Goal: Task Accomplishment & Management: Use online tool/utility

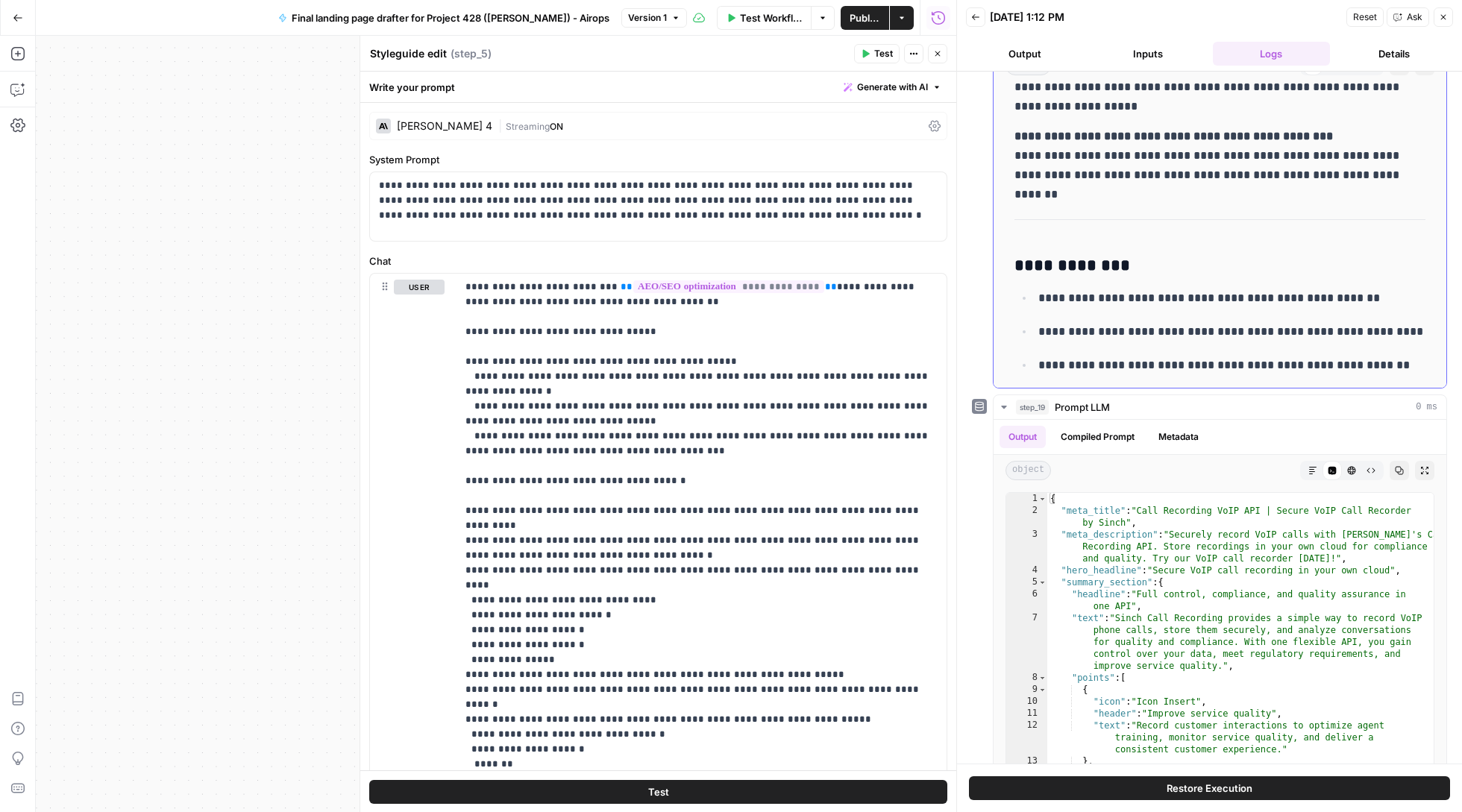
scroll to position [4129, 0]
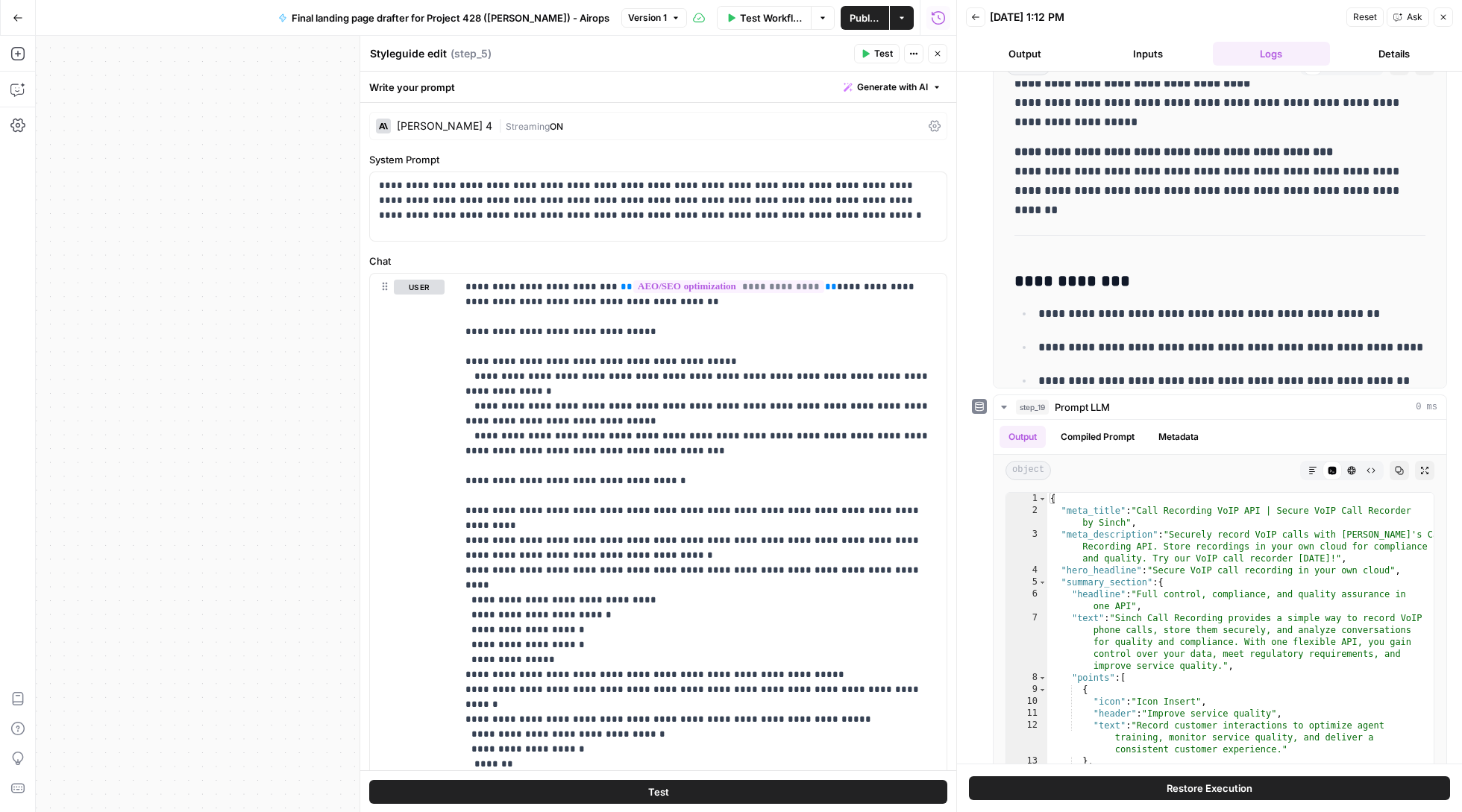
click at [1436, 23] on button "Close" at bounding box center [1444, 18] width 19 height 19
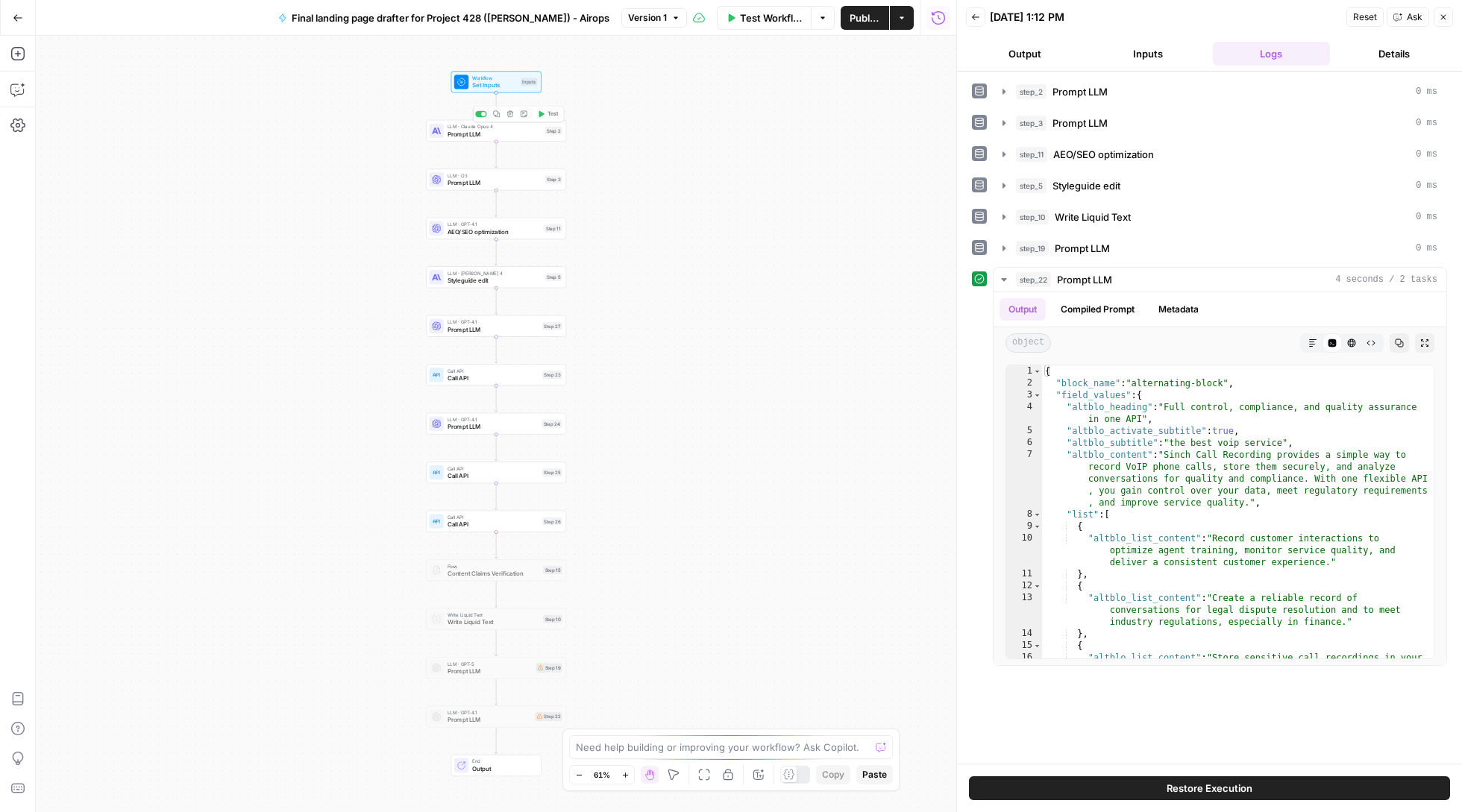
click at [470, 141] on div "LLM · Claude Opus 4 Prompt LLM Step 2 Copy step Delete step Add Note Test" at bounding box center [496, 131] width 140 height 22
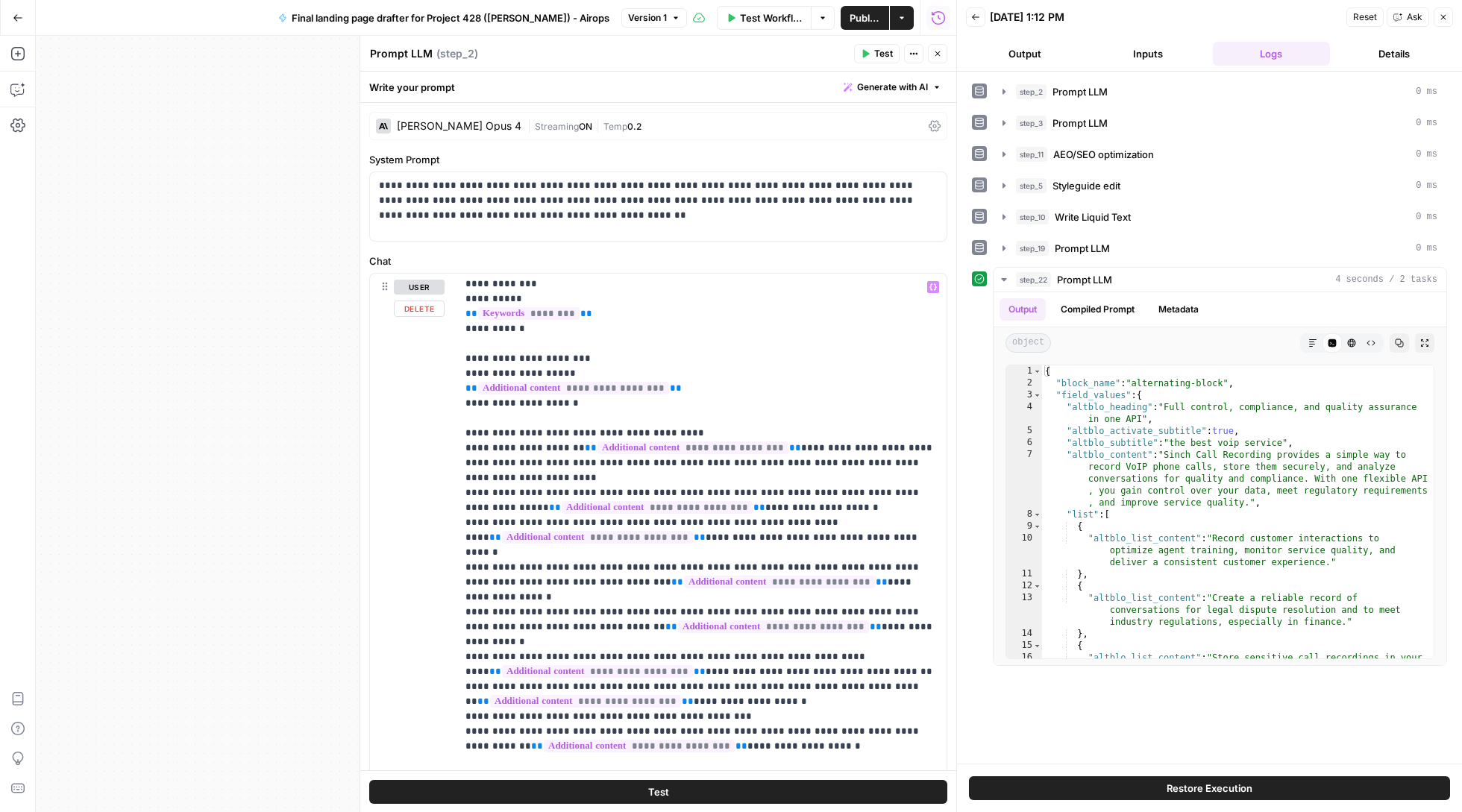
scroll to position [31, 0]
click at [1444, 11] on button "Close" at bounding box center [1444, 18] width 19 height 19
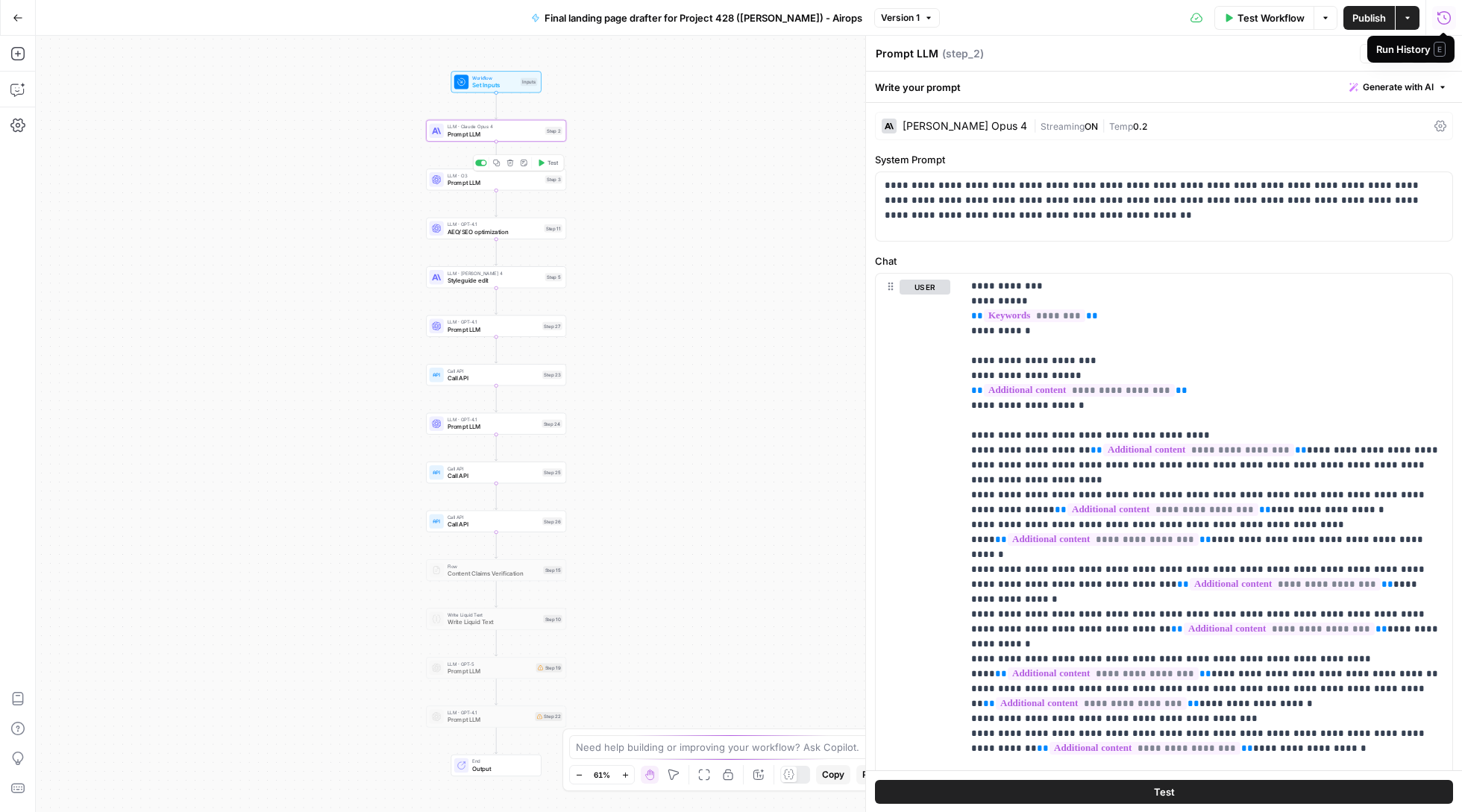
click at [481, 182] on span "Prompt LLM" at bounding box center [494, 182] width 94 height 9
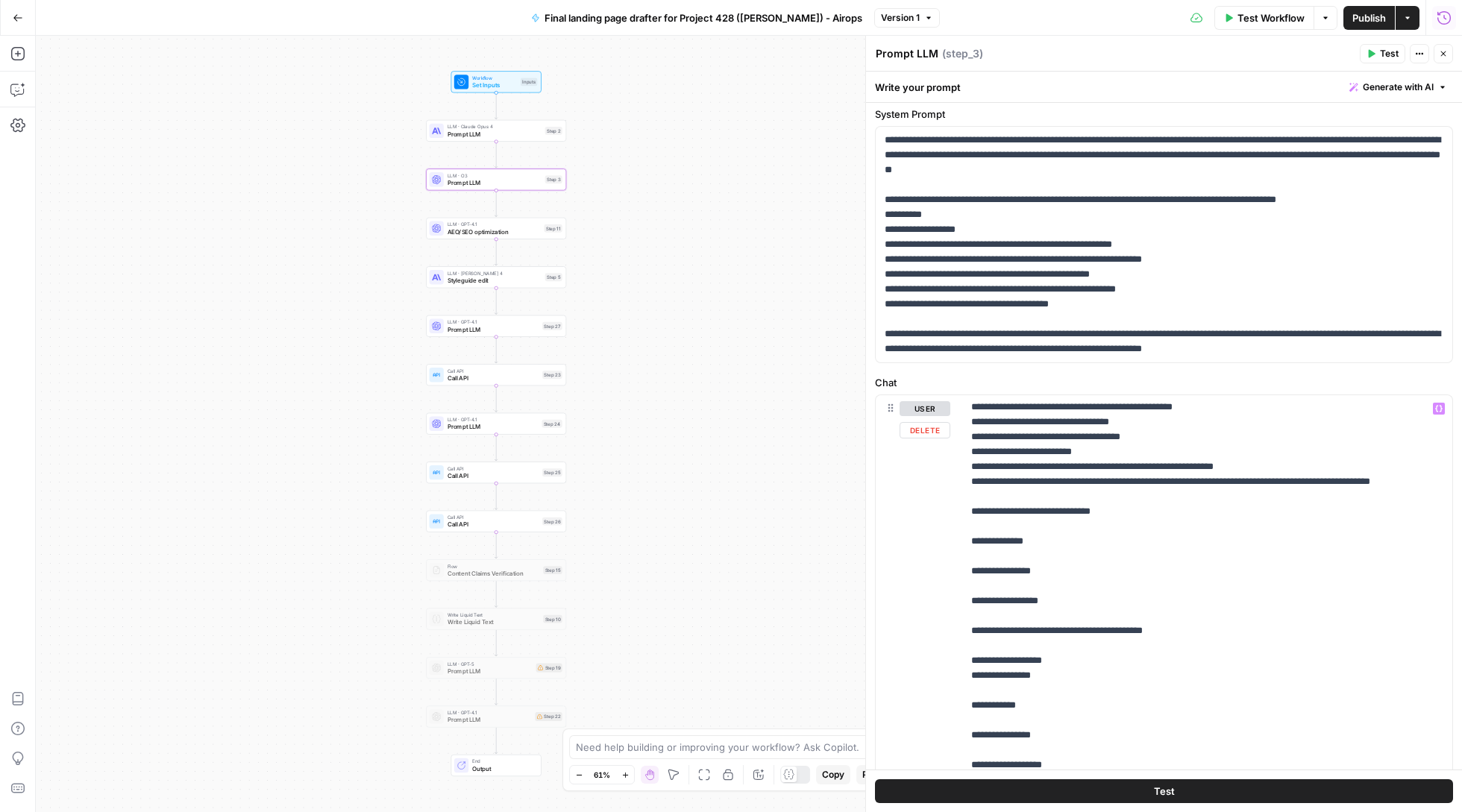
scroll to position [1012, 0]
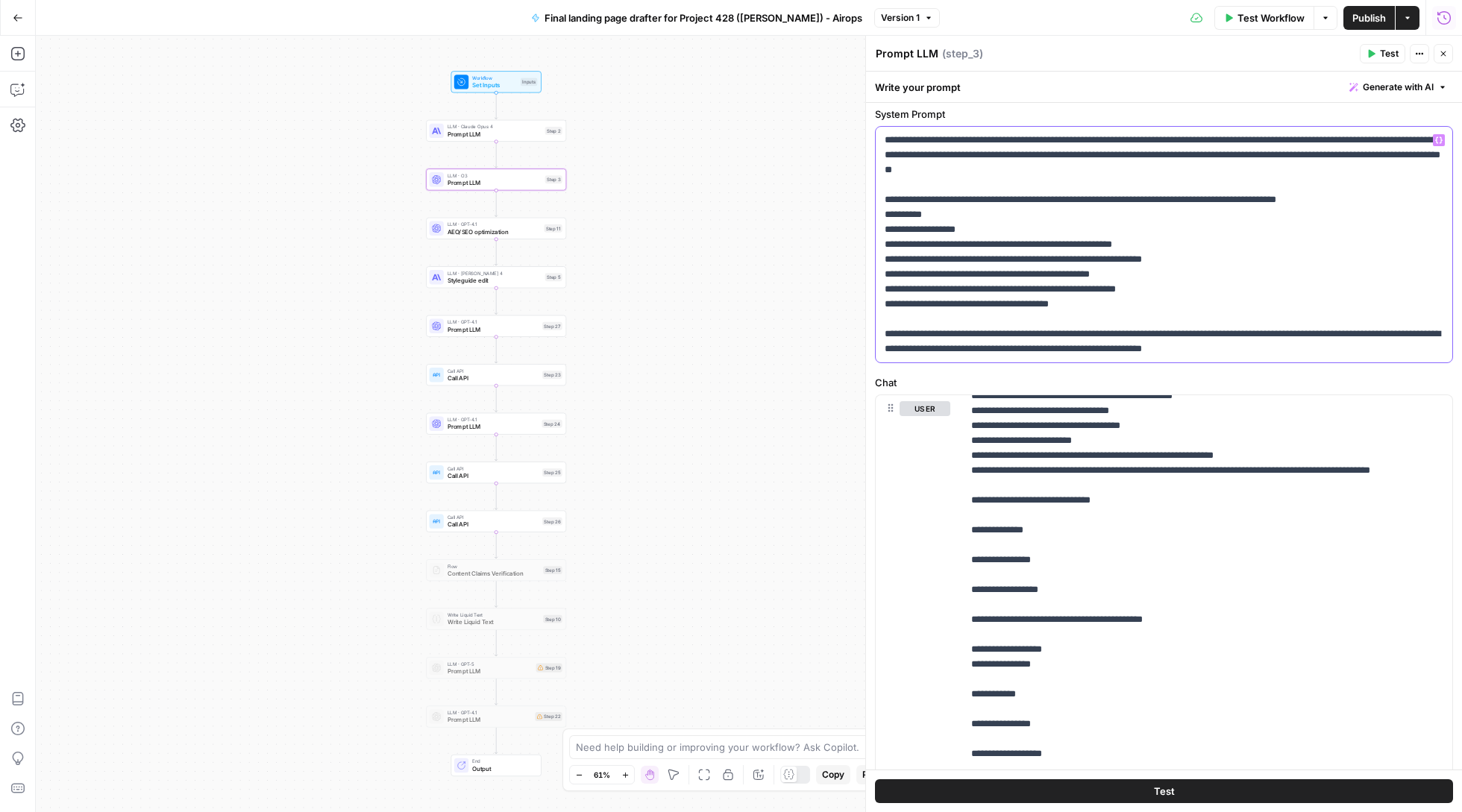
click at [952, 232] on p "**********" at bounding box center [1164, 244] width 558 height 224
drag, startPoint x: 980, startPoint y: 233, endPoint x: 893, endPoint y: 234, distance: 87.0
click at [893, 234] on p "**********" at bounding box center [1164, 244] width 558 height 224
copy p "**********"
drag, startPoint x: 991, startPoint y: 633, endPoint x: 1200, endPoint y: 632, distance: 209.0
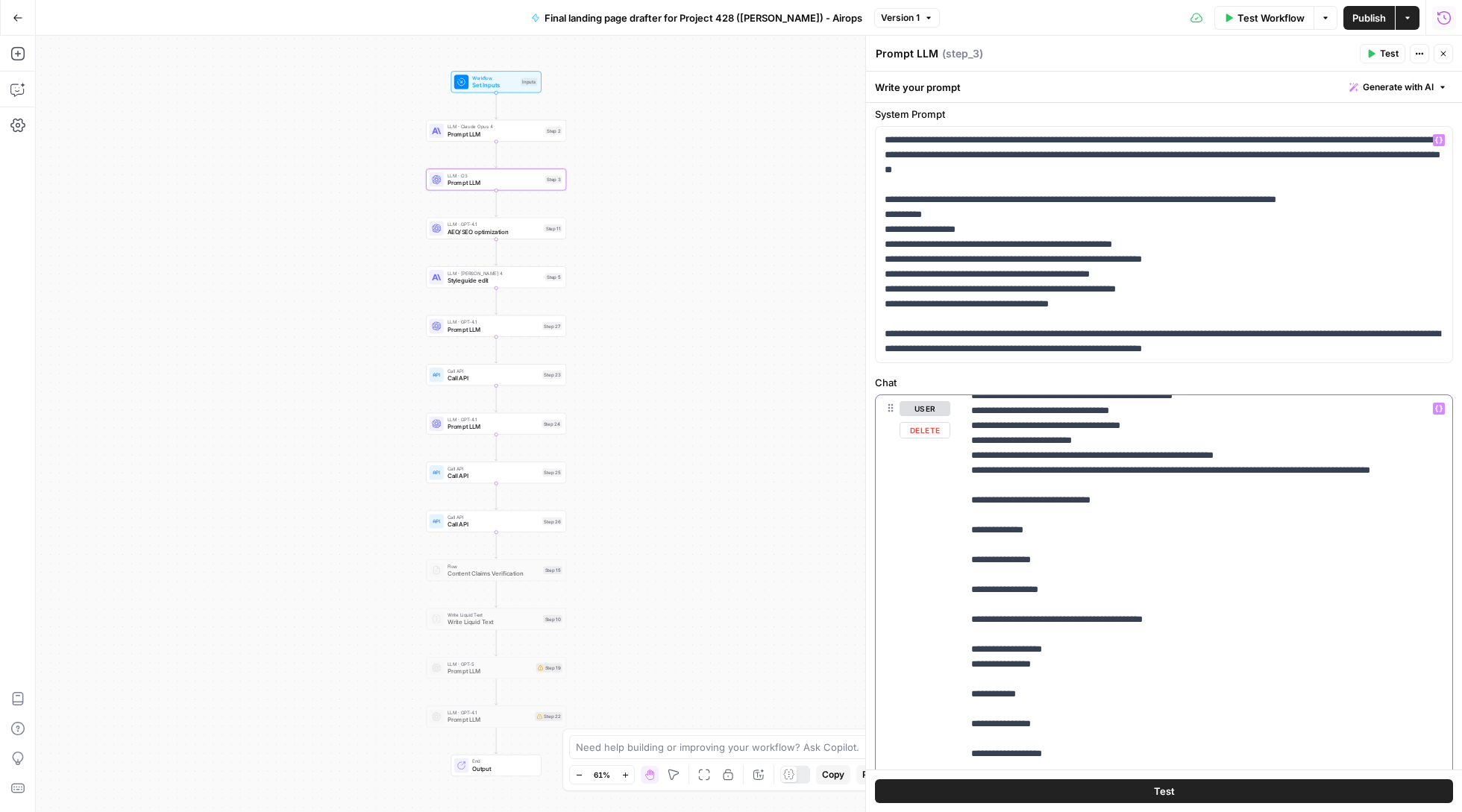
click at [967, 249] on p "**********" at bounding box center [1164, 244] width 558 height 224
click at [1170, 257] on p "**********" at bounding box center [1164, 244] width 558 height 224
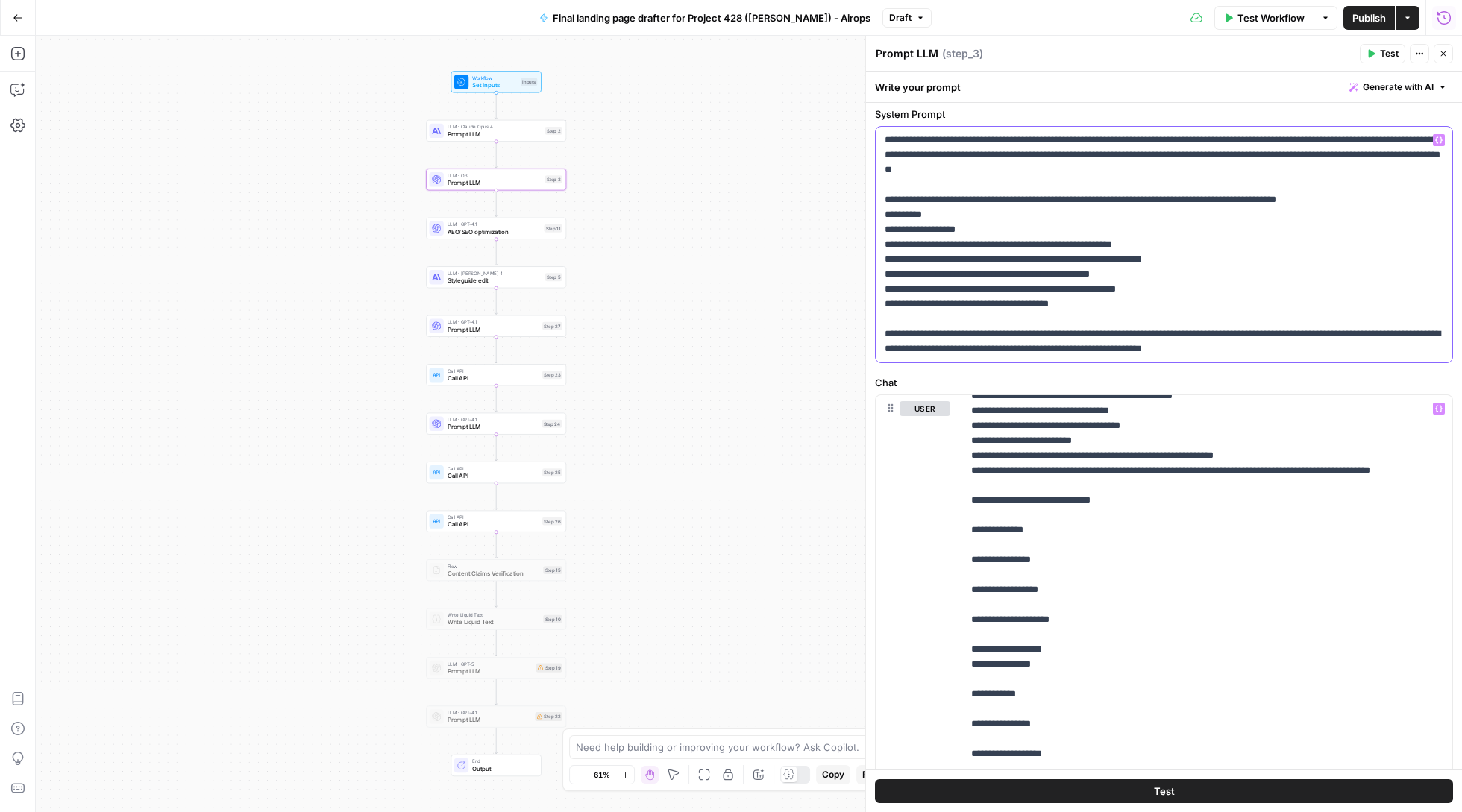
drag, startPoint x: 1189, startPoint y: 243, endPoint x: 881, endPoint y: 240, distance: 308.0
click at [881, 240] on div "**********" at bounding box center [1163, 245] width 576 height 236
copy p "**********"
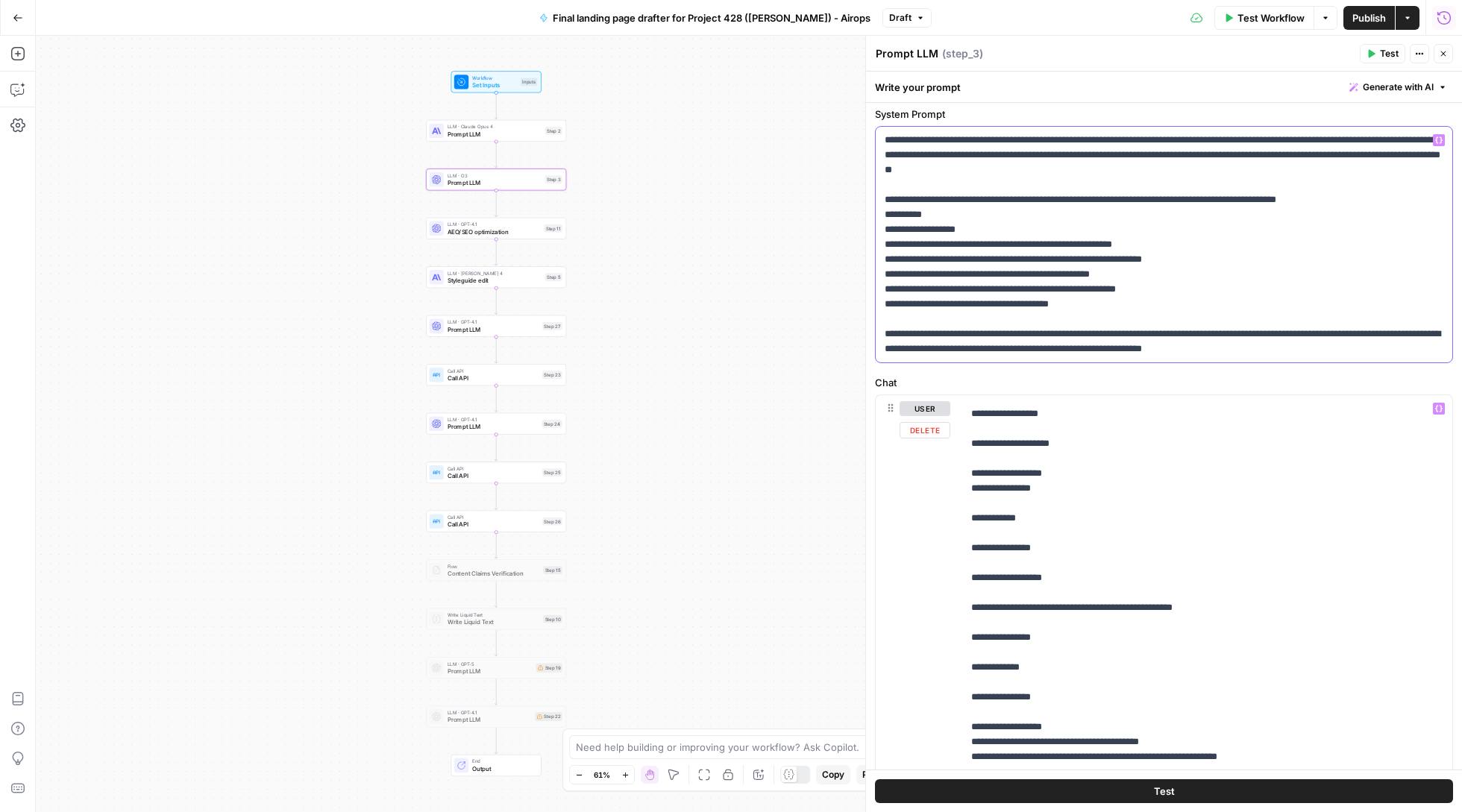
scroll to position [1189, 0]
drag, startPoint x: 990, startPoint y: 621, endPoint x: 1241, endPoint y: 628, distance: 251.1
click at [1057, 263] on p "**********" at bounding box center [1164, 244] width 558 height 224
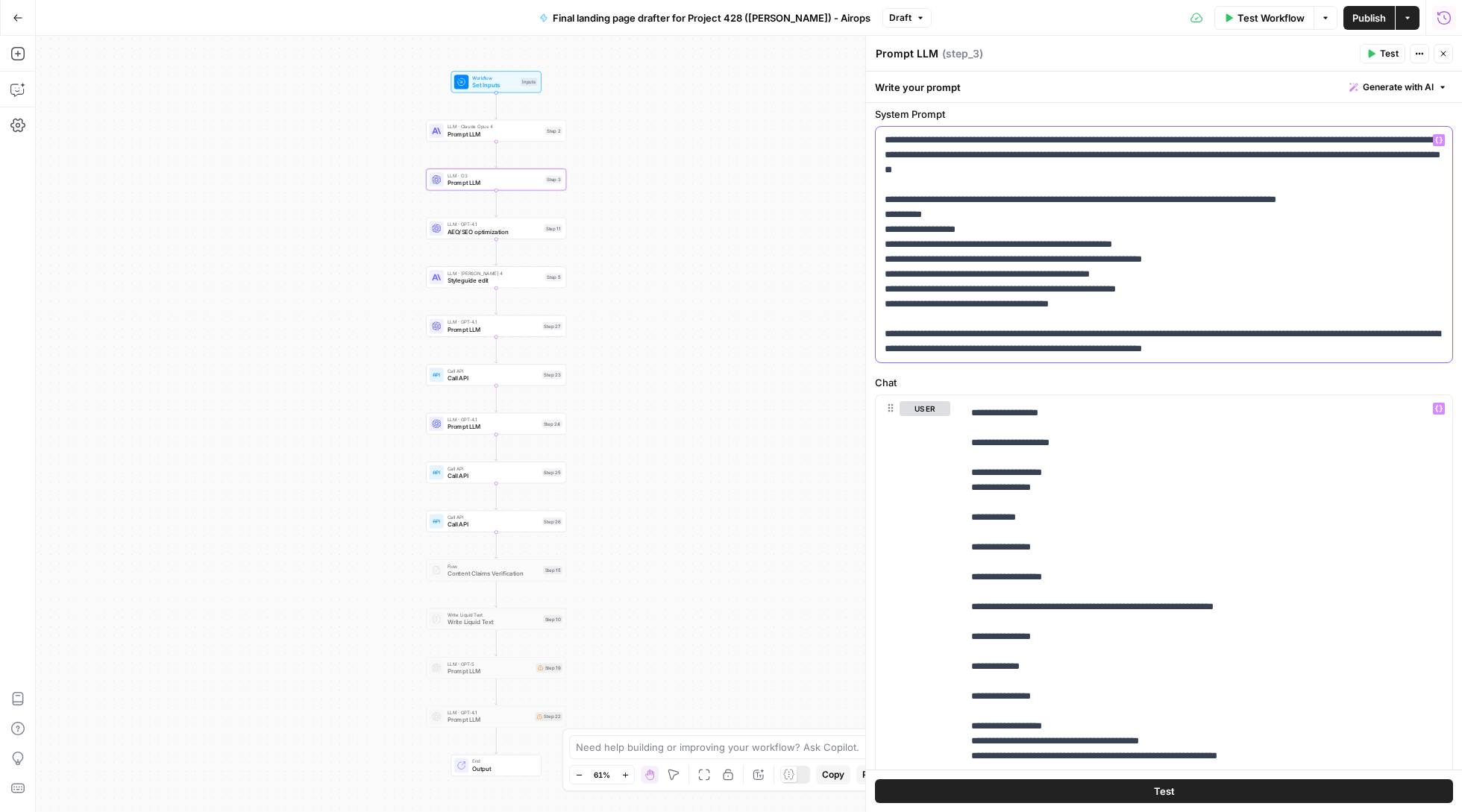
click at [1057, 263] on p "**********" at bounding box center [1164, 244] width 558 height 224
click at [1075, 268] on p "**********" at bounding box center [1164, 244] width 558 height 224
drag, startPoint x: 1224, startPoint y: 260, endPoint x: 869, endPoint y: 257, distance: 355.0
click at [869, 257] on div "**********" at bounding box center [1164, 424] width 596 height 776
copy p "**********"
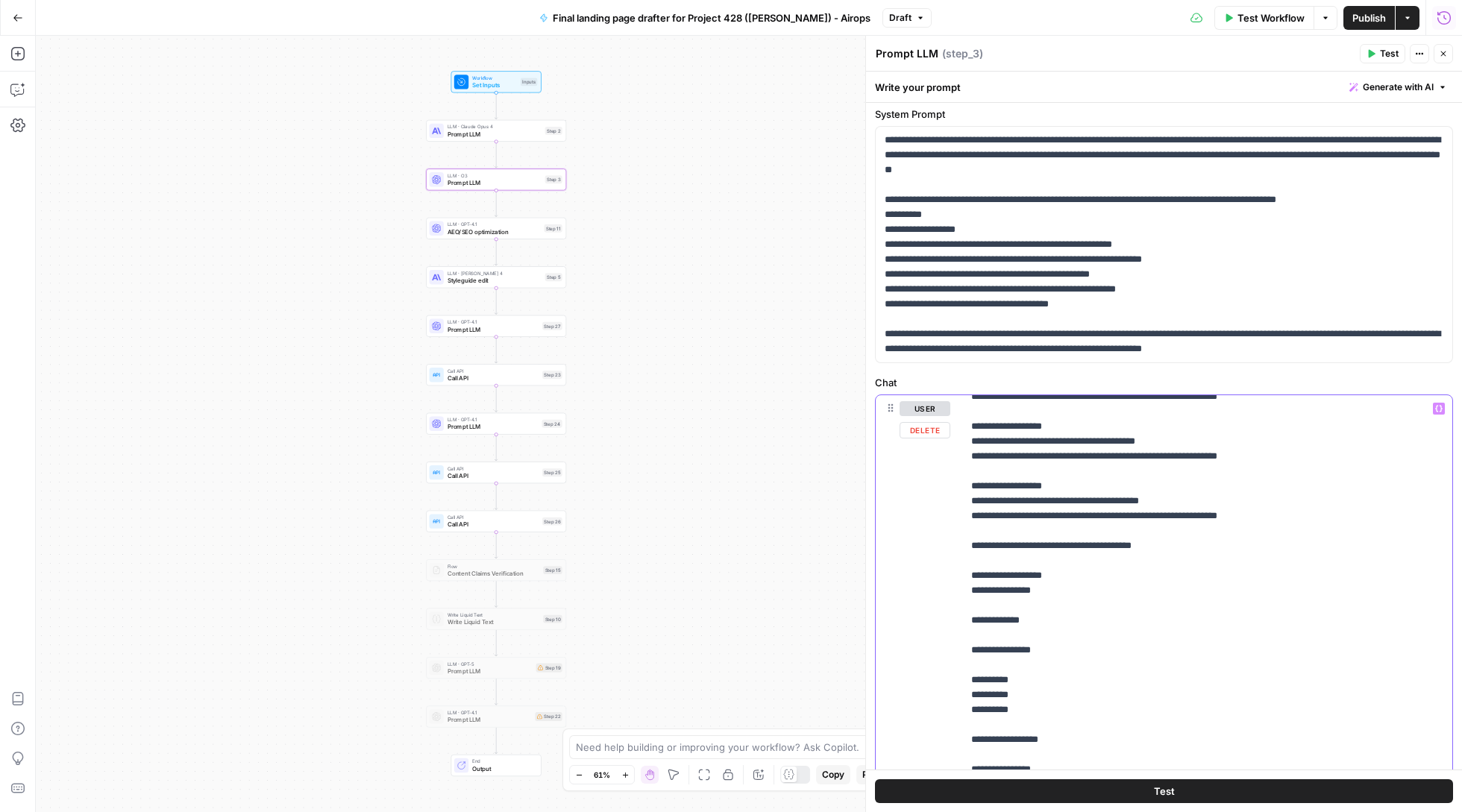
scroll to position [1566, 0]
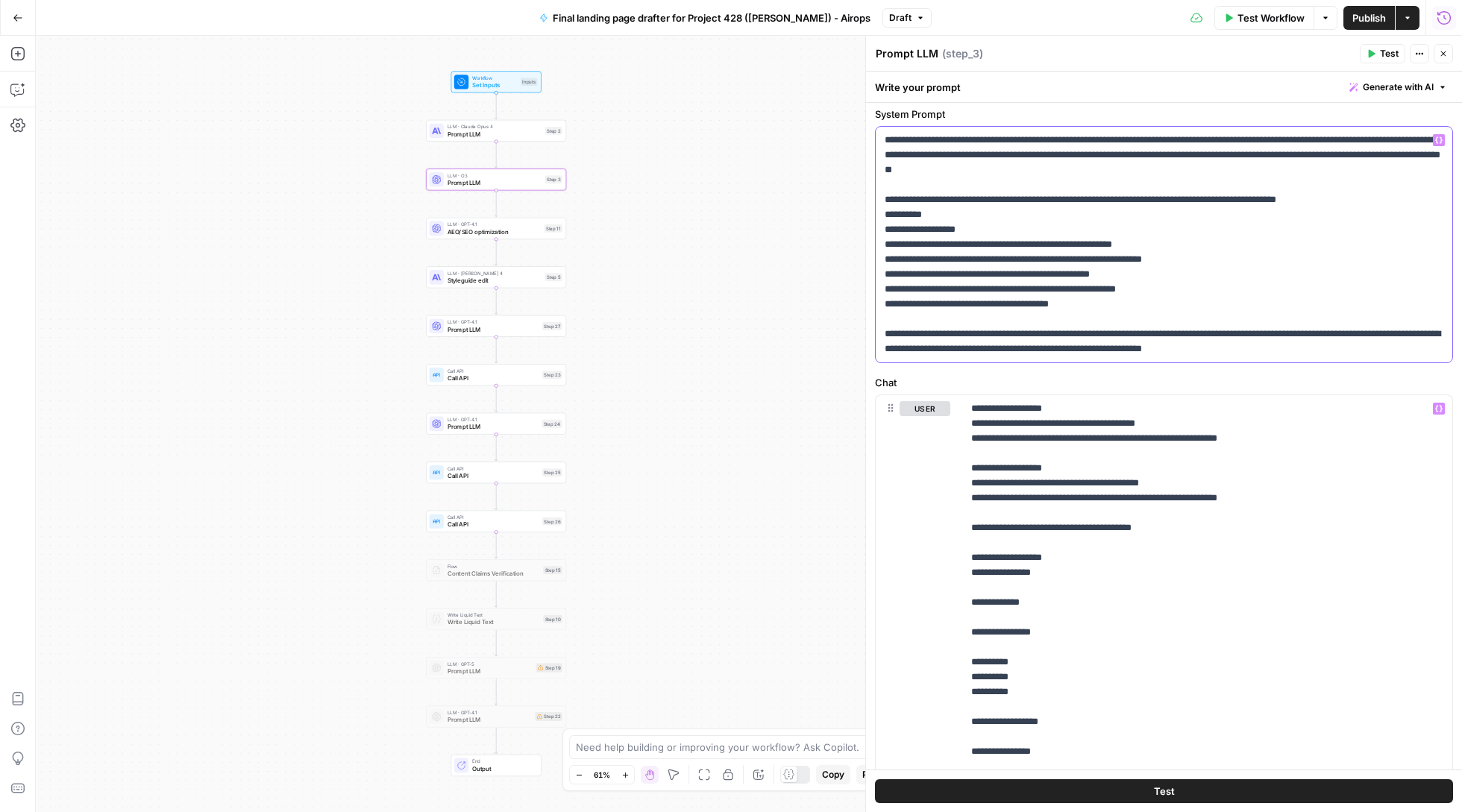
drag, startPoint x: 1209, startPoint y: 261, endPoint x: 890, endPoint y: 260, distance: 319.0
click at [890, 260] on p "**********" at bounding box center [1164, 244] width 558 height 224
copy p "**********"
drag, startPoint x: 1200, startPoint y: 546, endPoint x: 997, endPoint y: 546, distance: 203.0
click at [997, 546] on p "**********" at bounding box center [1207, 662] width 472 height 3654
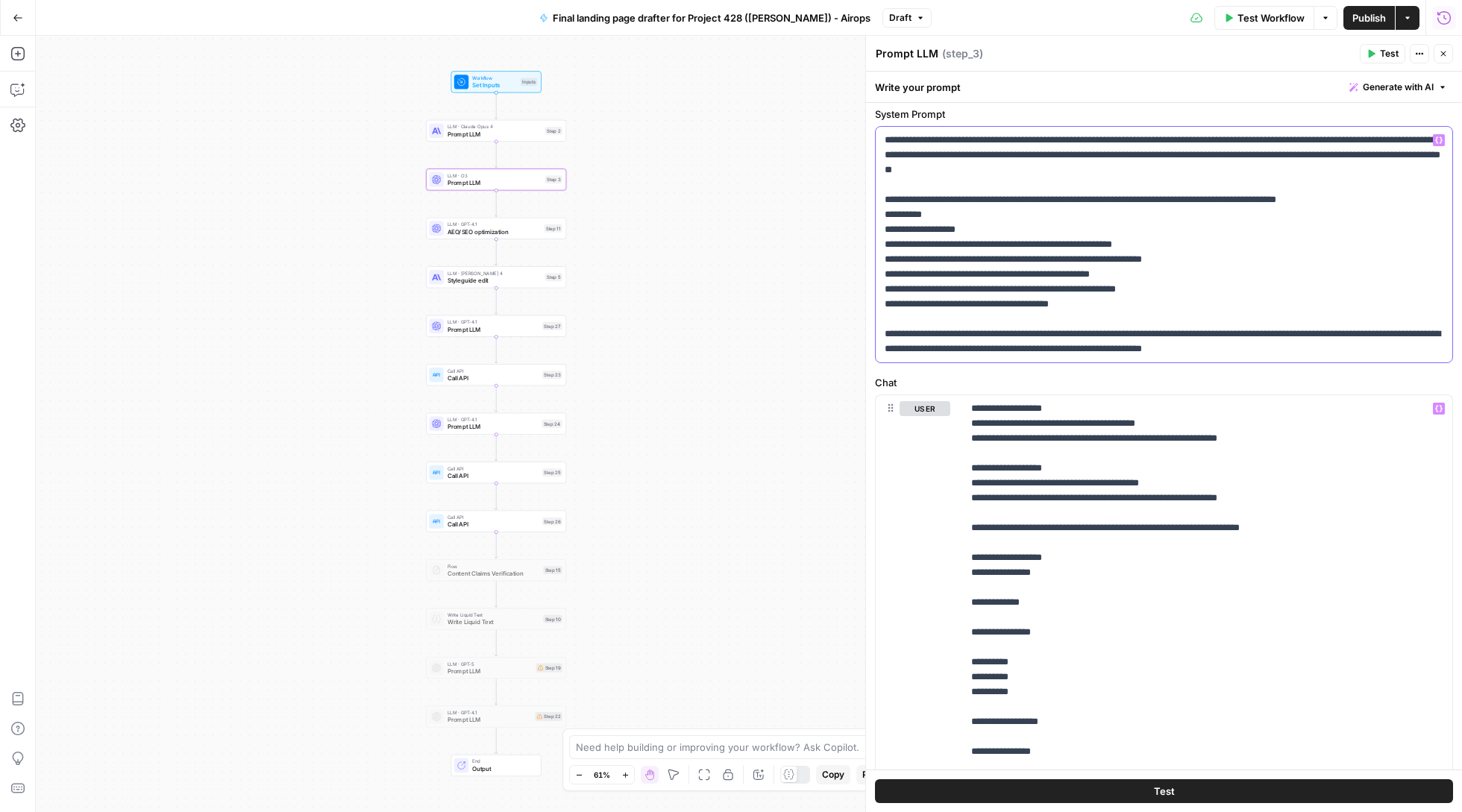
click at [1074, 275] on p "**********" at bounding box center [1164, 244] width 558 height 224
click at [1135, 276] on p "**********" at bounding box center [1164, 244] width 558 height 224
drag, startPoint x: 1155, startPoint y: 275, endPoint x: 892, endPoint y: 275, distance: 263.0
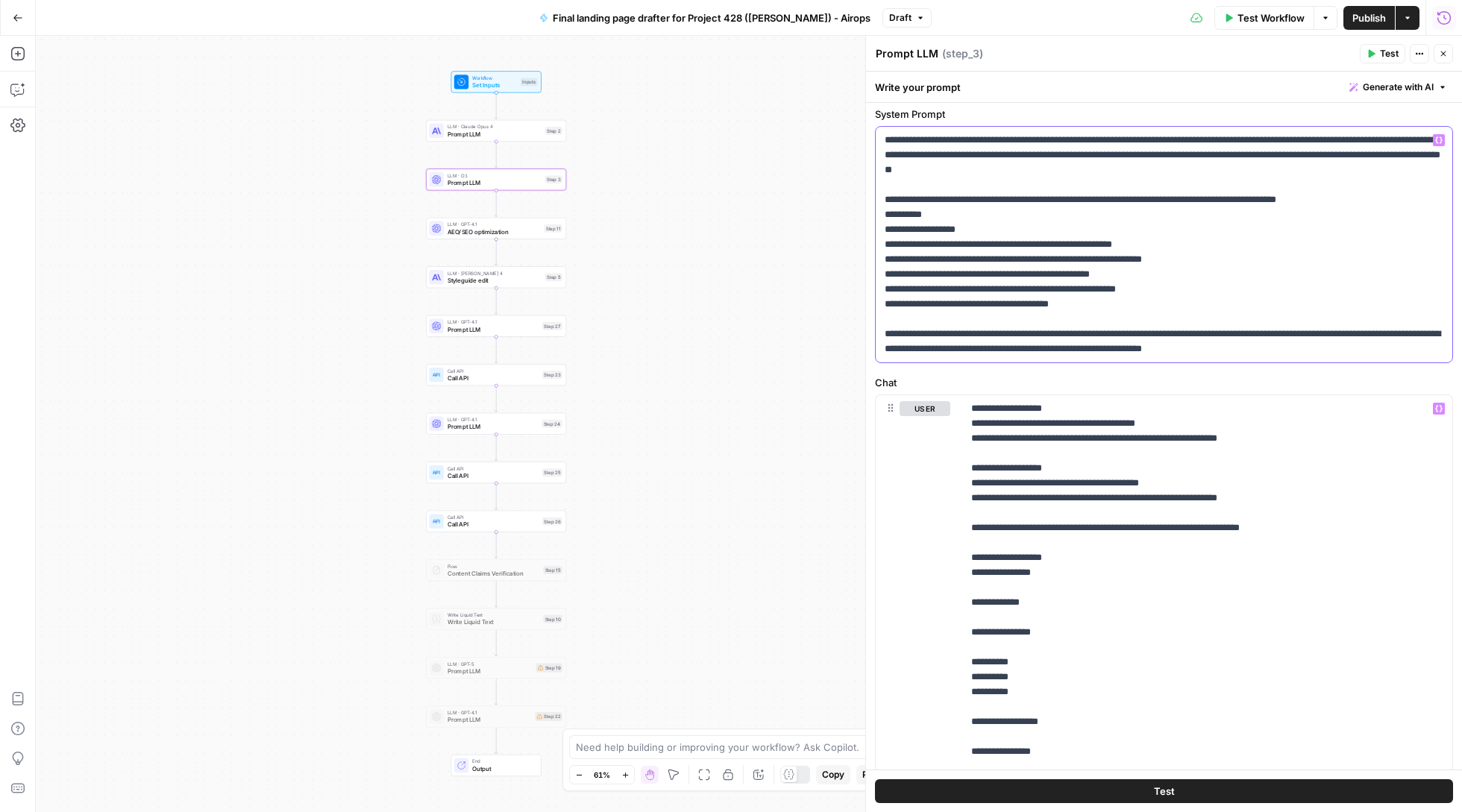
click at [892, 275] on p "**********" at bounding box center [1164, 244] width 558 height 224
copy p "**********"
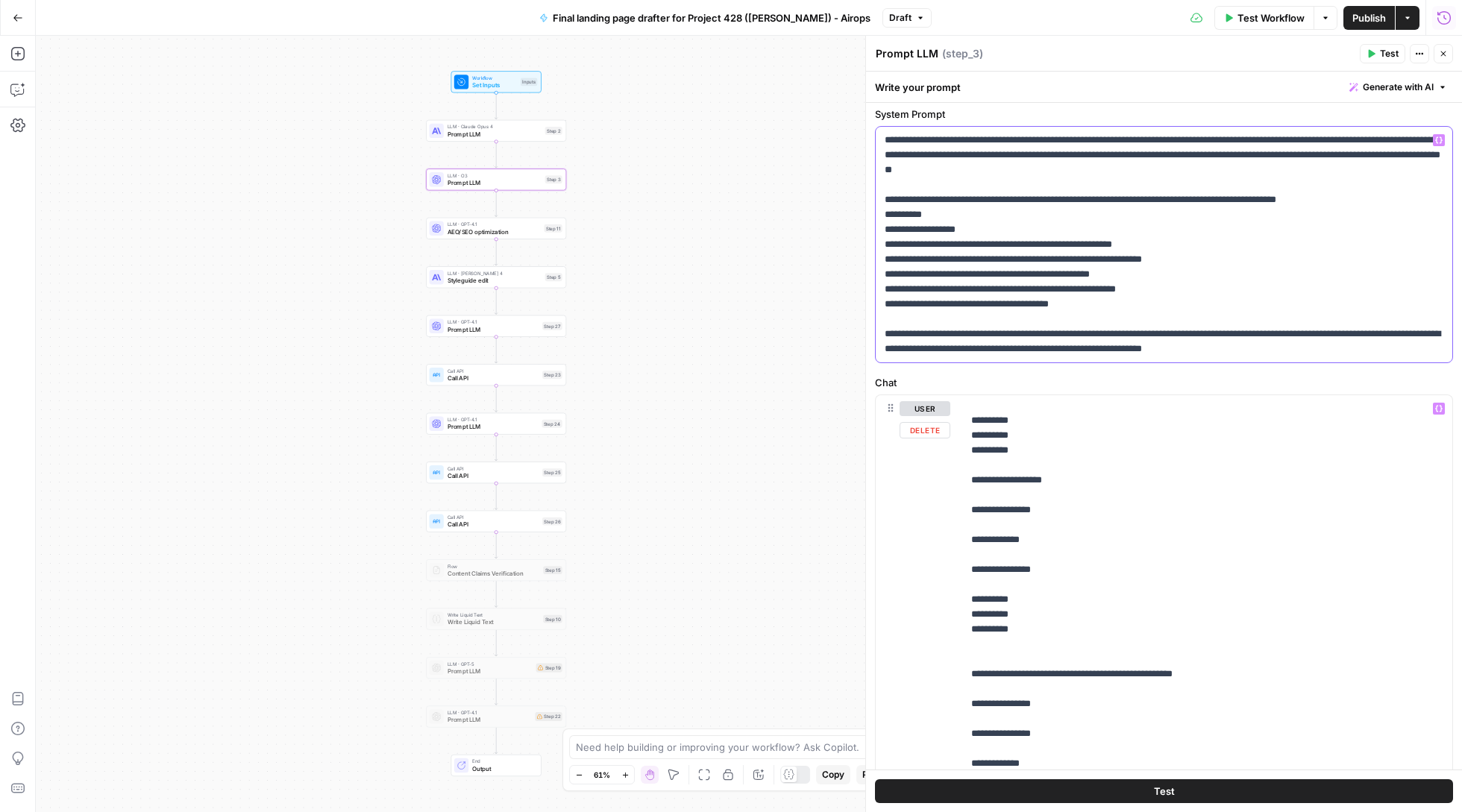
scroll to position [1991, 0]
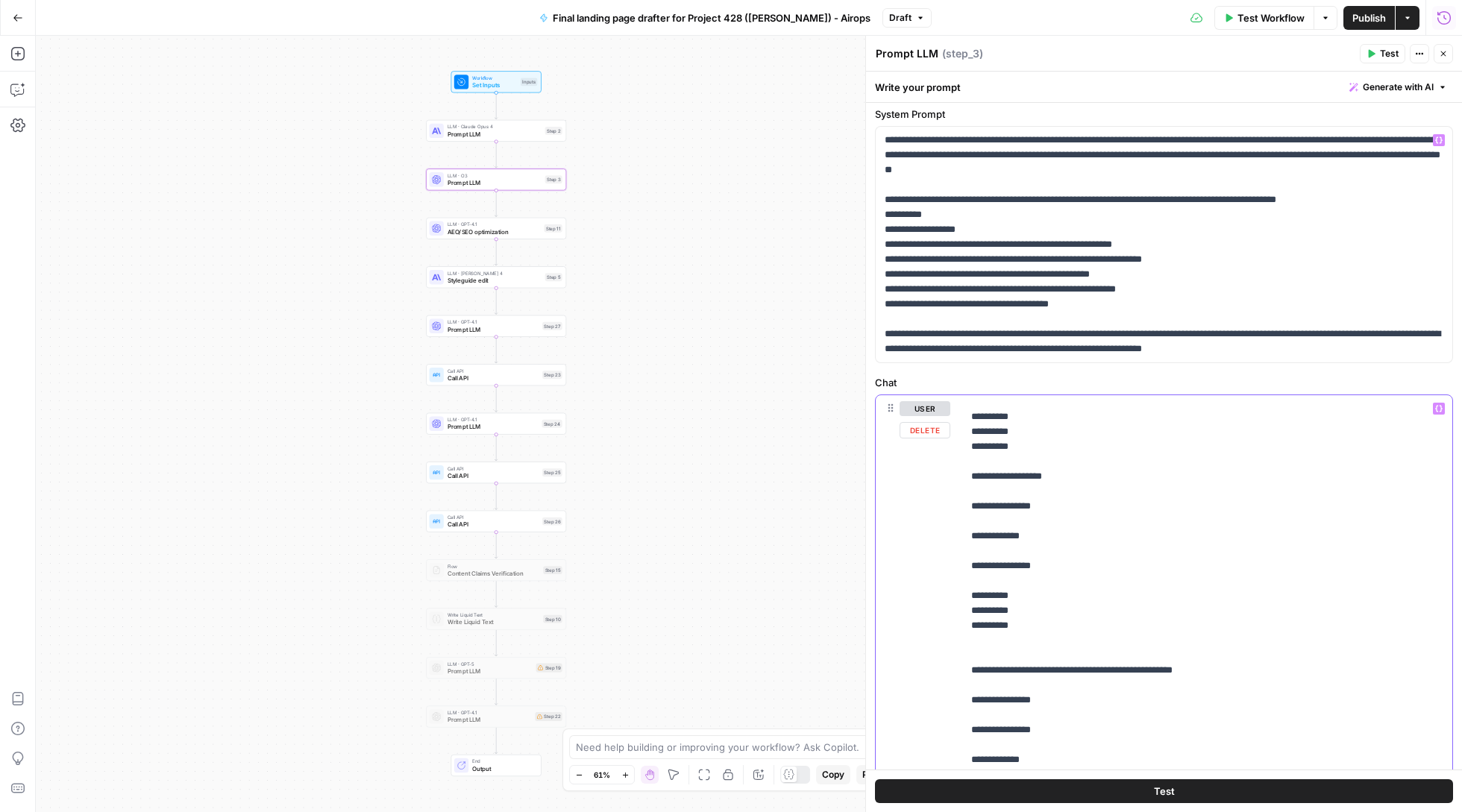
drag, startPoint x: 1239, startPoint y: 686, endPoint x: 990, endPoint y: 686, distance: 249.0
click at [990, 687] on p "**********" at bounding box center [1207, 238] width 472 height 3654
drag, startPoint x: 1194, startPoint y: 288, endPoint x: 890, endPoint y: 288, distance: 304.0
click at [890, 288] on p "**********" at bounding box center [1164, 244] width 558 height 224
copy p "**********"
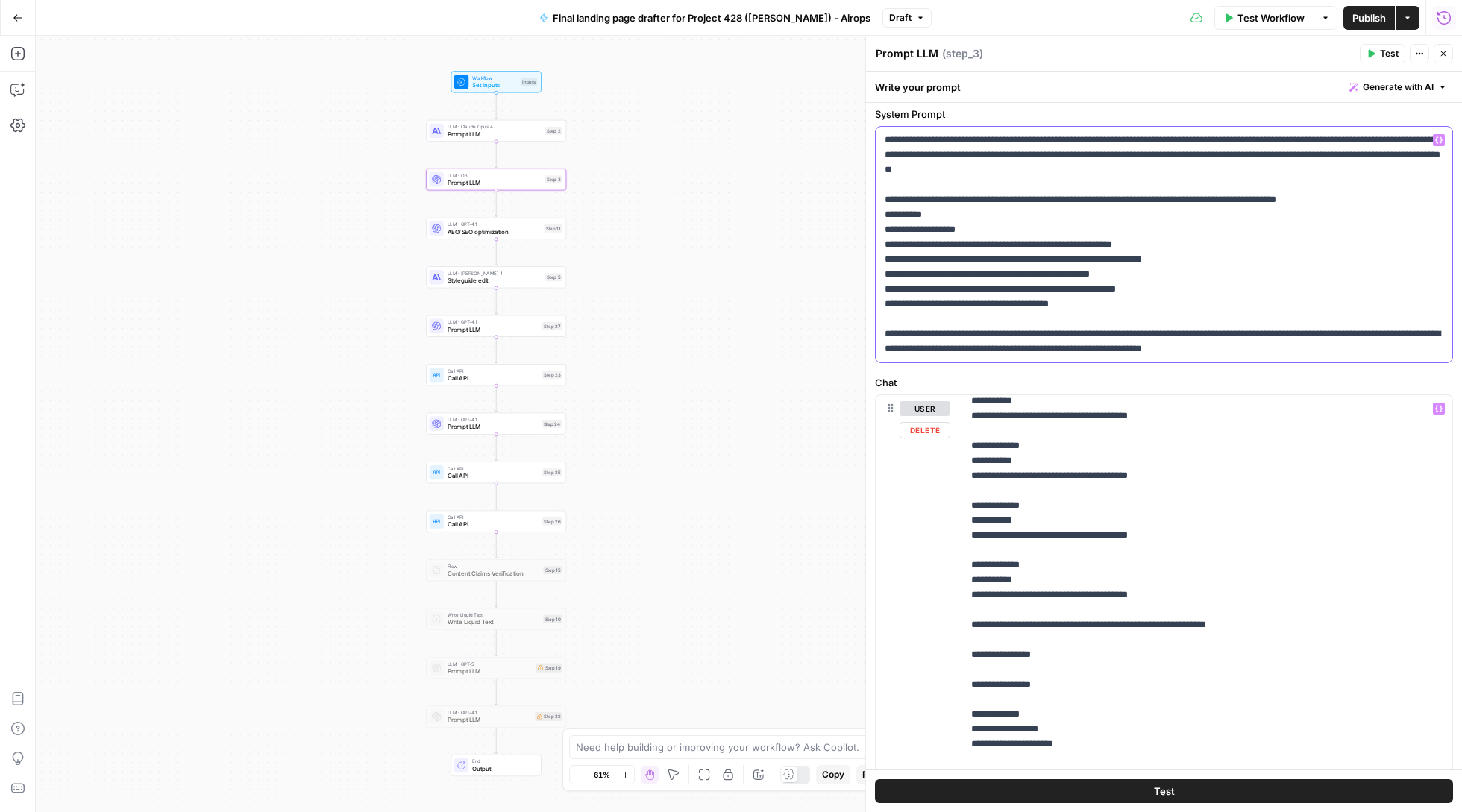
scroll to position [2375, 0]
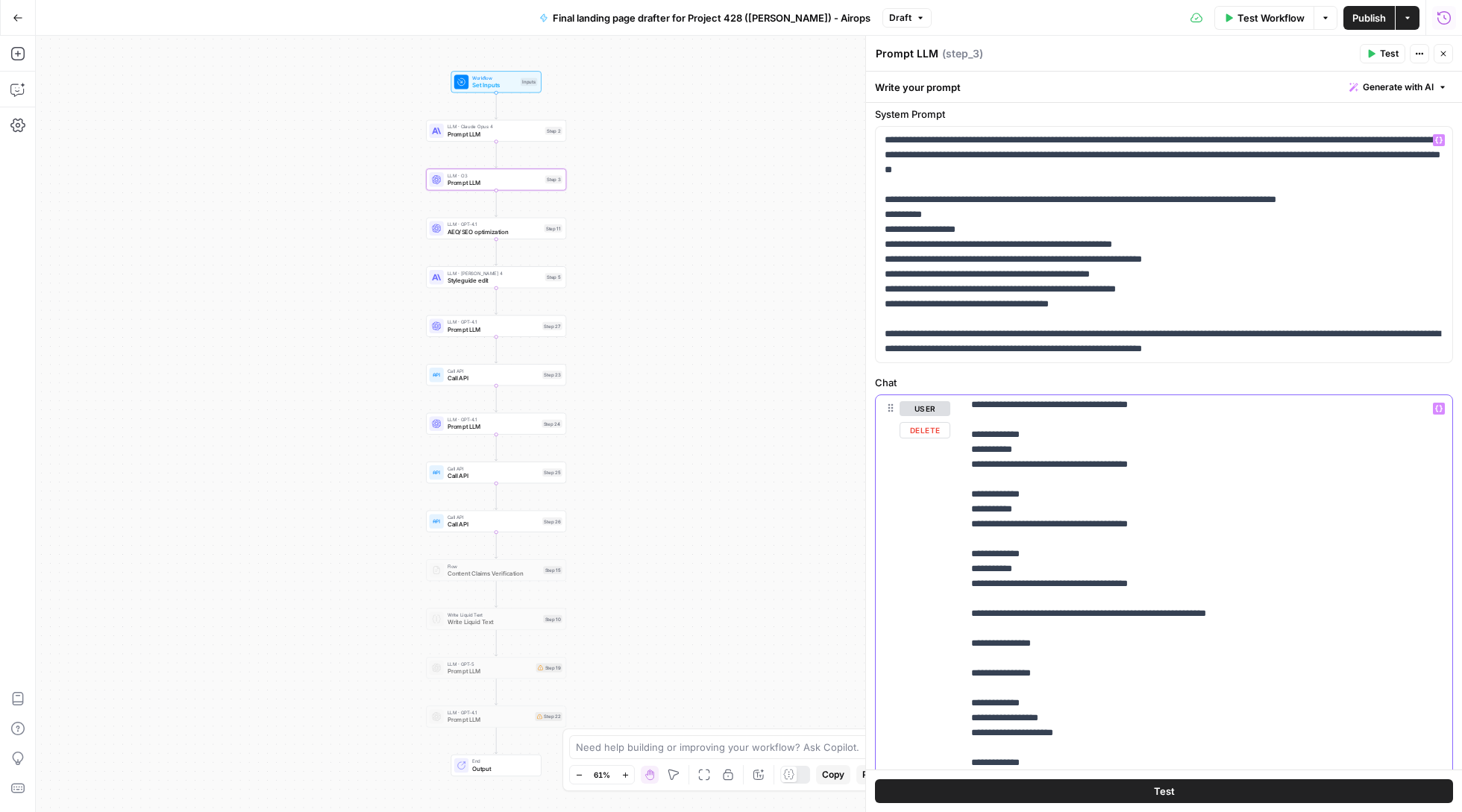
drag, startPoint x: 1287, startPoint y: 619, endPoint x: 1018, endPoint y: 621, distance: 269.0
drag, startPoint x: 992, startPoint y: 630, endPoint x: 1289, endPoint y: 636, distance: 297.1
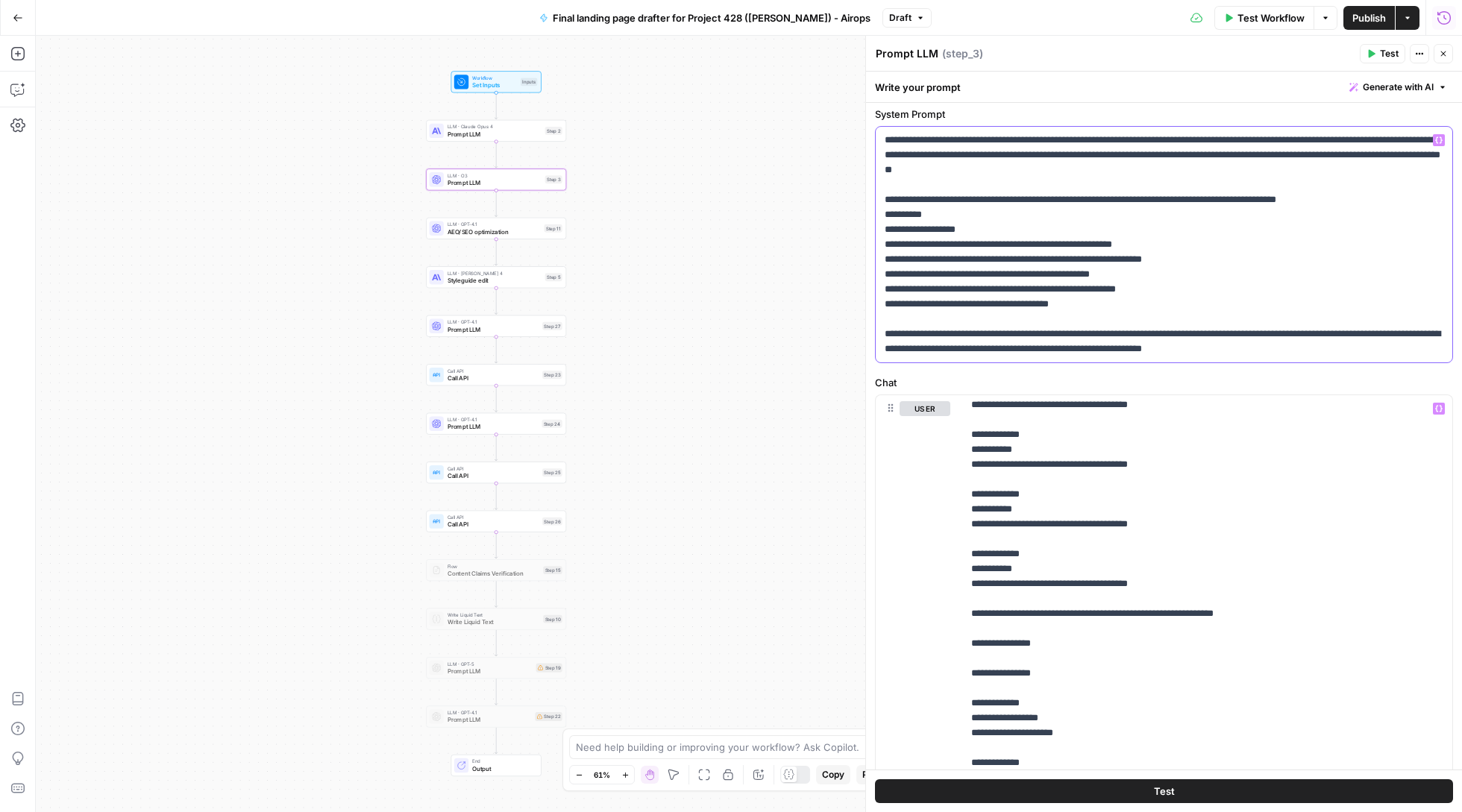
drag, startPoint x: 1104, startPoint y: 304, endPoint x: 893, endPoint y: 309, distance: 211.1
click at [893, 309] on p "**********" at bounding box center [1164, 244] width 558 height 224
copy p "**********"
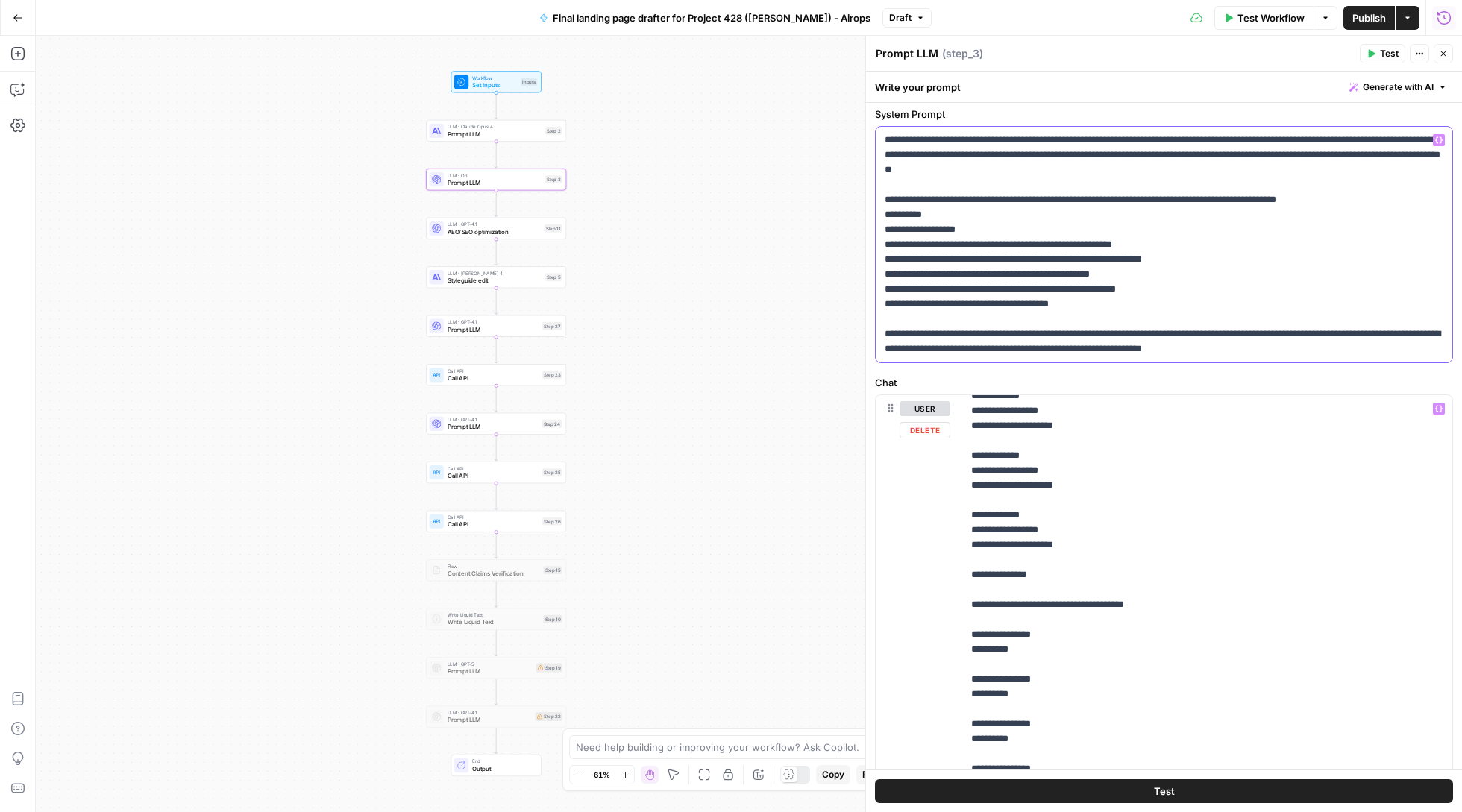
scroll to position [3010, 0]
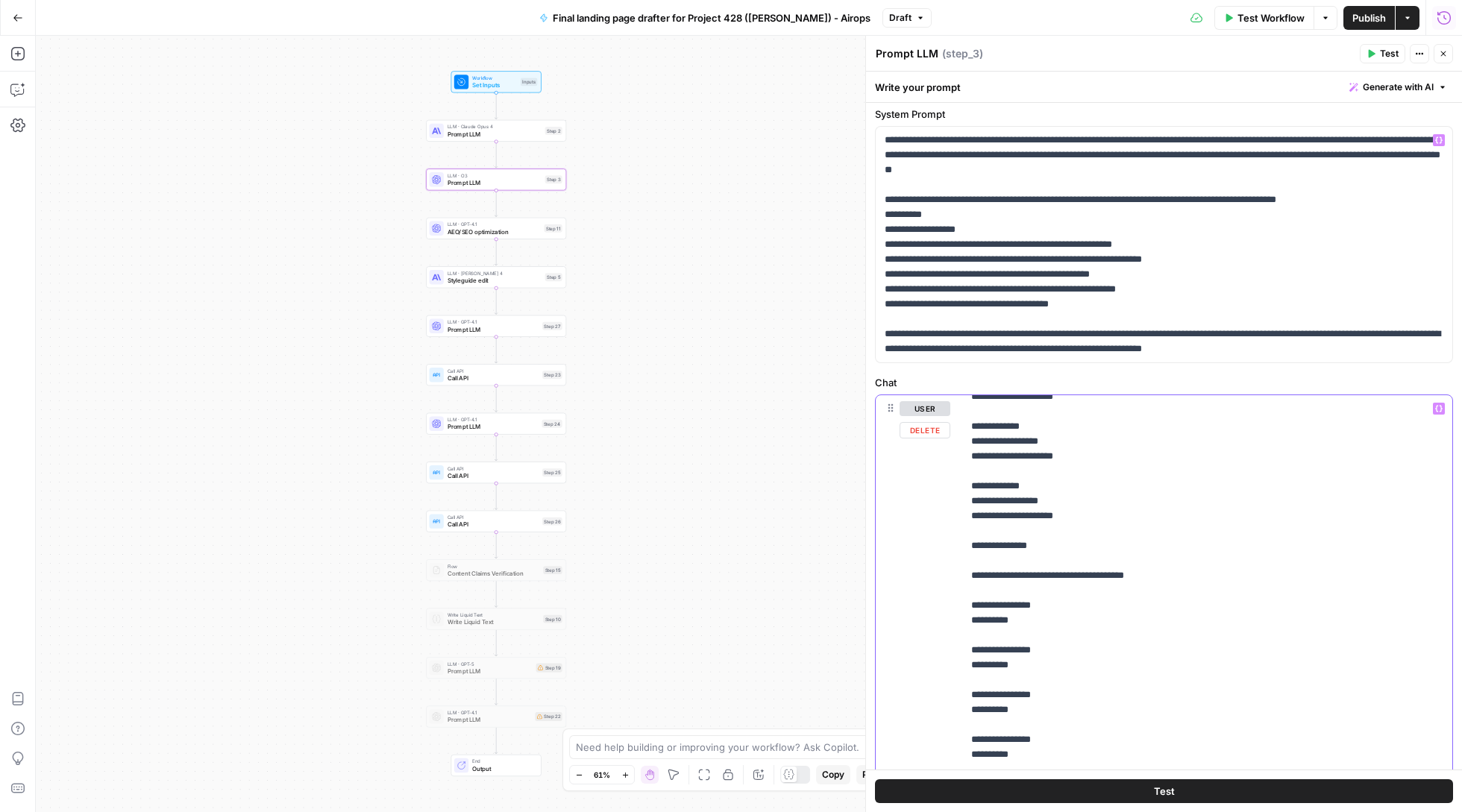
drag, startPoint x: 1176, startPoint y: 596, endPoint x: 1027, endPoint y: 596, distance: 149.0
drag, startPoint x: 1057, startPoint y: 568, endPoint x: 992, endPoint y: 558, distance: 65.8
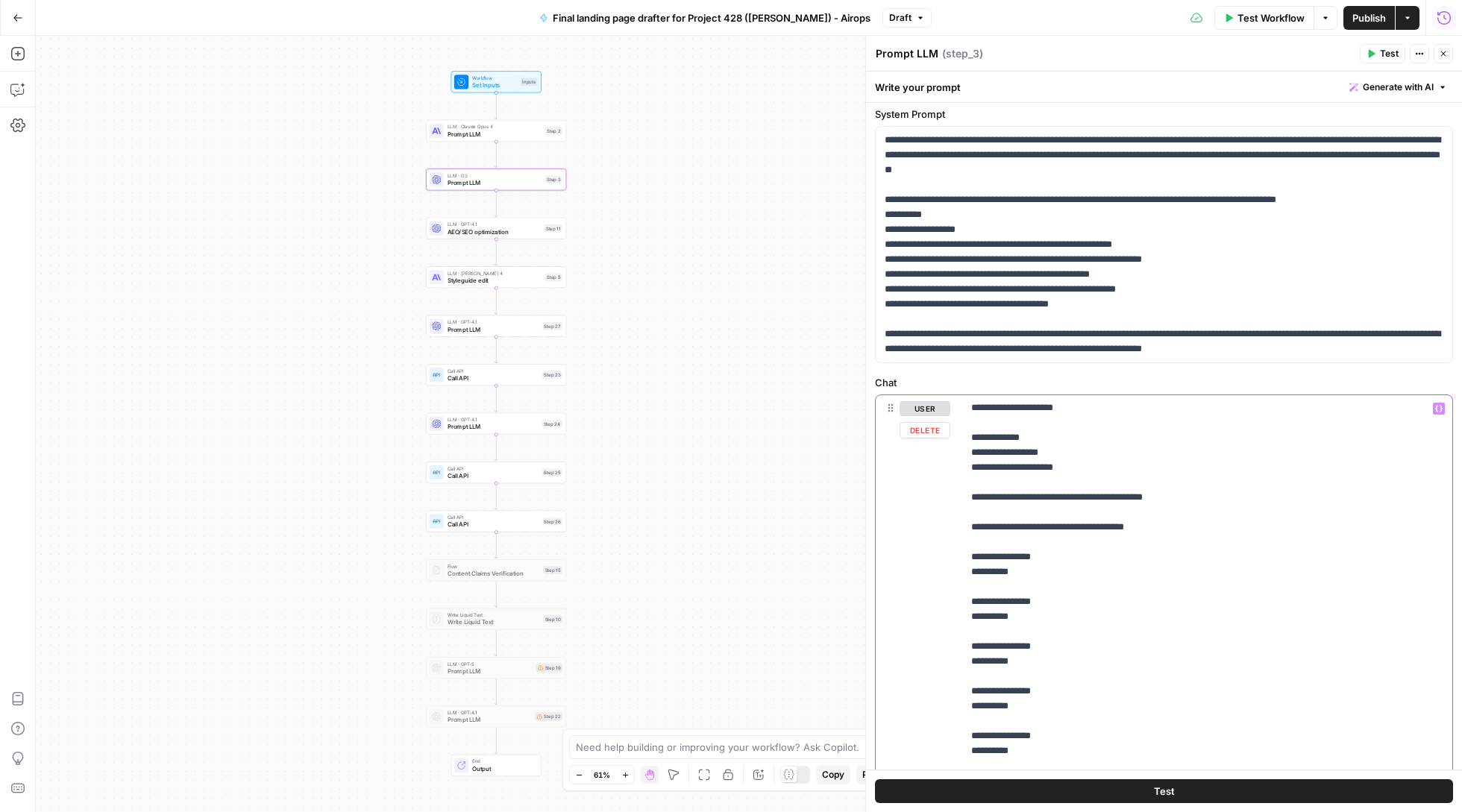
scroll to position [3059, 0]
click at [1126, 802] on button "Test" at bounding box center [1164, 791] width 578 height 24
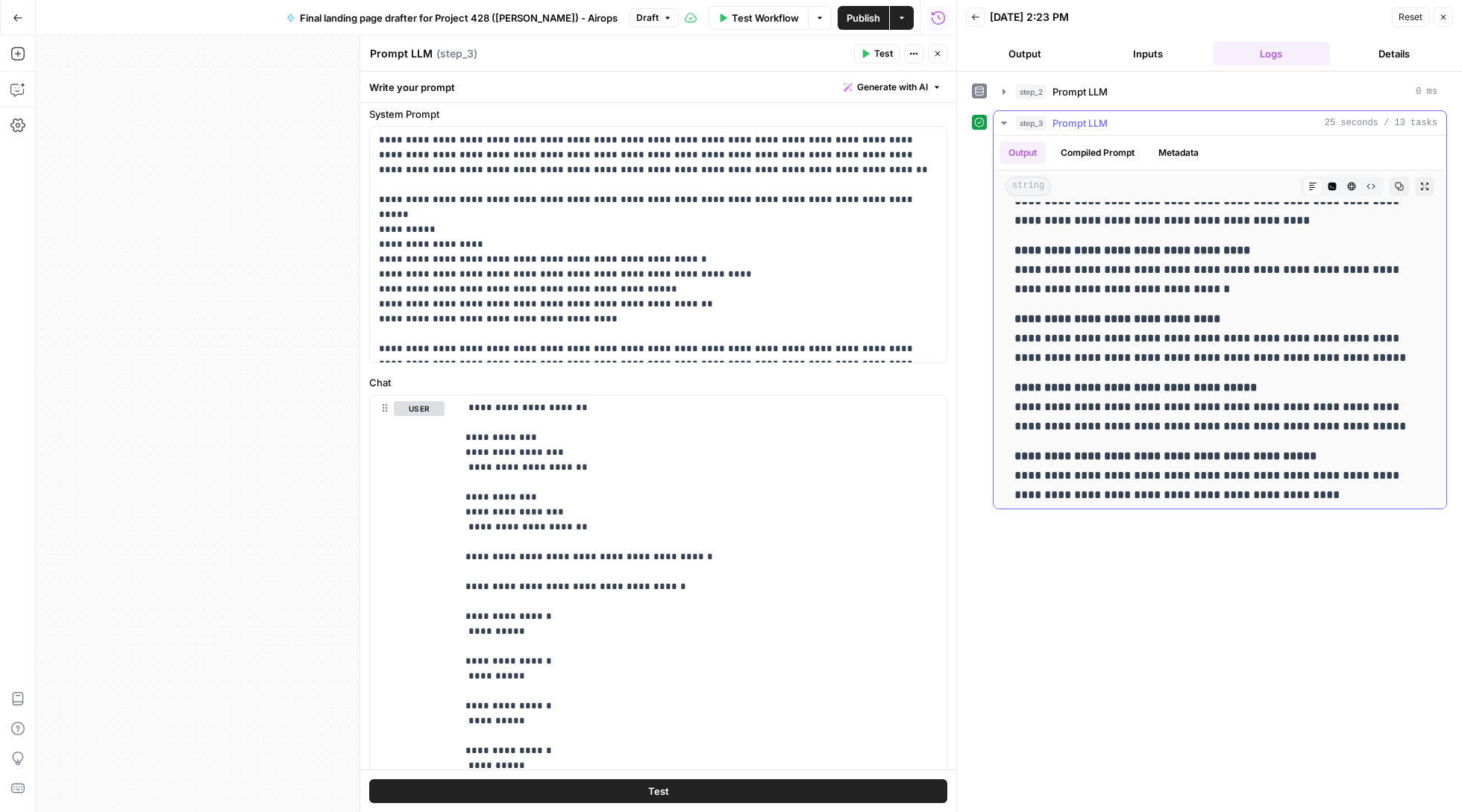
click at [1003, 126] on icon "button" at bounding box center [1004, 124] width 12 height 12
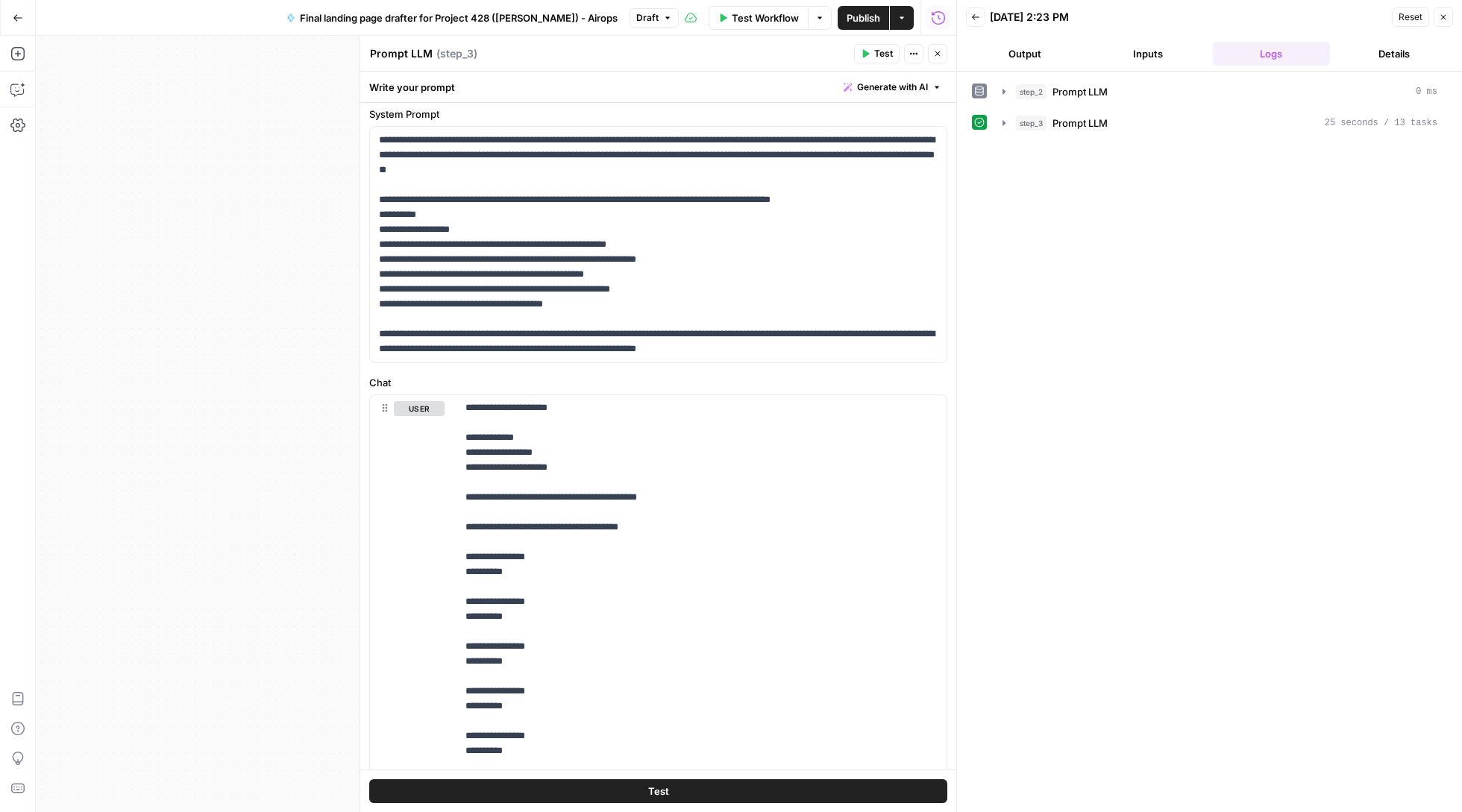
click at [975, 19] on icon "button" at bounding box center [975, 17] width 8 height 6
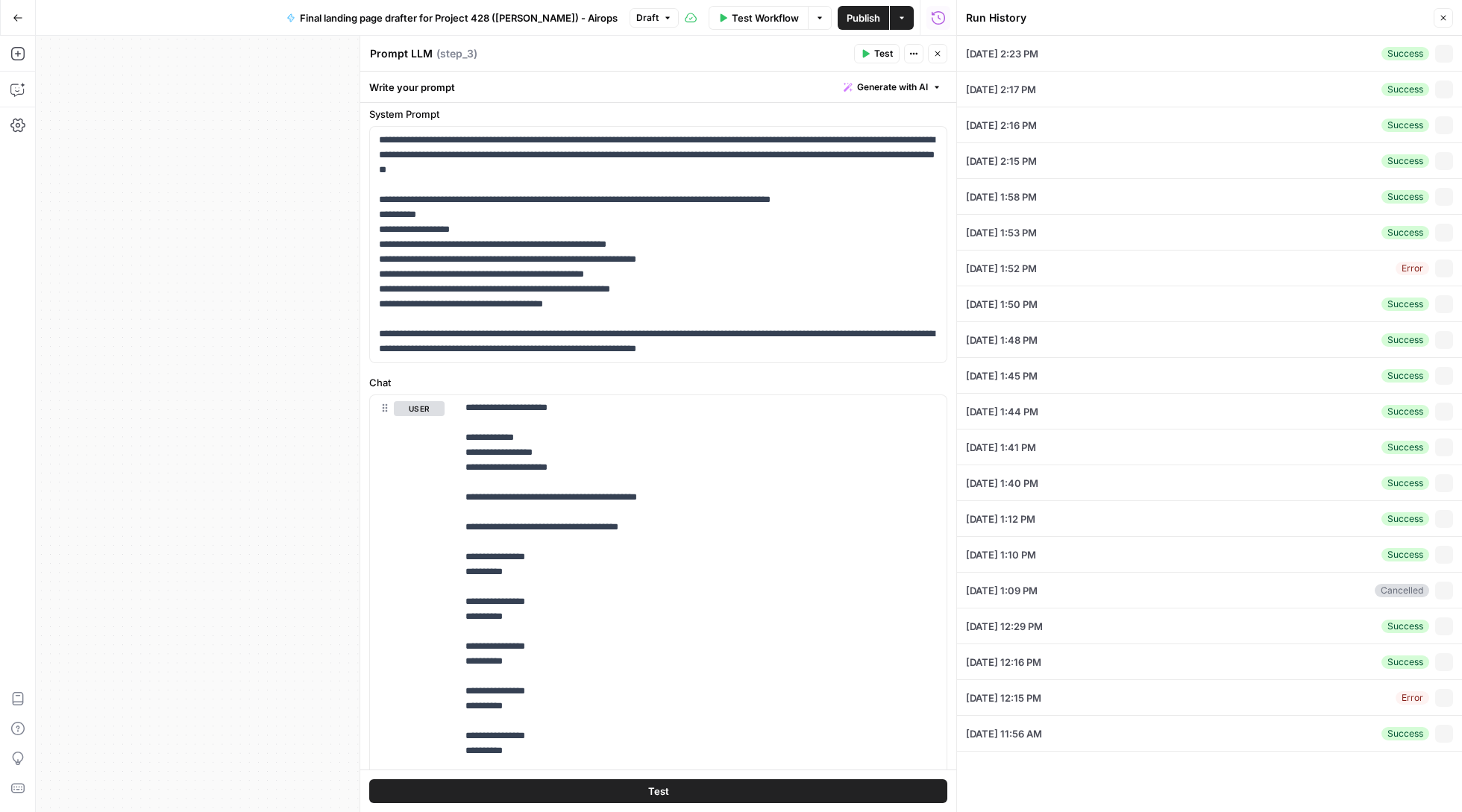
type input "call recording voip, Voip call recorder, Record voip phone"
type textarea "{ "page_topic": "Call Recording", "audience": { "decision_making_stage": "Resea…"
type input "https://www.nextiva.com/features/voip/call-recording.html"
type input "Call recording"
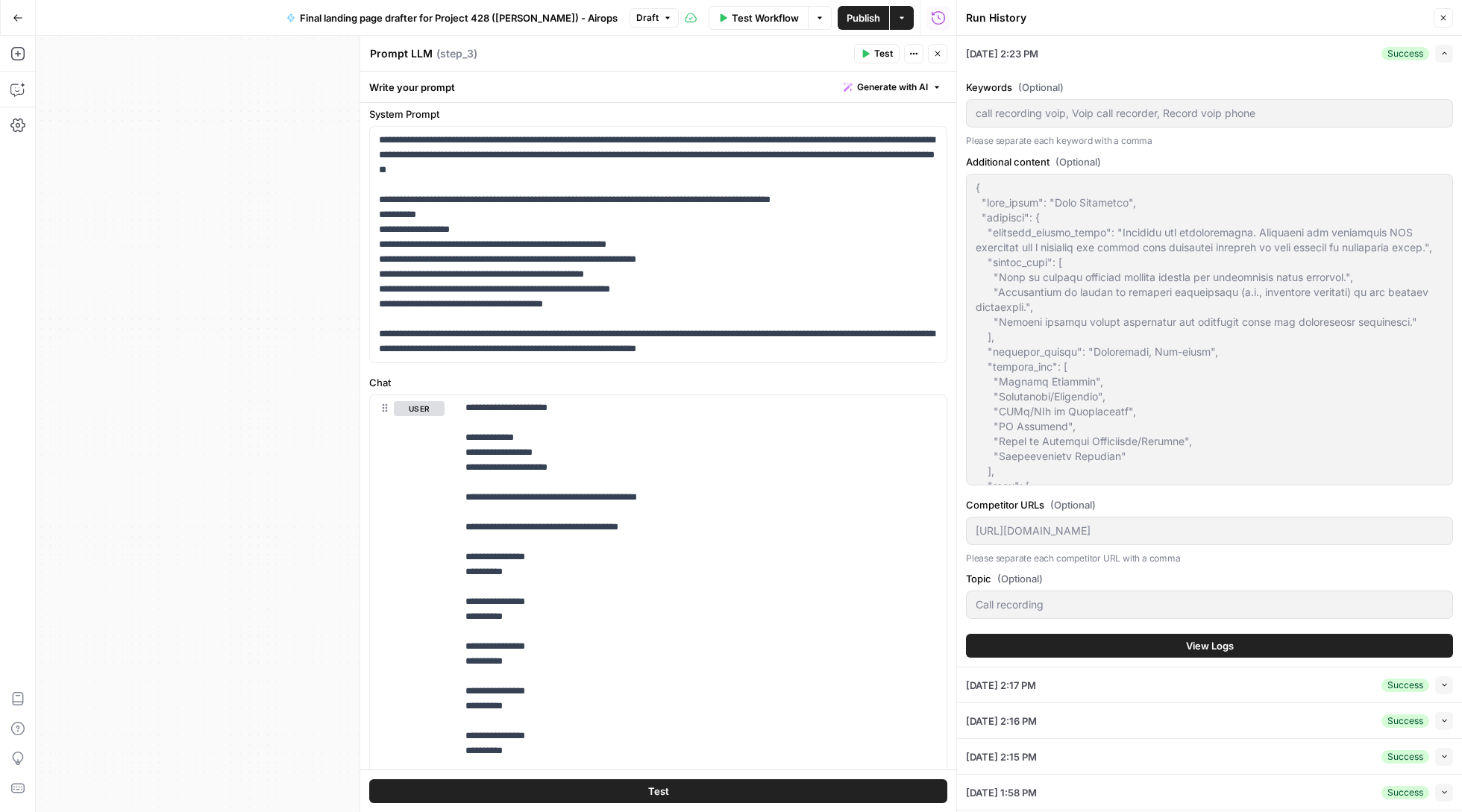
click at [1445, 12] on button "Close" at bounding box center [1444, 18] width 19 height 19
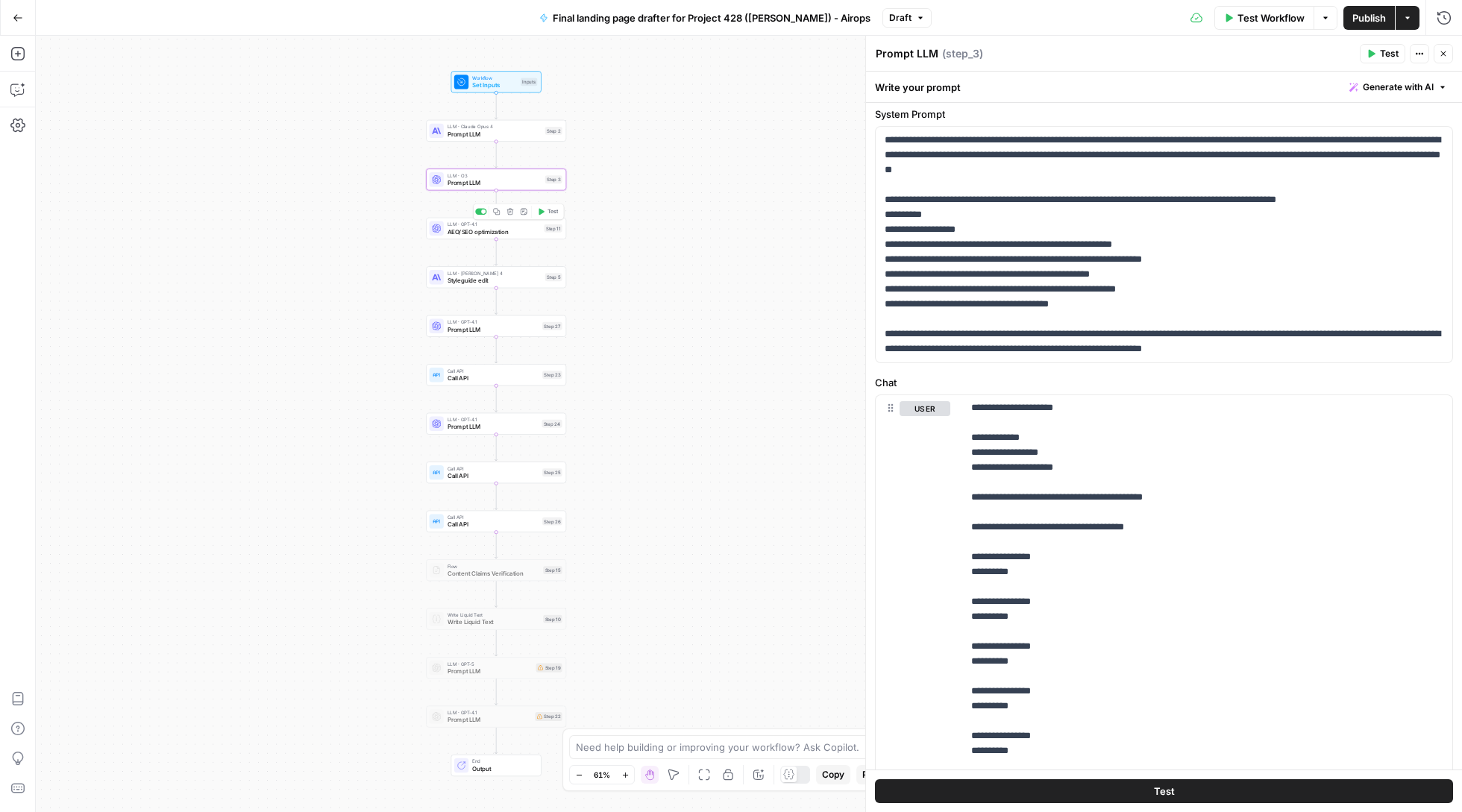
click at [474, 231] on span "AEO/SEO optimization" at bounding box center [494, 231] width 93 height 9
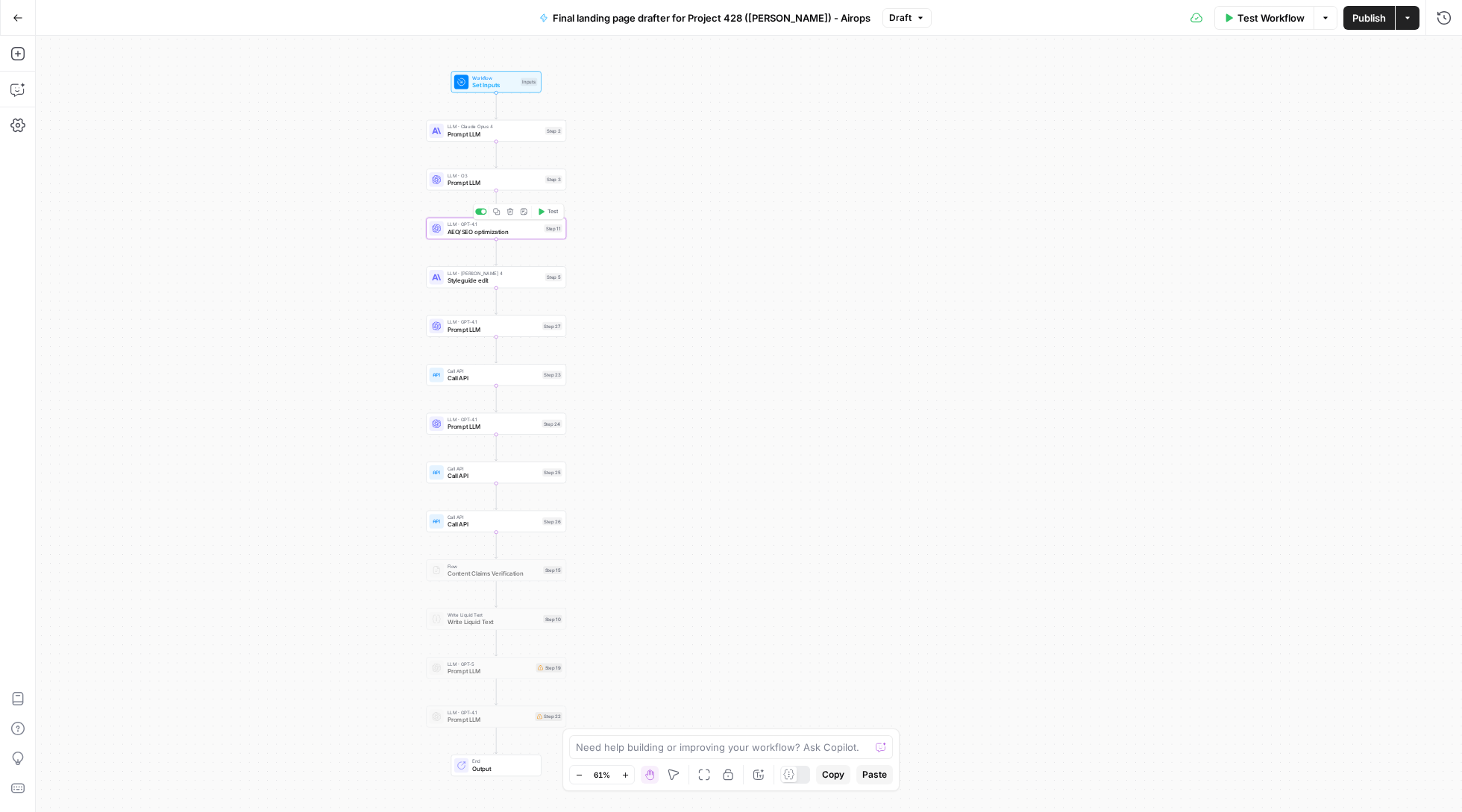
type textarea "AEO/SEO optimization"
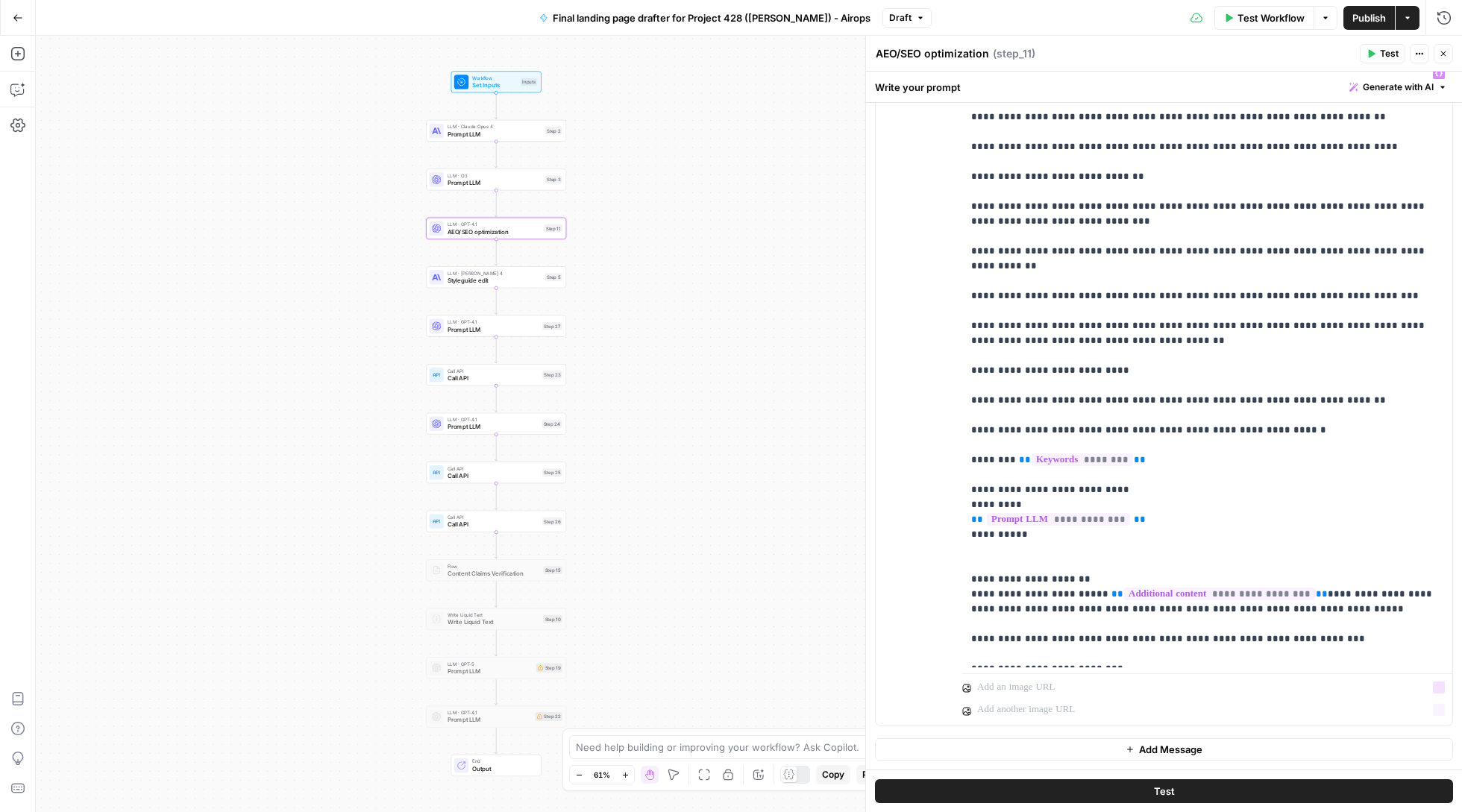
scroll to position [263, 0]
click at [1117, 787] on button "Test" at bounding box center [1164, 791] width 578 height 24
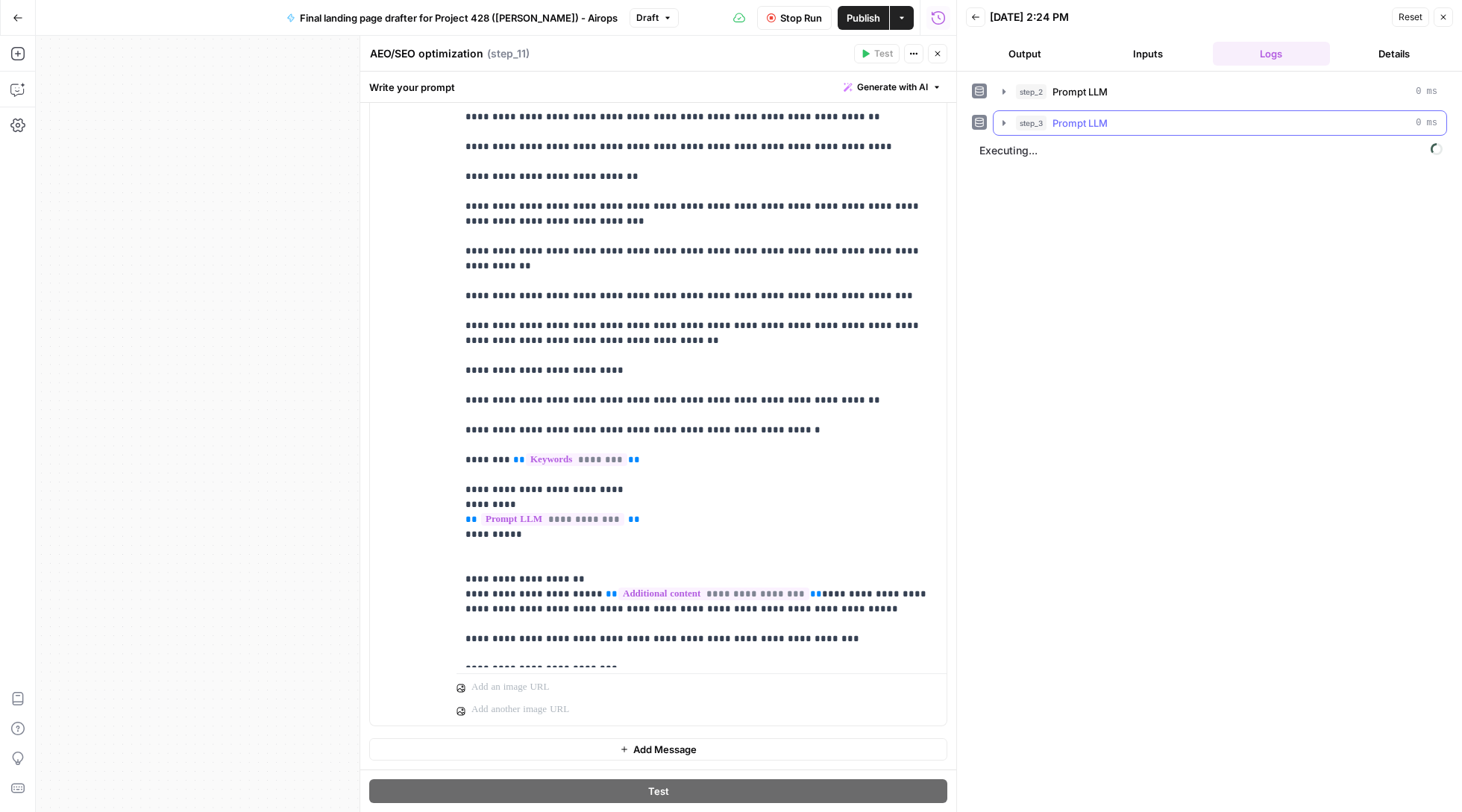
click at [1000, 120] on icon "button" at bounding box center [1004, 124] width 12 height 12
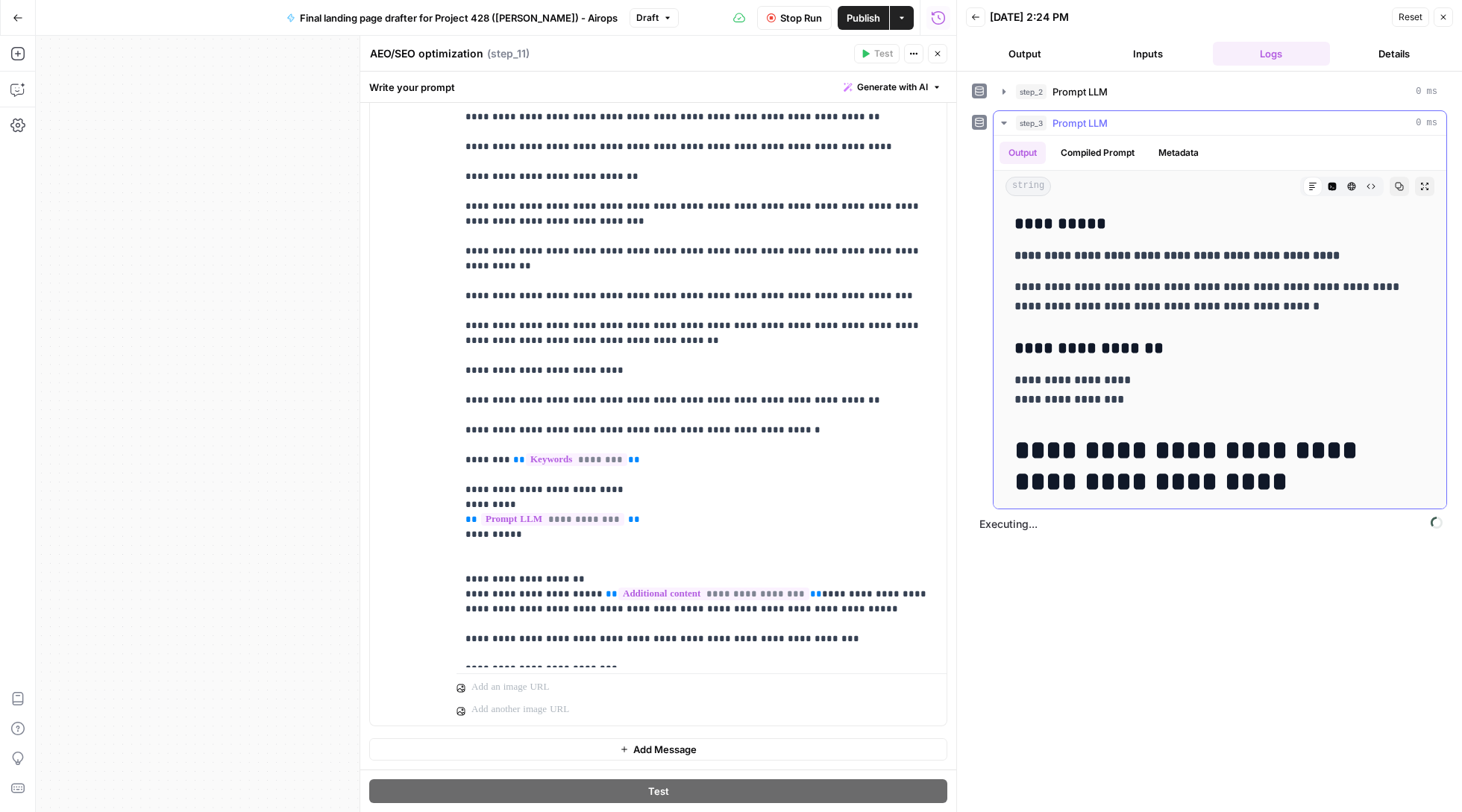
scroll to position [38, 0]
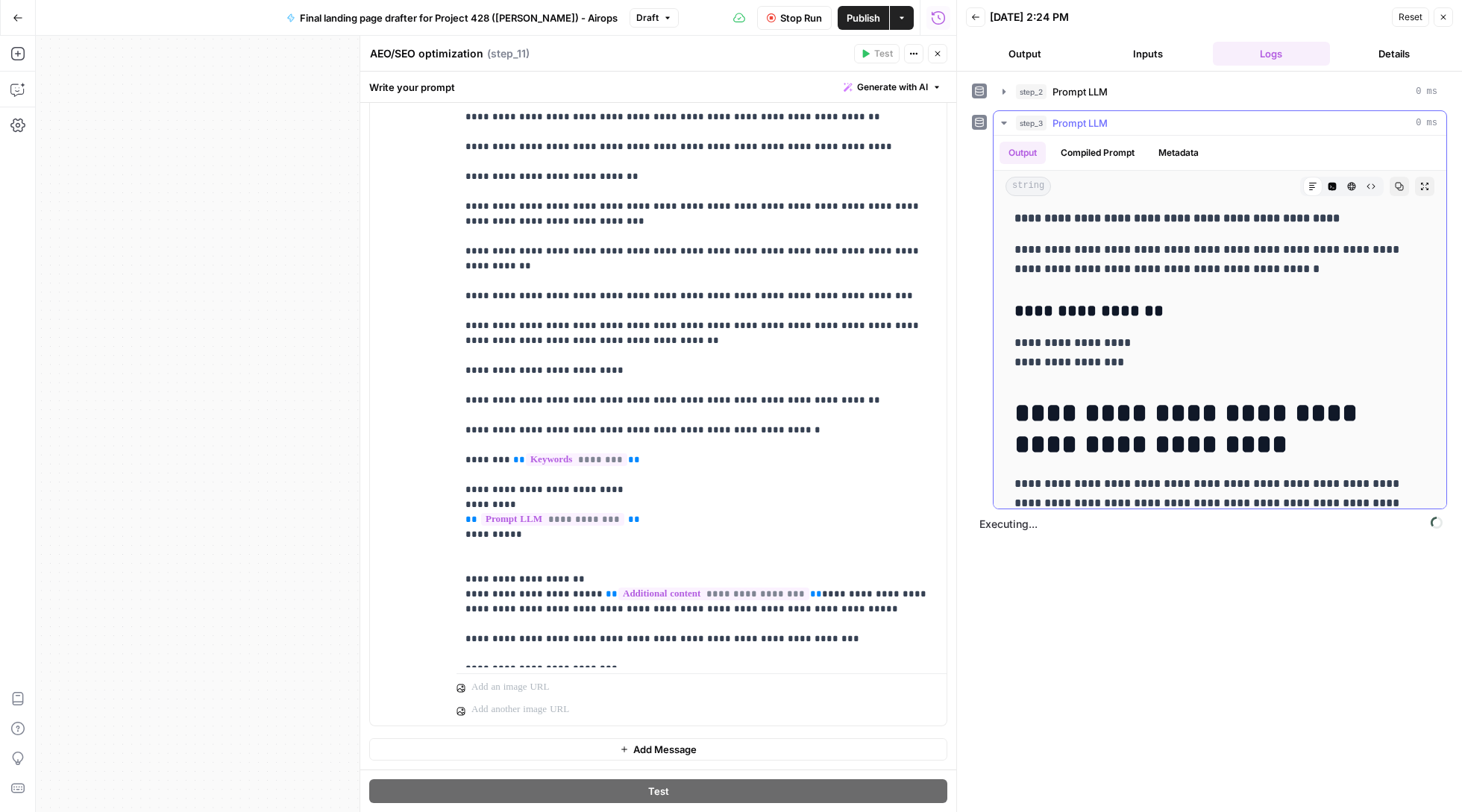
click at [1066, 311] on h3 "**********" at bounding box center [1220, 311] width 410 height 20
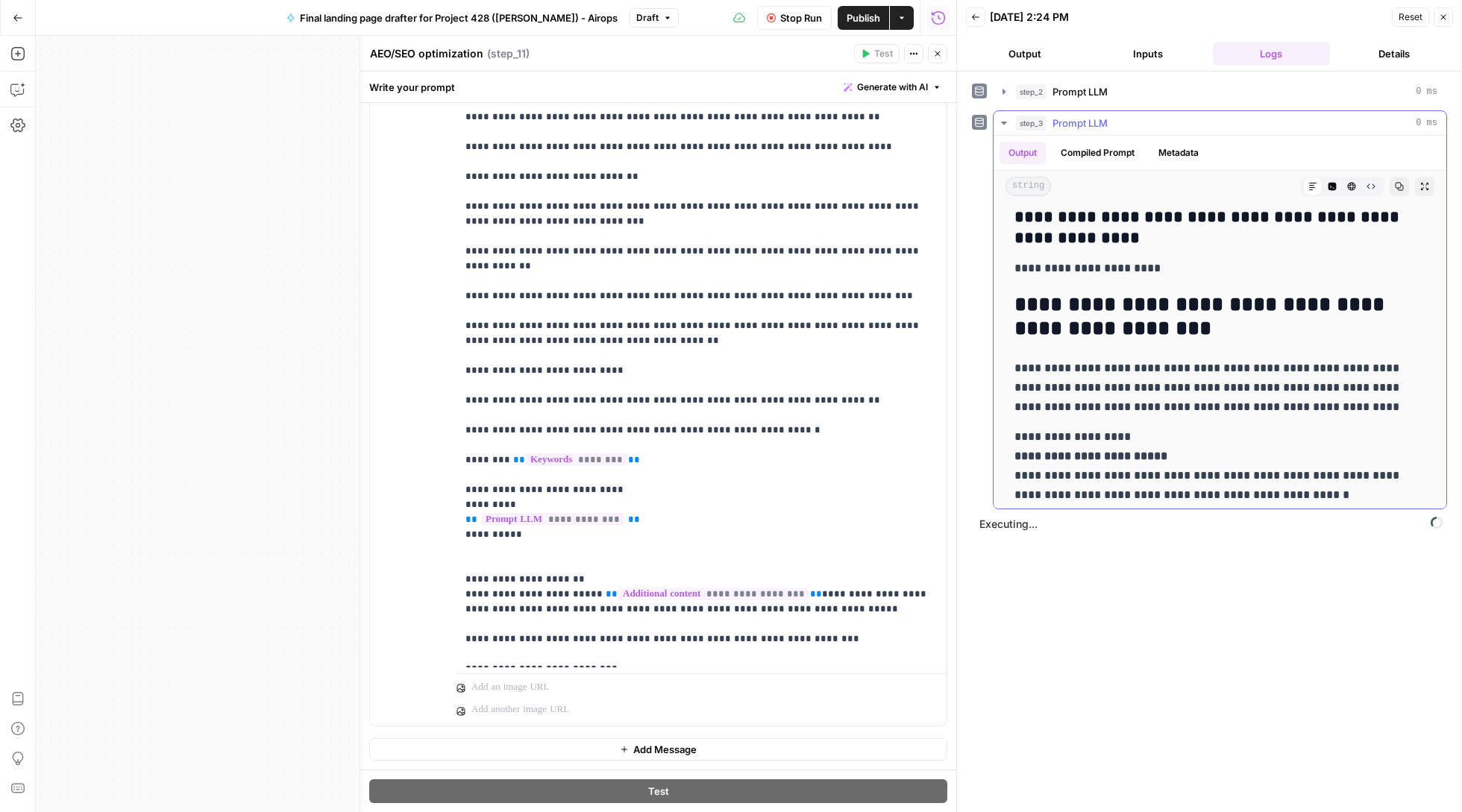
scroll to position [366, 0]
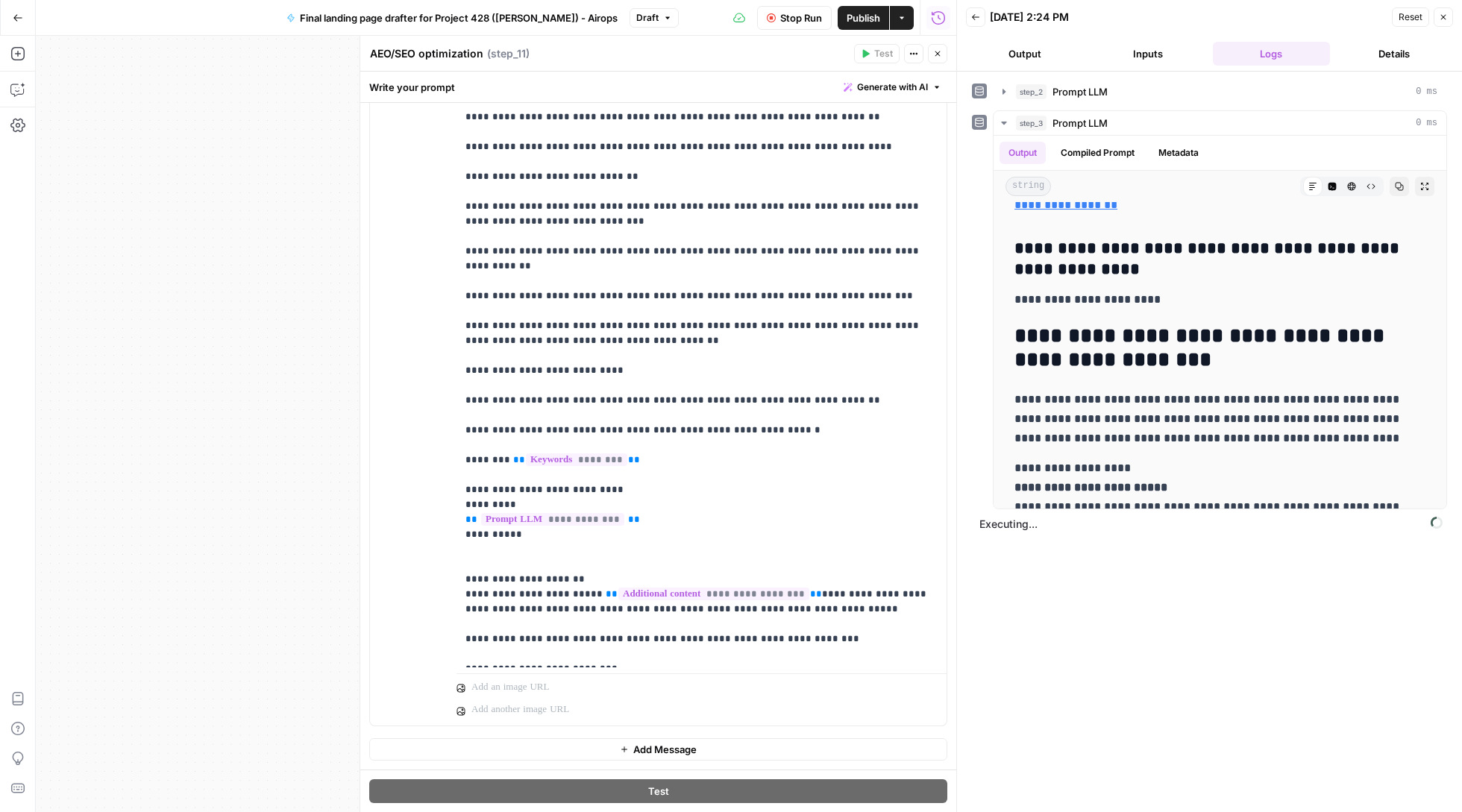
click at [1439, 18] on icon "button" at bounding box center [1444, 17] width 9 height 9
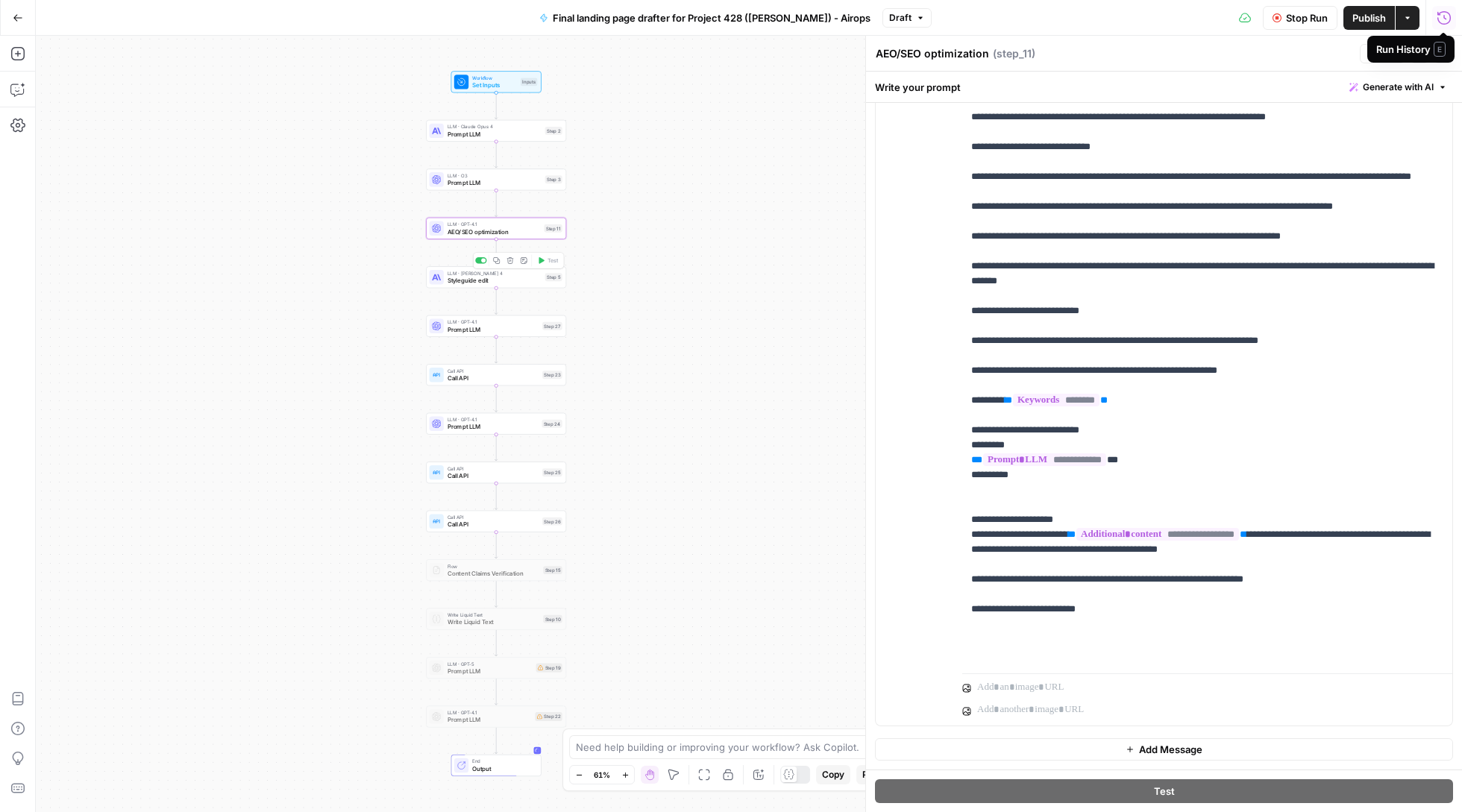
click at [487, 287] on div "LLM · Claude Sonnet 4 Styleguide edit Step 5 Copy step Delete step Add Note Test" at bounding box center [496, 277] width 140 height 22
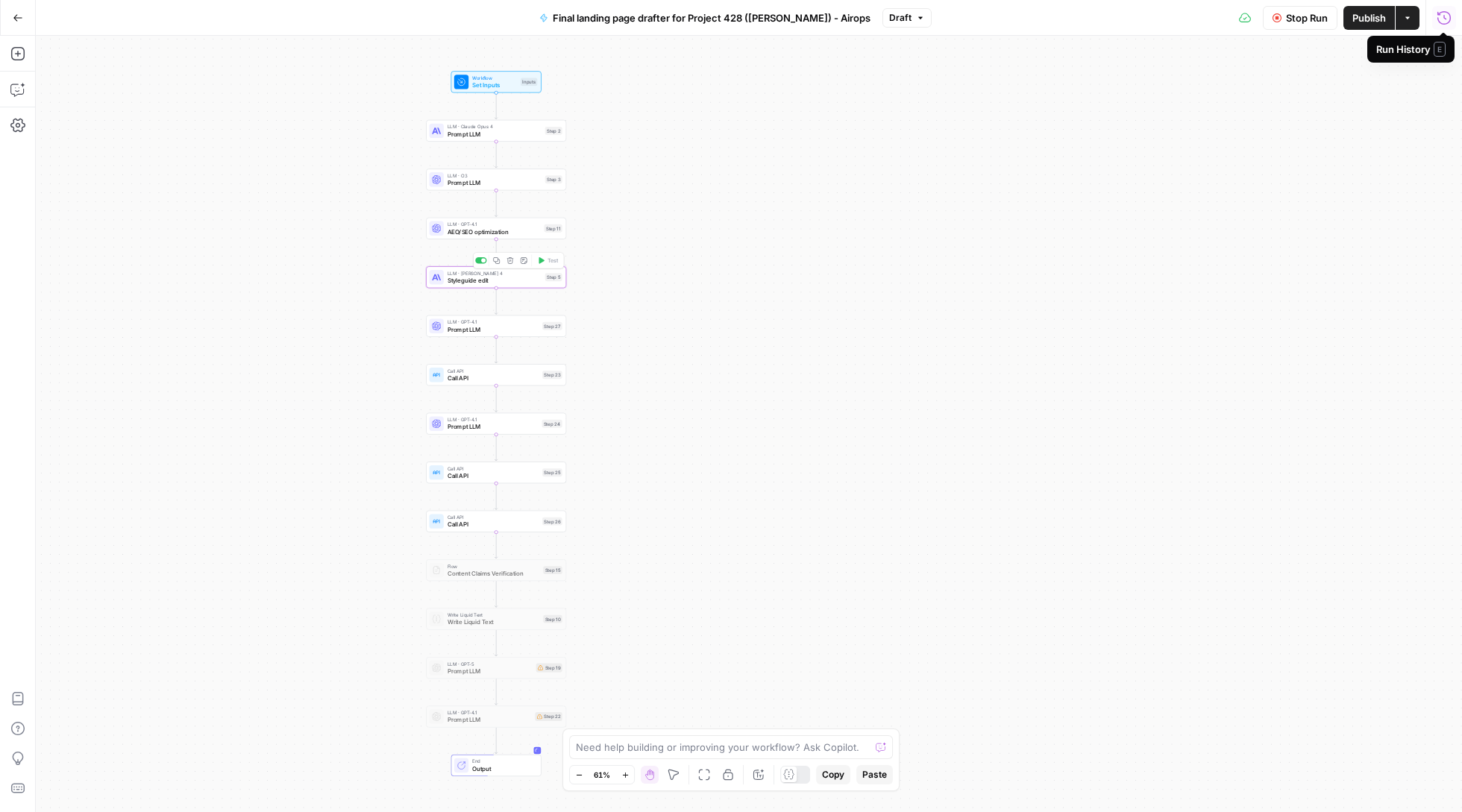
type textarea "Styleguide edit"
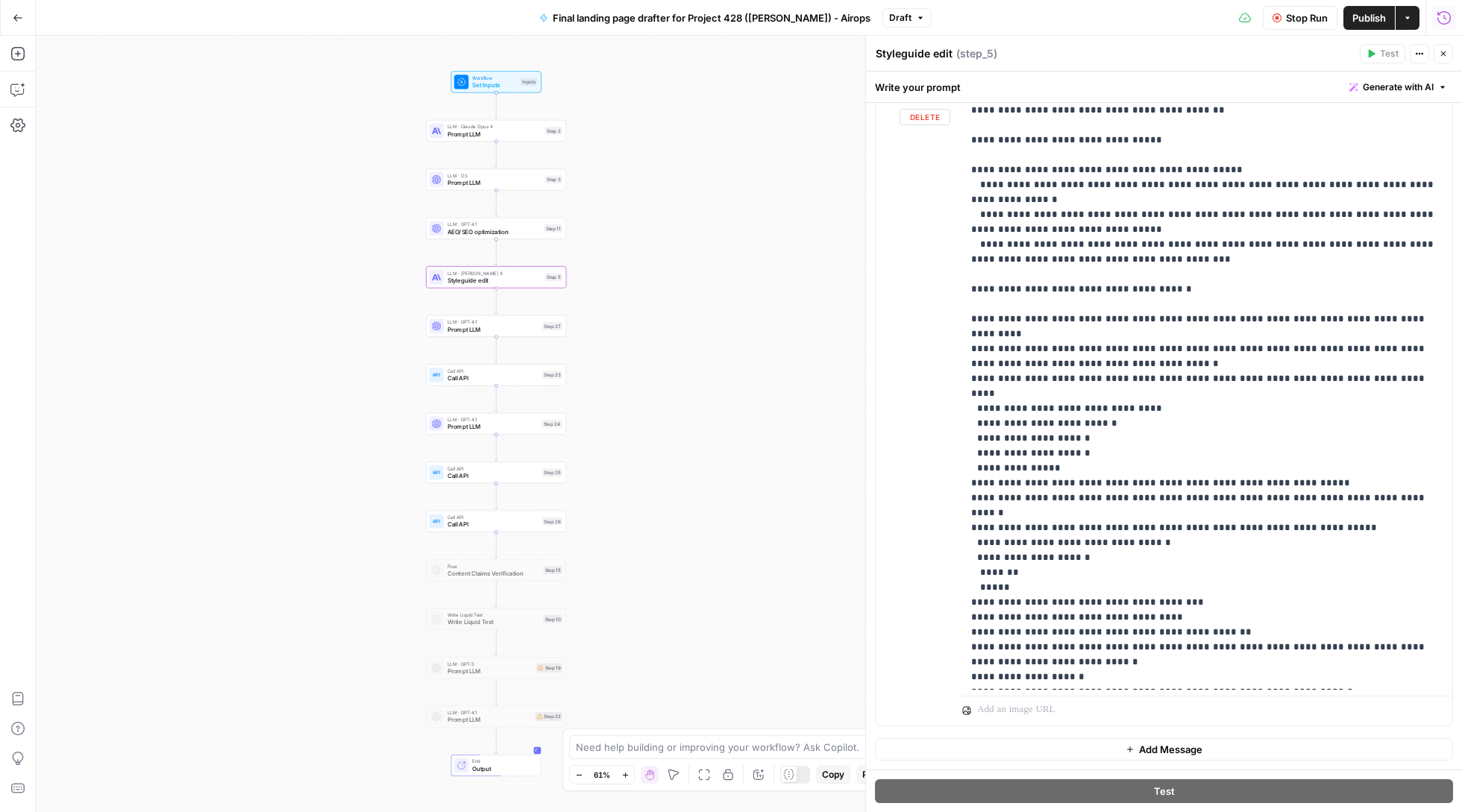
scroll to position [192, 0]
click at [484, 332] on span "Prompt LLM" at bounding box center [493, 329] width 91 height 9
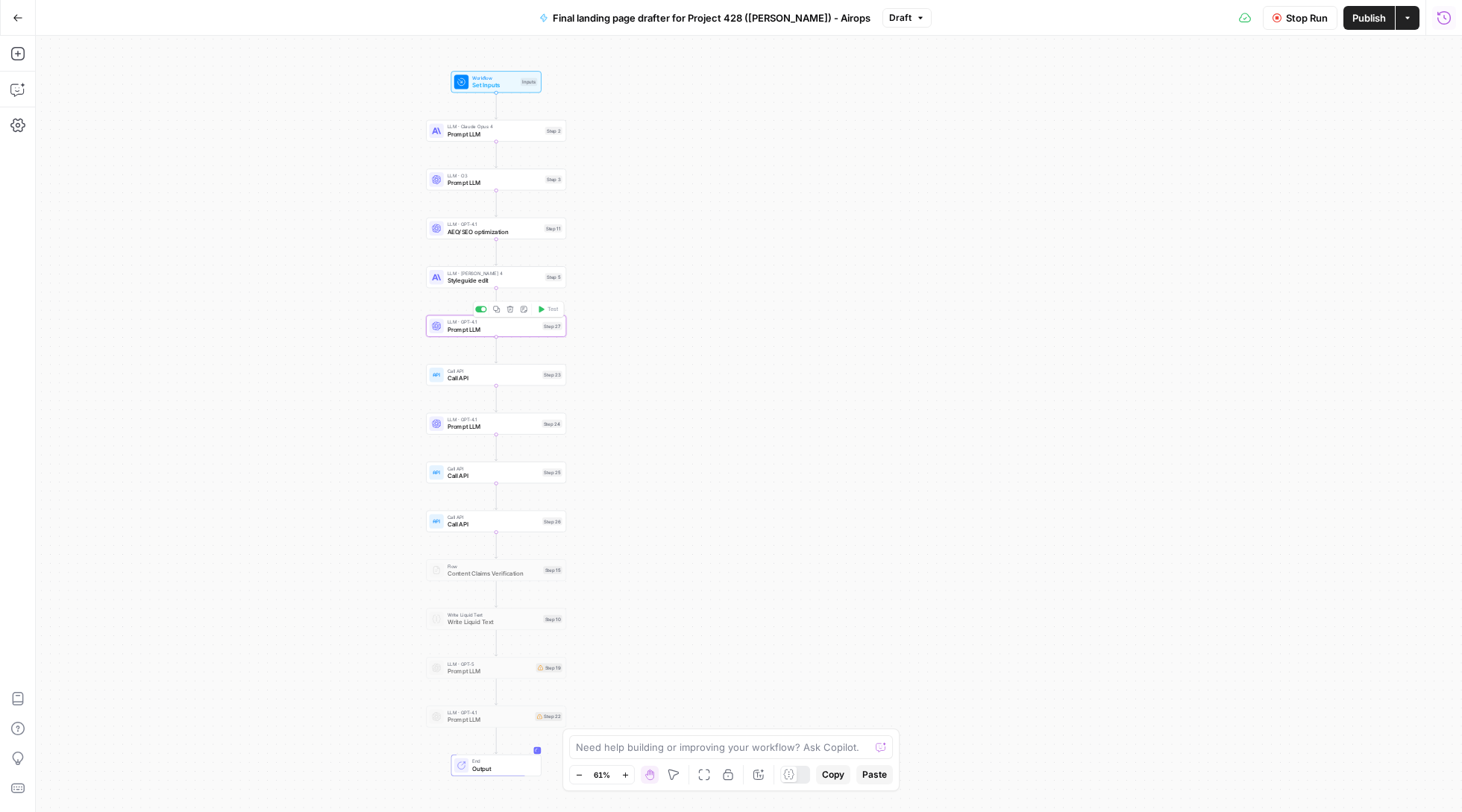
type textarea "Prompt LLM"
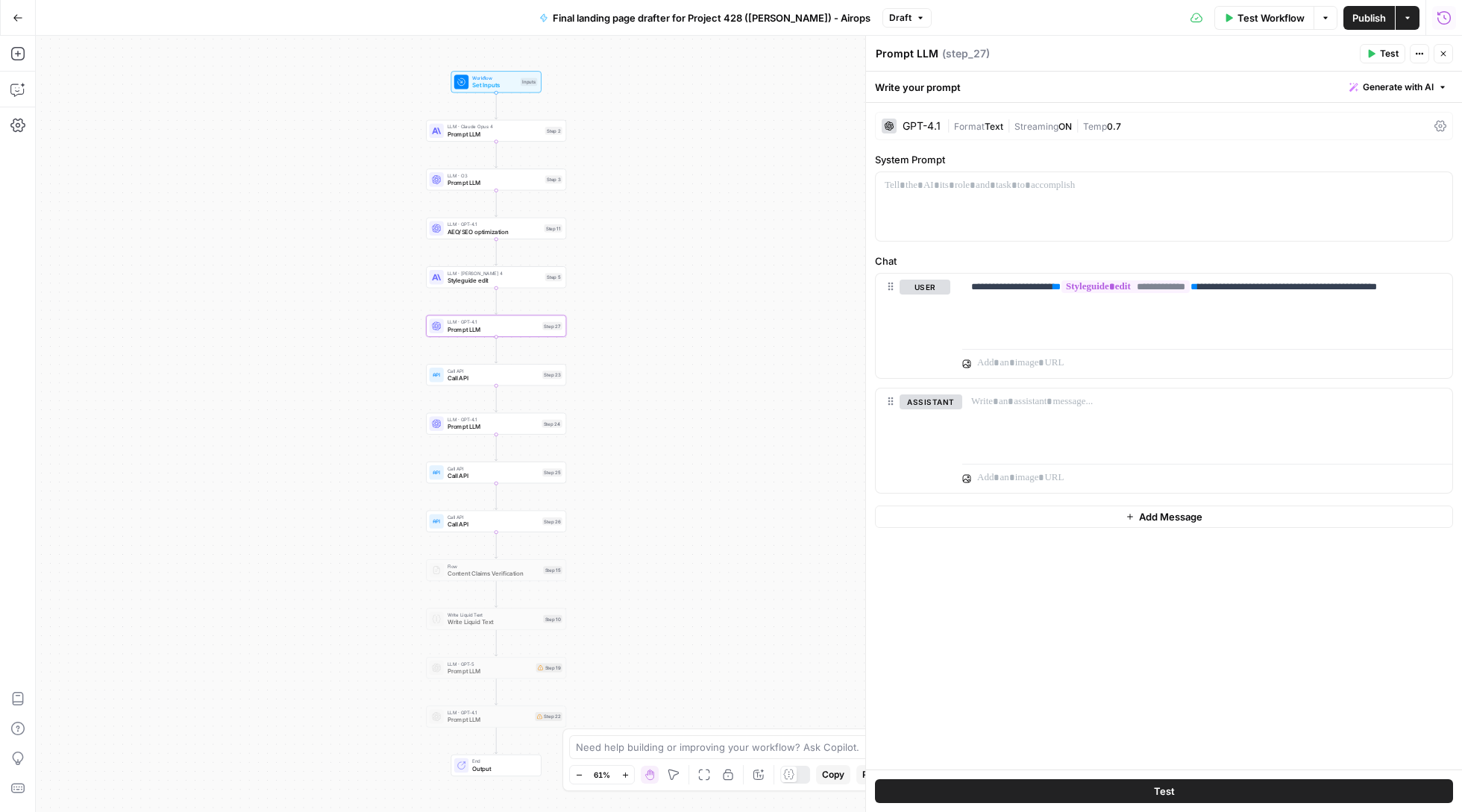
click at [485, 285] on div "LLM · Claude Sonnet 4 Styleguide edit Step 5 Copy step Delete step Add Note Test" at bounding box center [496, 277] width 140 height 22
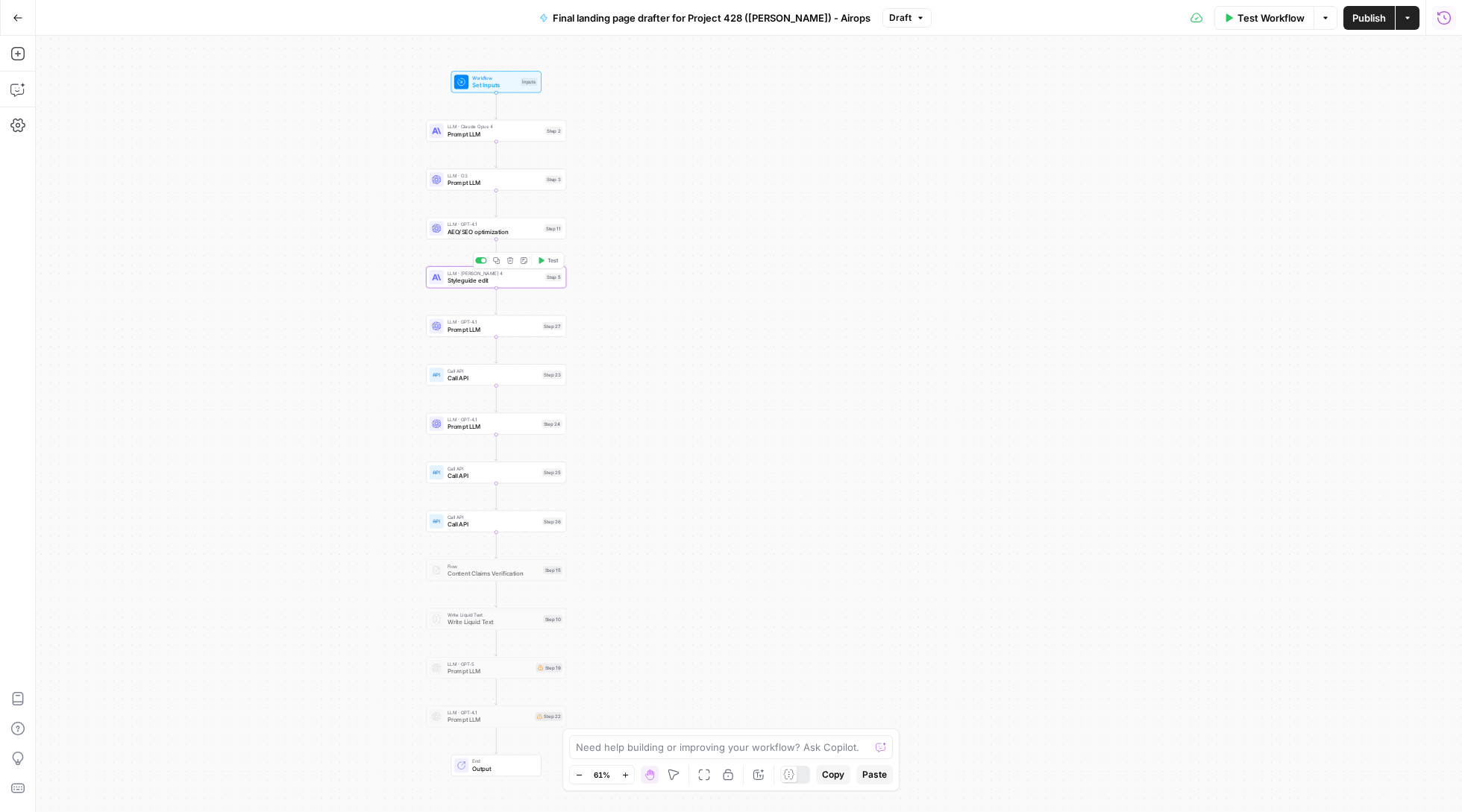
type textarea "Styleguide edit"
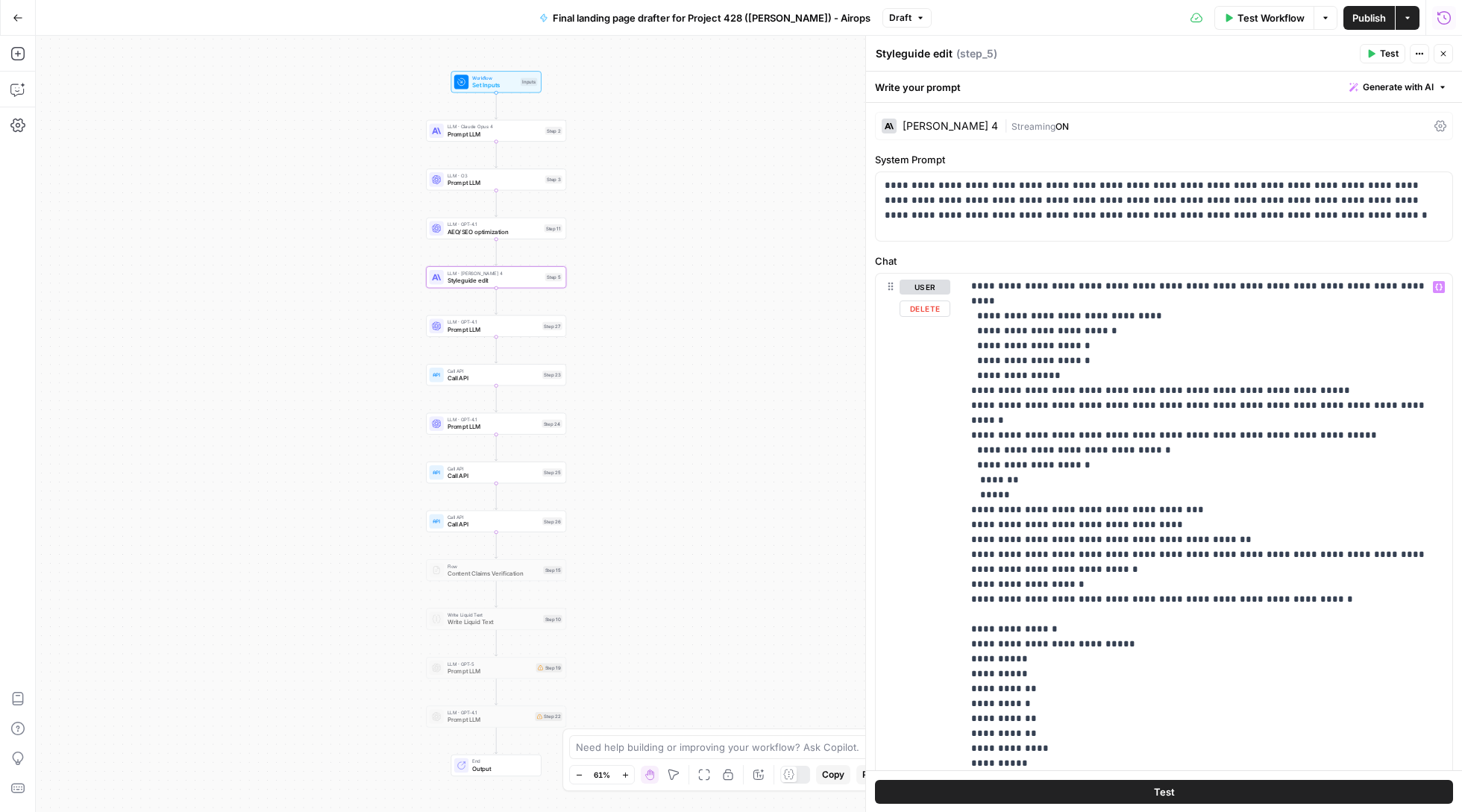
scroll to position [360, 0]
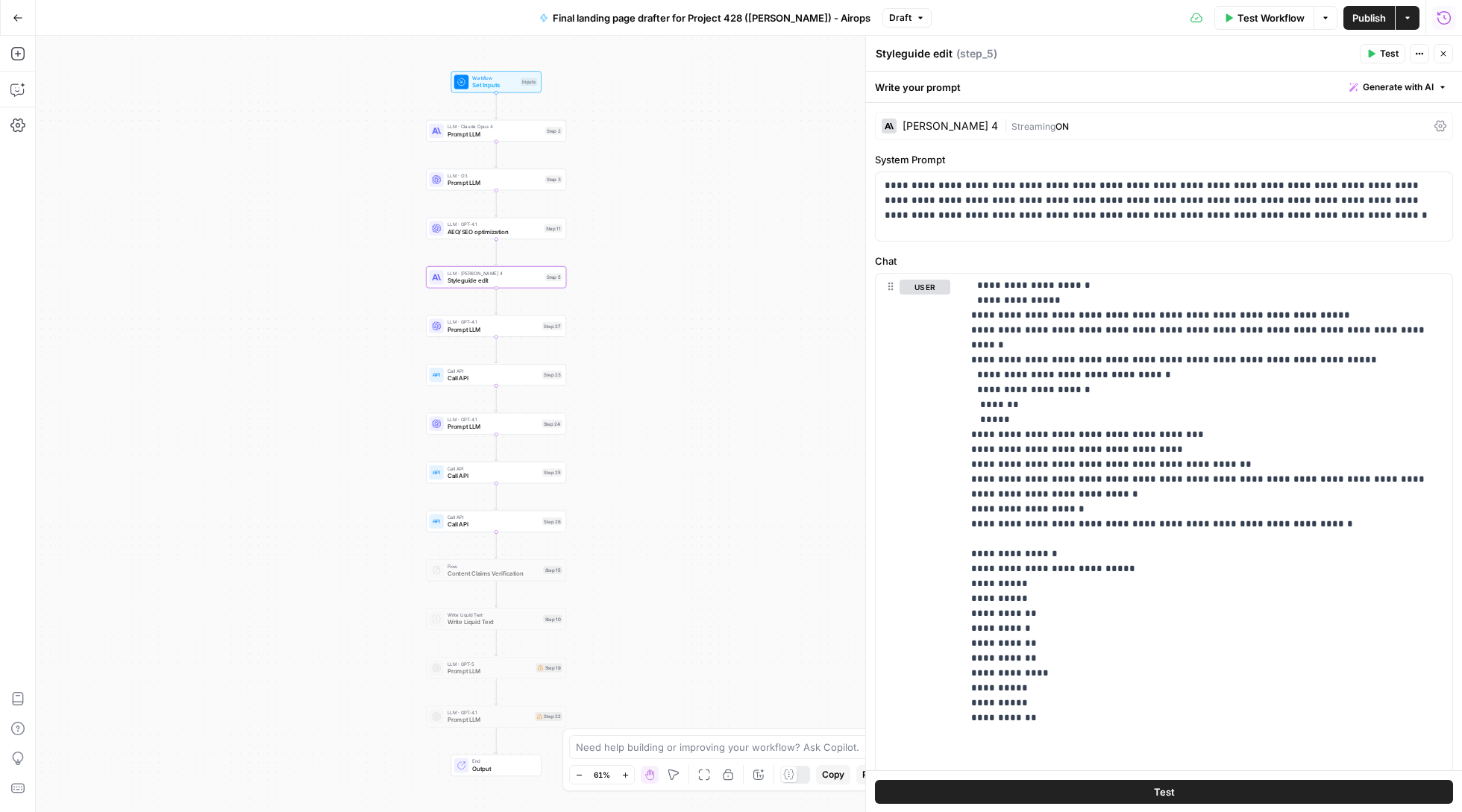
click at [1119, 794] on button "Test" at bounding box center [1164, 791] width 578 height 24
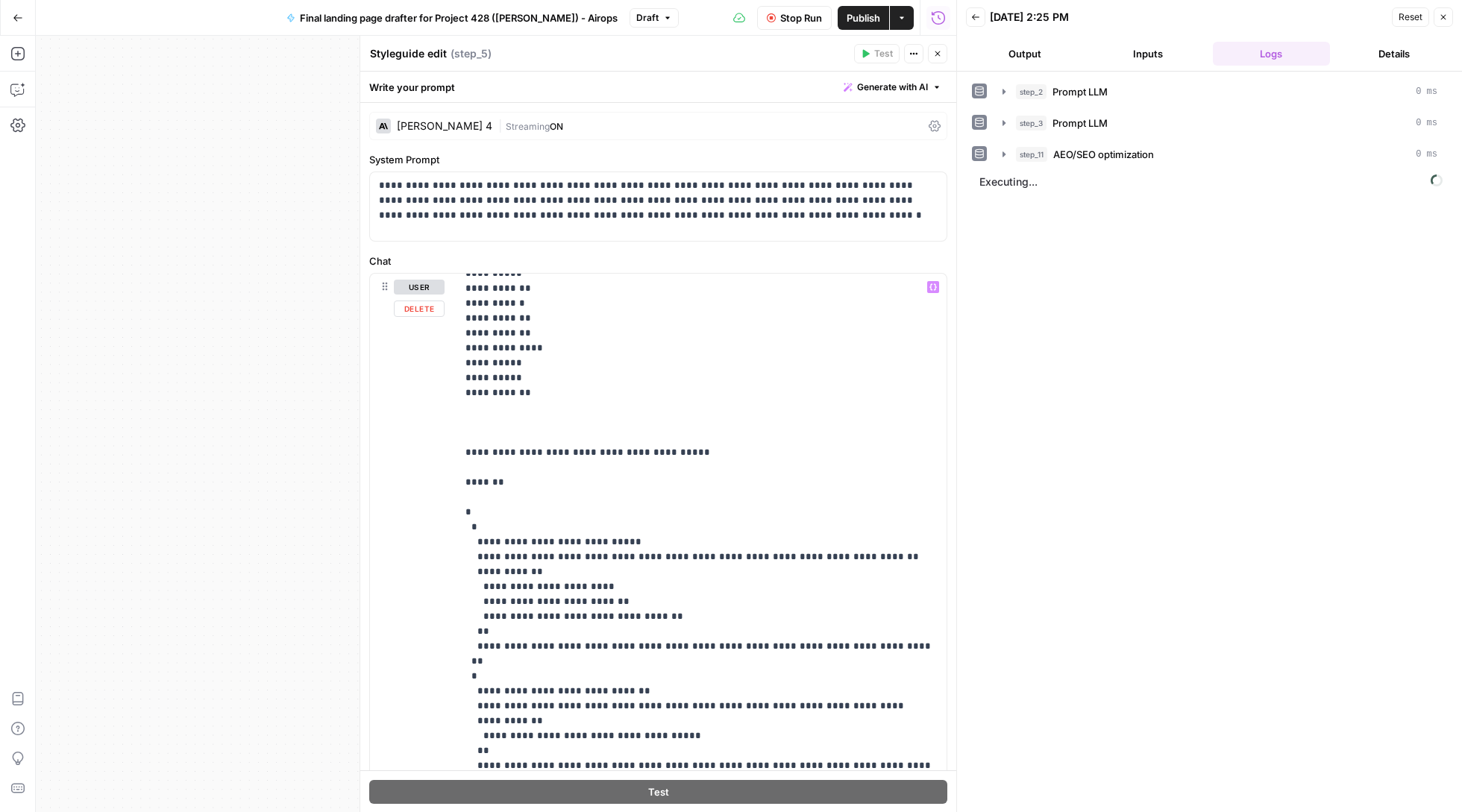
scroll to position [762, 0]
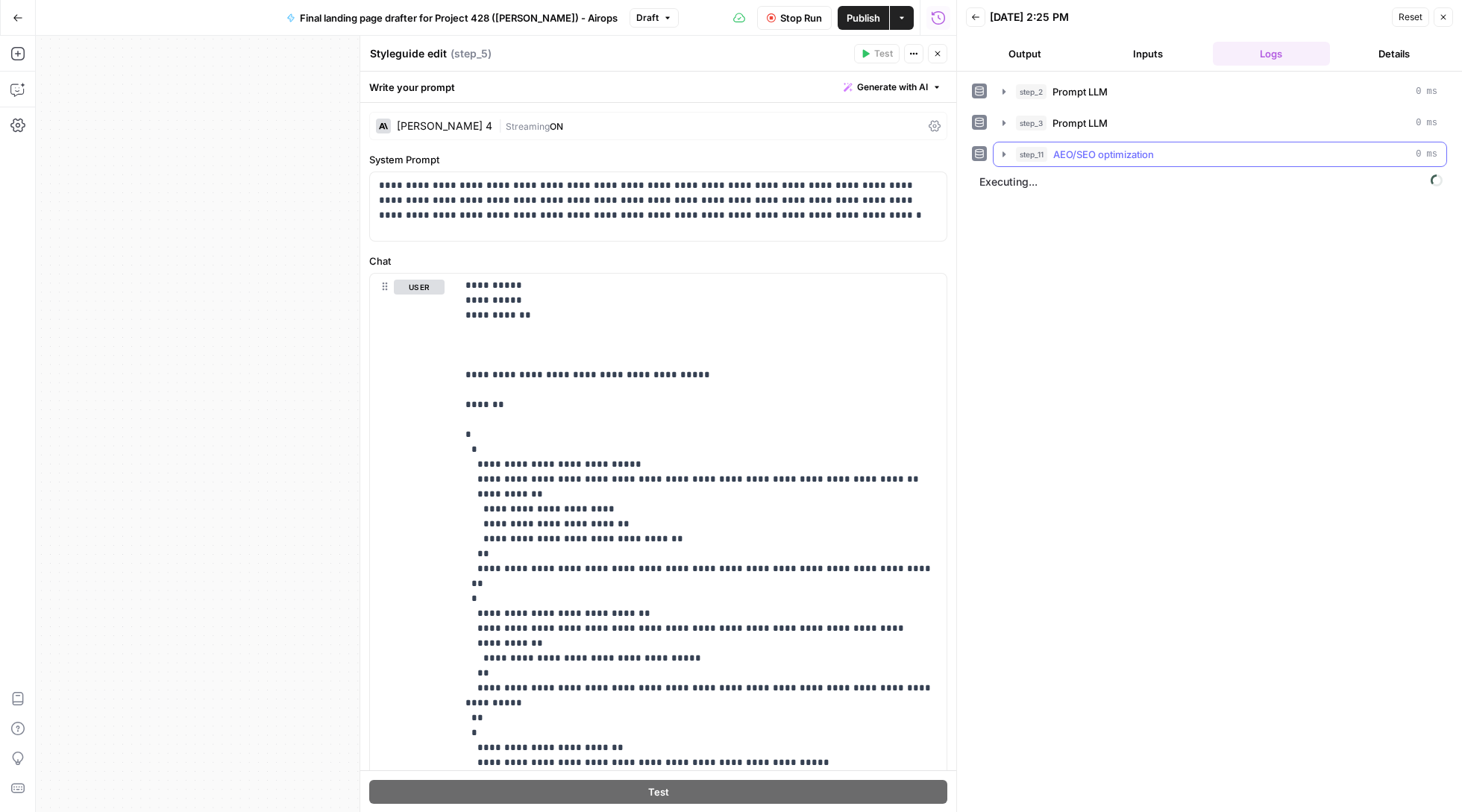
click at [1002, 160] on icon "button" at bounding box center [1004, 154] width 12 height 12
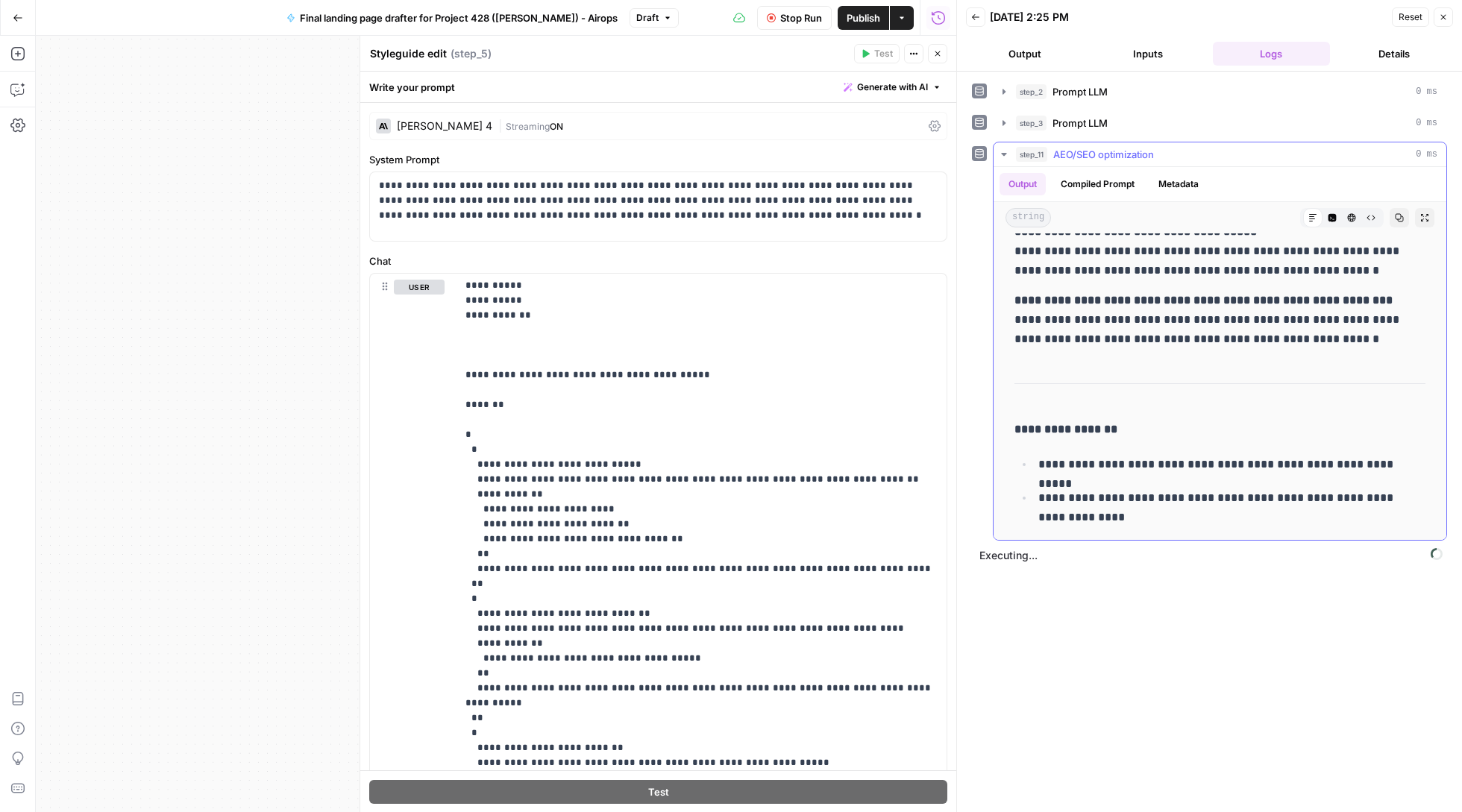
scroll to position [4064, 0]
click at [1001, 157] on icon "button" at bounding box center [1004, 154] width 12 height 12
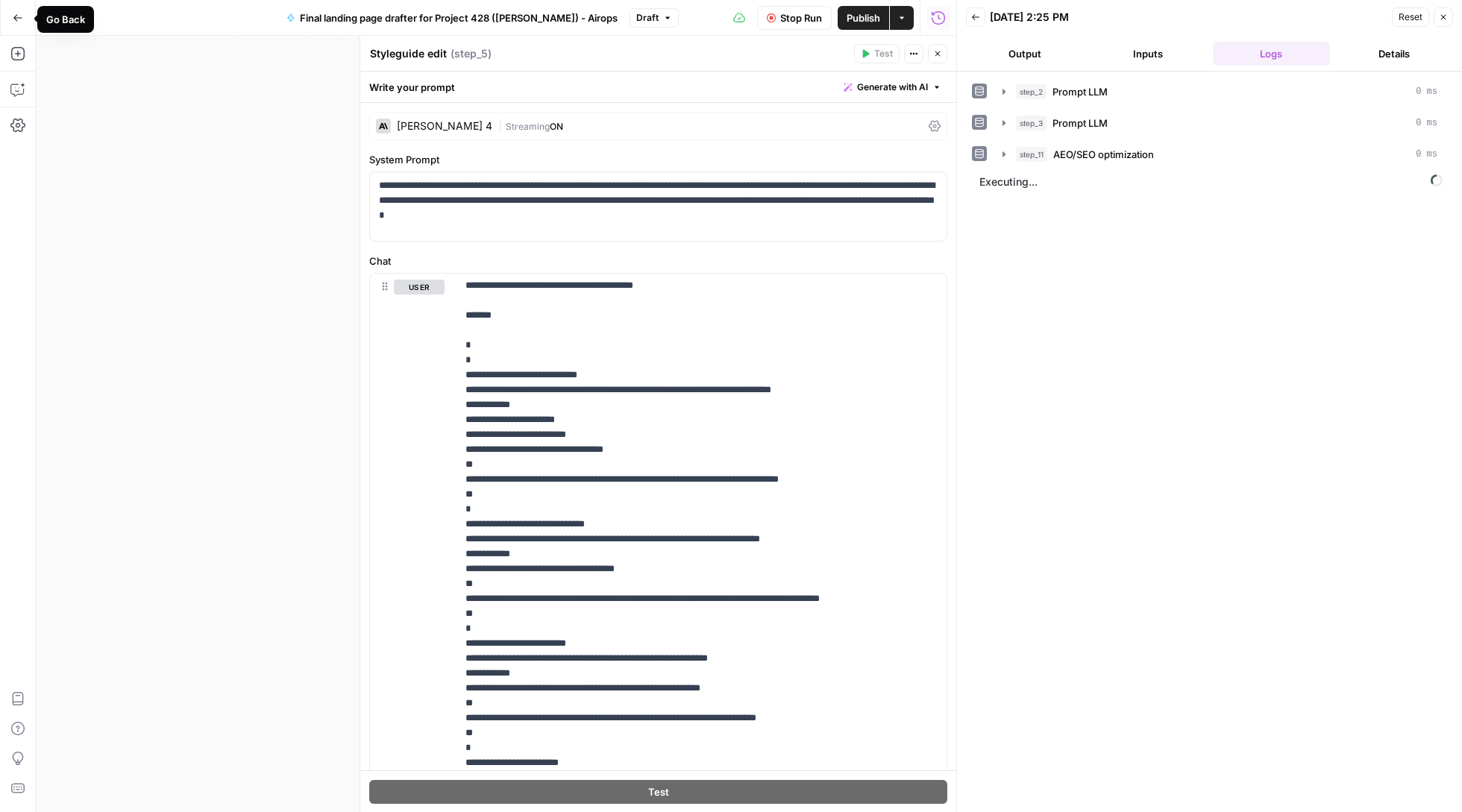
click at [18, 23] on button "Go Back" at bounding box center [18, 18] width 27 height 27
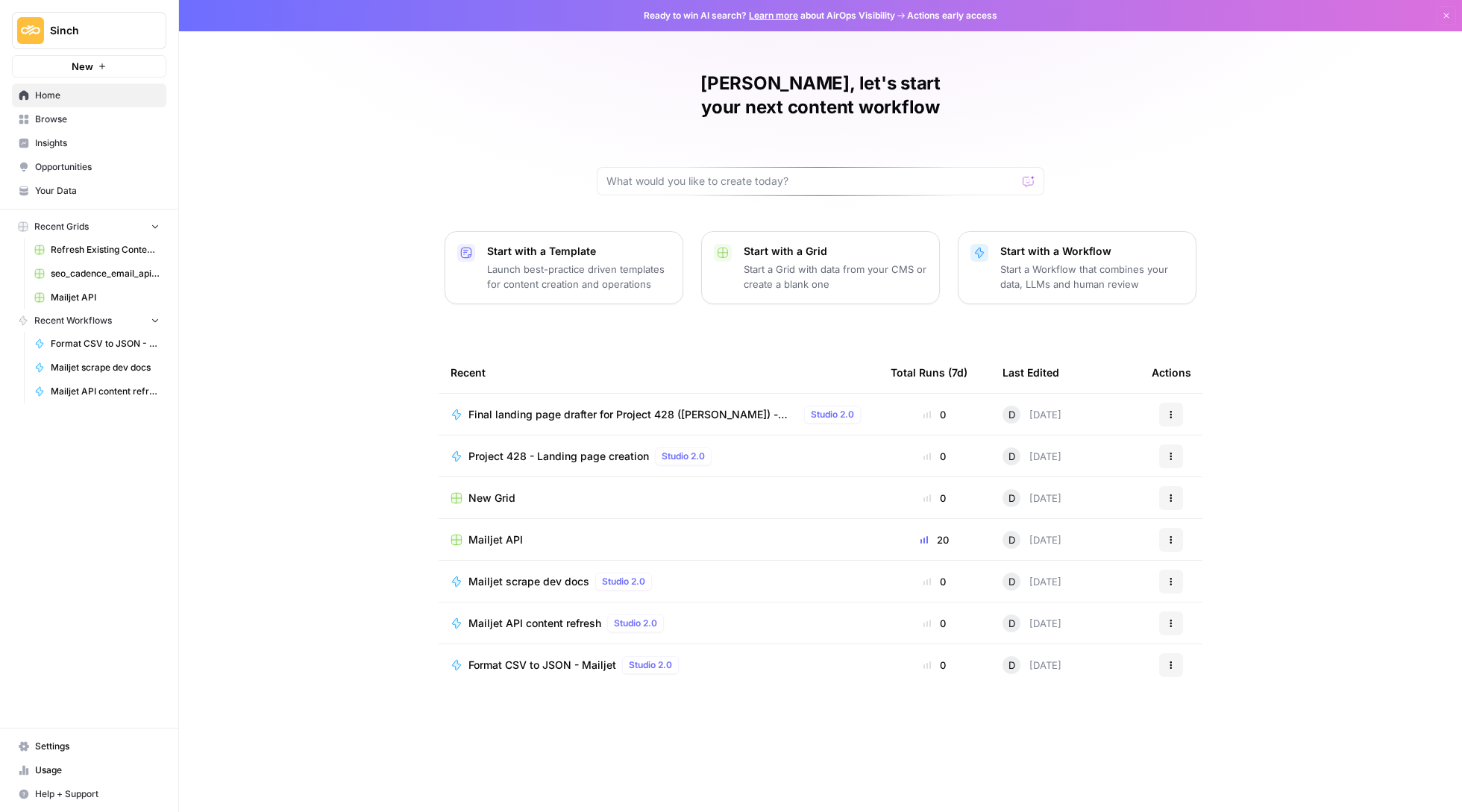
click at [824, 244] on p "Start with a Grid" at bounding box center [835, 251] width 183 height 15
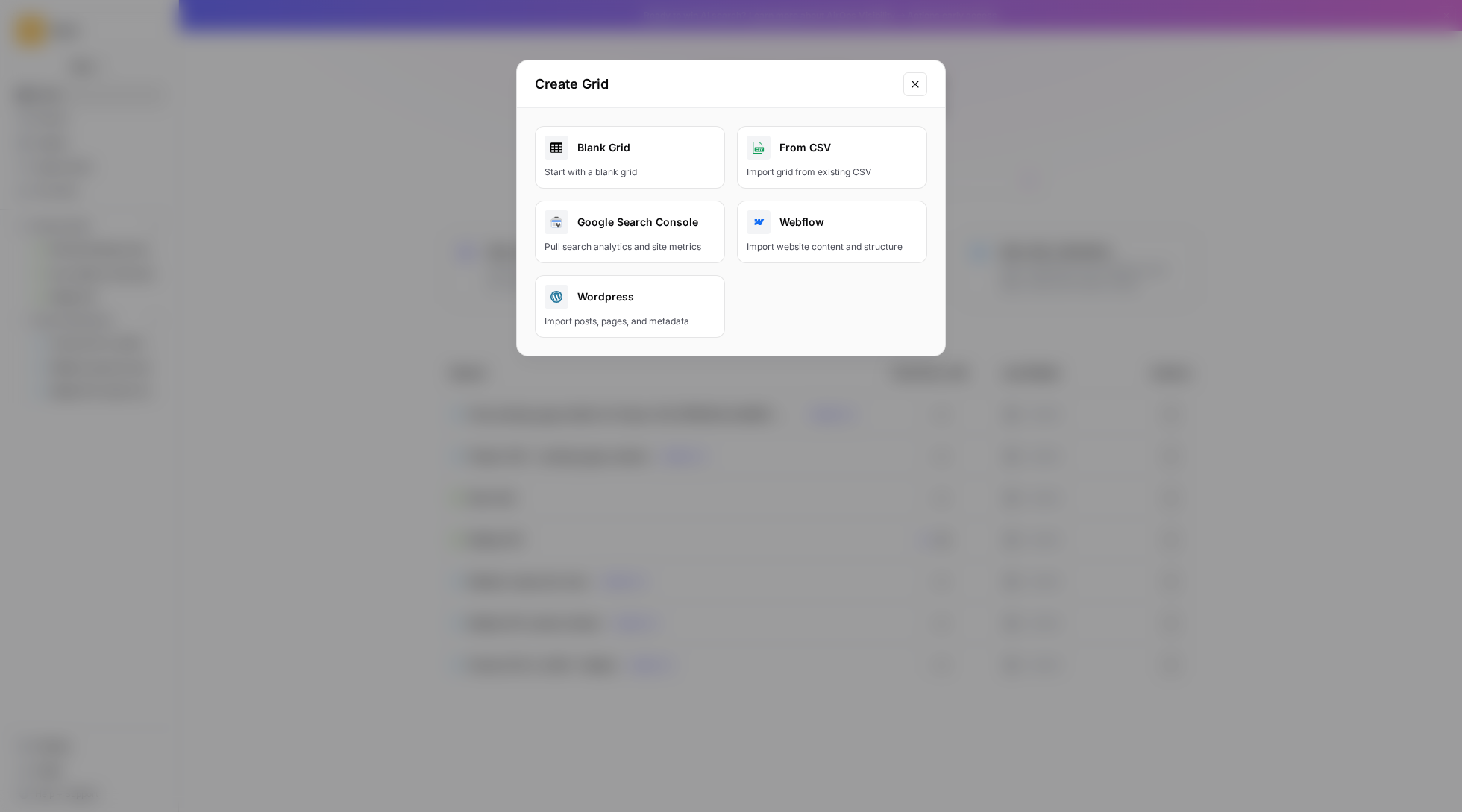
click at [628, 132] on link "Blank Grid Start with a blank grid" at bounding box center [630, 157] width 190 height 62
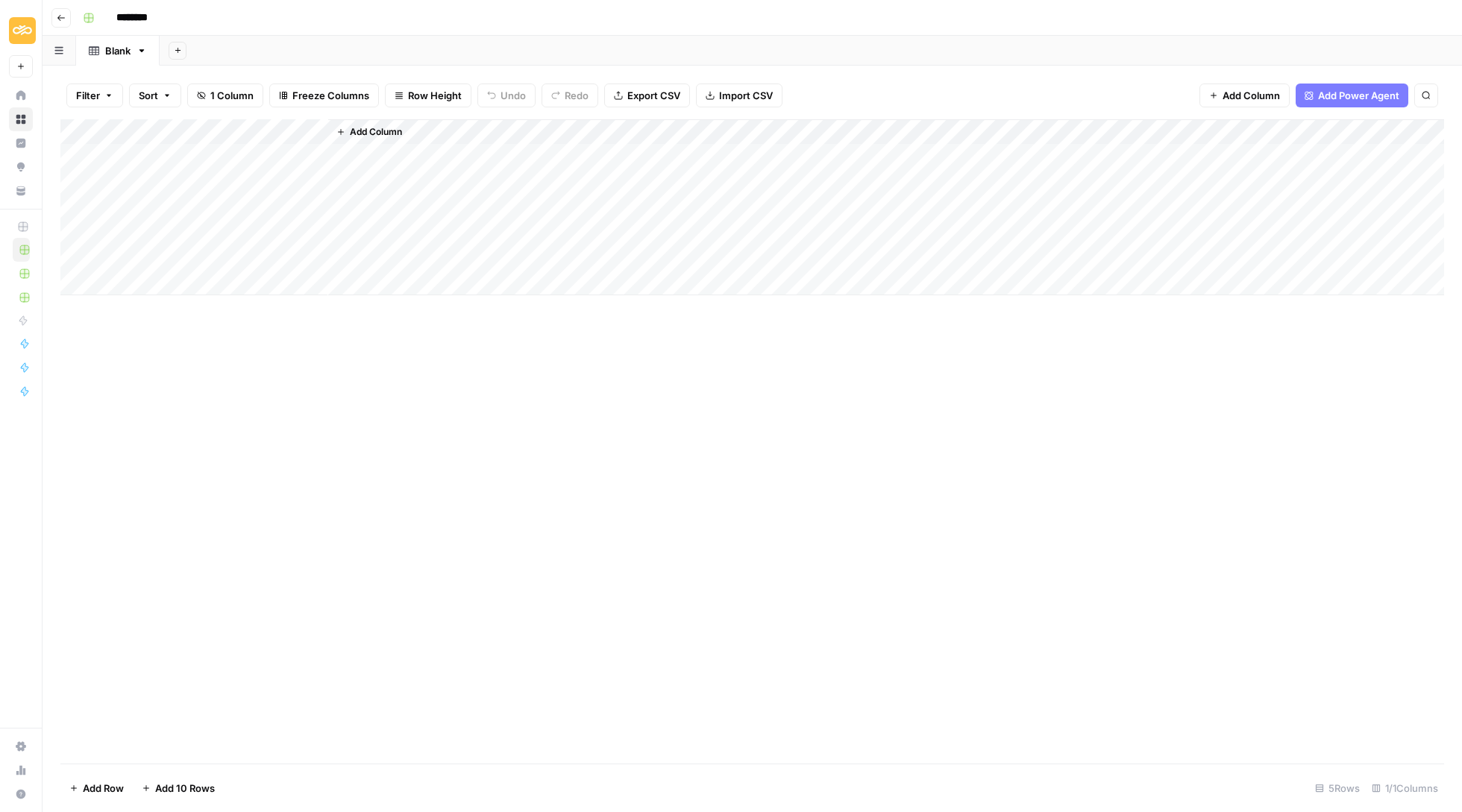
click at [268, 127] on div "Add Column" at bounding box center [752, 207] width 1384 height 176
click at [252, 172] on input "Title" at bounding box center [202, 165] width 152 height 15
paste input "[block:hero-unit]"
type input "[block:hero-unit]"
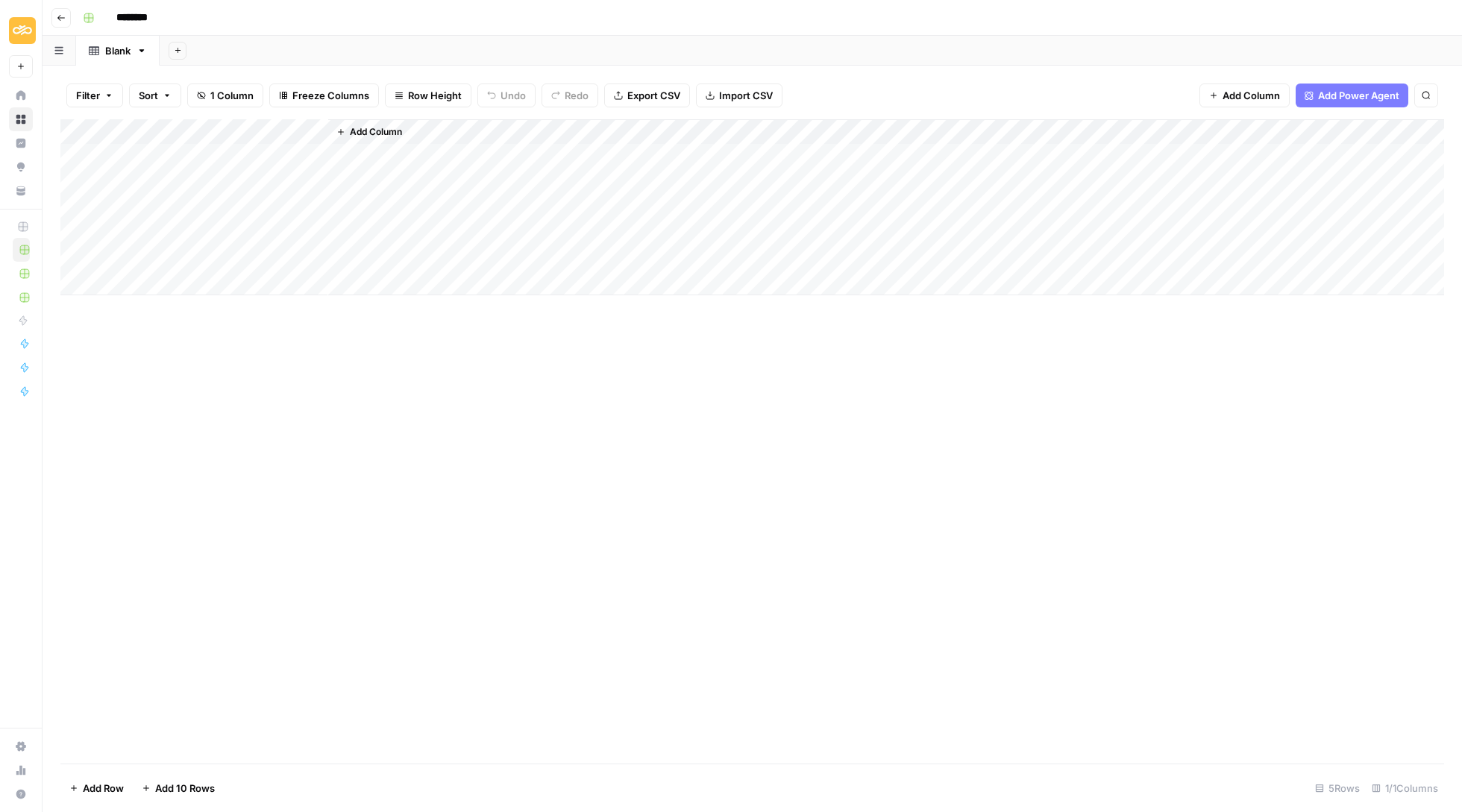
click at [232, 189] on div "Add Column" at bounding box center [752, 207] width 1384 height 176
click at [224, 128] on div "Add Column" at bounding box center [752, 207] width 1384 height 176
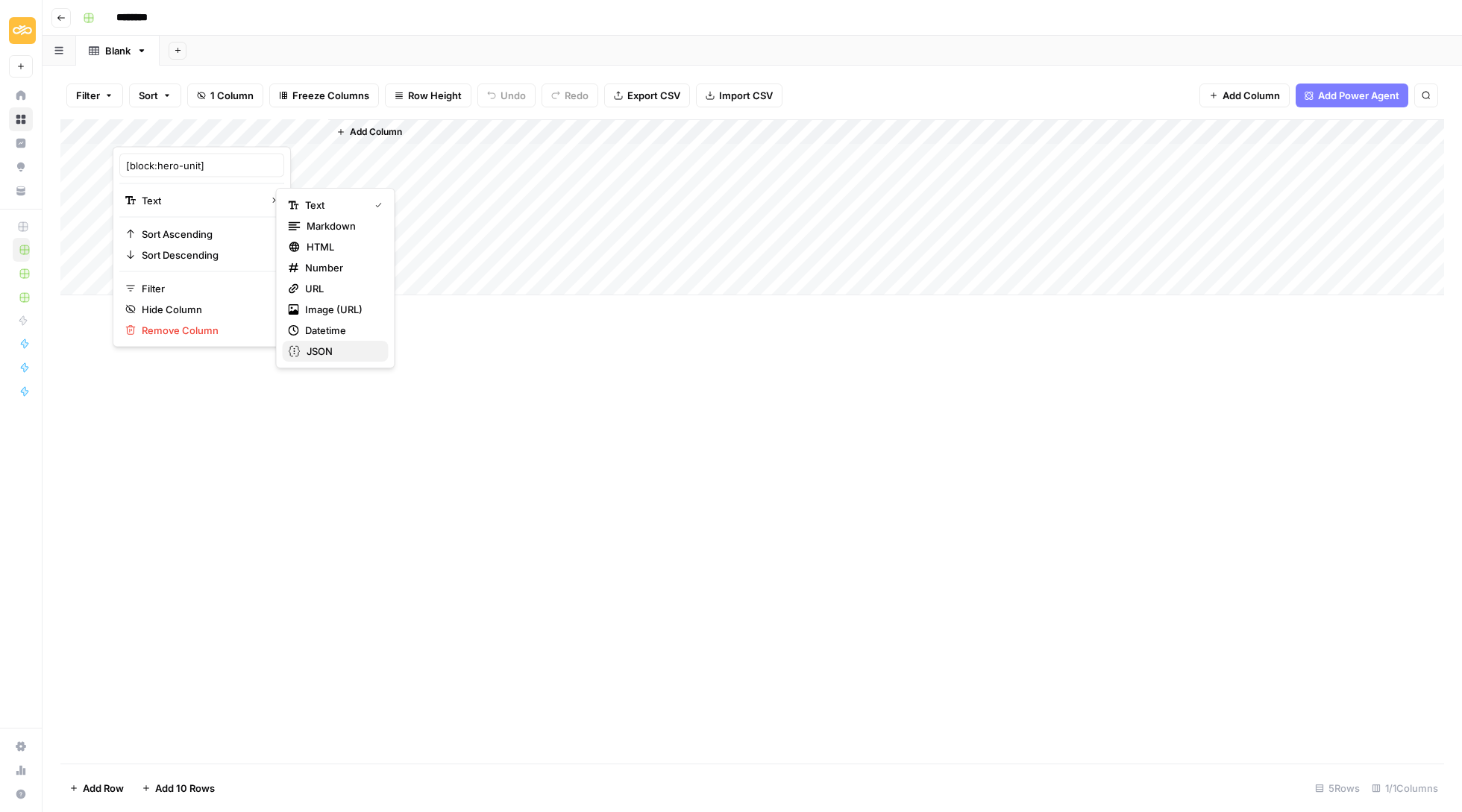
click at [343, 344] on span "JSON" at bounding box center [342, 351] width 70 height 15
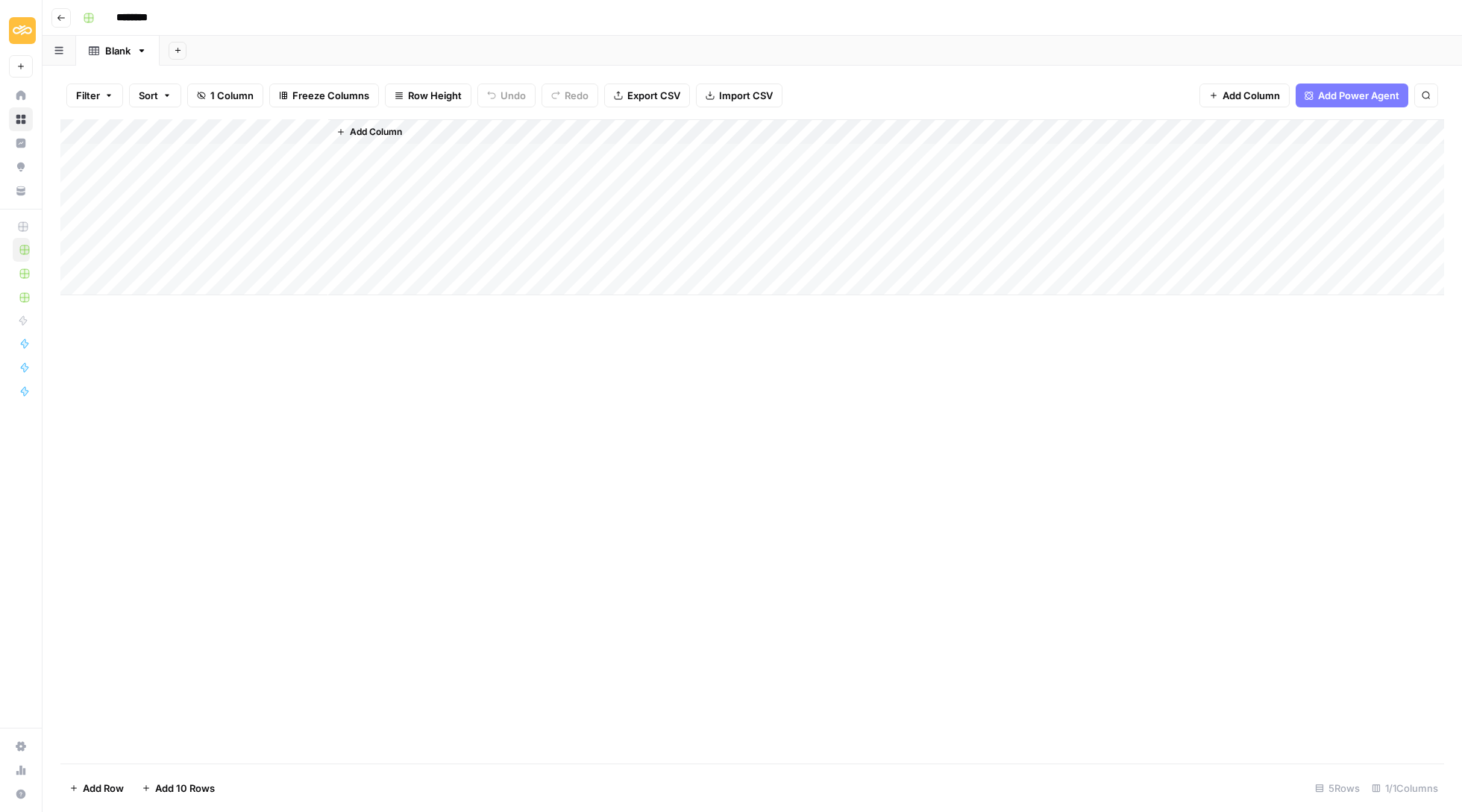
click at [376, 128] on span "Add Column" at bounding box center [376, 132] width 53 height 13
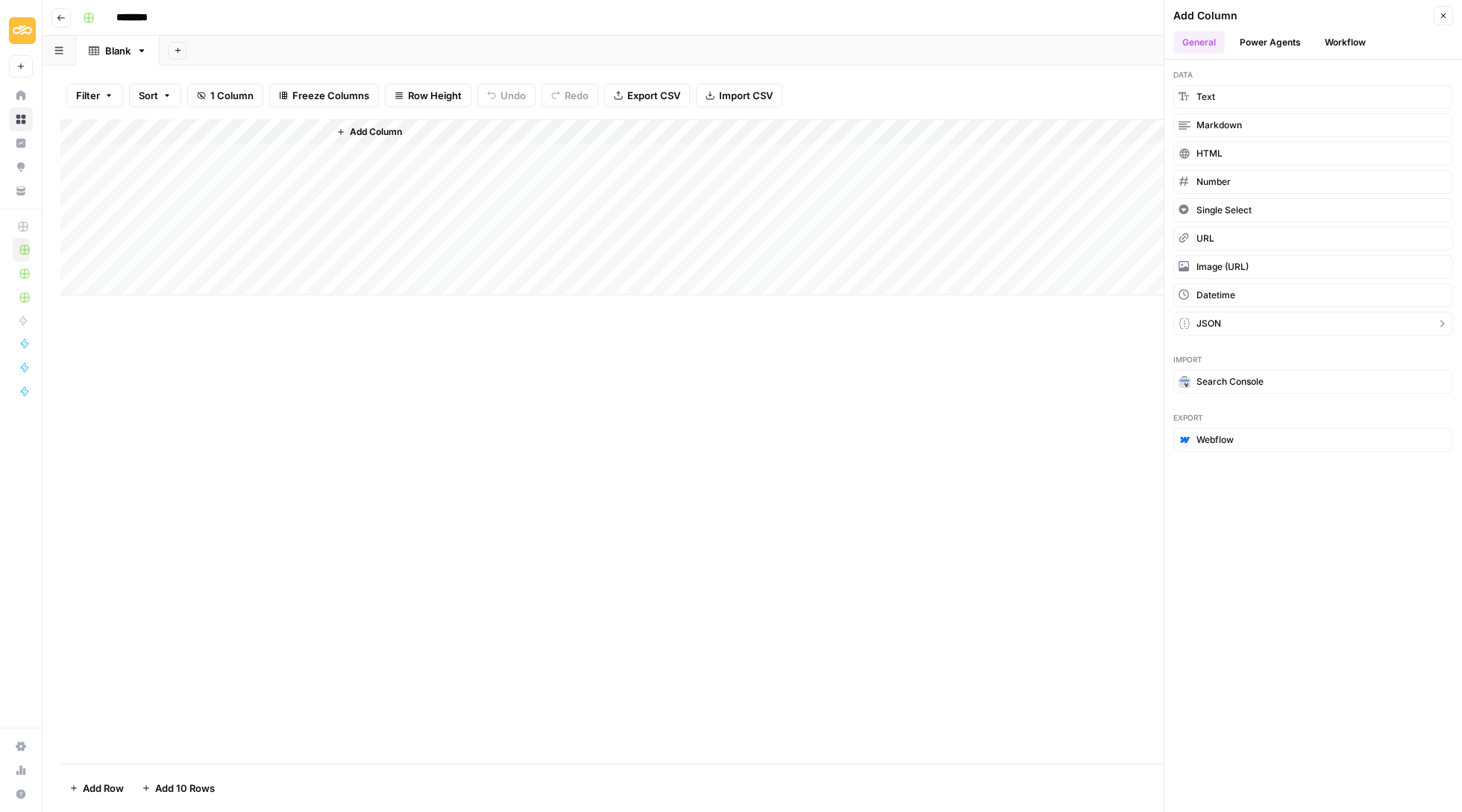
click at [1236, 321] on button "JSON" at bounding box center [1313, 323] width 280 height 24
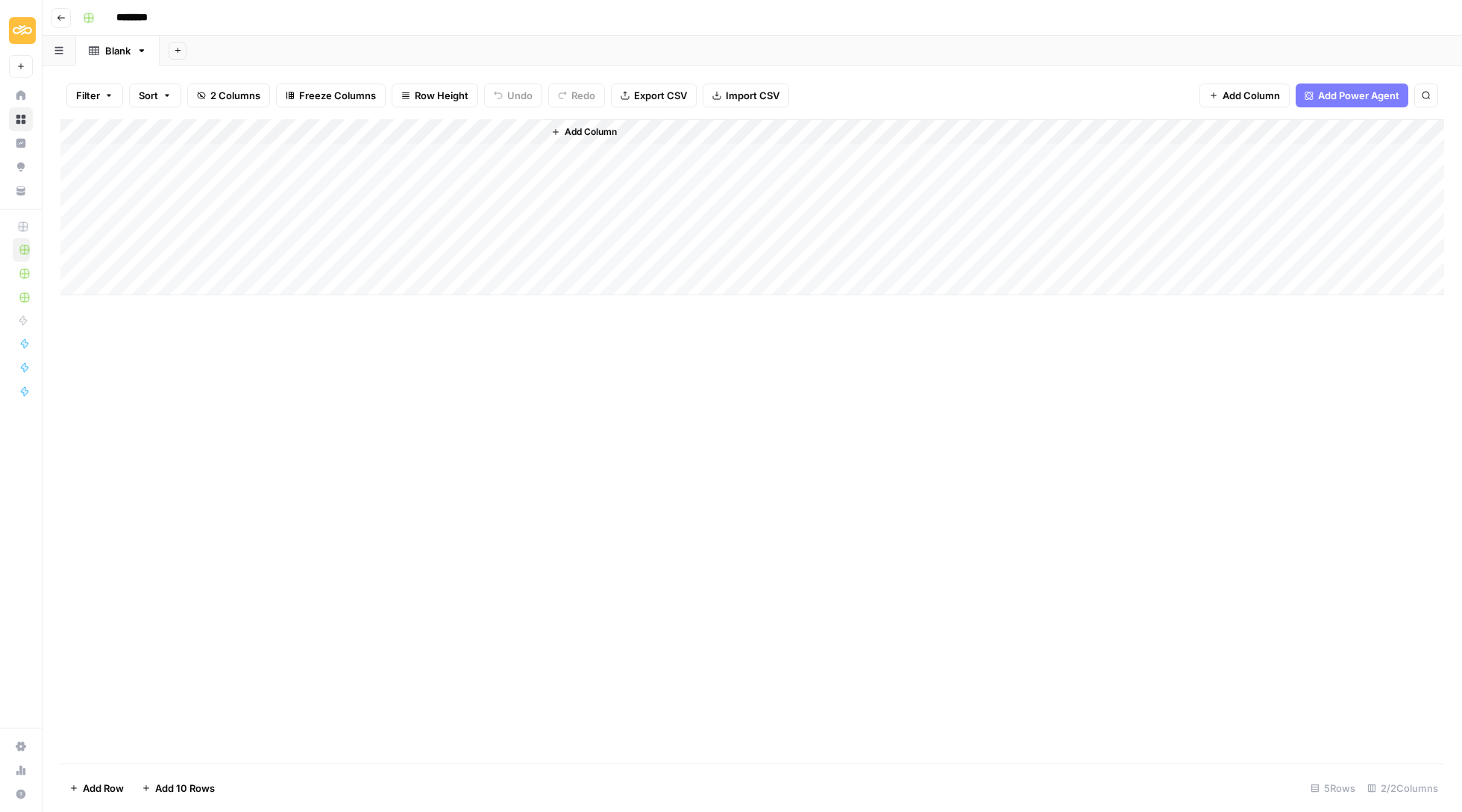
click at [368, 130] on div "Add Column" at bounding box center [752, 207] width 1384 height 176
click at [388, 165] on input "New Column" at bounding box center [417, 165] width 152 height 15
paste input "[block:alternating-block+columns]"
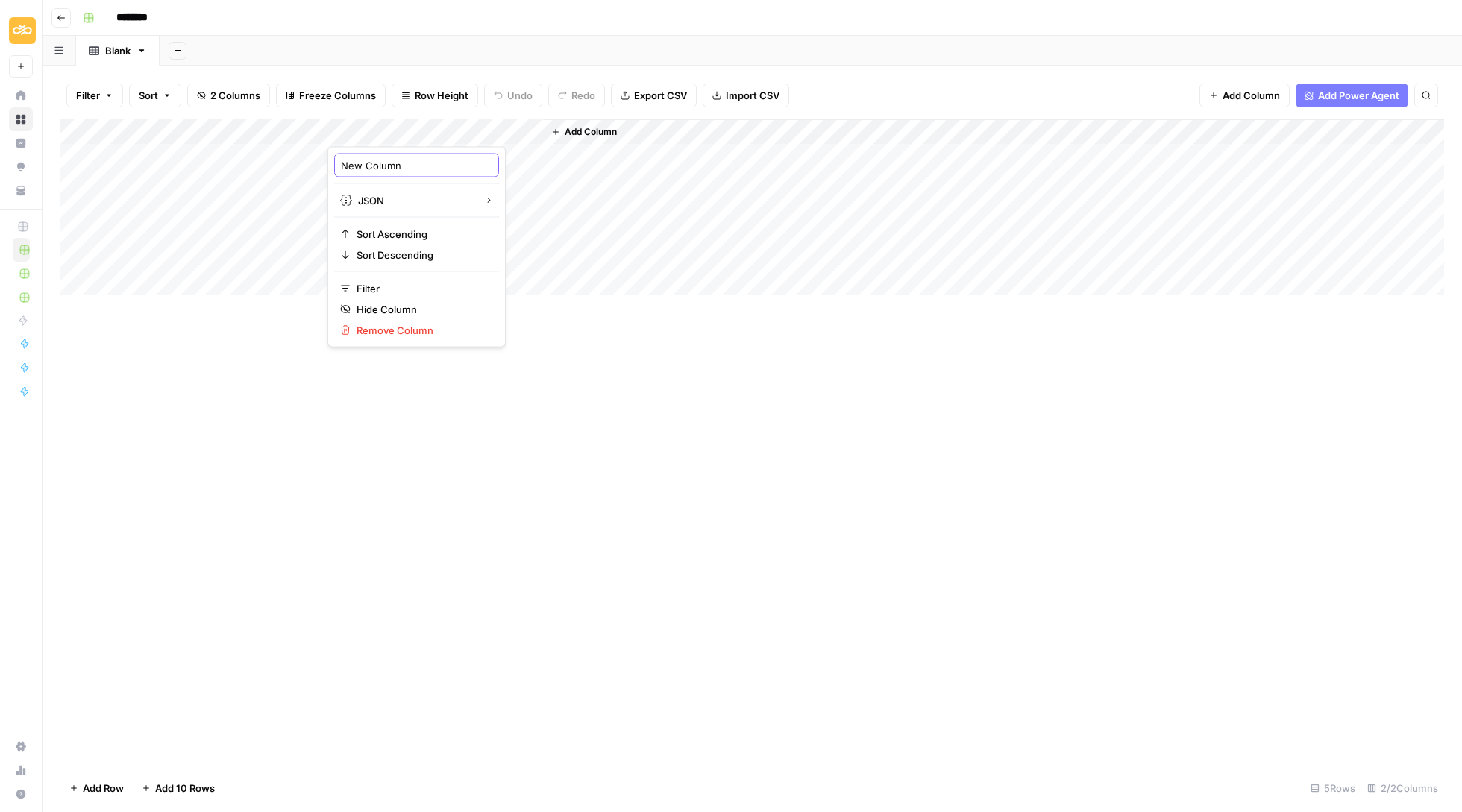
type input "[block:alternating-block+columns]"
click at [609, 128] on span "Add Column" at bounding box center [591, 132] width 53 height 13
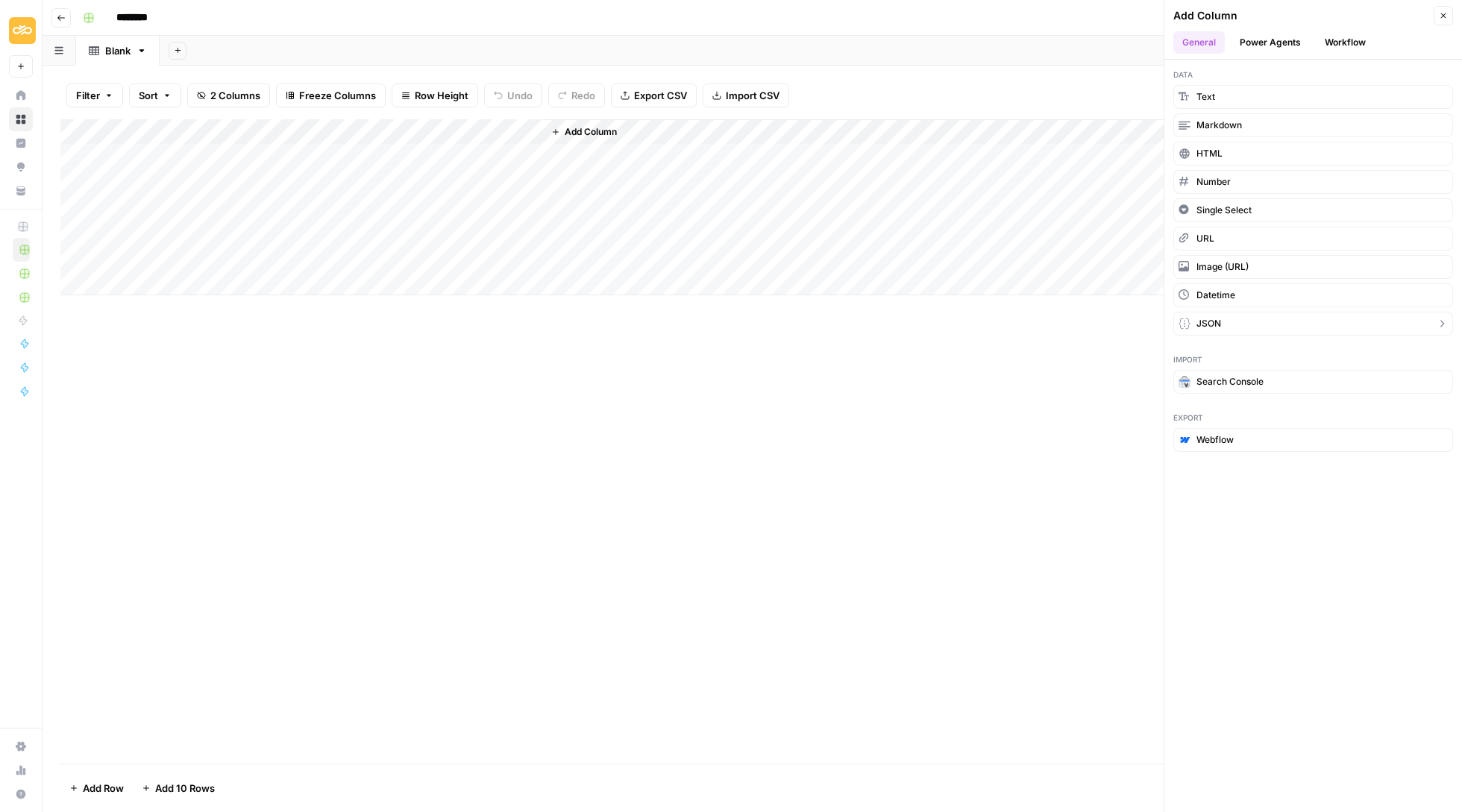
click at [1270, 320] on button "JSON" at bounding box center [1313, 323] width 280 height 24
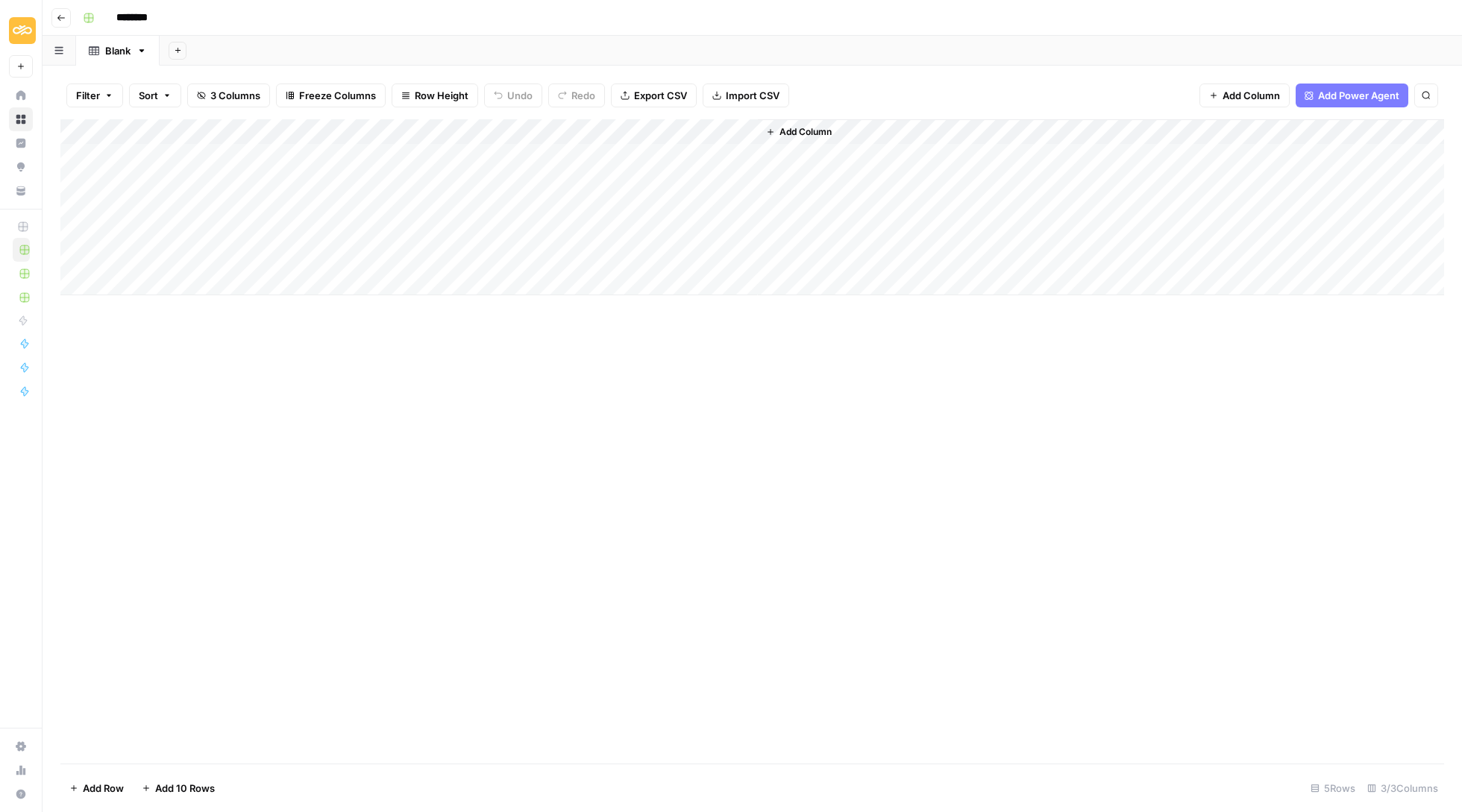
click at [401, 122] on div "Add Column" at bounding box center [752, 207] width 1384 height 176
click at [406, 166] on input "New Column" at bounding box center [417, 165] width 152 height 15
paste input "[block:alternating-block+columns]"
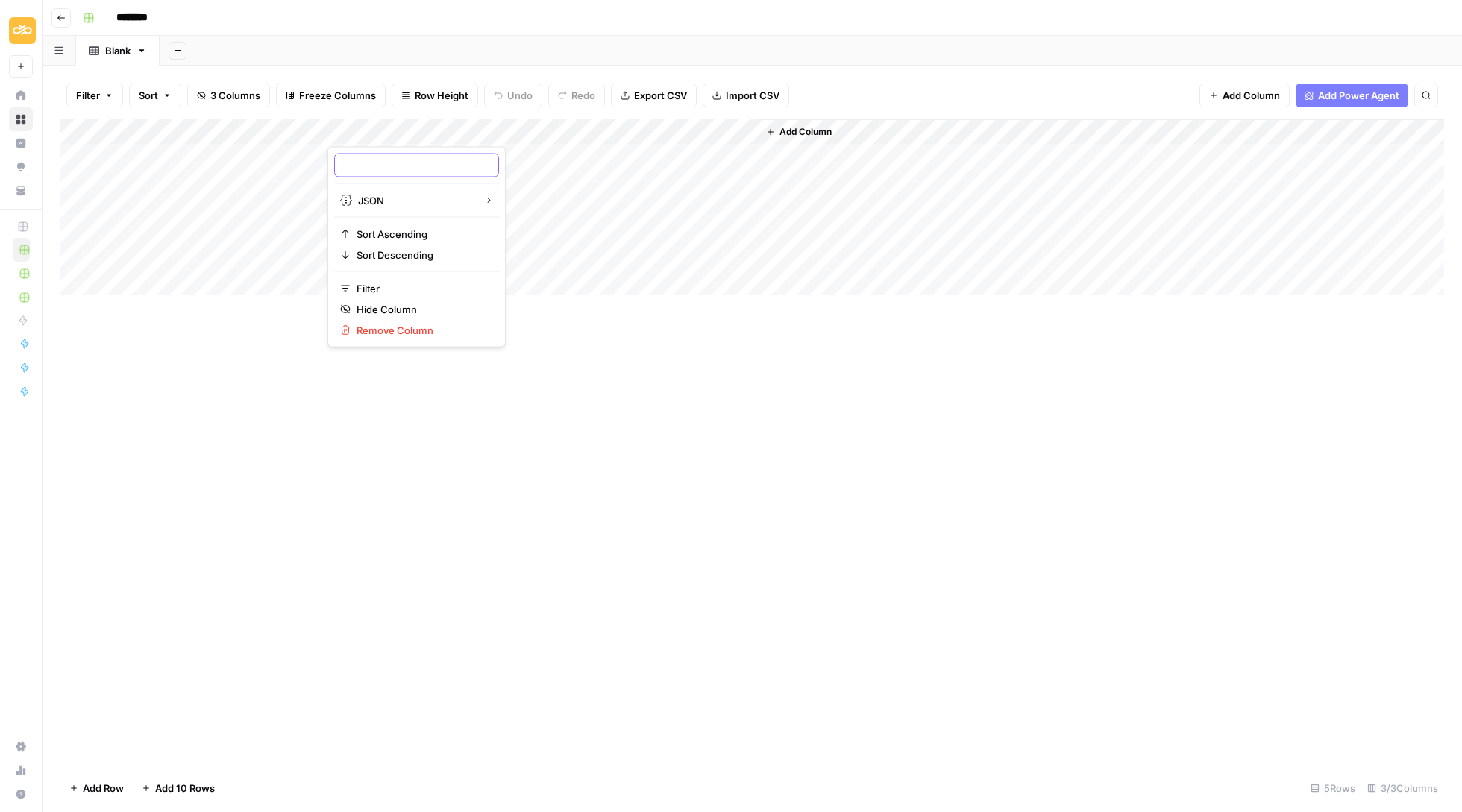
type input "[block:alternating-block+columns]"
click at [610, 125] on div "Add Column" at bounding box center [752, 207] width 1384 height 176
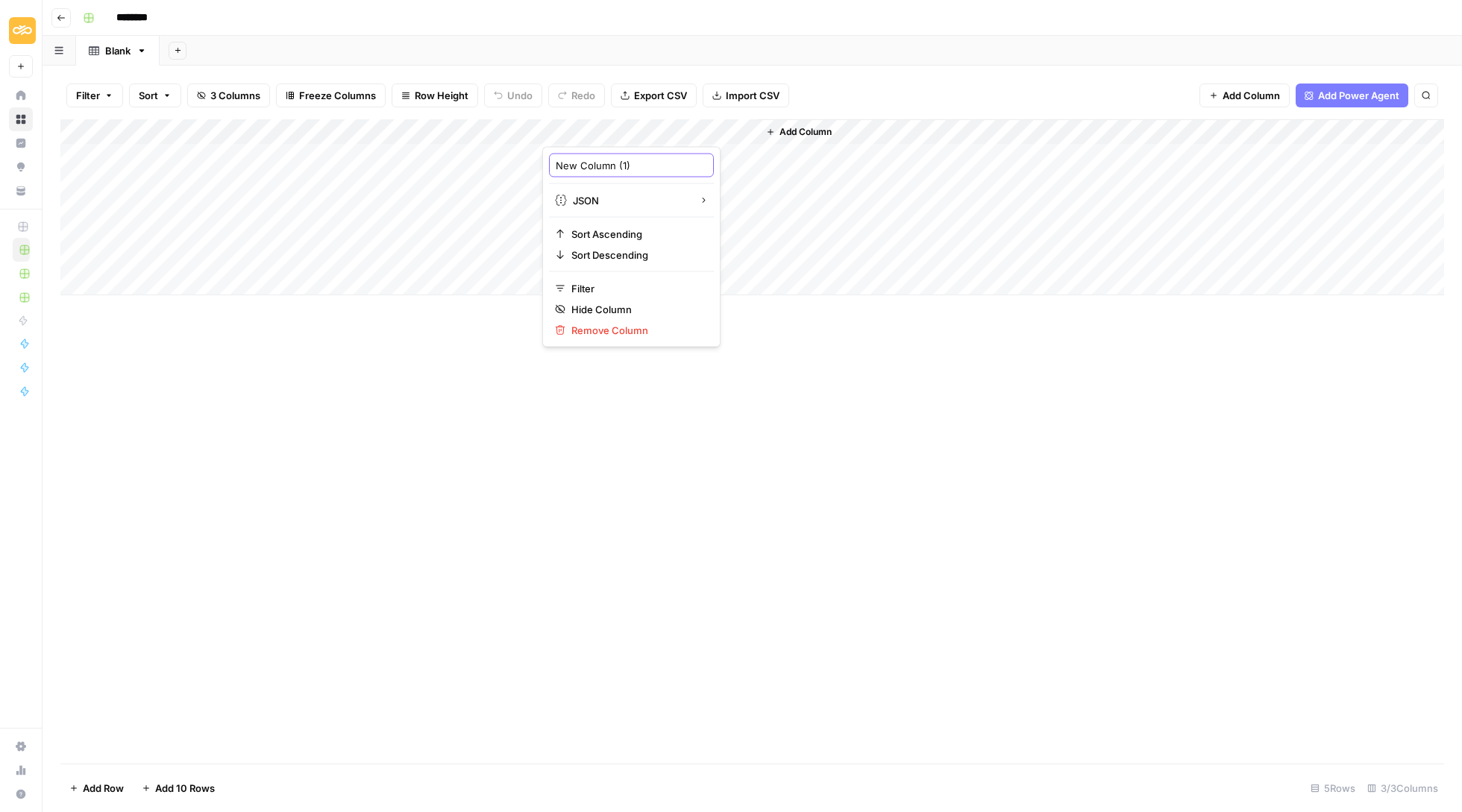
click at [617, 167] on input "New Column (1)" at bounding box center [631, 165] width 152 height 15
paste input "[block:alternating-block]"
type input "[block:alternating-block]"
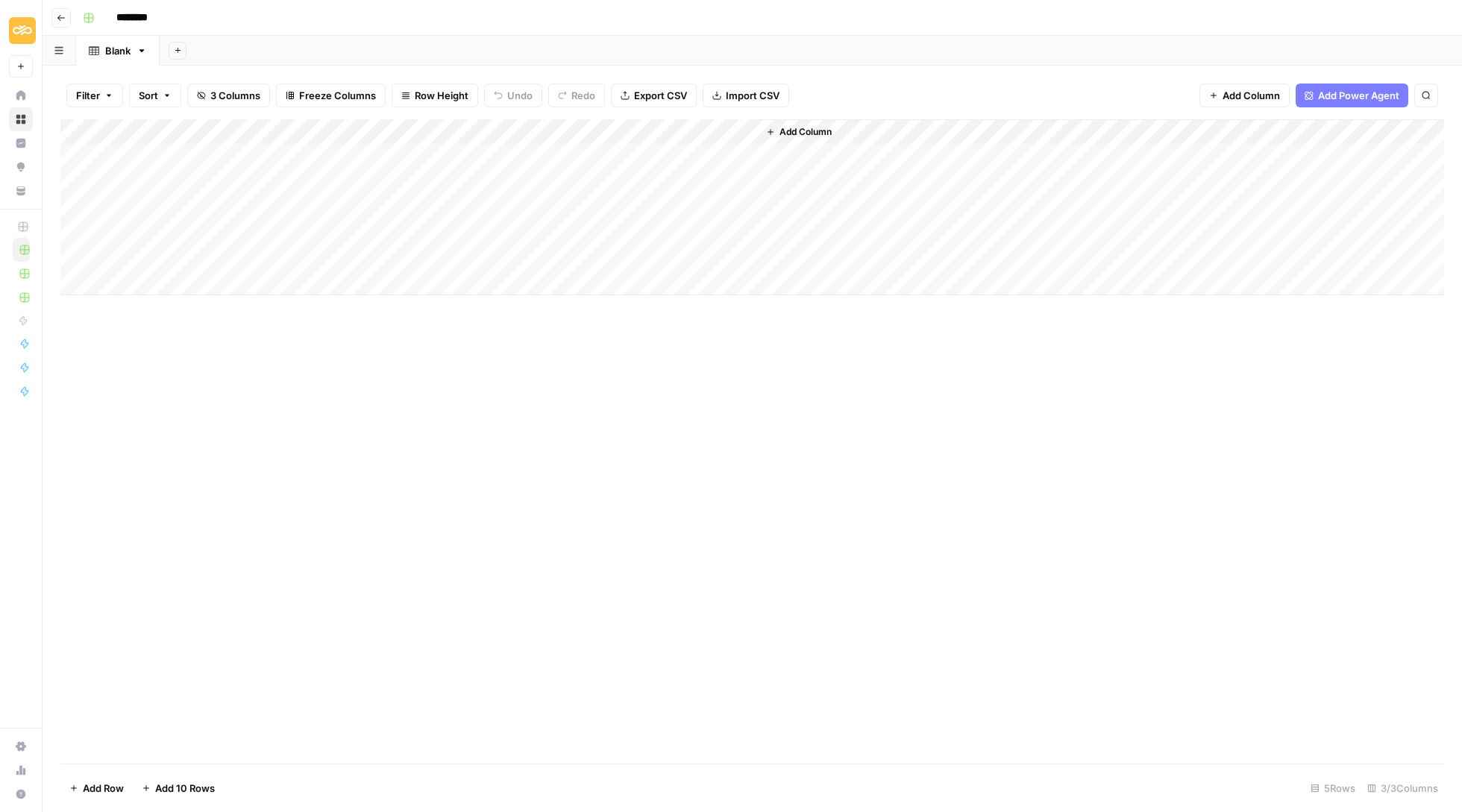
click at [800, 128] on span "Add Column" at bounding box center [806, 132] width 53 height 13
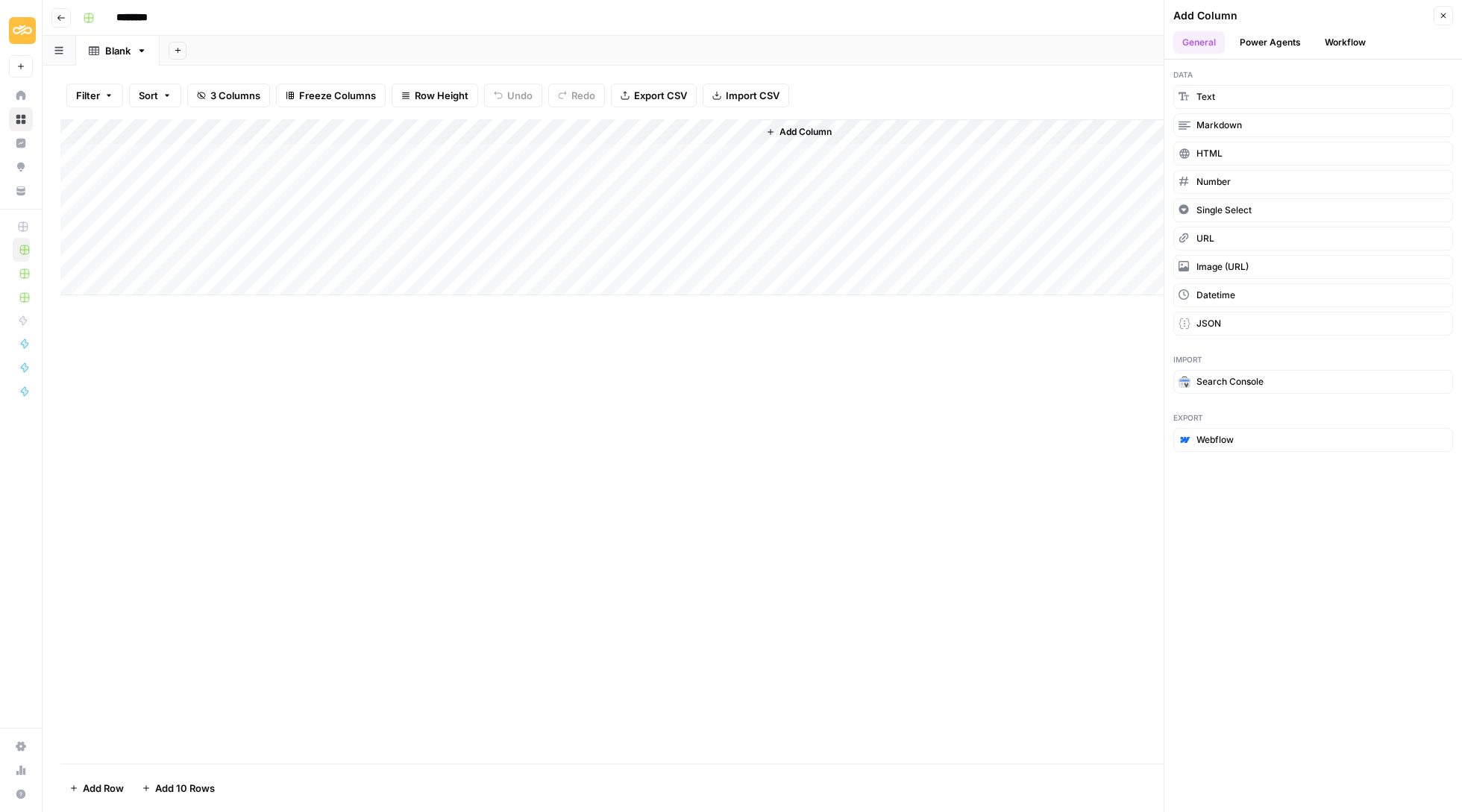
click at [789, 119] on div "Add Column" at bounding box center [1101, 207] width 686 height 176
click at [791, 130] on span "Add Column" at bounding box center [806, 132] width 53 height 13
click at [803, 125] on span "Add Column" at bounding box center [806, 132] width 53 height 13
click at [1000, 64] on div "Add Sheet" at bounding box center [810, 51] width 1302 height 30
click at [817, 127] on span "Add Column" at bounding box center [806, 132] width 53 height 13
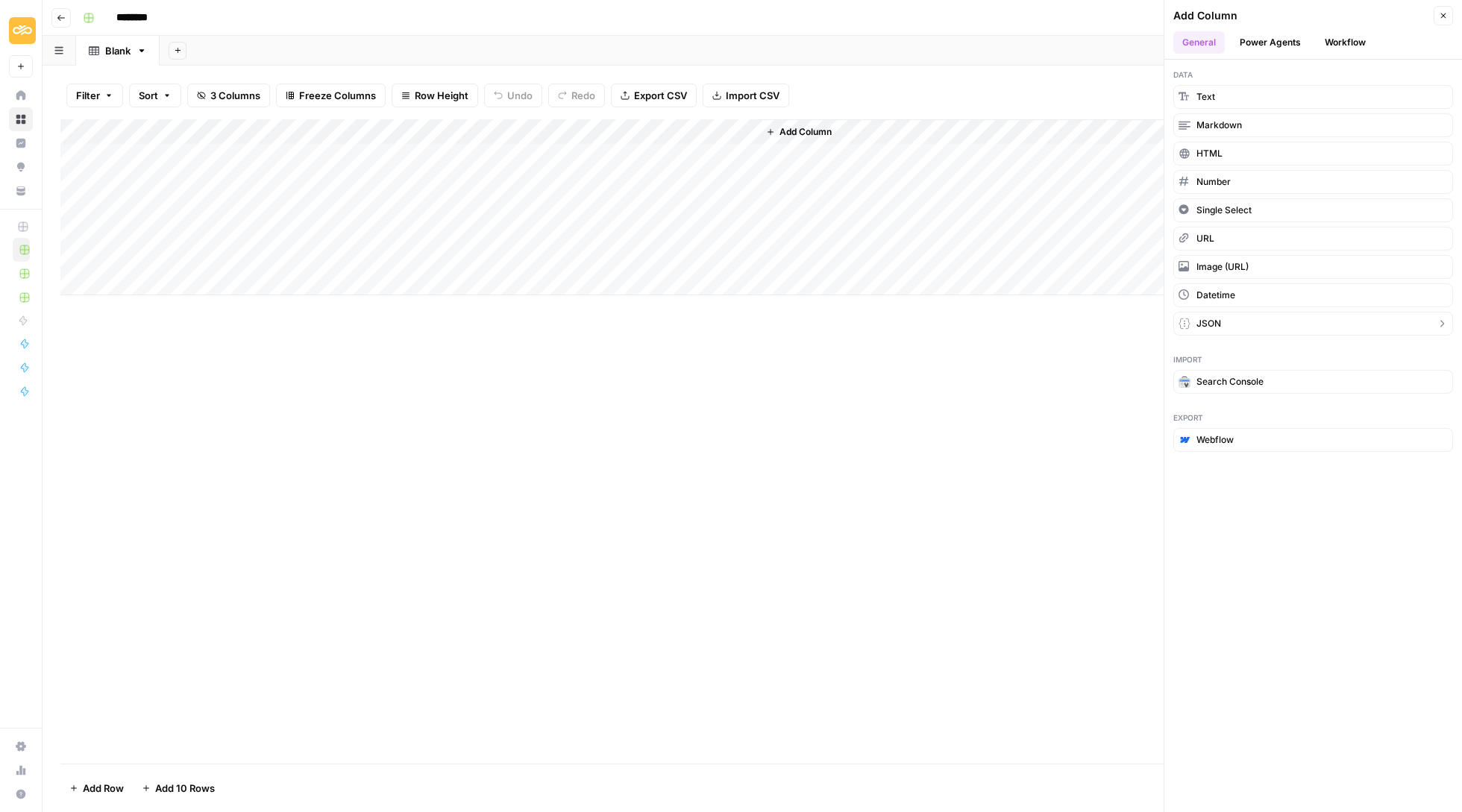
click at [1221, 321] on span "JSON" at bounding box center [1209, 323] width 25 height 13
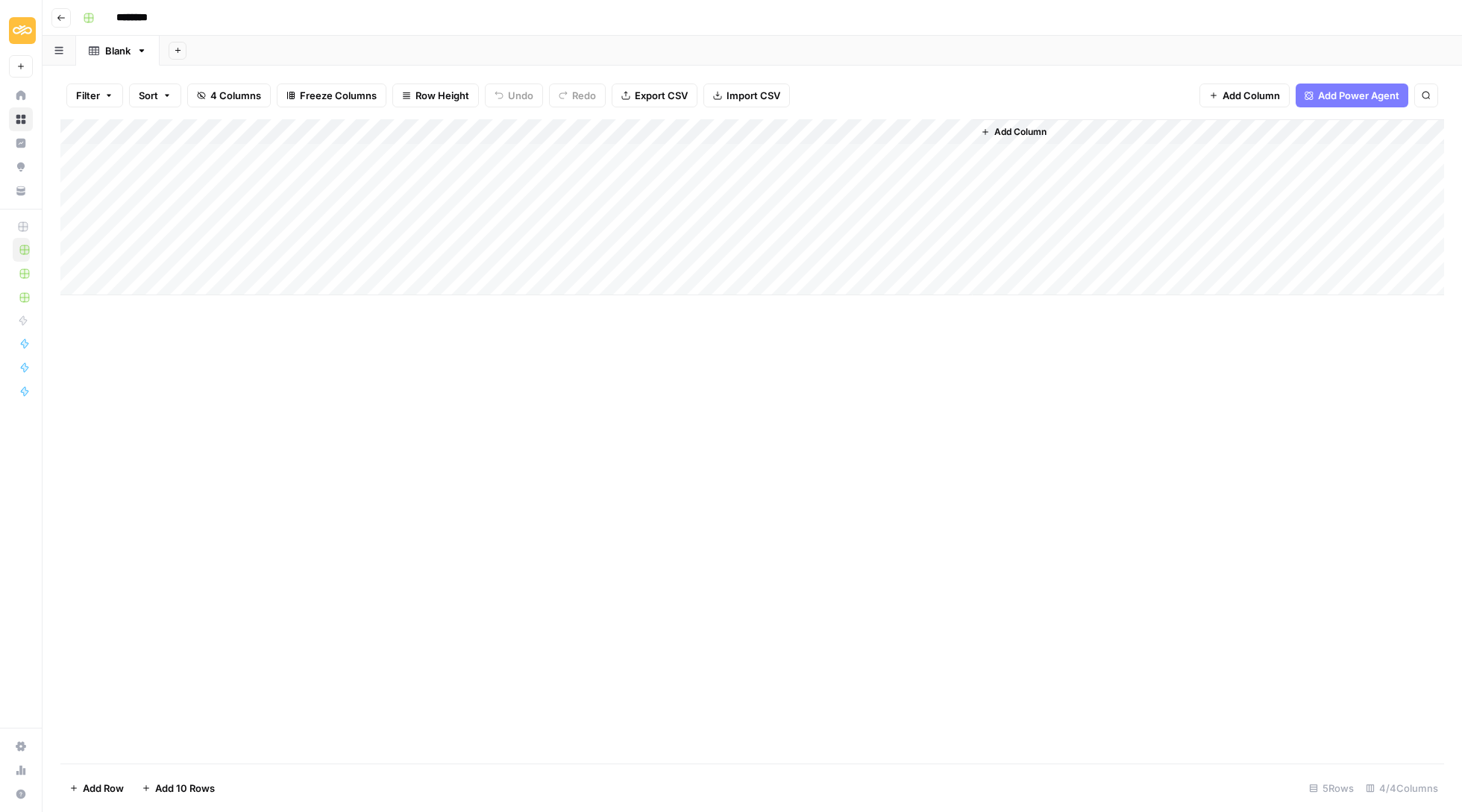
click at [855, 130] on div "Add Column" at bounding box center [752, 207] width 1384 height 176
click at [824, 171] on input "New Column" at bounding box center [846, 165] width 152 height 15
paste input "[block:alternating-block+card]"
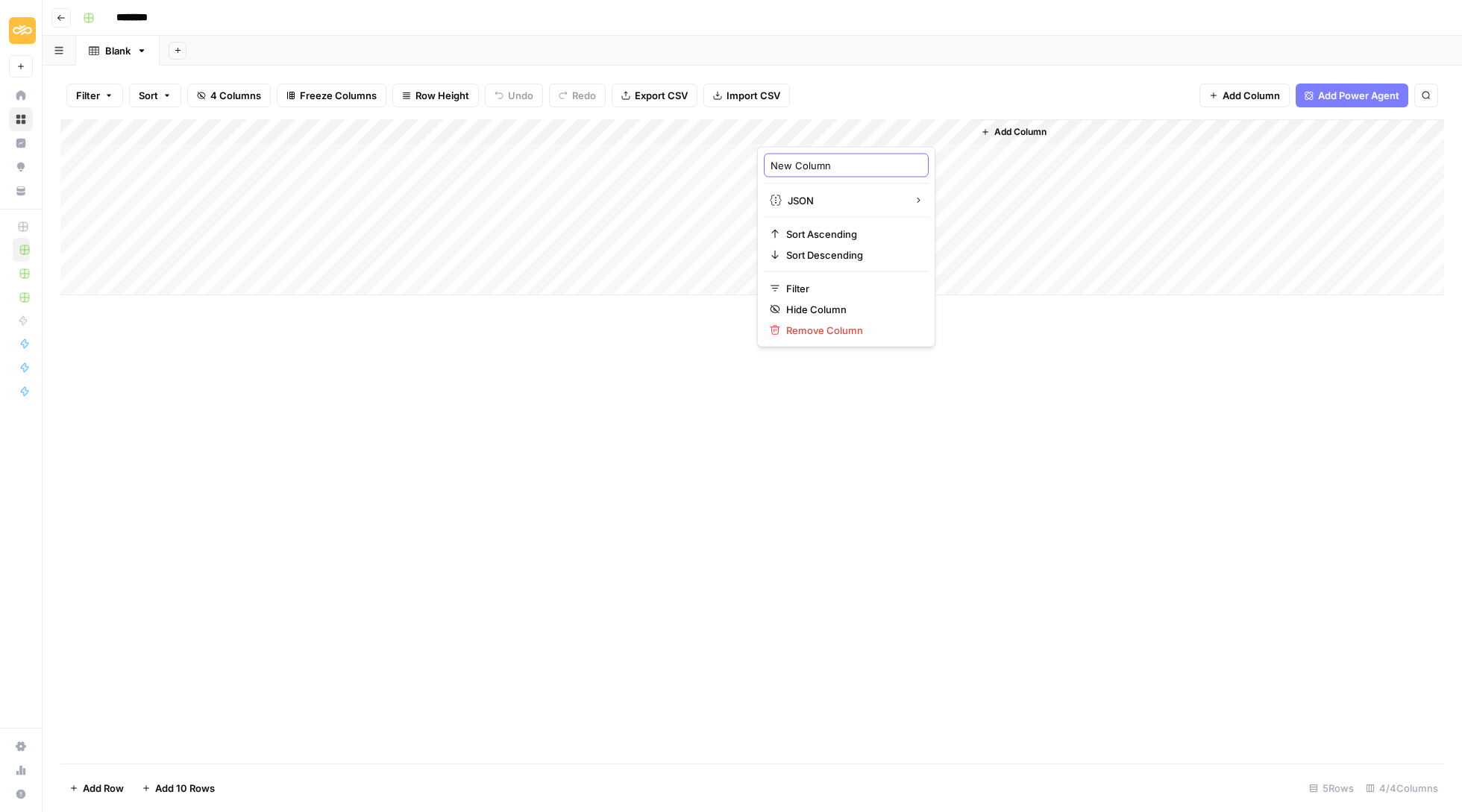
type input "[block:alternating-block+card]"
click at [1023, 127] on span "Add Column" at bounding box center [1021, 132] width 53 height 13
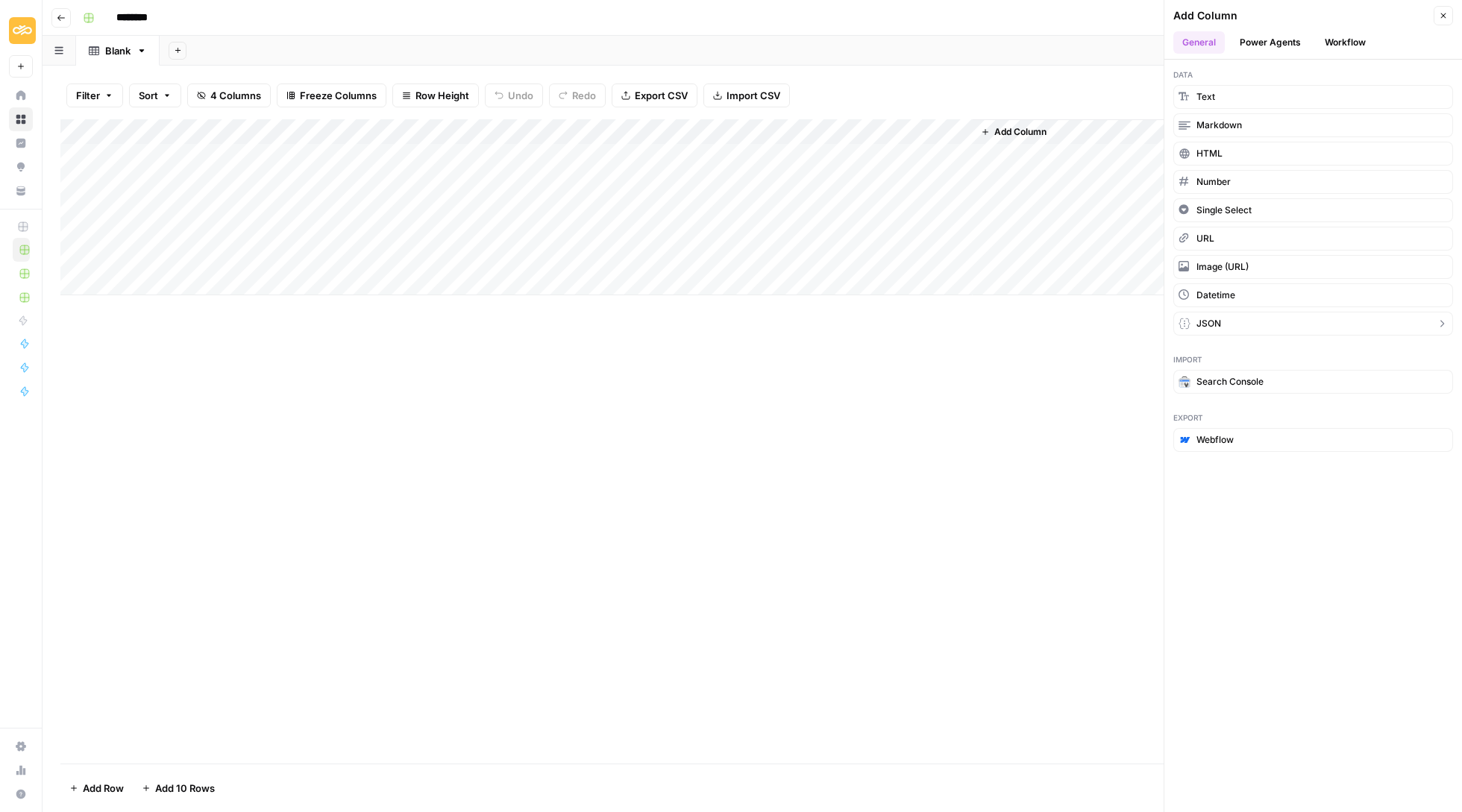
click at [1224, 317] on button "JSON" at bounding box center [1313, 323] width 280 height 24
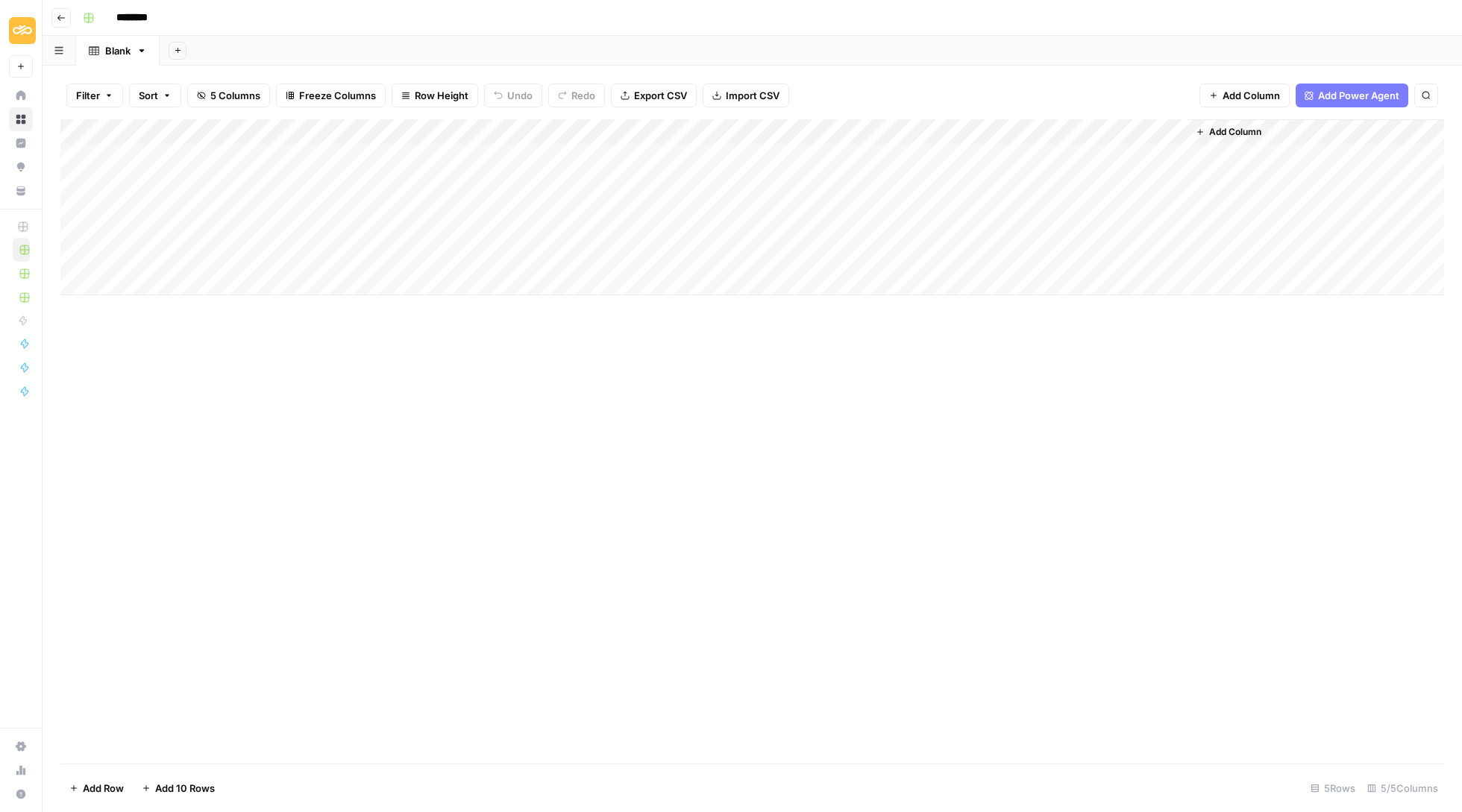
click at [1056, 120] on div "Add Column" at bounding box center [752, 207] width 1384 height 176
click at [1036, 157] on div "New Column" at bounding box center [1061, 165] width 165 height 24
click at [1036, 157] on div "Add Column" at bounding box center [752, 207] width 1384 height 176
click at [1031, 129] on div "Add Column" at bounding box center [752, 207] width 1384 height 176
click at [1034, 162] on input "New Column" at bounding box center [1060, 165] width 152 height 15
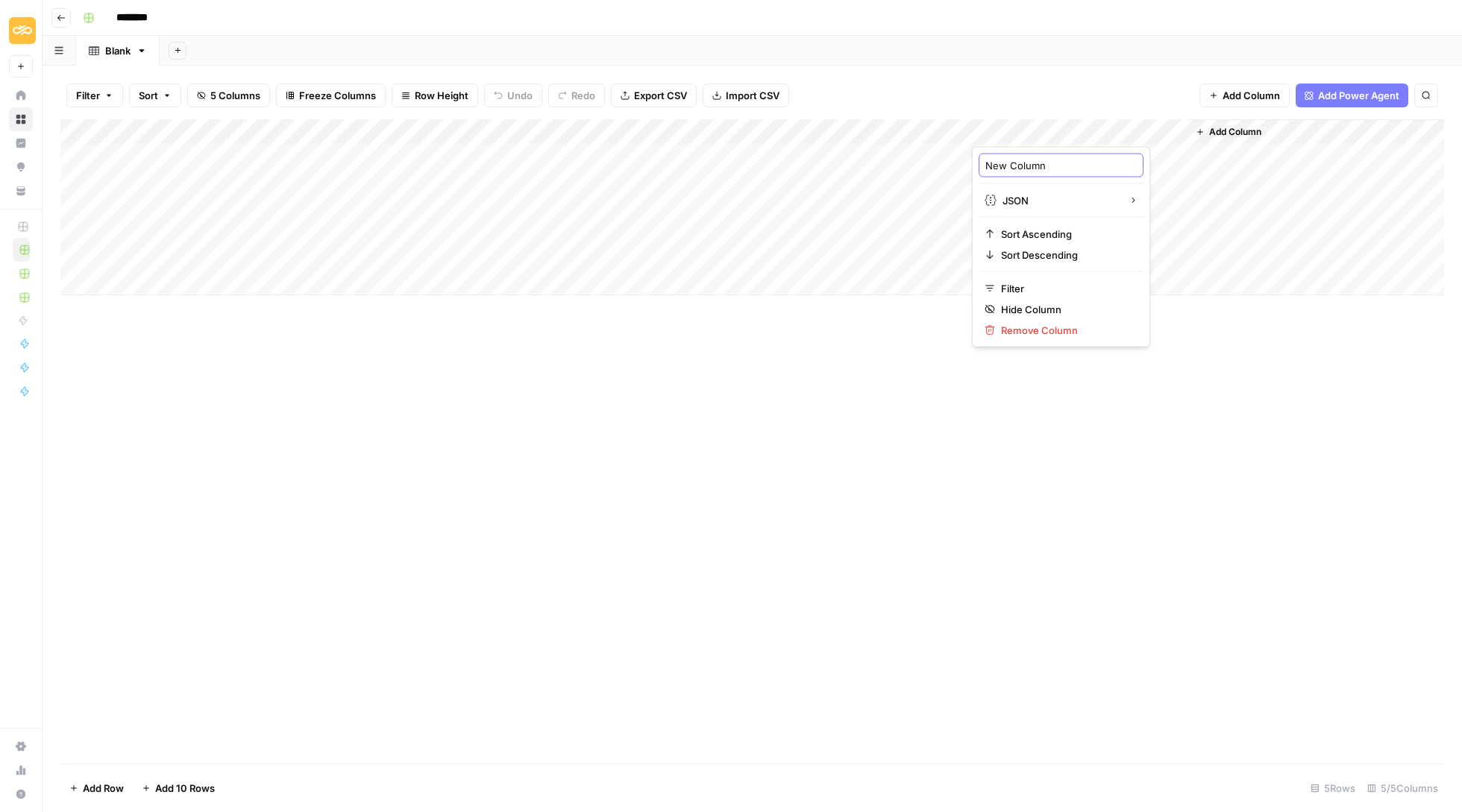
click at [1034, 162] on input "New Column" at bounding box center [1060, 165] width 152 height 15
paste input "[block:alternating-block+columns]"
type input "[block:alternating-block+columns]"
click at [1239, 134] on span "Add Column" at bounding box center [1236, 132] width 53 height 13
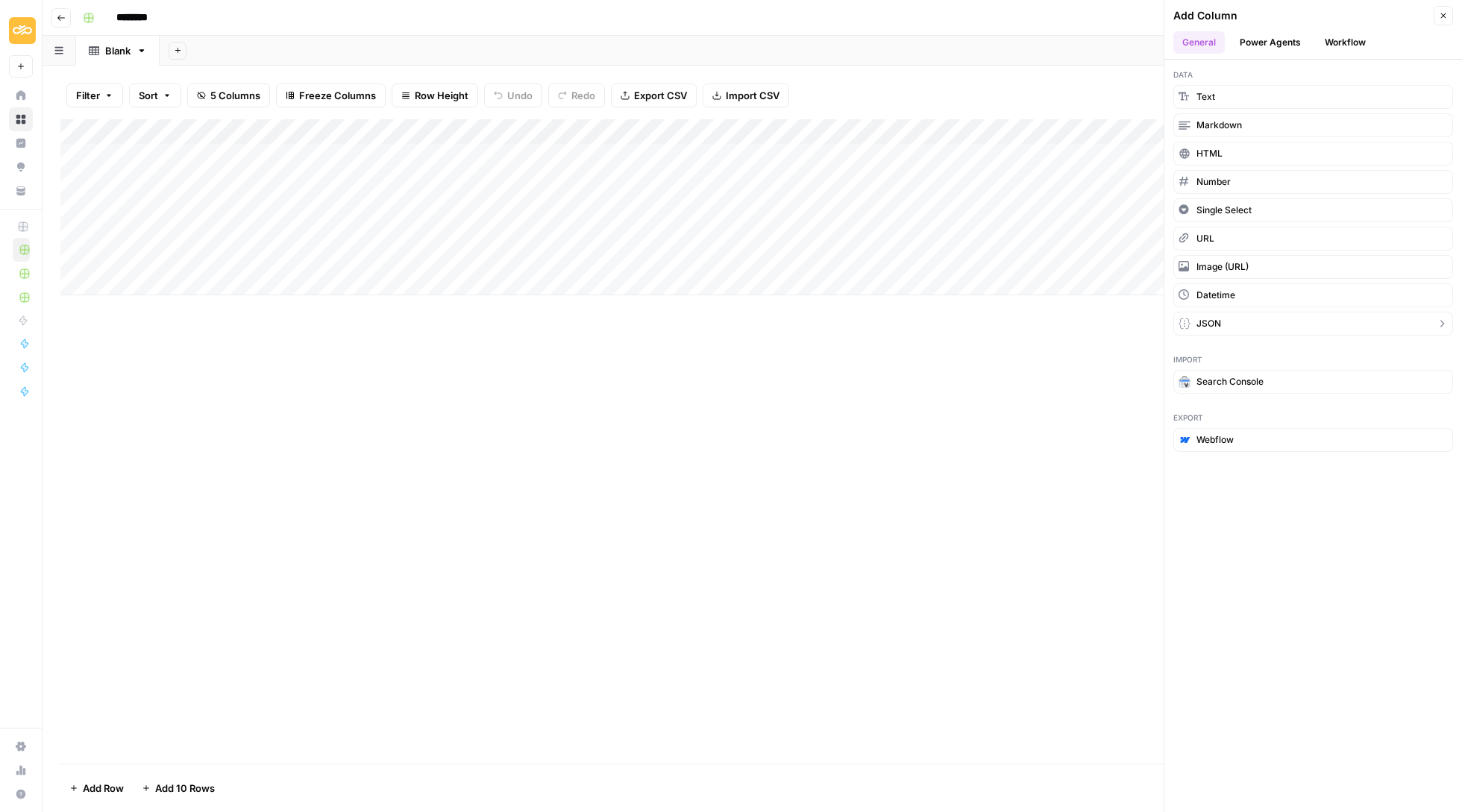
click at [1237, 327] on button "JSON" at bounding box center [1313, 323] width 280 height 24
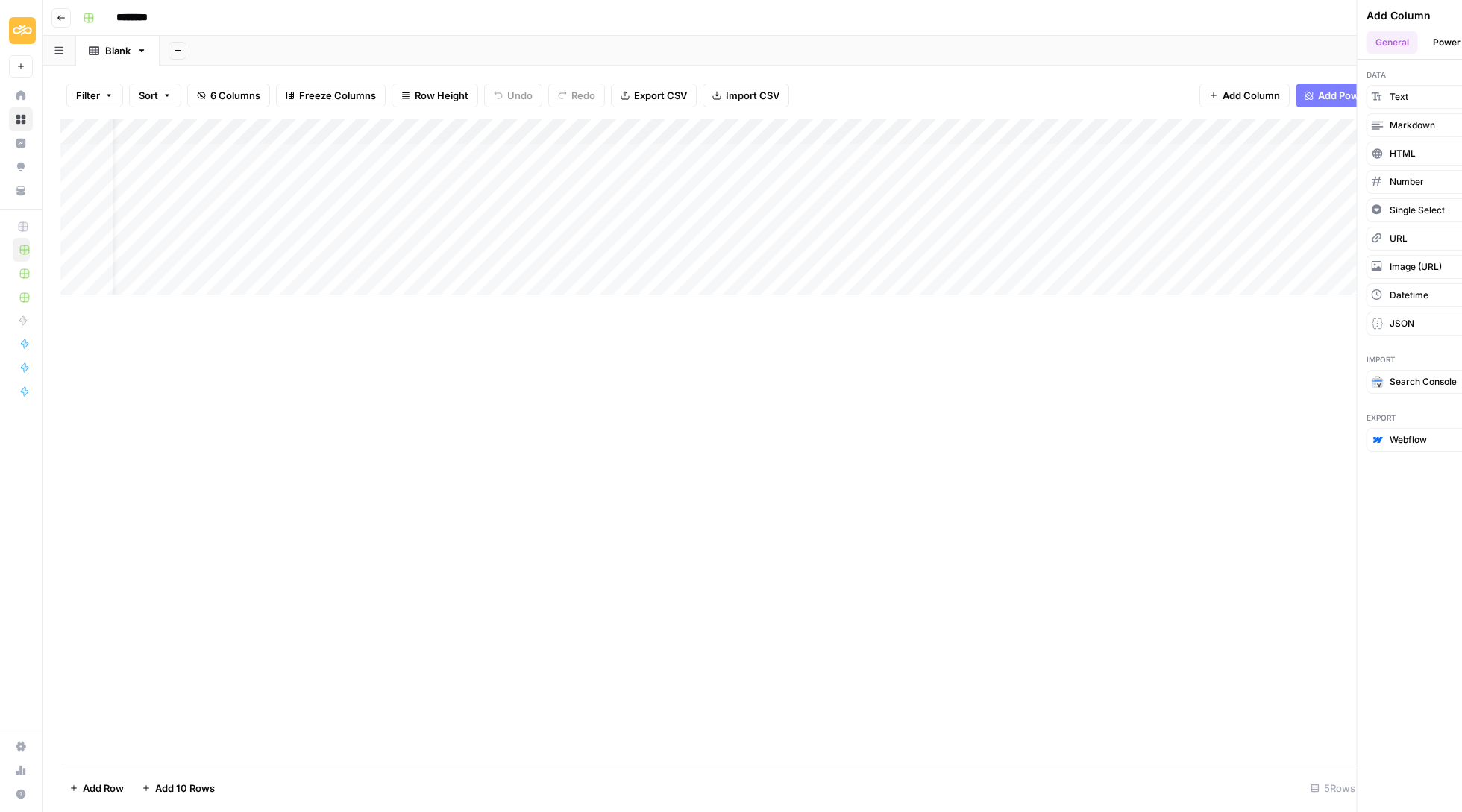
scroll to position [0, 42]
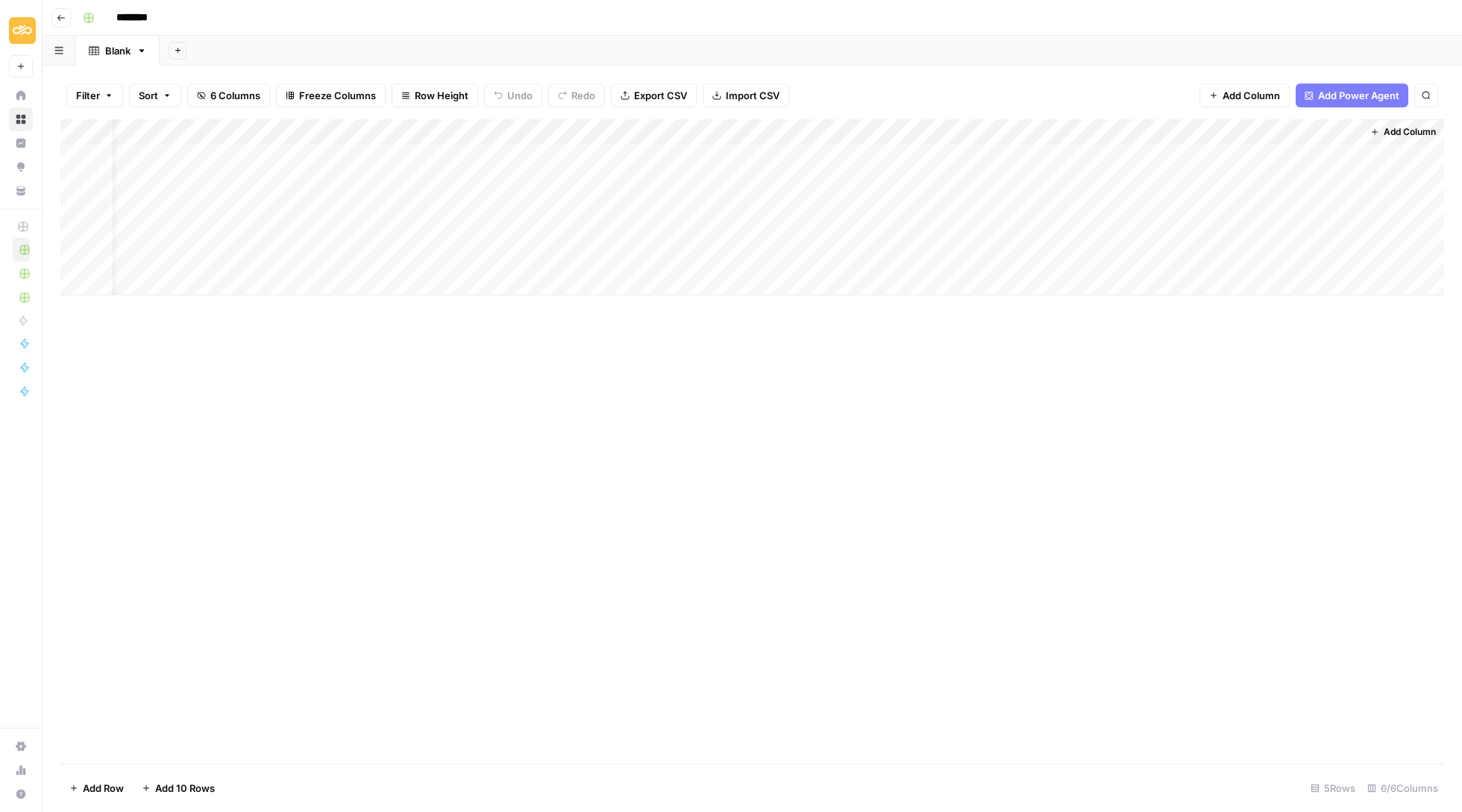
click at [1224, 124] on div "Add Column" at bounding box center [752, 207] width 1384 height 176
click at [1215, 166] on input "New Column" at bounding box center [1234, 165] width 152 height 15
paste input "[block:faq]"
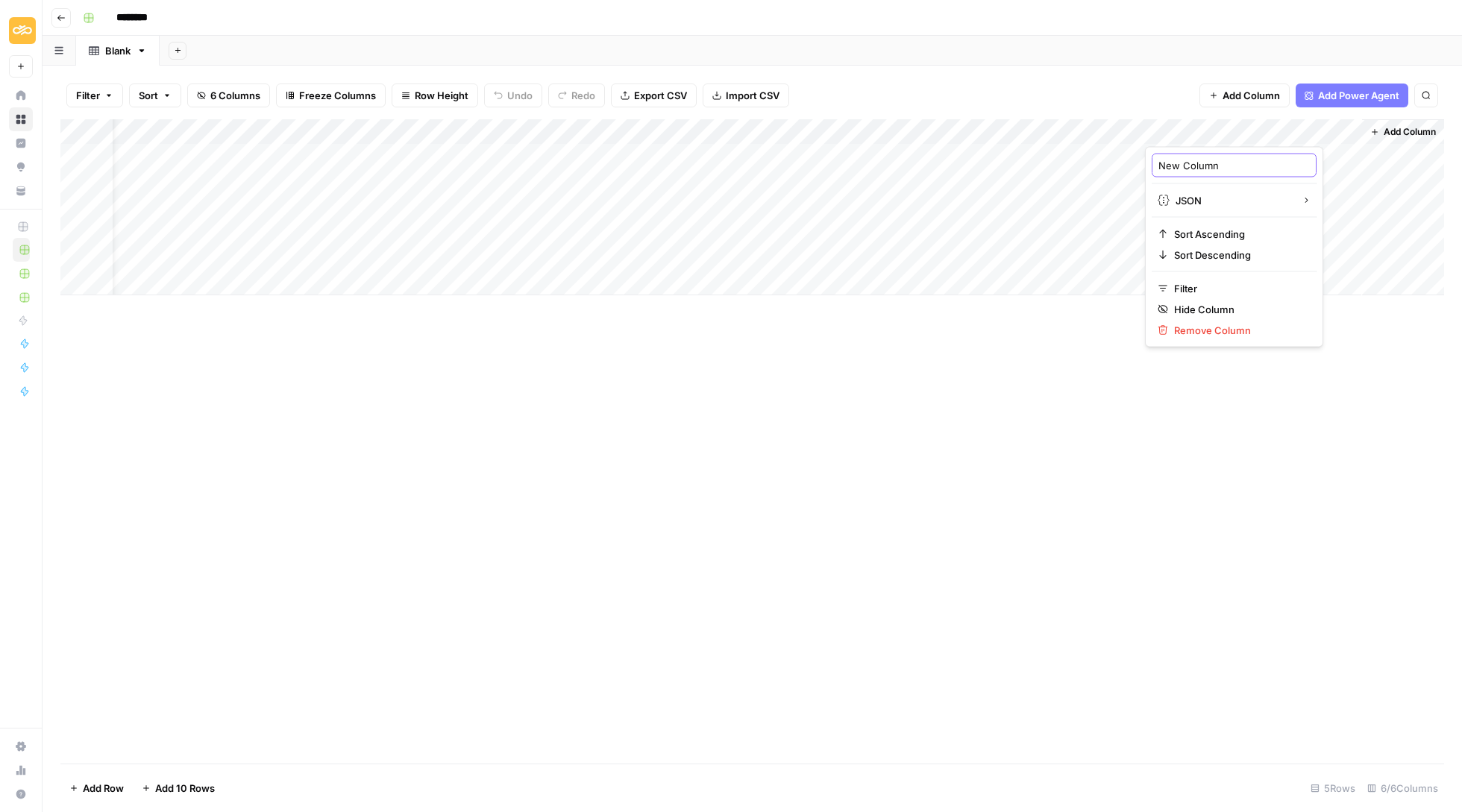
type input "[block:faq]"
click at [1405, 128] on span "Add Column" at bounding box center [1410, 132] width 53 height 13
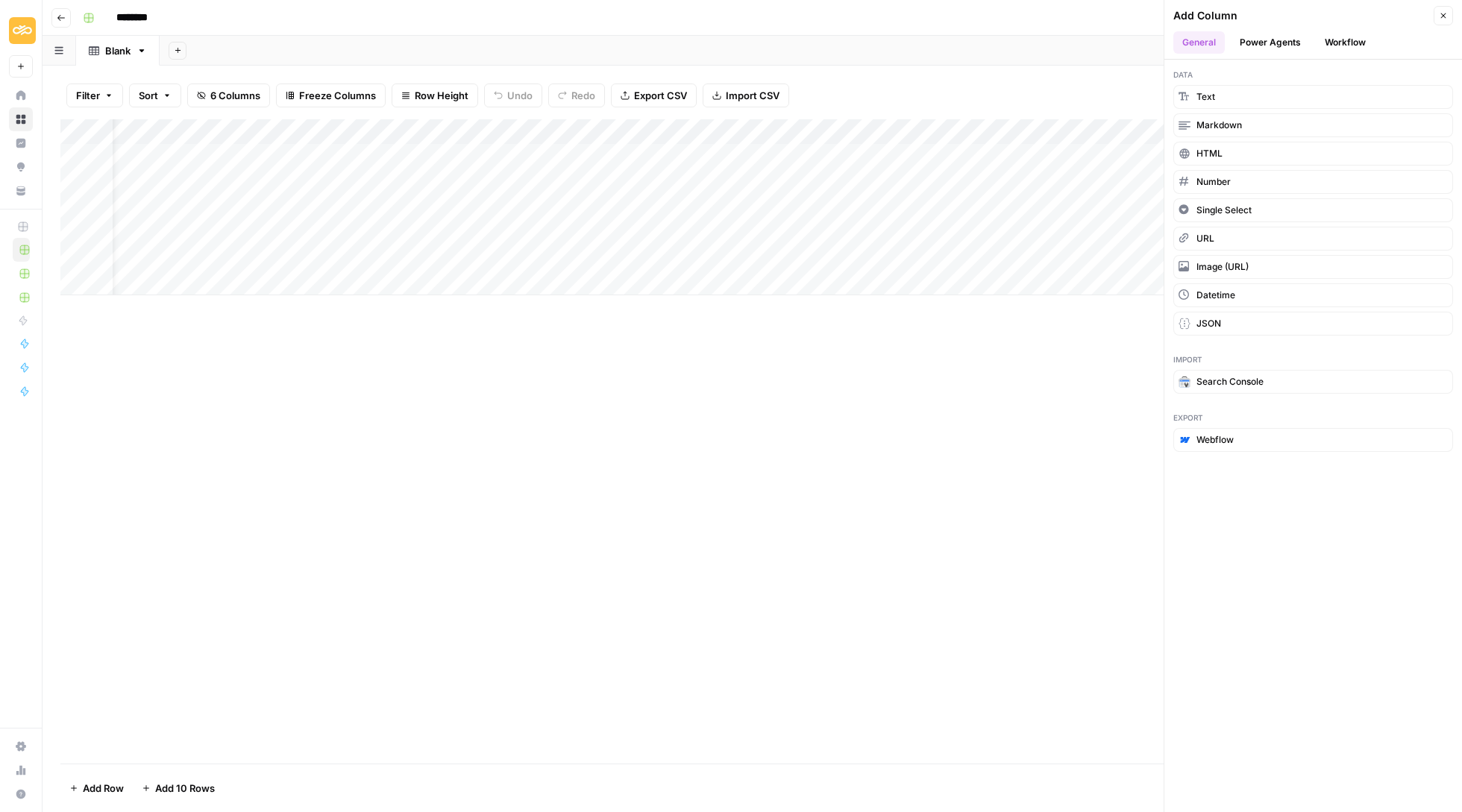
click at [1344, 40] on button "Workflow" at bounding box center [1344, 43] width 59 height 23
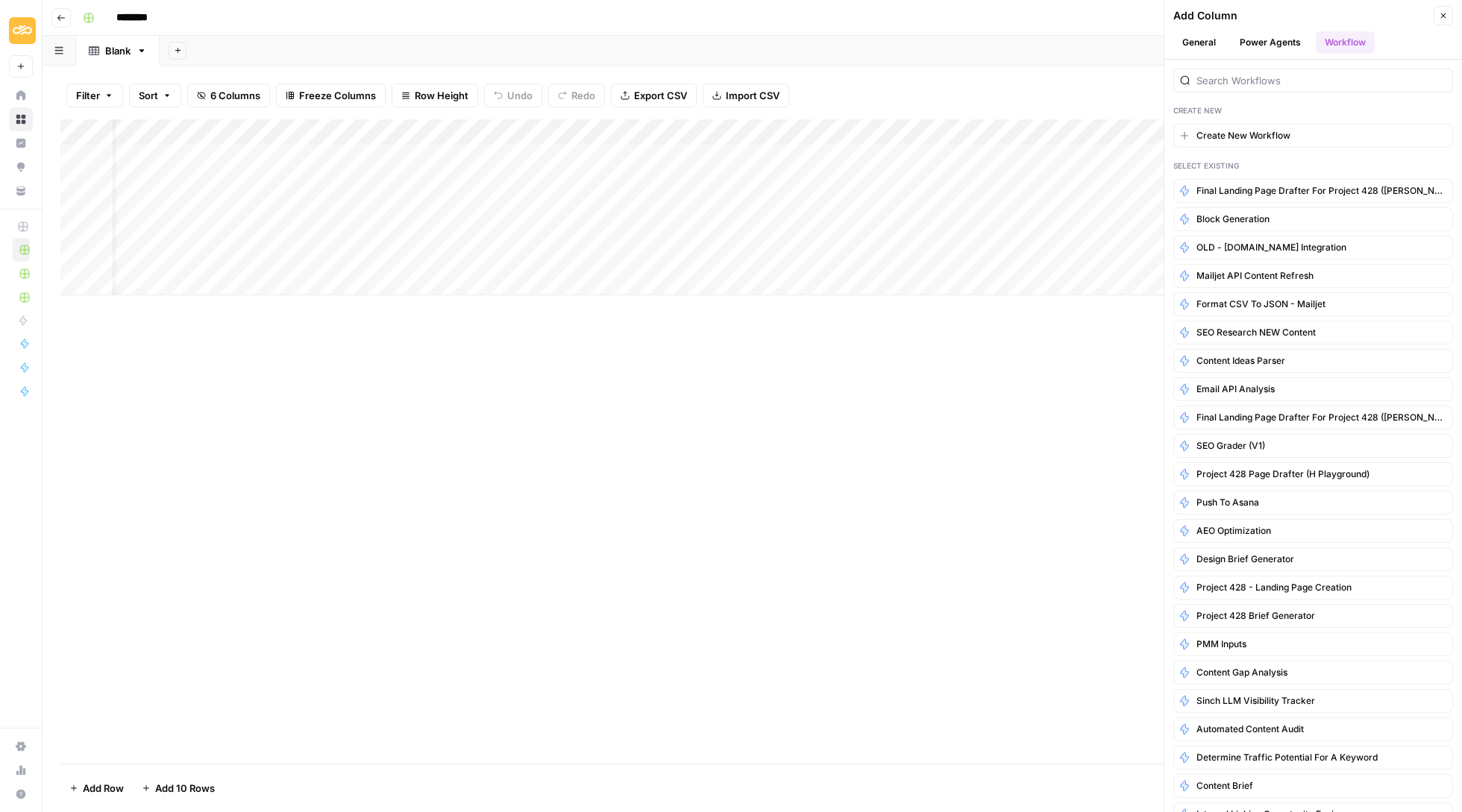
click at [1445, 22] on button "Close" at bounding box center [1444, 16] width 19 height 19
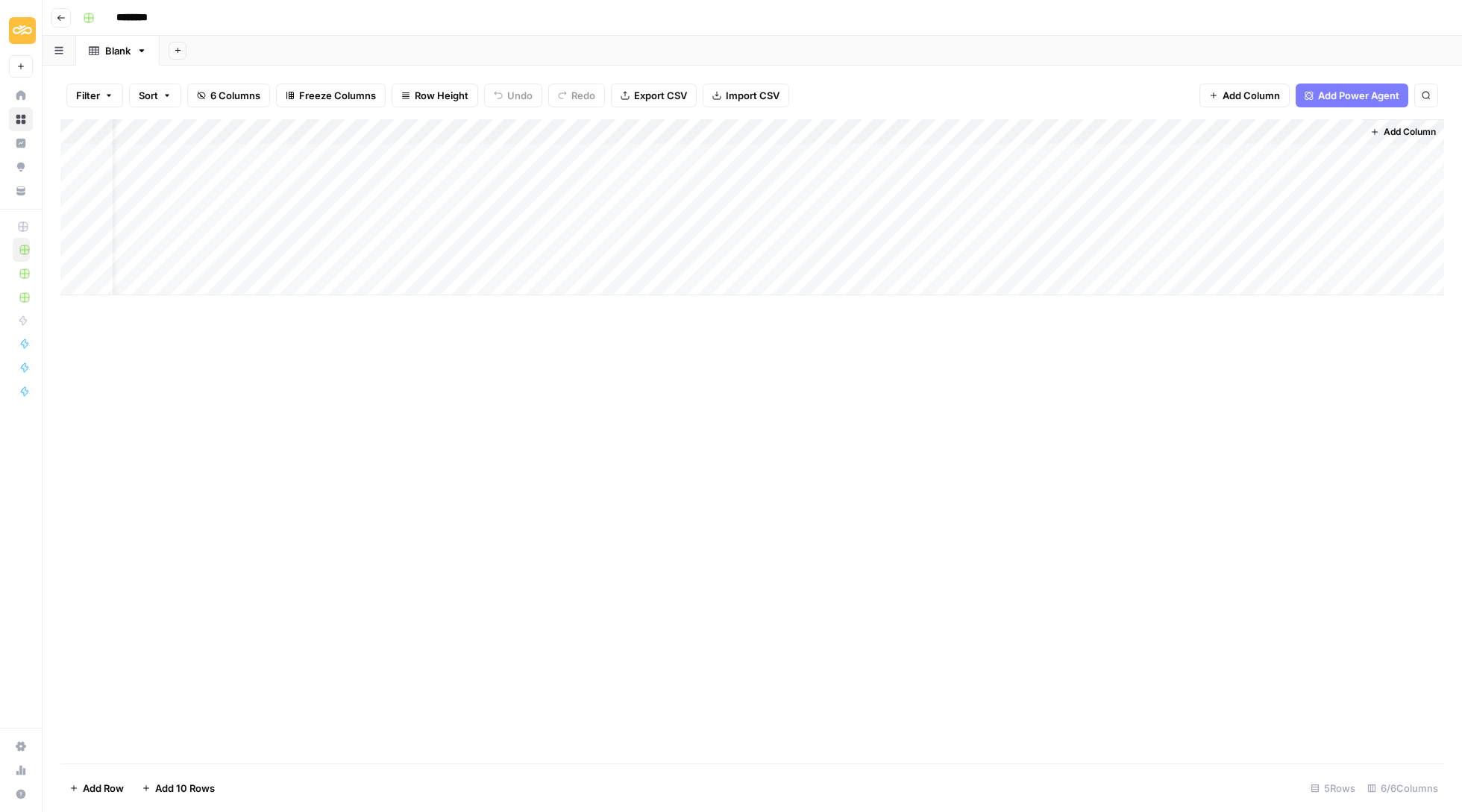
click at [152, 18] on input "********" at bounding box center [151, 18] width 83 height 24
click at [123, 51] on div "Blank" at bounding box center [118, 50] width 25 height 15
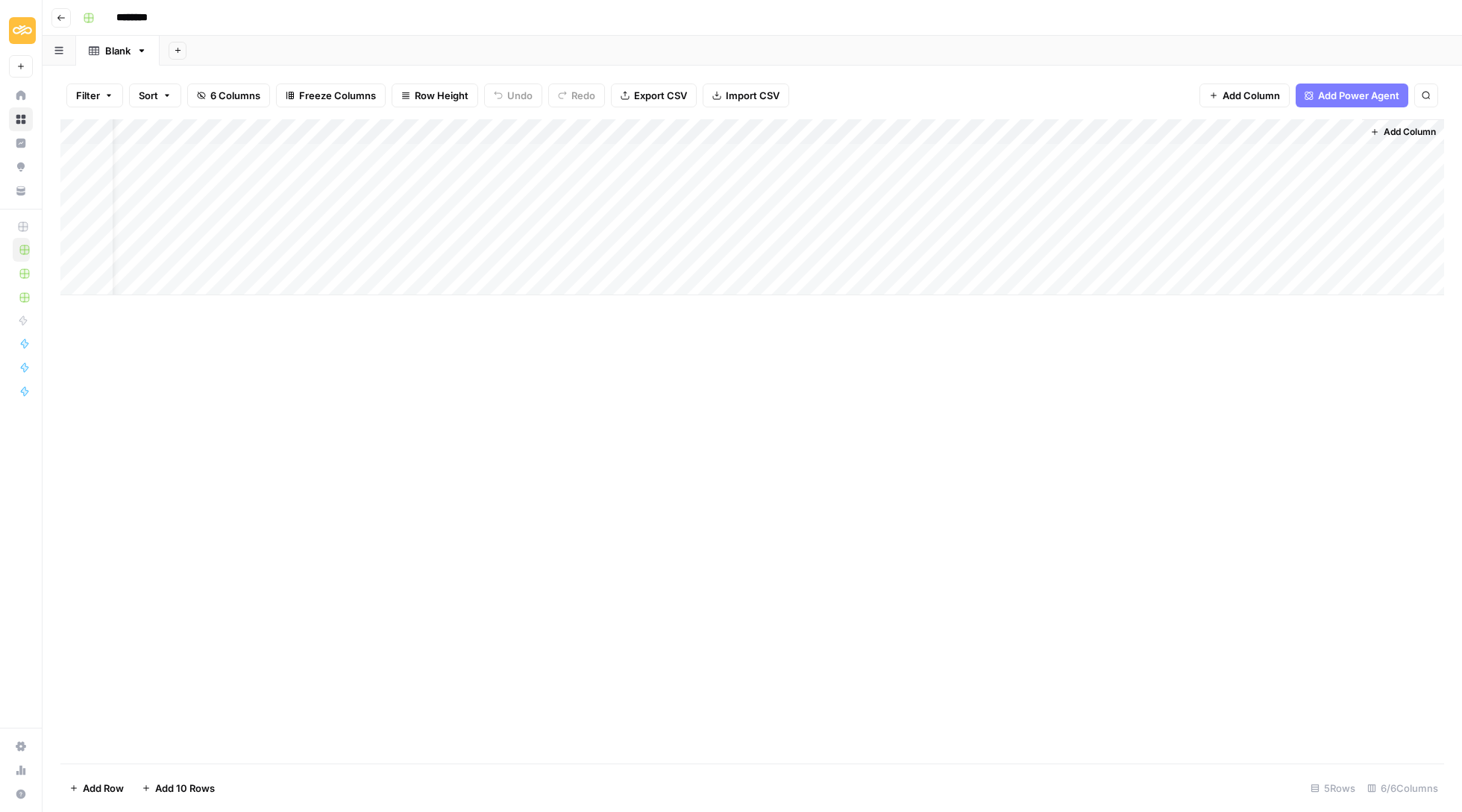
click at [136, 22] on input "********" at bounding box center [151, 18] width 83 height 24
type input "********"
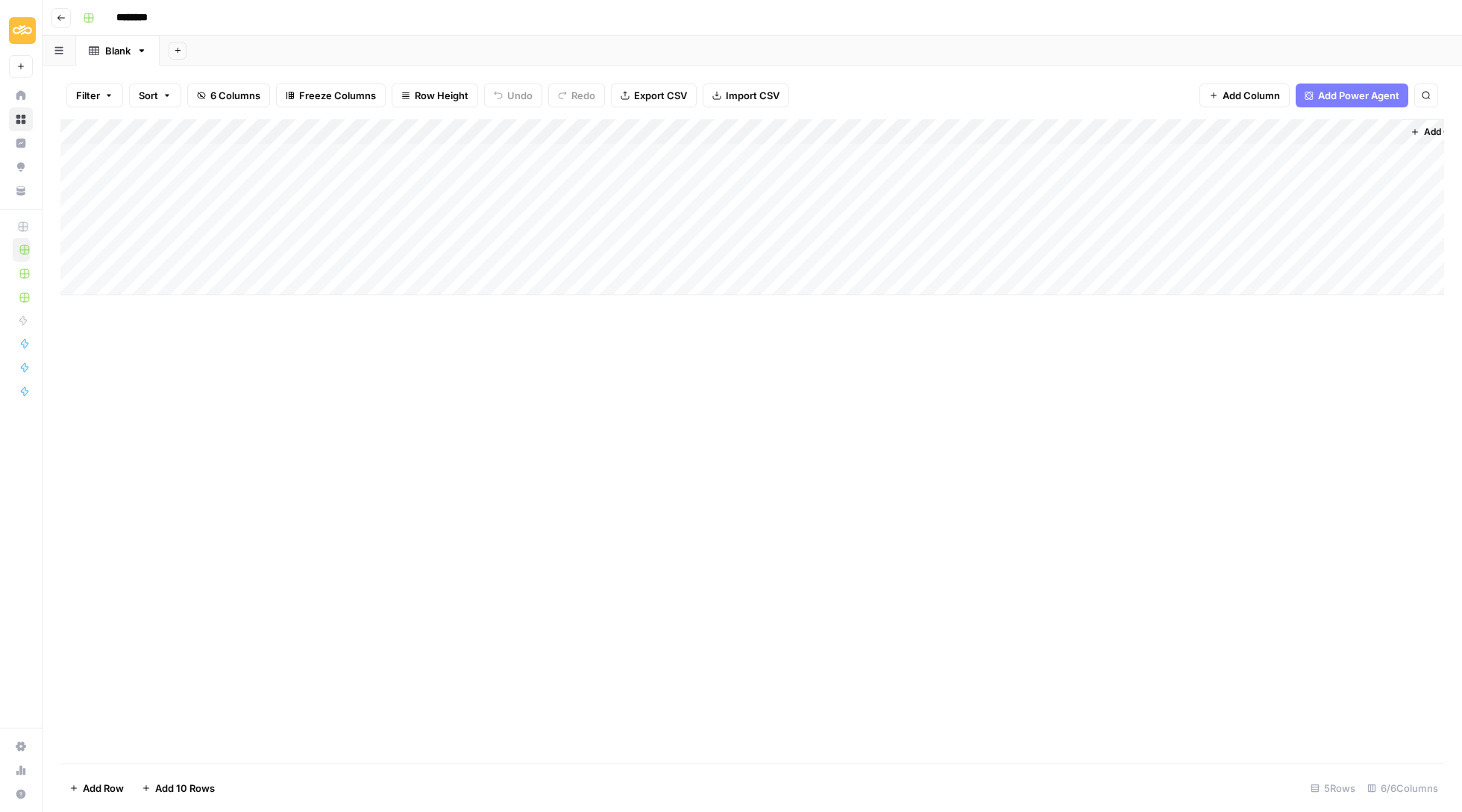
click at [200, 122] on div "Add Column" at bounding box center [752, 207] width 1384 height 176
type input "[block:hero-unit]"
click at [200, 122] on div at bounding box center [220, 132] width 216 height 30
click at [197, 157] on div "[block:hero-unit]" at bounding box center [202, 165] width 165 height 24
click at [197, 157] on div "Add Column" at bounding box center [752, 207] width 1384 height 176
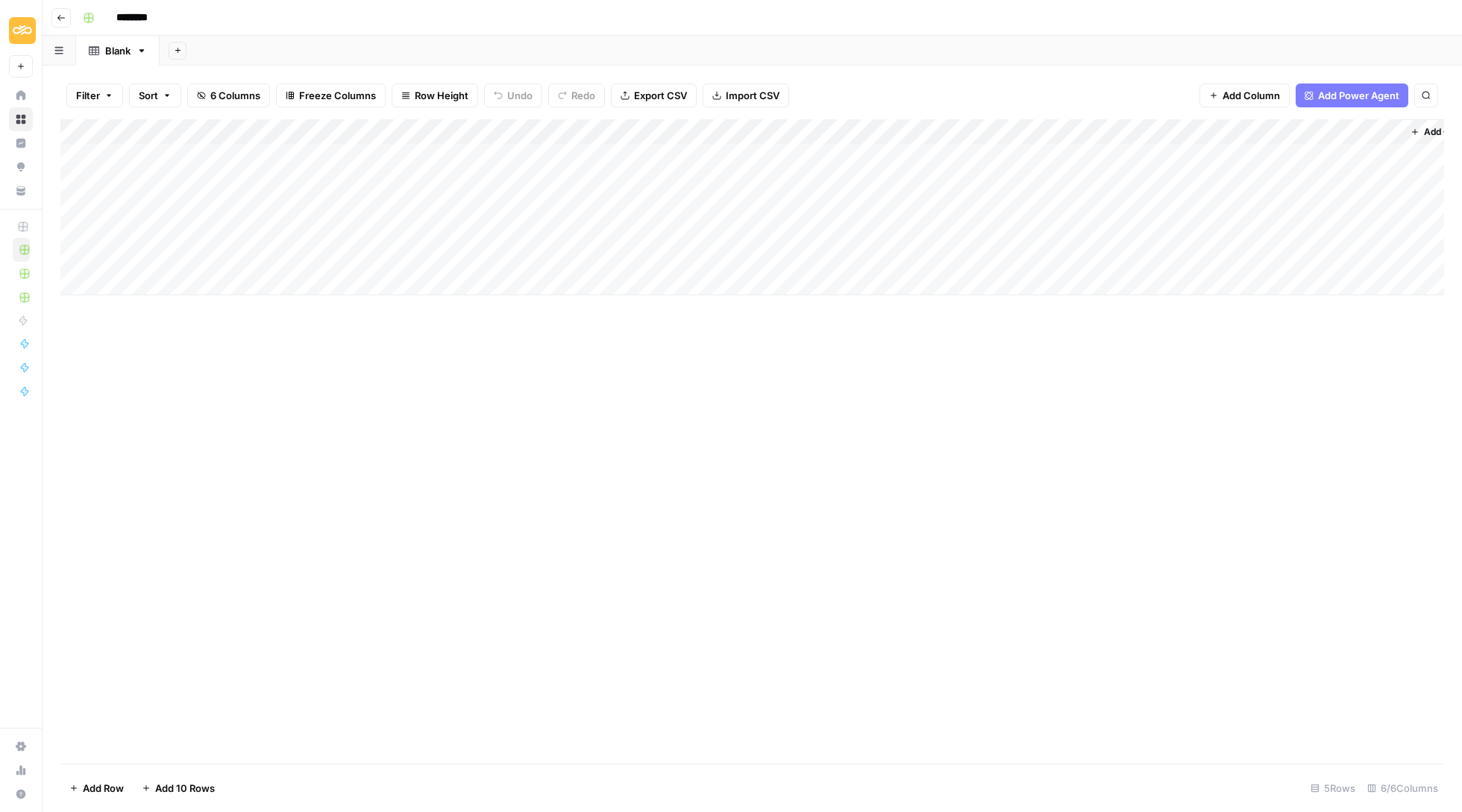
click at [209, 127] on div "Add Column" at bounding box center [752, 207] width 1384 height 176
click at [217, 157] on div "[block:hero-unit]" at bounding box center [202, 165] width 165 height 24
click at [217, 157] on div "Add Column" at bounding box center [752, 207] width 1384 height 176
click at [222, 132] on div "Add Column" at bounding box center [752, 207] width 1384 height 176
type input "[block:hero-unit]"
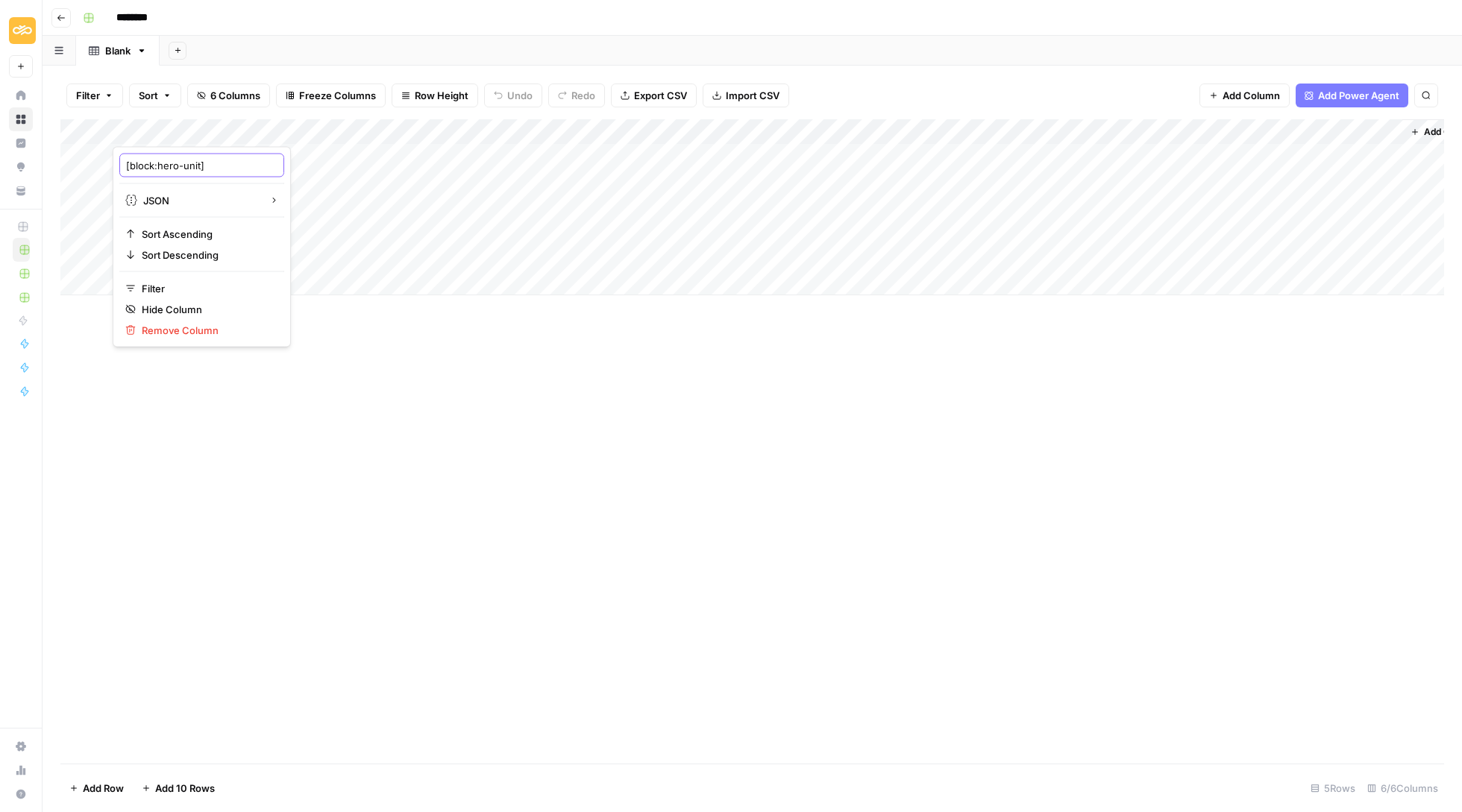
click at [219, 166] on input "[block:hero-unit]" at bounding box center [202, 165] width 152 height 15
click at [541, 415] on div "Add Column" at bounding box center [752, 441] width 1384 height 645
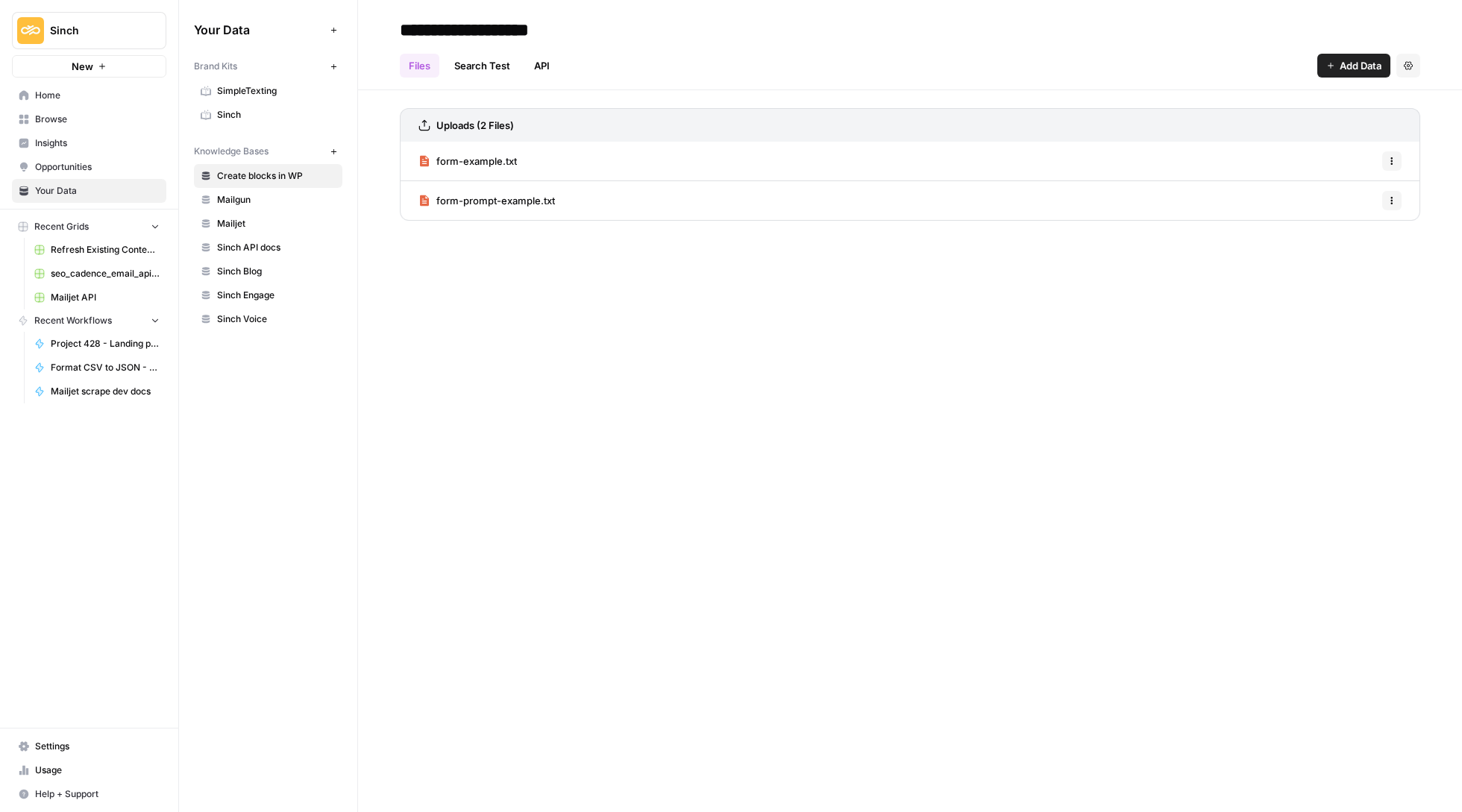
click at [88, 253] on span "Refresh Existing Content (1)" at bounding box center [105, 249] width 109 height 13
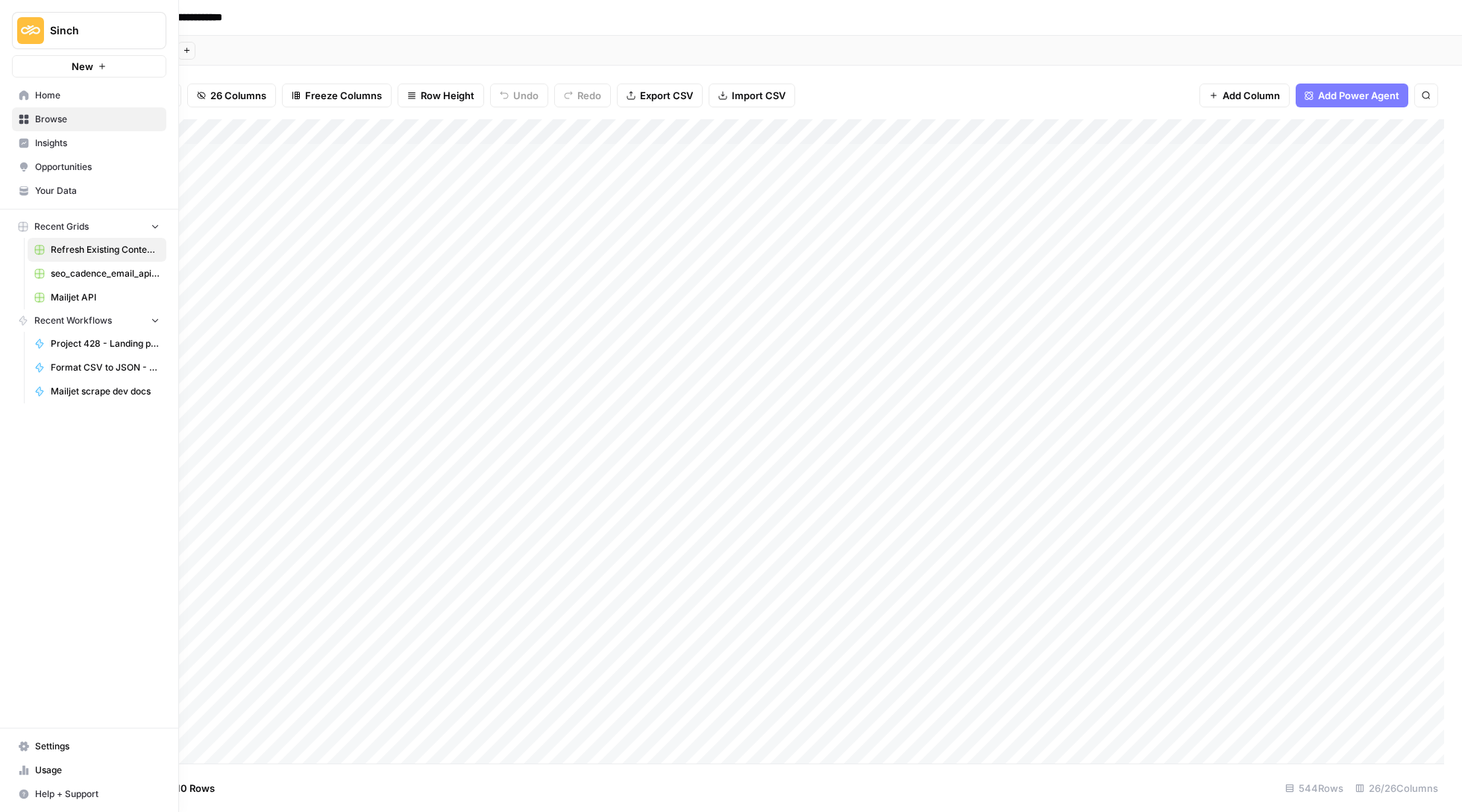
click at [60, 97] on span "Home" at bounding box center [97, 95] width 125 height 13
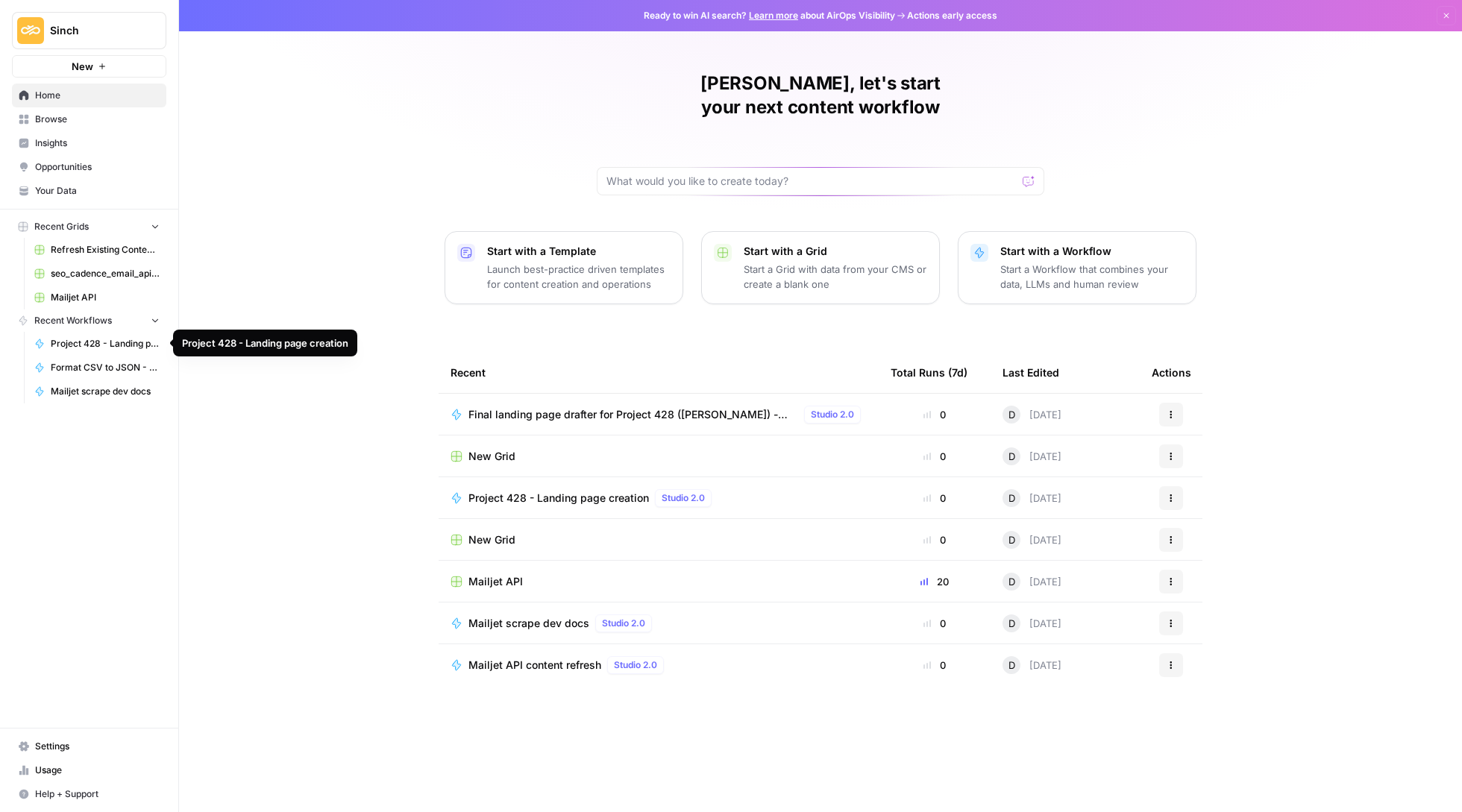
click at [108, 341] on span "Project 428 - Landing page creation" at bounding box center [105, 343] width 109 height 13
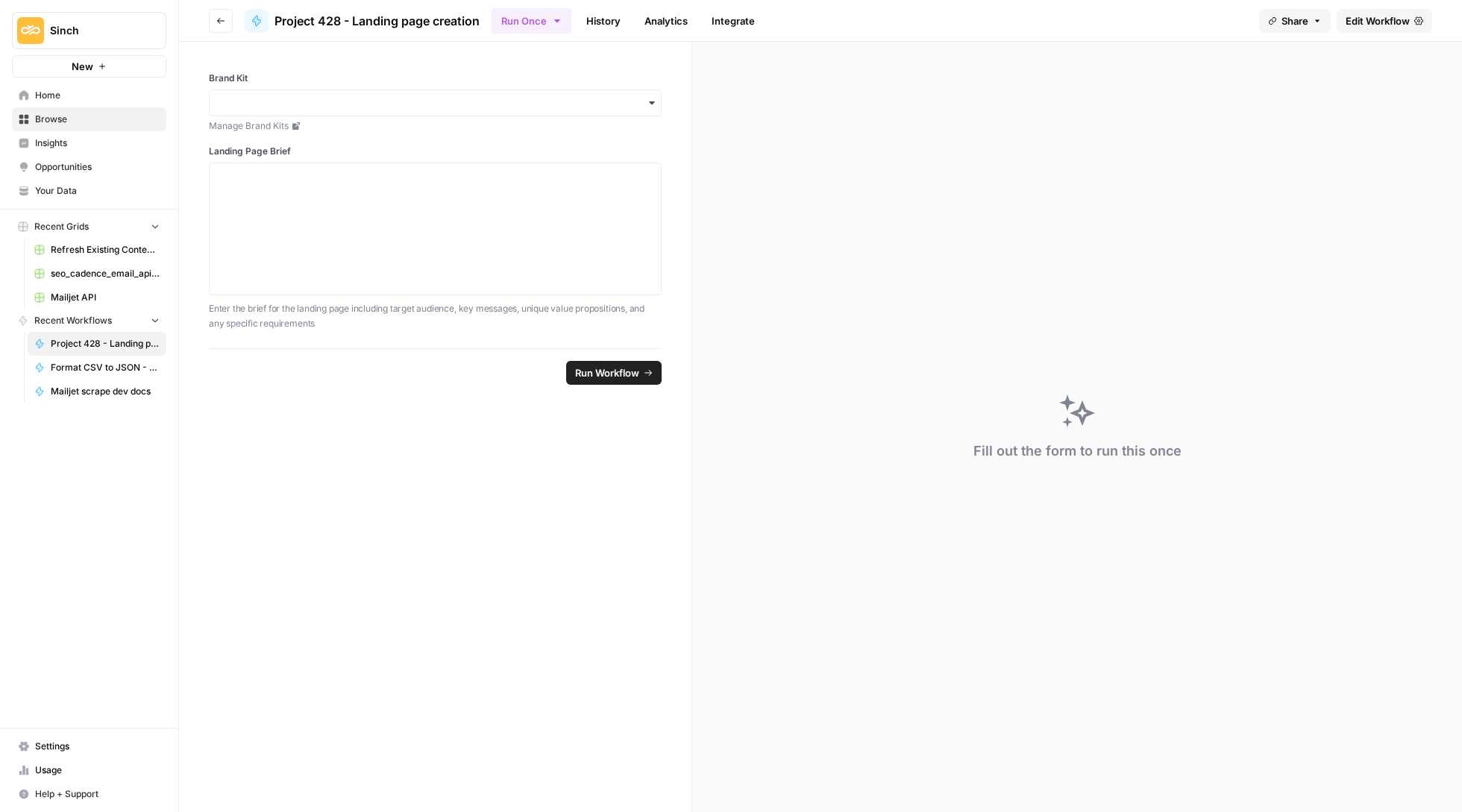
click at [84, 96] on span "Home" at bounding box center [97, 95] width 125 height 13
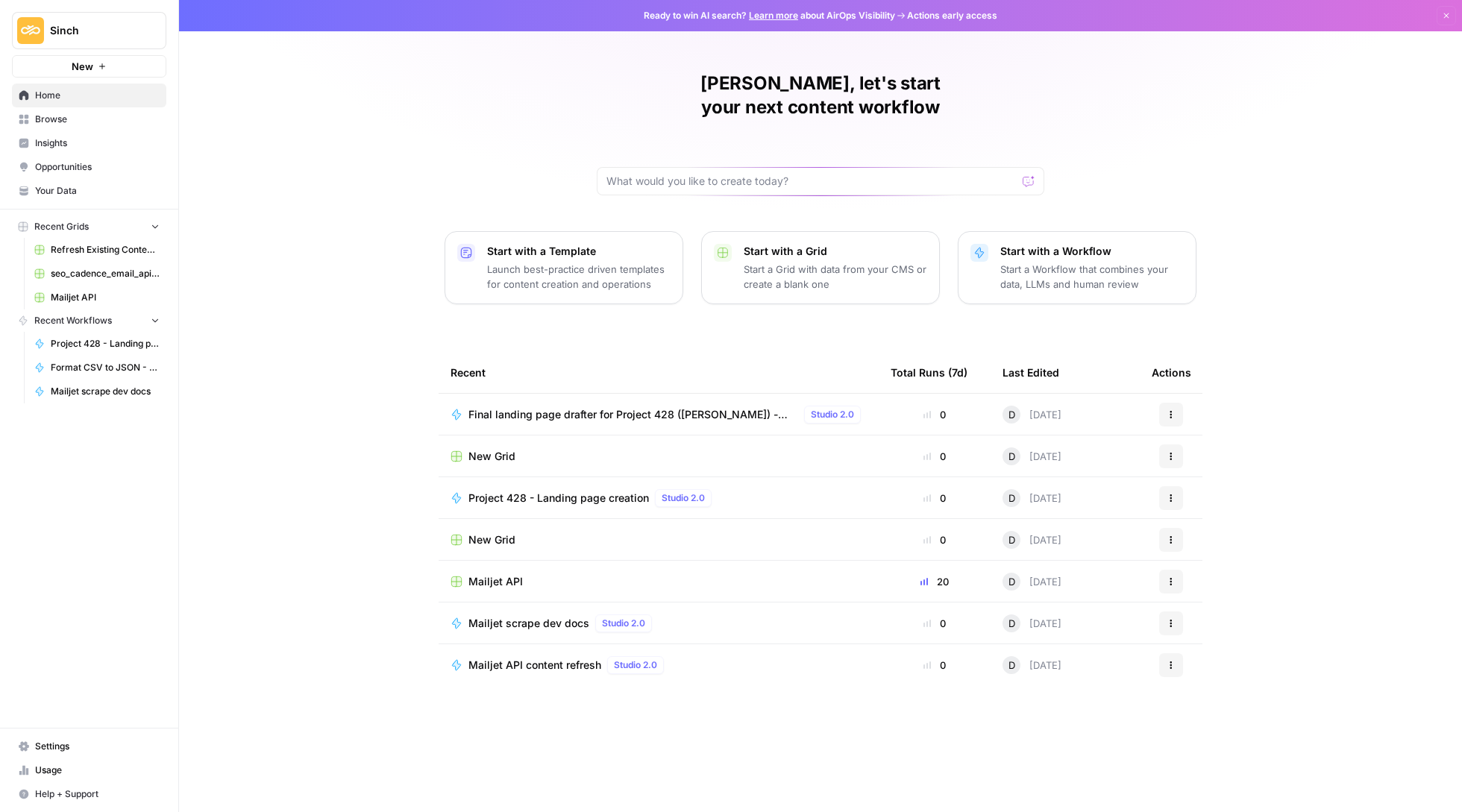
click at [588, 407] on span "Final landing page drafter for Project 428 ([PERSON_NAME]) - Airops" at bounding box center [633, 414] width 330 height 15
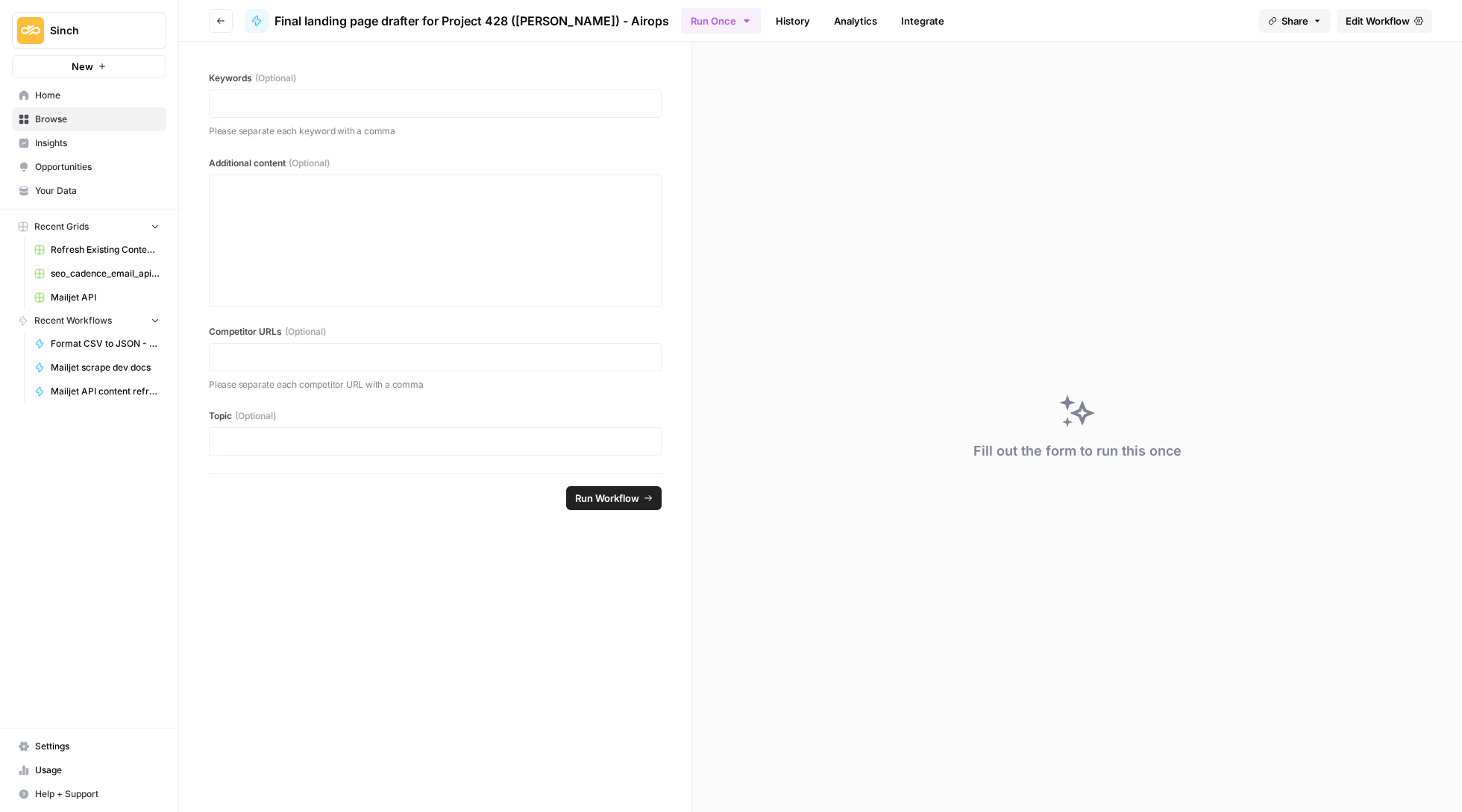
click at [1359, 19] on span "Edit Workflow" at bounding box center [1377, 20] width 64 height 15
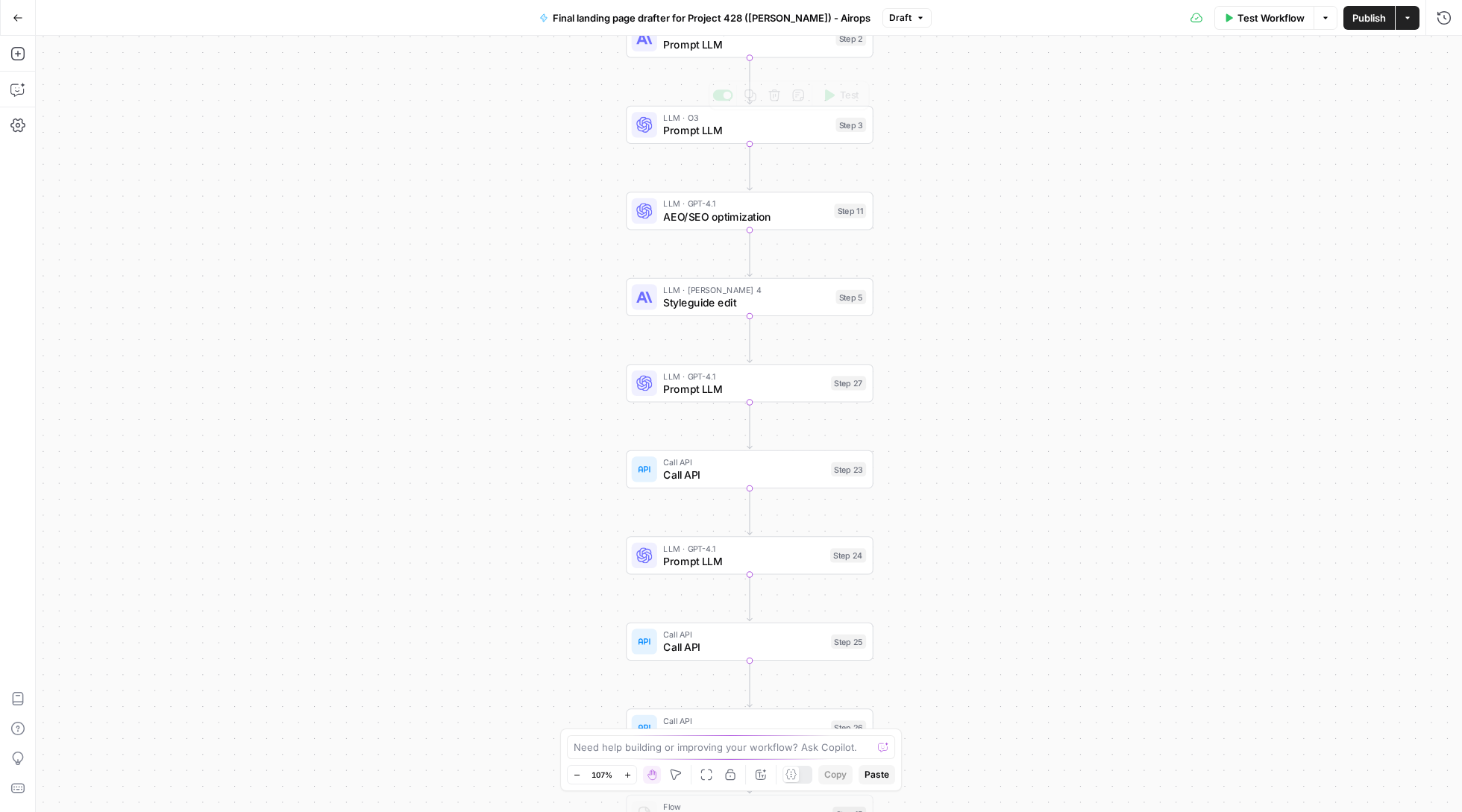
click at [730, 141] on div "LLM · O3 Prompt LLM Step 3 Copy step Delete step Add Note Test" at bounding box center [750, 125] width 247 height 38
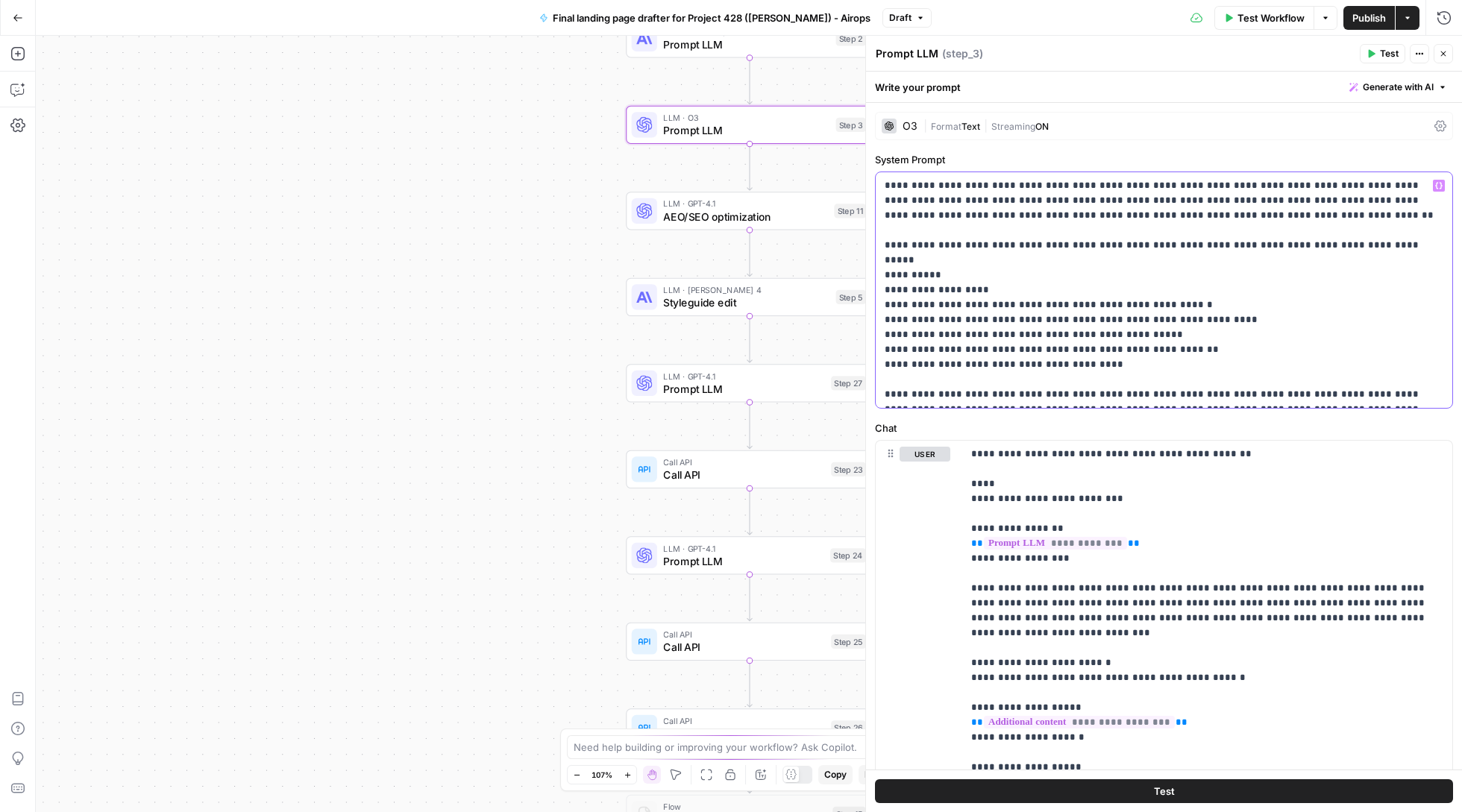
click at [953, 279] on p "**********" at bounding box center [1164, 289] width 558 height 224
drag, startPoint x: 983, startPoint y: 279, endPoint x: 893, endPoint y: 272, distance: 90.3
click at [893, 272] on p "**********" at bounding box center [1164, 289] width 558 height 224
copy p "**********"
drag, startPoint x: 890, startPoint y: 293, endPoint x: 1049, endPoint y: 290, distance: 159.0
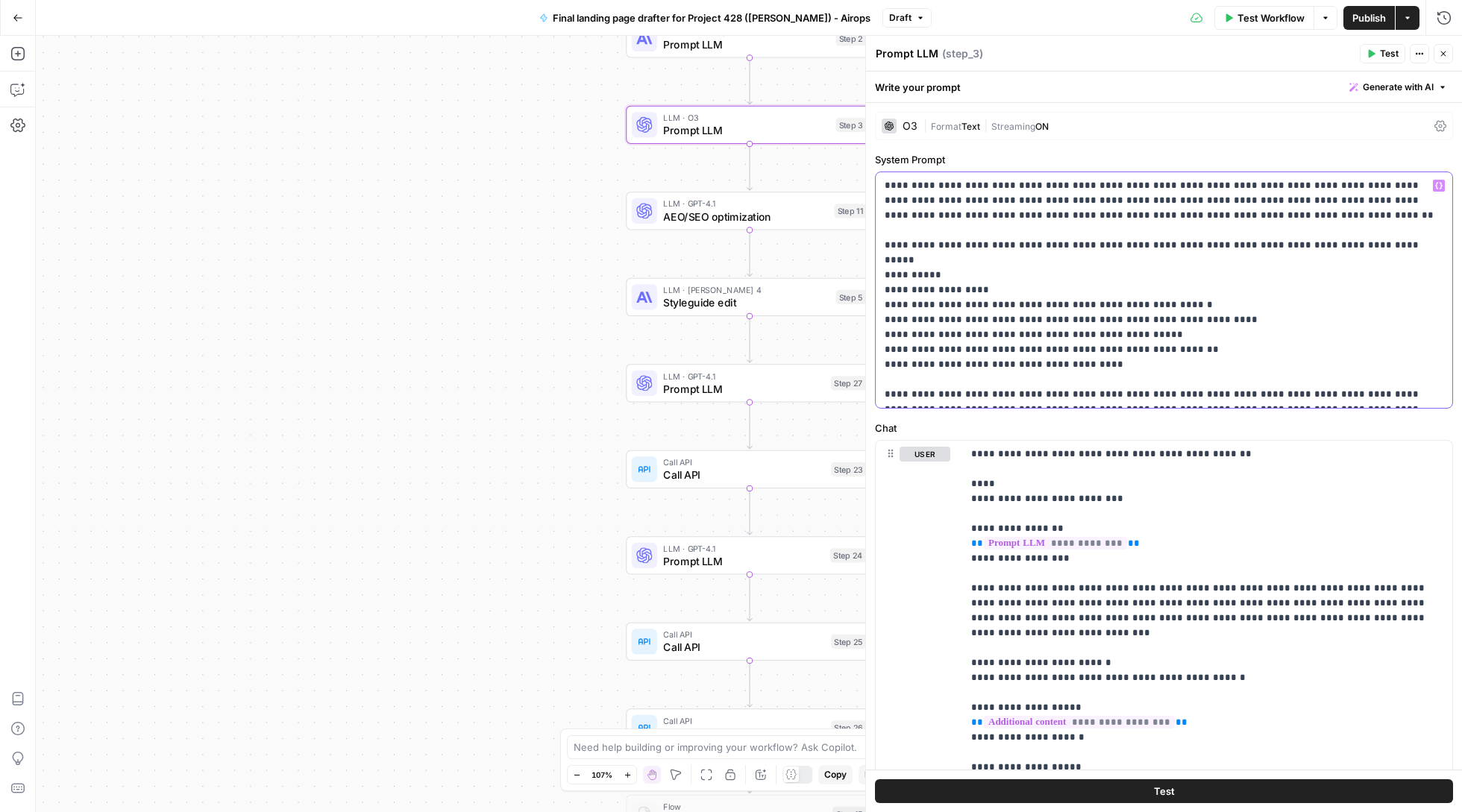
click at [1049, 290] on p "**********" at bounding box center [1164, 289] width 558 height 224
copy p "**********"
drag, startPoint x: 1007, startPoint y: 303, endPoint x: 892, endPoint y: 303, distance: 115.0
click at [892, 303] on p "**********" at bounding box center [1164, 289] width 558 height 224
copy p "**********"
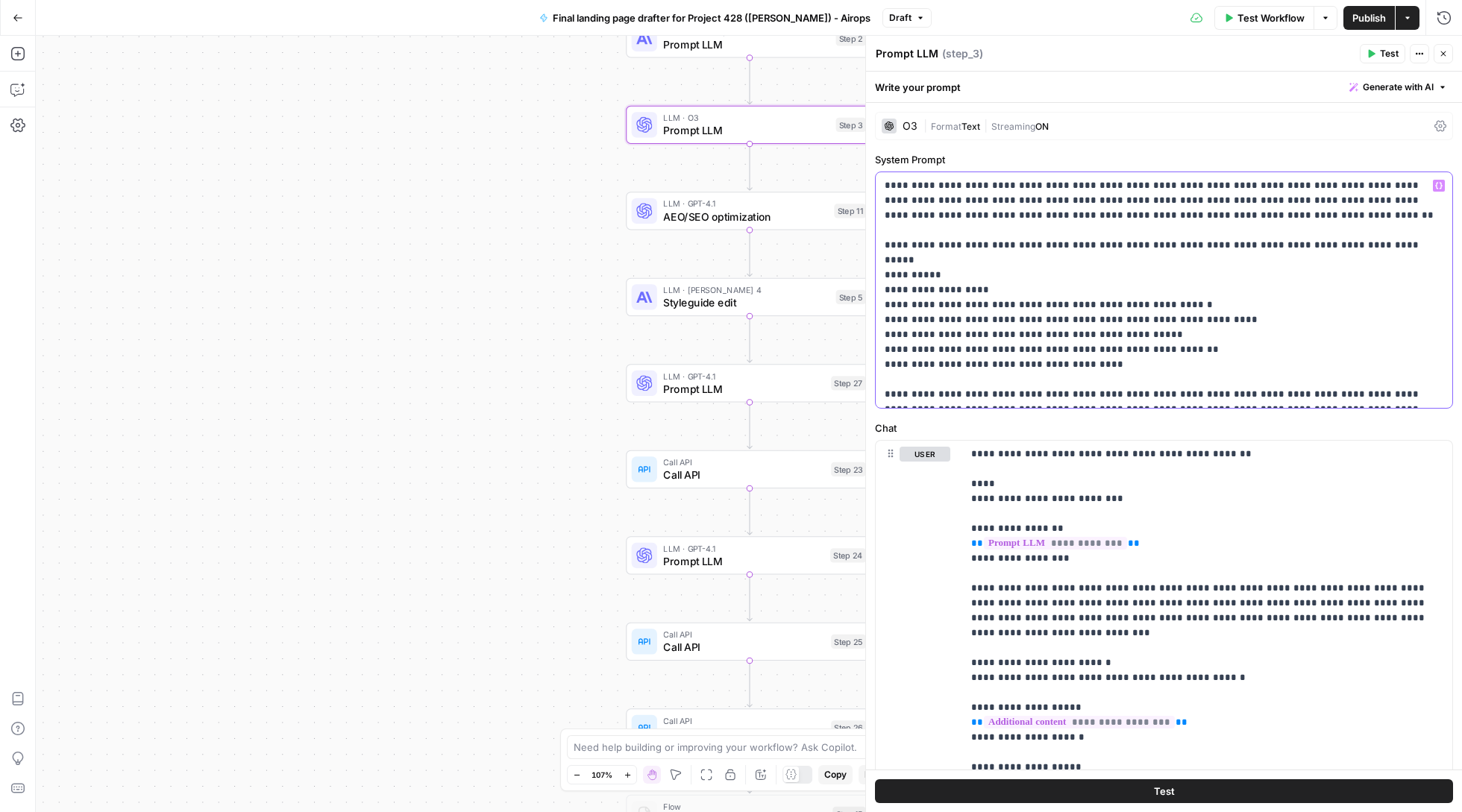
drag, startPoint x: 1033, startPoint y: 320, endPoint x: 892, endPoint y: 313, distance: 141.2
click at [892, 313] on p "**********" at bounding box center [1164, 289] width 558 height 224
copy p "**********"
drag, startPoint x: 1050, startPoint y: 334, endPoint x: 890, endPoint y: 337, distance: 160.0
click at [890, 337] on p "**********" at bounding box center [1164, 289] width 558 height 224
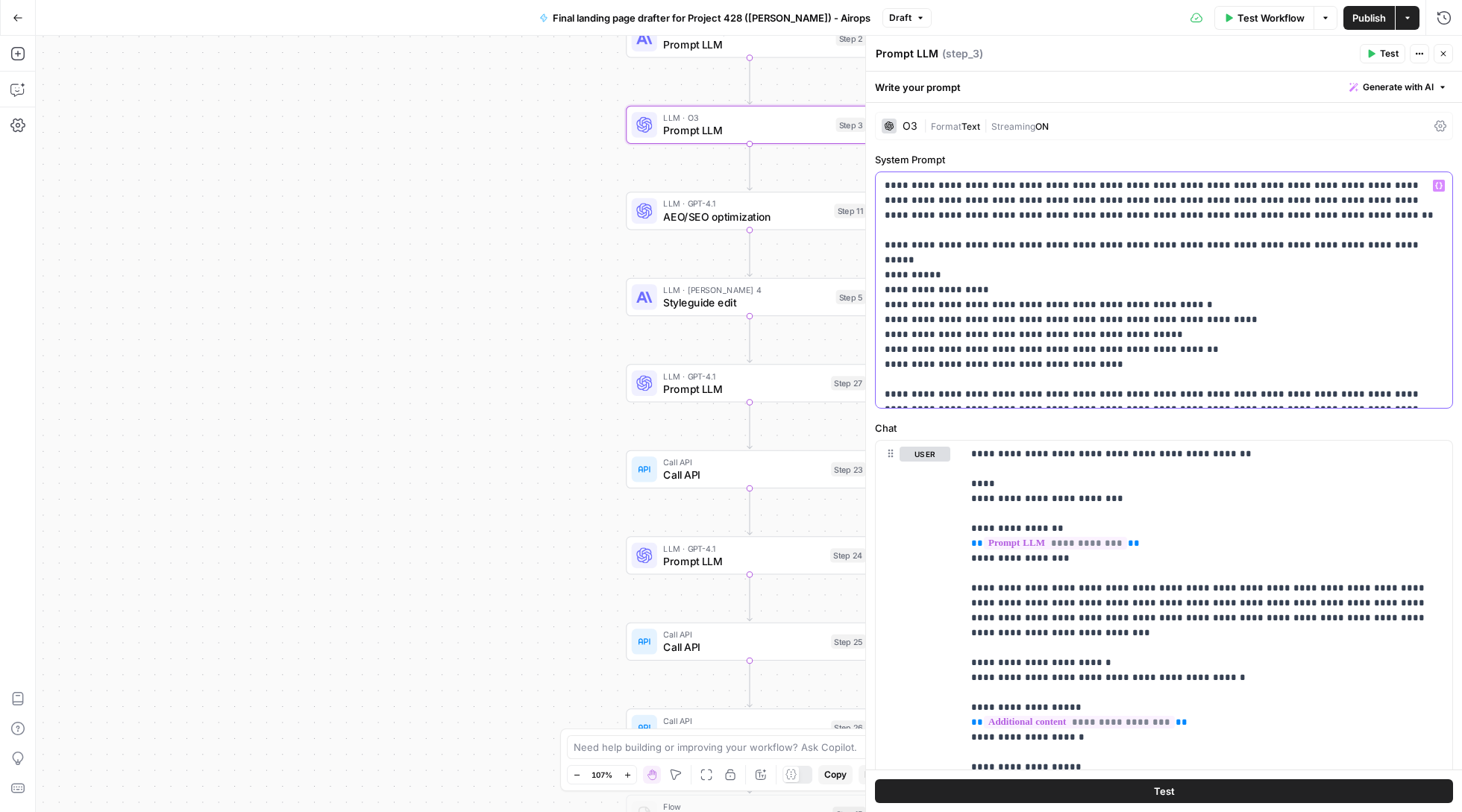
copy p "**********"
drag, startPoint x: 944, startPoint y: 351, endPoint x: 895, endPoint y: 350, distance: 49.0
click at [895, 350] on p "**********" at bounding box center [1164, 289] width 558 height 224
click at [889, 349] on p "**********" at bounding box center [1164, 289] width 558 height 224
drag, startPoint x: 890, startPoint y: 347, endPoint x: 945, endPoint y: 346, distance: 55.0
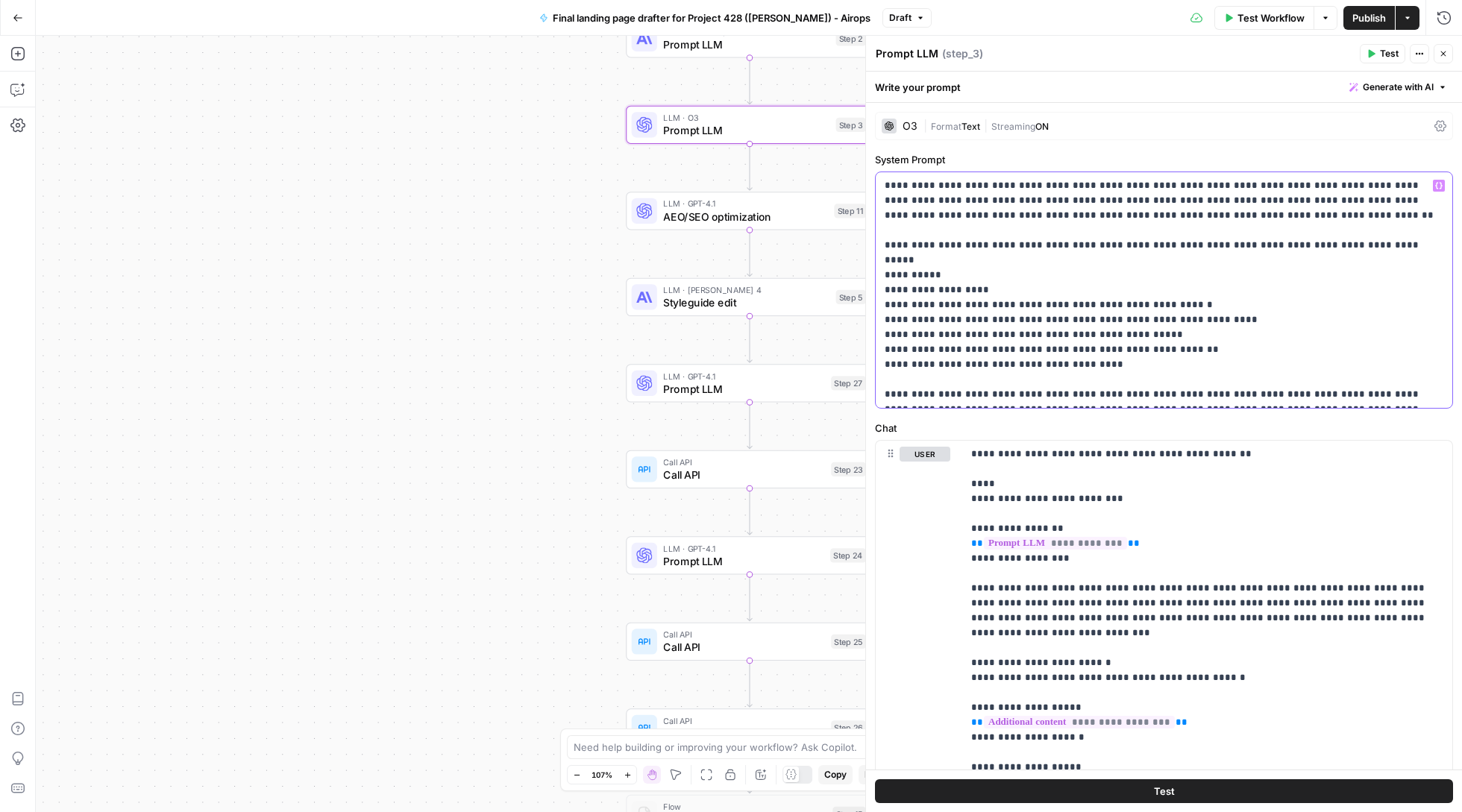
click at [945, 346] on p "**********" at bounding box center [1164, 289] width 558 height 224
copy p "**********"
click at [991, 2] on div "Test Workflow Options Publish Actions Run History" at bounding box center [1196, 18] width 531 height 35
click at [1439, 54] on icon "button" at bounding box center [1444, 53] width 9 height 9
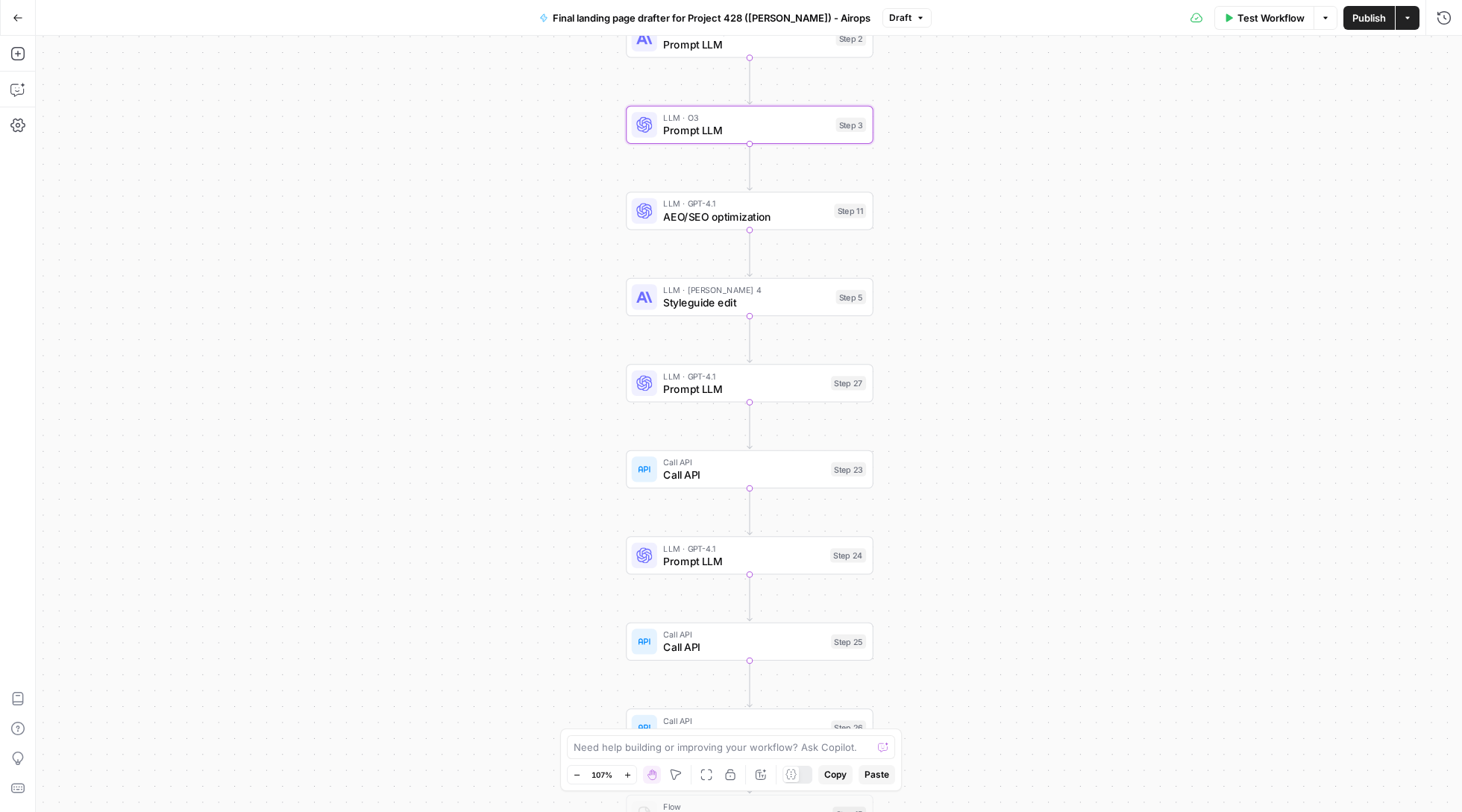
click at [726, 568] on span "Prompt LLM" at bounding box center [743, 561] width 160 height 16
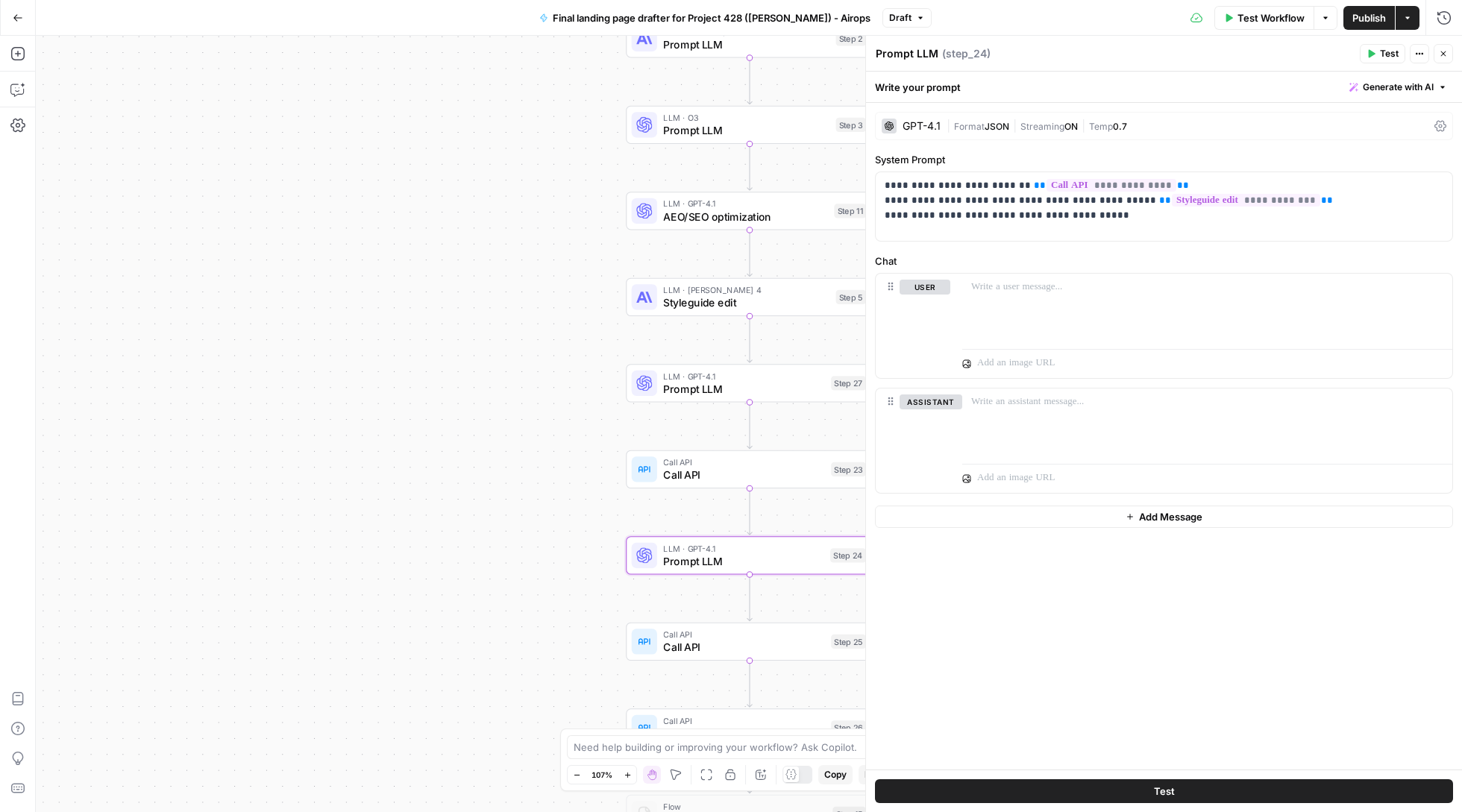
click at [762, 311] on div "LLM · Claude Sonnet 4 Styleguide edit Step 5 Copy step Delete step Add Note Test" at bounding box center [750, 296] width 247 height 38
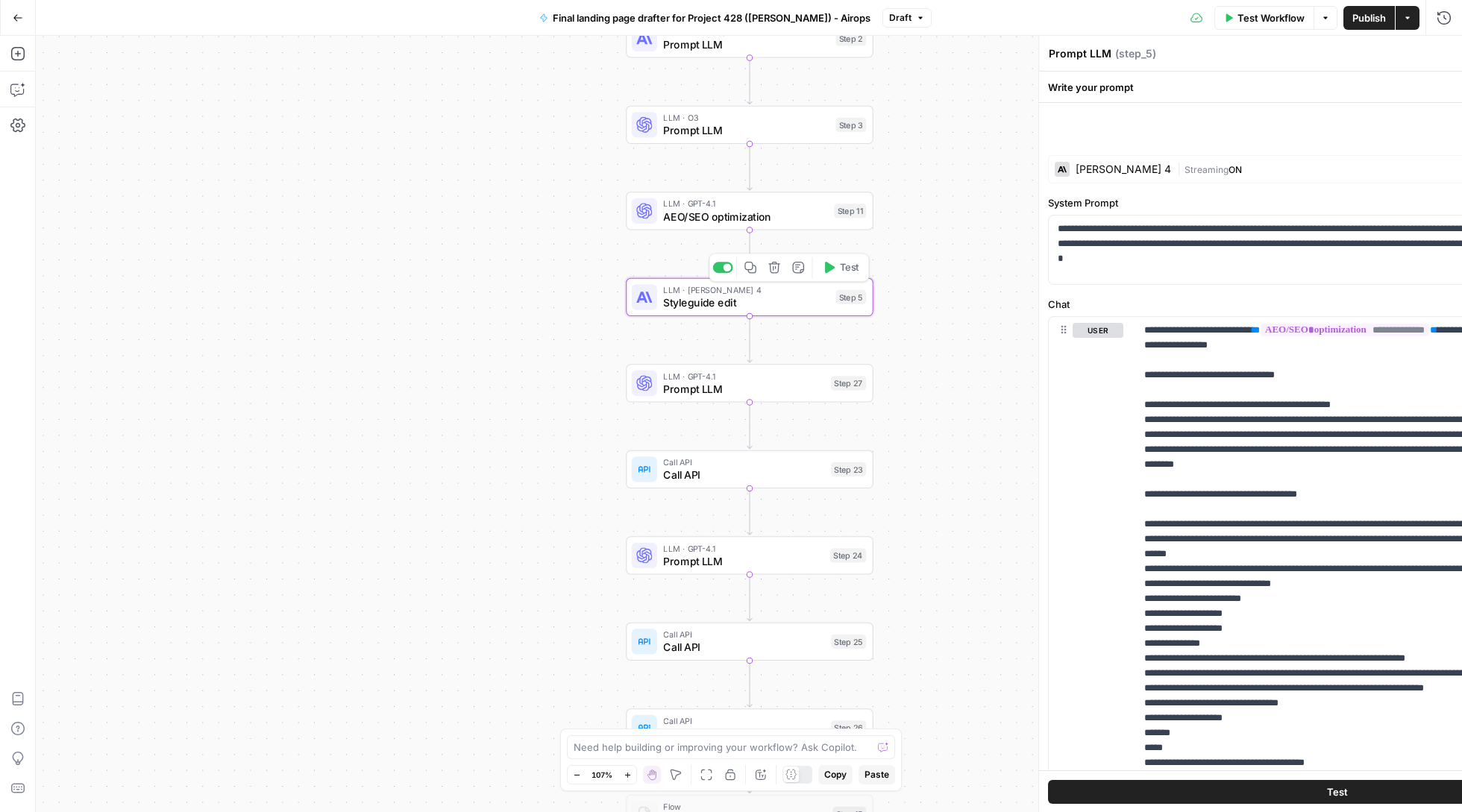
type textarea "Styleguide edit"
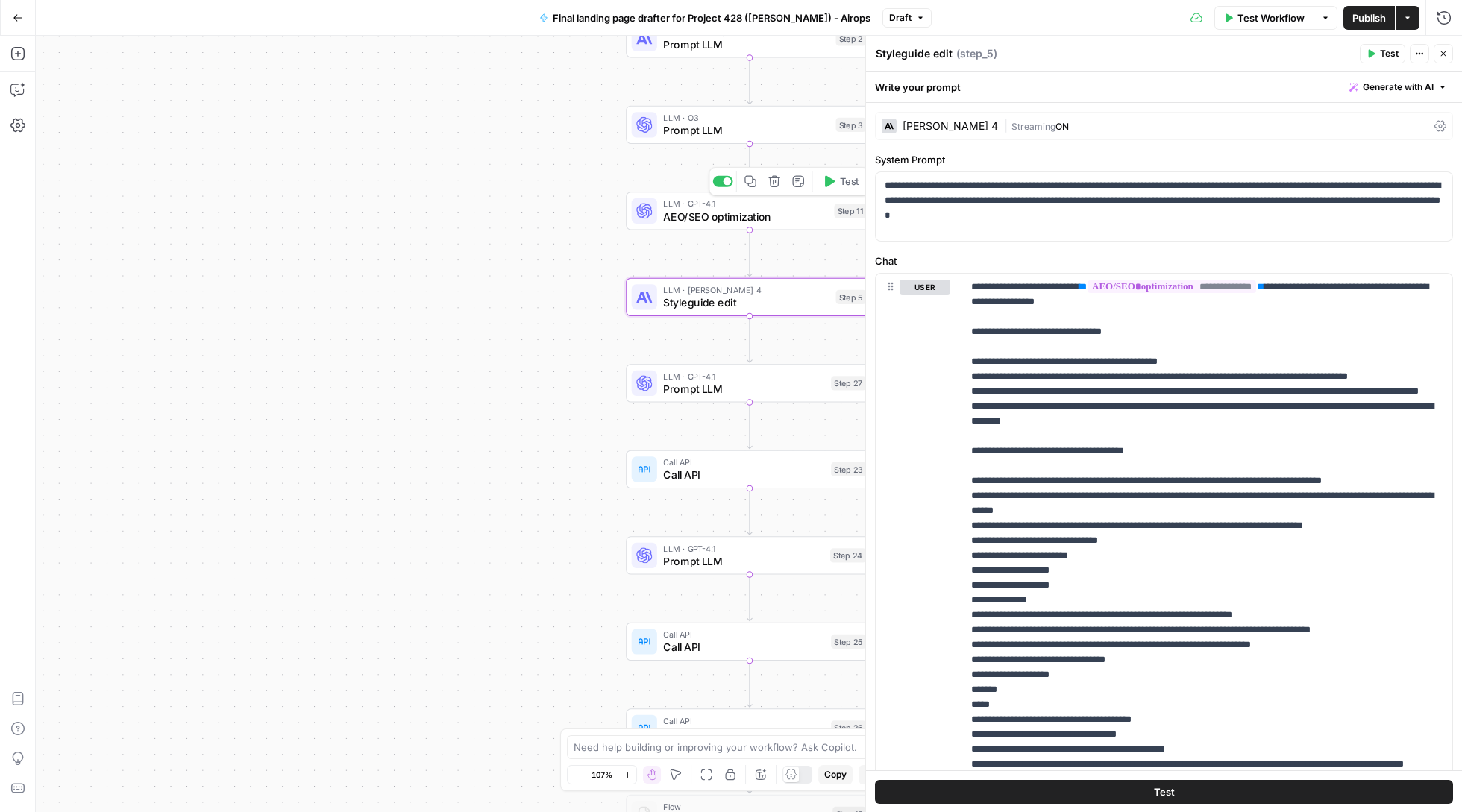
click at [717, 212] on span "AEO/SEO optimization" at bounding box center [745, 217] width 164 height 16
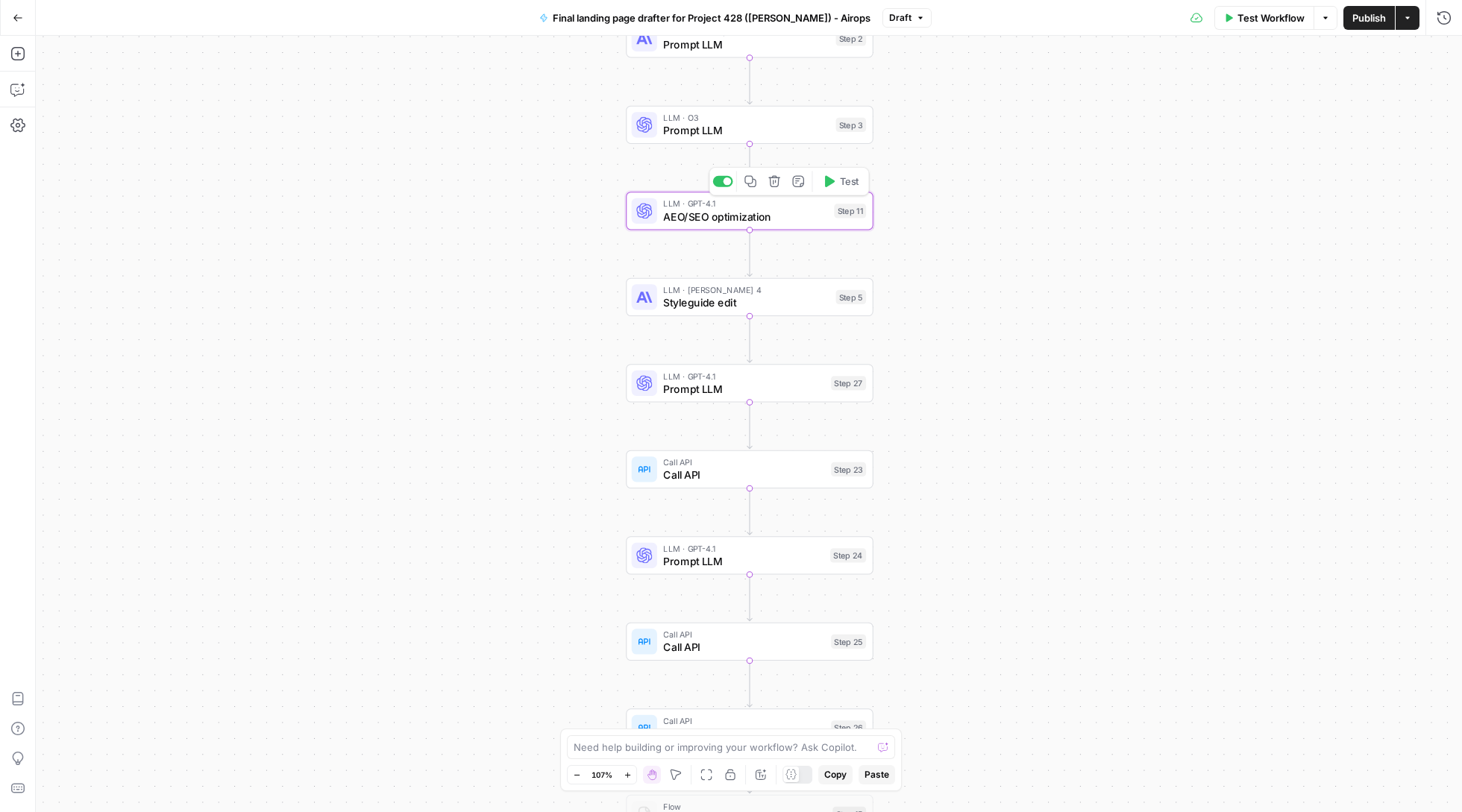
type textarea "AEO/SEO optimization"
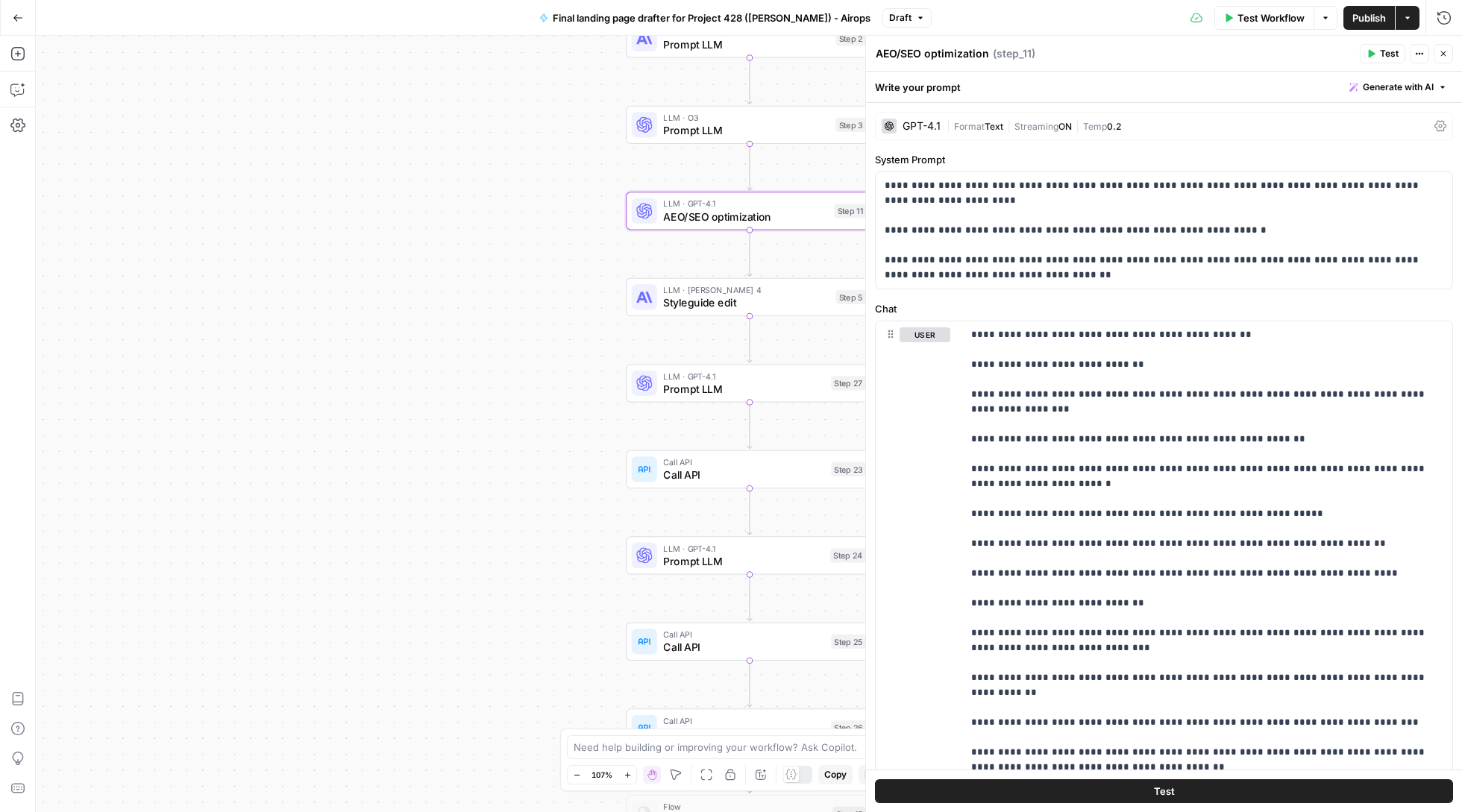
click at [720, 132] on span "Prompt LLM" at bounding box center [745, 130] width 166 height 16
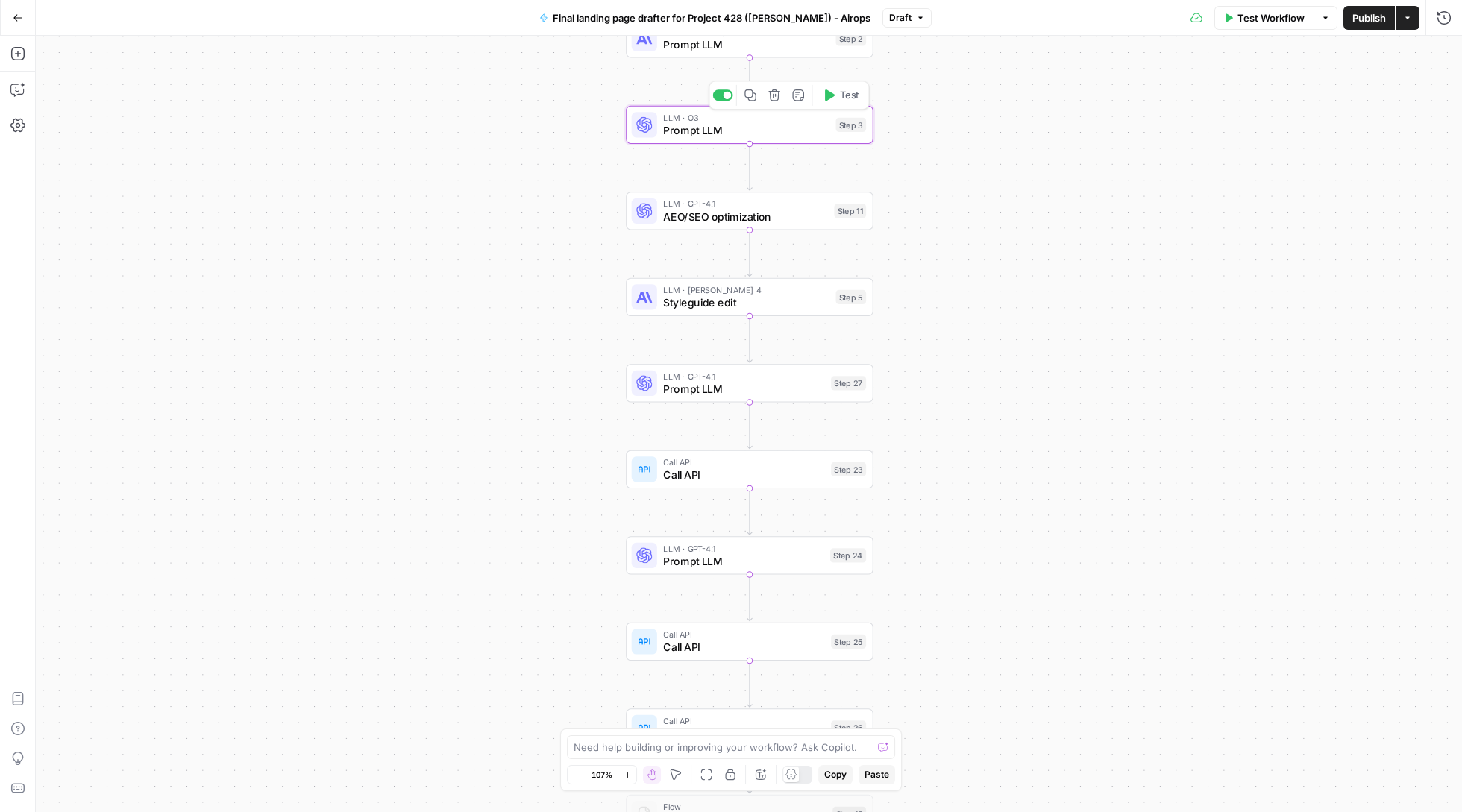
type textarea "Prompt LLM"
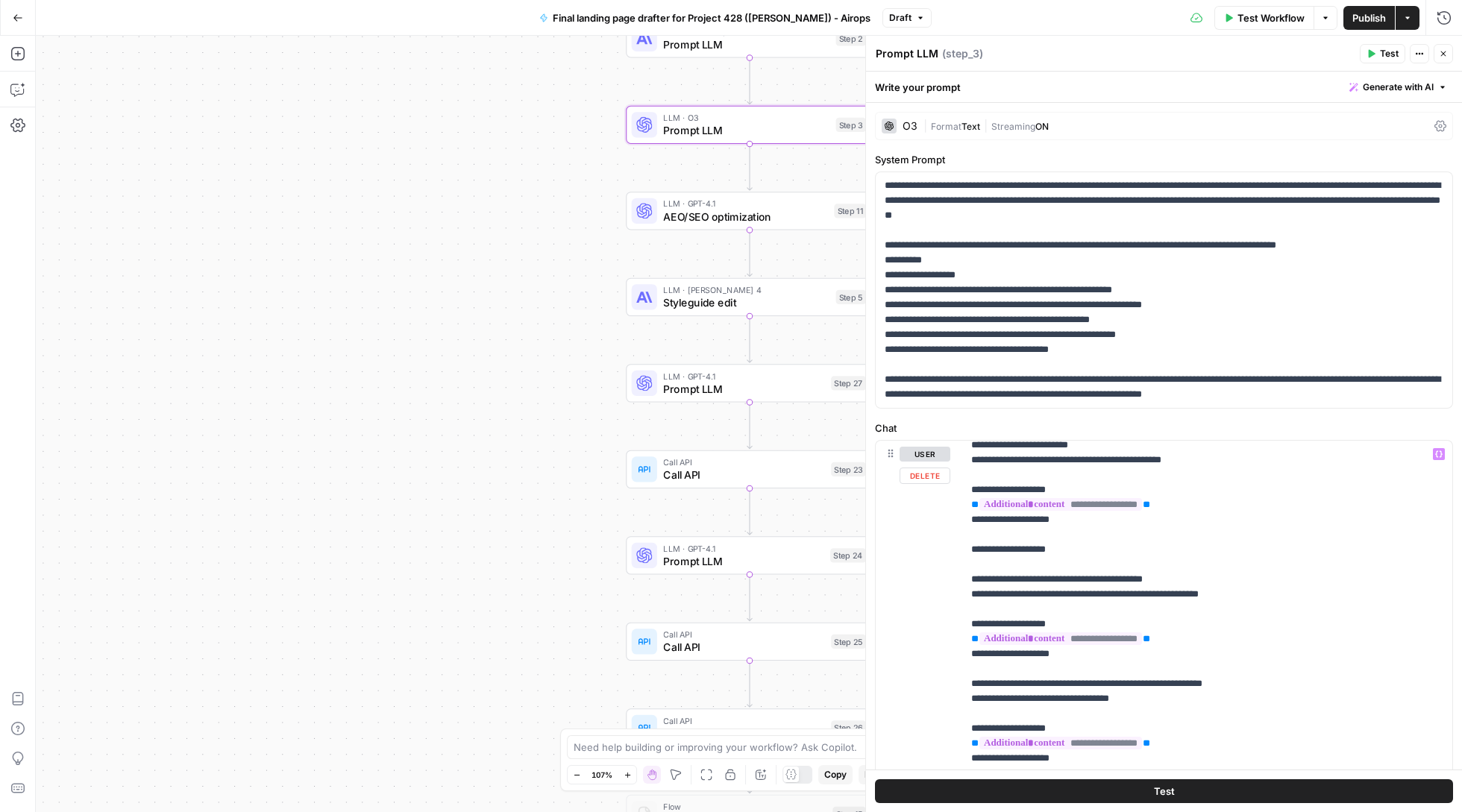
scroll to position [253, 0]
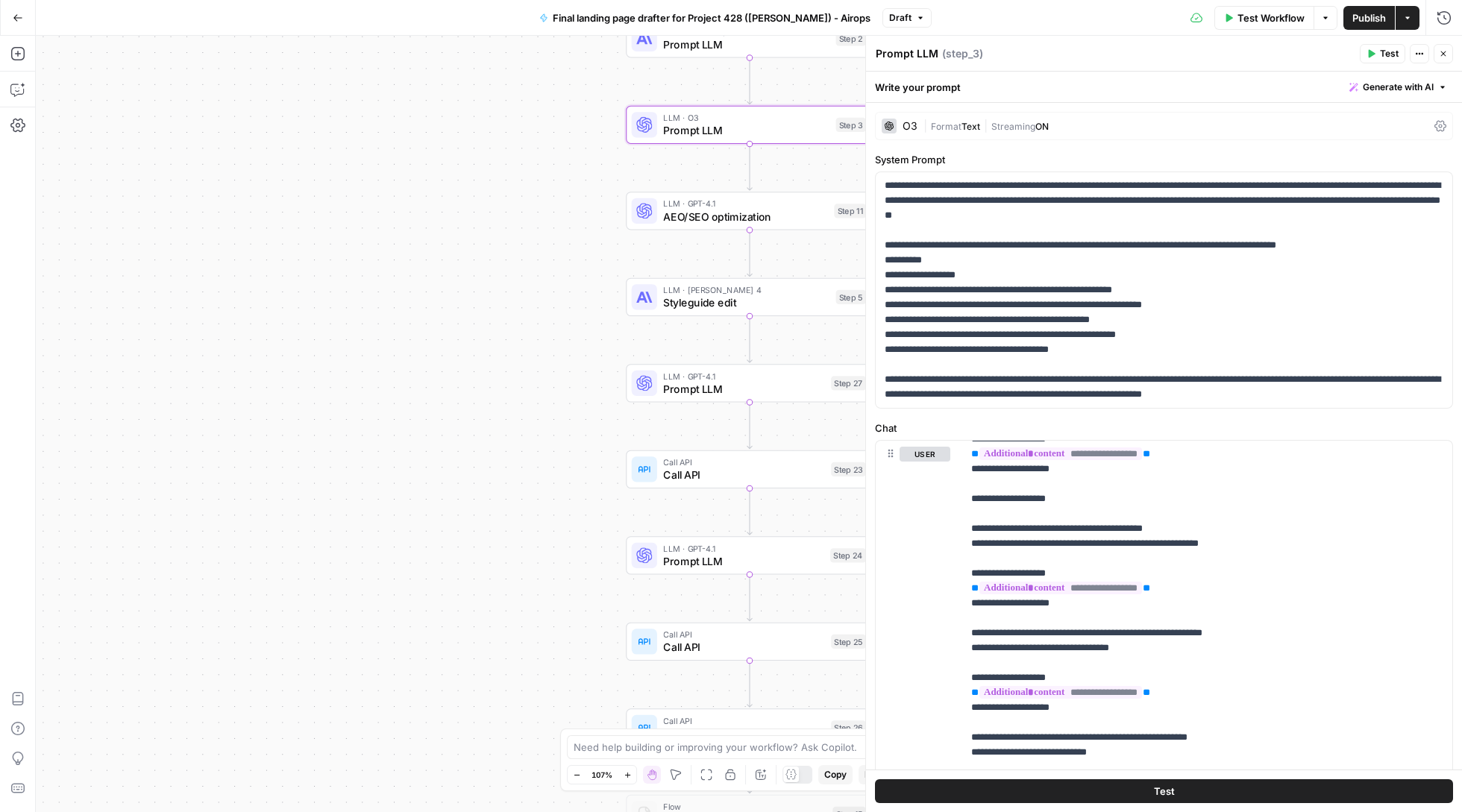
click at [1173, 785] on span "Test" at bounding box center [1165, 791] width 21 height 15
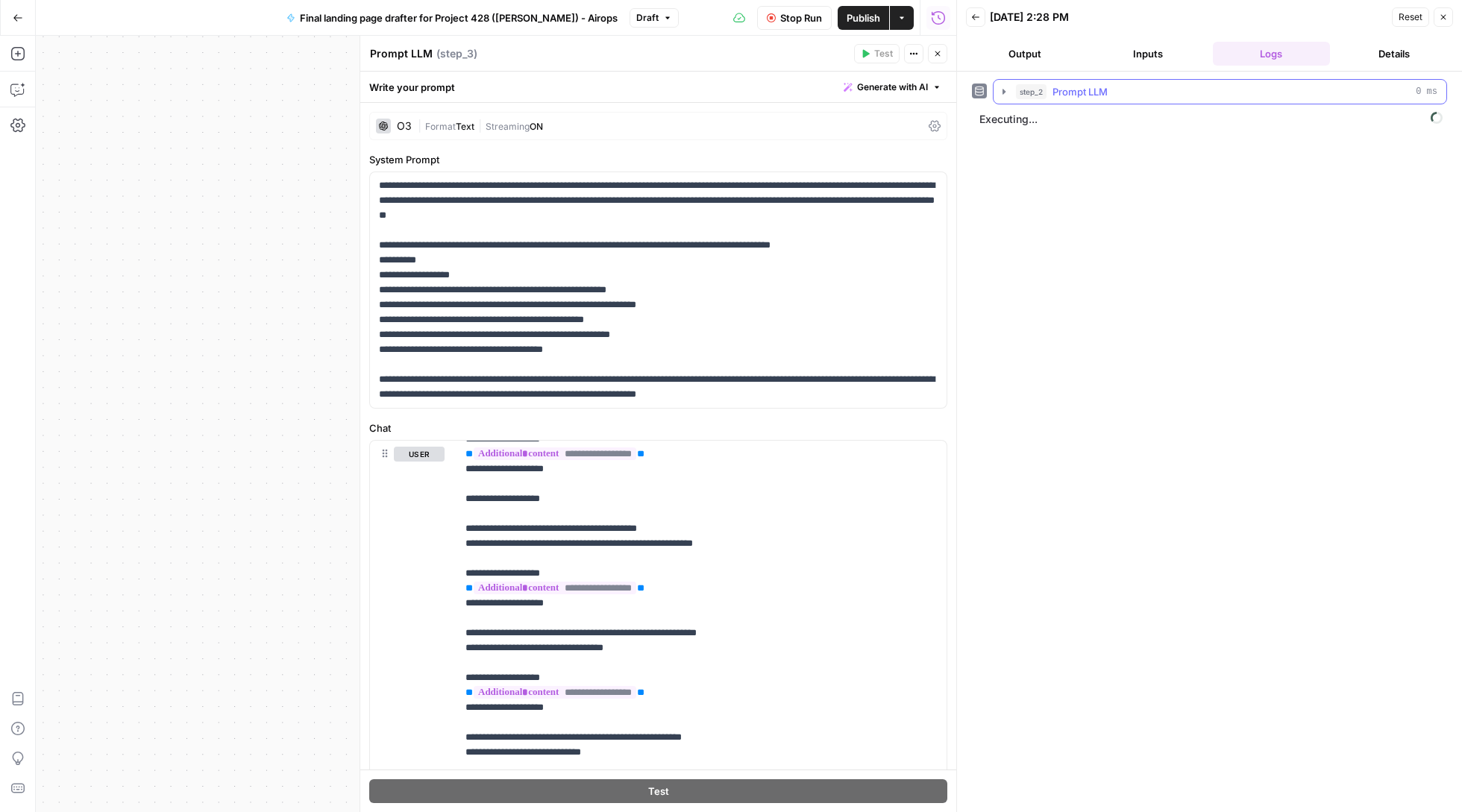
click at [1005, 87] on button "step_2 Prompt LLM 0 ms" at bounding box center [1220, 91] width 453 height 24
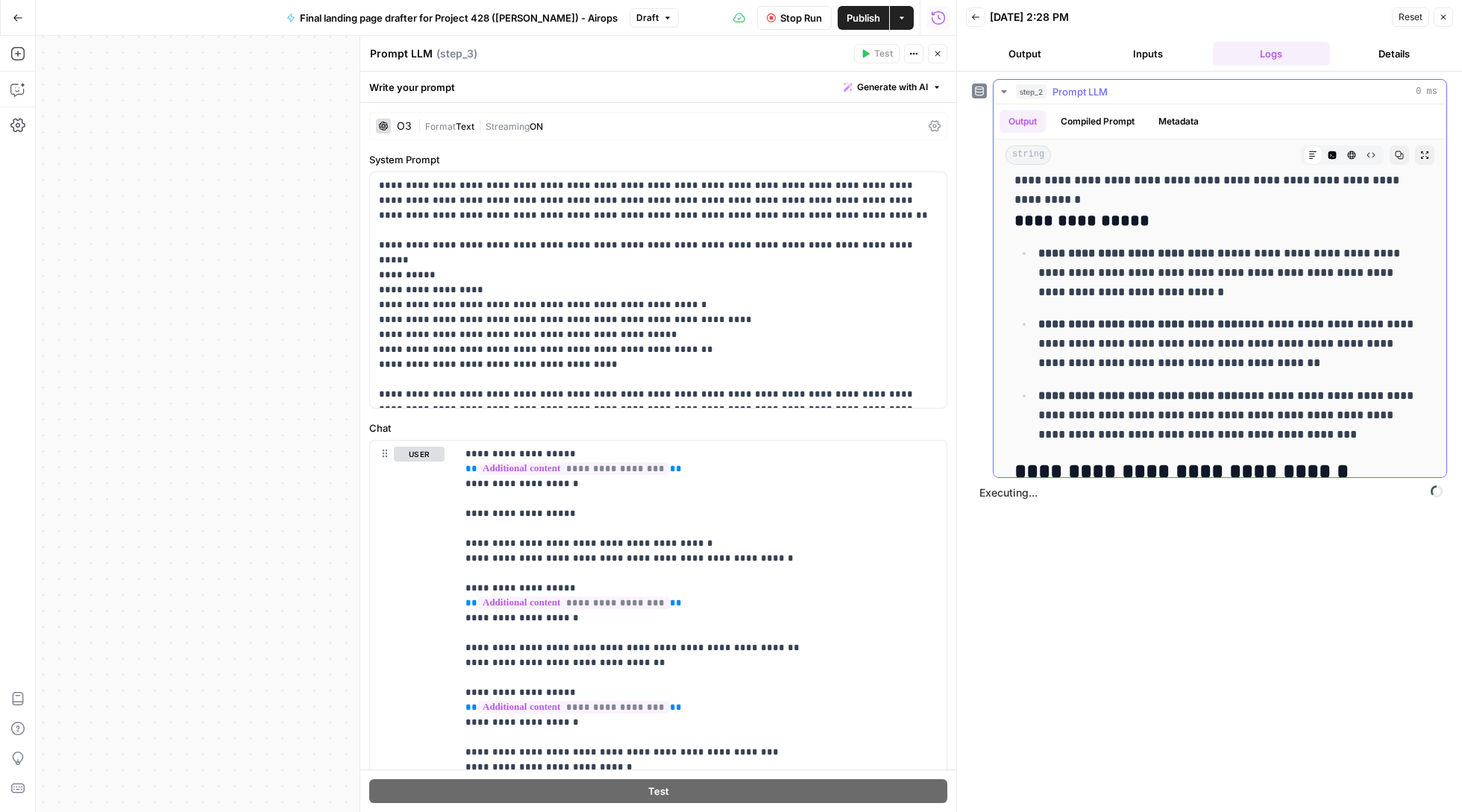
scroll to position [709, 0]
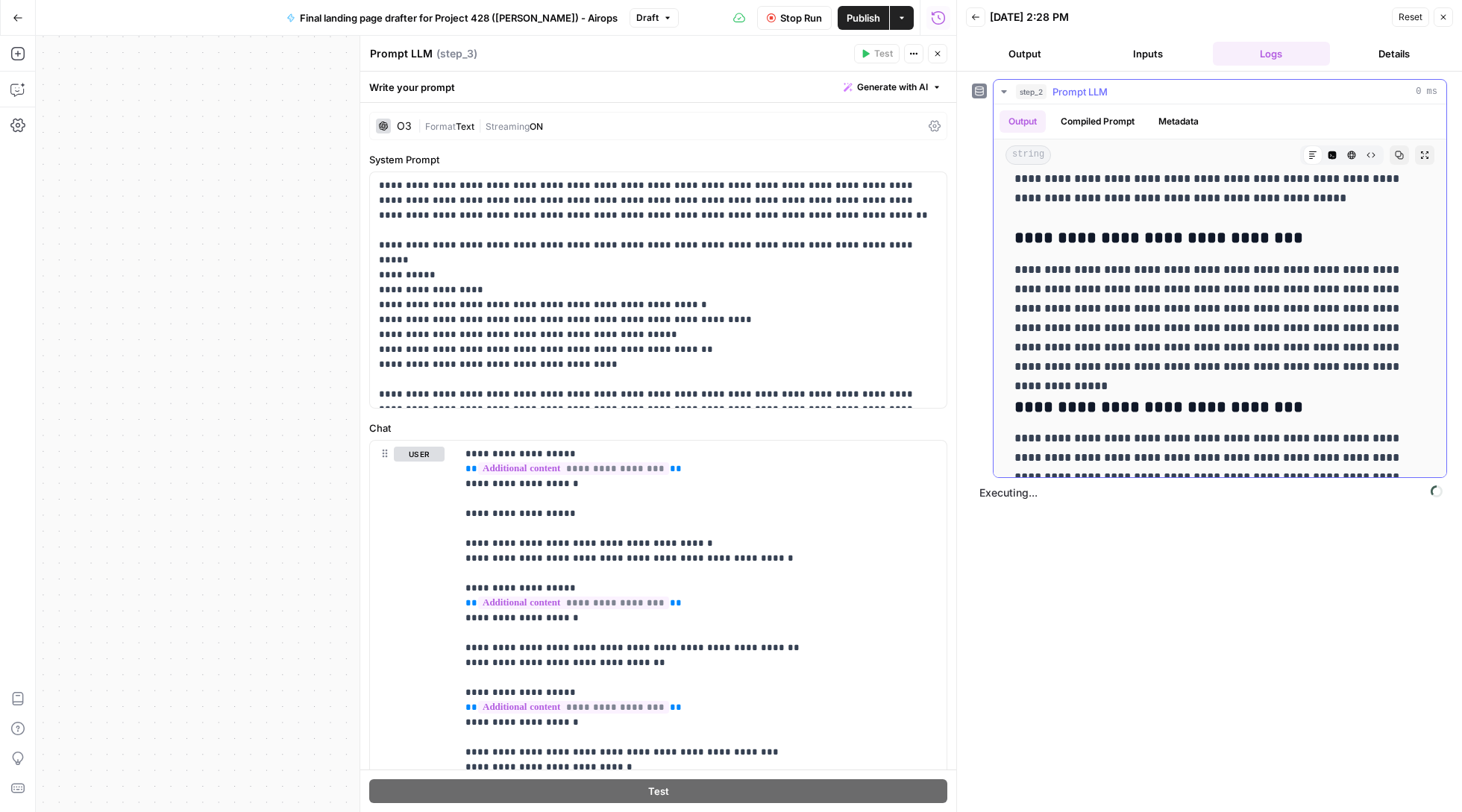
click at [1001, 90] on icon "button" at bounding box center [1004, 92] width 12 height 12
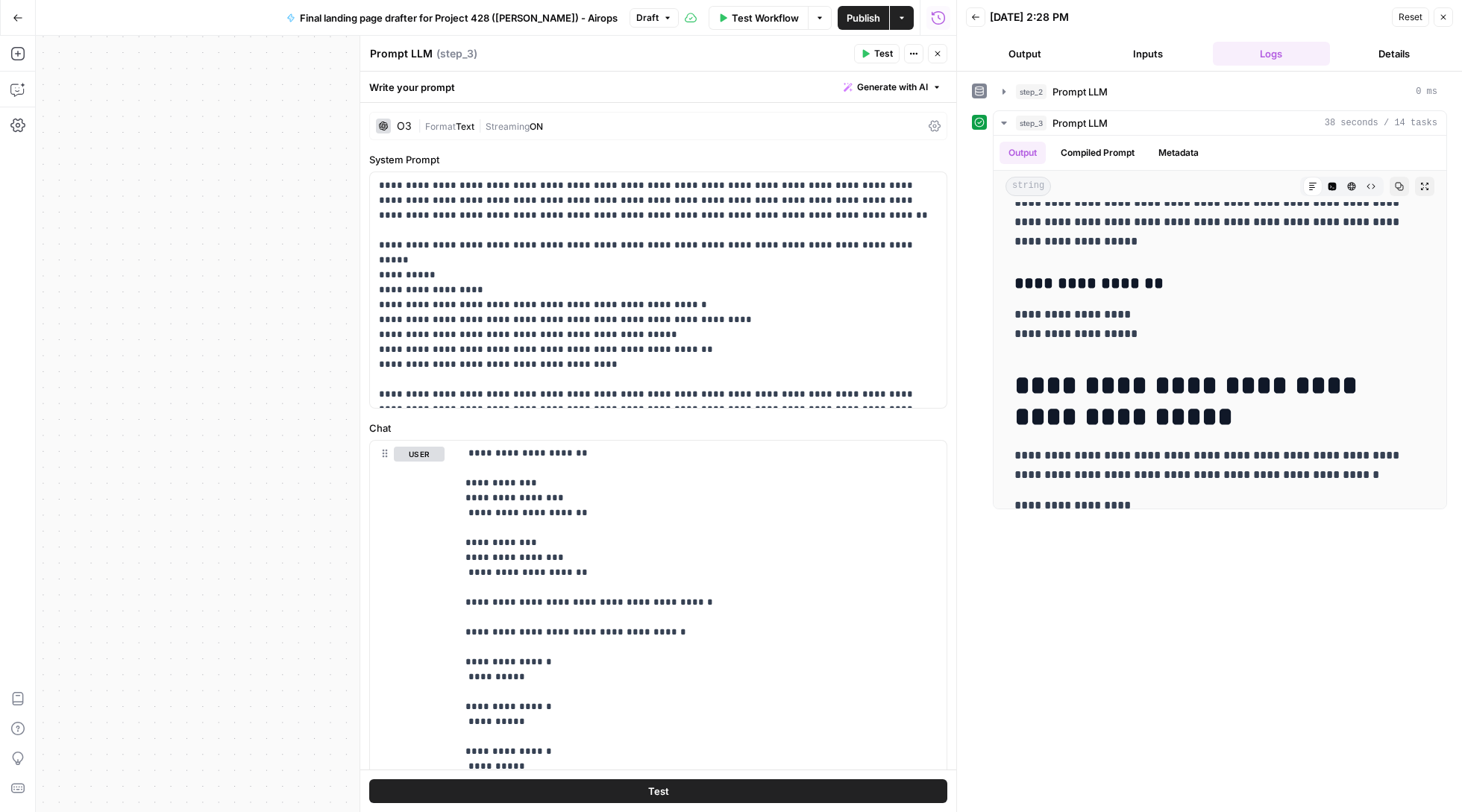
scroll to position [0, 0]
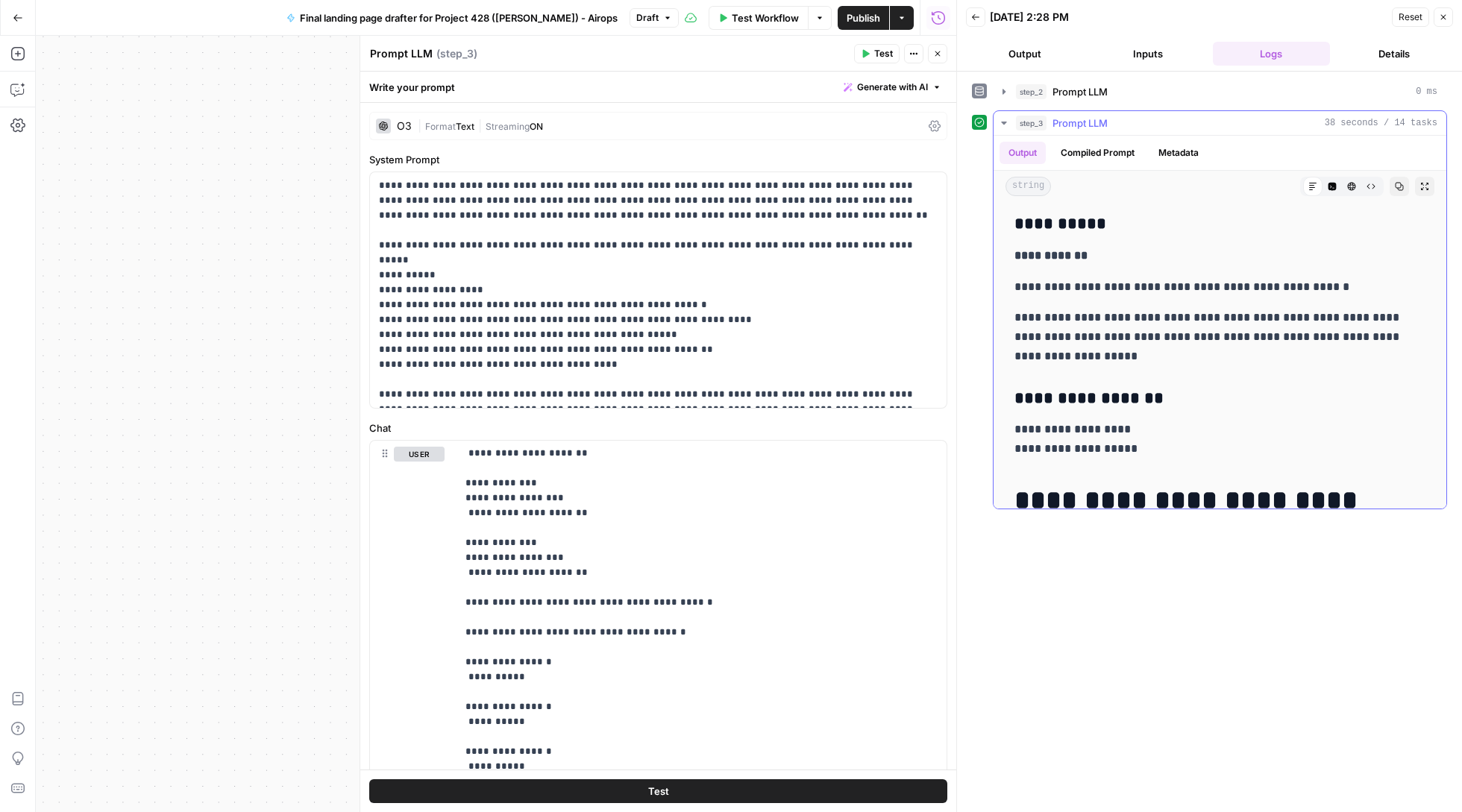
drag, startPoint x: 1383, startPoint y: 489, endPoint x: 1009, endPoint y: 231, distance: 454.4
copy div "**********"
drag, startPoint x: 669, startPoint y: 347, endPoint x: 377, endPoint y: 255, distance: 306.2
click at [377, 255] on div "**********" at bounding box center [658, 289] width 576 height 236
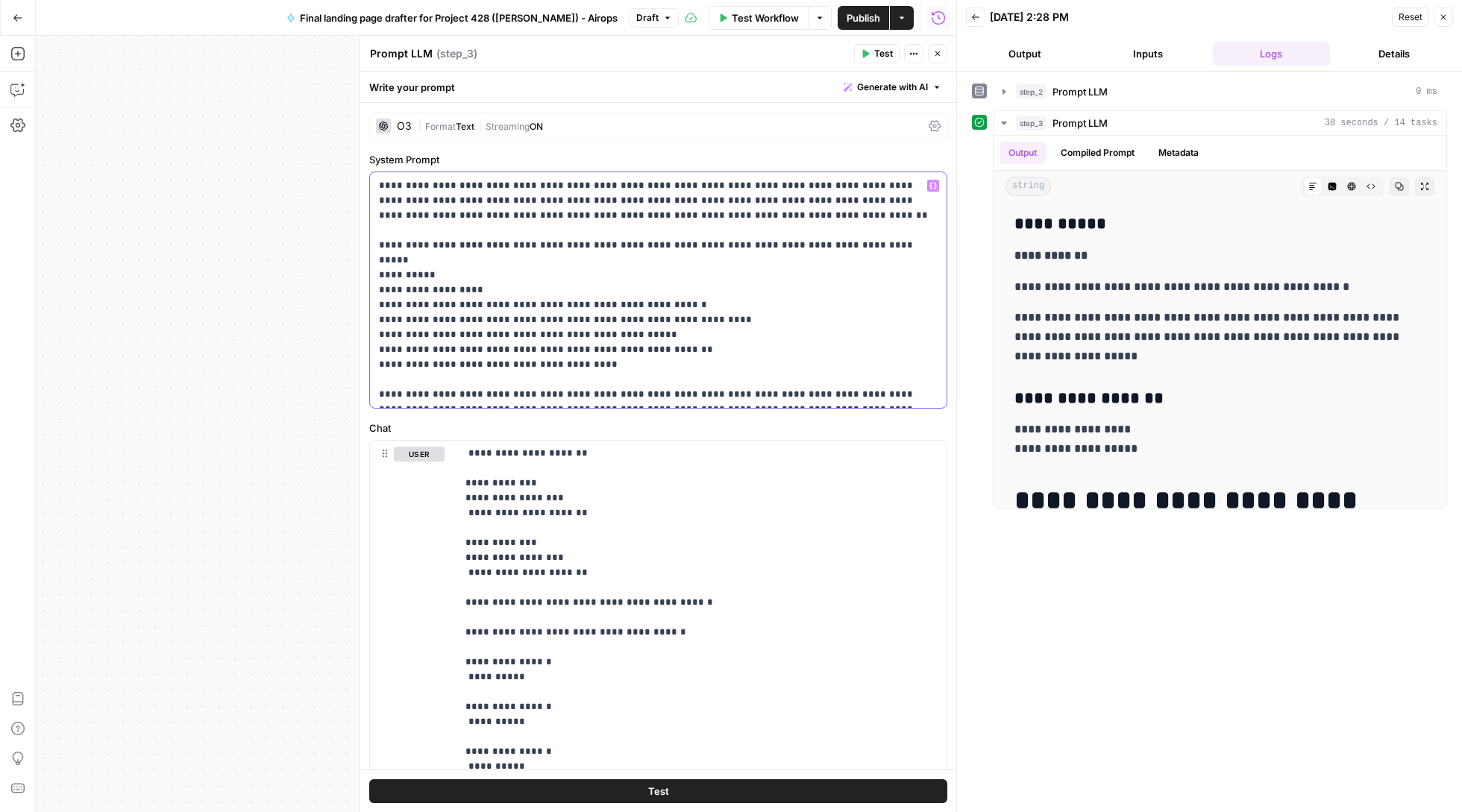
copy p "**********"
click at [531, 336] on p "**********" at bounding box center [658, 289] width 558 height 224
drag, startPoint x: 612, startPoint y: 352, endPoint x: 371, endPoint y: 277, distance: 252.4
click at [371, 277] on div "**********" at bounding box center [658, 289] width 576 height 236
copy p "**********"
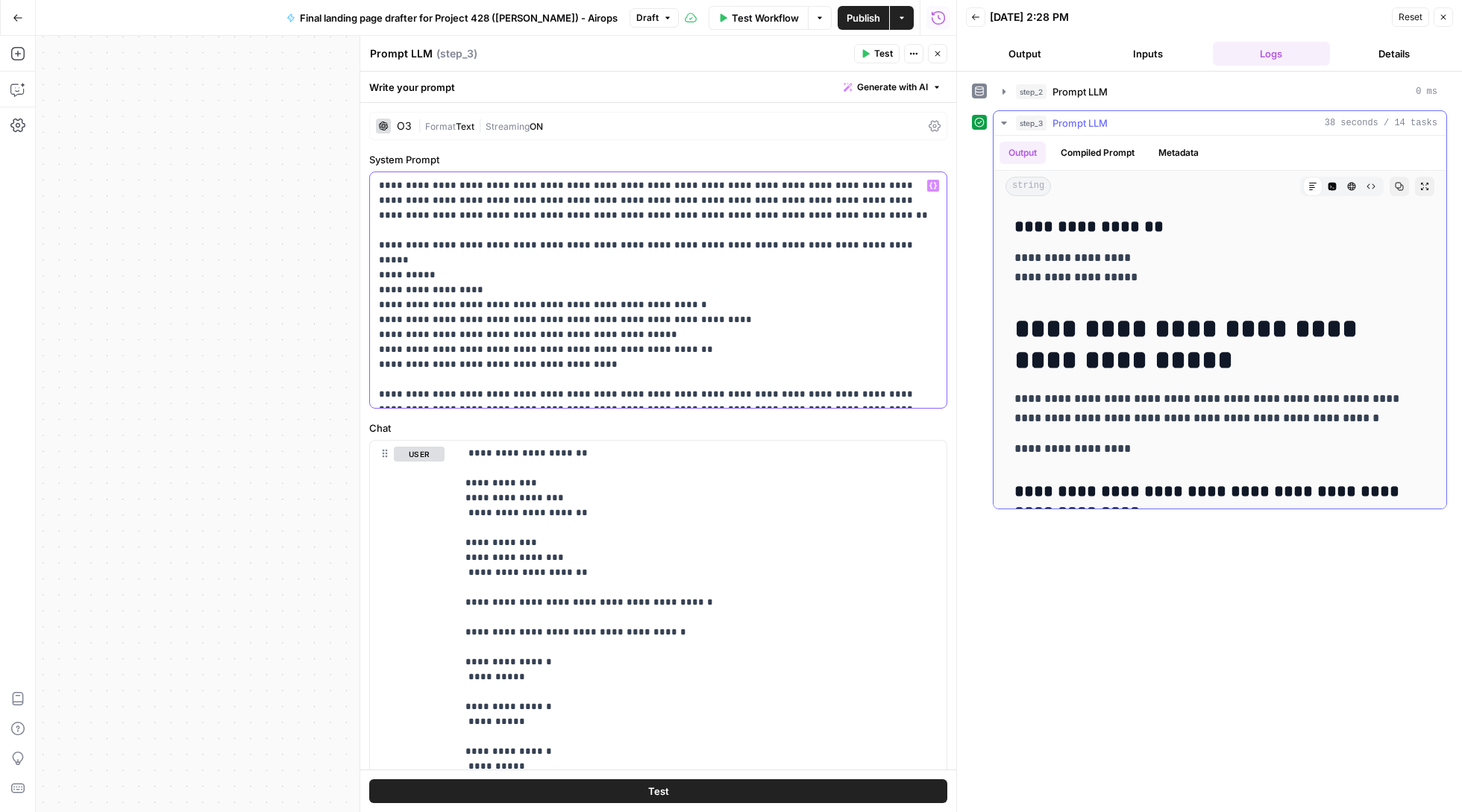
scroll to position [494, 0]
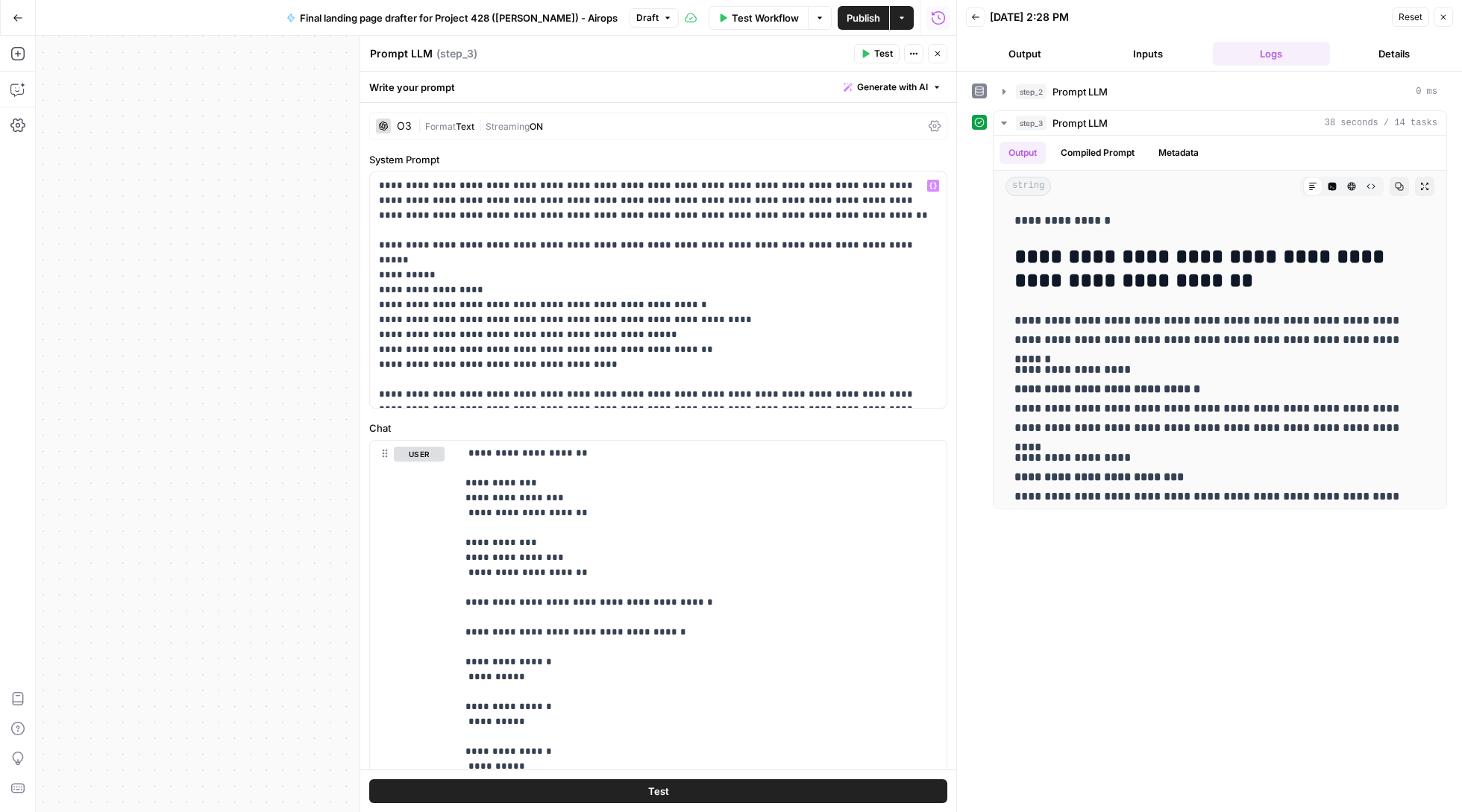
click at [976, 12] on button "Back" at bounding box center [975, 18] width 19 height 19
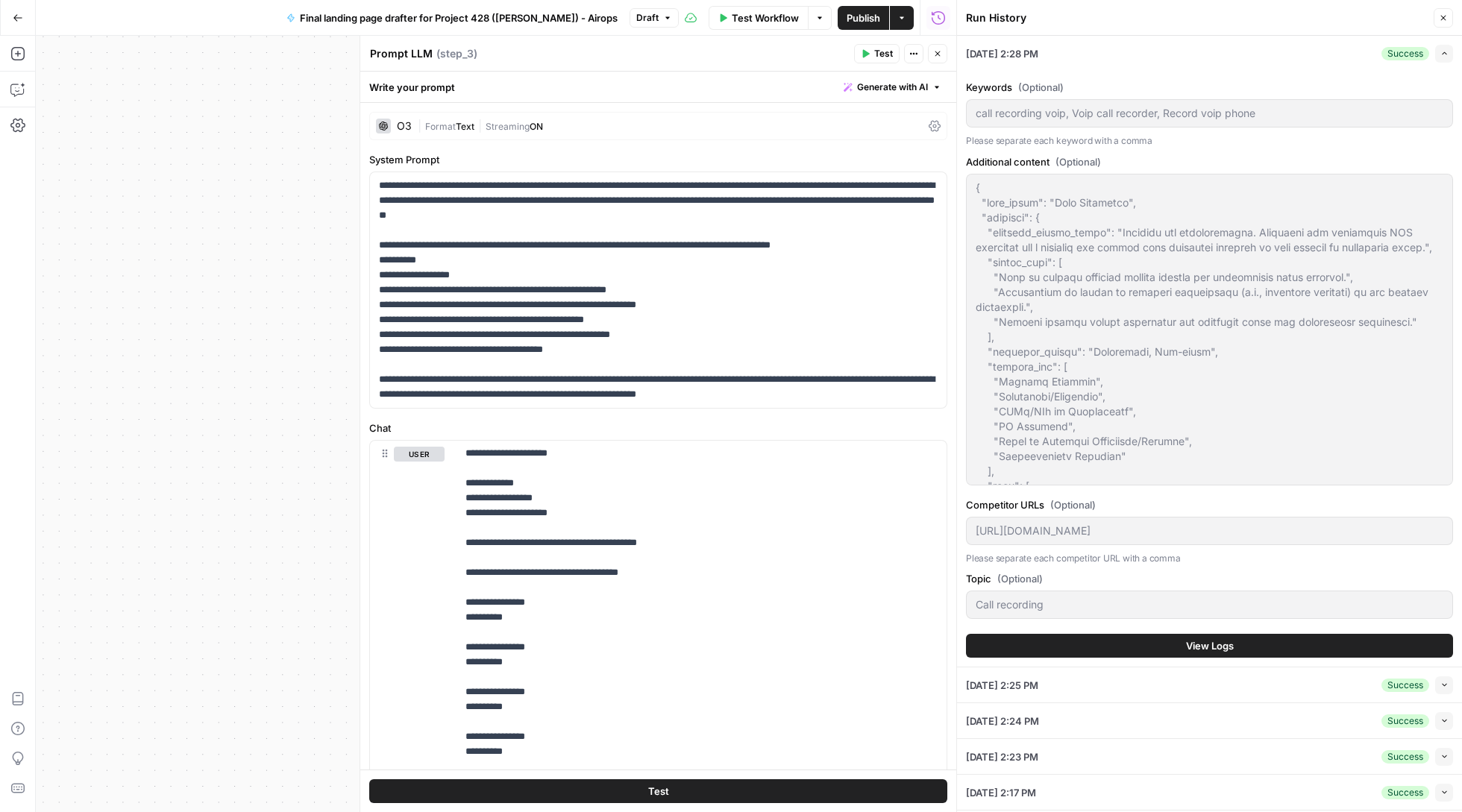
click at [1445, 12] on button "Close" at bounding box center [1444, 18] width 19 height 19
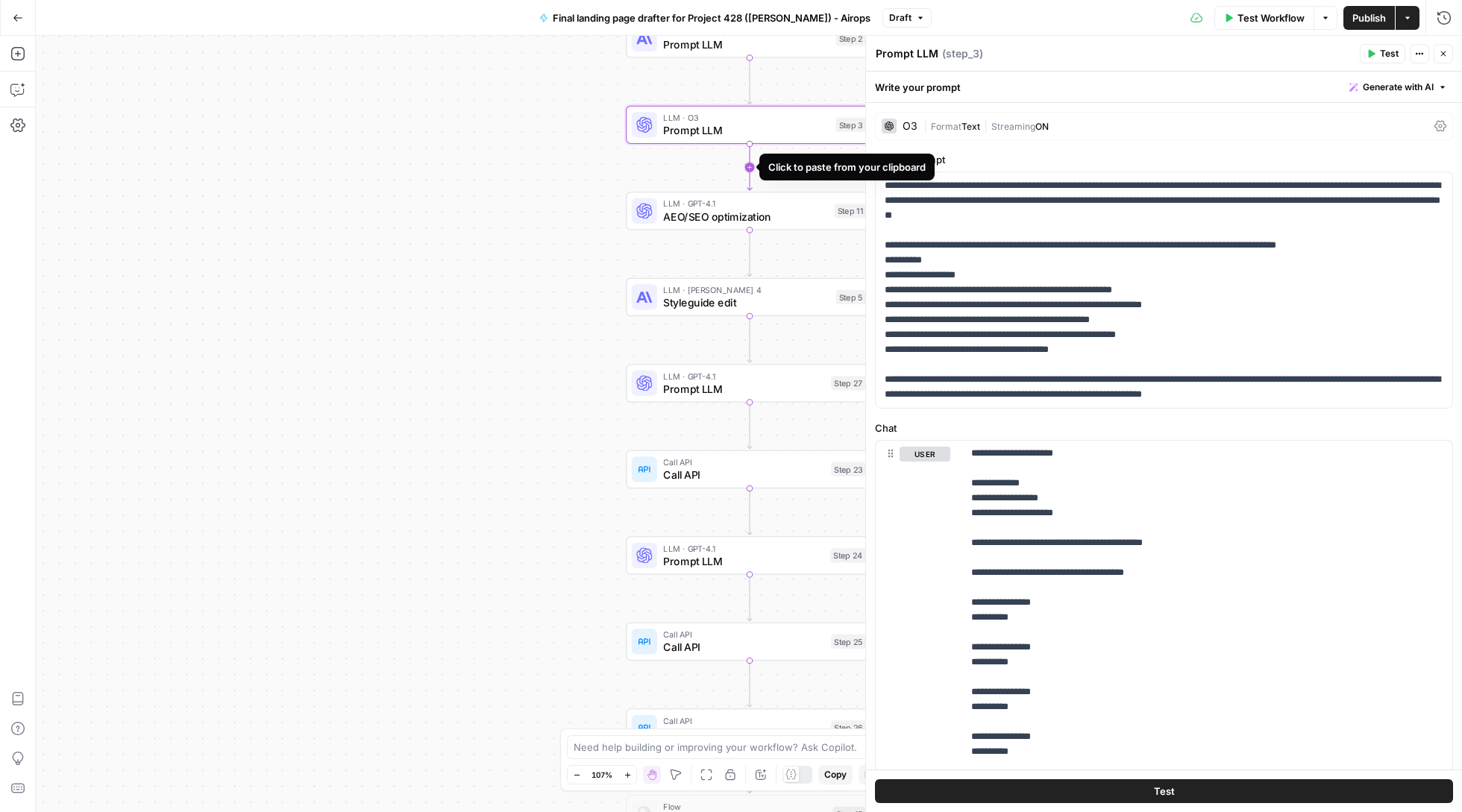
click at [751, 166] on icon "Edge from step_3 to step_11" at bounding box center [749, 167] width 4 height 46
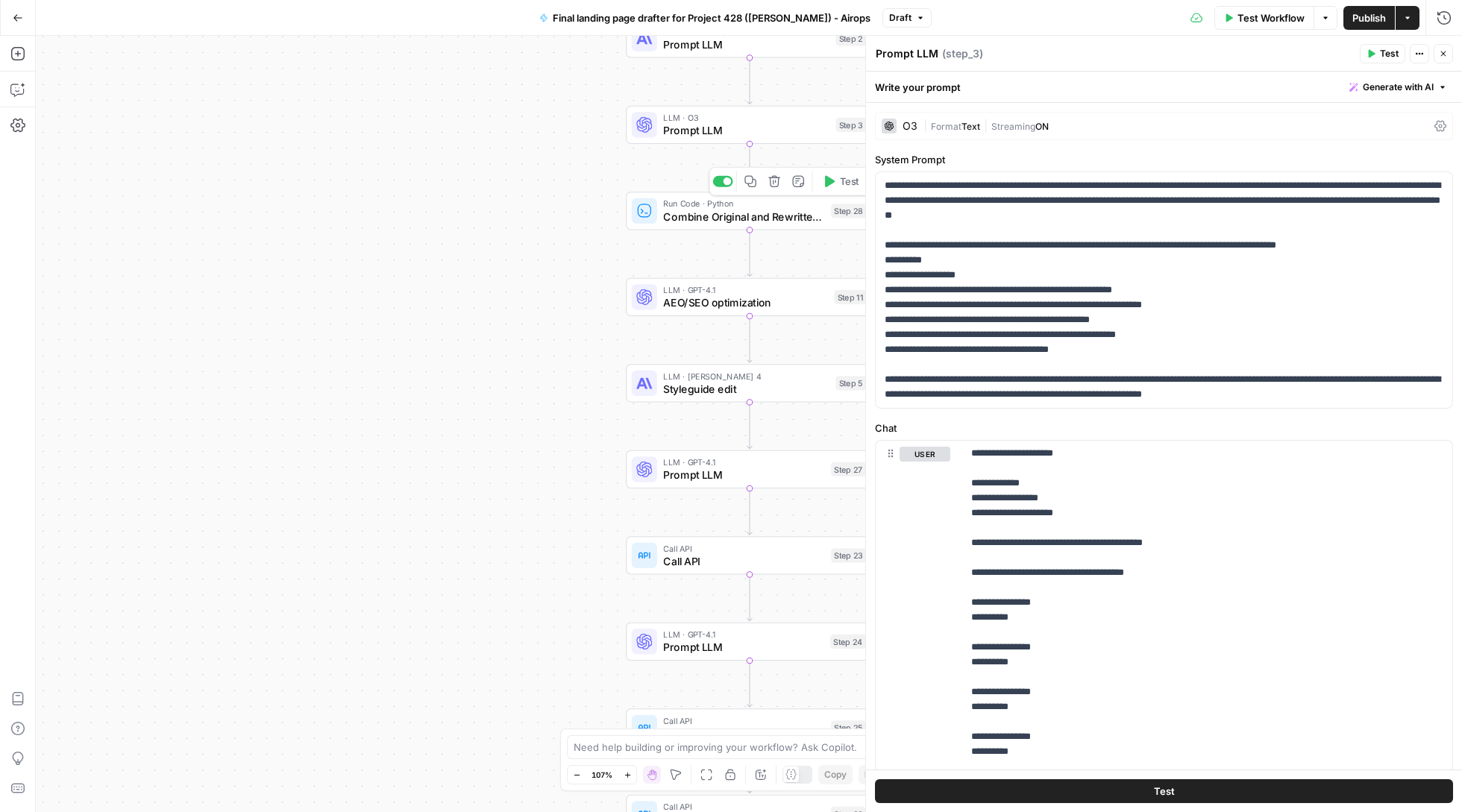
click at [775, 183] on icon "button" at bounding box center [774, 182] width 12 height 12
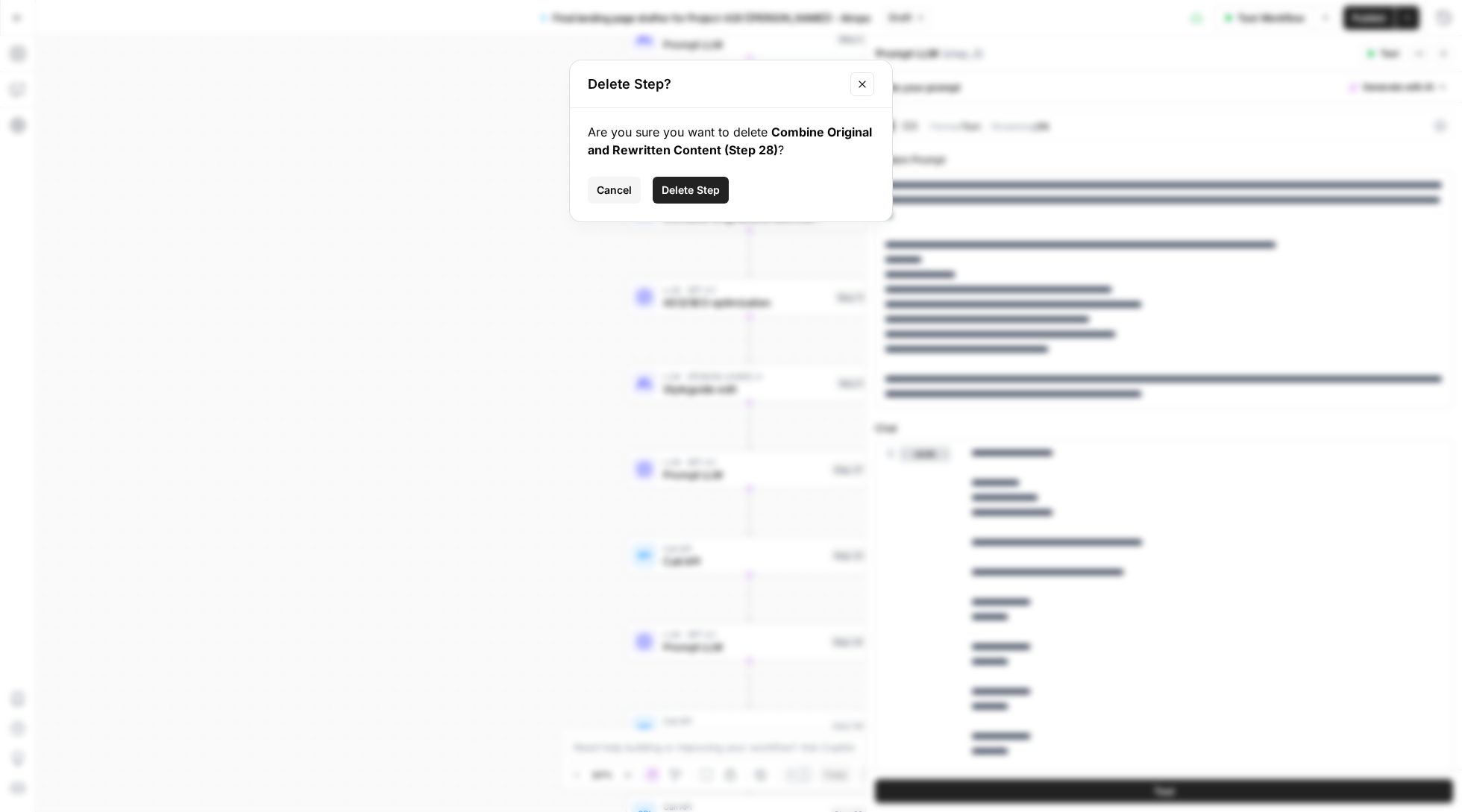
click at [689, 191] on span "Delete Step" at bounding box center [690, 189] width 58 height 15
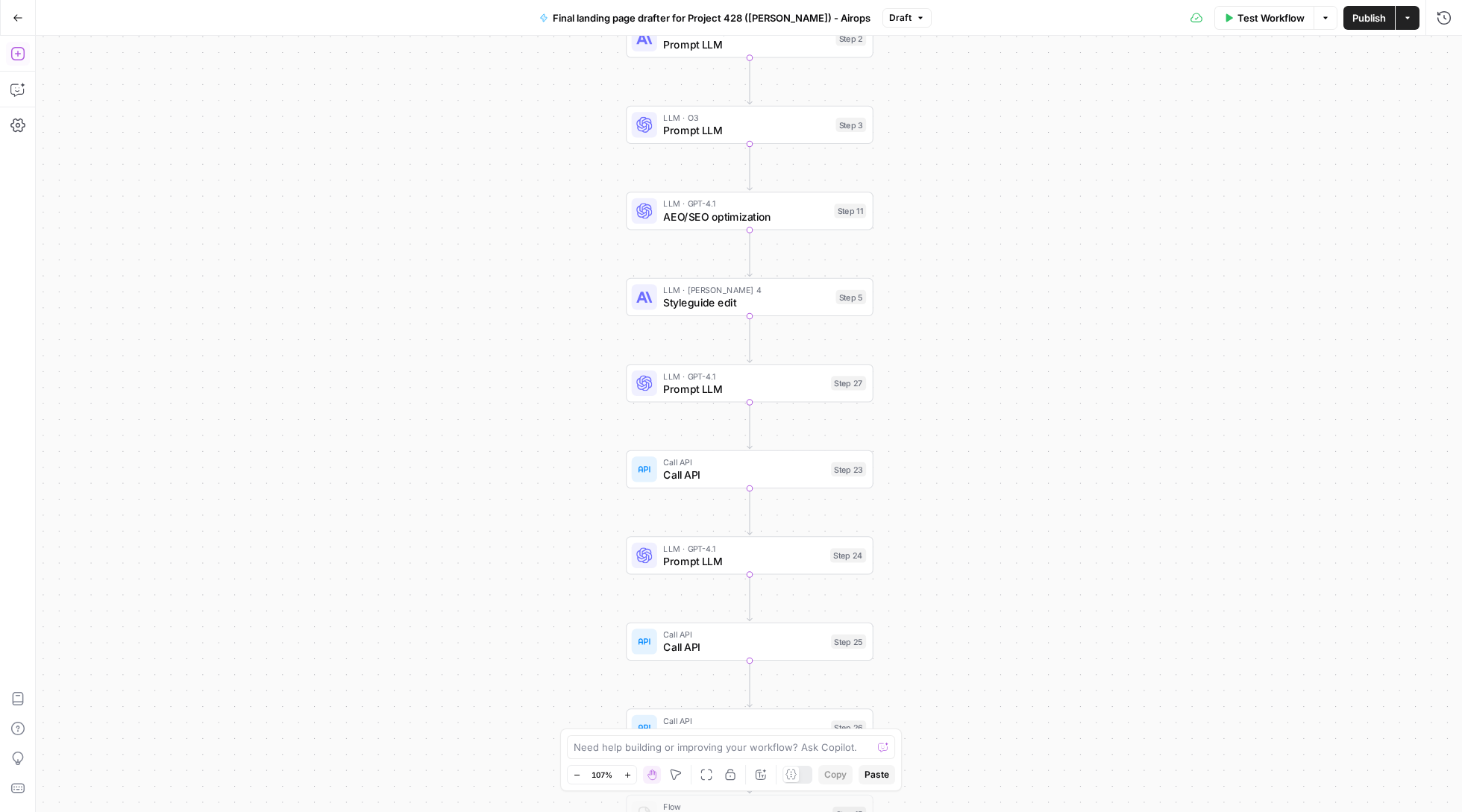
click at [12, 46] on button "Add Steps" at bounding box center [18, 53] width 24 height 24
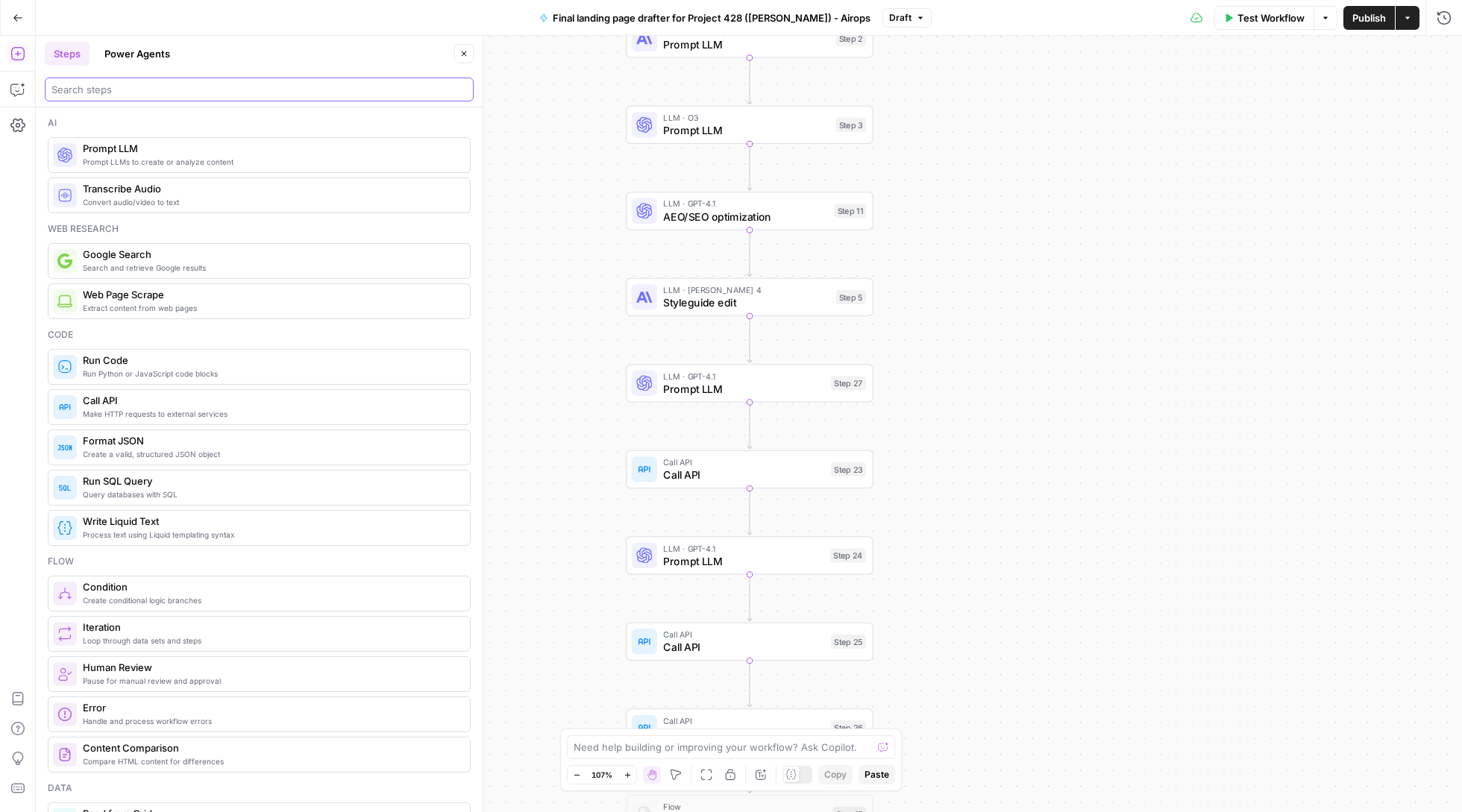
click at [179, 88] on input "search" at bounding box center [260, 89] width 416 height 15
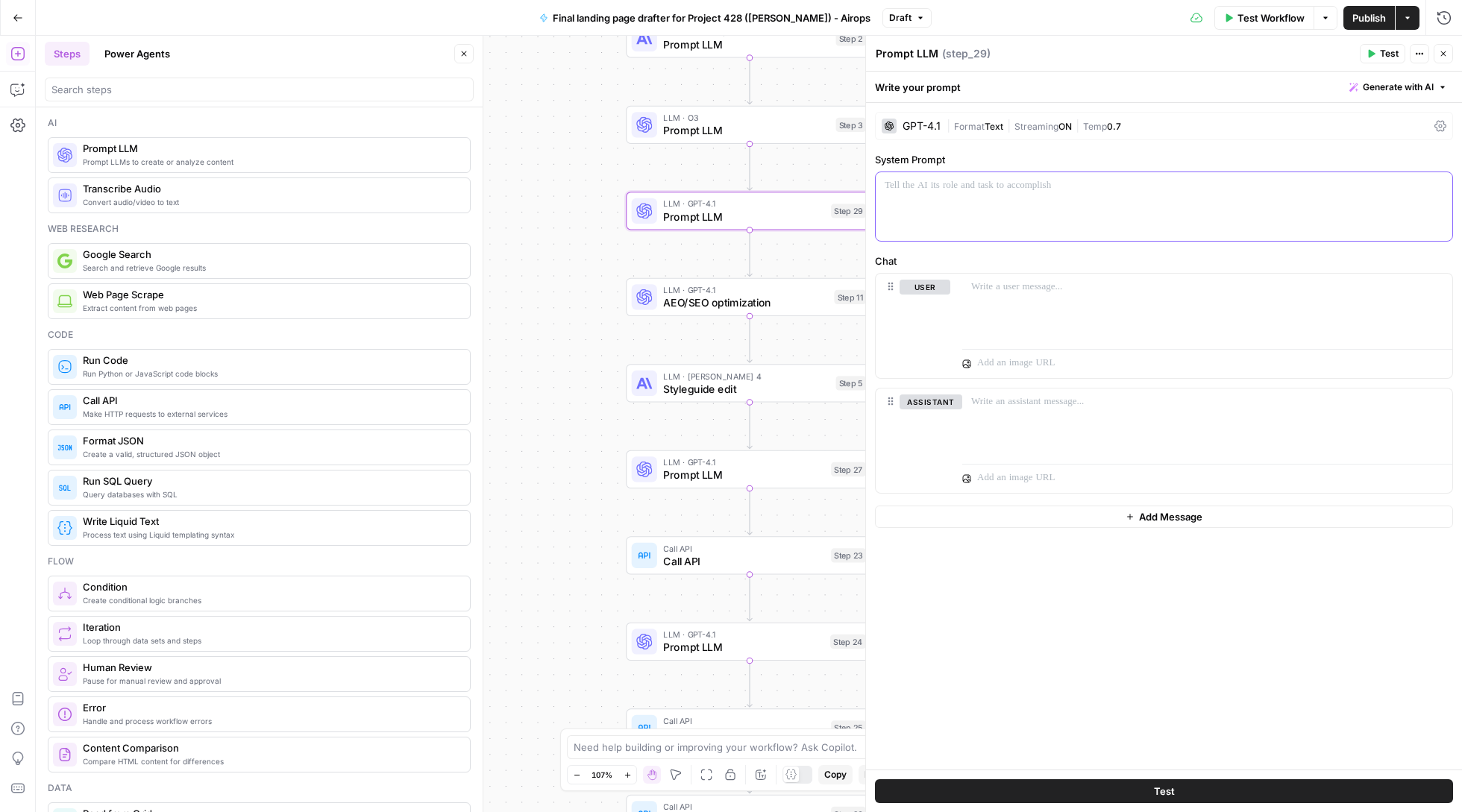
click at [966, 206] on div at bounding box center [1163, 206] width 576 height 68
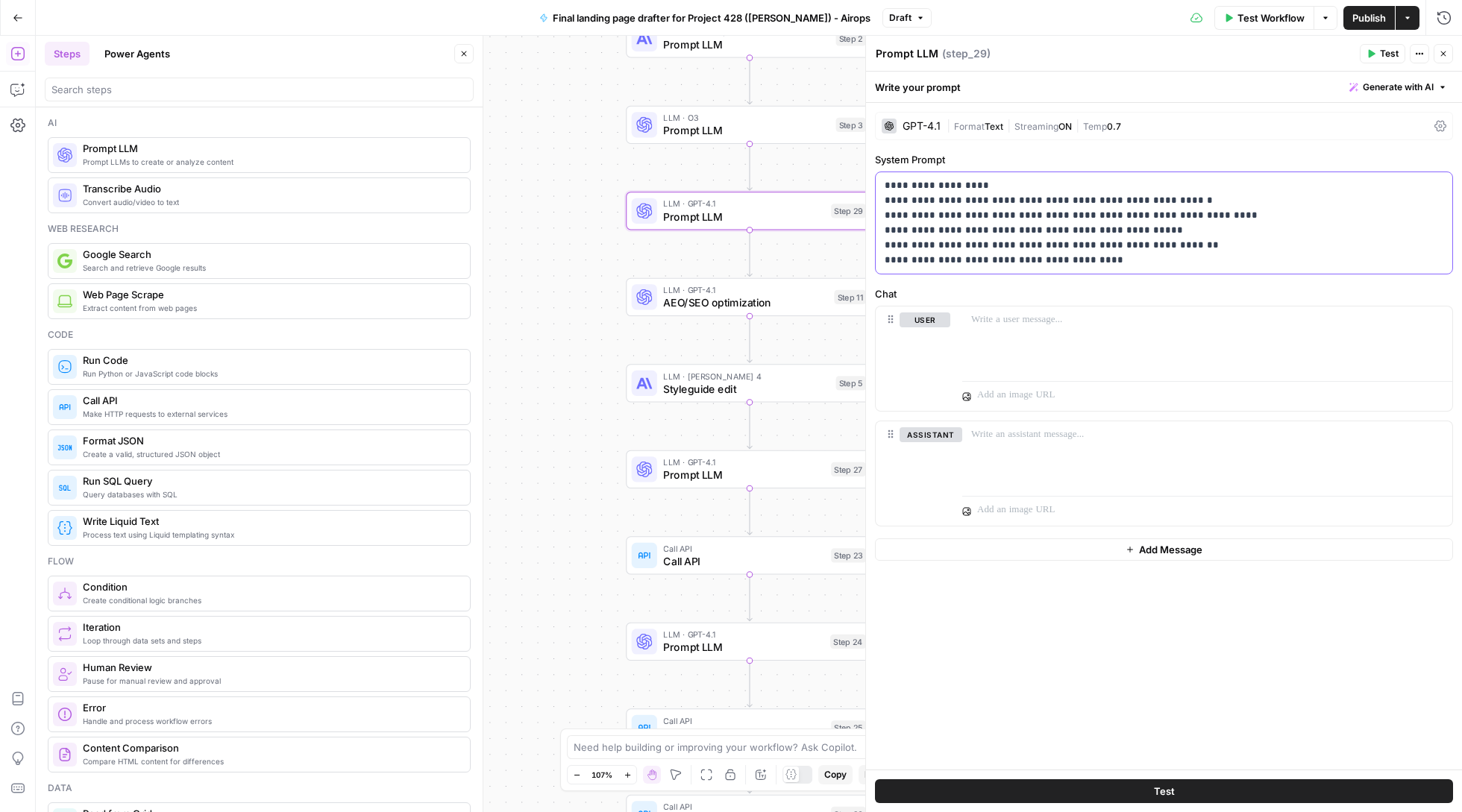
scroll to position [0, 0]
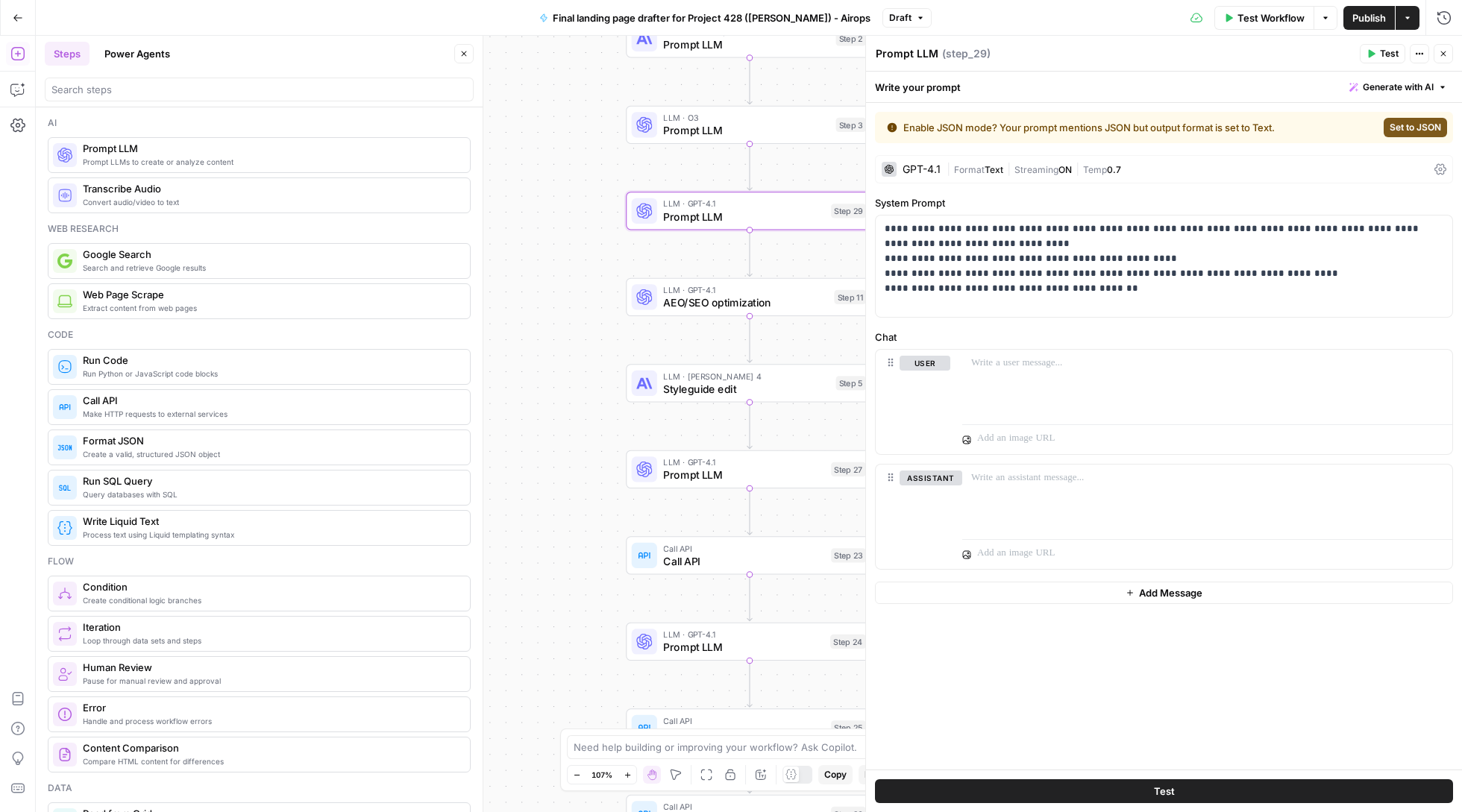
click at [1409, 123] on span "Set to JSON" at bounding box center [1415, 127] width 52 height 13
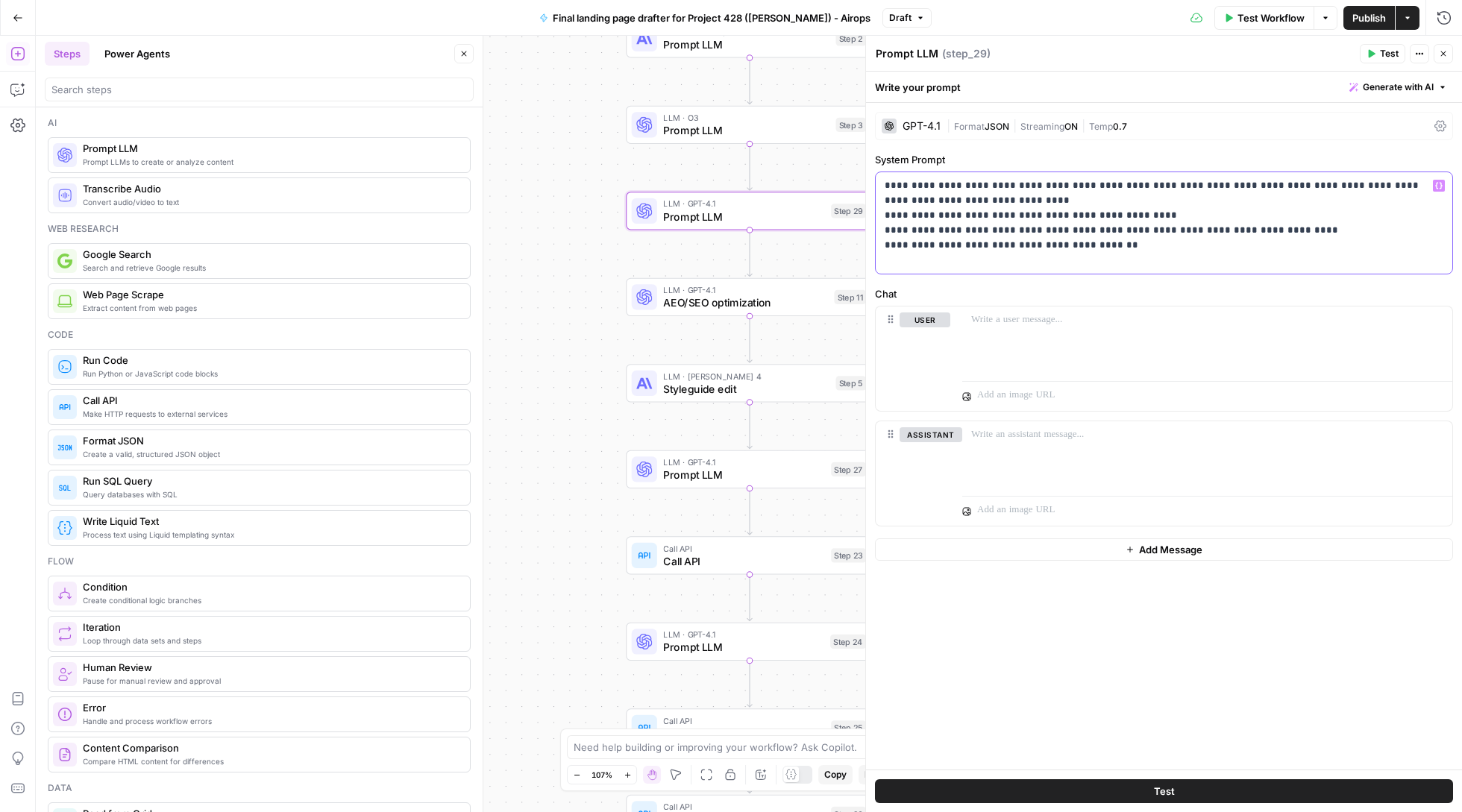
click at [1253, 185] on p "**********" at bounding box center [1164, 223] width 558 height 89
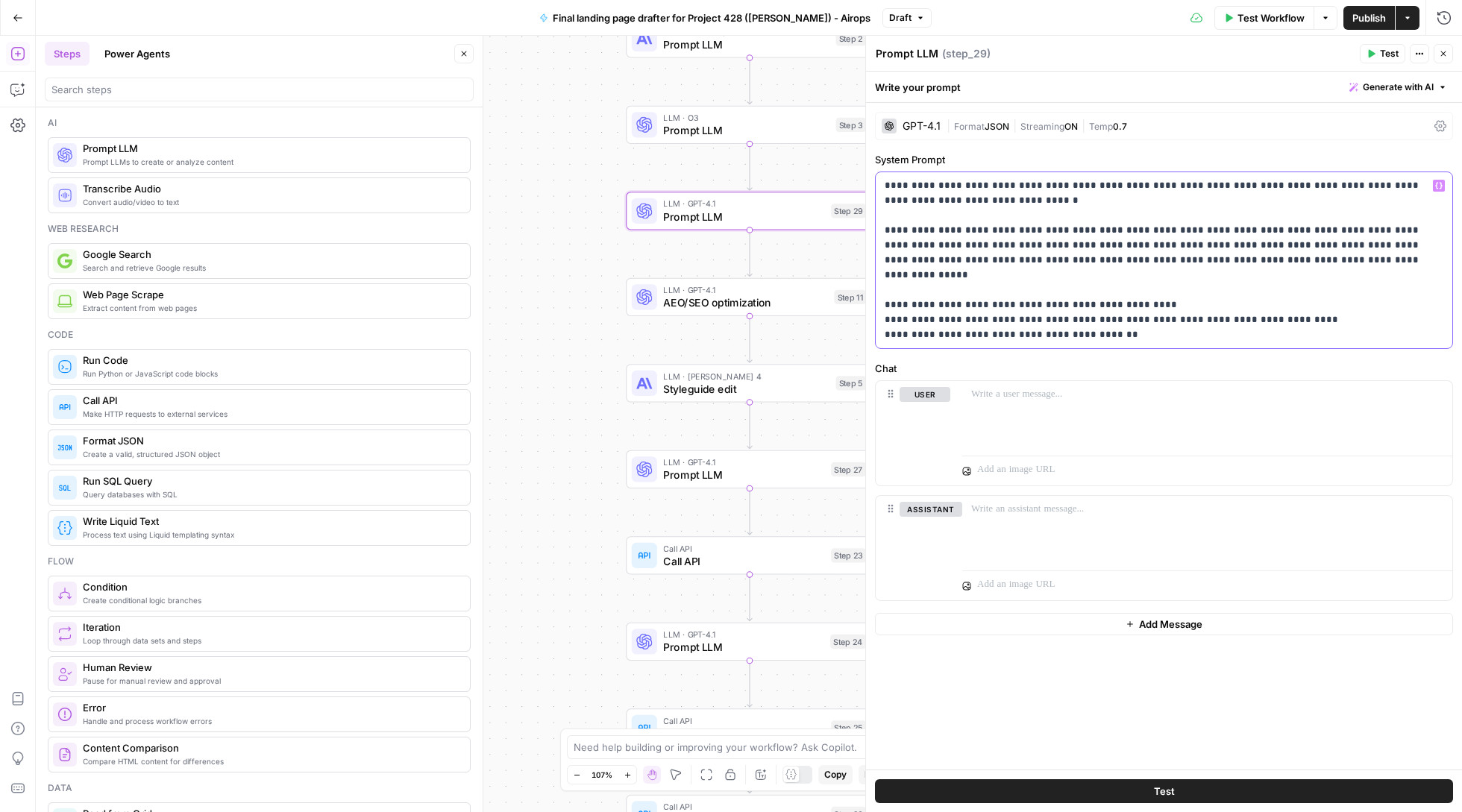
click at [1271, 227] on p "**********" at bounding box center [1164, 260] width 558 height 164
click at [970, 231] on p "**********" at bounding box center [1164, 260] width 558 height 164
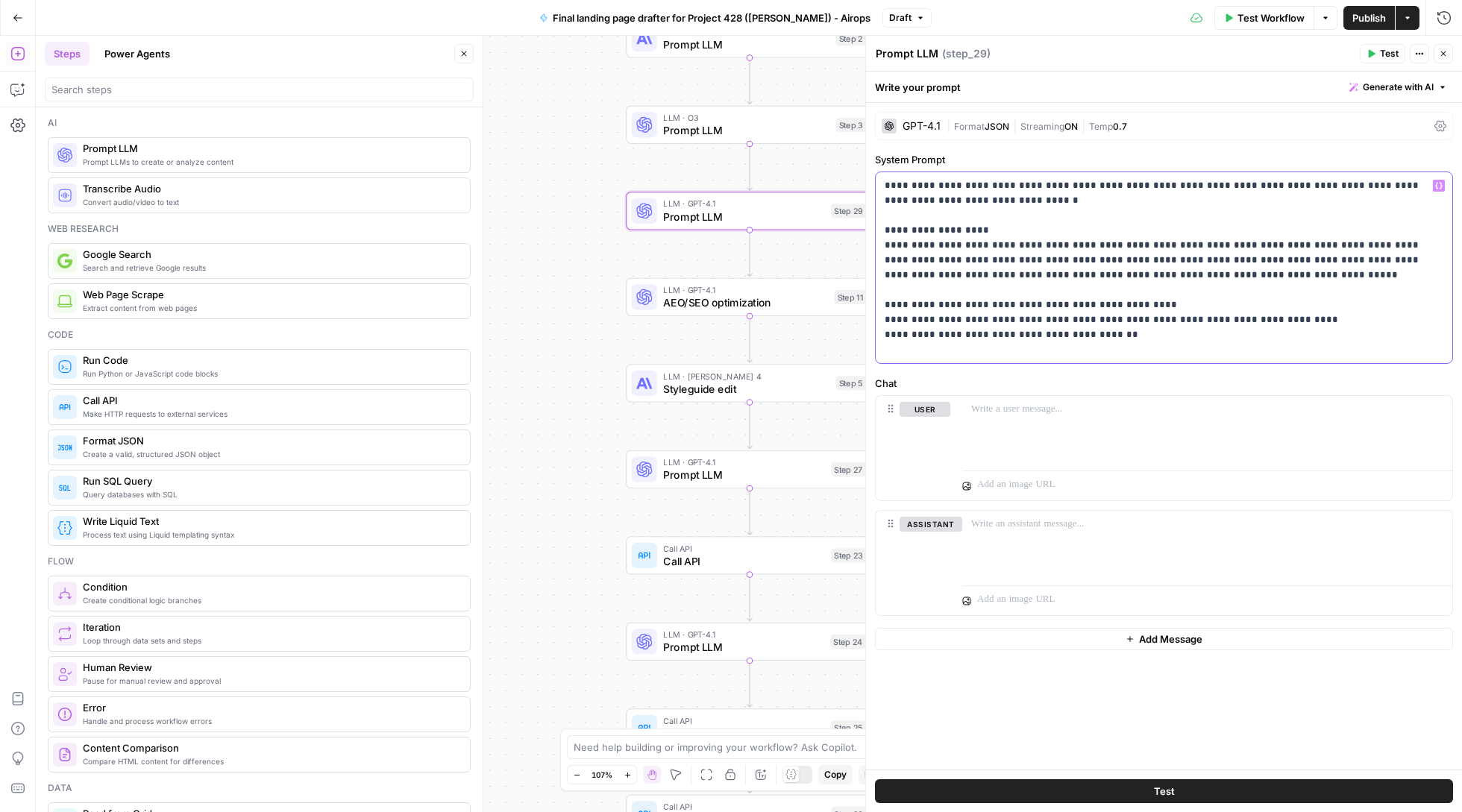
click at [1183, 245] on p "**********" at bounding box center [1164, 267] width 558 height 179
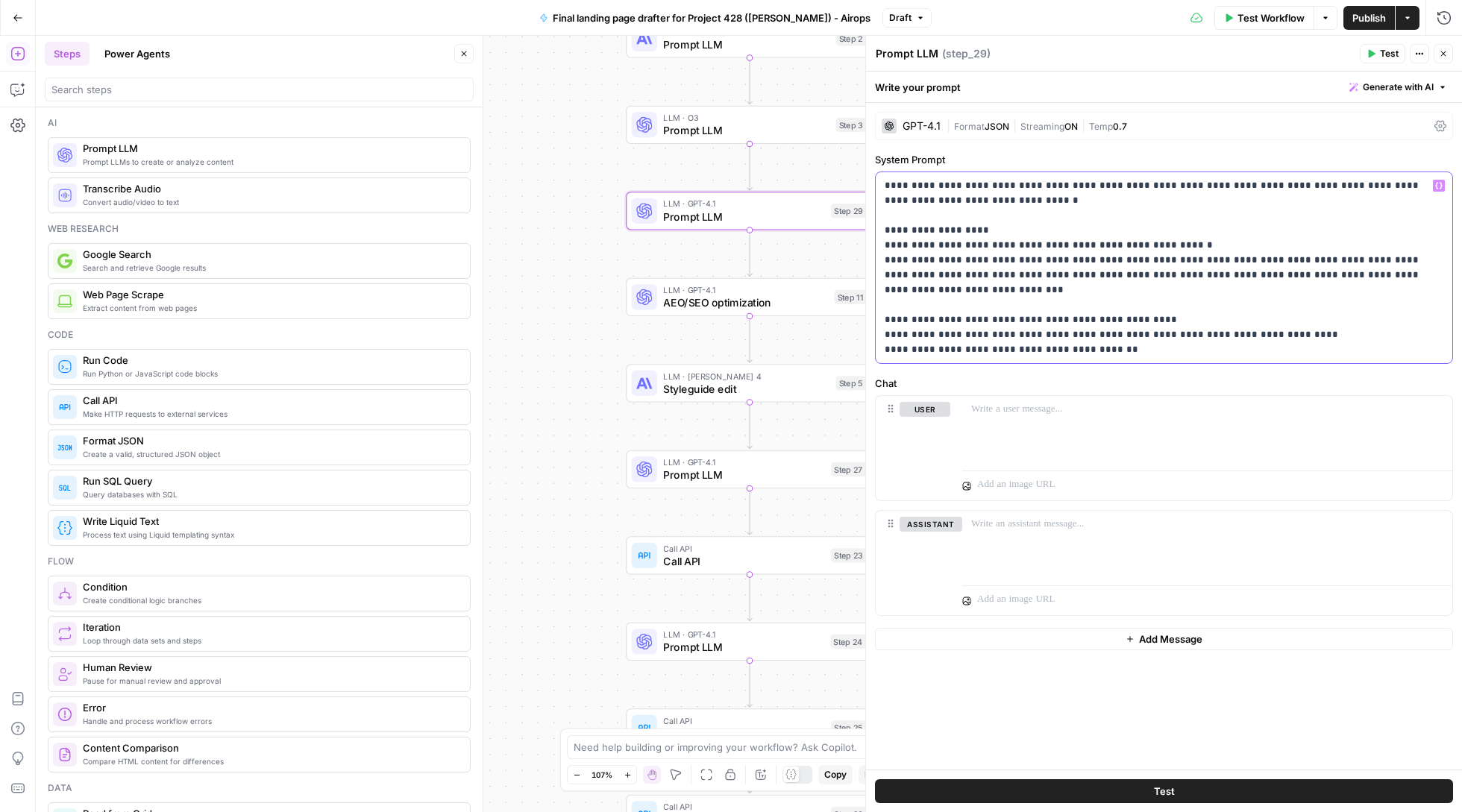
drag, startPoint x: 1200, startPoint y: 261, endPoint x: 1287, endPoint y: 343, distance: 119.6
click at [1200, 261] on p "**********" at bounding box center [1164, 267] width 558 height 179
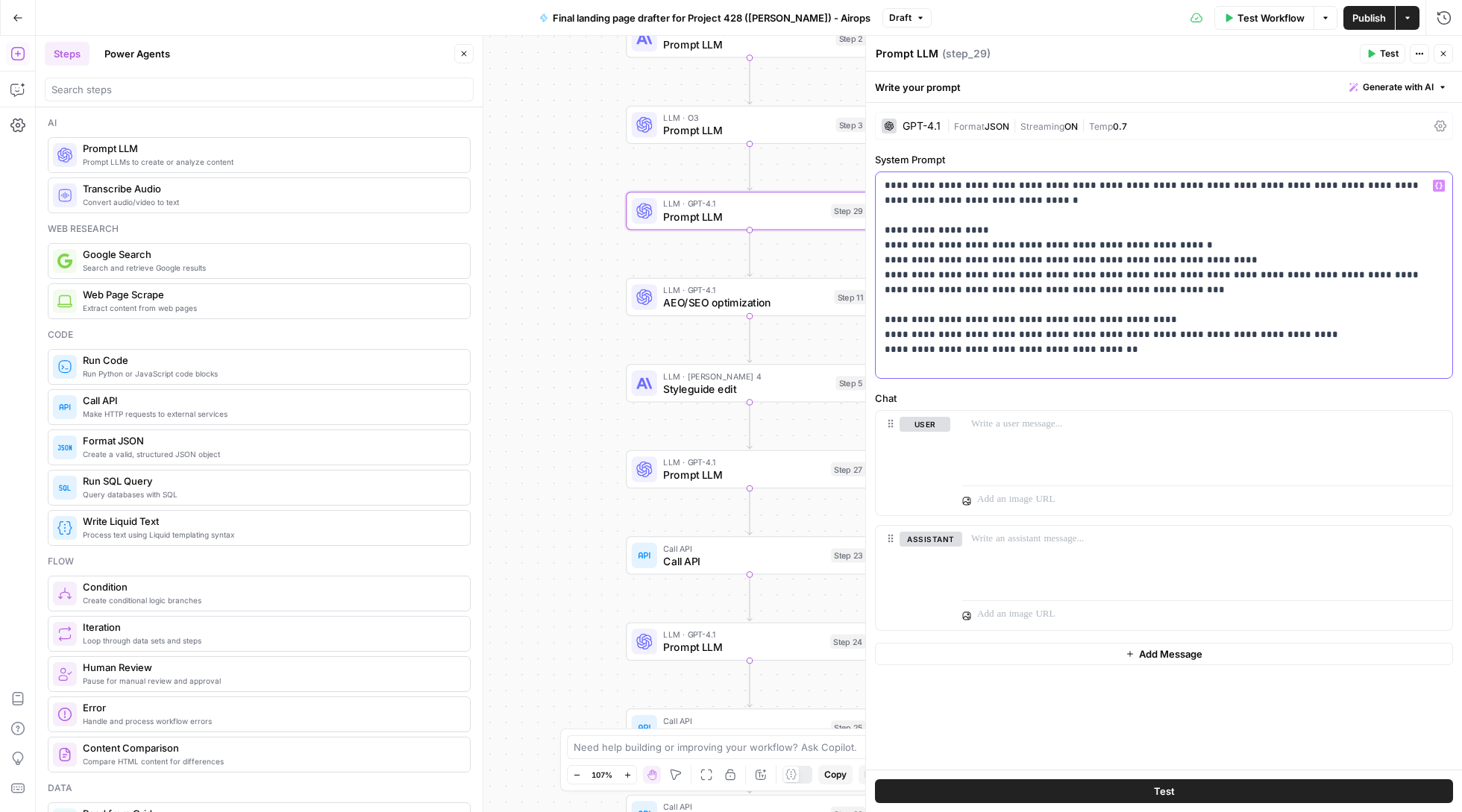
click at [1138, 273] on p "**********" at bounding box center [1164, 274] width 558 height 194
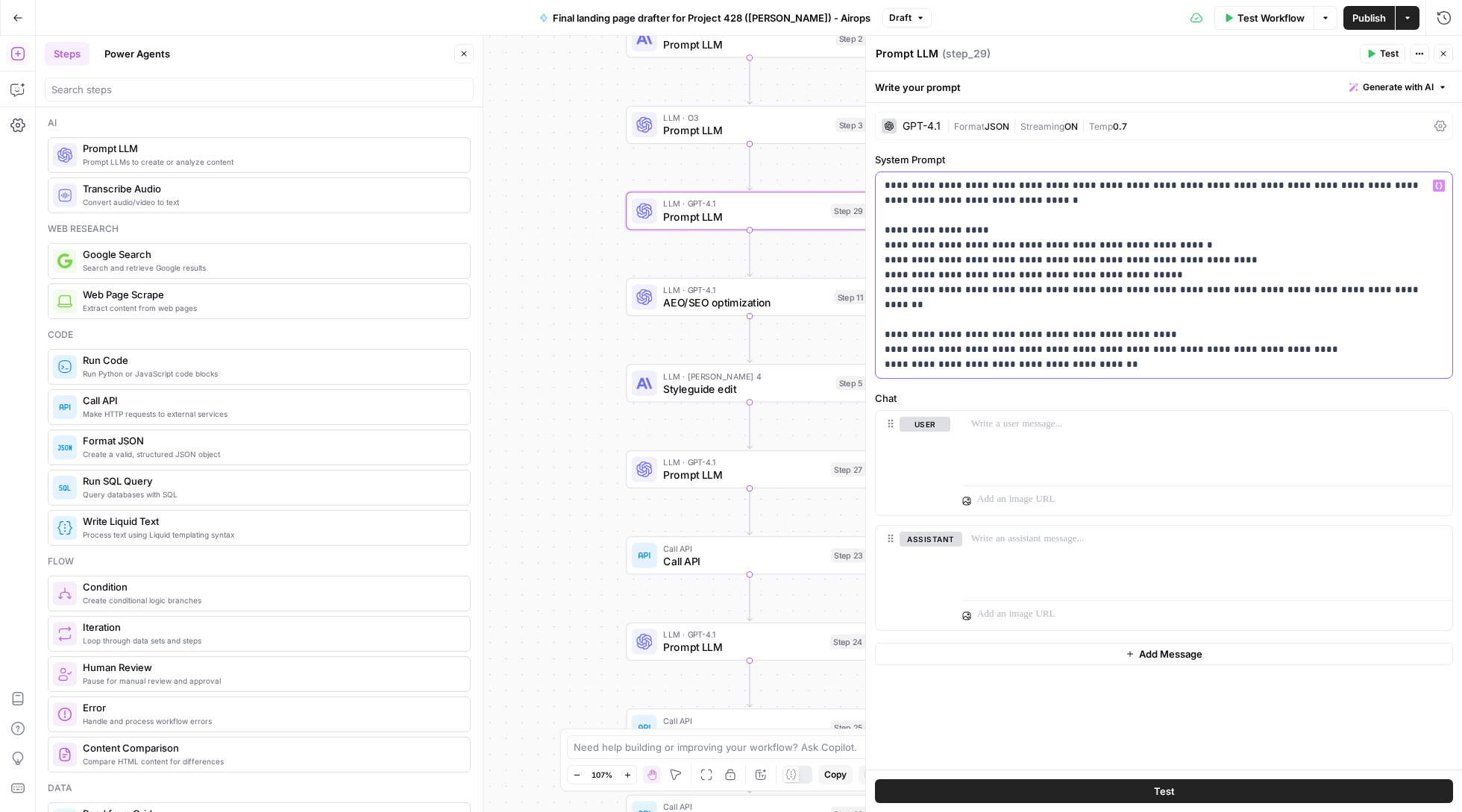
click at [1180, 296] on p "**********" at bounding box center [1164, 274] width 558 height 194
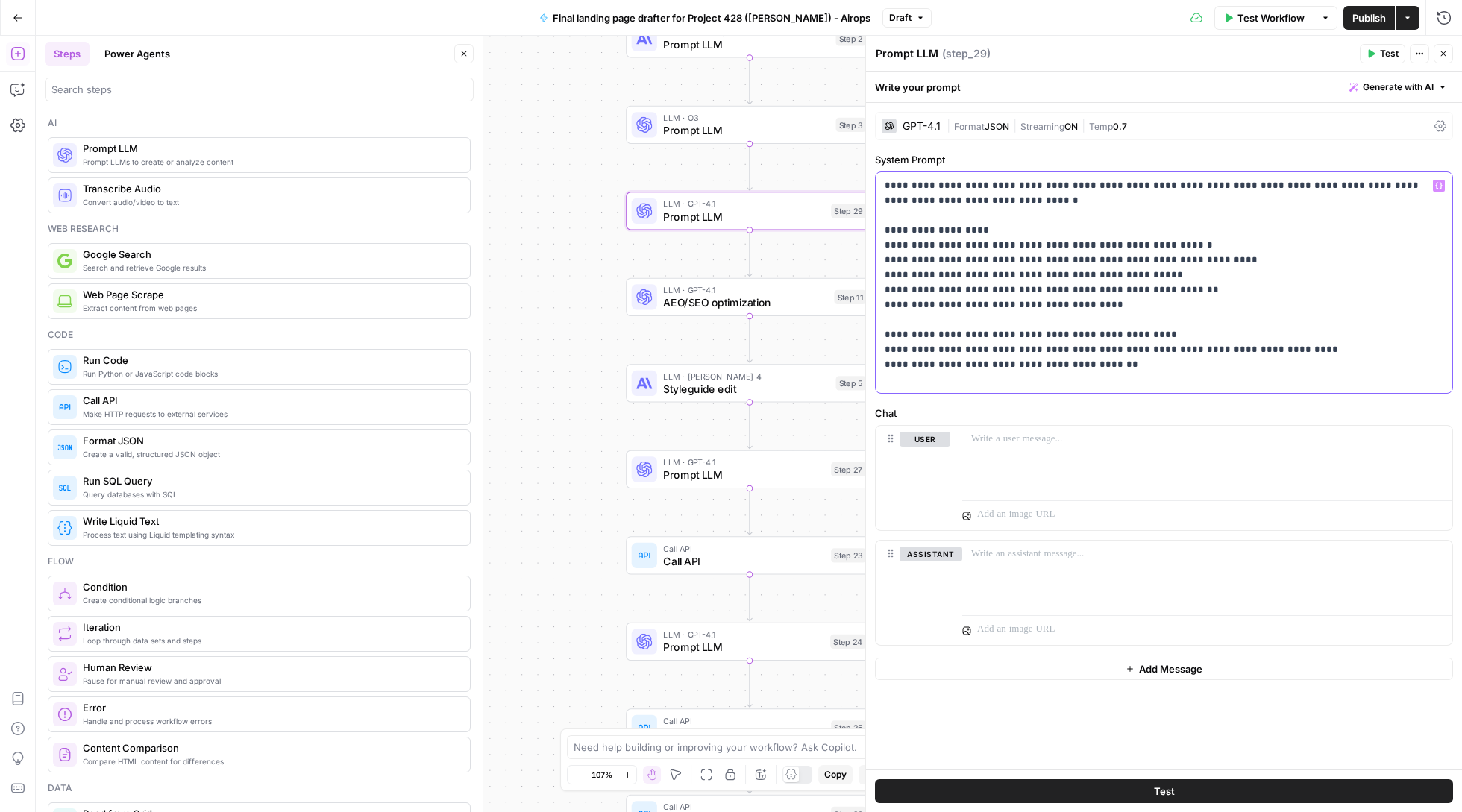
click at [1147, 380] on p "**********" at bounding box center [1164, 282] width 558 height 209
click at [1147, 801] on button "Test" at bounding box center [1164, 791] width 578 height 24
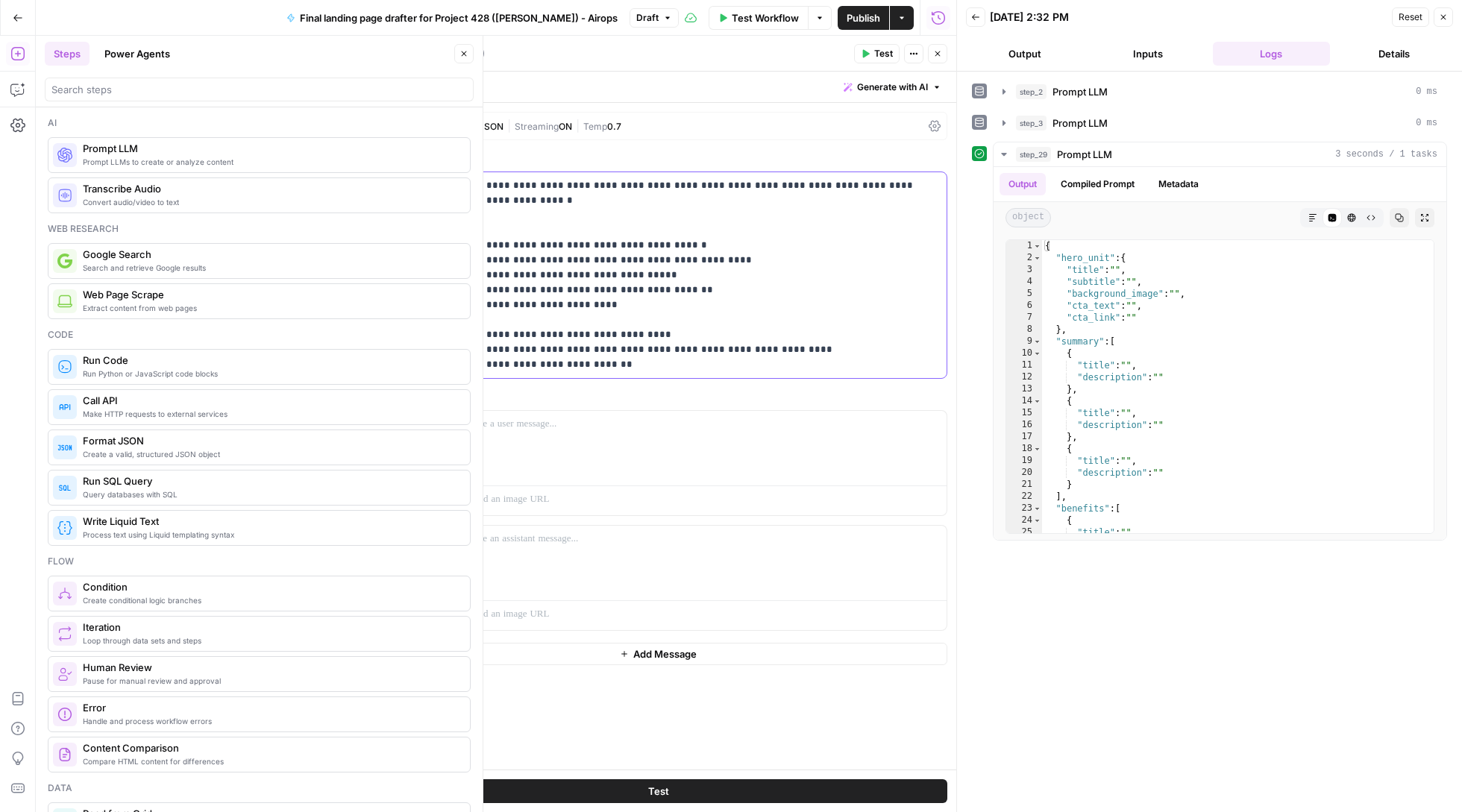
click at [701, 191] on p "**********" at bounding box center [658, 274] width 558 height 194
click at [676, 203] on p "**********" at bounding box center [658, 274] width 558 height 194
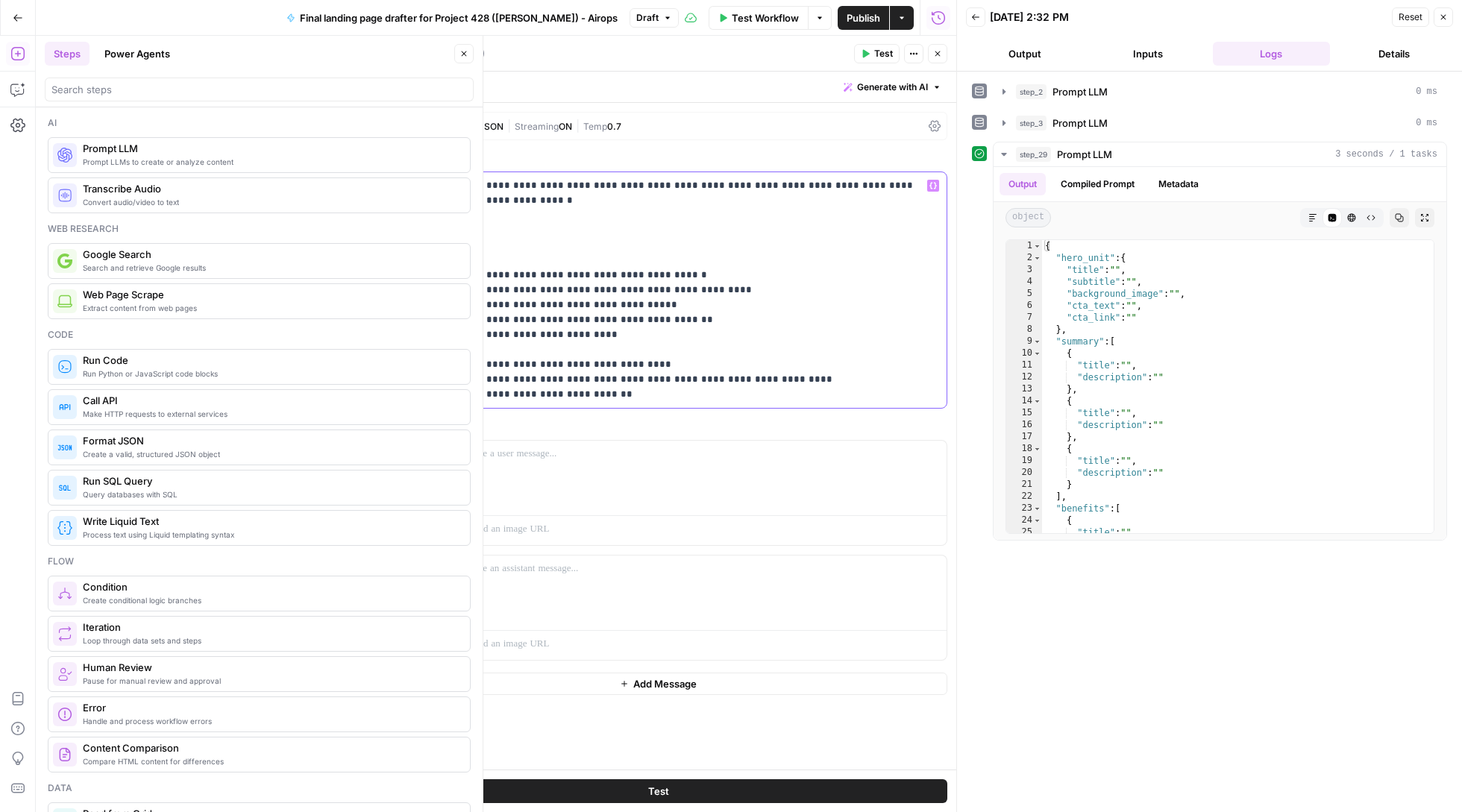
click at [930, 196] on p "**********" at bounding box center [658, 289] width 558 height 224
click at [930, 189] on icon "button" at bounding box center [933, 186] width 8 height 8
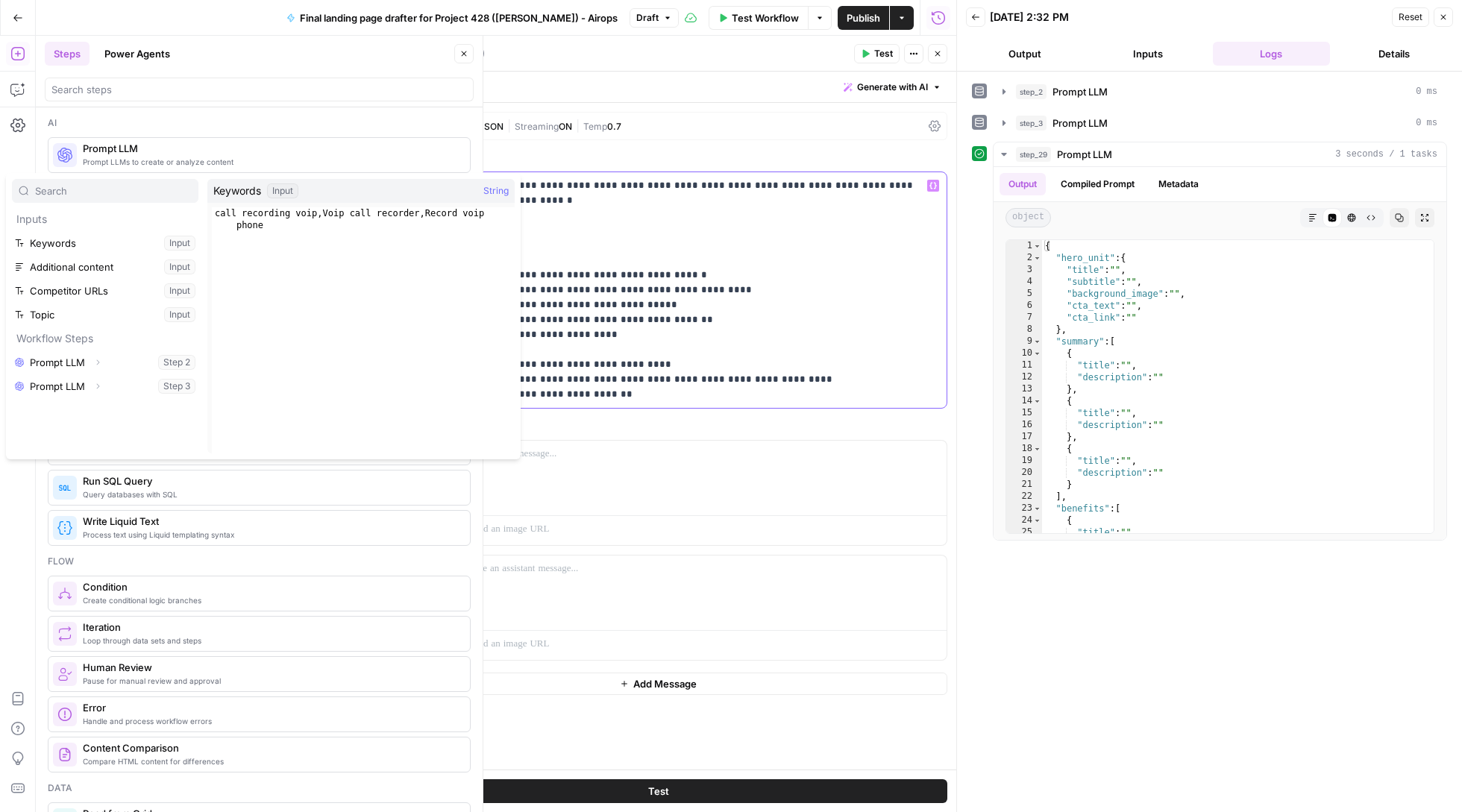
click at [598, 227] on p "**********" at bounding box center [658, 289] width 558 height 224
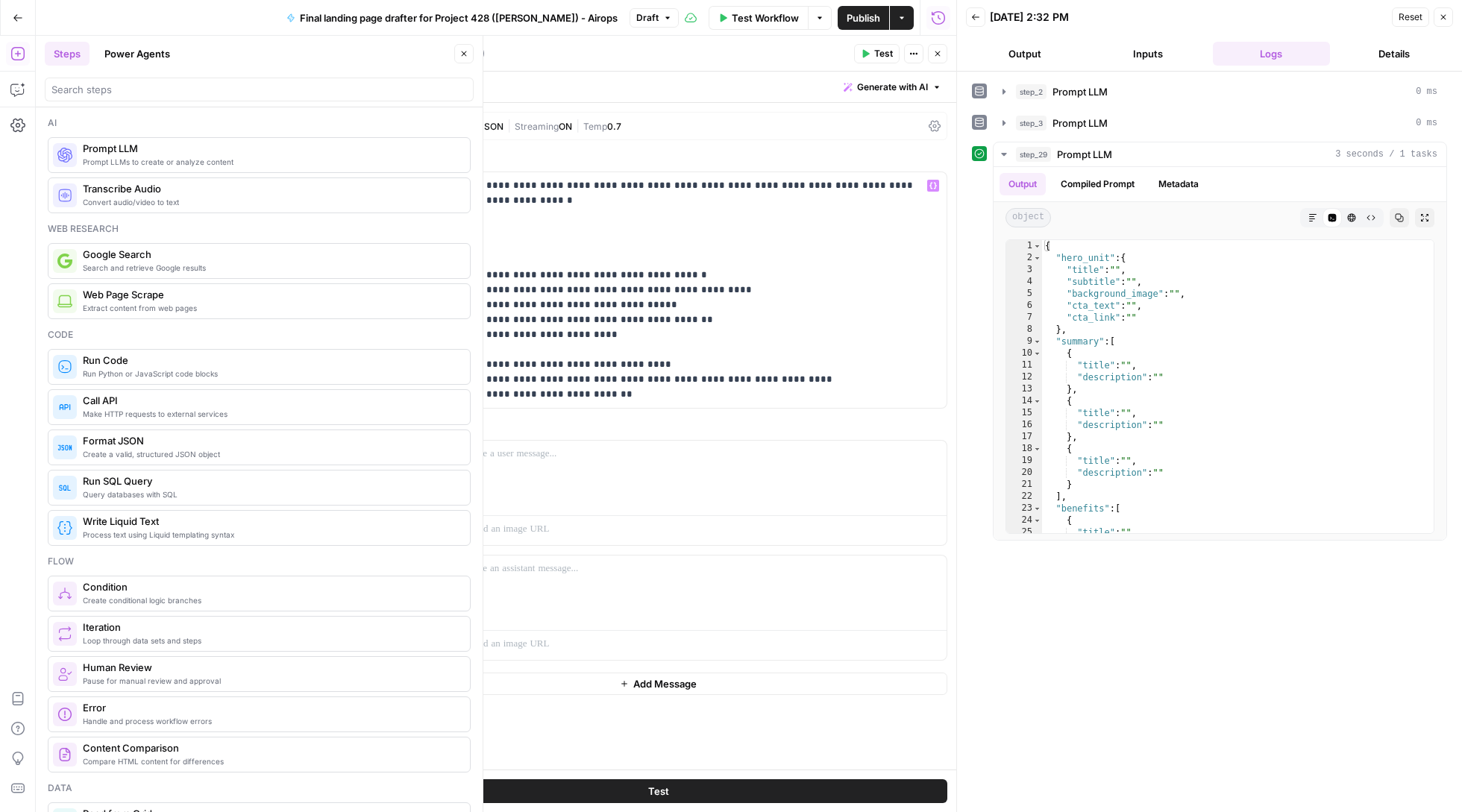
click at [934, 186] on icon "button" at bounding box center [933, 186] width 8 height 8
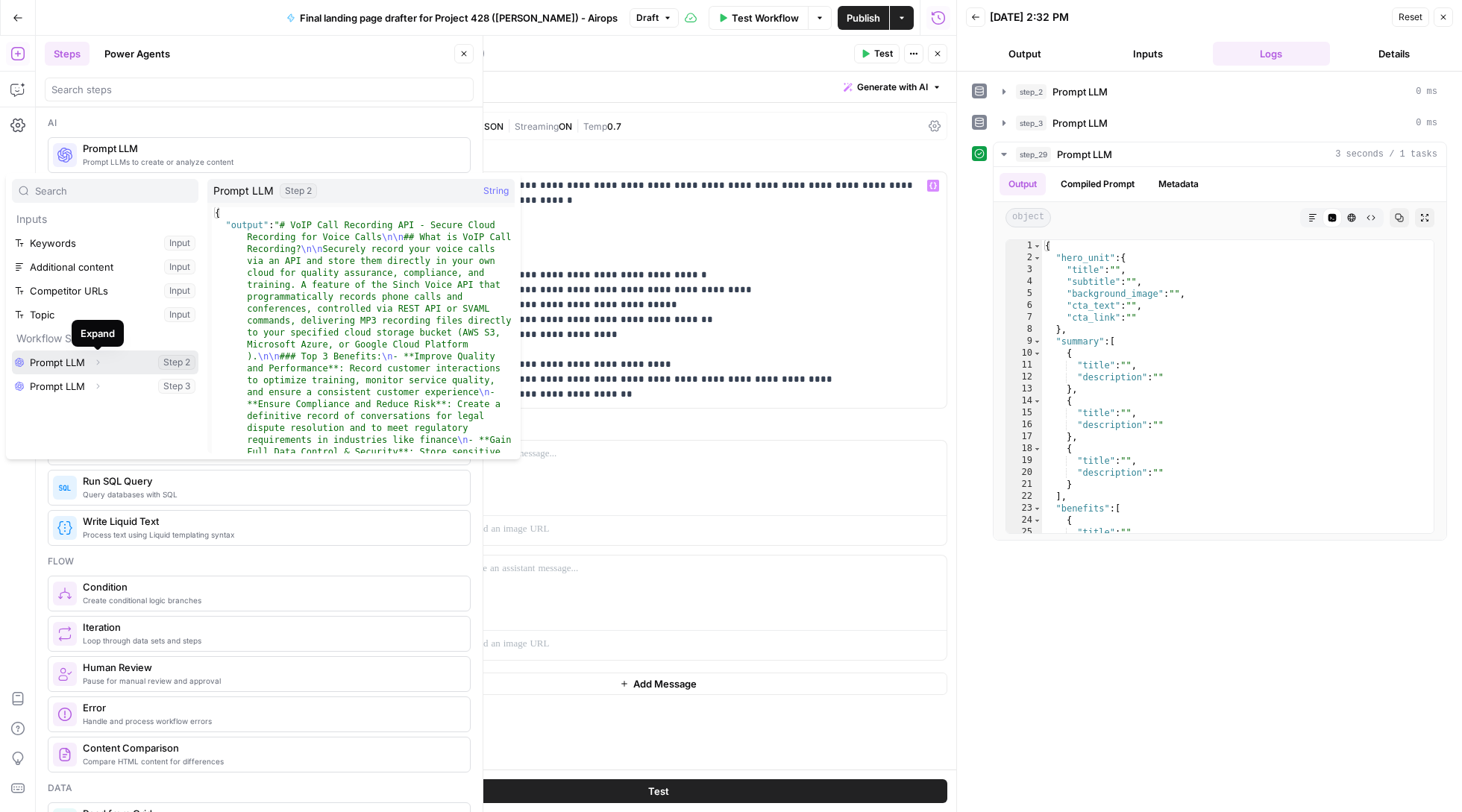
click at [93, 366] on span "button" at bounding box center [97, 362] width 9 height 9
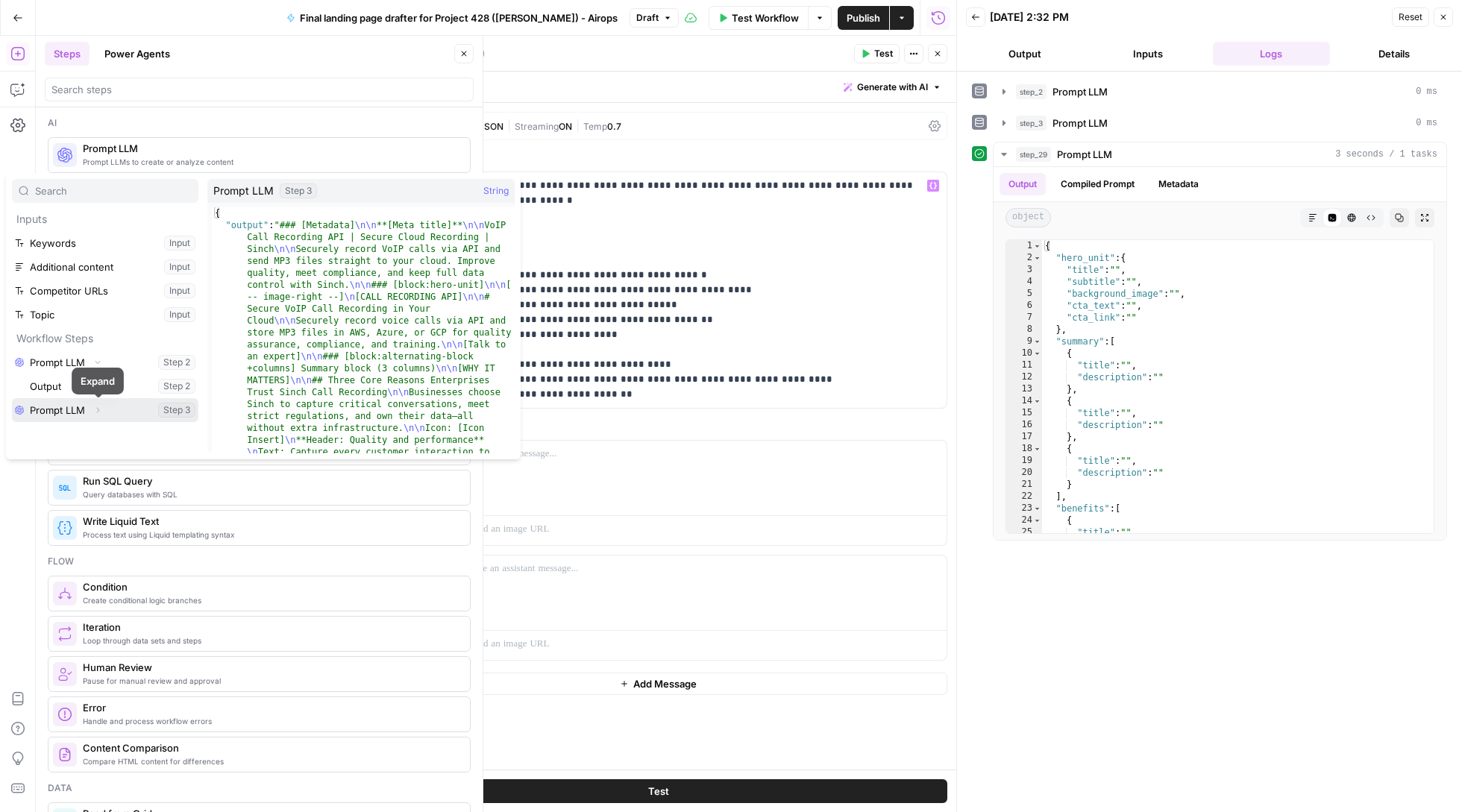
click at [97, 407] on icon "button" at bounding box center [97, 410] width 9 height 9
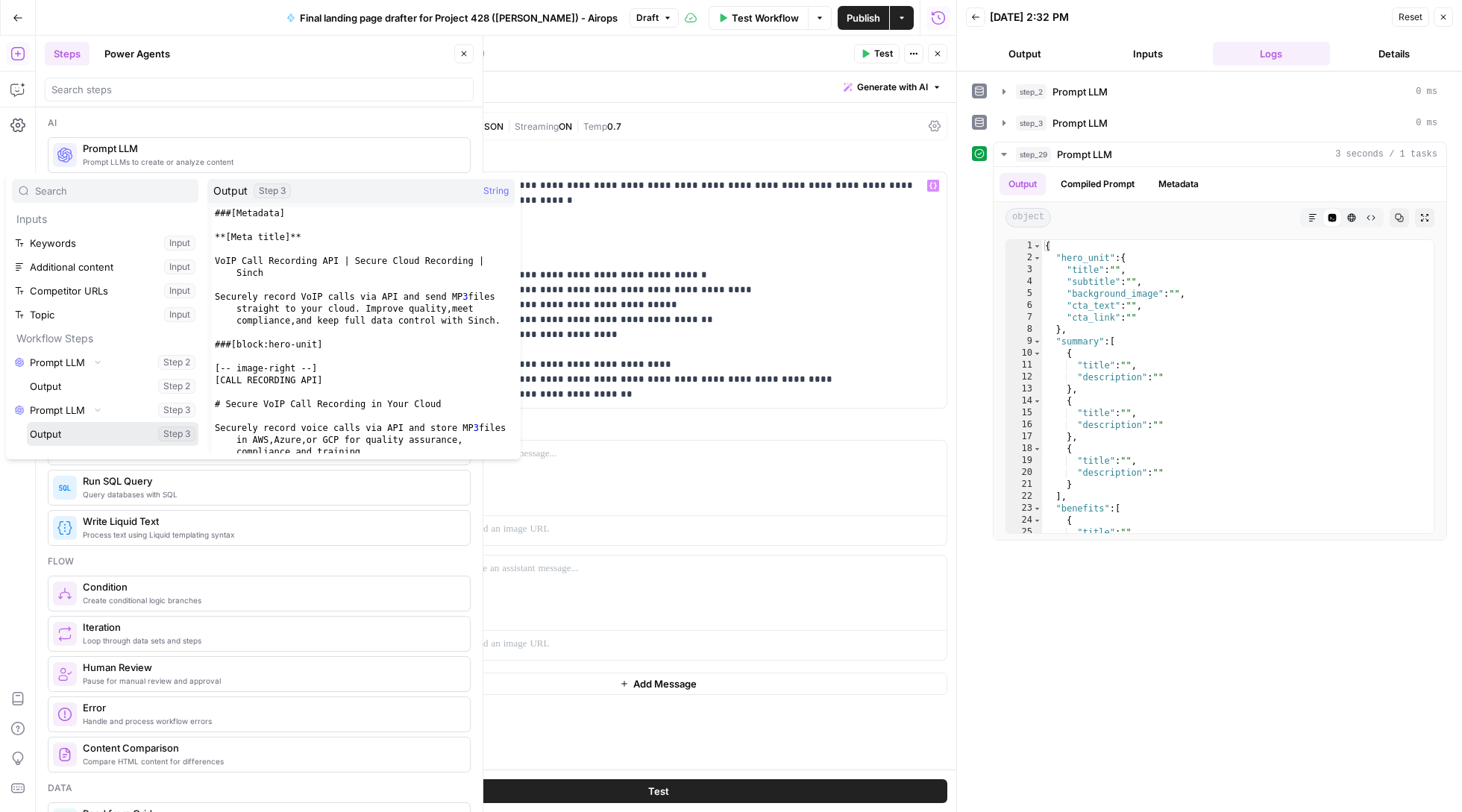
click at [91, 433] on button "Select variable Output" at bounding box center [113, 433] width 172 height 24
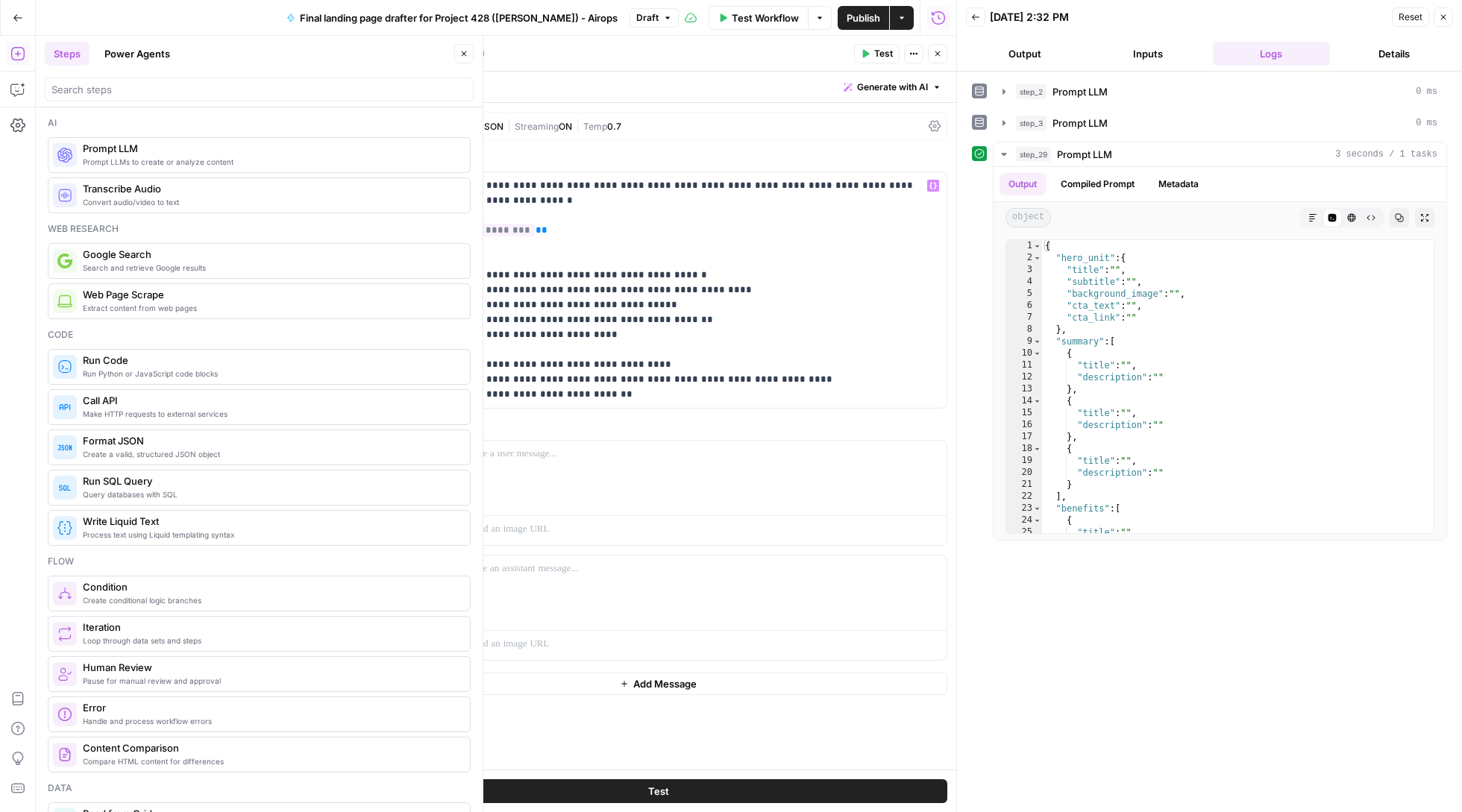
click at [701, 794] on button "Test" at bounding box center [658, 791] width 578 height 24
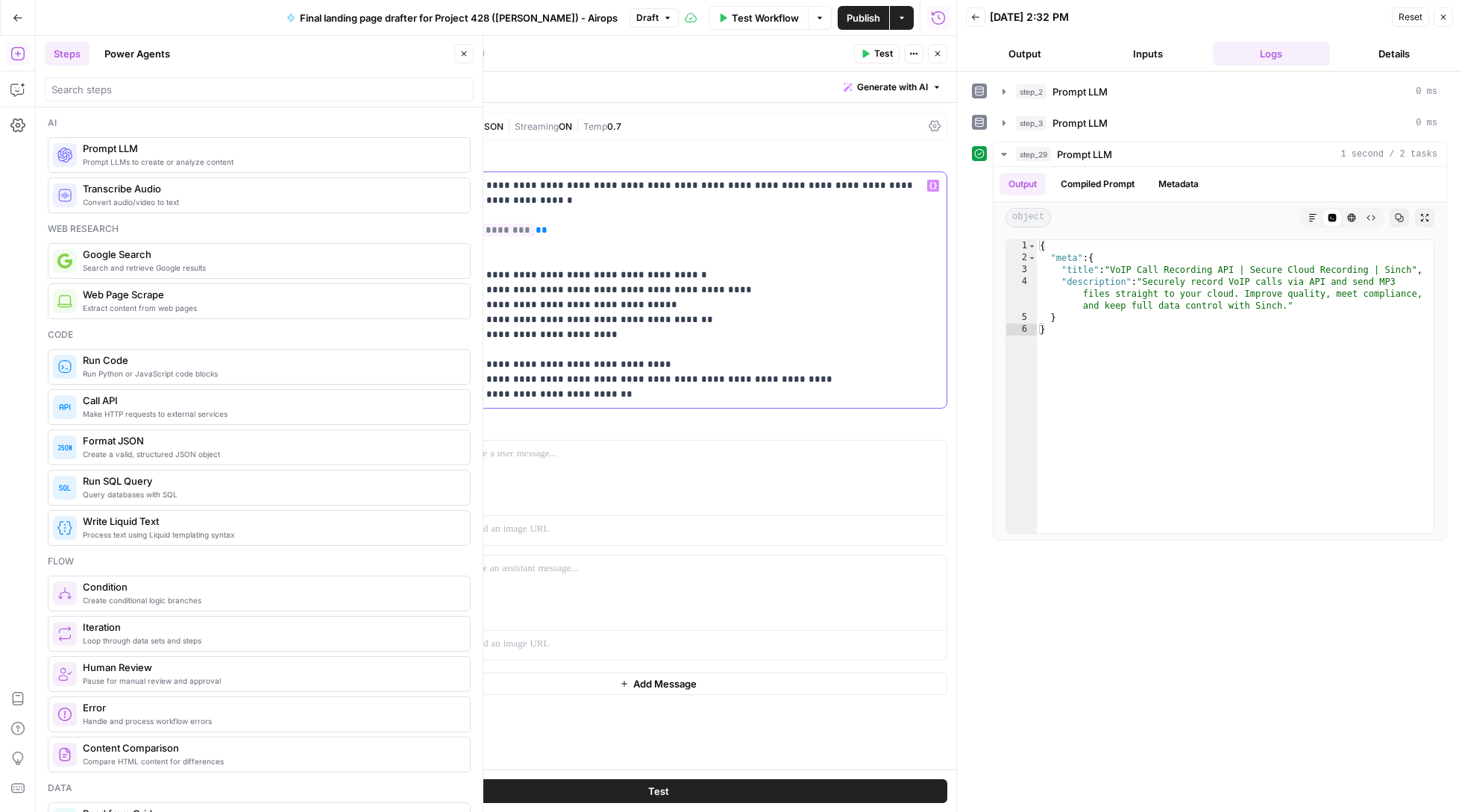
drag, startPoint x: 574, startPoint y: 185, endPoint x: 652, endPoint y: 185, distance: 78.0
click at [652, 185] on p "**********" at bounding box center [658, 289] width 558 height 224
click at [667, 185] on p "**********" at bounding box center [658, 289] width 558 height 224
click at [734, 191] on p "**********" at bounding box center [658, 282] width 558 height 209
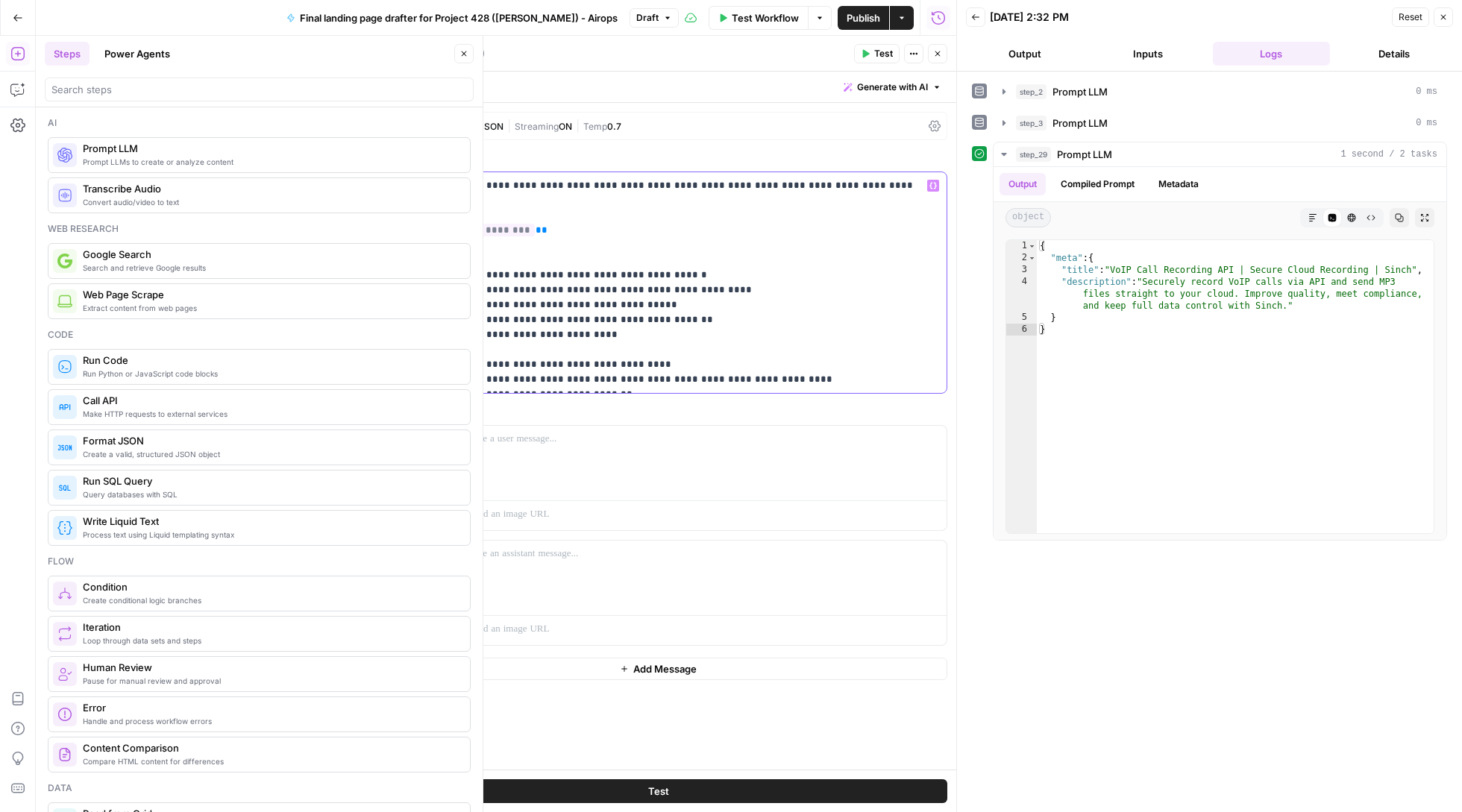
click at [734, 191] on p "**********" at bounding box center [658, 282] width 558 height 209
click at [667, 181] on p "**********" at bounding box center [658, 282] width 558 height 209
click at [561, 216] on p "**********" at bounding box center [658, 282] width 558 height 209
drag, startPoint x: 603, startPoint y: 322, endPoint x: 359, endPoint y: 243, distance: 256.5
click at [360, 243] on div "**********" at bounding box center [658, 424] width 596 height 776
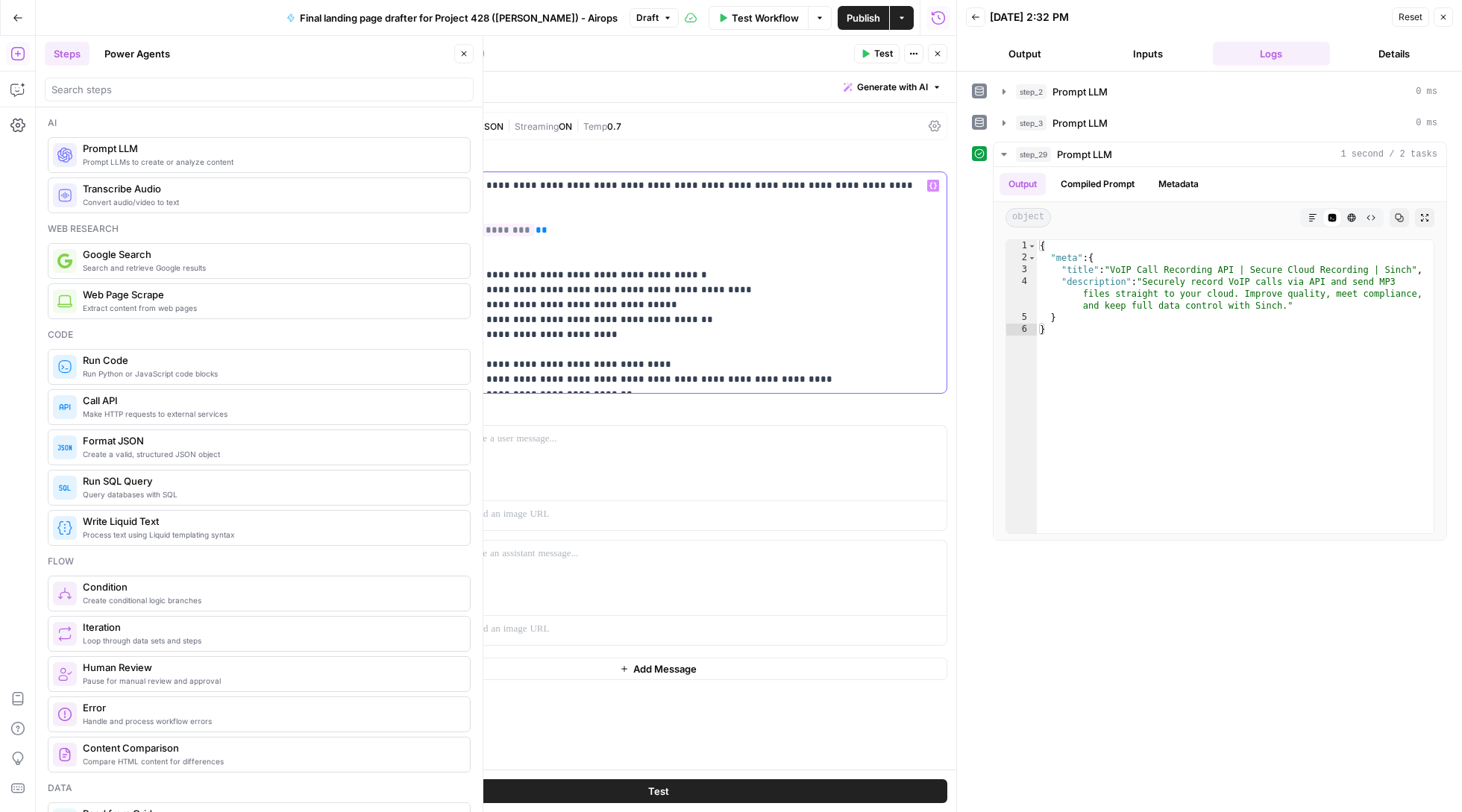
copy p "**********"
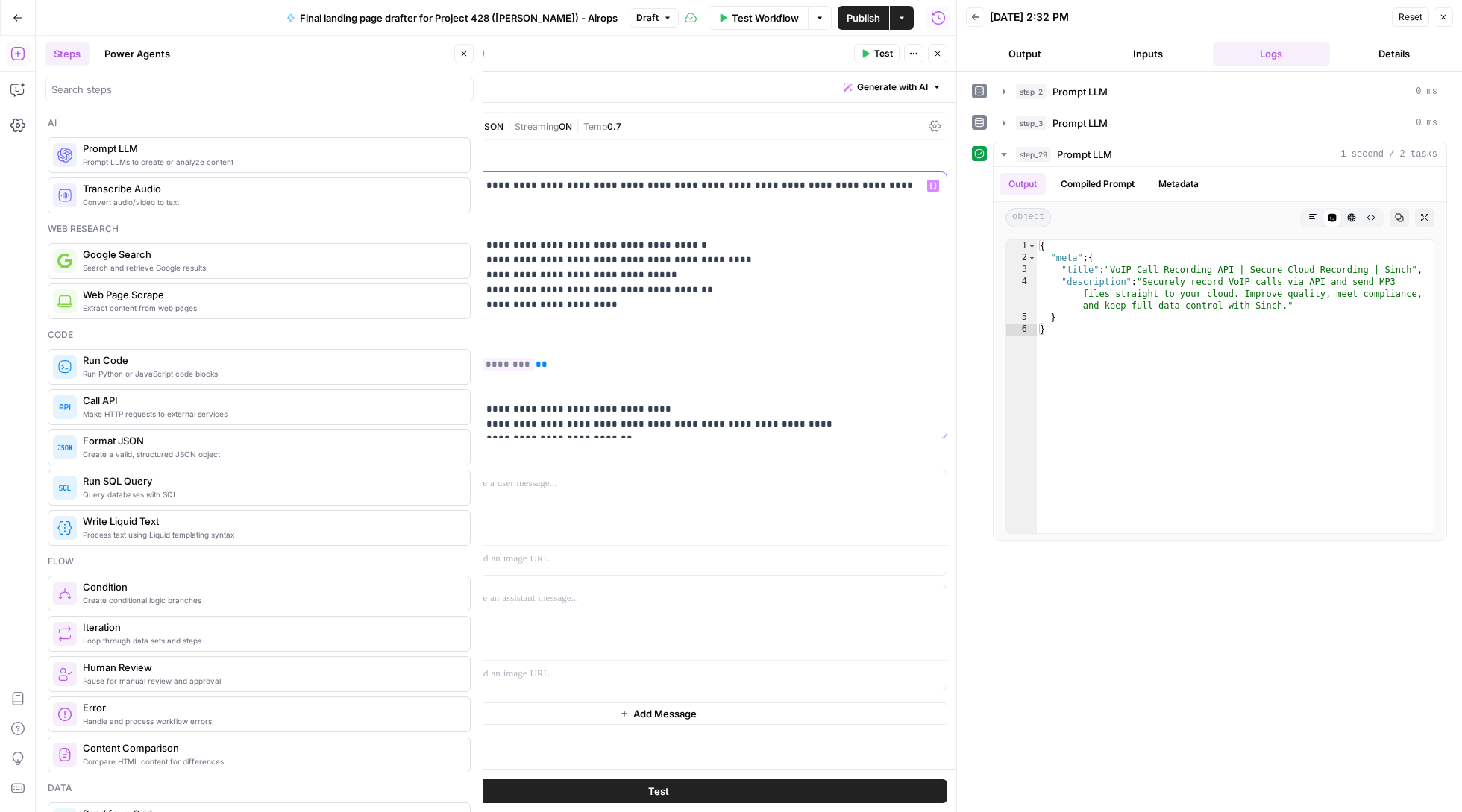
drag, startPoint x: 749, startPoint y: 411, endPoint x: 352, endPoint y: 398, distance: 397.2
click at [352, 398] on body "Sinch New Home Browse Insights Opportunities Your Data Recent Grids Refresh Exi…" at bounding box center [731, 406] width 1462 height 812
drag, startPoint x: 637, startPoint y: 395, endPoint x: 372, endPoint y: 381, distance: 265.4
click at [372, 381] on div "**********" at bounding box center [658, 297] width 576 height 251
click at [730, 792] on button "Test" at bounding box center [658, 791] width 578 height 24
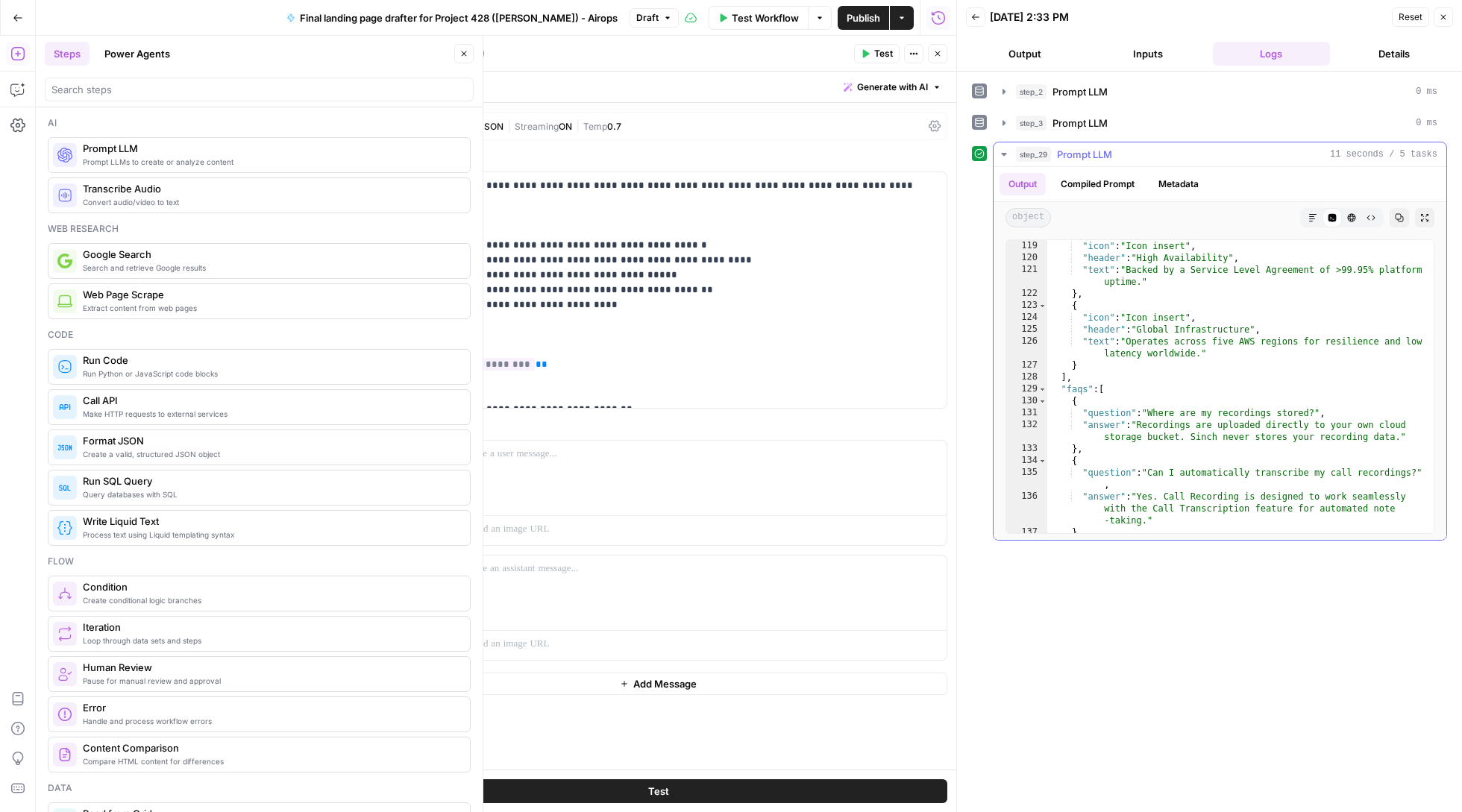
scroll to position [1858, 0]
click at [943, 53] on button "Close" at bounding box center [938, 53] width 19 height 19
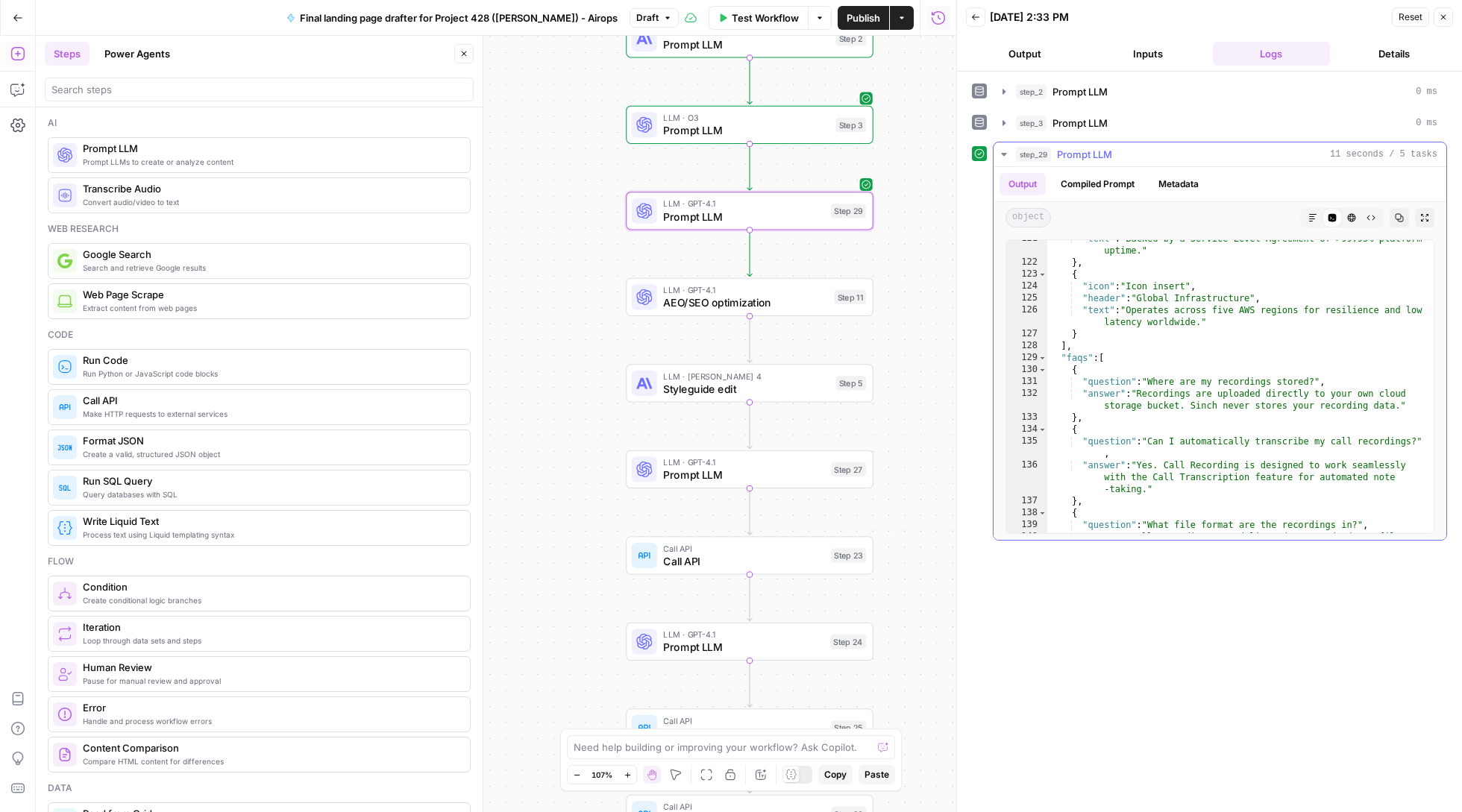
scroll to position [2018, 0]
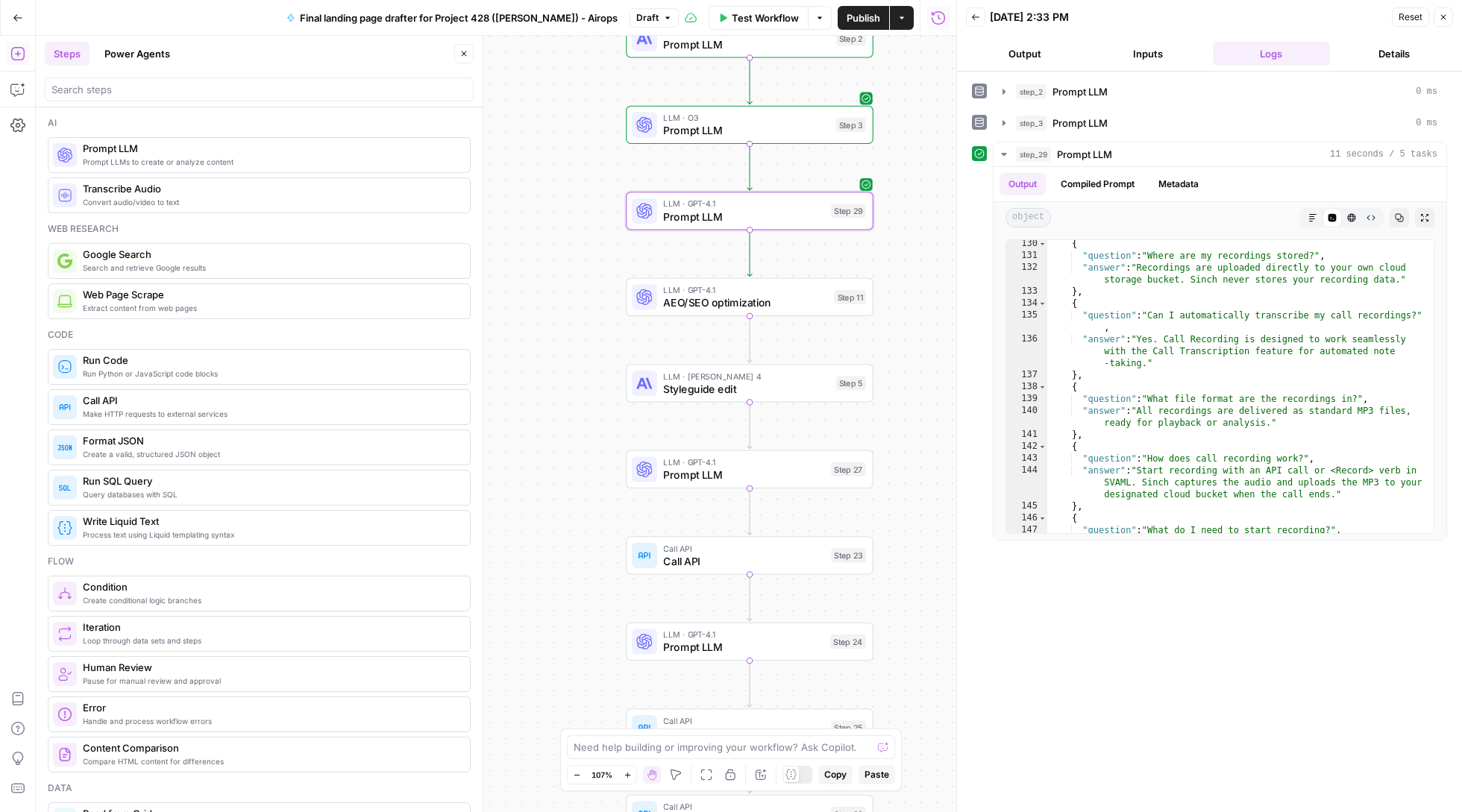
click at [731, 127] on span "Prompt LLM" at bounding box center [745, 130] width 166 height 16
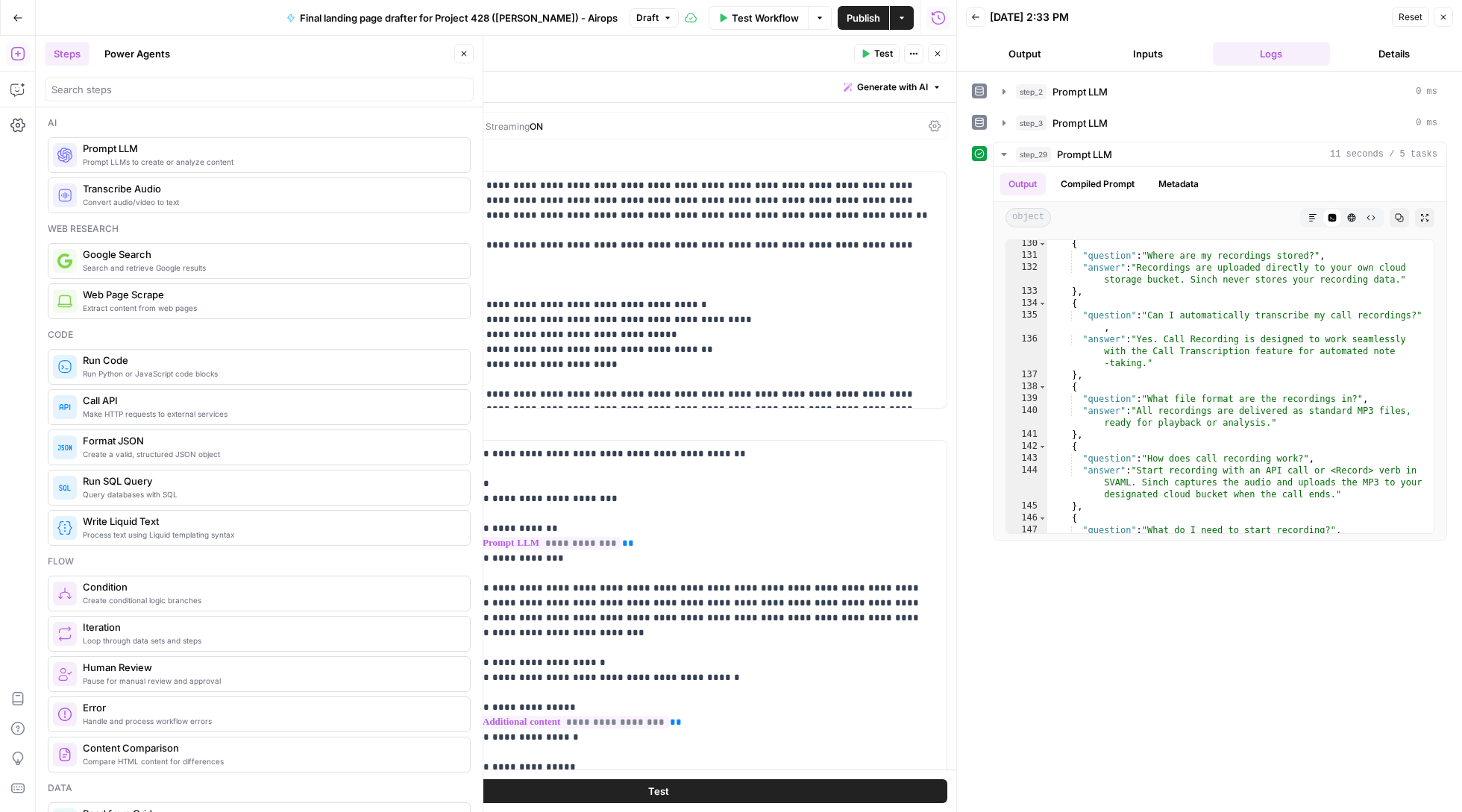
click at [905, 55] on button "Actions" at bounding box center [914, 53] width 19 height 19
click at [937, 85] on span "Add Note" at bounding box center [968, 86] width 72 height 15
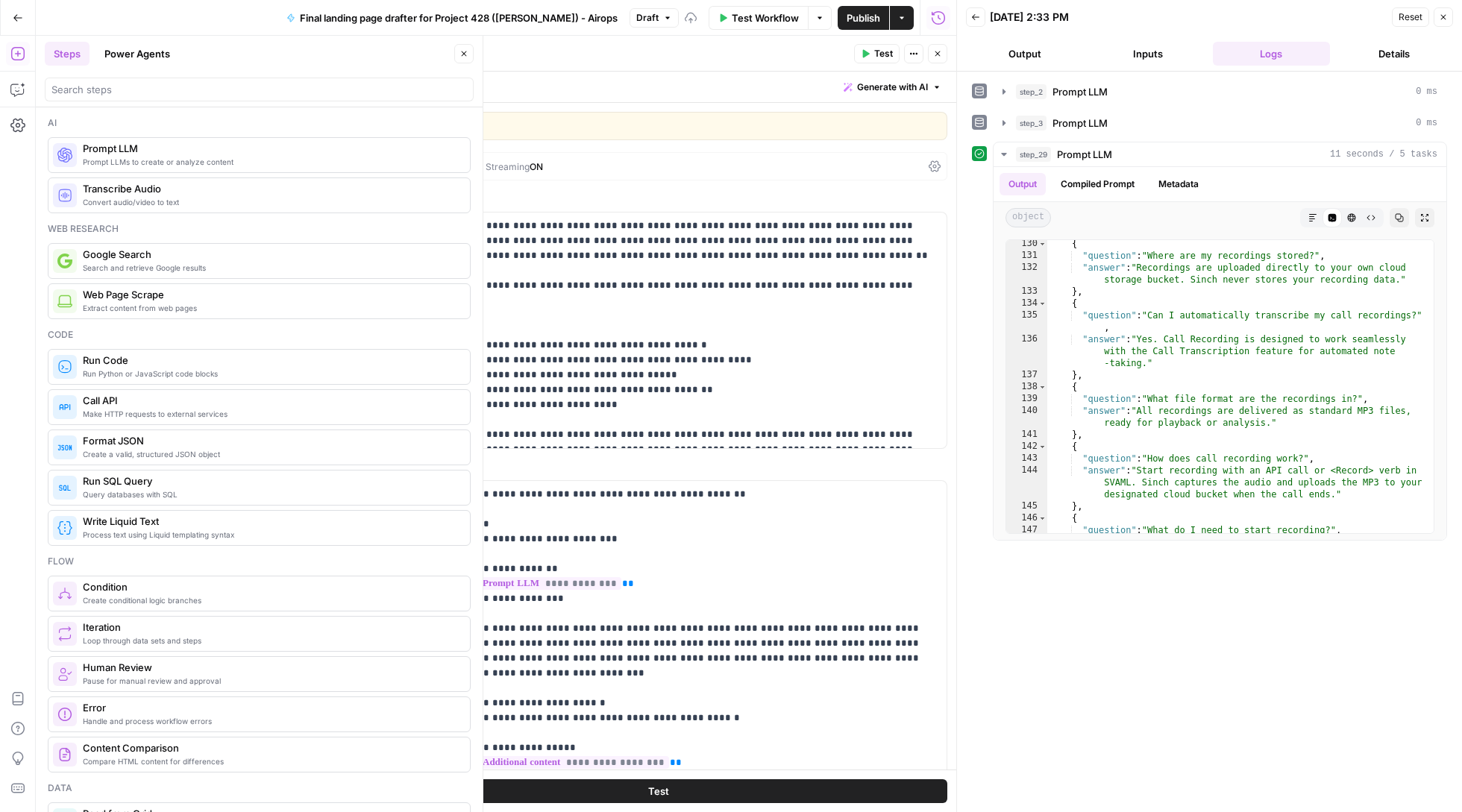
type textarea "JSON Creat"
click at [440, 127] on textarea "JSON Creat" at bounding box center [667, 125] width 541 height 15
click at [937, 52] on icon "button" at bounding box center [938, 53] width 9 height 9
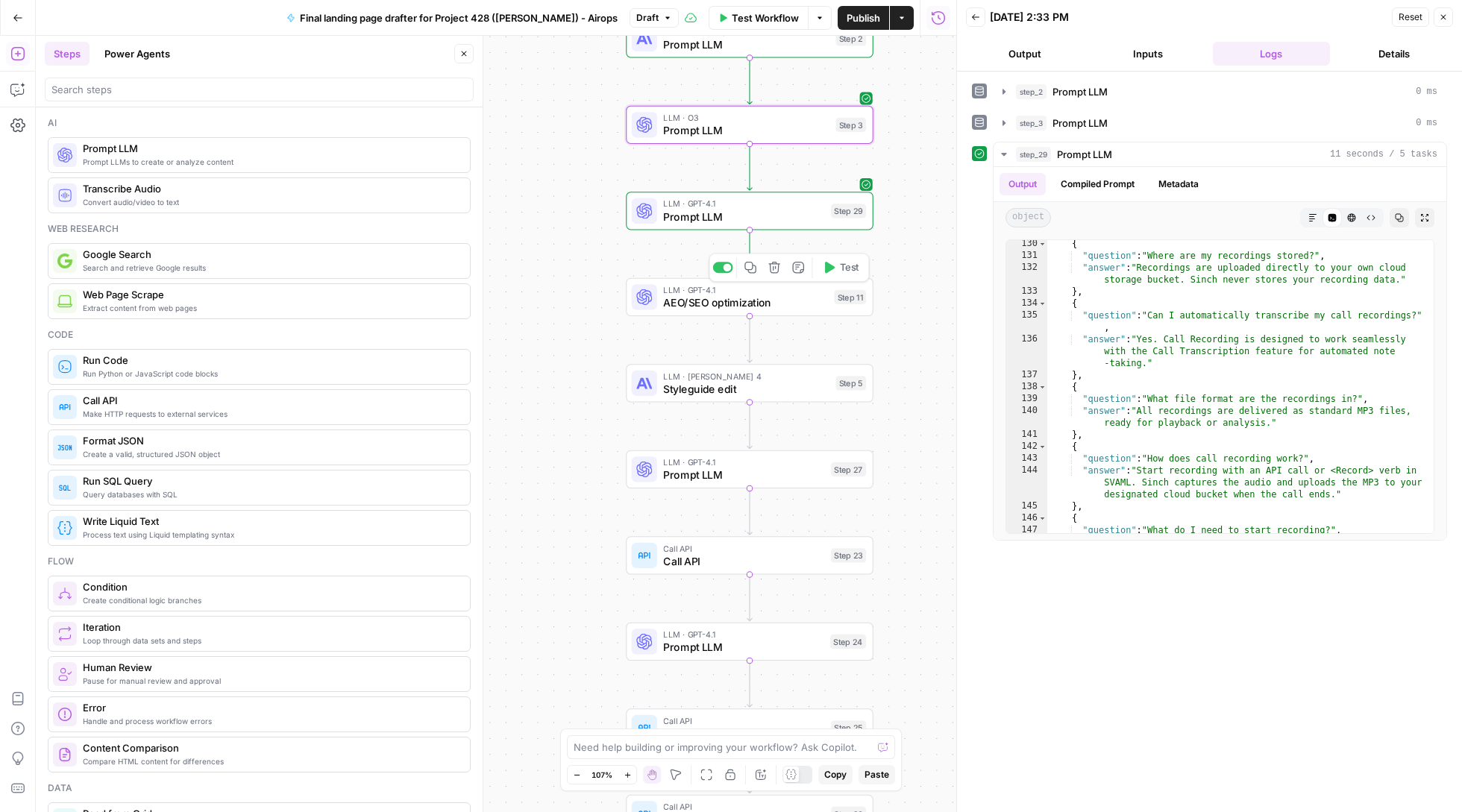
click at [722, 219] on span "Prompt LLM" at bounding box center [744, 217] width 161 height 16
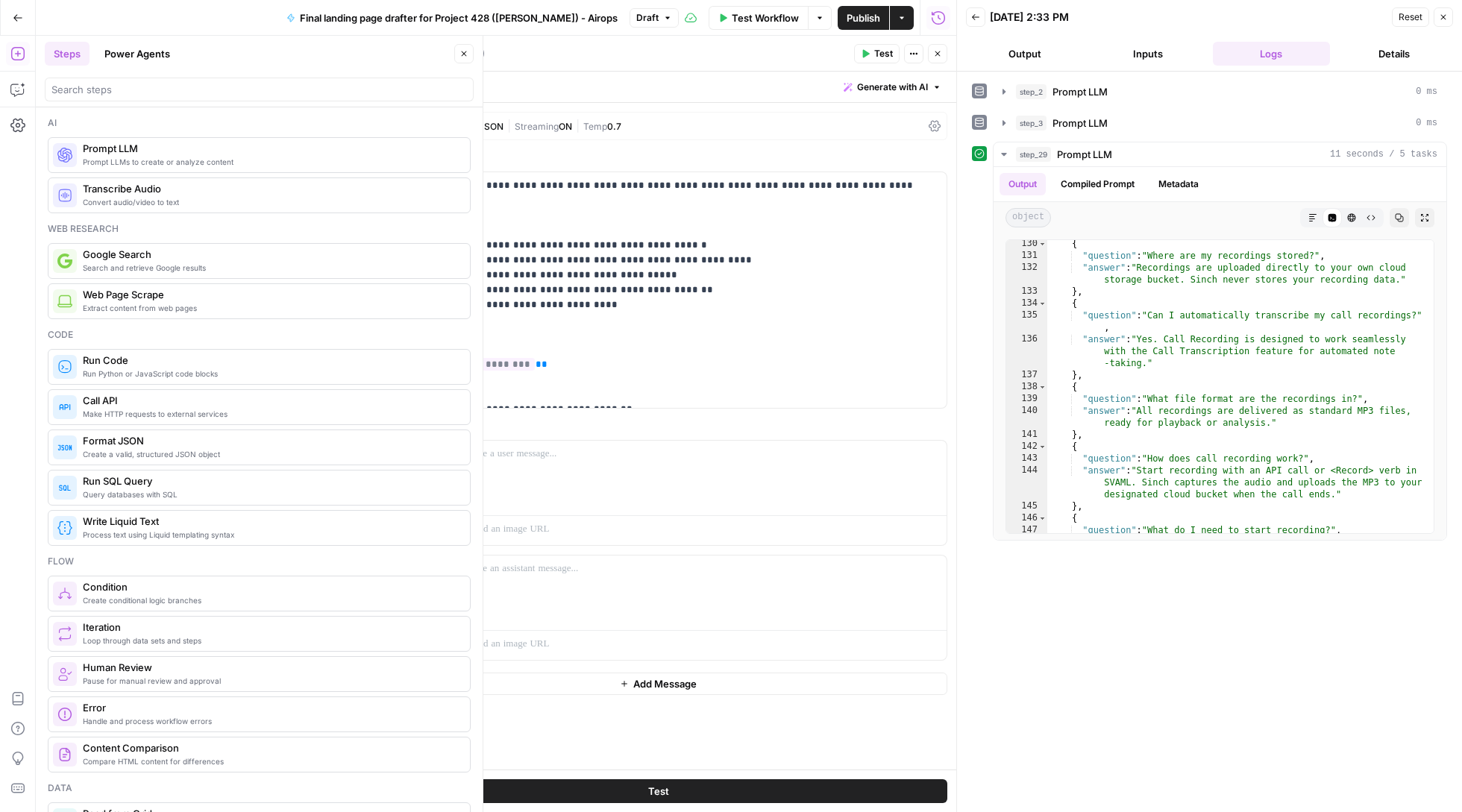
click at [910, 51] on icon "button" at bounding box center [914, 53] width 9 height 9
click at [938, 82] on span "Add Note" at bounding box center [968, 86] width 72 height 15
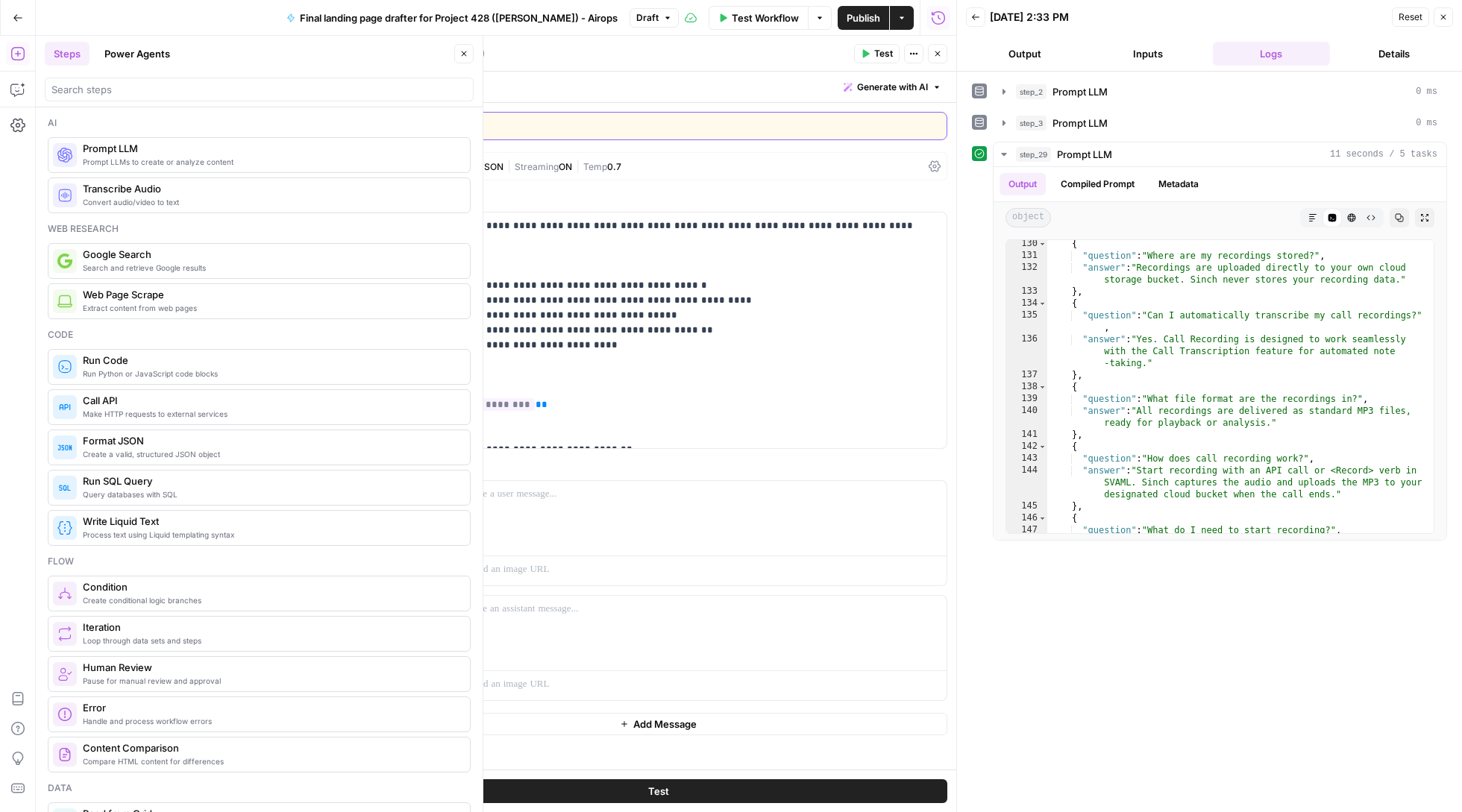
paste textarea "JSON Creat"
type textarea "JSON Creator"
click at [945, 49] on button "Close" at bounding box center [938, 53] width 19 height 19
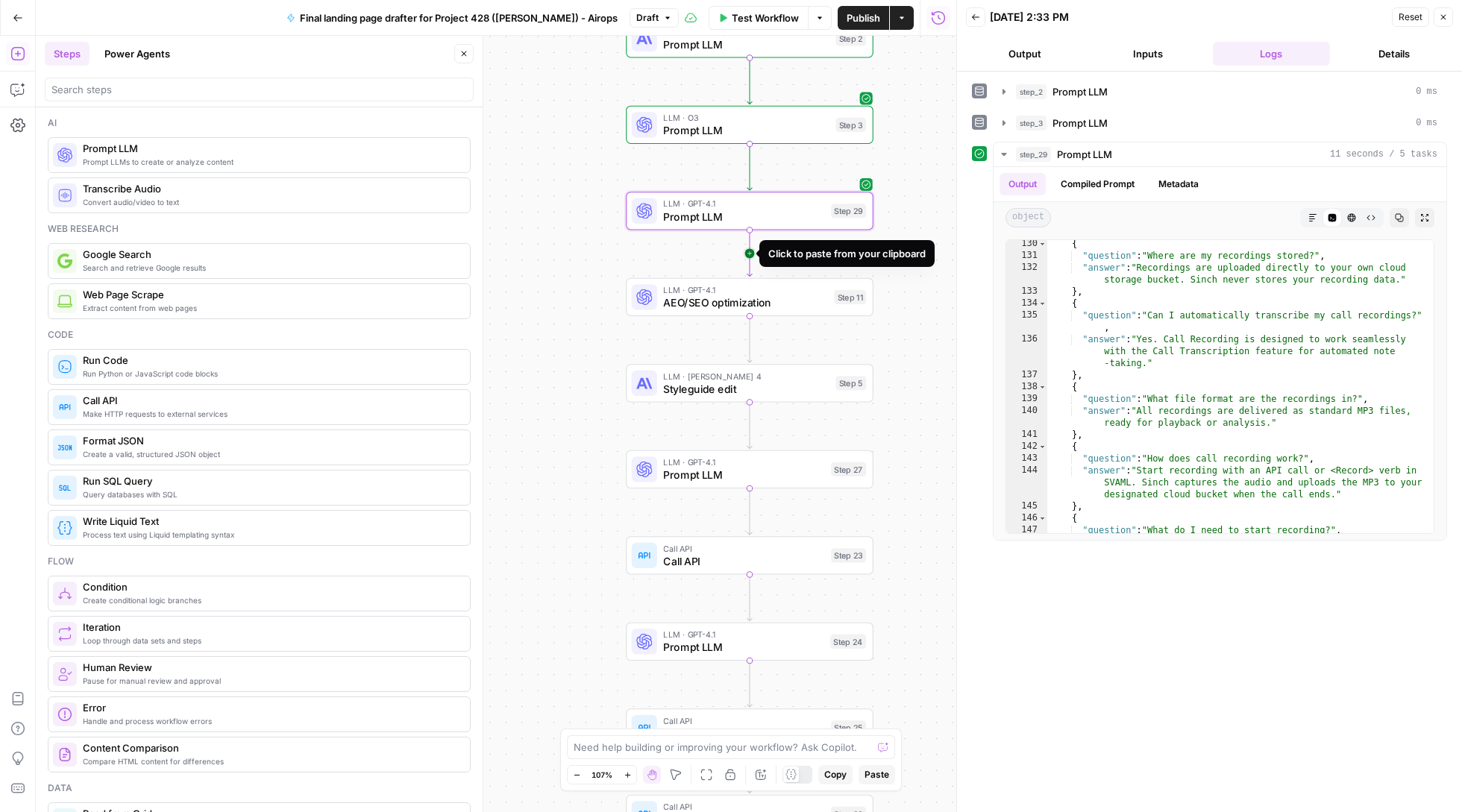
click at [749, 248] on icon "Edge from step_29 to step_11" at bounding box center [749, 253] width 4 height 46
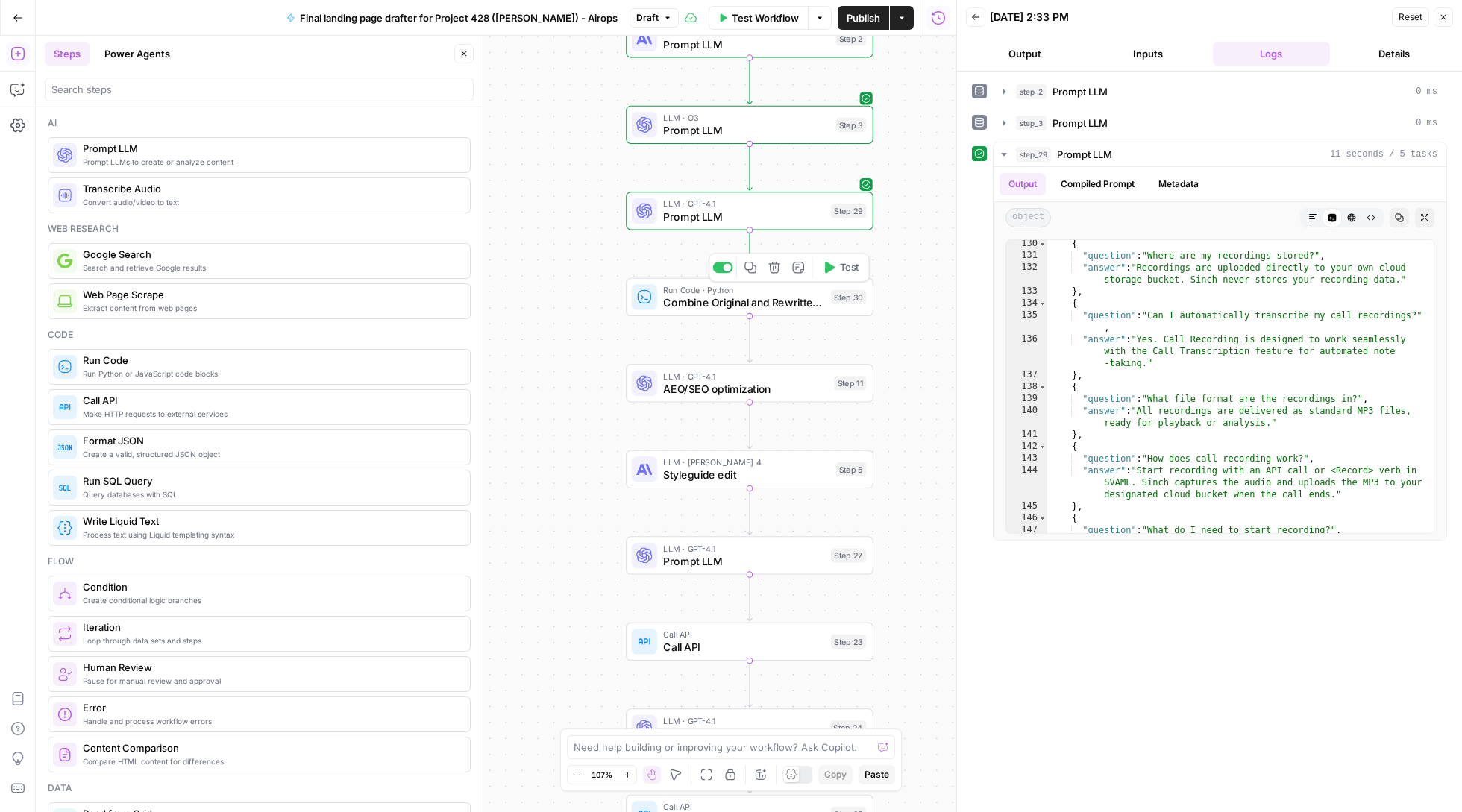
click at [773, 296] on span "Combine Original and Rewritten Content" at bounding box center [744, 303] width 161 height 16
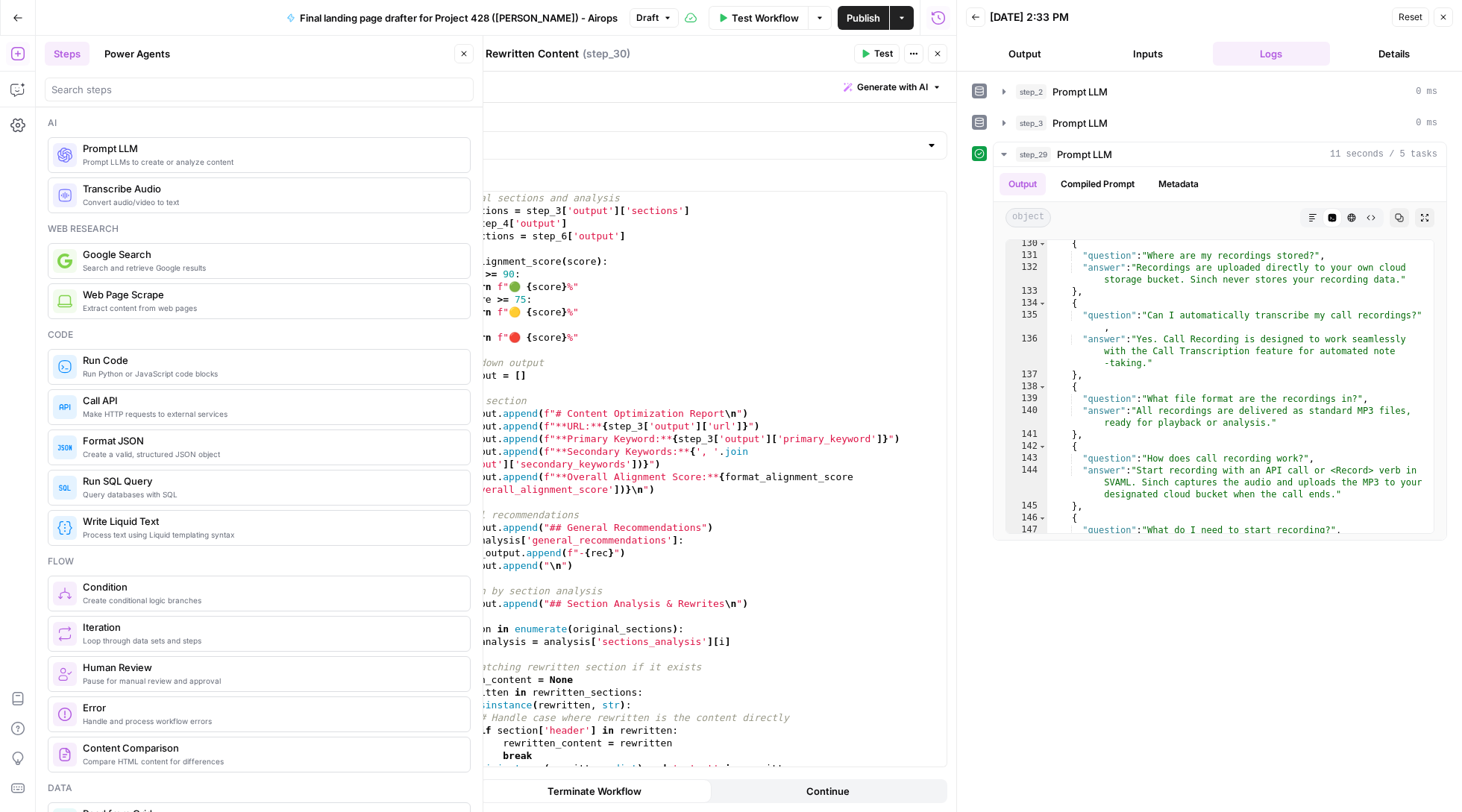
click at [940, 49] on icon "button" at bounding box center [938, 53] width 9 height 9
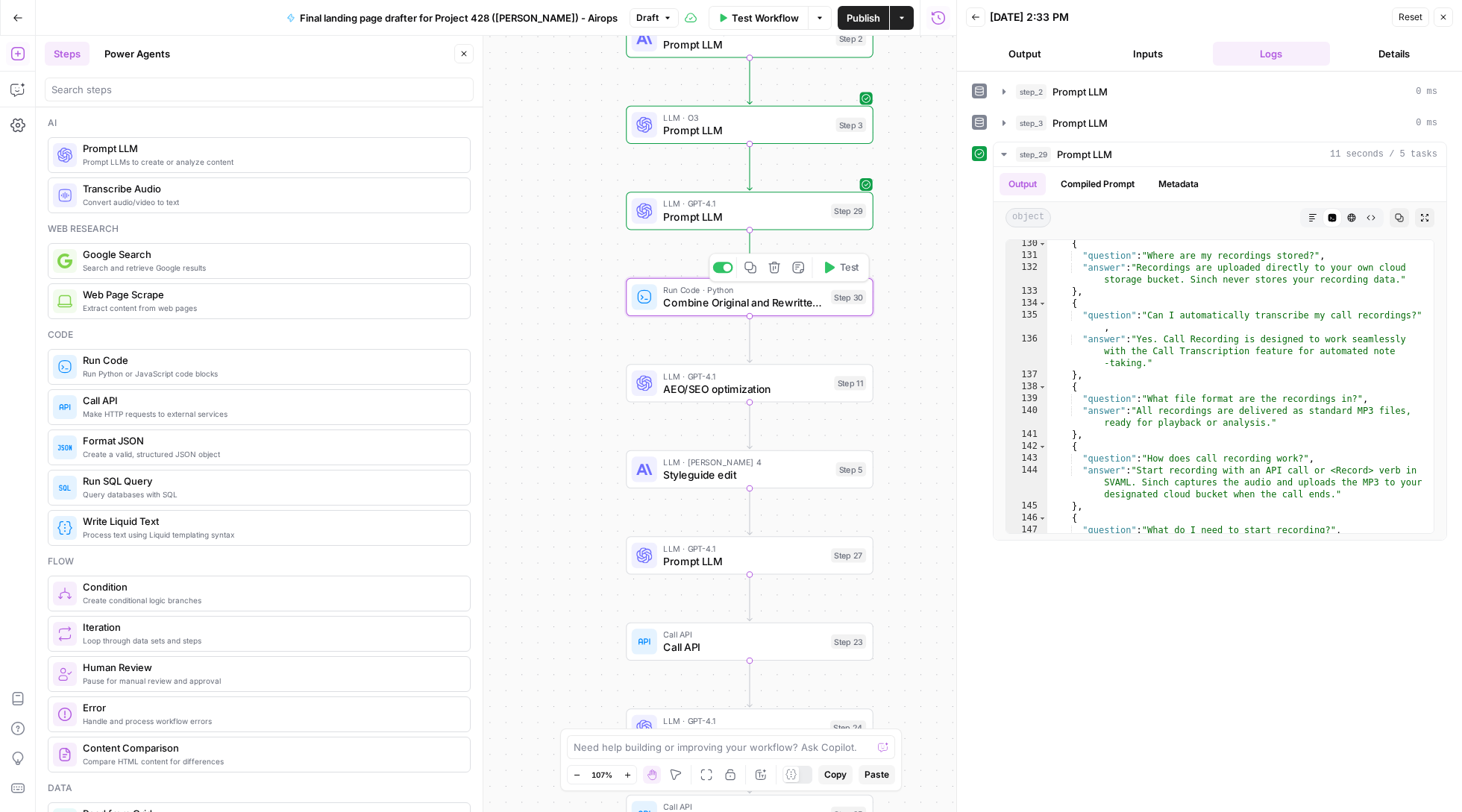
click at [774, 281] on div "Copy step Delete step Add Note Test" at bounding box center [788, 267] width 160 height 29
click at [776, 273] on icon "button" at bounding box center [774, 267] width 12 height 12
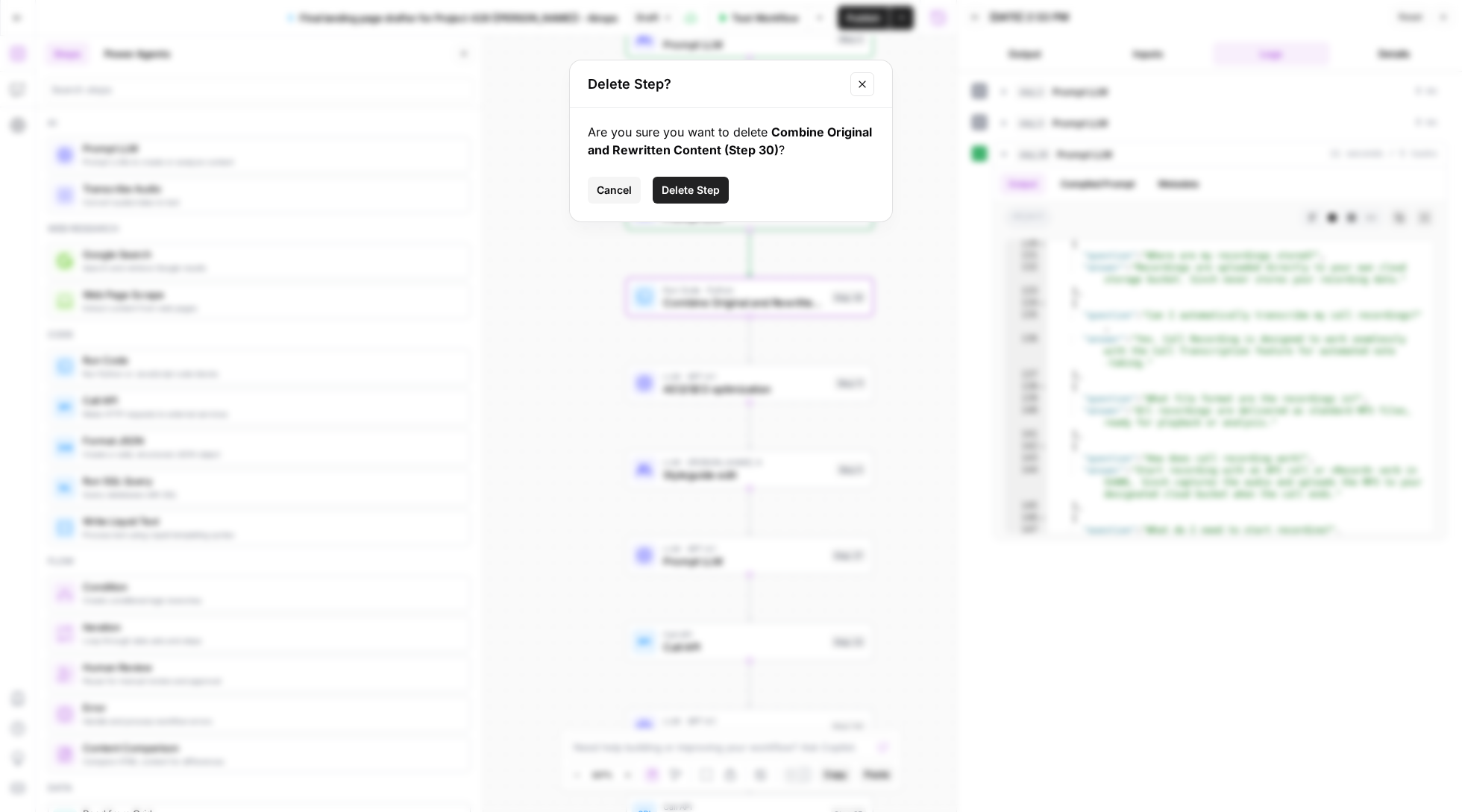
click at [695, 194] on span "Delete Step" at bounding box center [690, 189] width 58 height 15
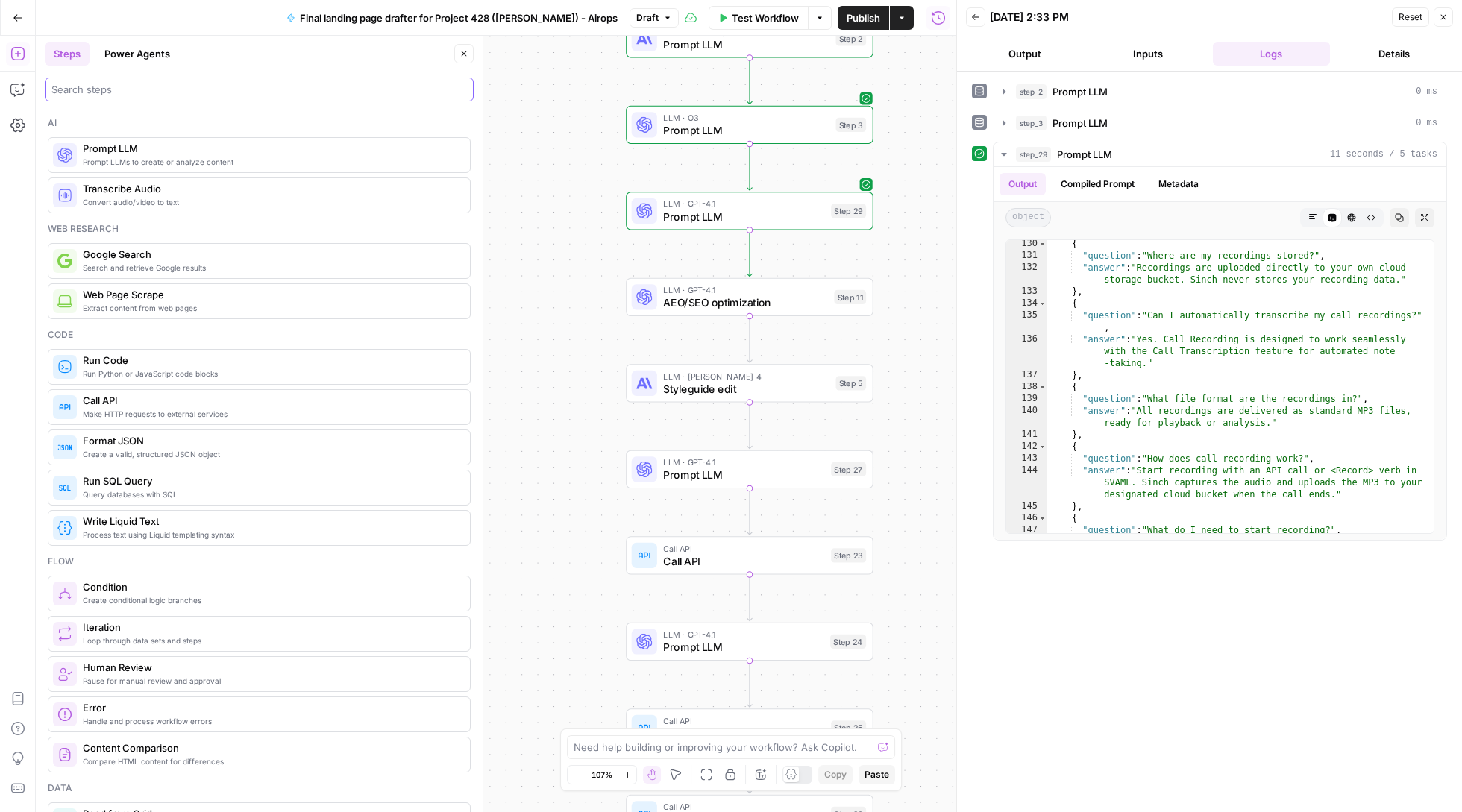
click at [227, 89] on input "search" at bounding box center [260, 89] width 416 height 15
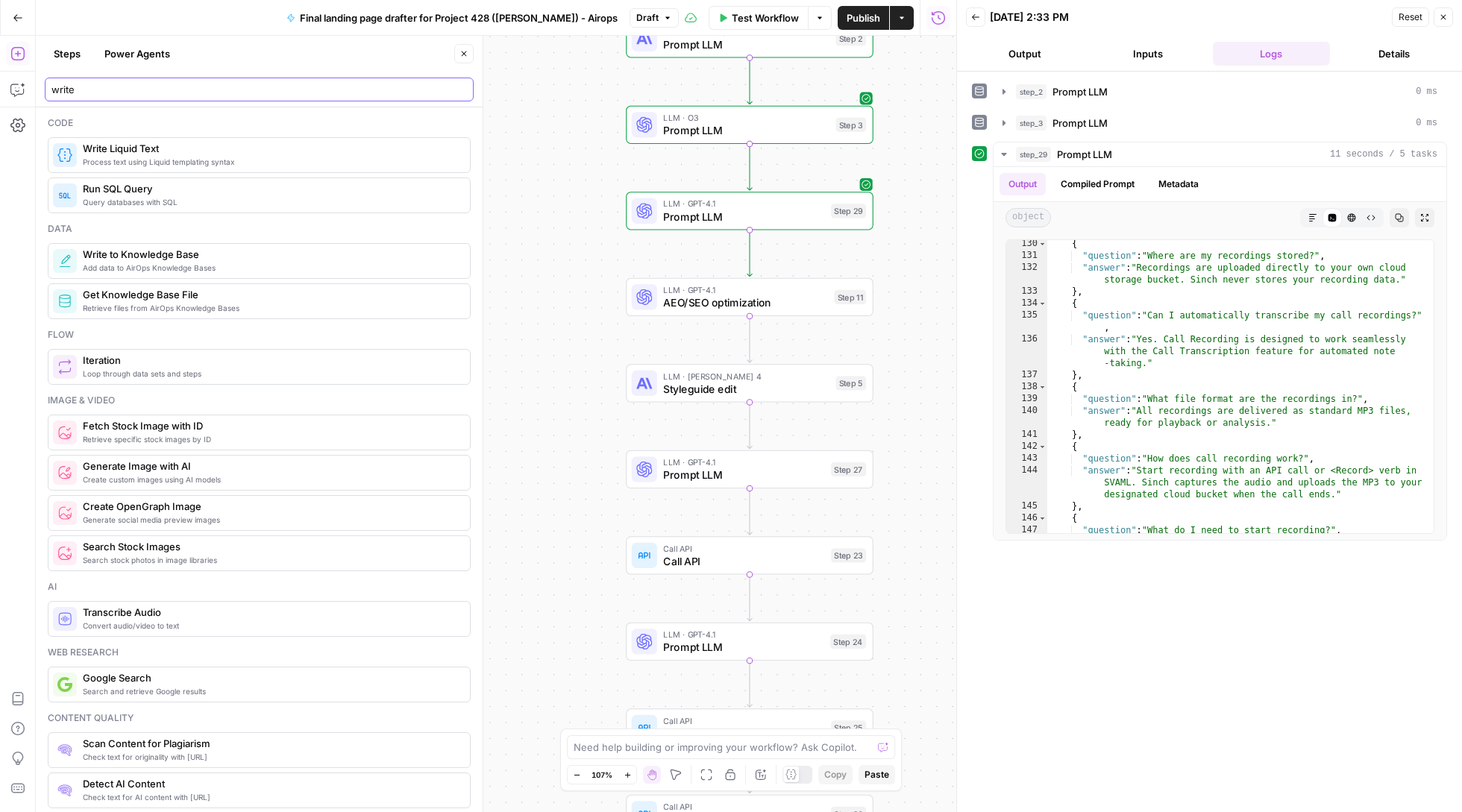
scroll to position [0, 0]
click at [75, 97] on div "write" at bounding box center [259, 89] width 429 height 24
click at [75, 90] on input "write" at bounding box center [260, 89] width 416 height 15
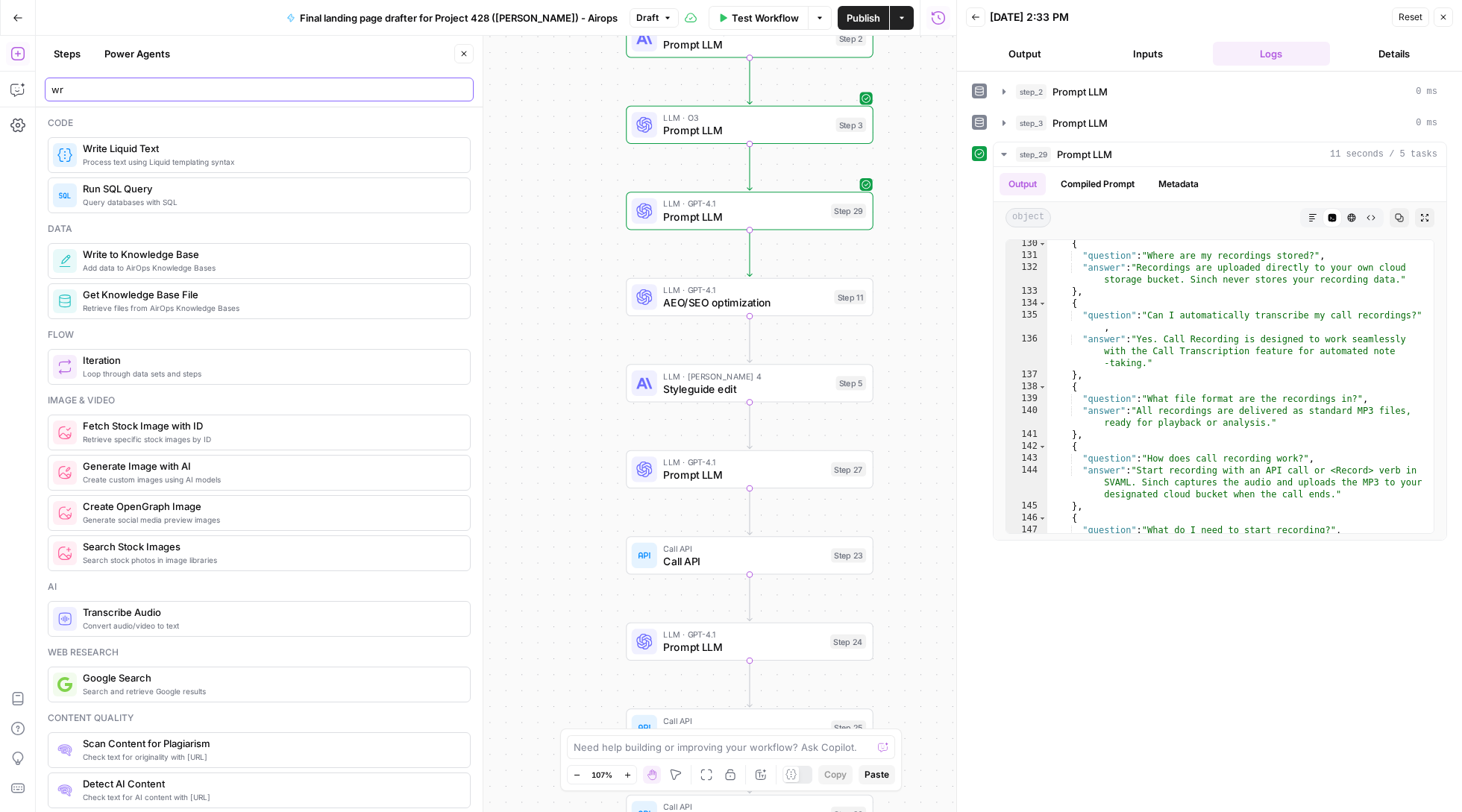
type input "w"
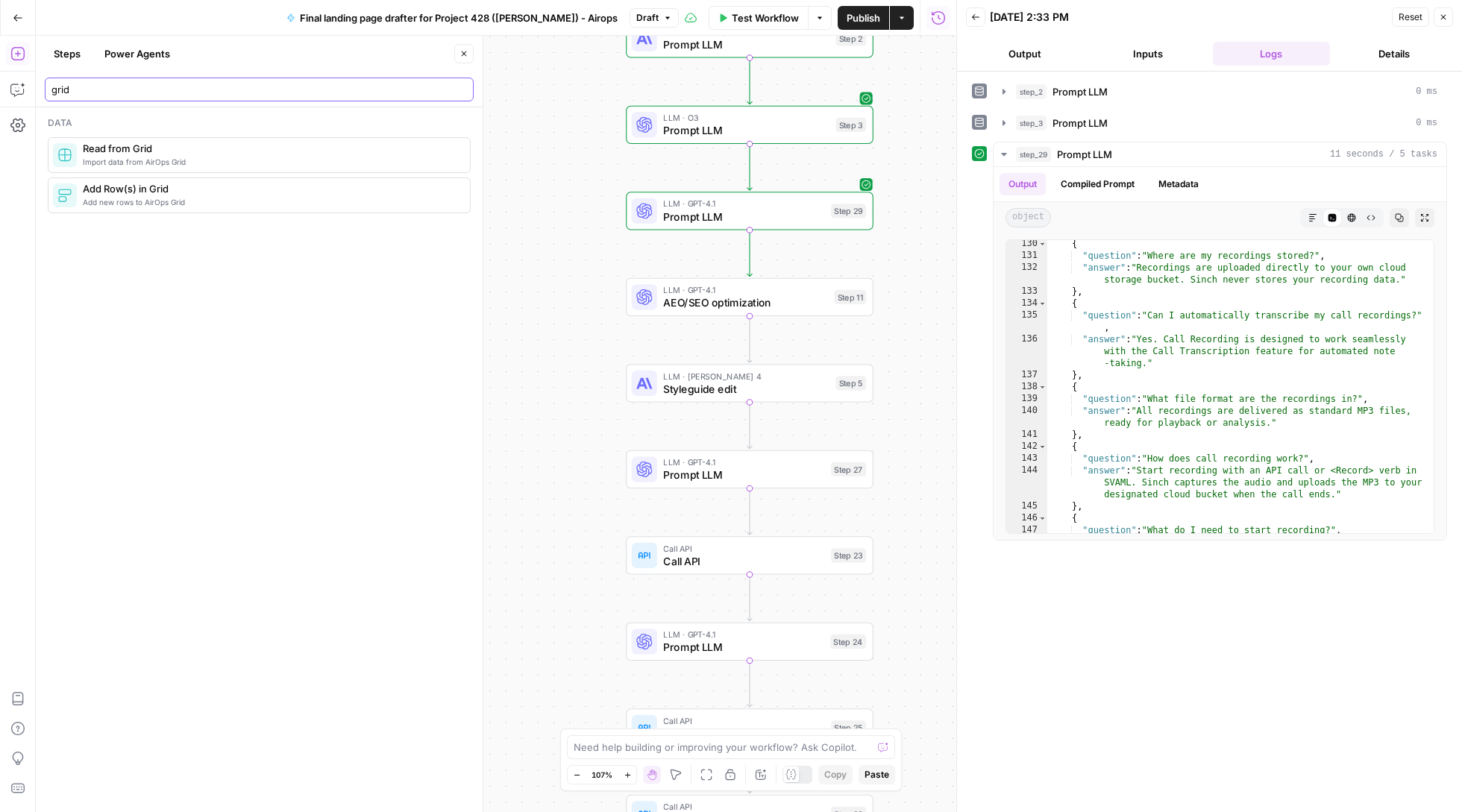
type input "grid"
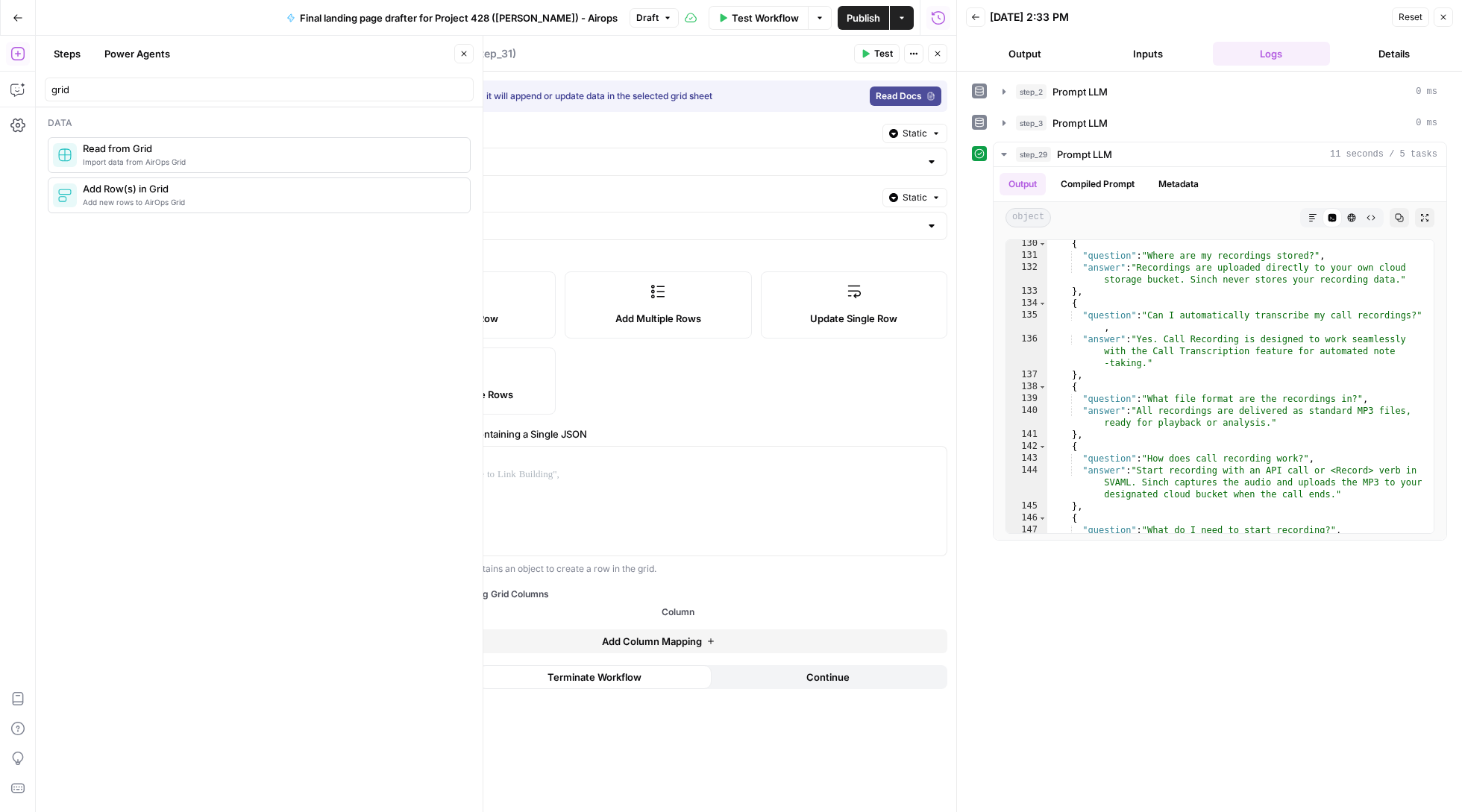
click at [631, 309] on label "Add Multiple Rows" at bounding box center [658, 305] width 187 height 68
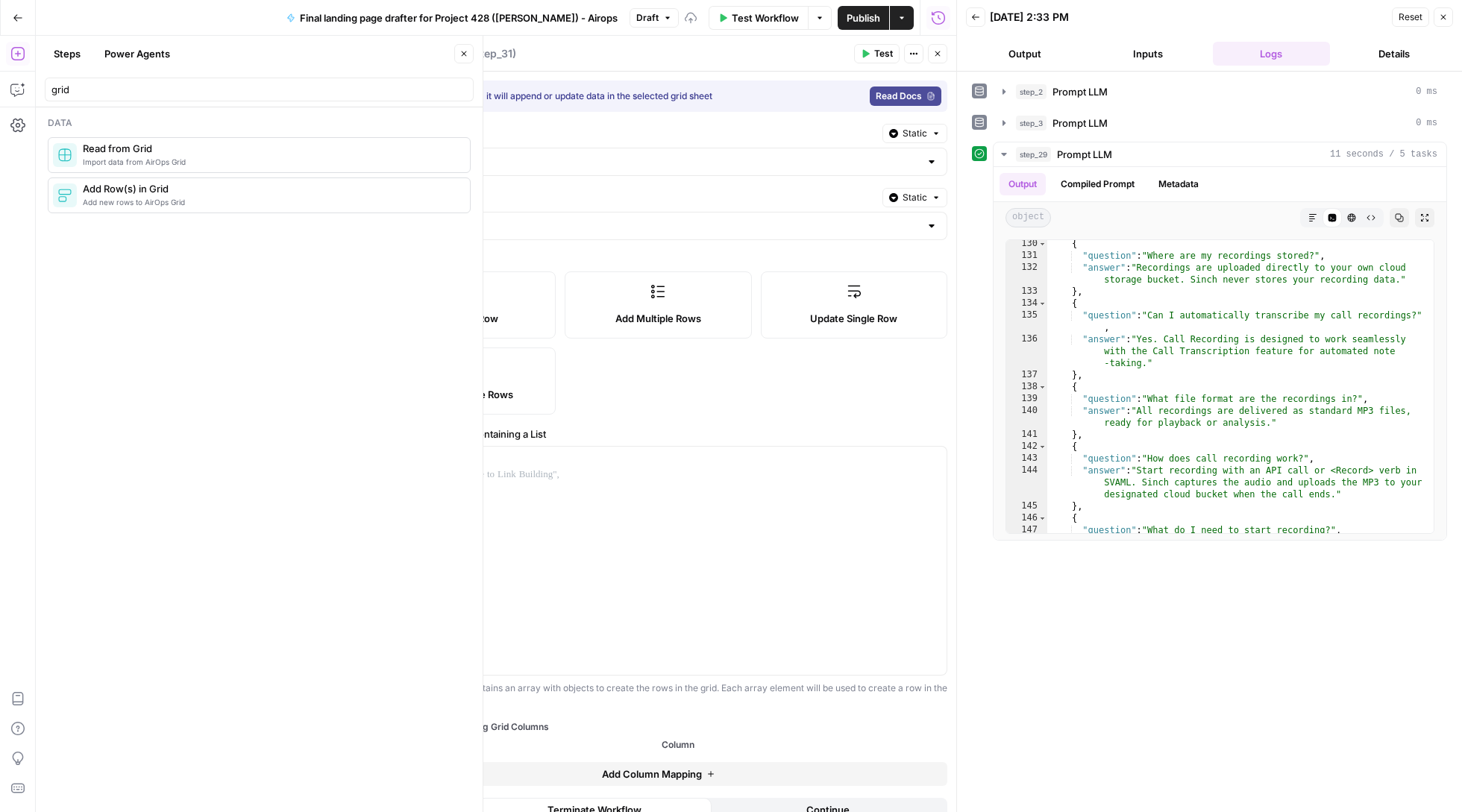
click at [530, 153] on div at bounding box center [658, 161] width 578 height 28
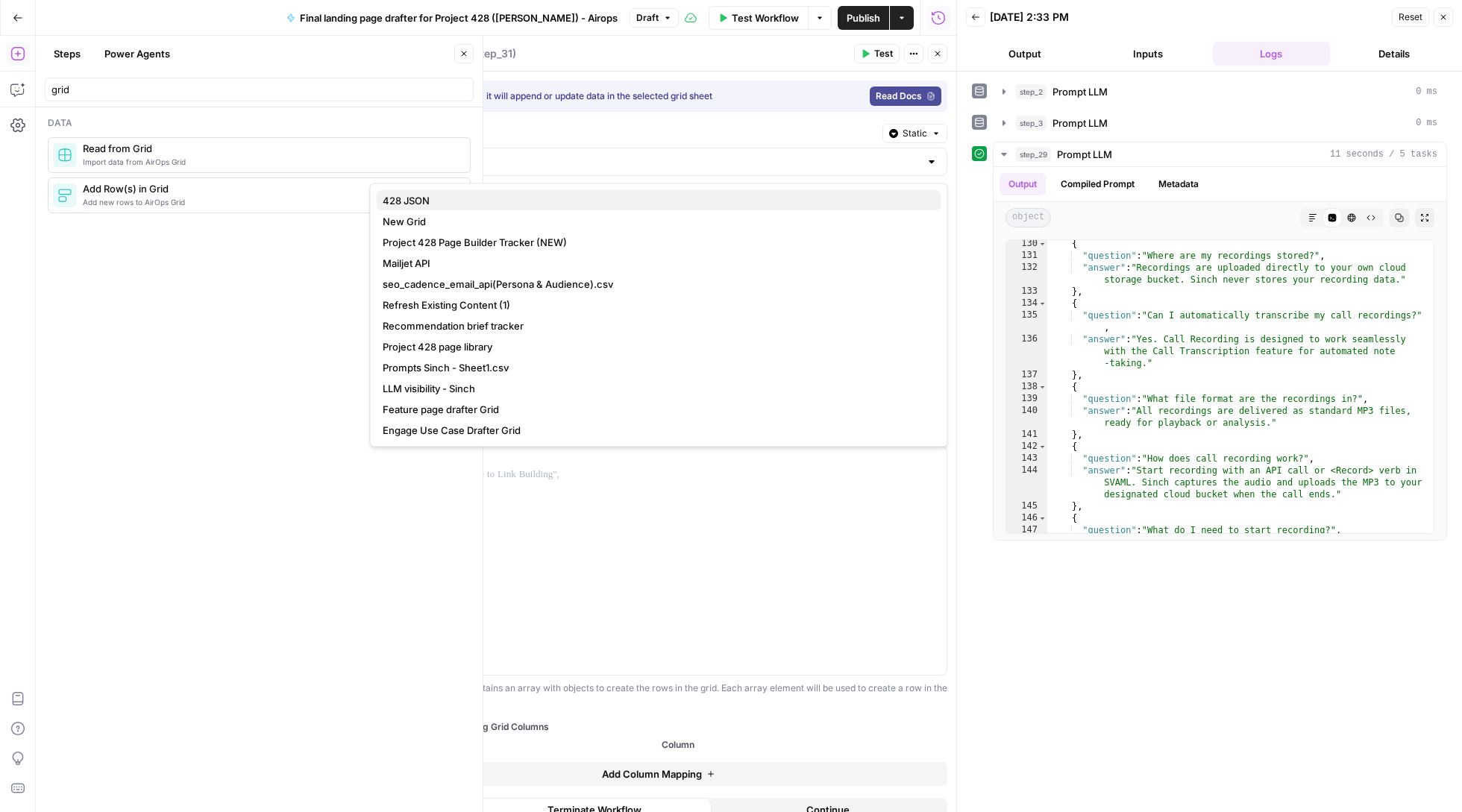
click at [492, 196] on span "428 JSON" at bounding box center [655, 200] width 546 height 15
type input "428 JSON"
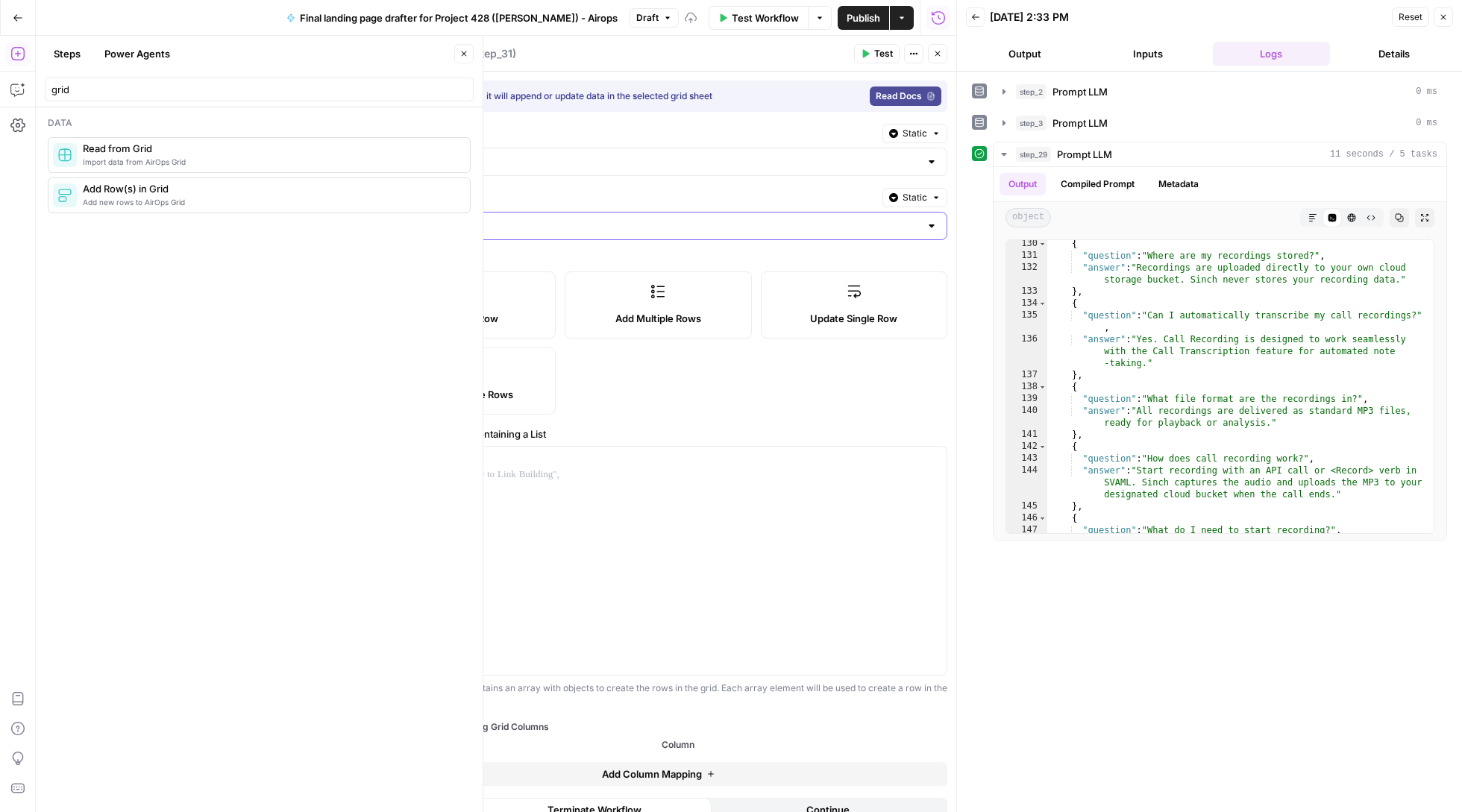
click at [528, 224] on input "Select Sheet" at bounding box center [649, 225] width 541 height 15
click at [509, 264] on span "Blank" at bounding box center [655, 265] width 546 height 15
type input "Blank"
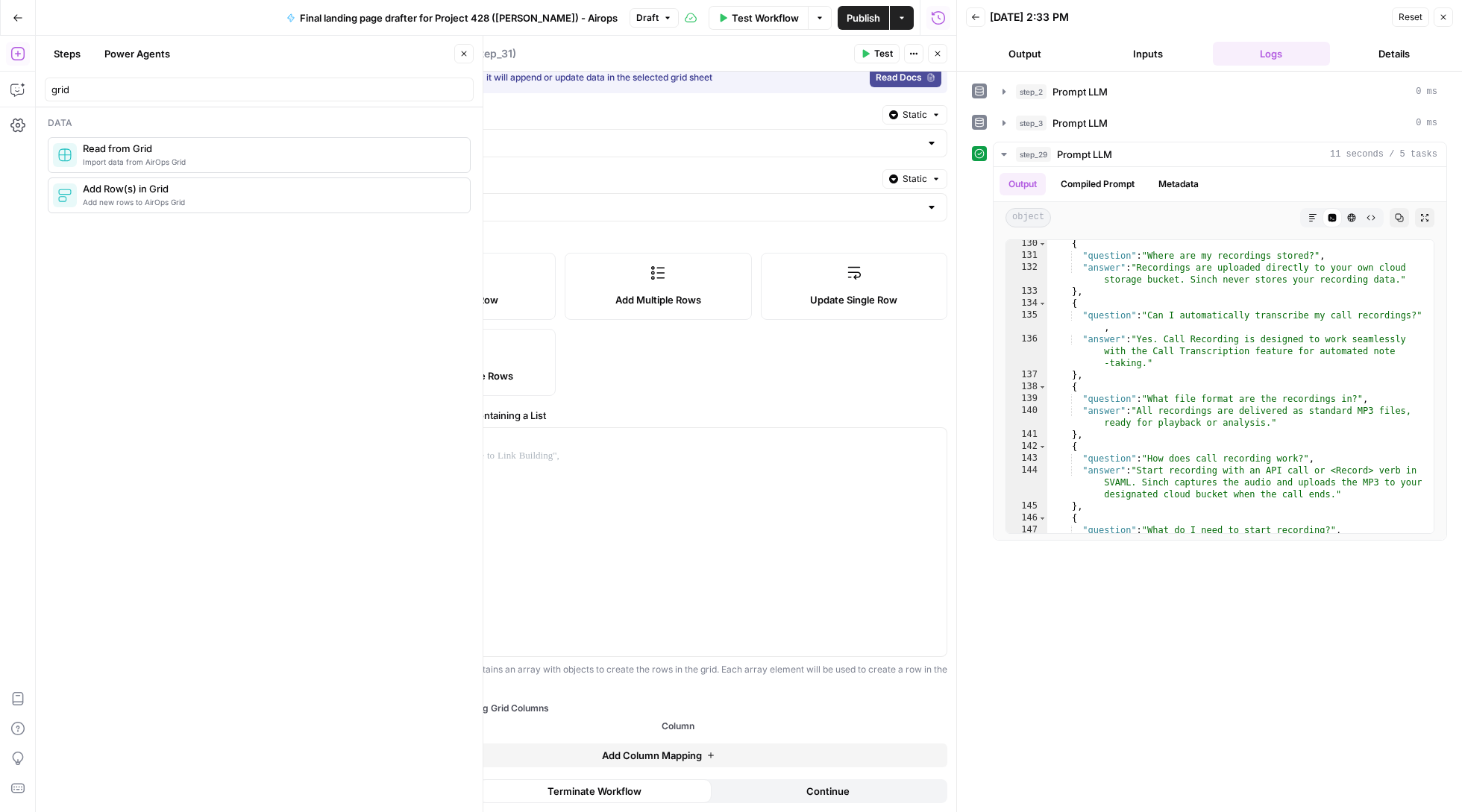
click at [602, 756] on span "Add Column Mapping" at bounding box center [652, 755] width 100 height 15
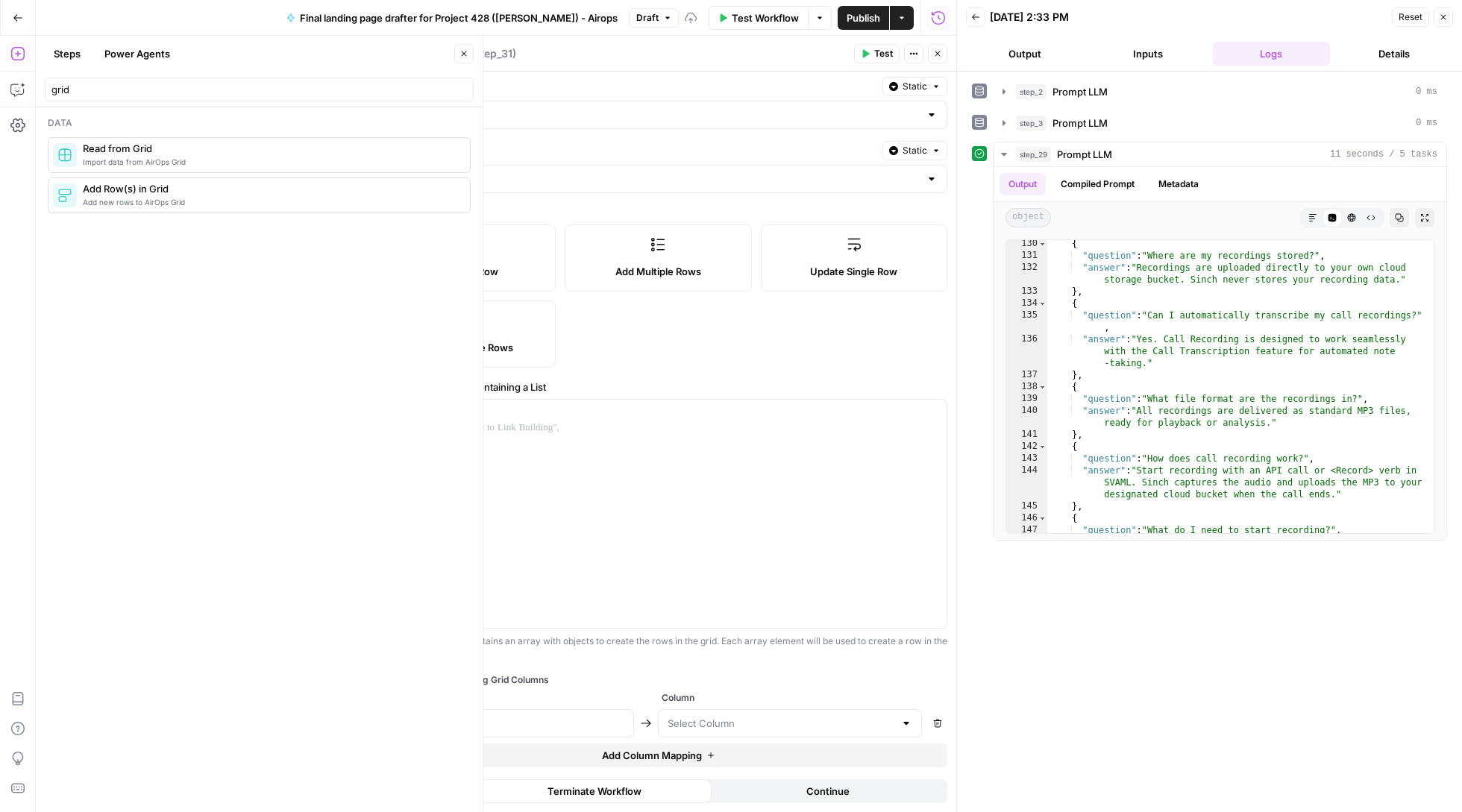
scroll to position [48, 0]
click at [531, 716] on input "text" at bounding box center [502, 723] width 246 height 15
click at [728, 721] on input "text" at bounding box center [781, 723] width 227 height 15
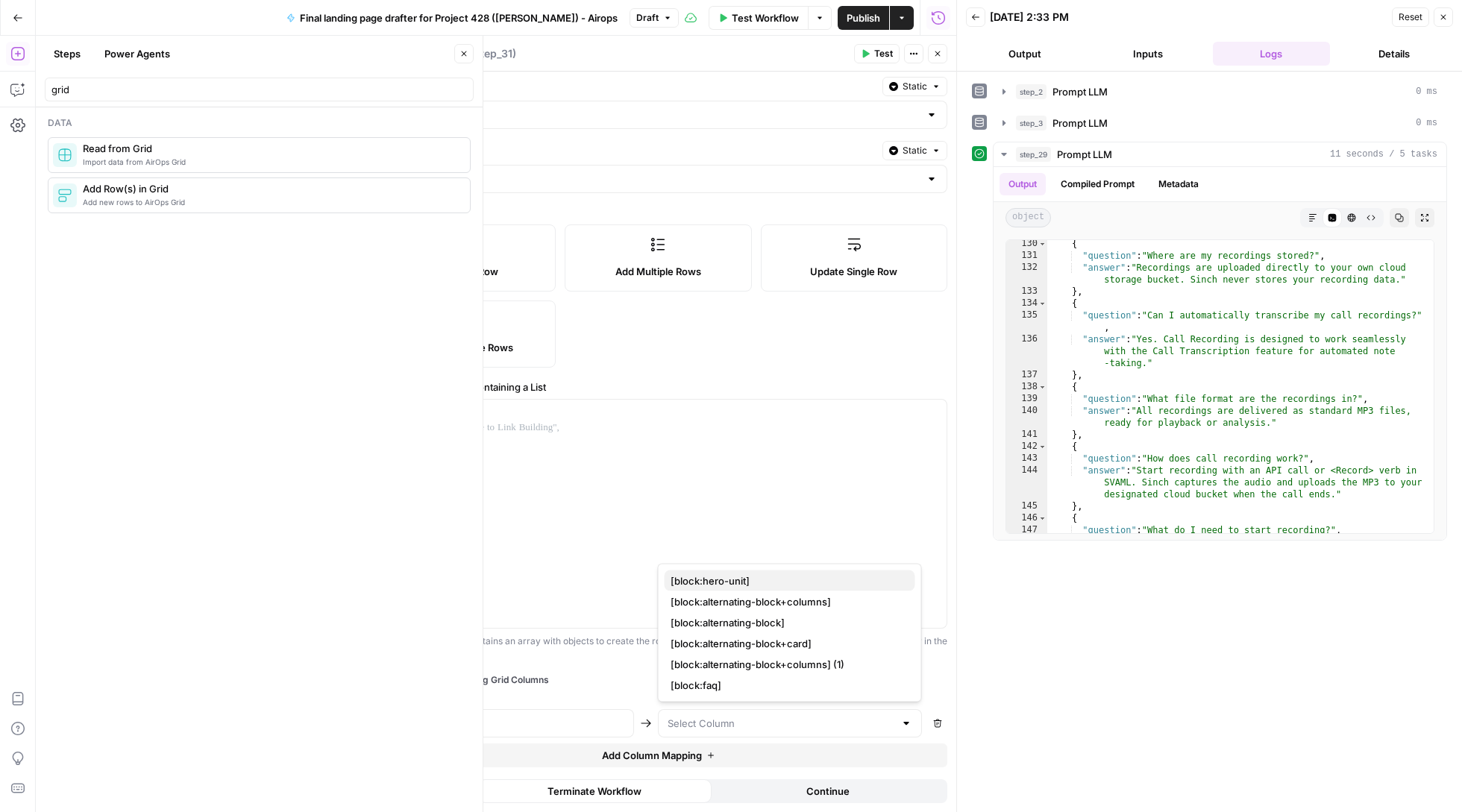
click at [753, 576] on span "[block:hero-unit]" at bounding box center [787, 581] width 232 height 15
type input "[block:hero-unit]"
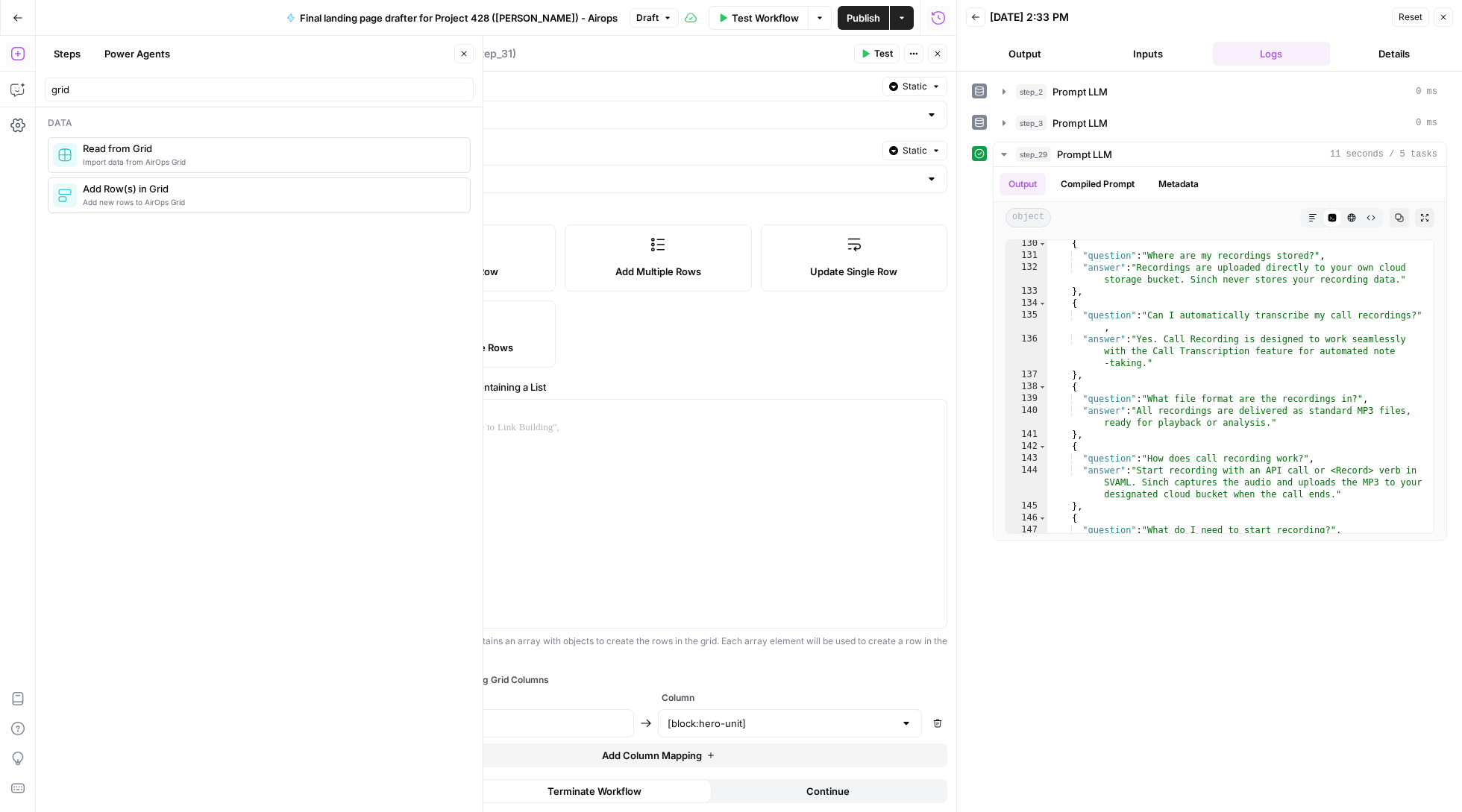
click at [603, 709] on div at bounding box center [502, 723] width 265 height 28
click at [930, 410] on icon "button" at bounding box center [933, 413] width 8 height 8
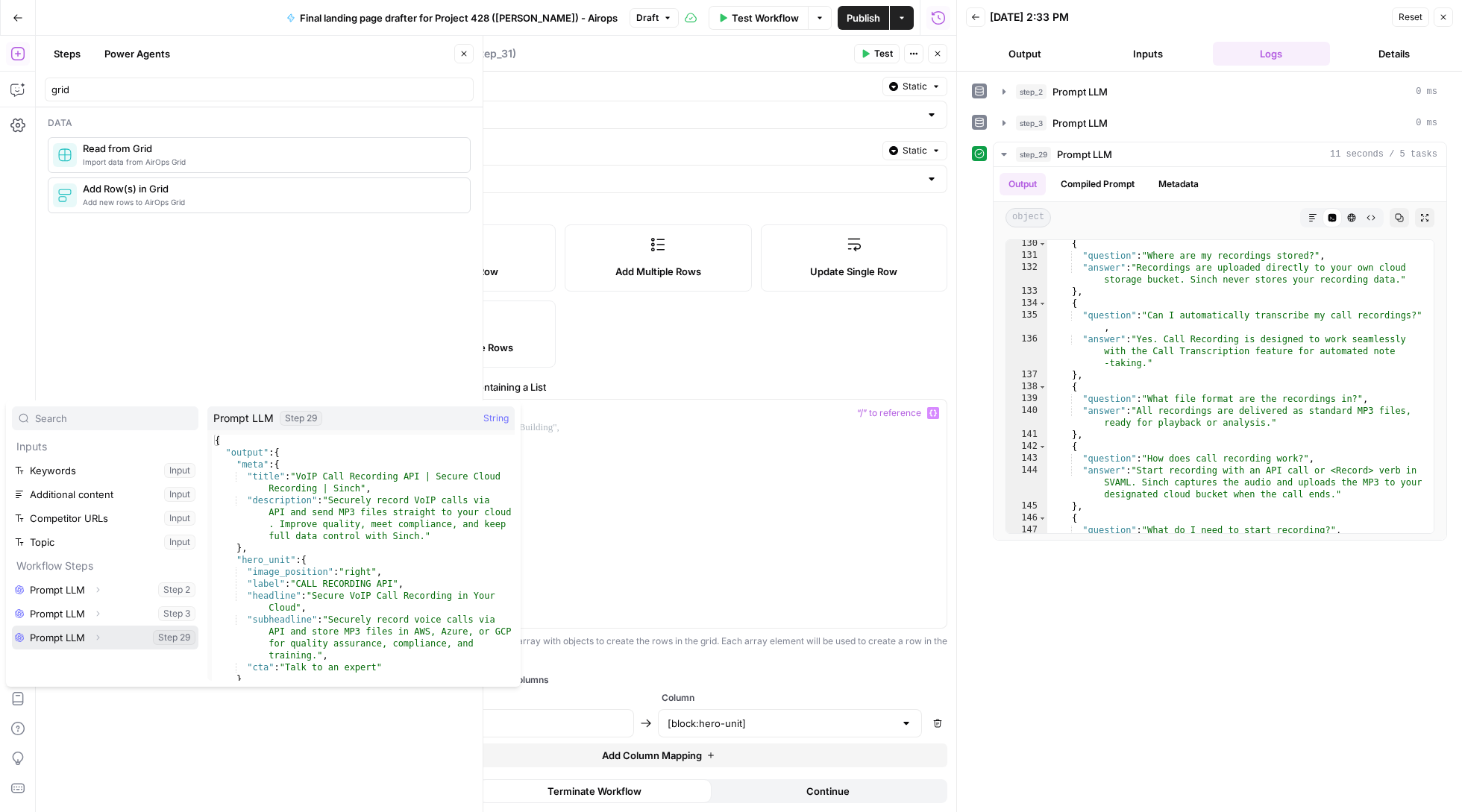
click at [100, 631] on button "Expand" at bounding box center [97, 637] width 19 height 19
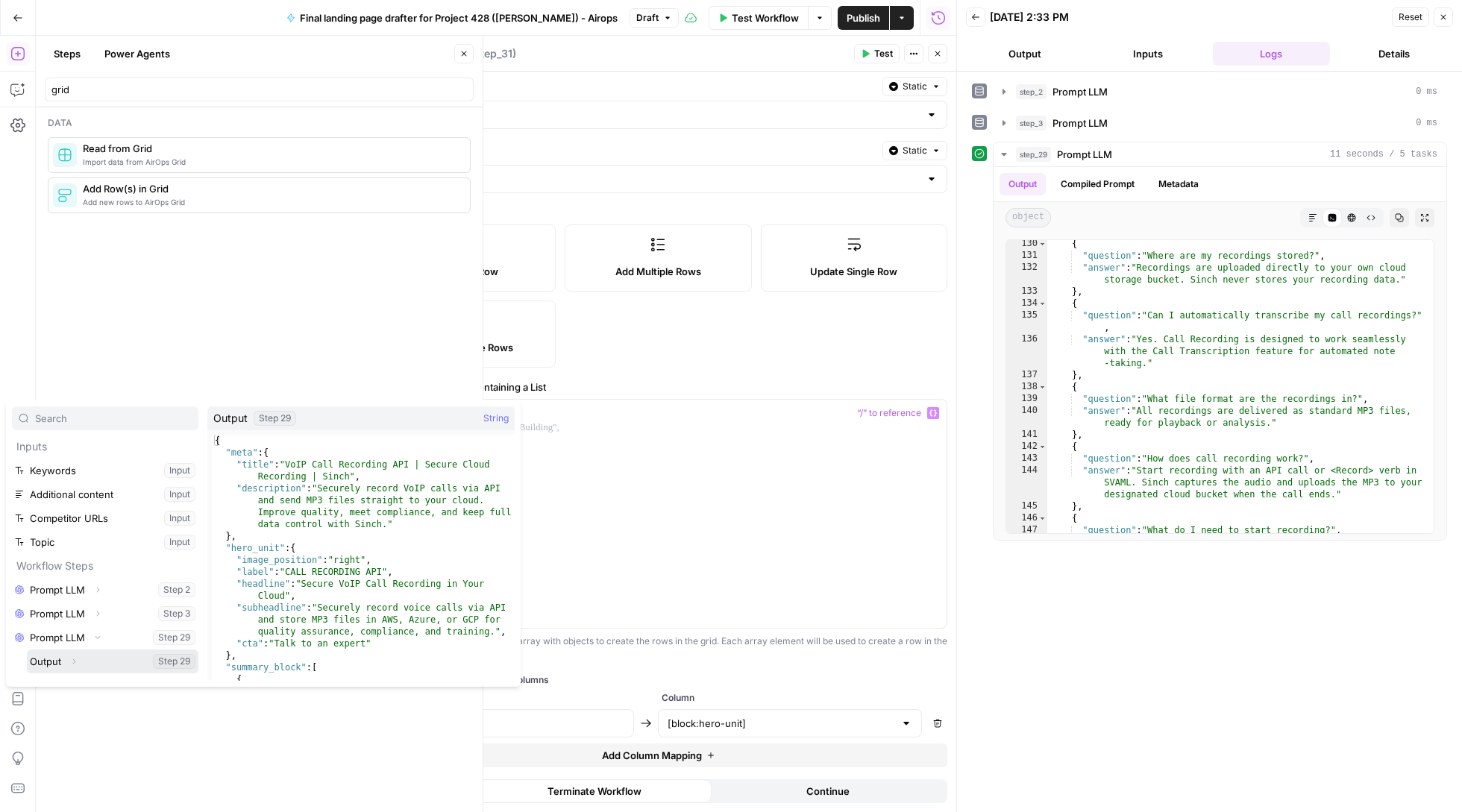
click at [69, 663] on icon "button" at bounding box center [74, 661] width 9 height 9
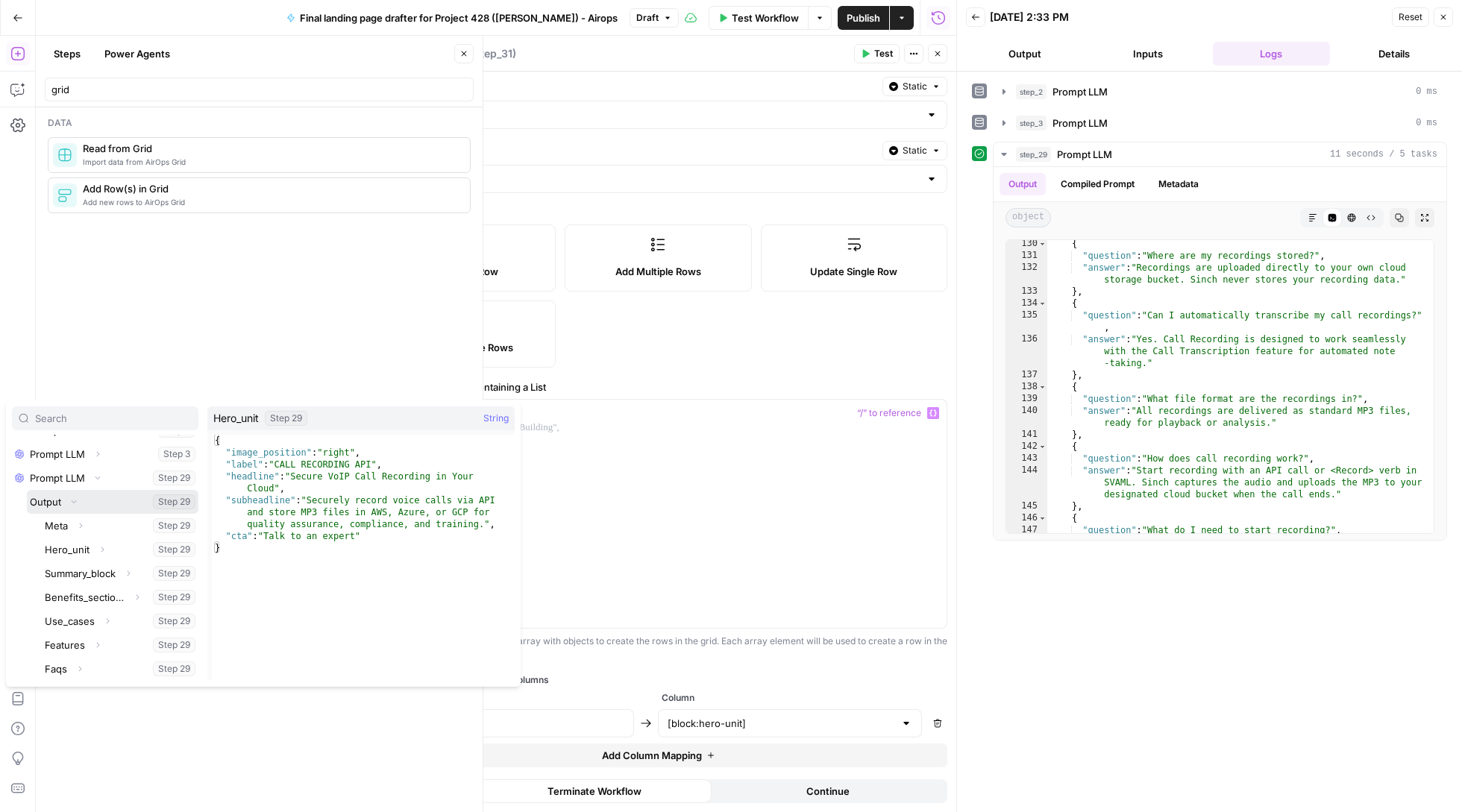
scroll to position [160, 0]
click at [85, 547] on button "Select variable Hero_unit" at bounding box center [120, 549] width 157 height 24
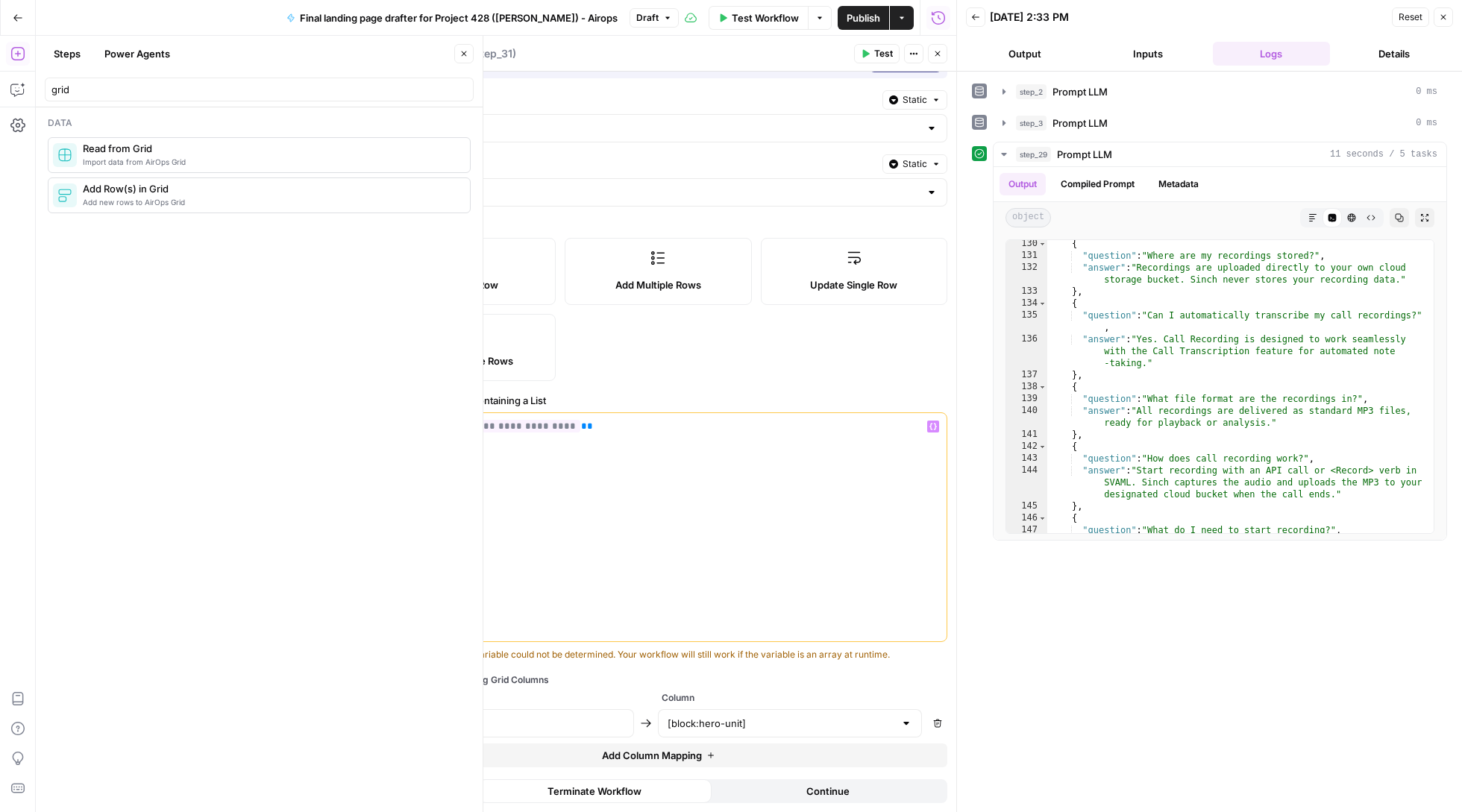
drag, startPoint x: 625, startPoint y: 427, endPoint x: 376, endPoint y: 422, distance: 249.1
click at [376, 422] on div "**********" at bounding box center [658, 527] width 576 height 228
click at [402, 716] on input "text" at bounding box center [502, 723] width 246 height 15
paste input "{{step_29.output.hero_unit}}"
type input "{{step_29.output.hero_unit}}"
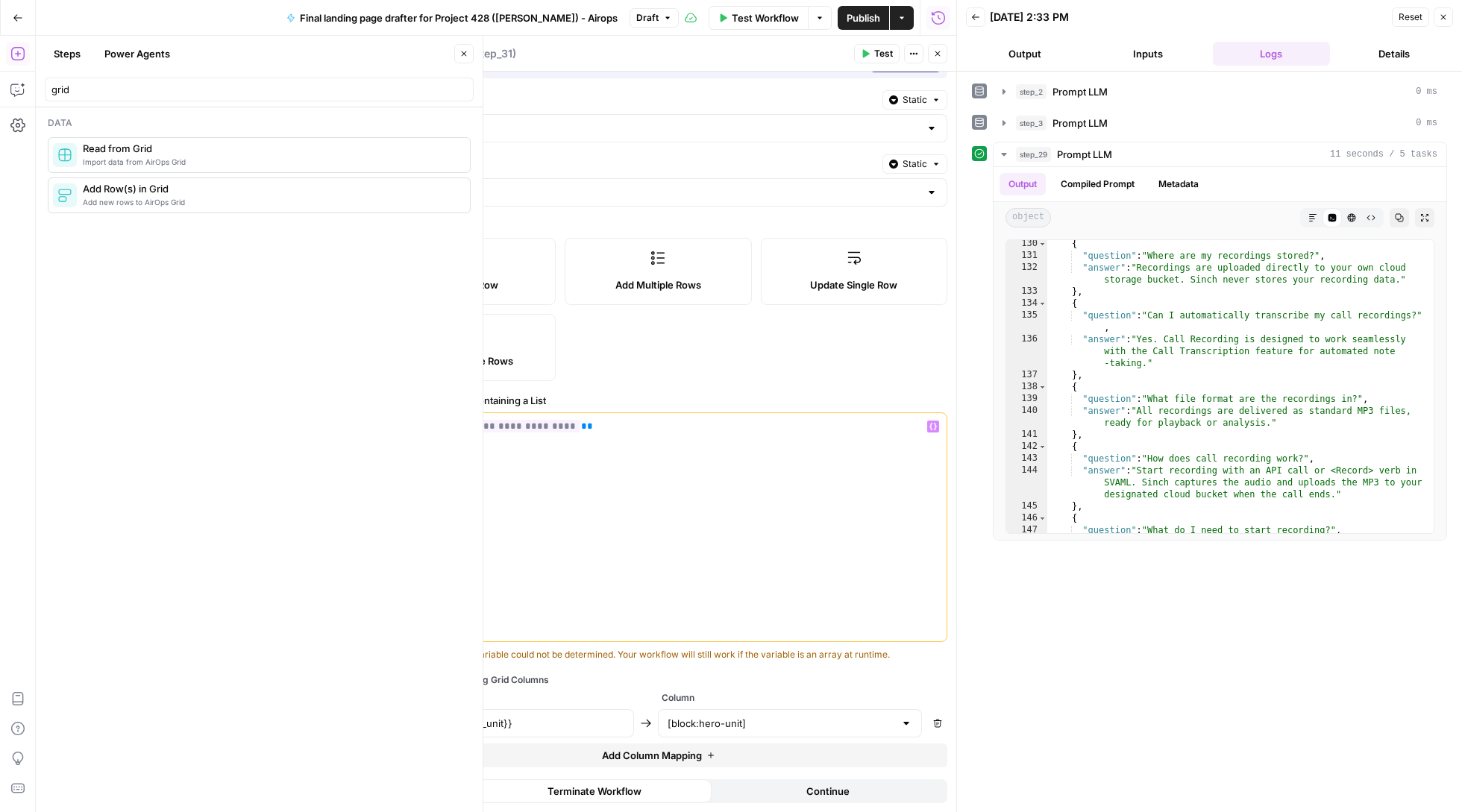
click at [596, 440] on div "**********" at bounding box center [658, 527] width 576 height 228
click at [941, 726] on icon "button" at bounding box center [938, 723] width 9 height 9
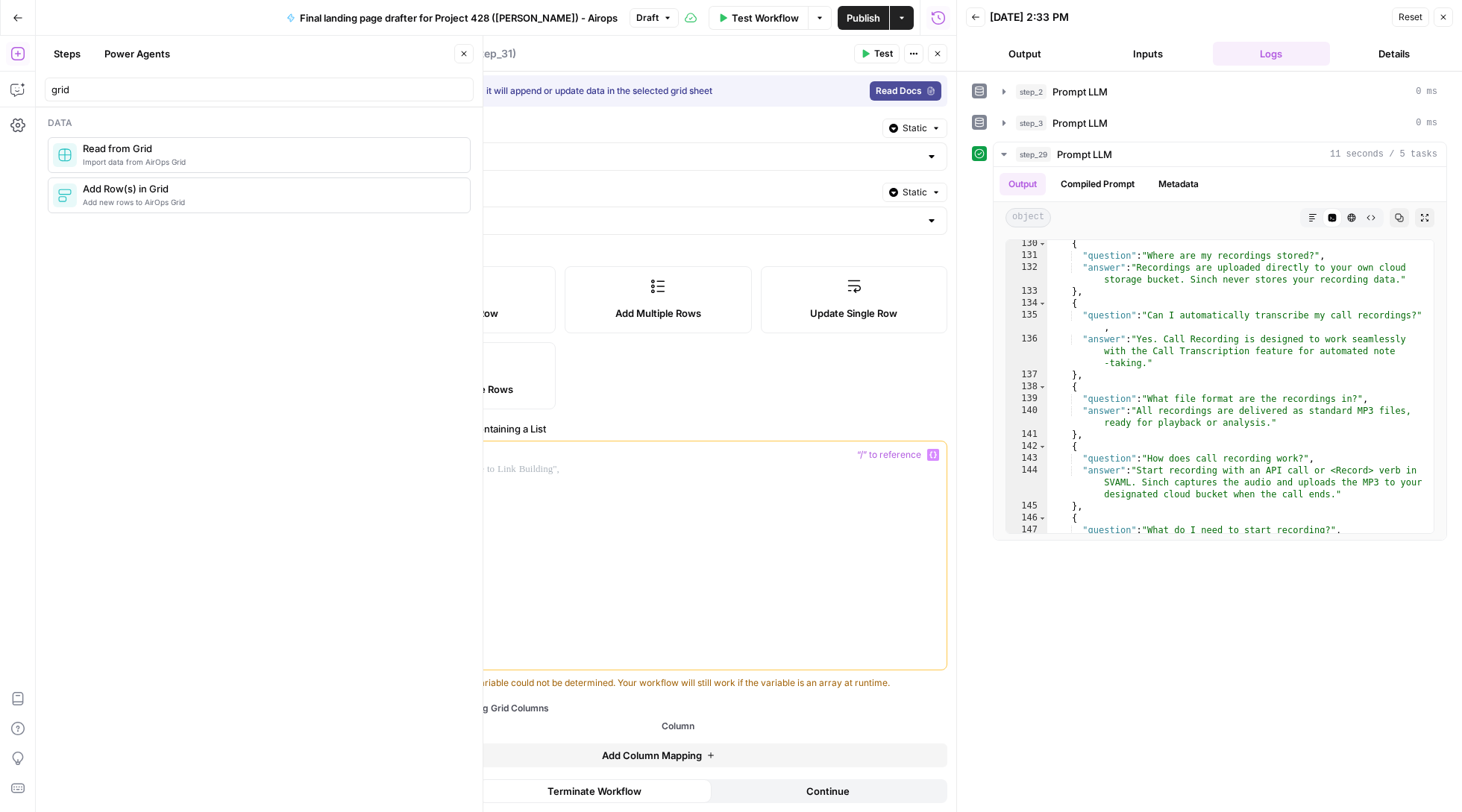
scroll to position [7, 0]
click at [719, 499] on div at bounding box center [658, 555] width 576 height 228
click at [11, 93] on icon "button" at bounding box center [17, 90] width 12 height 12
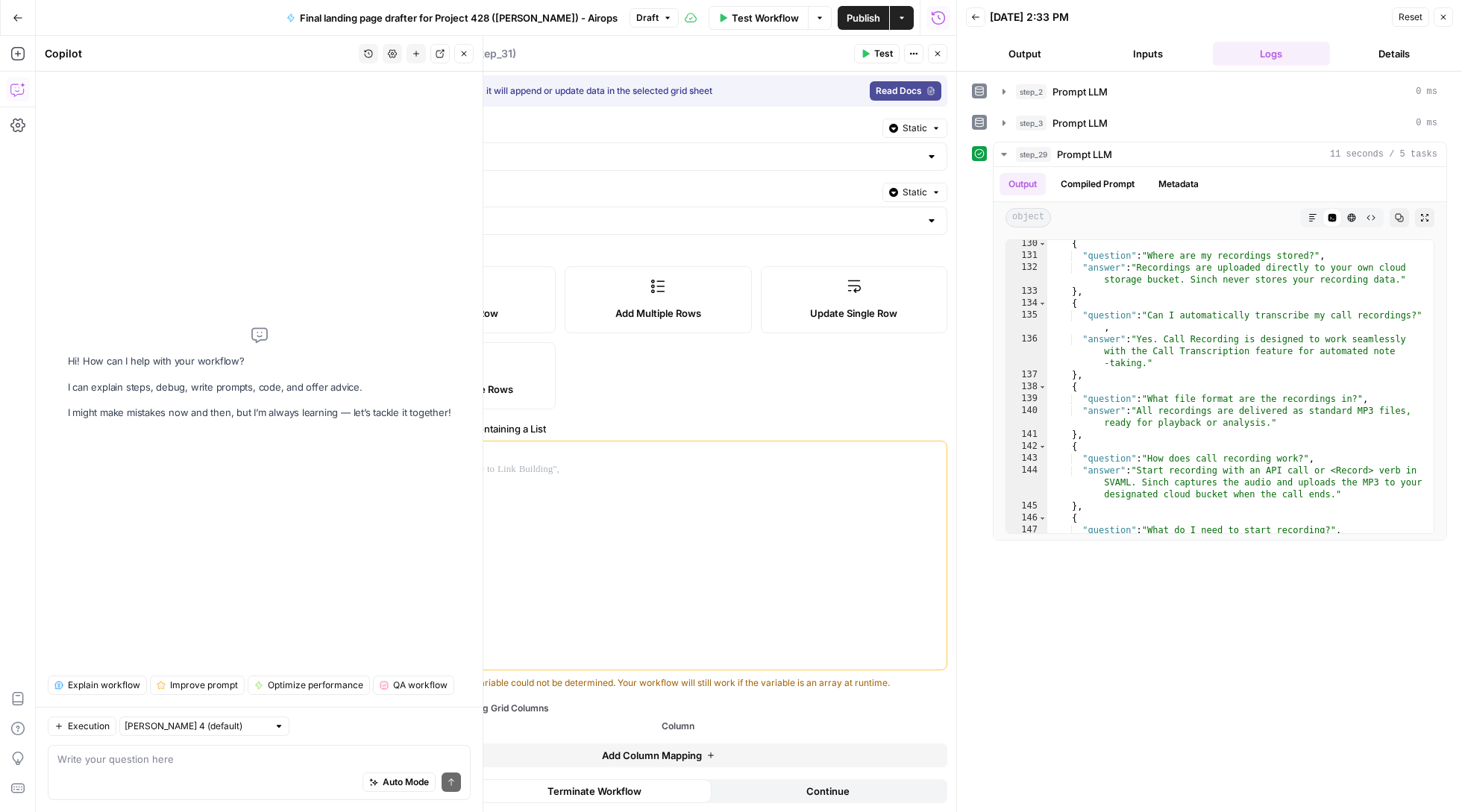
click at [940, 53] on icon "button" at bounding box center [938, 53] width 9 height 9
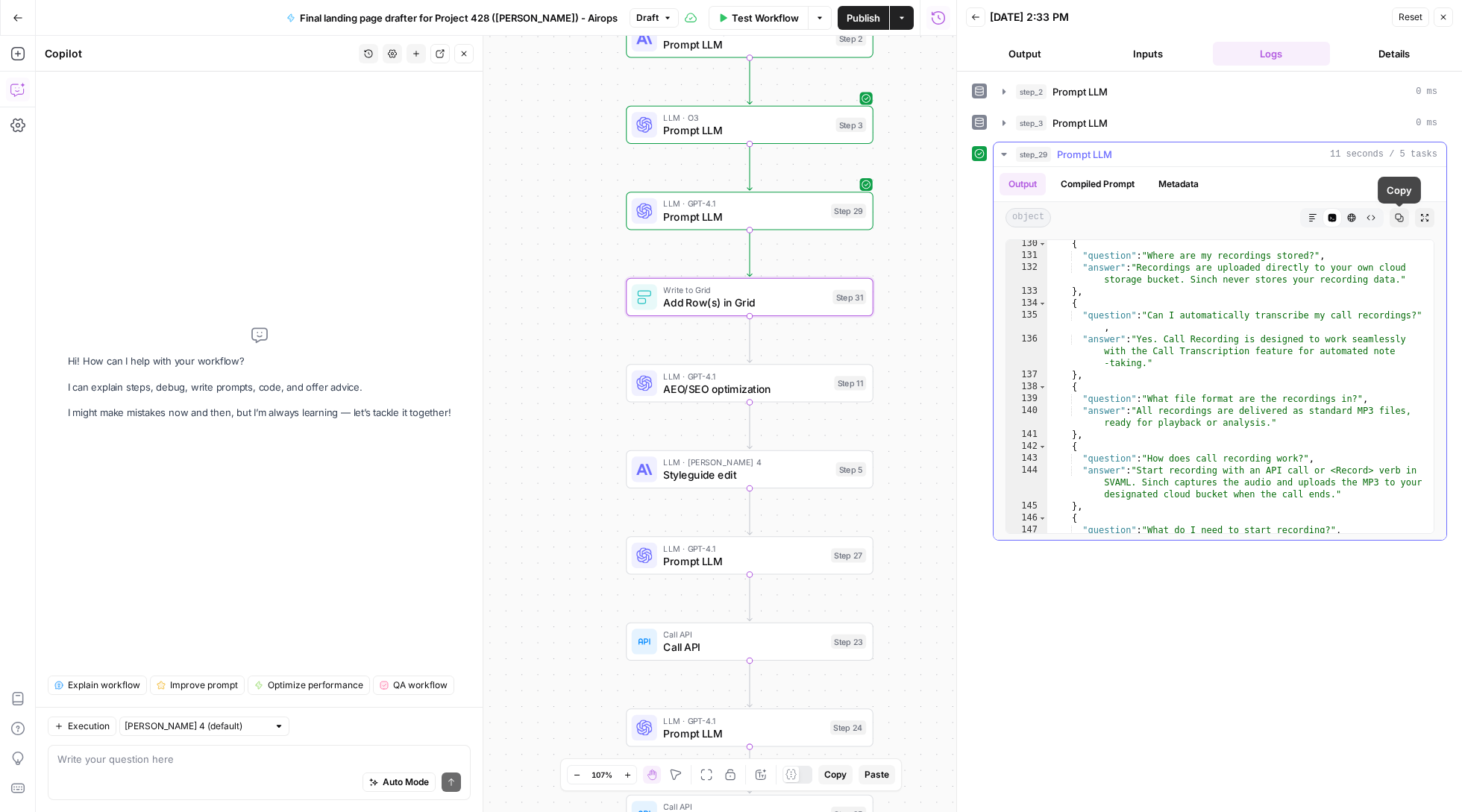
click at [1404, 222] on button "Copy" at bounding box center [1399, 217] width 19 height 19
click at [202, 758] on textarea at bounding box center [259, 759] width 403 height 15
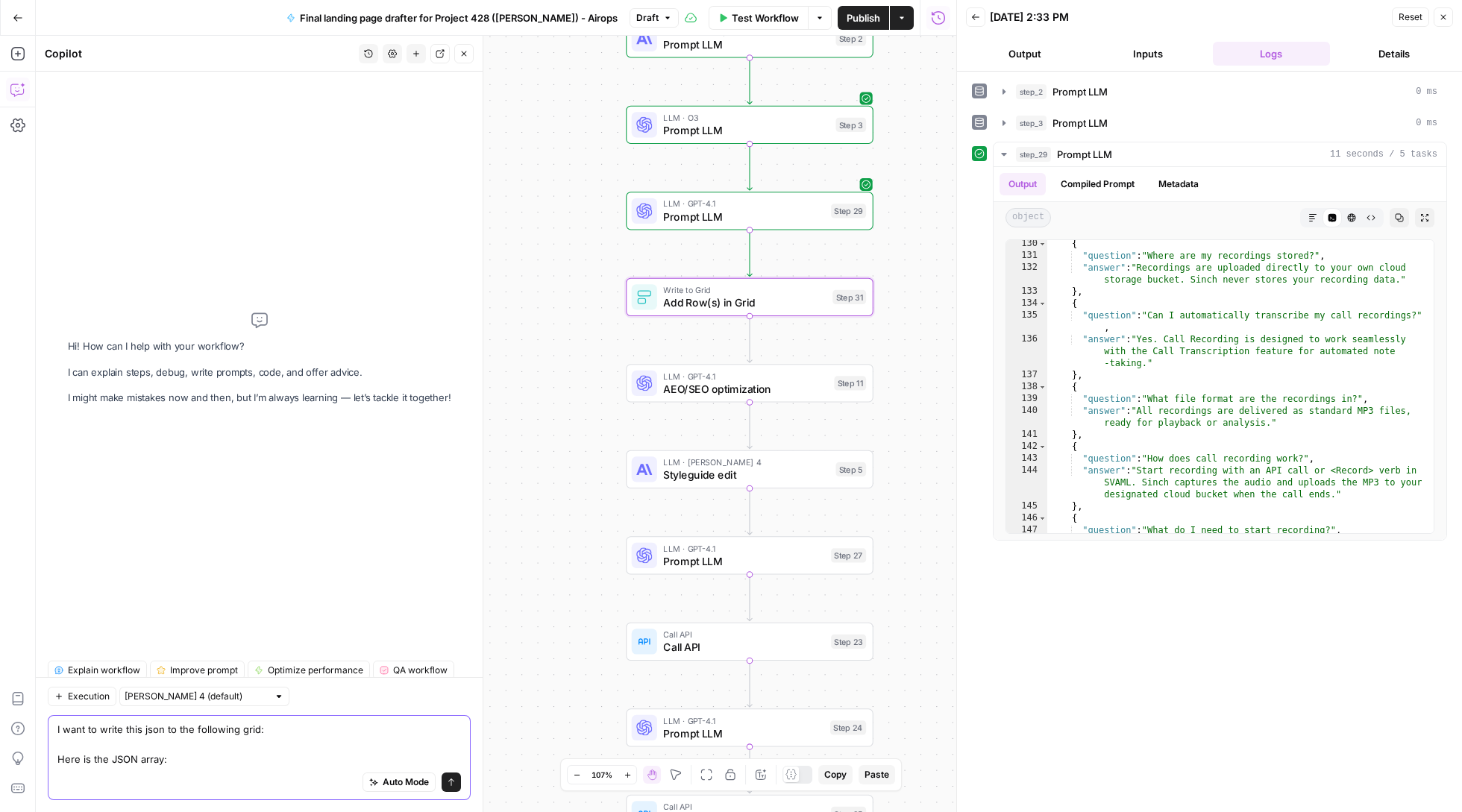
paste textarea "{ "meta": { "title": "VoIP Call Recording API | Secure Cloud Recording | Sinch"…"
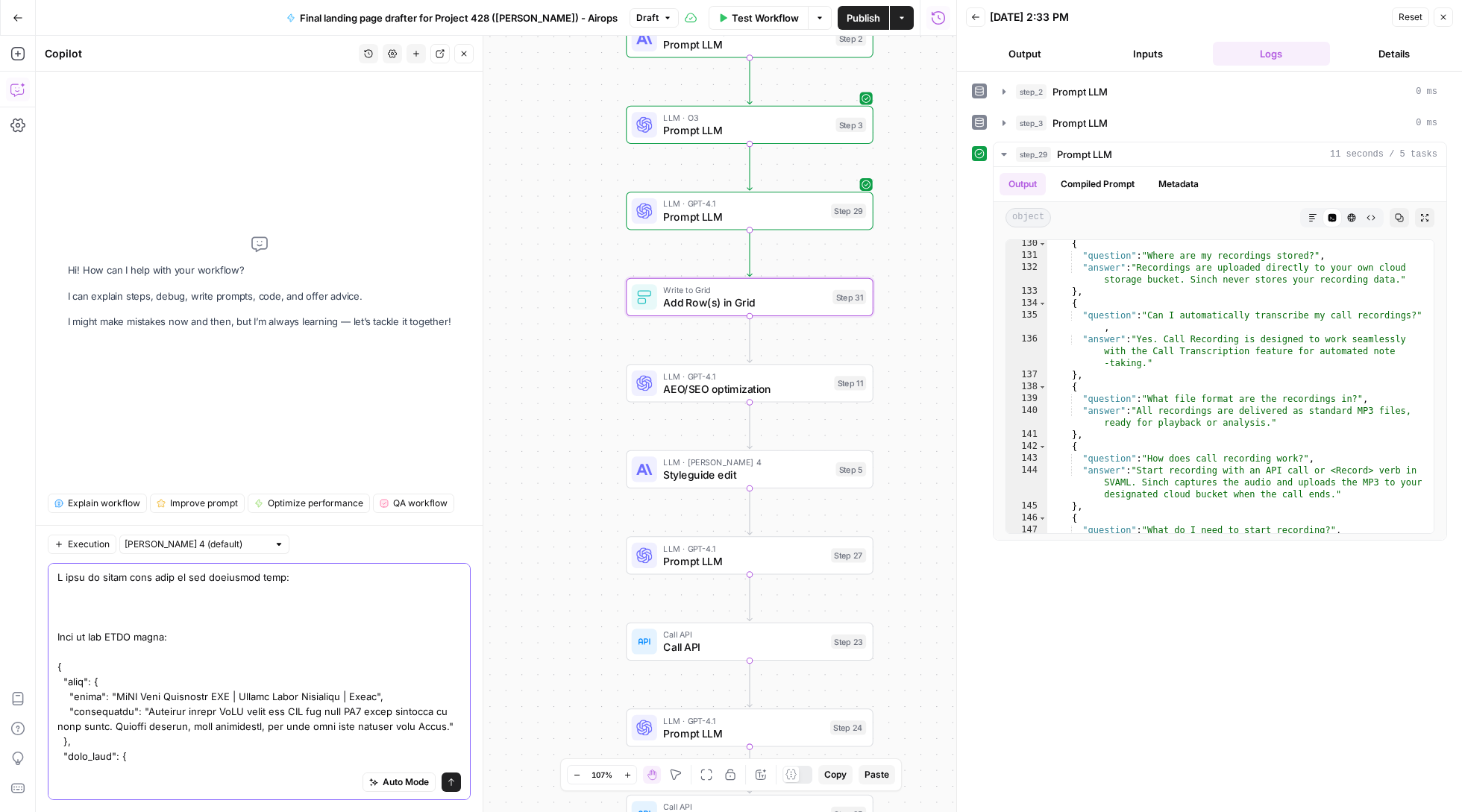
paste textarea "- [block:hero-unit] - [block:alternating-block+columns] Summary block (3 column…"
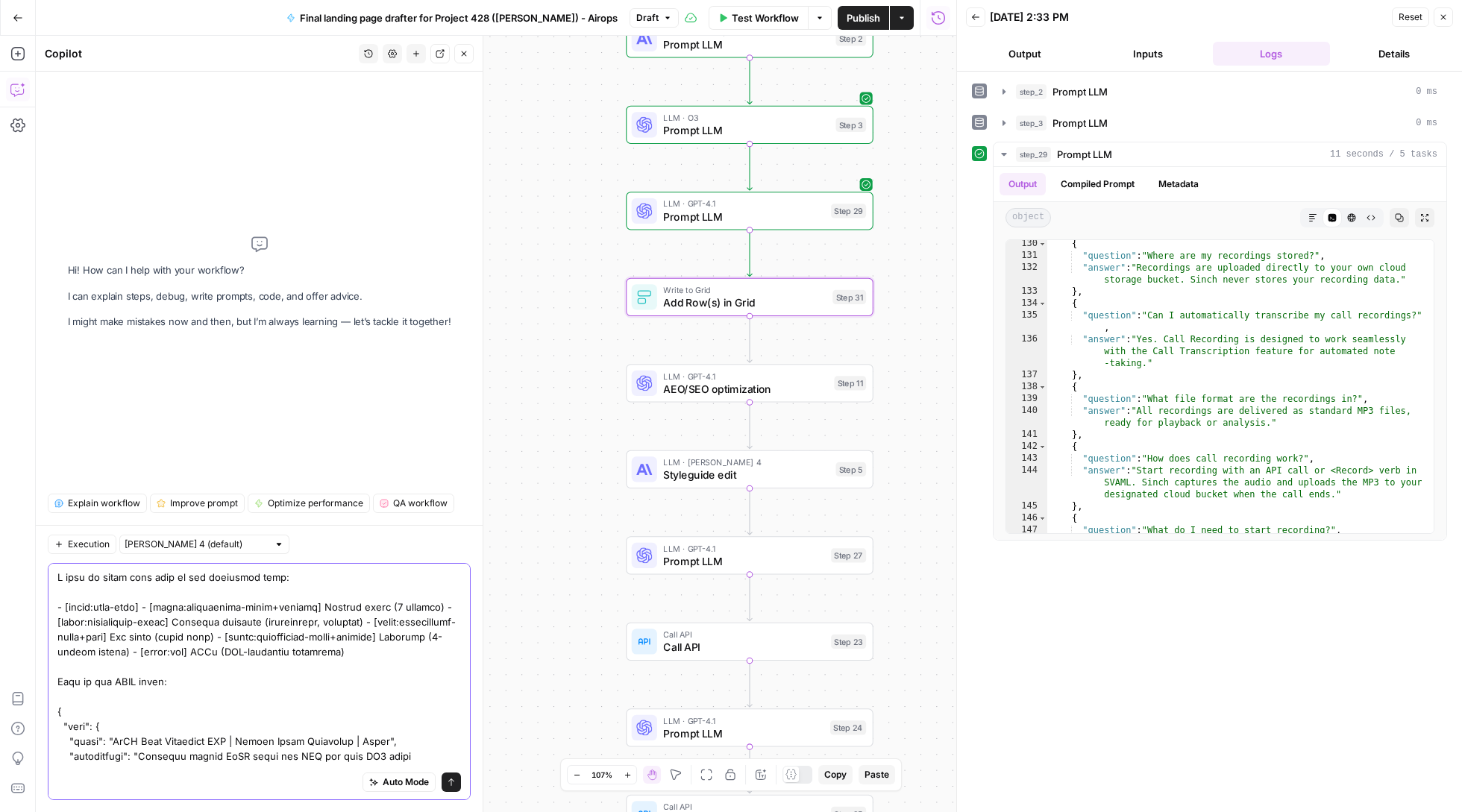
paste textarea "https://app.airops.com/sinch-0/grids/32337/sheets/41372"
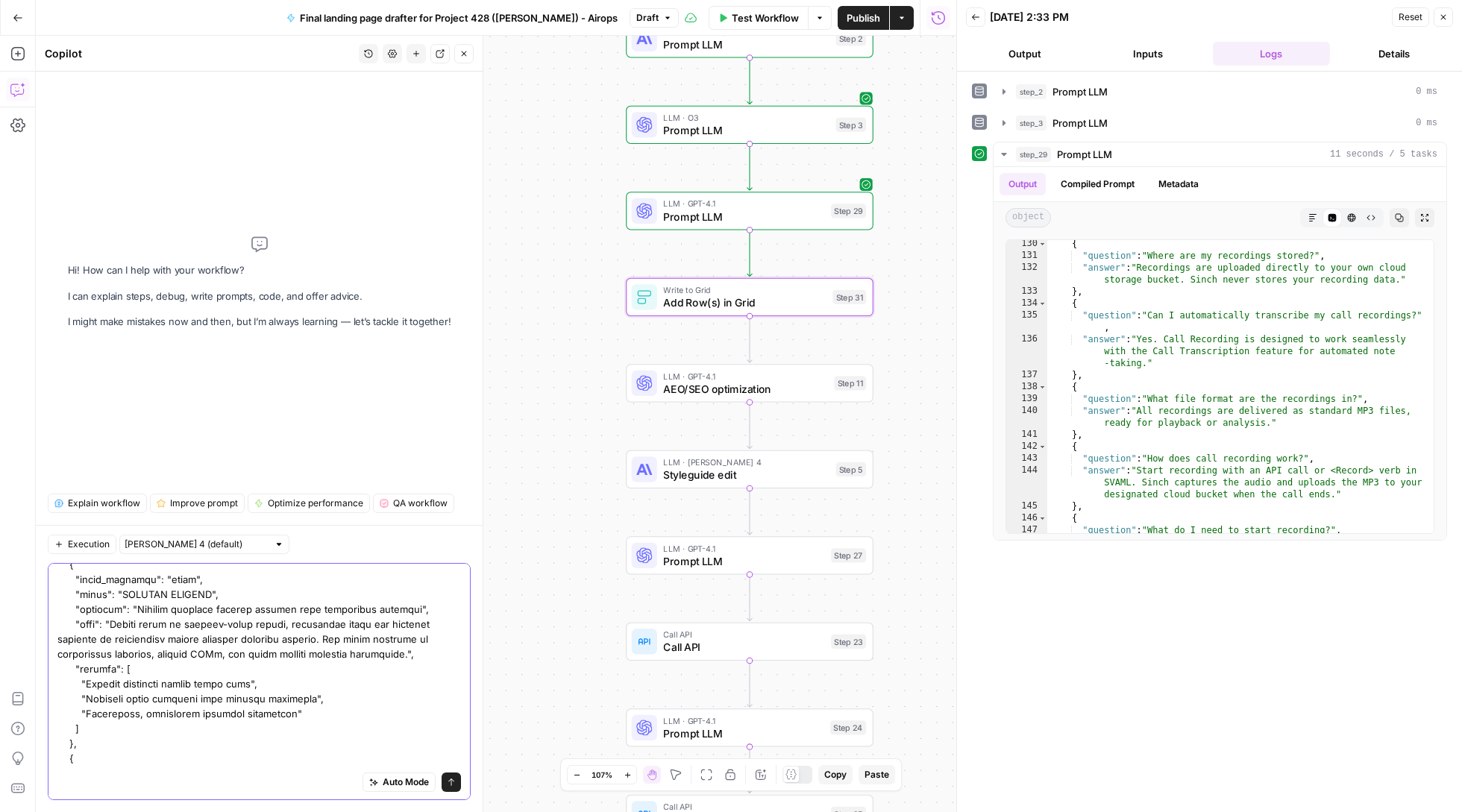
scroll to position [773, 0]
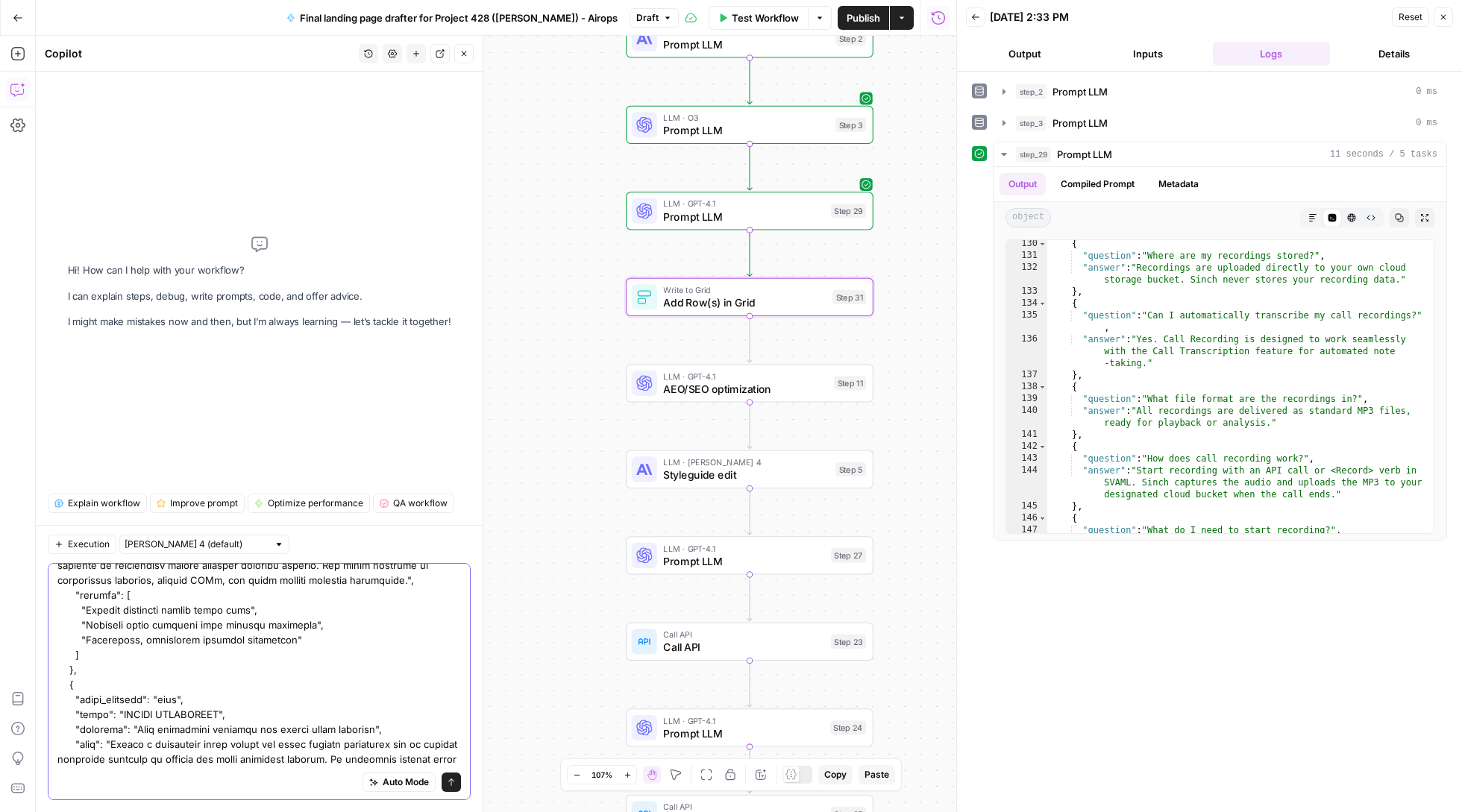
type textarea "I want to write this json to the following grid https://app.airops.com/sinch-0/…"
click at [451, 783] on icon "submit" at bounding box center [451, 782] width 6 height 8
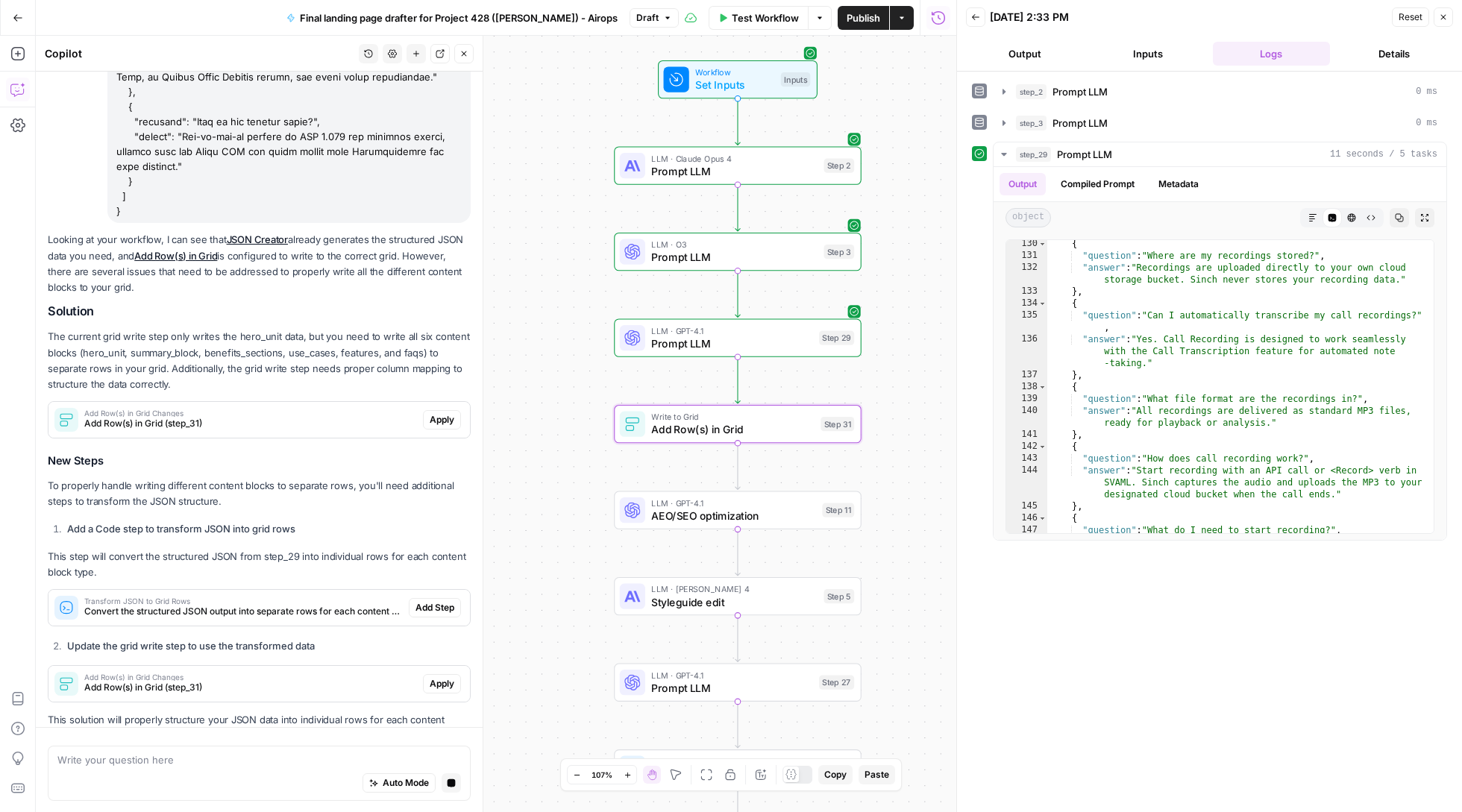
scroll to position [3038, 0]
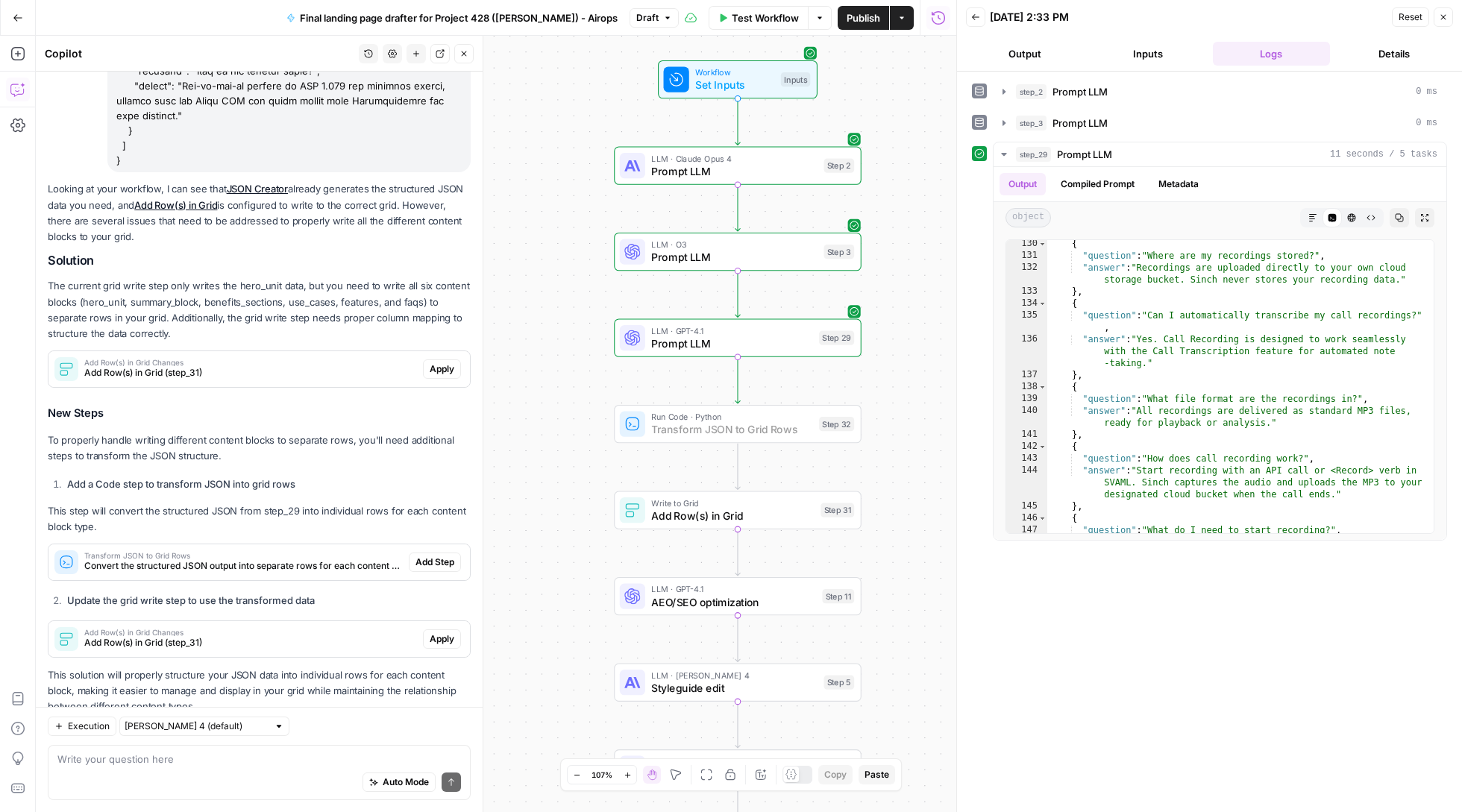
click at [431, 556] on span "Add Step" at bounding box center [435, 562] width 39 height 13
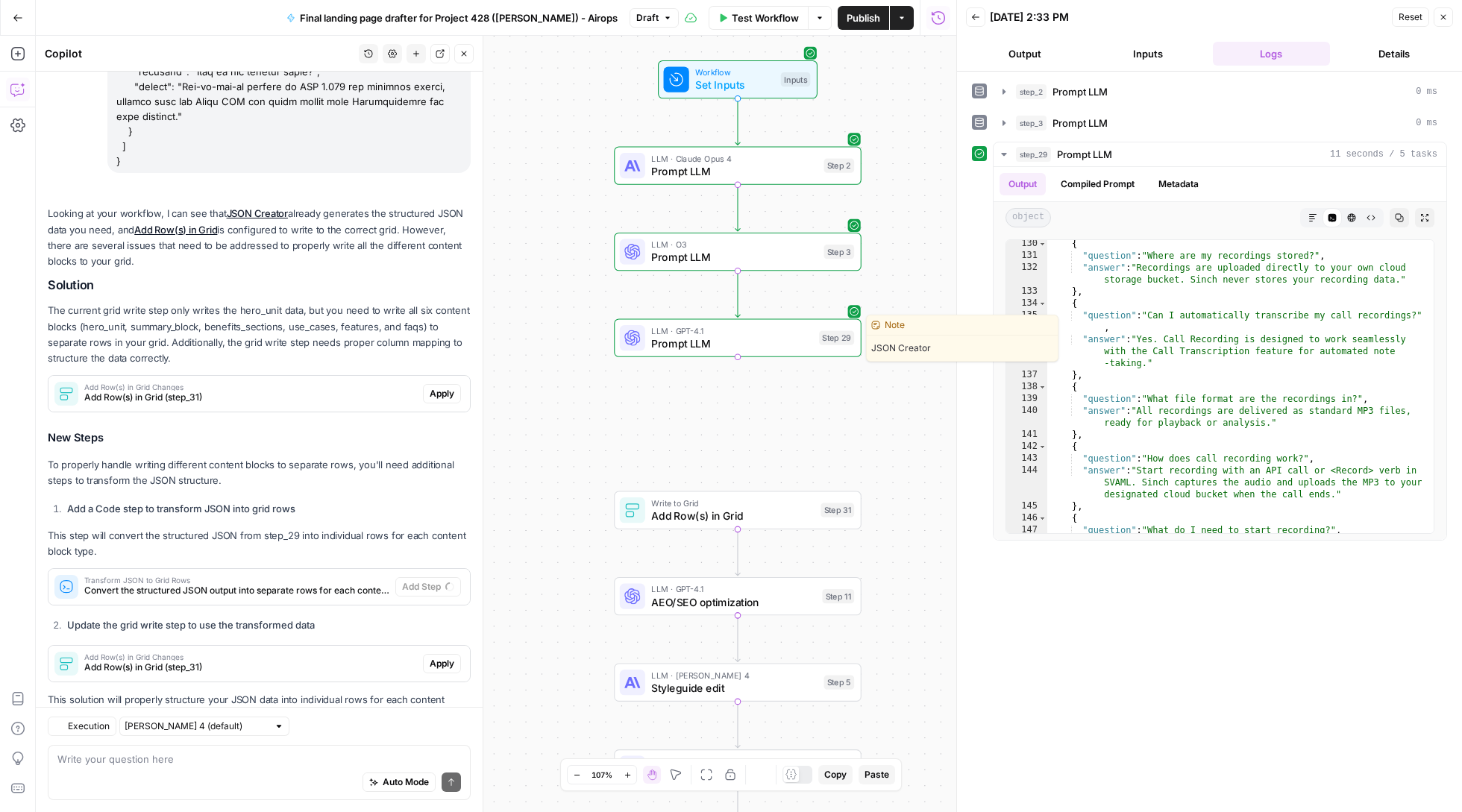
scroll to position [3062, 0]
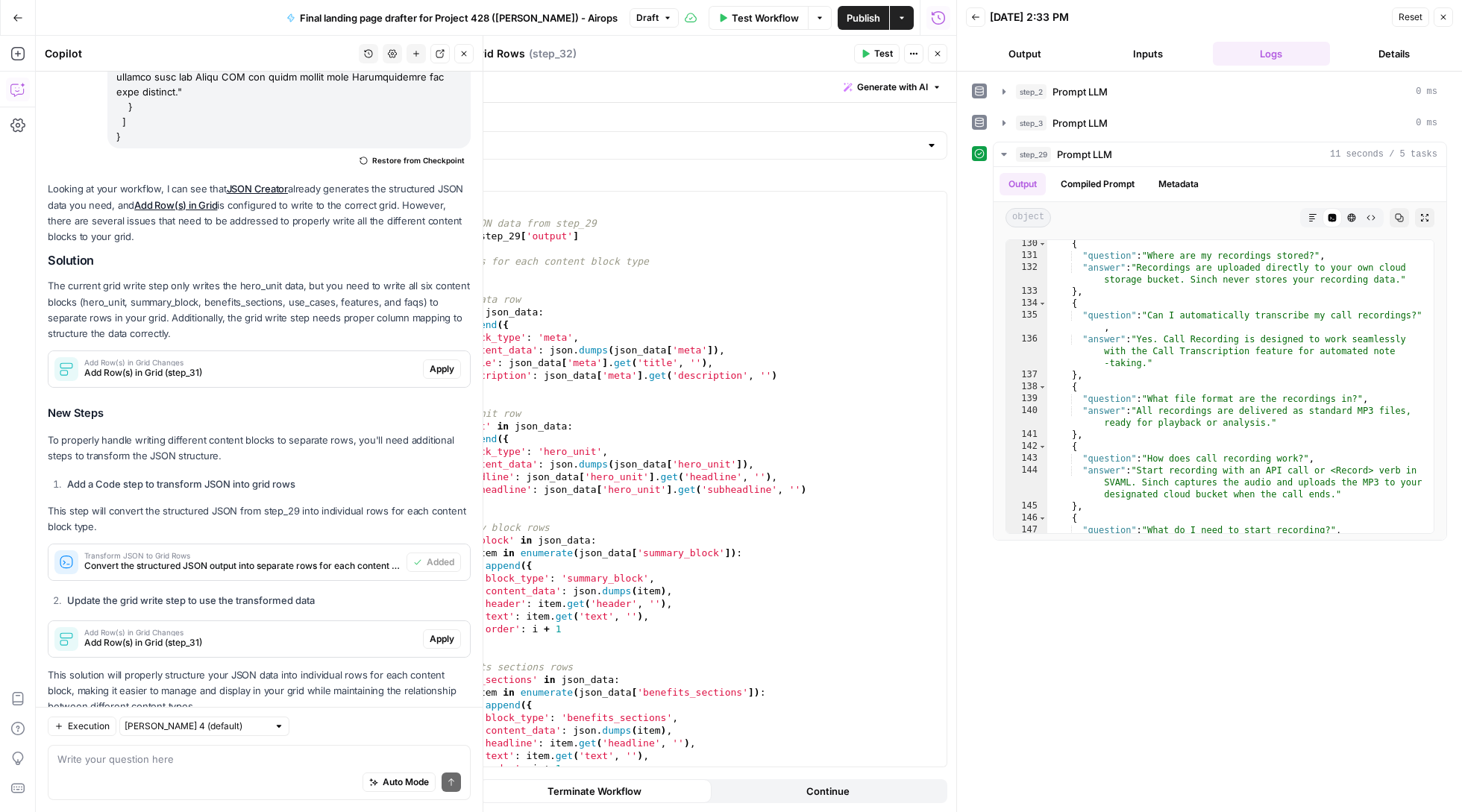
click at [424, 630] on button "Apply" at bounding box center [441, 639] width 38 height 19
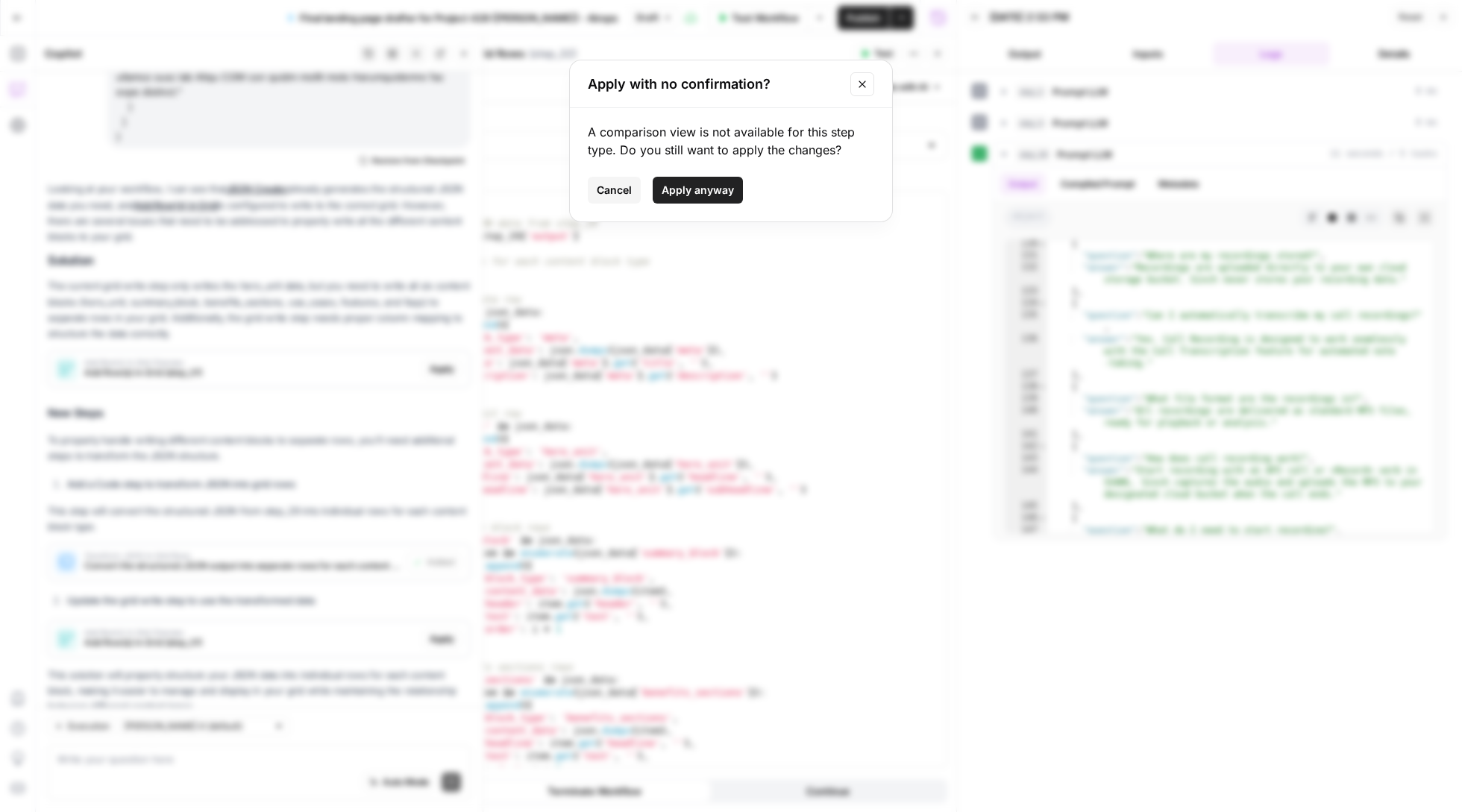
click at [699, 187] on span "Apply anyway" at bounding box center [697, 189] width 72 height 15
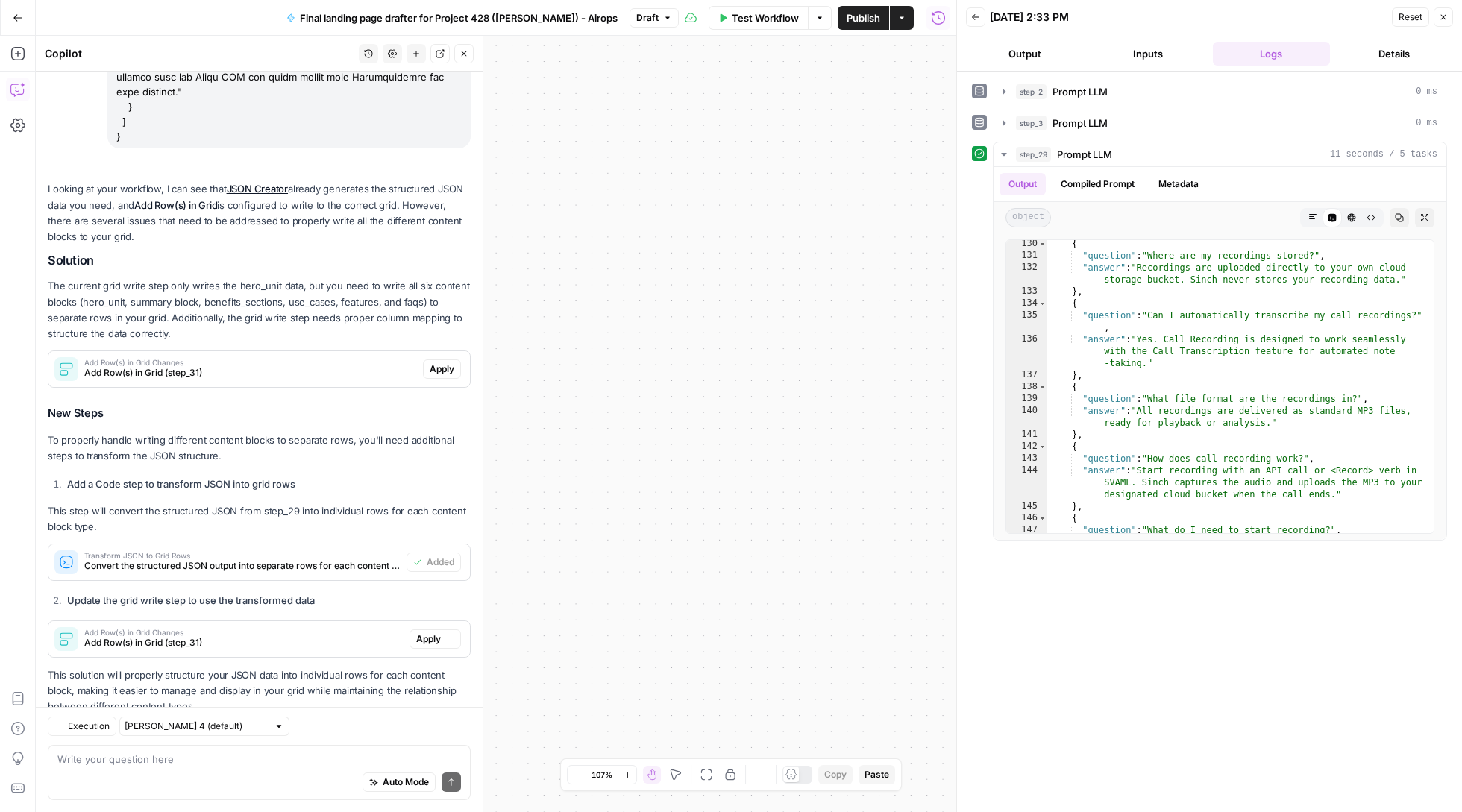
type textarea "Add Row(s) in Grid"
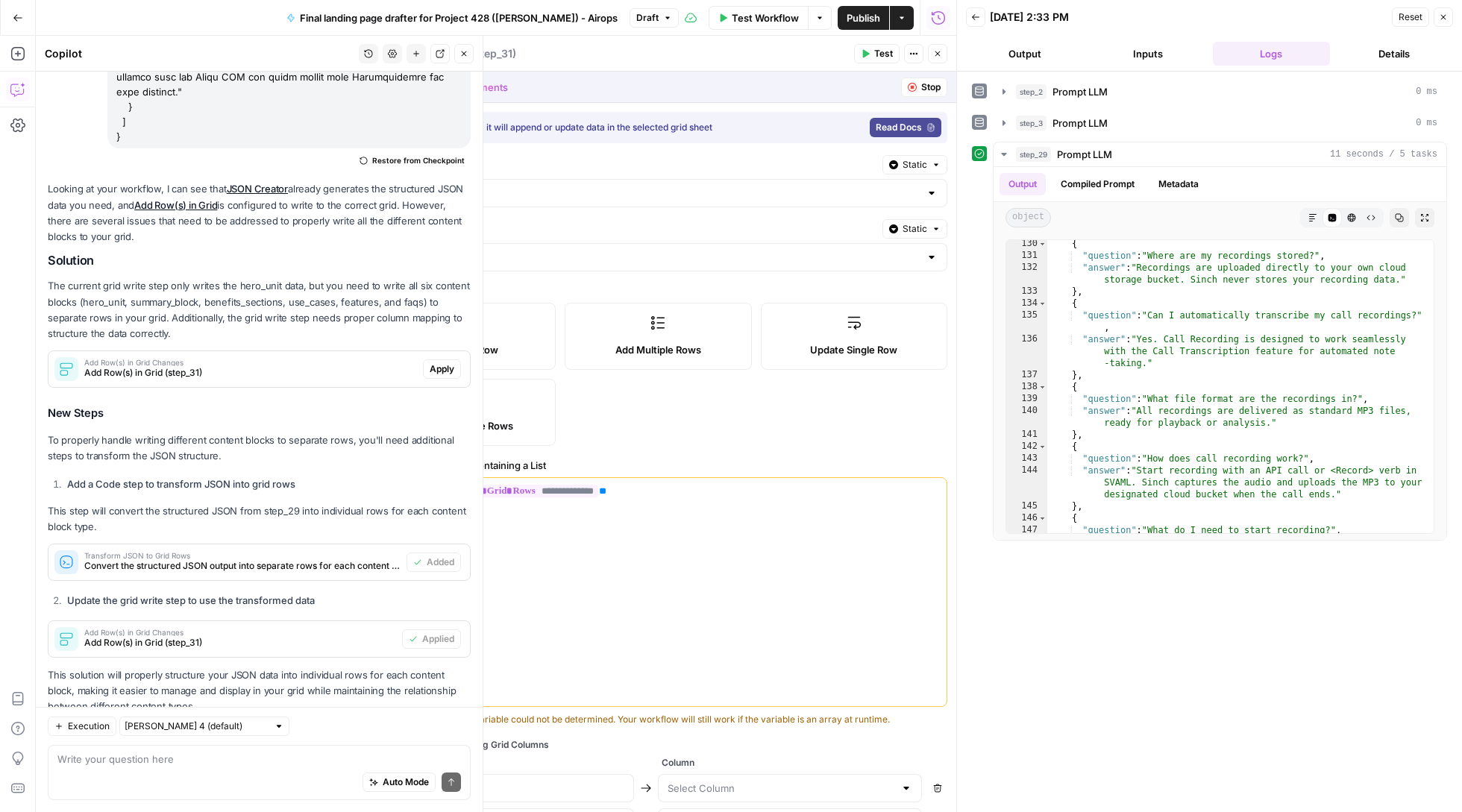
click at [432, 362] on span "Apply" at bounding box center [442, 368] width 25 height 13
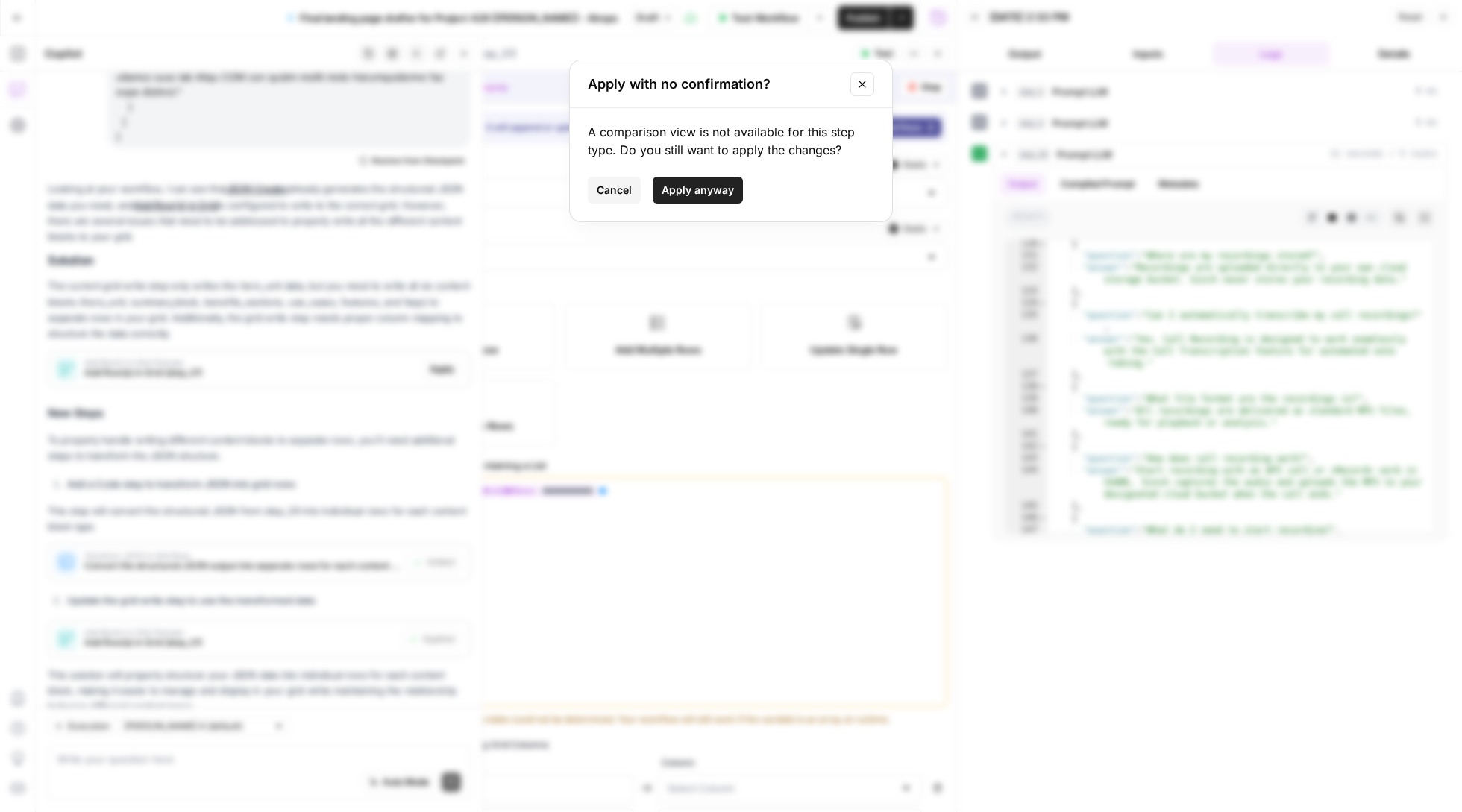
click at [696, 183] on span "Apply anyway" at bounding box center [697, 189] width 72 height 15
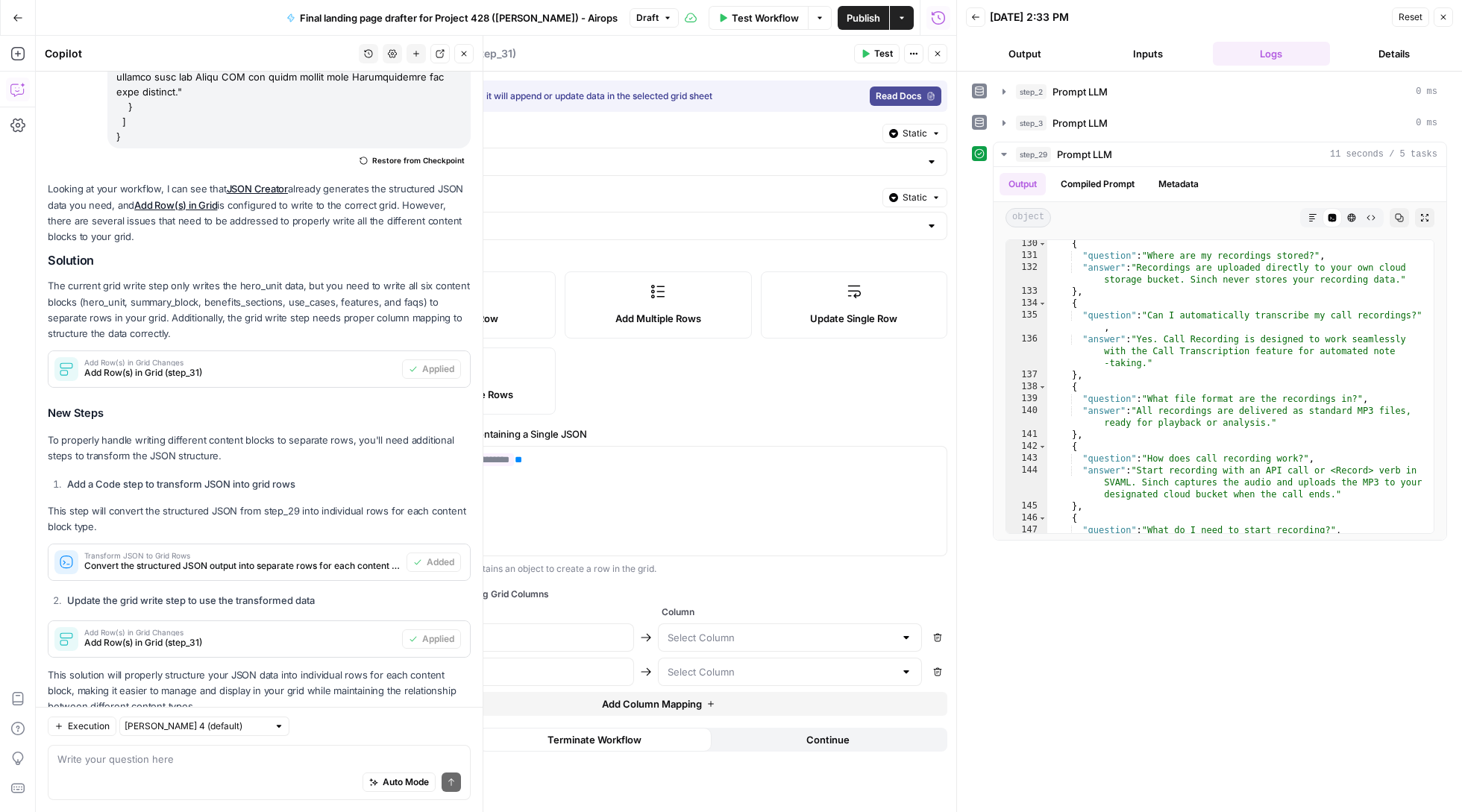
click at [759, 651] on div at bounding box center [790, 637] width 265 height 28
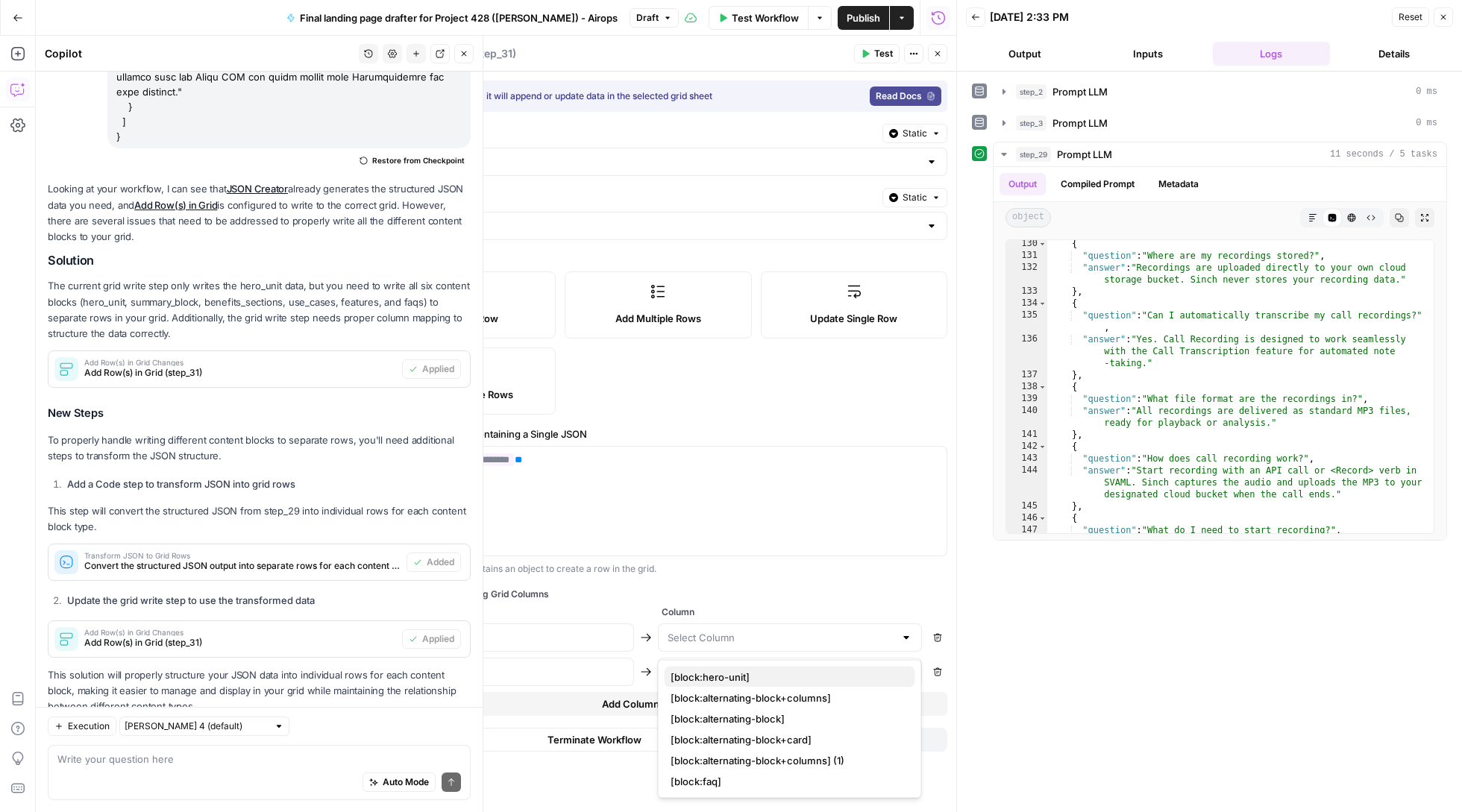
click at [777, 678] on span "[block:hero-unit]" at bounding box center [787, 677] width 232 height 15
type input "[block:hero-unit]"
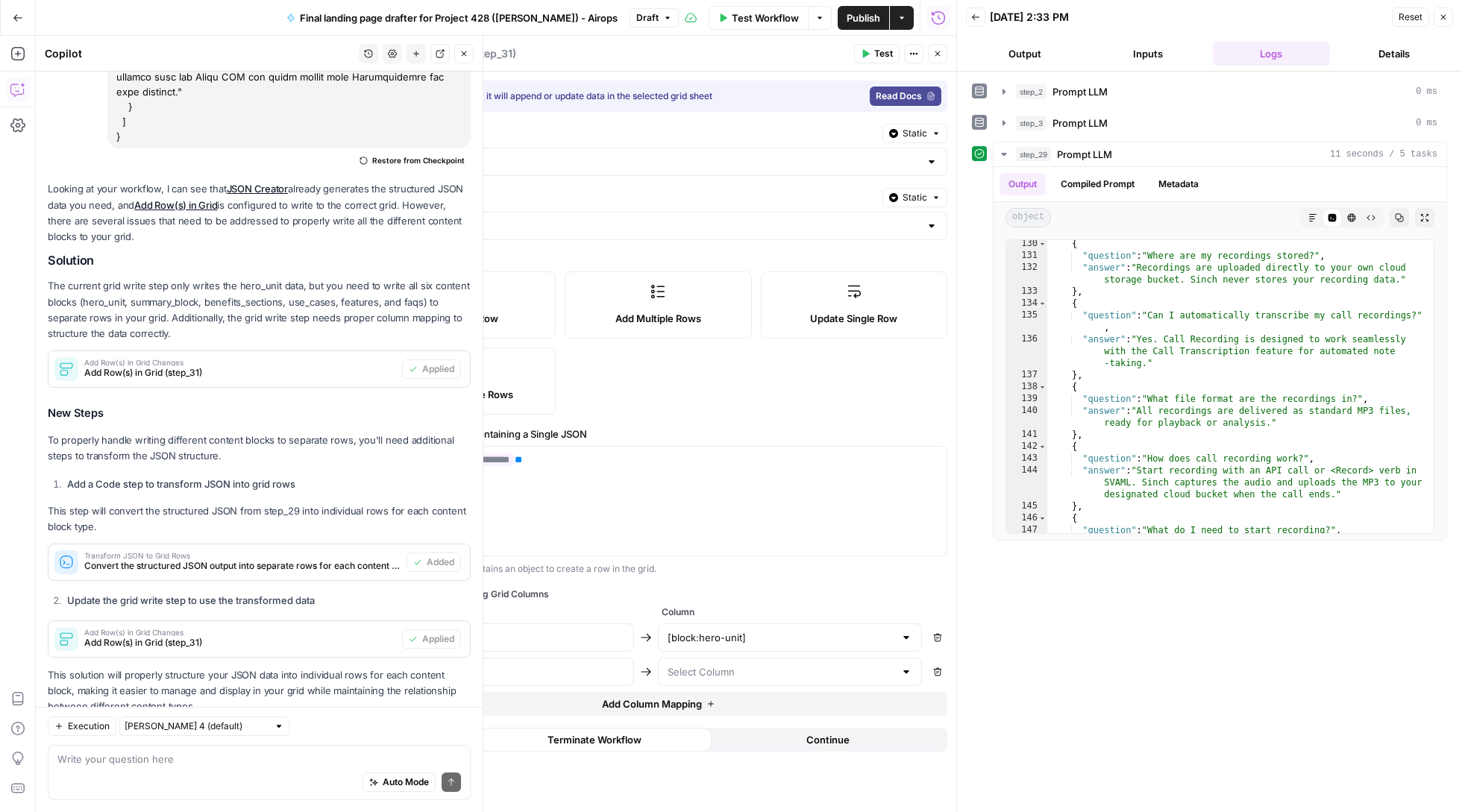
click at [588, 623] on div "Map Object Keys to Existing Grid Columns Key Column block_type [block:hero-unit…" at bounding box center [658, 652] width 578 height 128
click at [588, 636] on input "block_type" at bounding box center [502, 637] width 246 height 15
click at [460, 638] on input "block_type" at bounding box center [502, 637] width 246 height 15
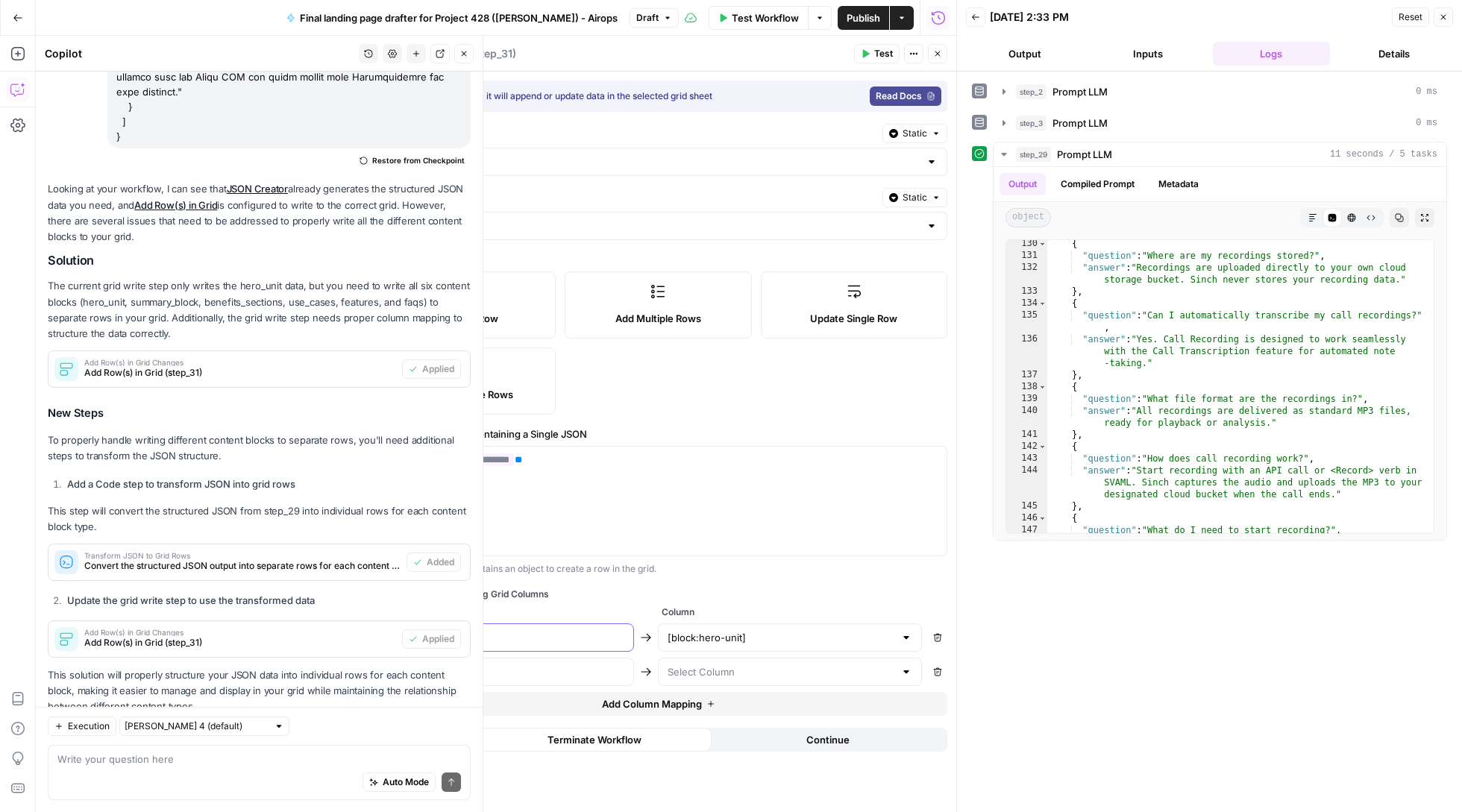
paste input "[block:hero-unit]"
type input "block_type"
click at [717, 678] on input "text" at bounding box center [781, 672] width 227 height 15
click at [752, 551] on span "[block:alternating-block+columns]" at bounding box center [787, 552] width 232 height 15
type input "[block:alternating-block+columns]"
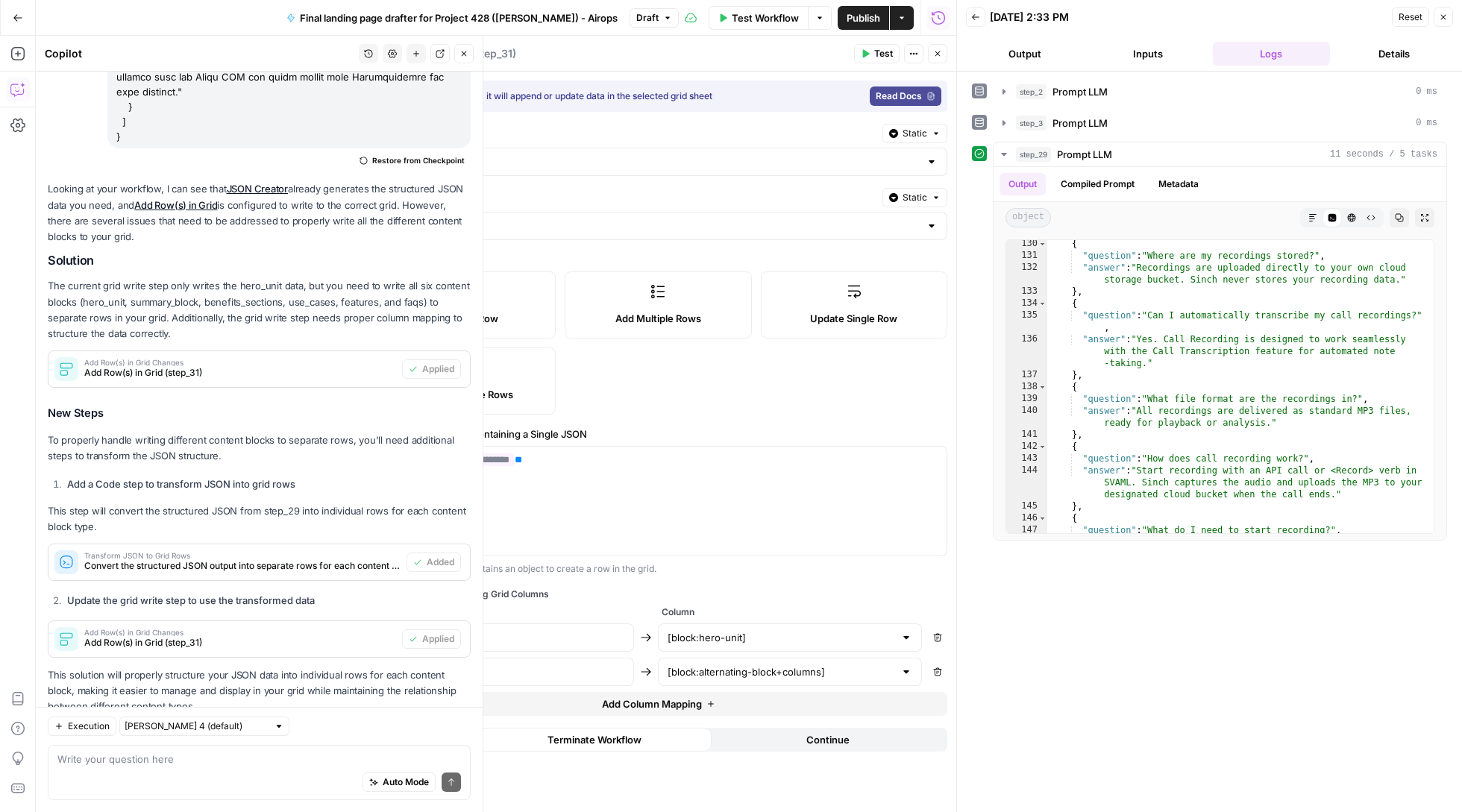
click at [562, 704] on button "Add Column Mapping" at bounding box center [658, 703] width 578 height 24
click at [877, 60] on span "Test" at bounding box center [883, 53] width 18 height 13
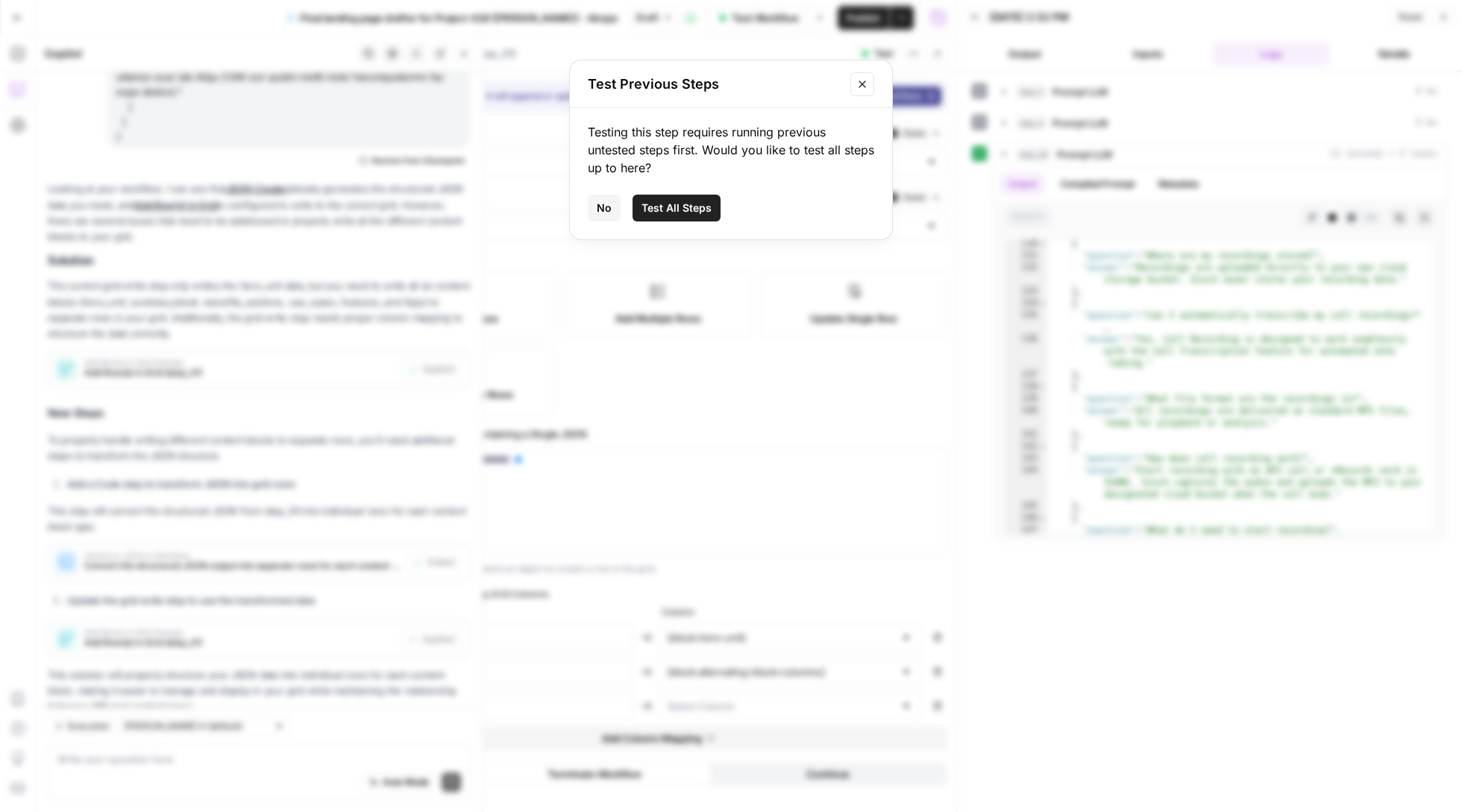
click at [694, 210] on span "Test All Steps" at bounding box center [676, 208] width 70 height 15
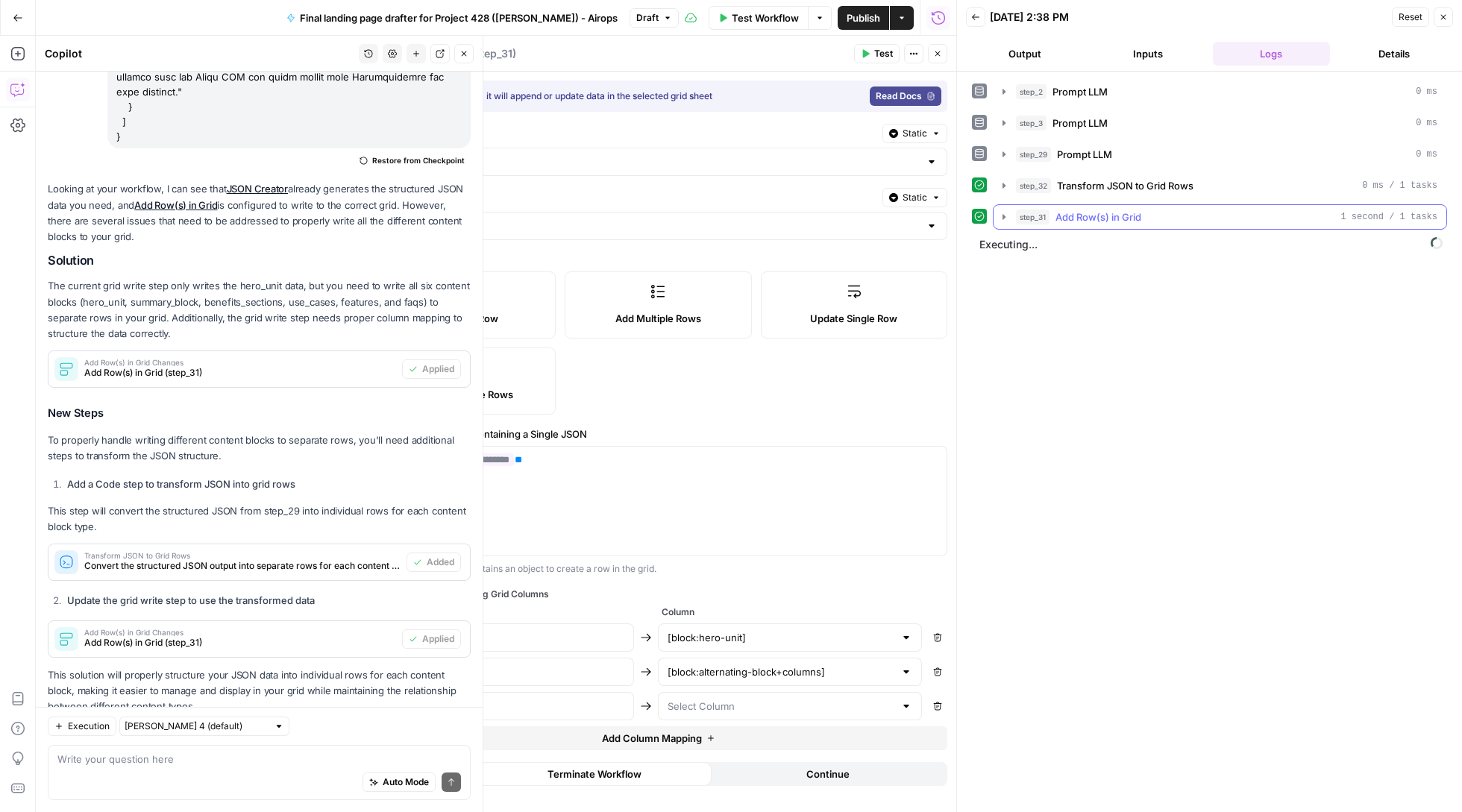
click at [1005, 219] on icon "button" at bounding box center [1003, 217] width 3 height 5
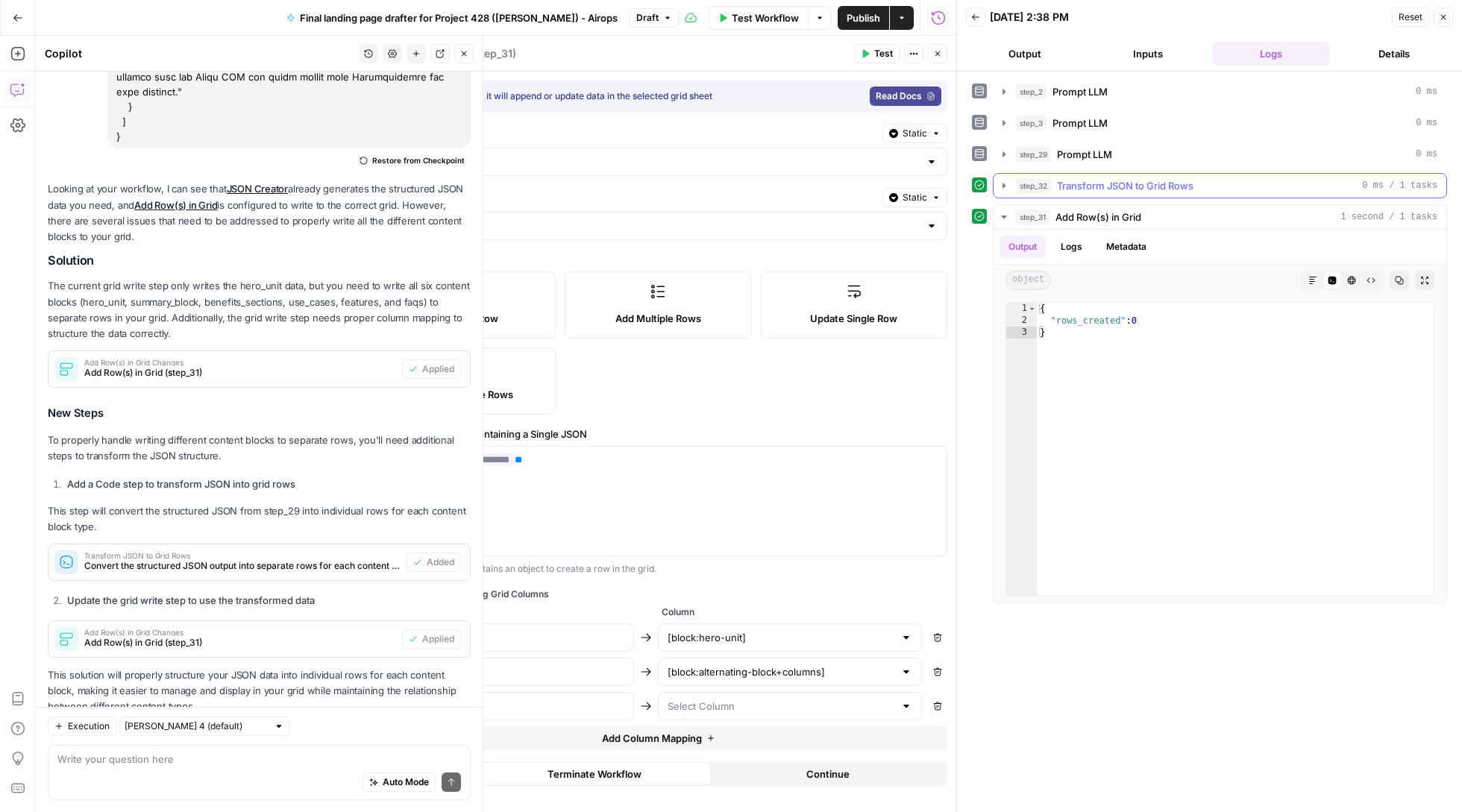
click at [1005, 188] on icon "button" at bounding box center [1003, 185] width 3 height 5
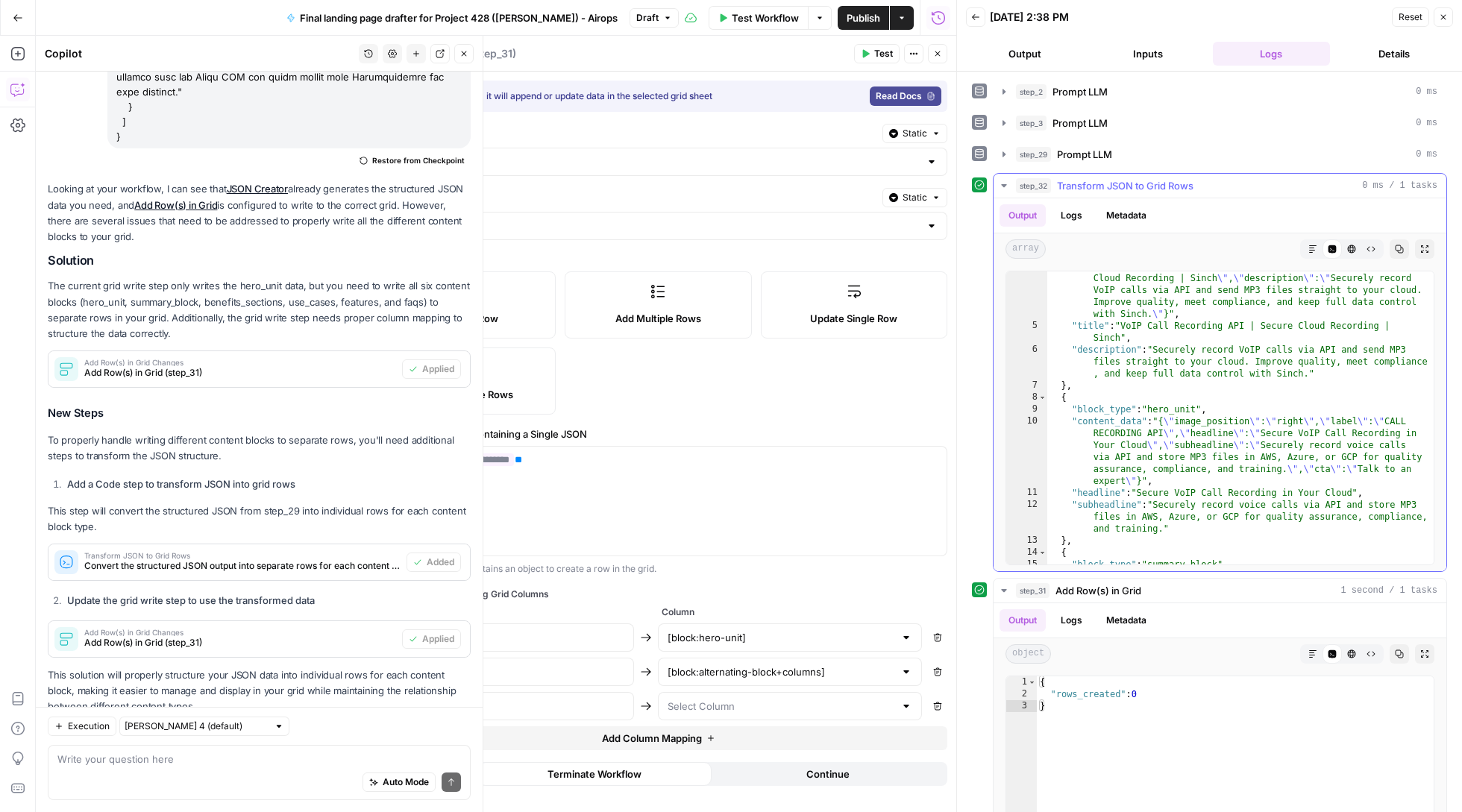
scroll to position [47, 0]
type textarea "**********"
drag, startPoint x: 1153, startPoint y: 410, endPoint x: 1198, endPoint y: 410, distance: 45.0
click at [1198, 410] on div ""content_data" : "{ \" title \" : \" VoIP Call Recording API | Secure Cloud Rec…" at bounding box center [1240, 459] width 387 height 401
click at [440, 645] on input "block_type" at bounding box center [502, 637] width 246 height 15
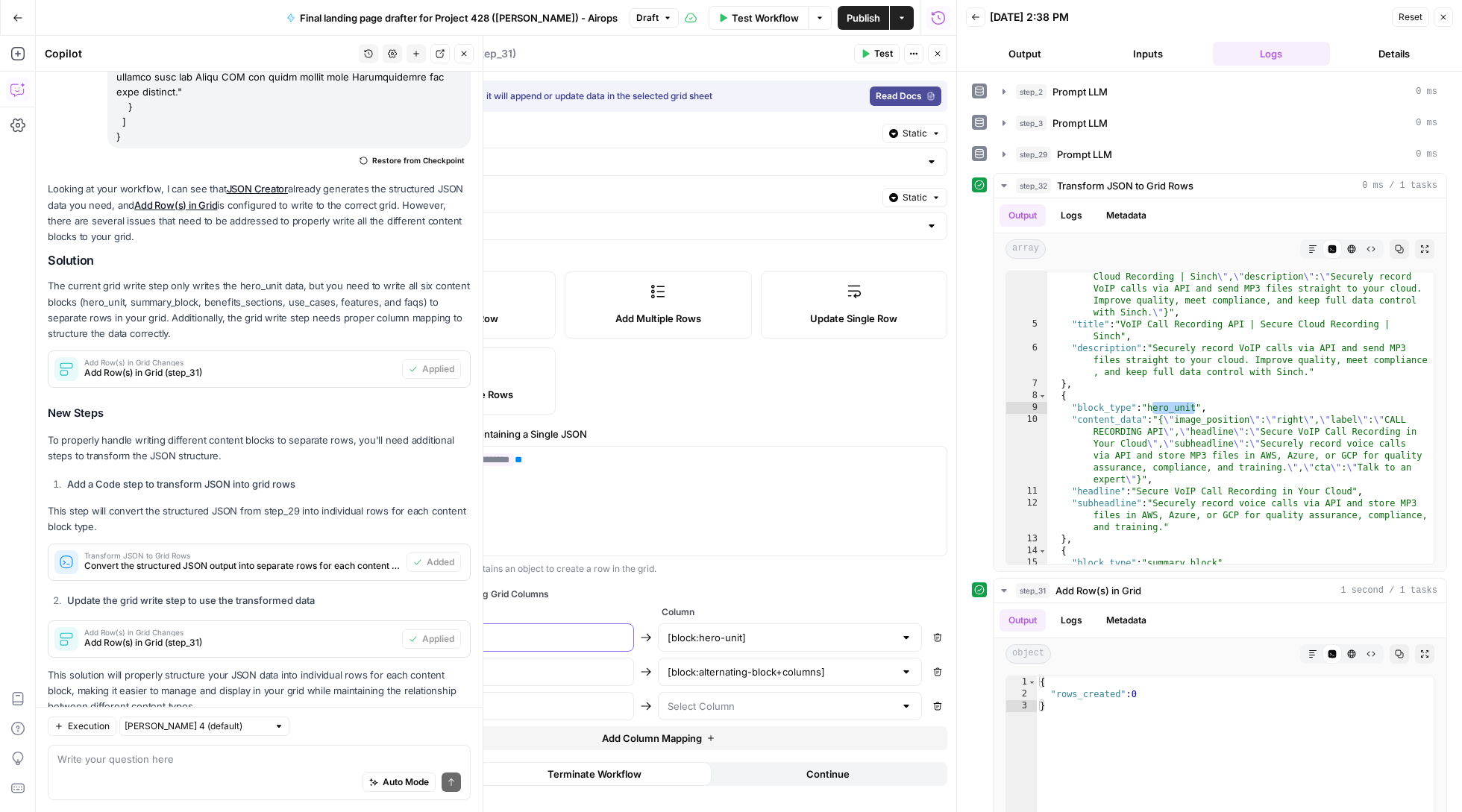
click at [440, 645] on input "block_type" at bounding box center [502, 637] width 246 height 15
paste input "hero_uni"
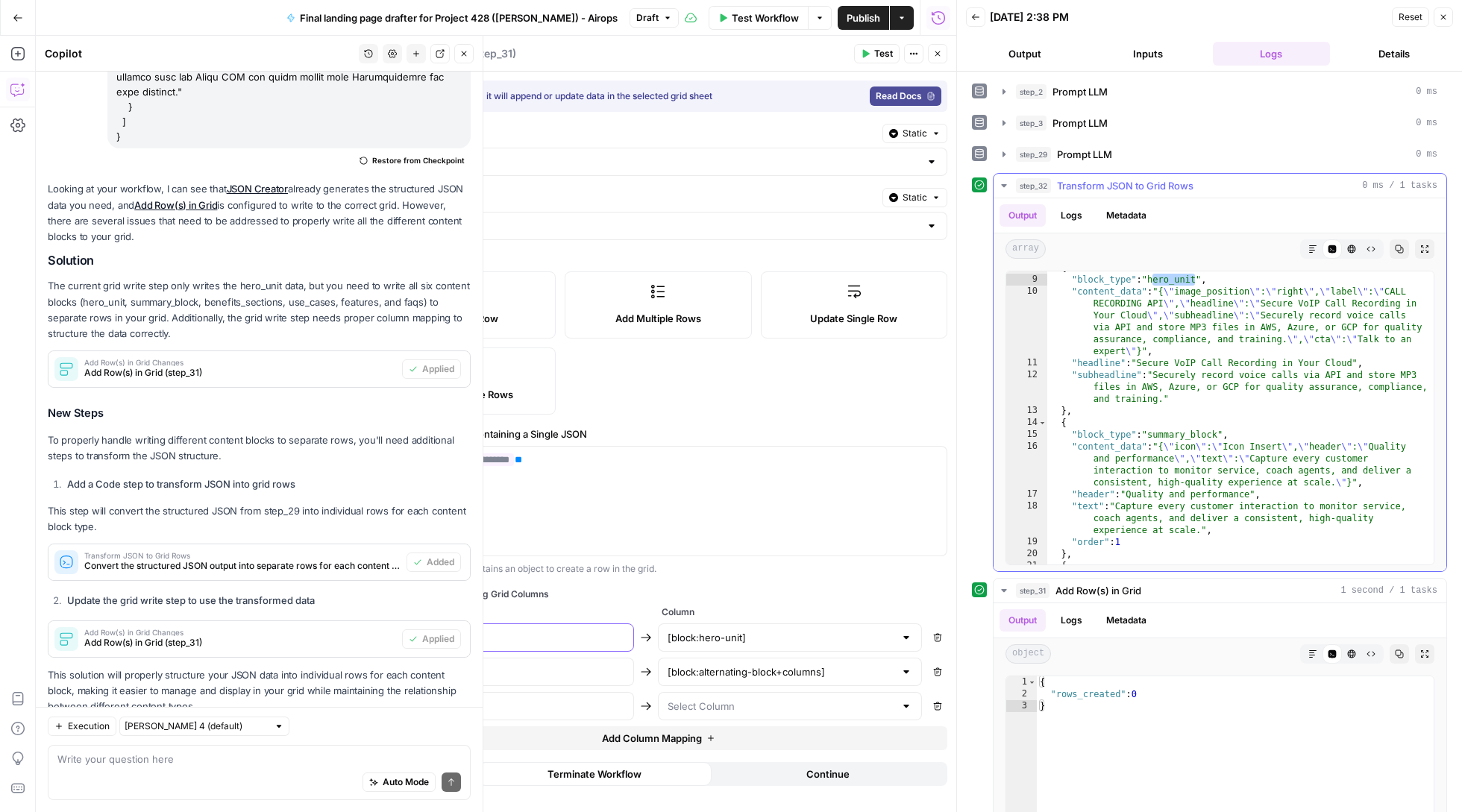
scroll to position [182, 0]
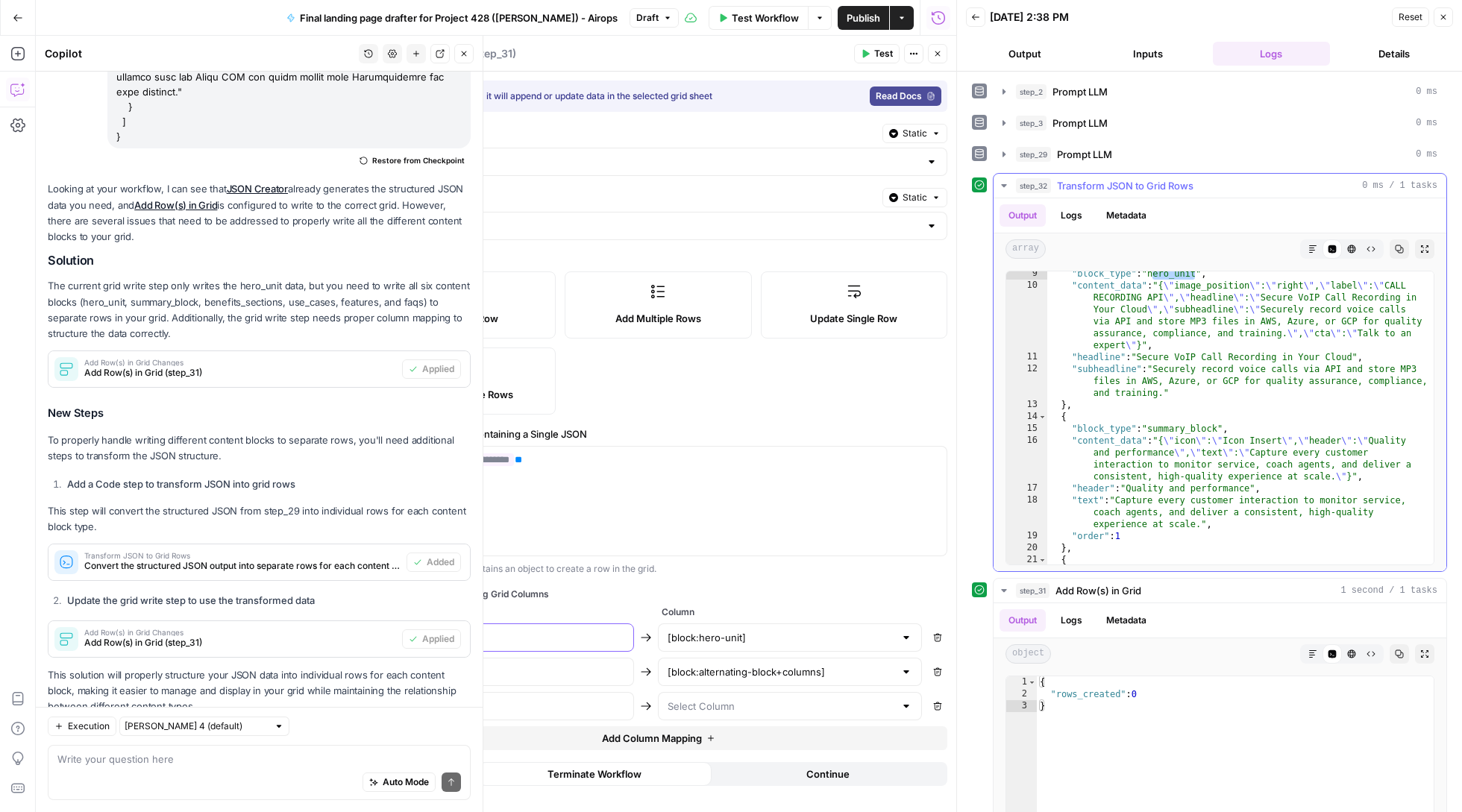
type input "hero_unit"
type textarea "**********"
drag, startPoint x: 1152, startPoint y: 430, endPoint x: 1218, endPoint y: 431, distance: 66.0
click at [1218, 431] on div ""block_type" : "hero_unit" , "content_data" : "{ \" image_position \" : \" righ…" at bounding box center [1240, 425] width 387 height 317
click at [1220, 428] on div ""block_type" : "hero_unit" , "content_data" : "{ \" image_position \" : \" righ…" at bounding box center [1240, 425] width 387 height 317
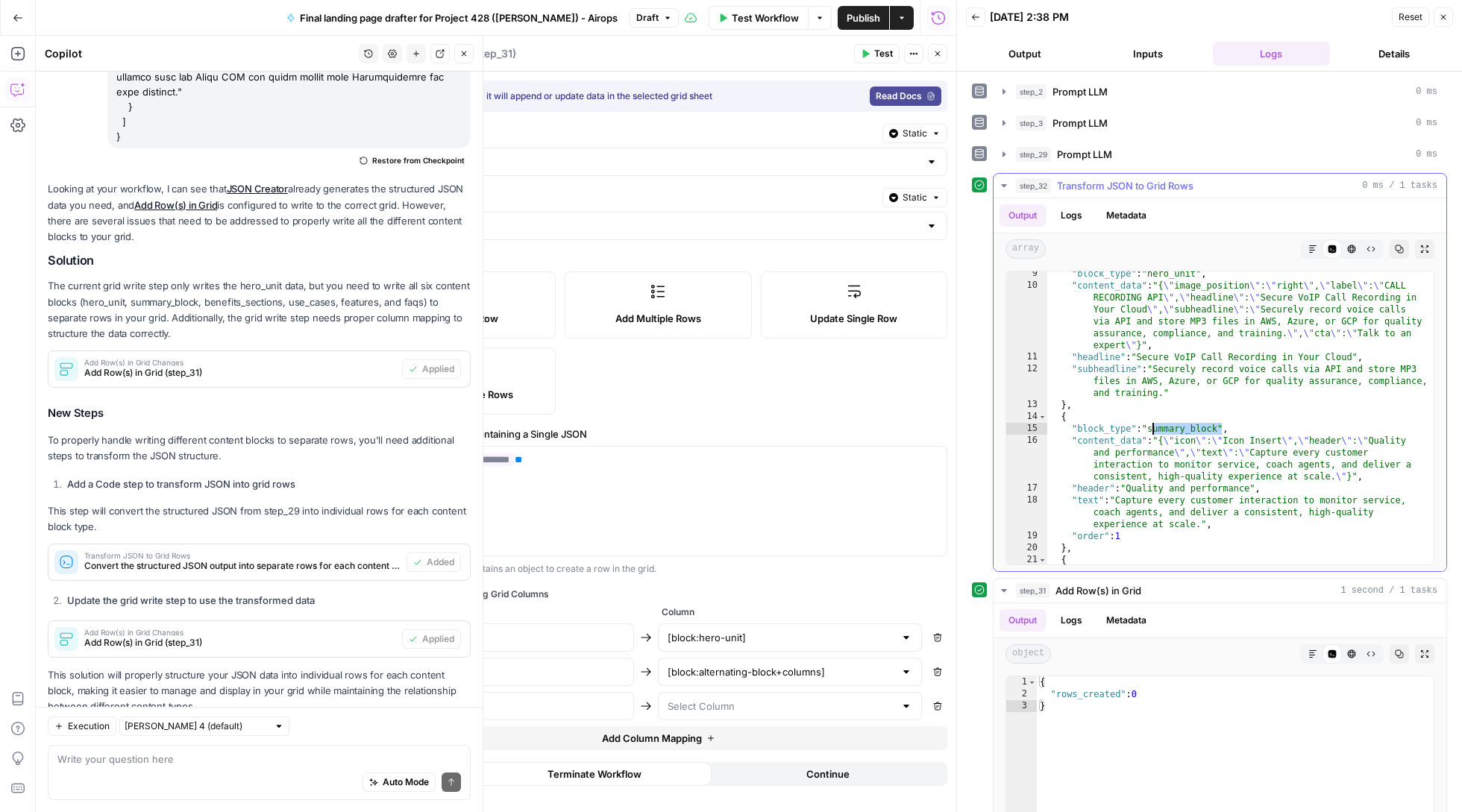
drag, startPoint x: 1220, startPoint y: 428, endPoint x: 1170, endPoint y: 428, distance: 50.0
click at [1170, 428] on div ""block_type" : "hero_unit" , "content_data" : "{ \" image_position \" : \" righ…" at bounding box center [1240, 425] width 387 height 317
click at [478, 676] on input "content_data" at bounding box center [502, 672] width 246 height 15
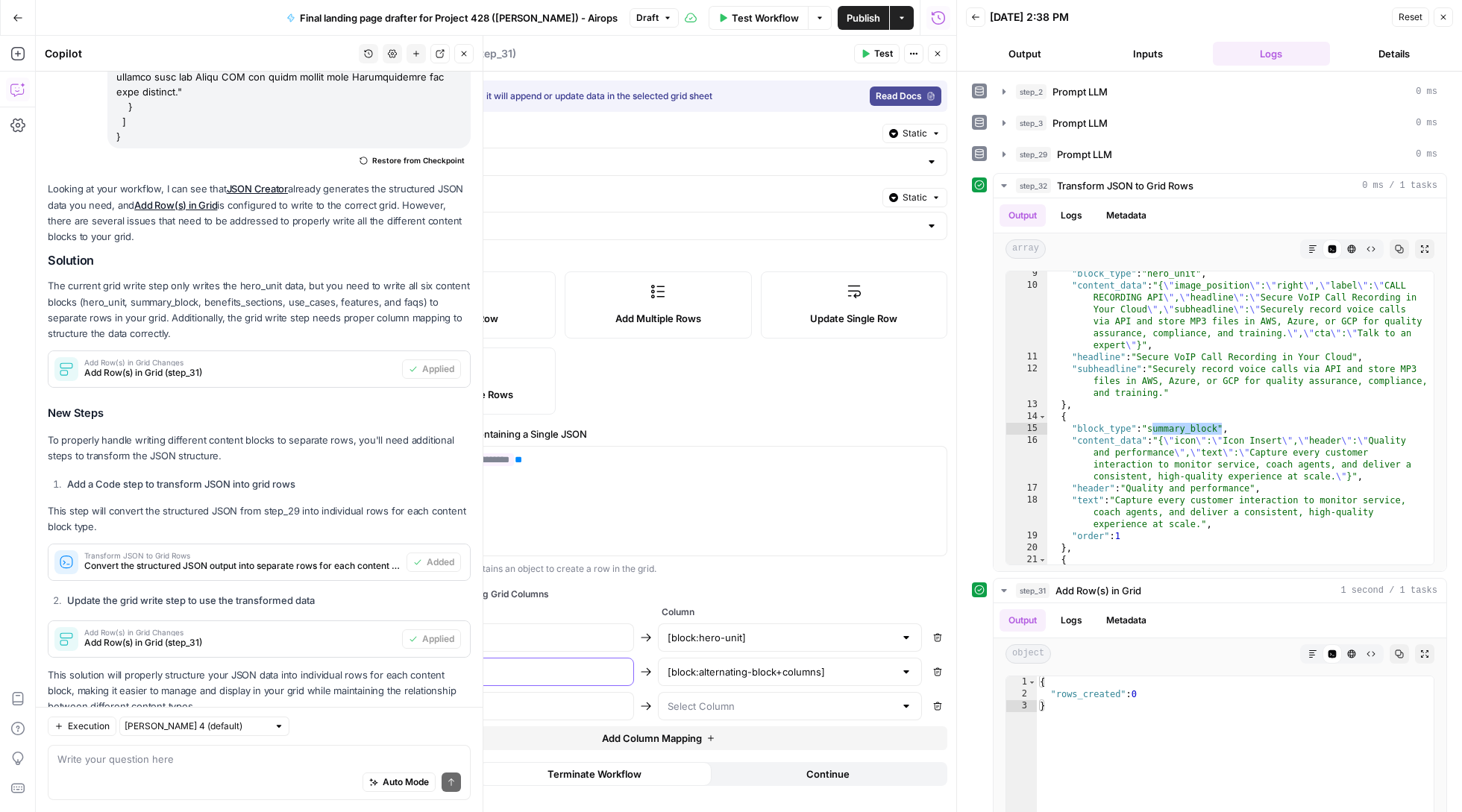
paste input "summary_block"
type input "summary_block"
click at [562, 457] on p "**********" at bounding box center [658, 459] width 559 height 15
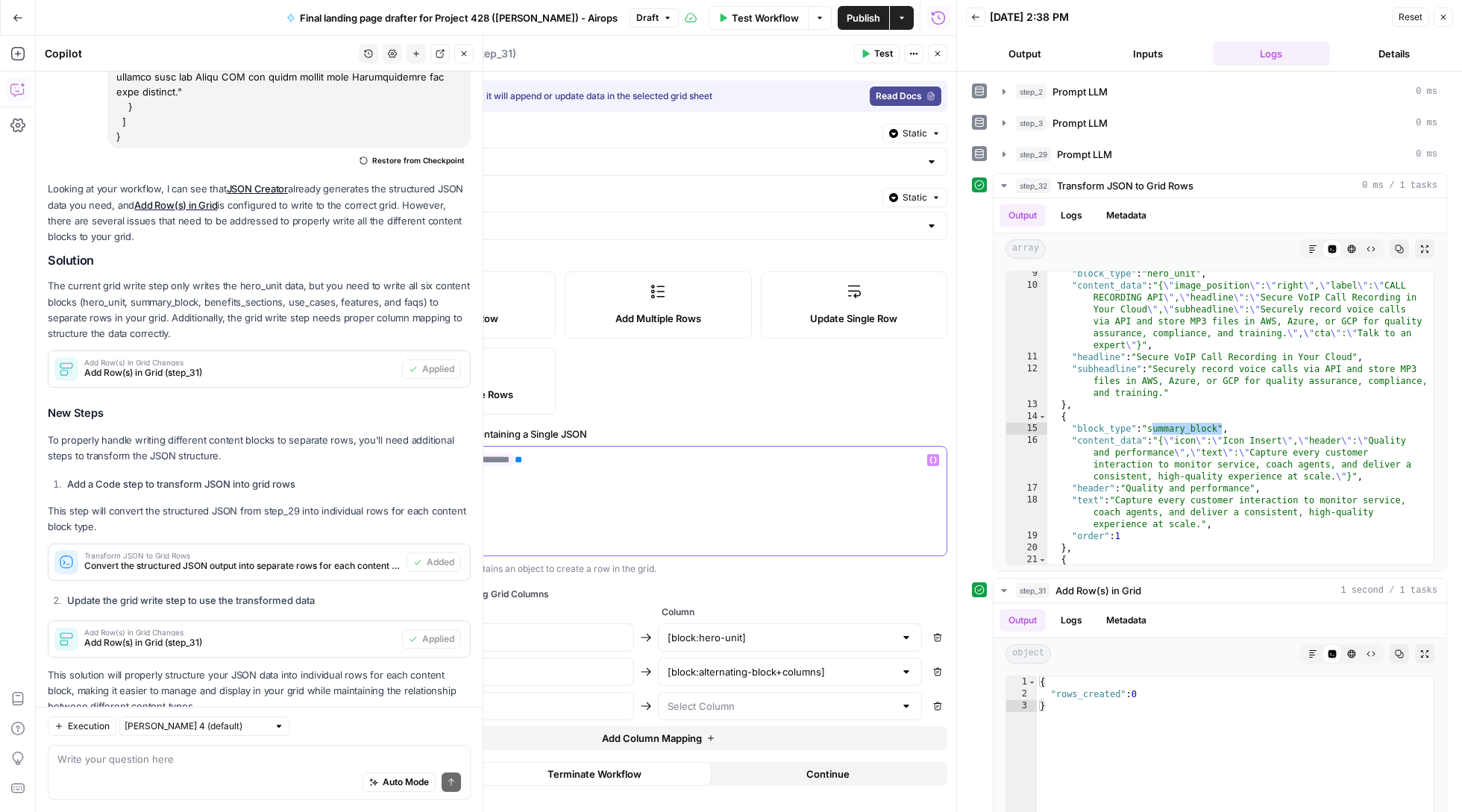
click at [562, 457] on p "**********" at bounding box center [658, 459] width 559 height 15
click at [935, 462] on icon "button" at bounding box center [933, 460] width 8 height 7
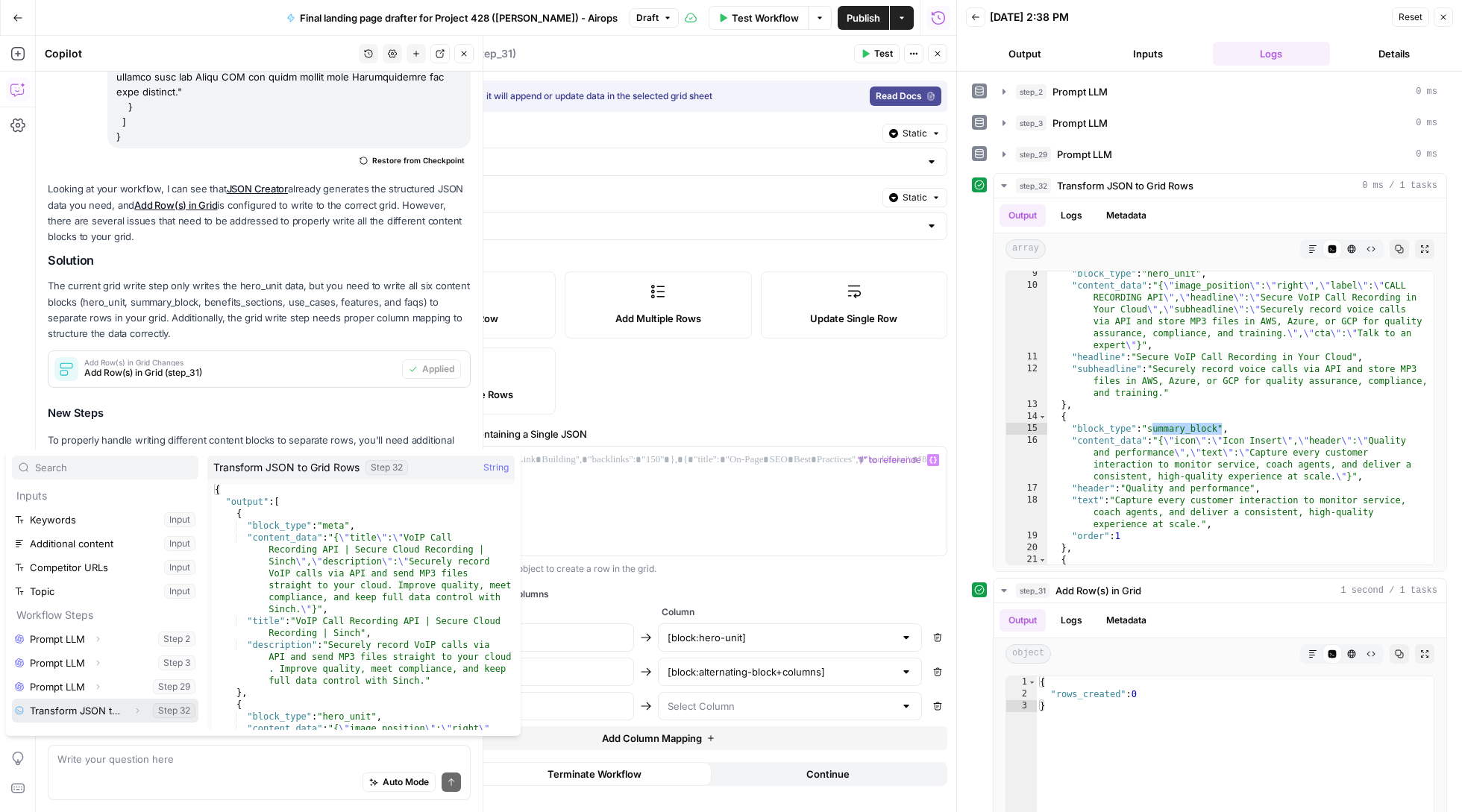
click at [118, 713] on button "Select variable Transform JSON to Grid Rows" at bounding box center [105, 710] width 187 height 24
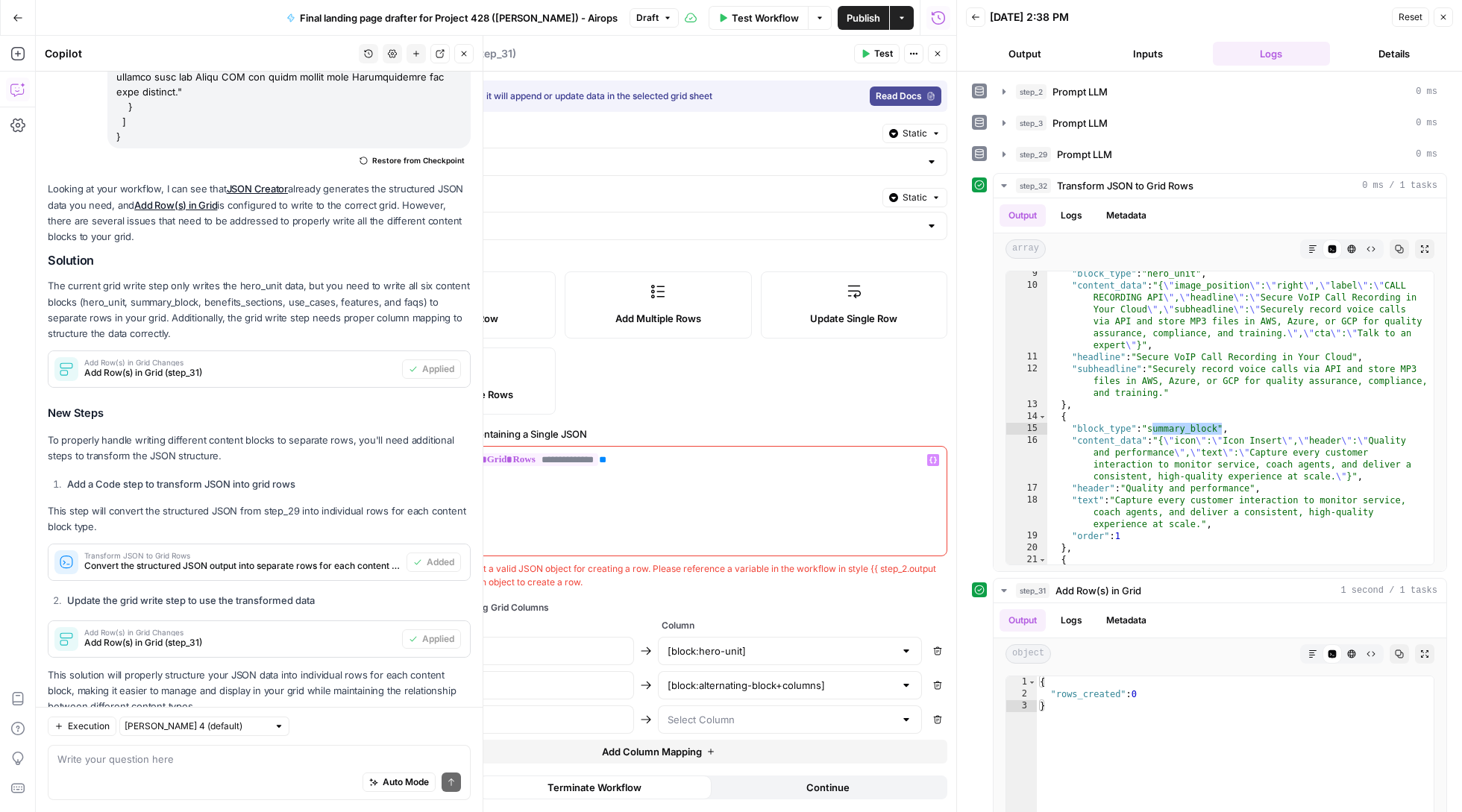
click at [670, 526] on div "**********" at bounding box center [658, 501] width 576 height 109
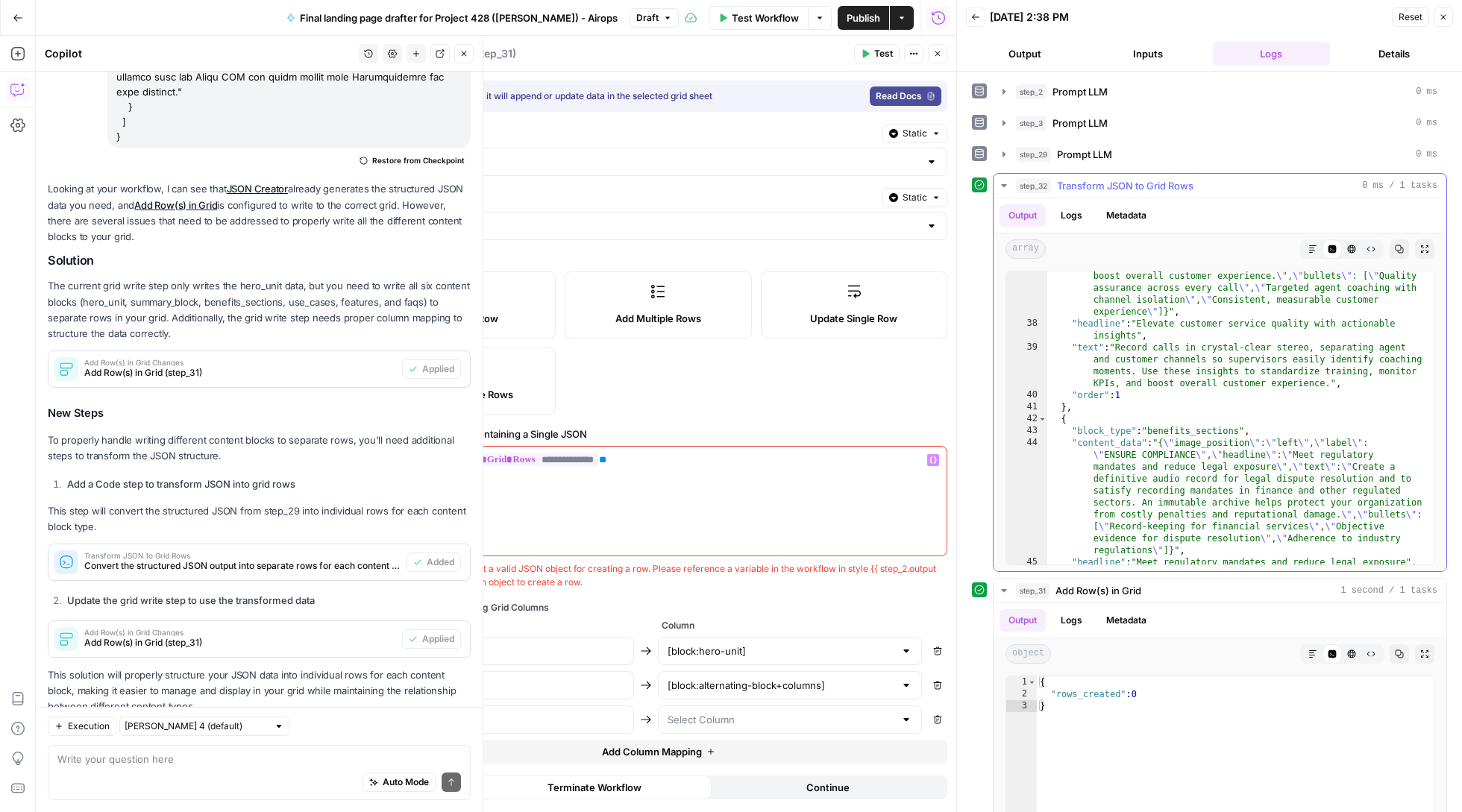
scroll to position [847, 0]
click at [997, 156] on button "step_29 Prompt LLM 0 ms" at bounding box center [1220, 153] width 453 height 24
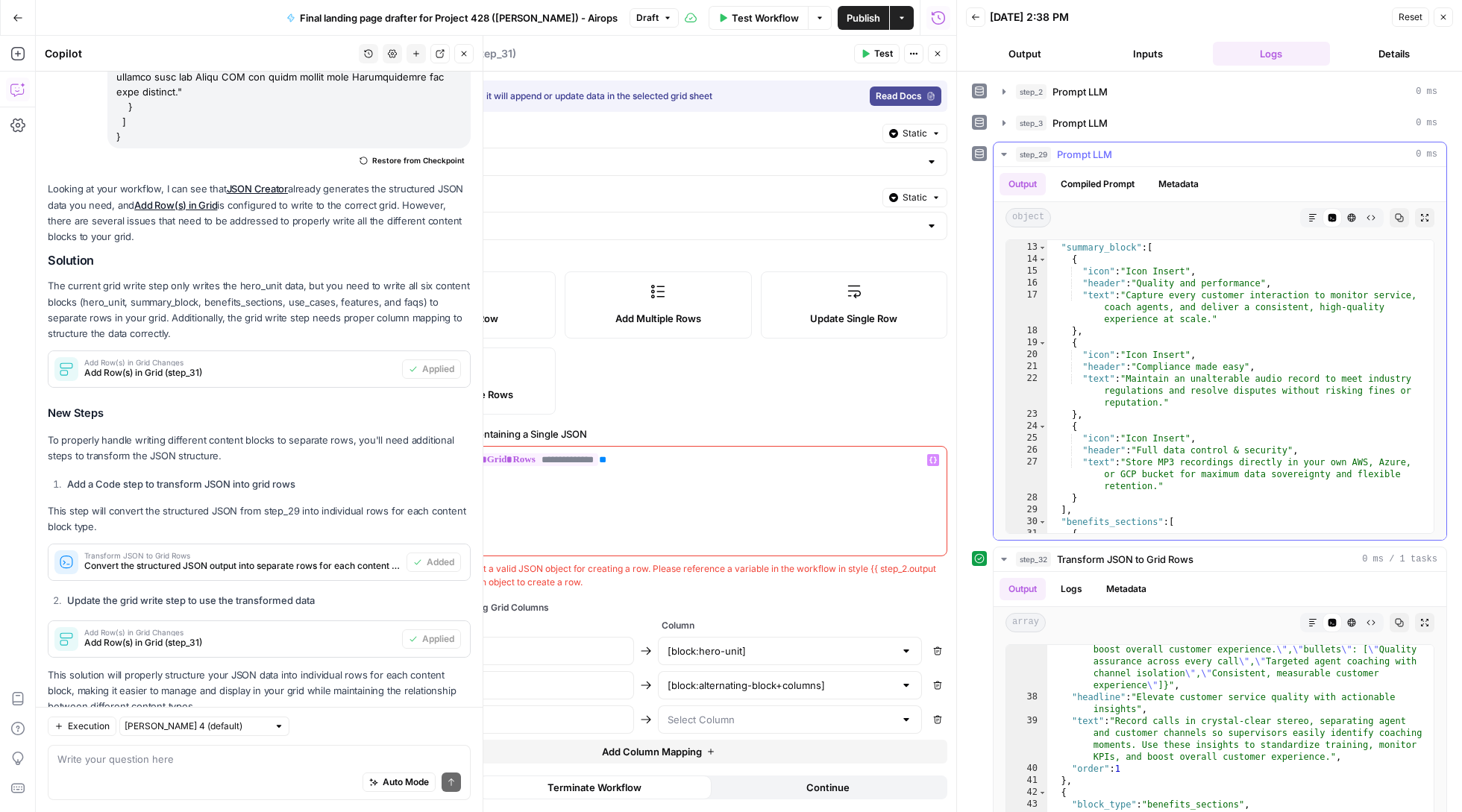
scroll to position [0, 0]
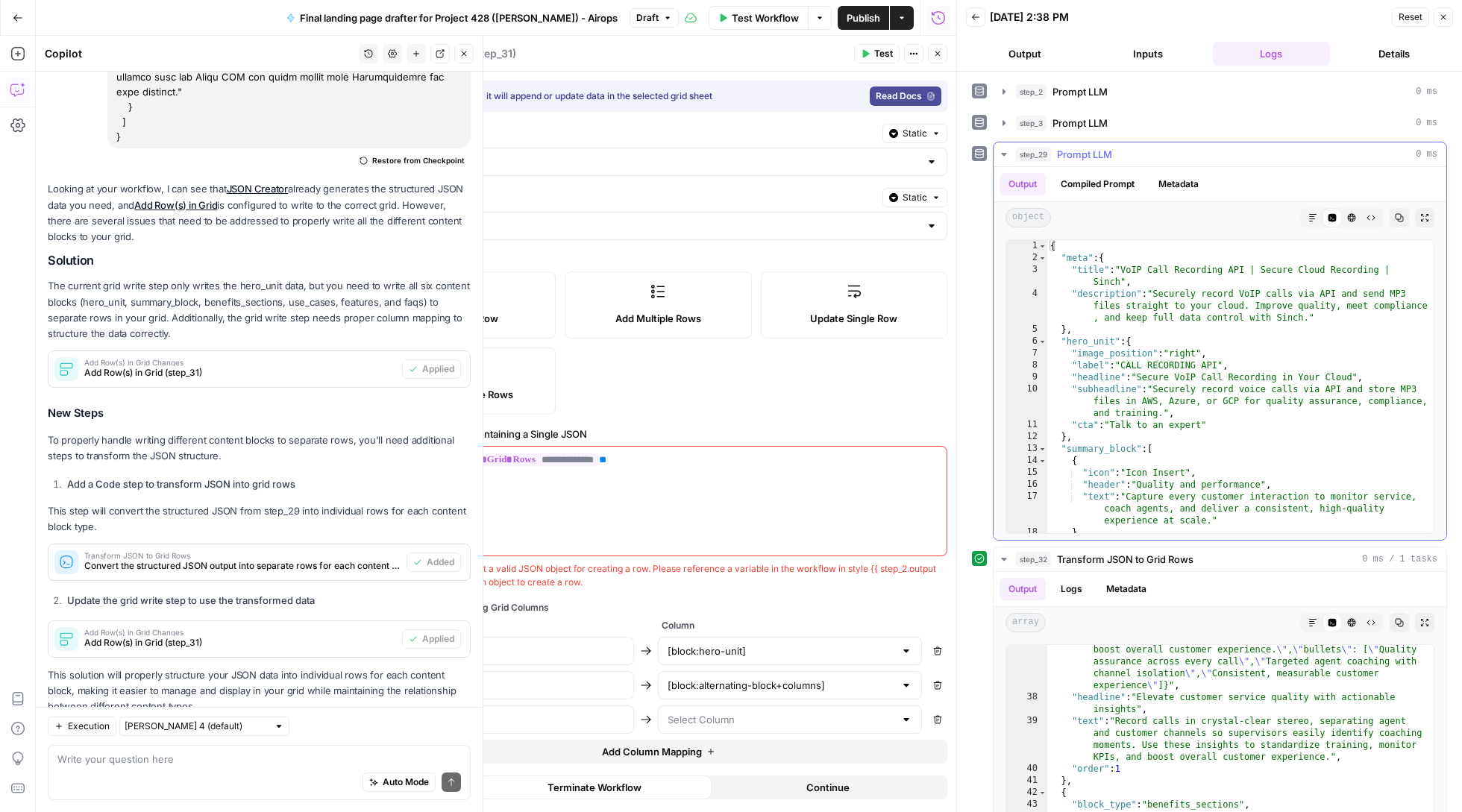
click at [1397, 216] on icon "button" at bounding box center [1399, 217] width 8 height 8
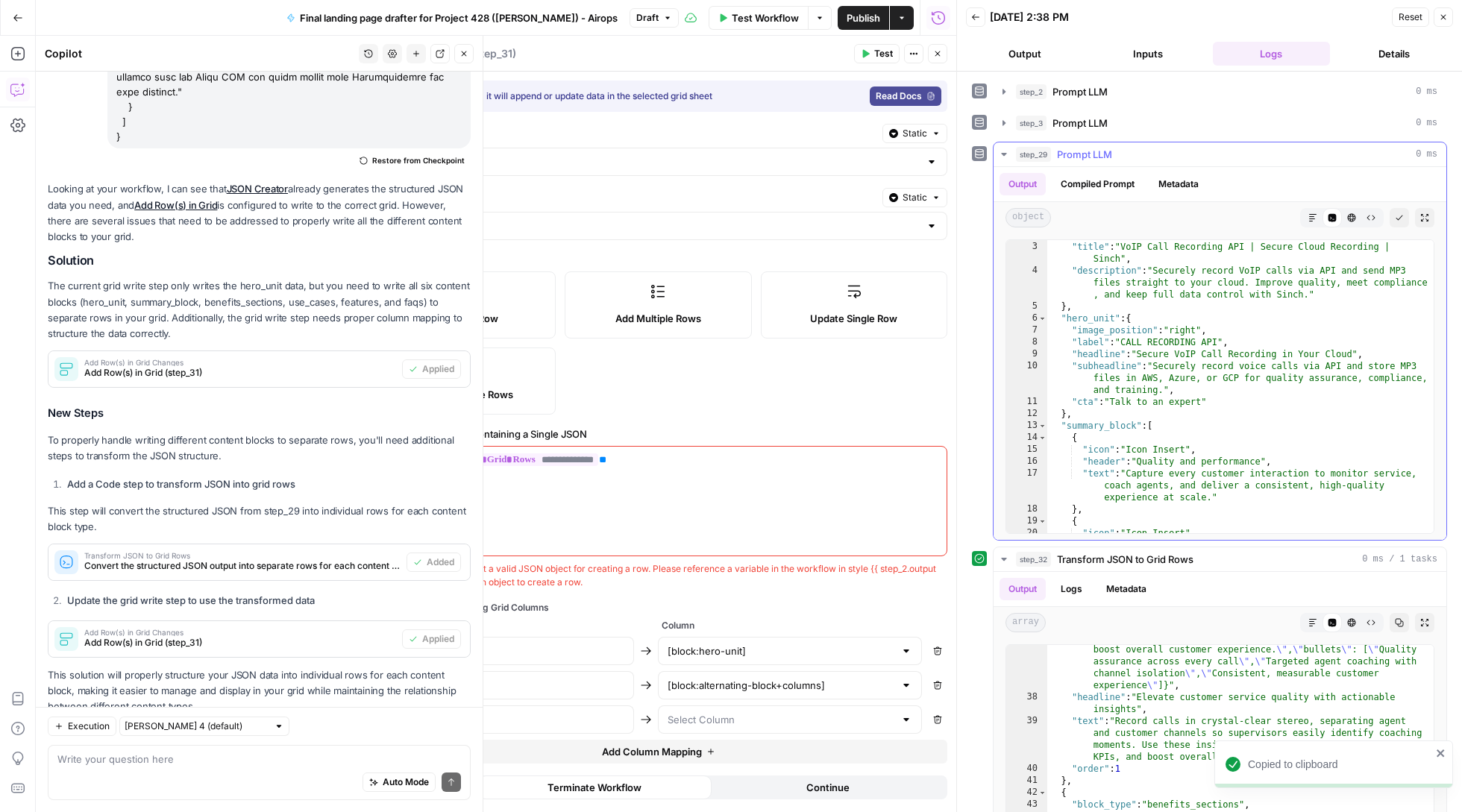
scroll to position [72, 0]
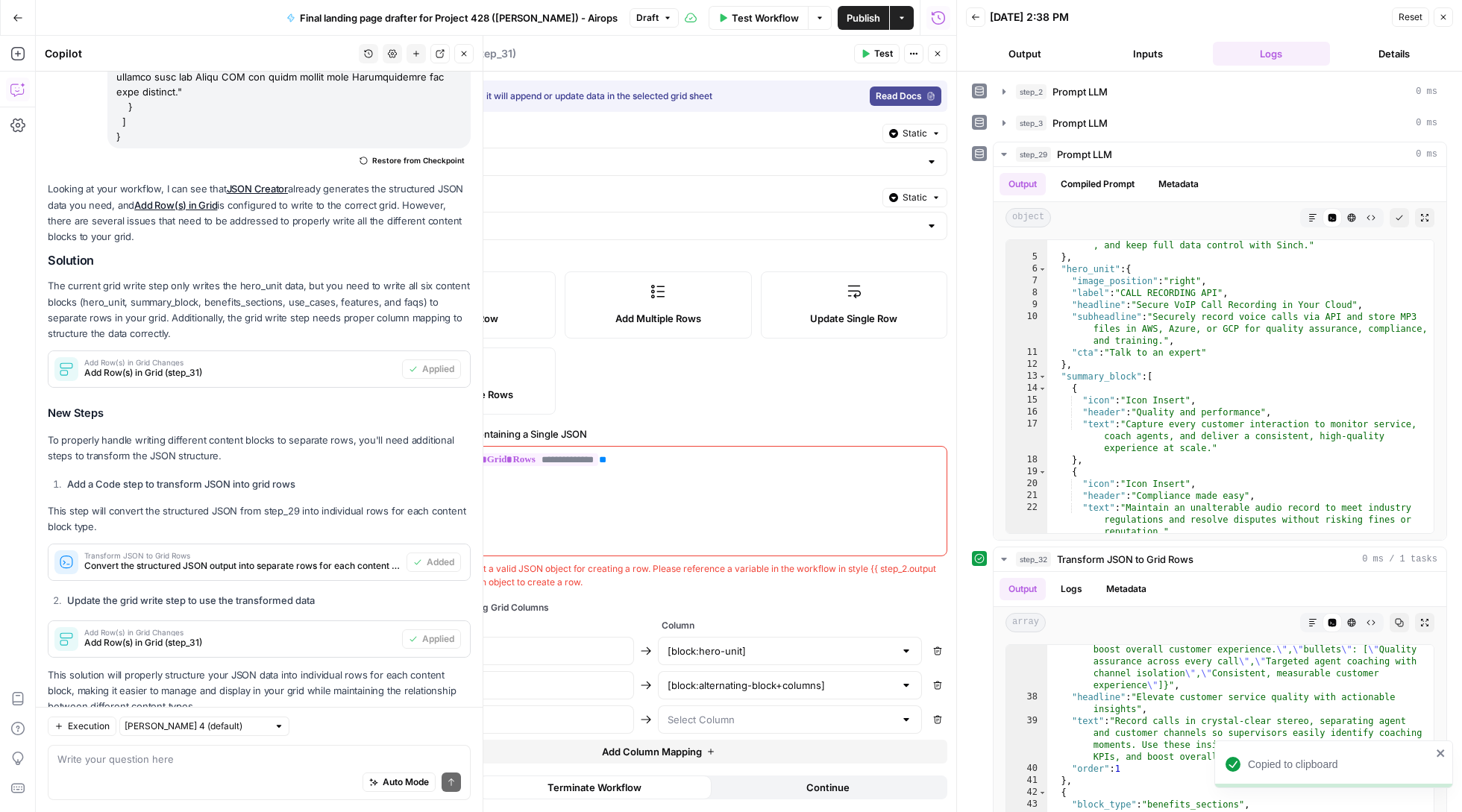
click at [1444, 17] on icon "button" at bounding box center [1444, 17] width 9 height 9
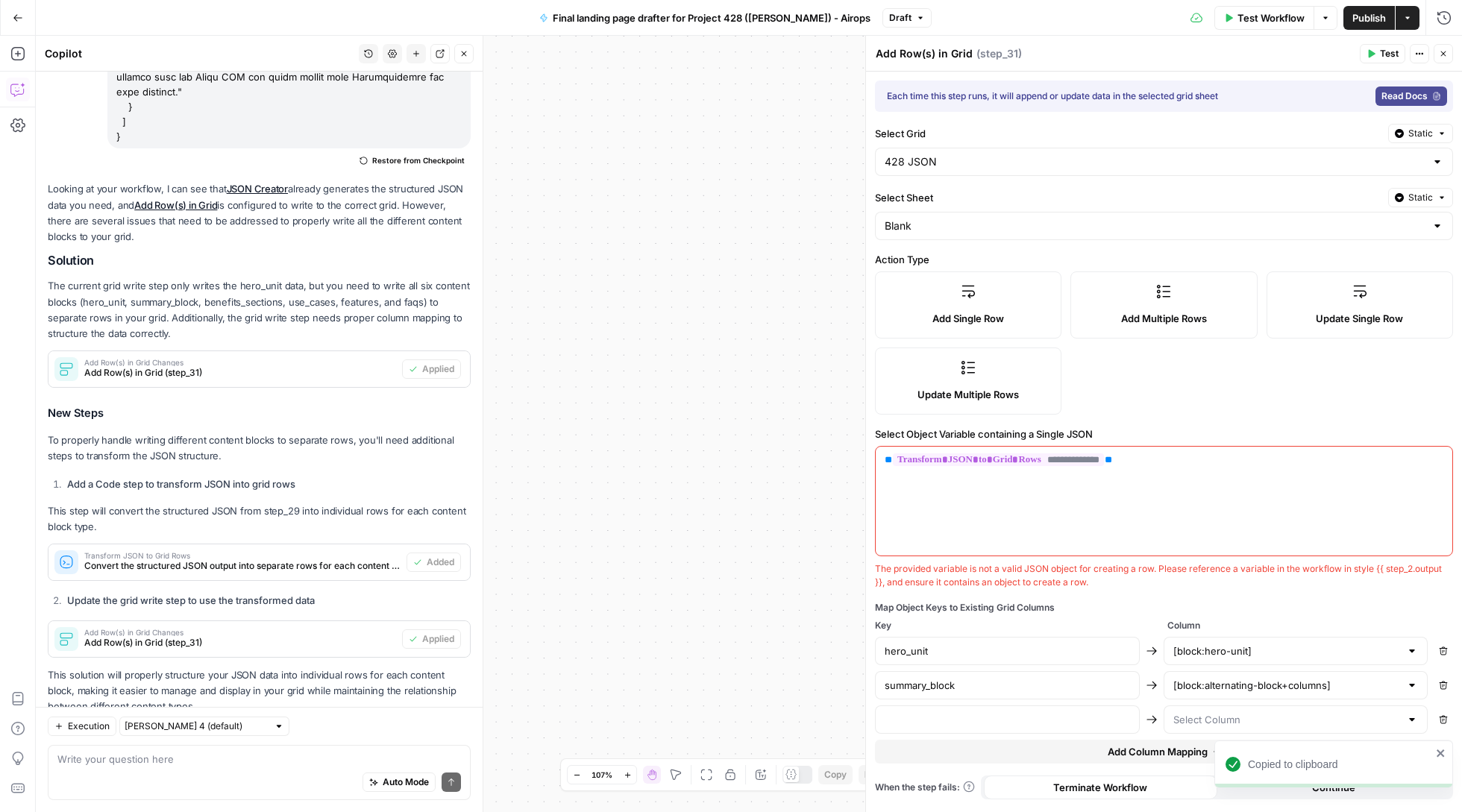
click at [1443, 47] on button "Close" at bounding box center [1444, 53] width 19 height 19
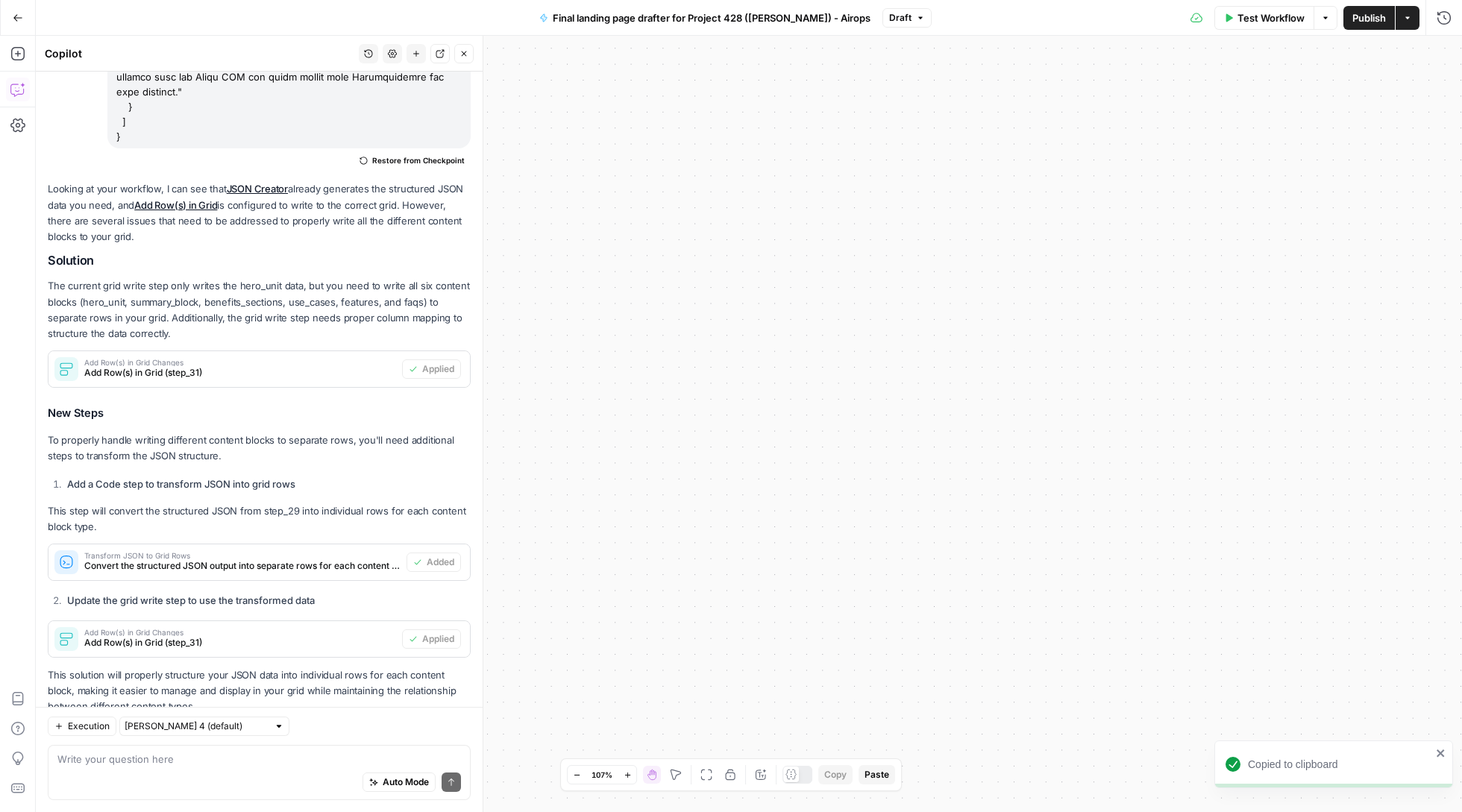
drag, startPoint x: 631, startPoint y: 344, endPoint x: 1053, endPoint y: 302, distance: 424.1
click at [1053, 302] on div "Workflow Set Inputs Inputs LLM · Claude Opus 4 Prompt LLM Step 2 LLM · O3 Promp…" at bounding box center [749, 424] width 1426 height 776
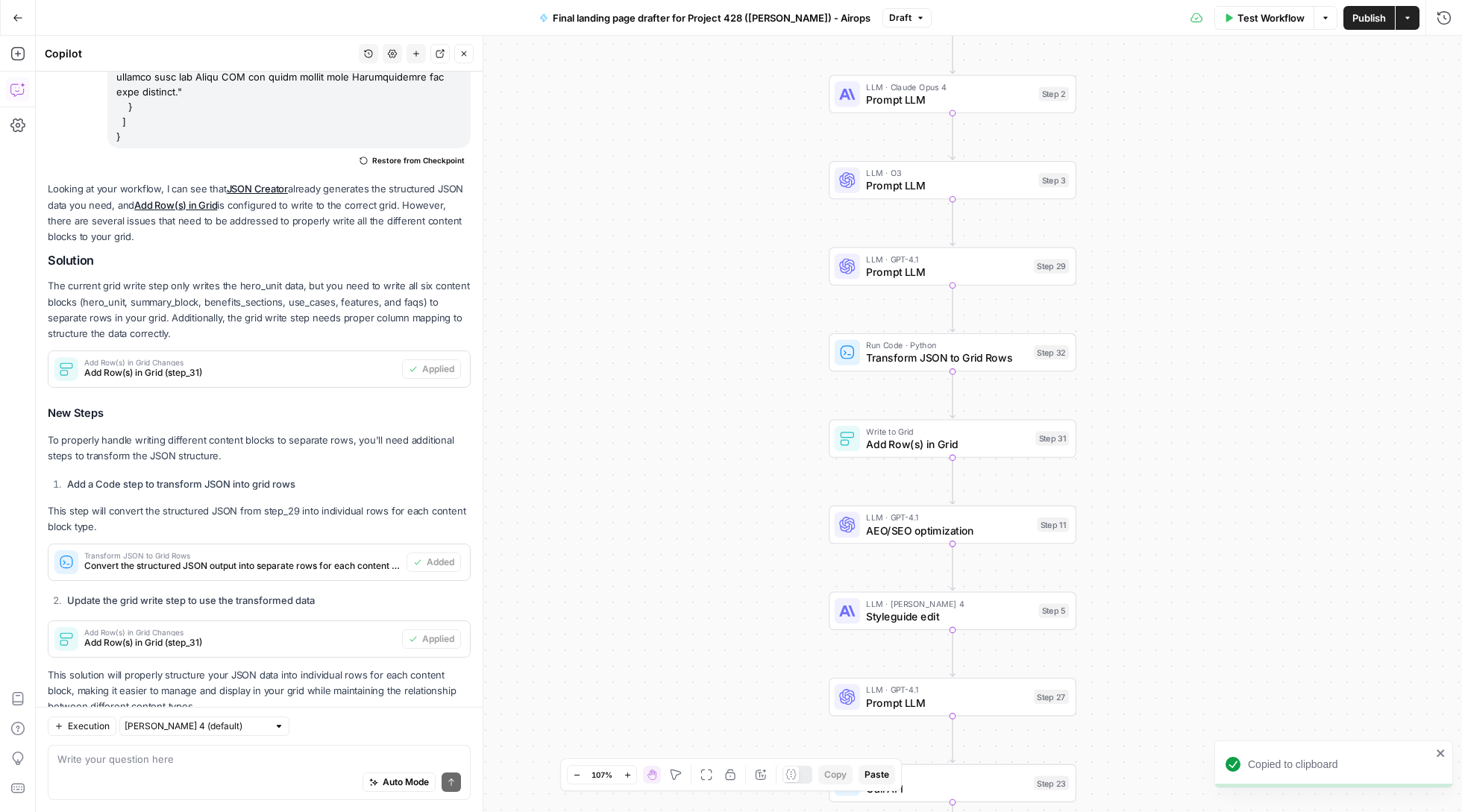
drag, startPoint x: 938, startPoint y: 472, endPoint x: 1195, endPoint y: 467, distance: 257.0
click at [1195, 467] on div "Workflow Set Inputs Inputs LLM · Claude Opus 4 Prompt LLM Step 2 LLM · O3 Promp…" at bounding box center [749, 424] width 1426 height 776
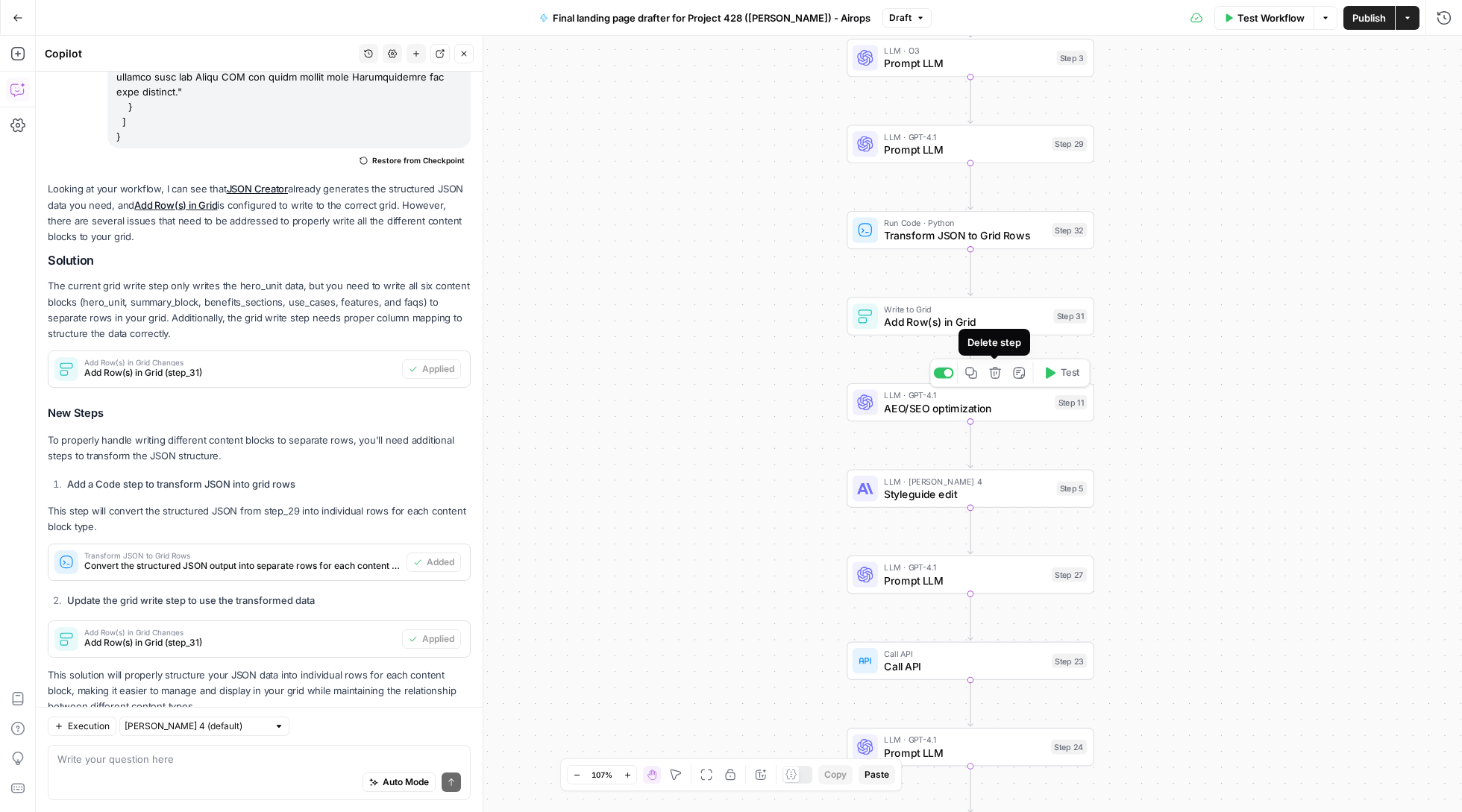
click at [989, 376] on icon "button" at bounding box center [995, 373] width 12 height 12
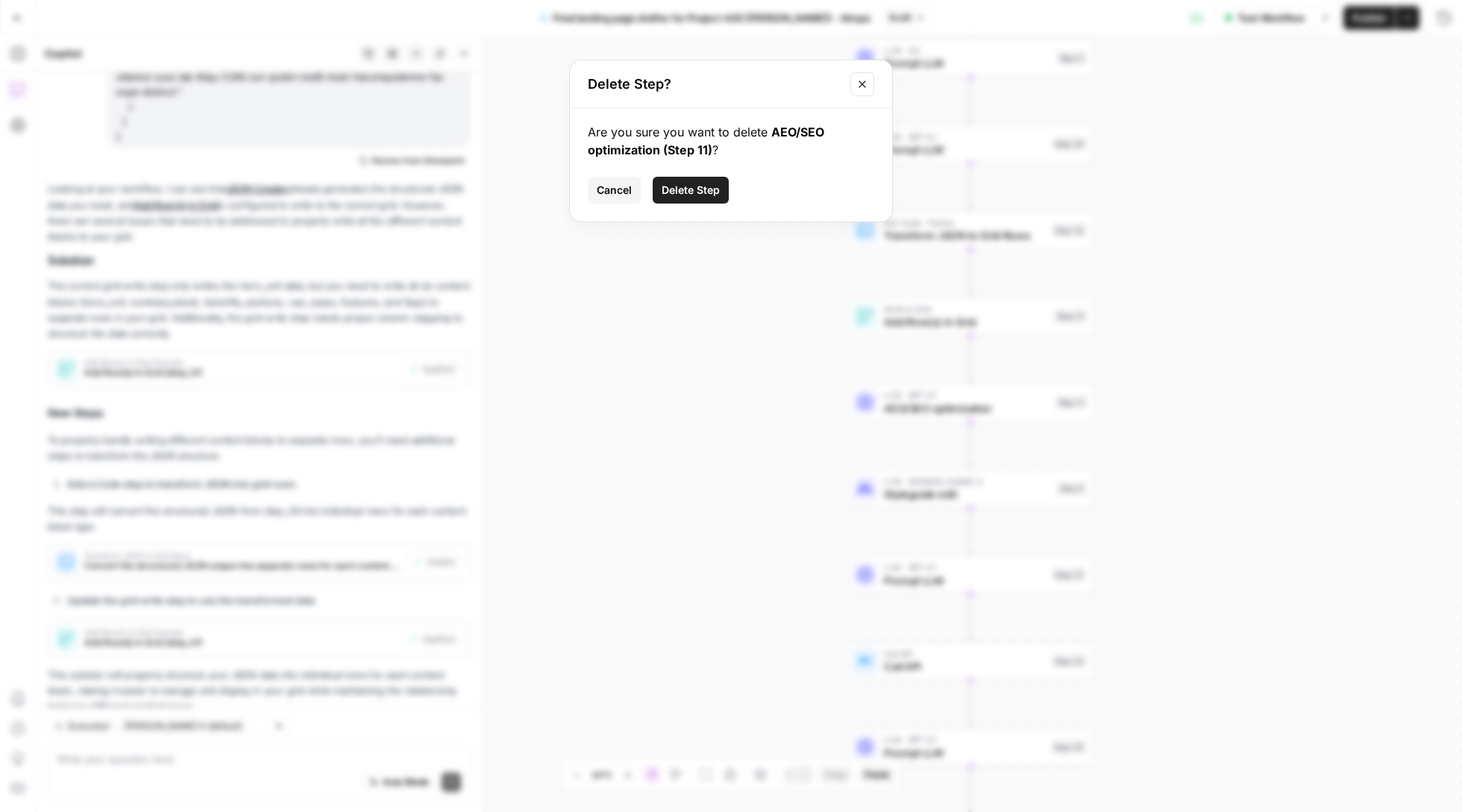
click at [689, 187] on span "Delete Step" at bounding box center [690, 189] width 58 height 15
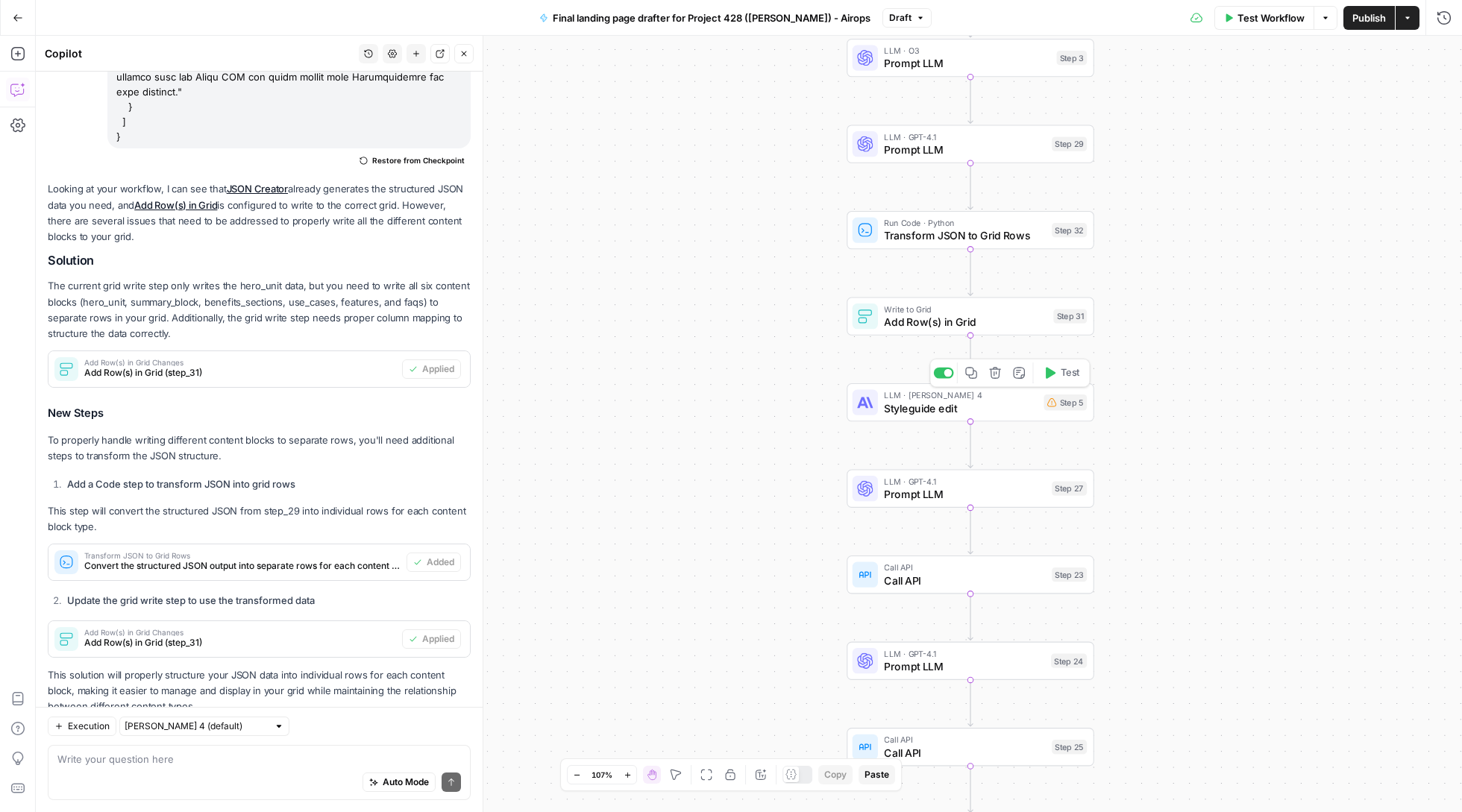
click at [1000, 379] on icon "button" at bounding box center [995, 373] width 12 height 12
click at [700, 197] on span "Delete Step" at bounding box center [690, 189] width 58 height 15
click at [991, 209] on button "Delete step" at bounding box center [995, 201] width 21 height 21
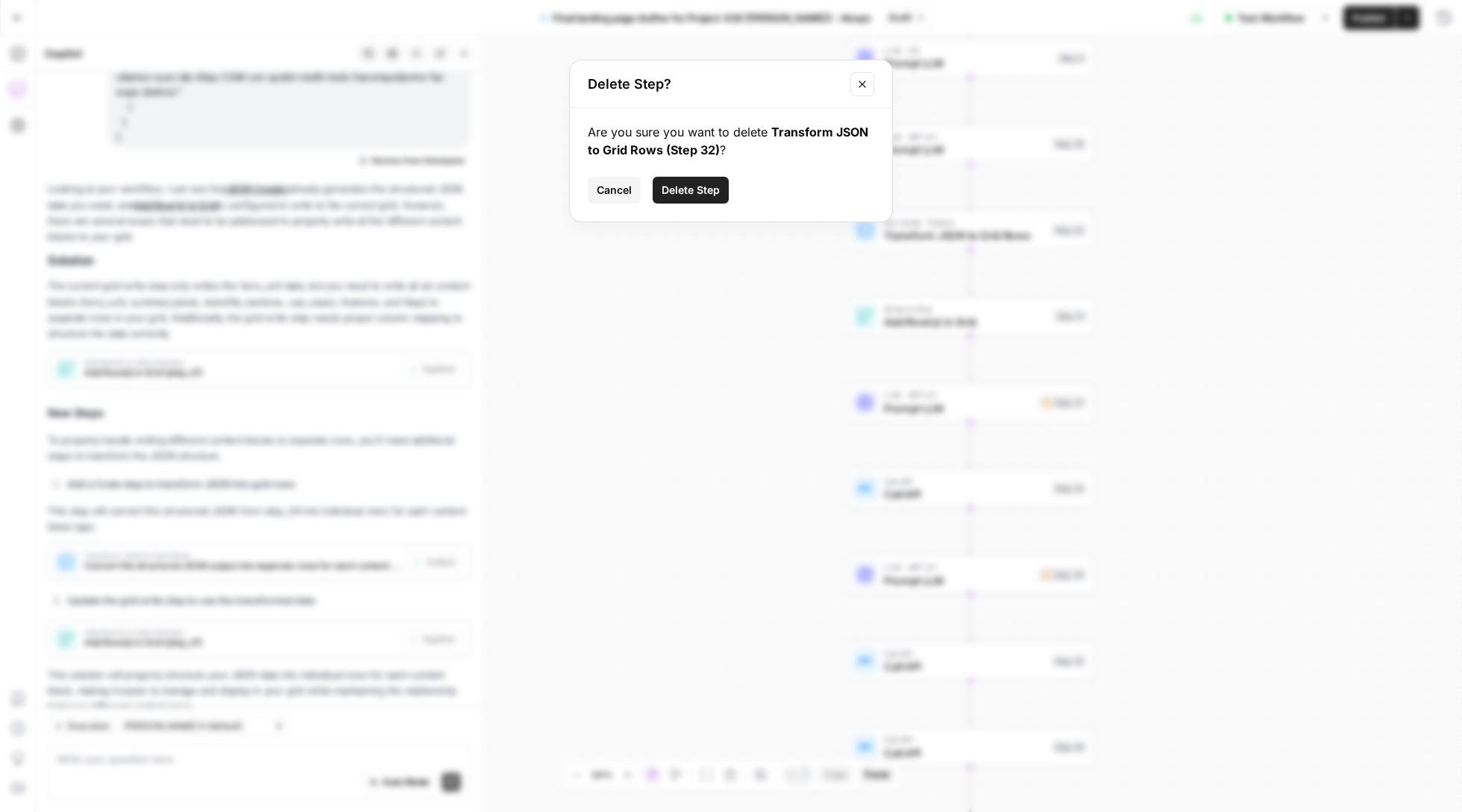
click at [700, 185] on span "Delete Step" at bounding box center [690, 189] width 58 height 15
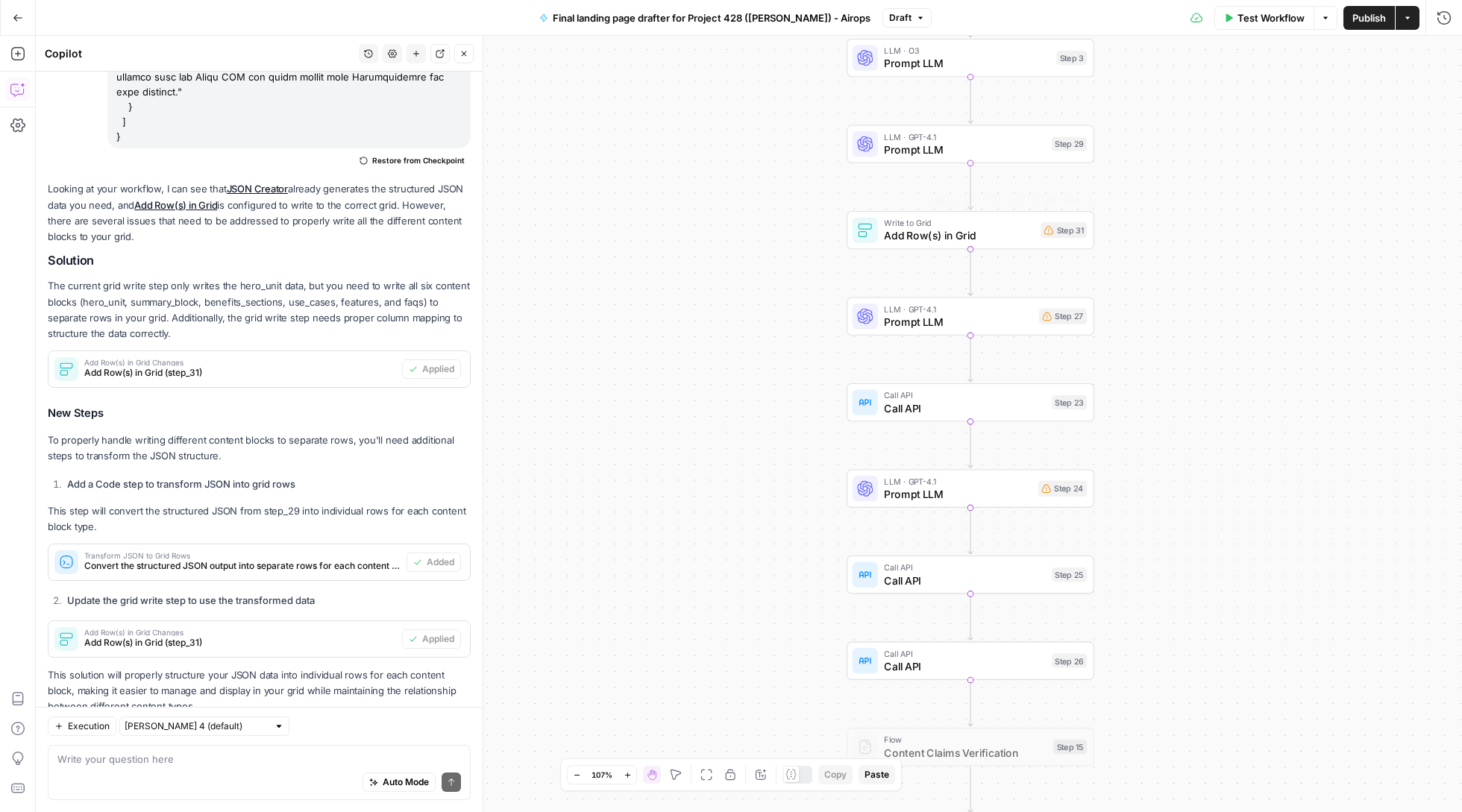
click at [997, 209] on button "Delete step" at bounding box center [995, 201] width 21 height 21
click at [701, 191] on span "Delete Step" at bounding box center [690, 189] width 58 height 15
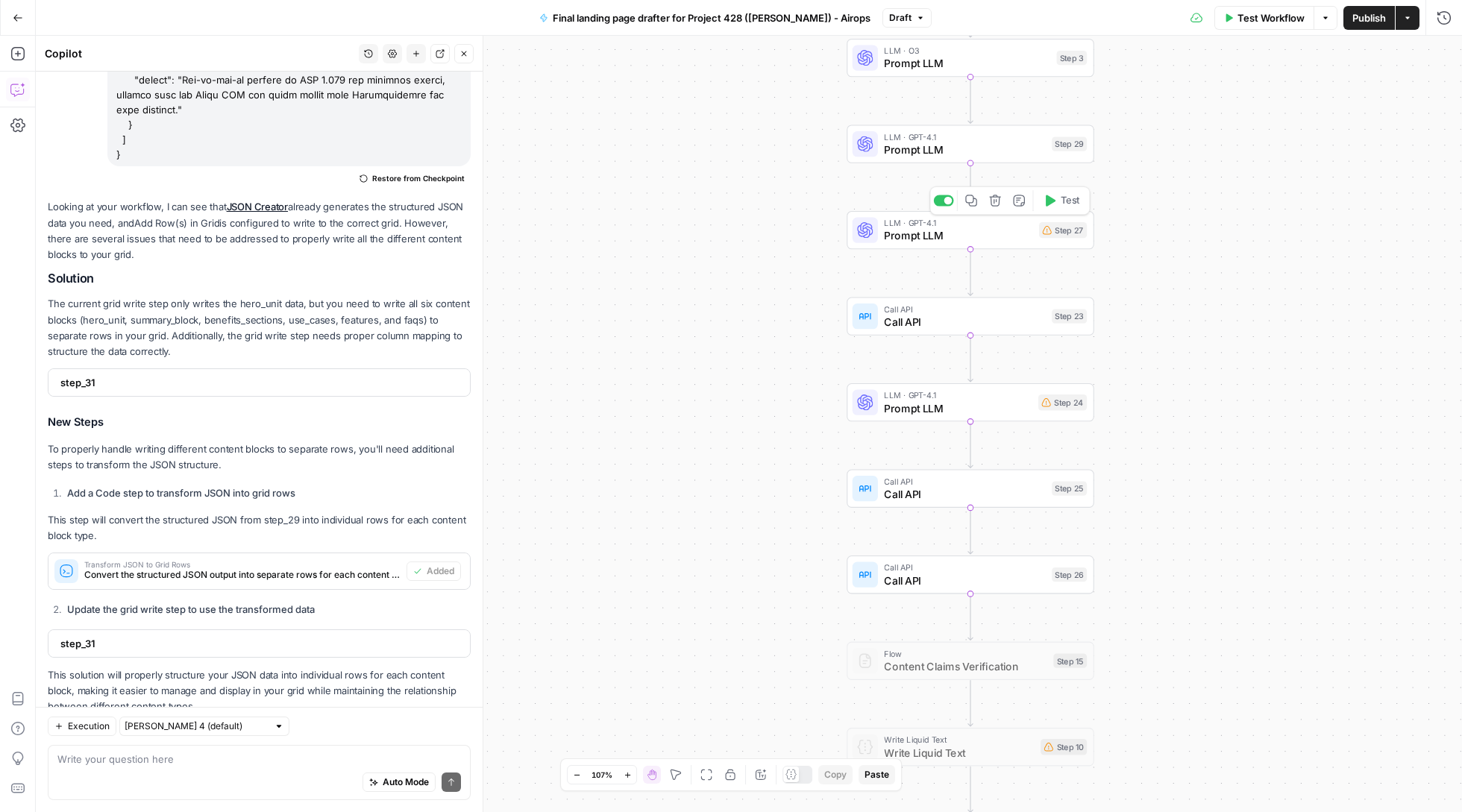
click at [991, 212] on div "Copy step Delete step Add Note Test" at bounding box center [1009, 201] width 160 height 29
click at [995, 207] on button "Delete step" at bounding box center [995, 201] width 21 height 21
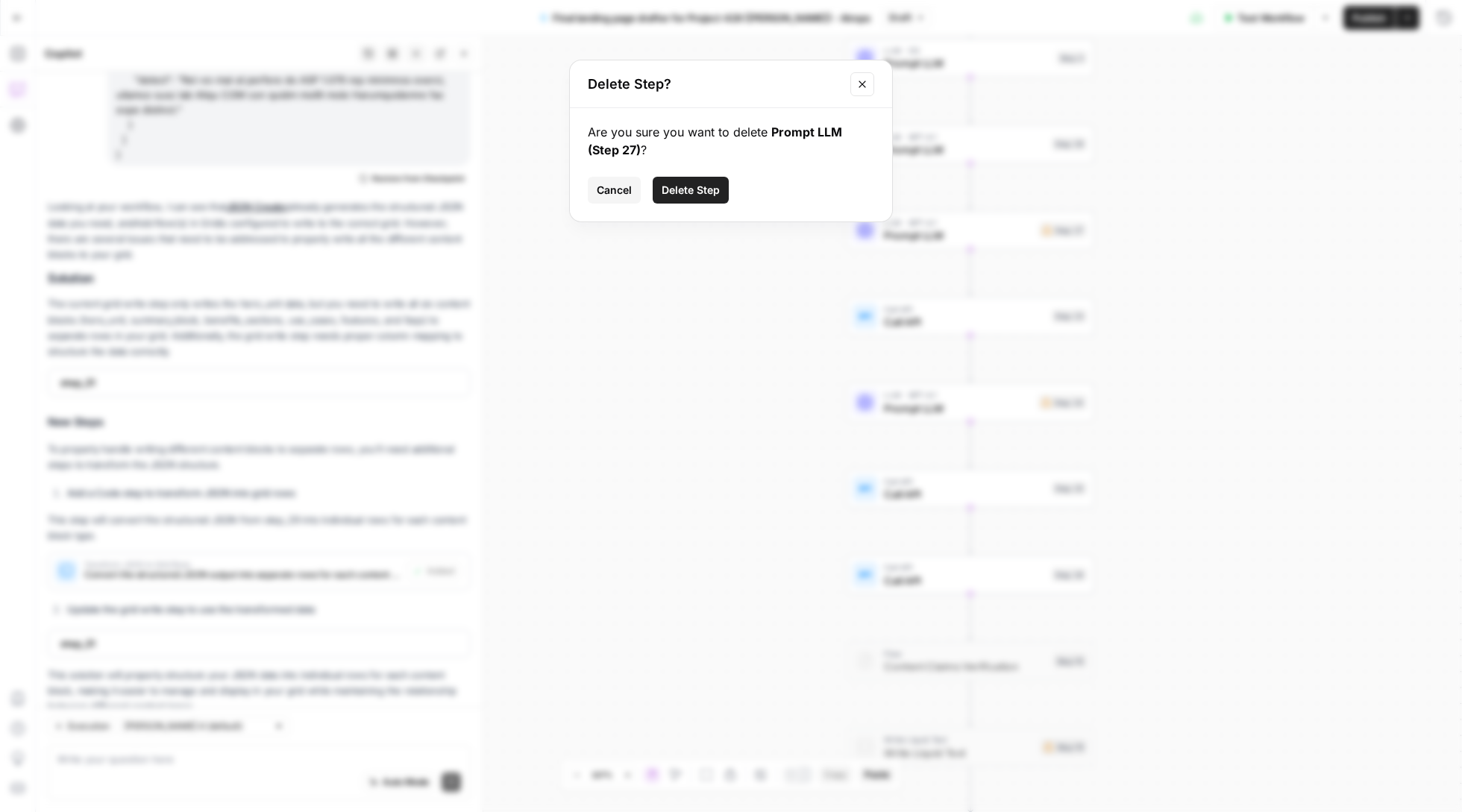
click at [662, 188] on span "Delete Step" at bounding box center [690, 189] width 58 height 15
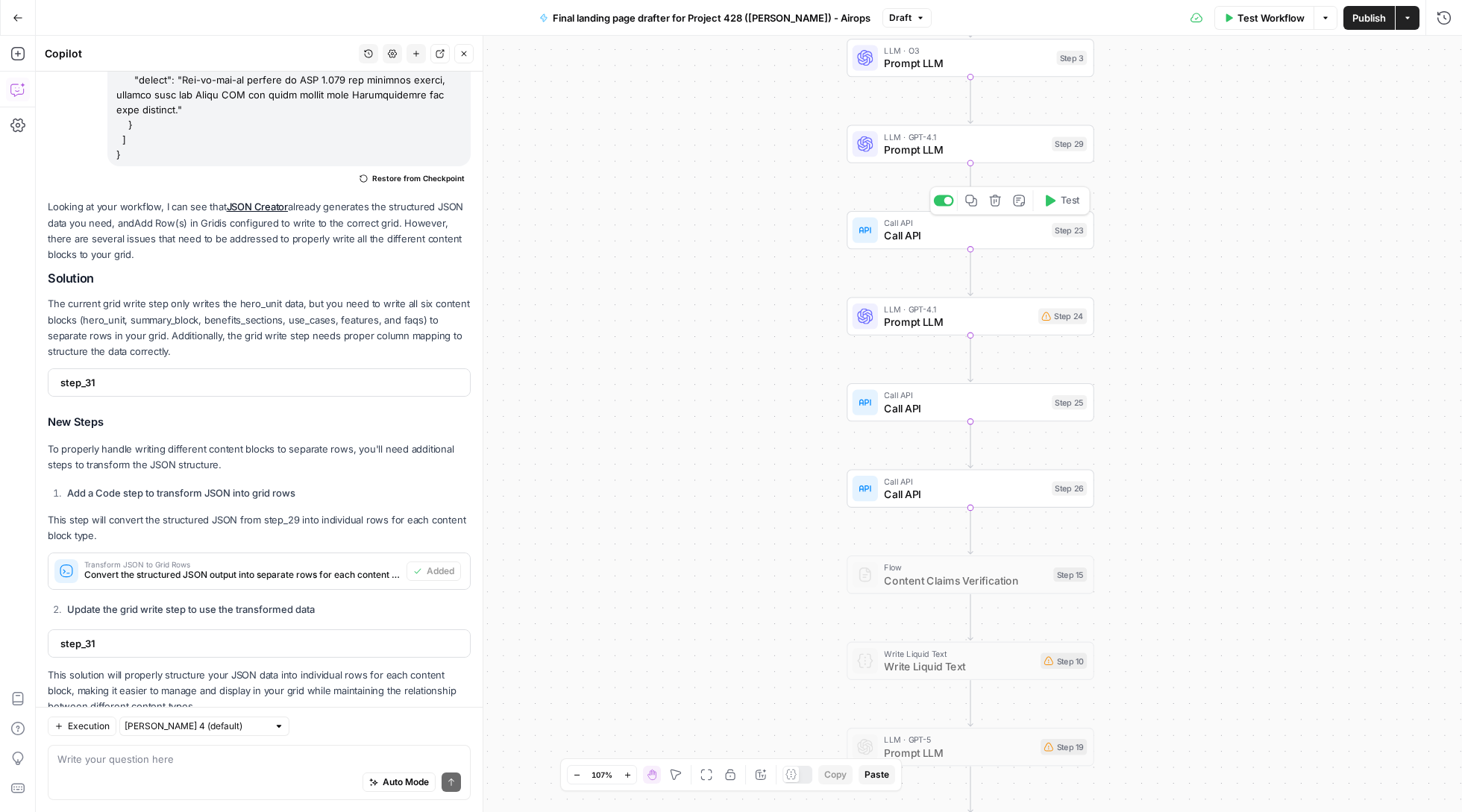
click at [995, 210] on button "Delete step" at bounding box center [995, 201] width 21 height 21
click at [686, 192] on span "Delete Step" at bounding box center [690, 189] width 58 height 15
click at [998, 207] on button "Delete step" at bounding box center [995, 201] width 21 height 21
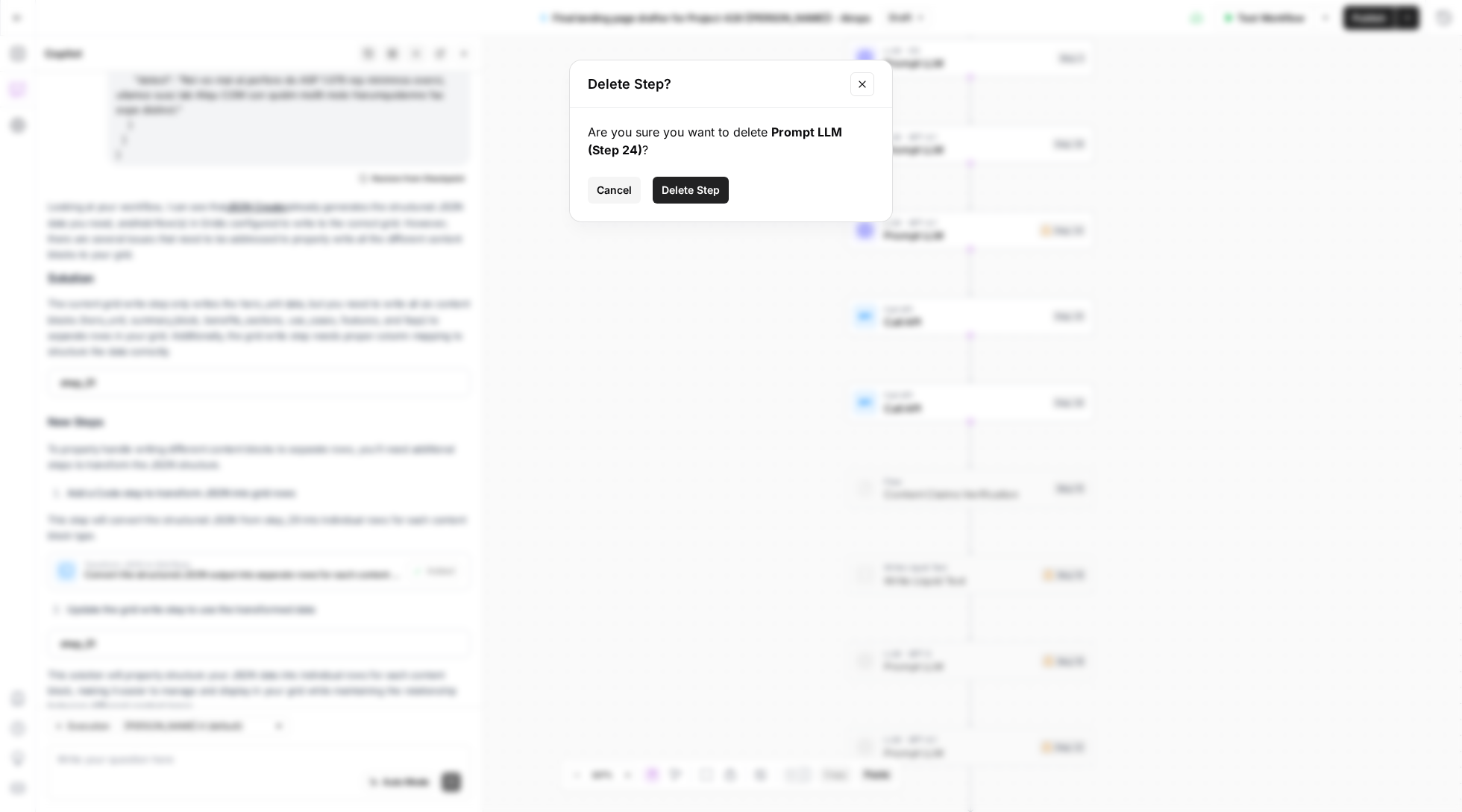
click at [705, 196] on span "Delete Step" at bounding box center [690, 189] width 58 height 15
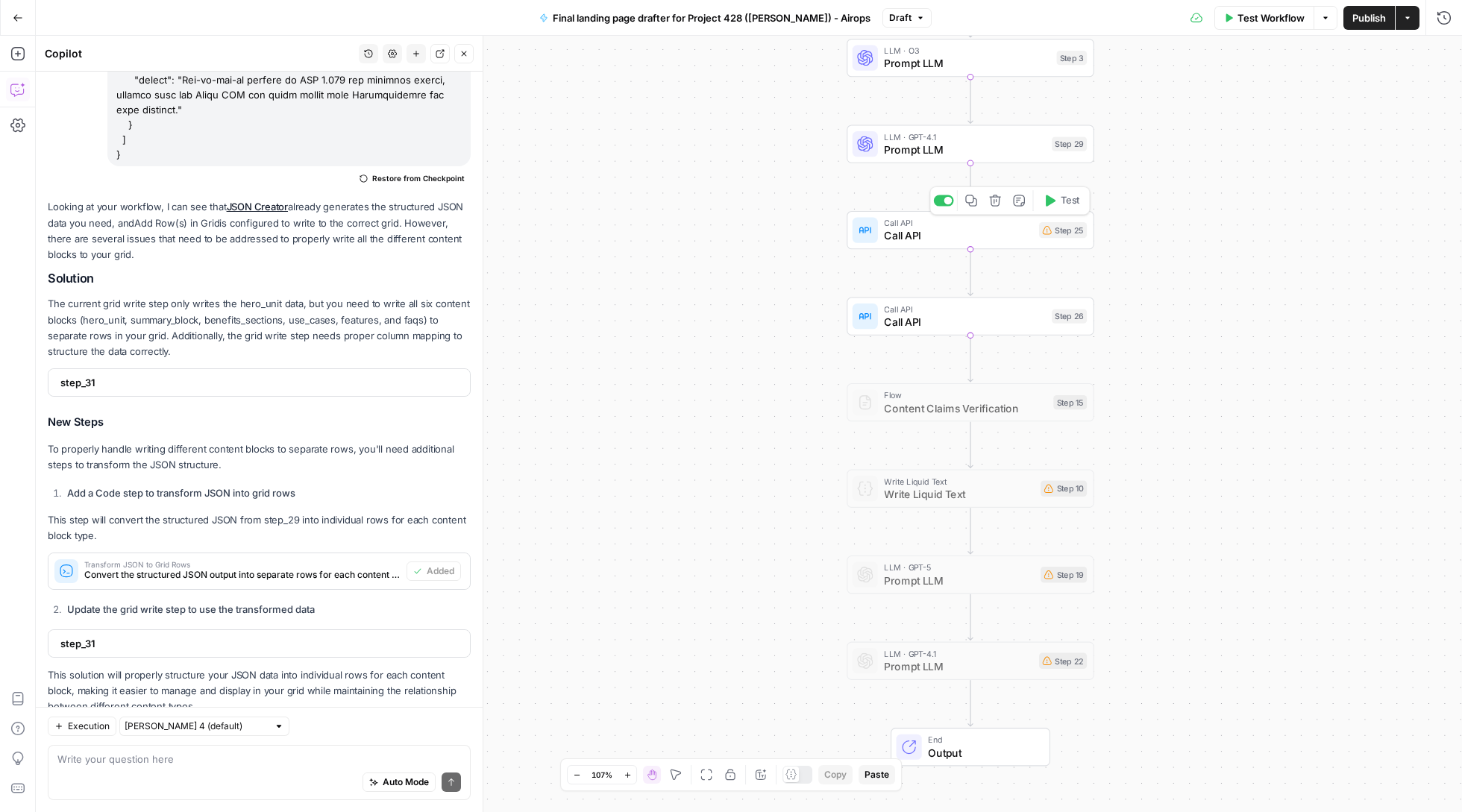
click at [997, 215] on div "Copy step Delete step Add Note Test" at bounding box center [1009, 201] width 160 height 29
click at [991, 198] on icon "button" at bounding box center [995, 201] width 12 height 12
click at [708, 189] on span "Delete Step" at bounding box center [690, 189] width 58 height 15
click at [996, 210] on button "Delete step" at bounding box center [995, 201] width 21 height 21
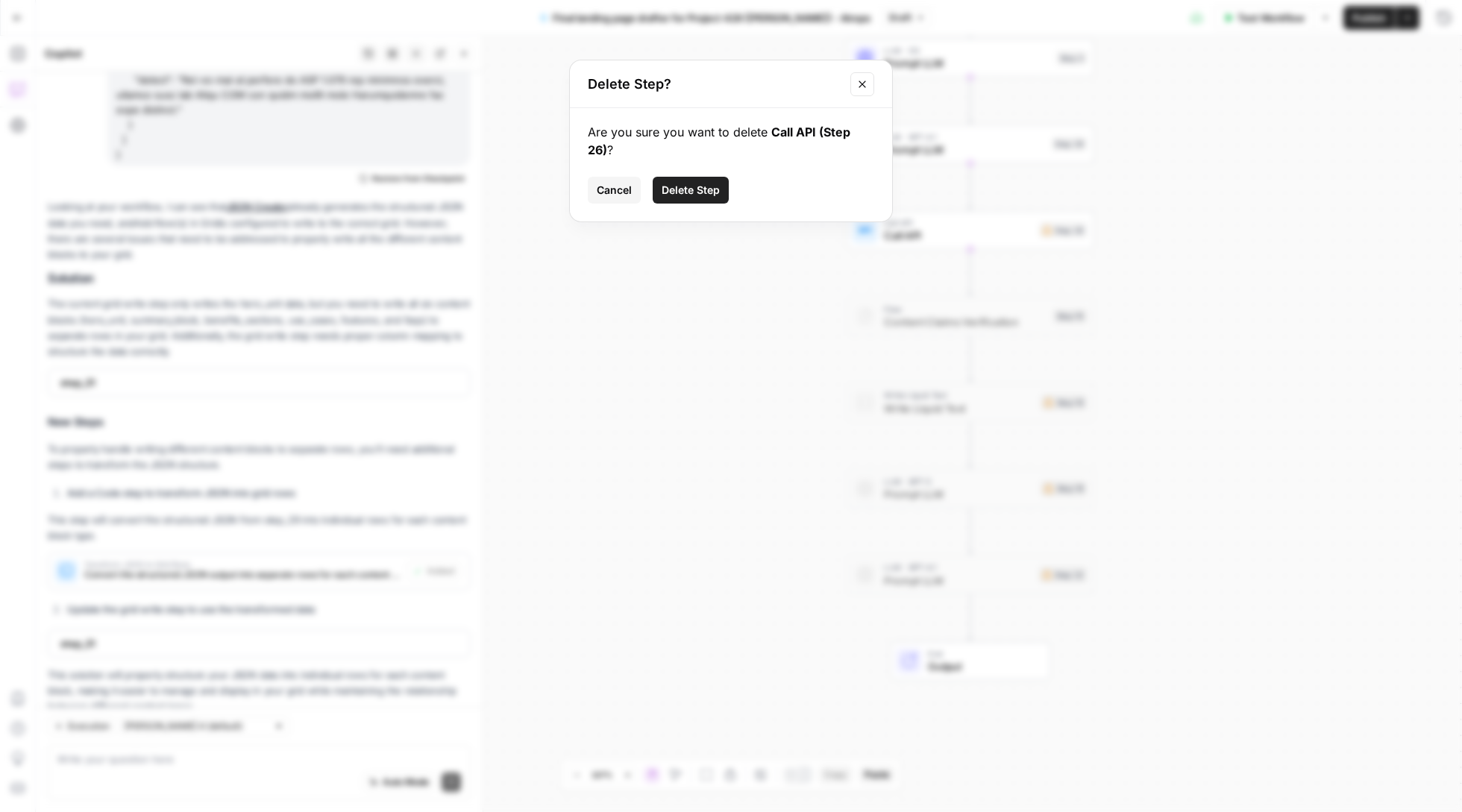
click at [691, 192] on span "Delete Step" at bounding box center [690, 189] width 58 height 15
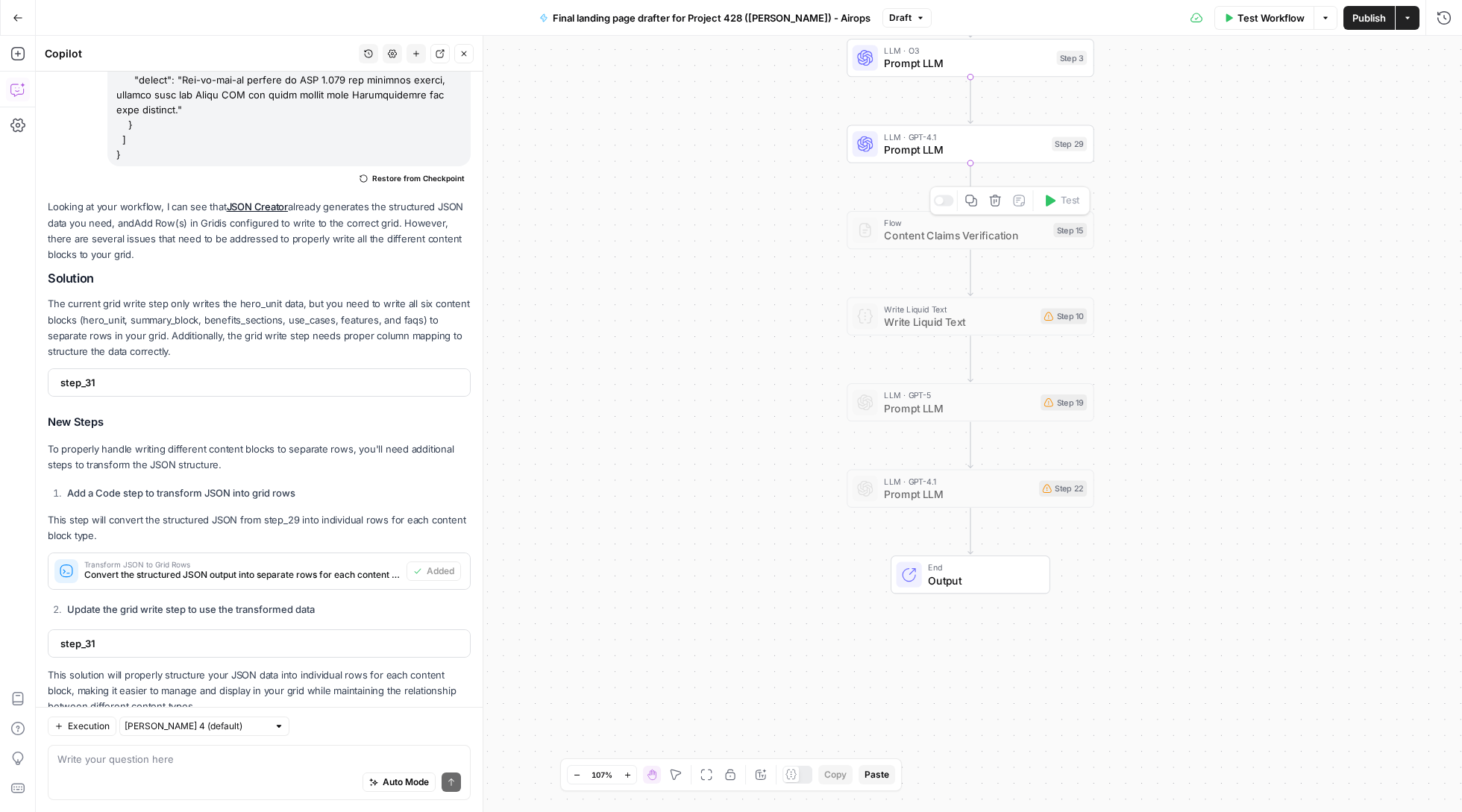
click at [1000, 206] on icon "button" at bounding box center [995, 201] width 12 height 12
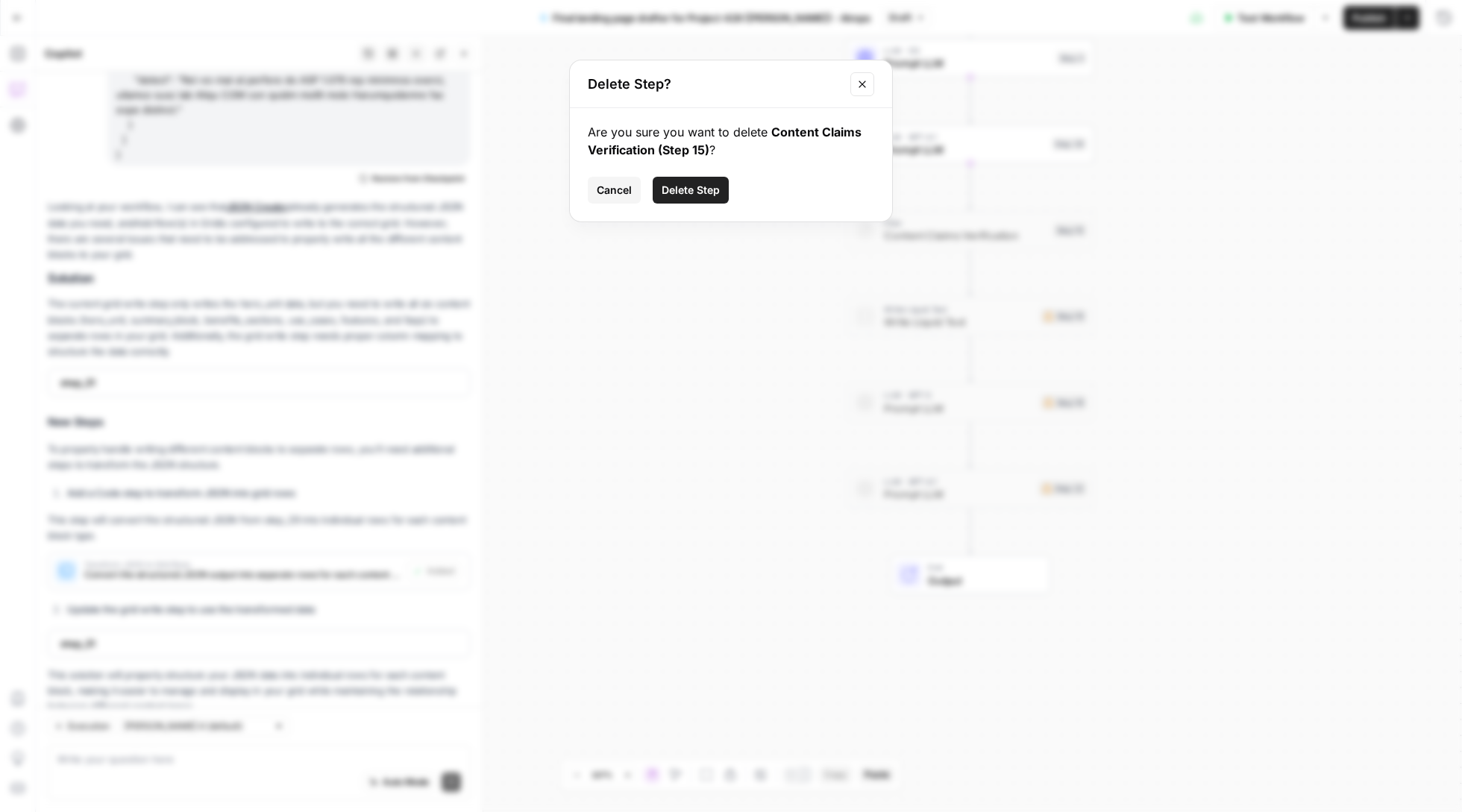
click at [701, 189] on span "Delete Step" at bounding box center [690, 189] width 58 height 15
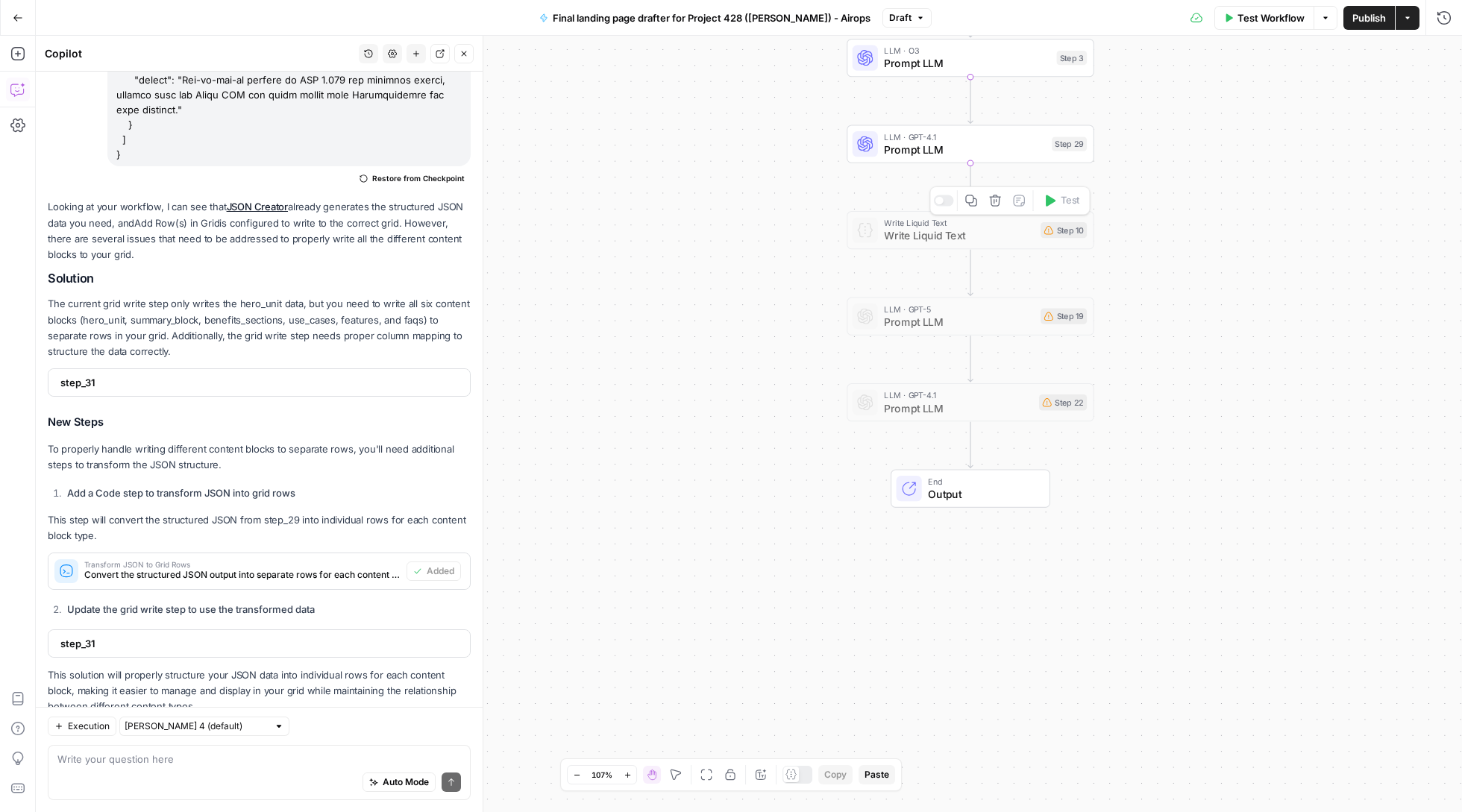
click at [1000, 216] on div "Copy step Delete step Add Note Test" at bounding box center [1009, 201] width 160 height 29
click at [995, 210] on button "Delete step" at bounding box center [995, 201] width 21 height 21
click at [684, 187] on span "Delete Step" at bounding box center [690, 189] width 58 height 15
click at [997, 212] on div "Copy step Delete step Add Note Test" at bounding box center [1009, 201] width 160 height 29
click at [995, 207] on button "Delete step" at bounding box center [995, 201] width 21 height 21
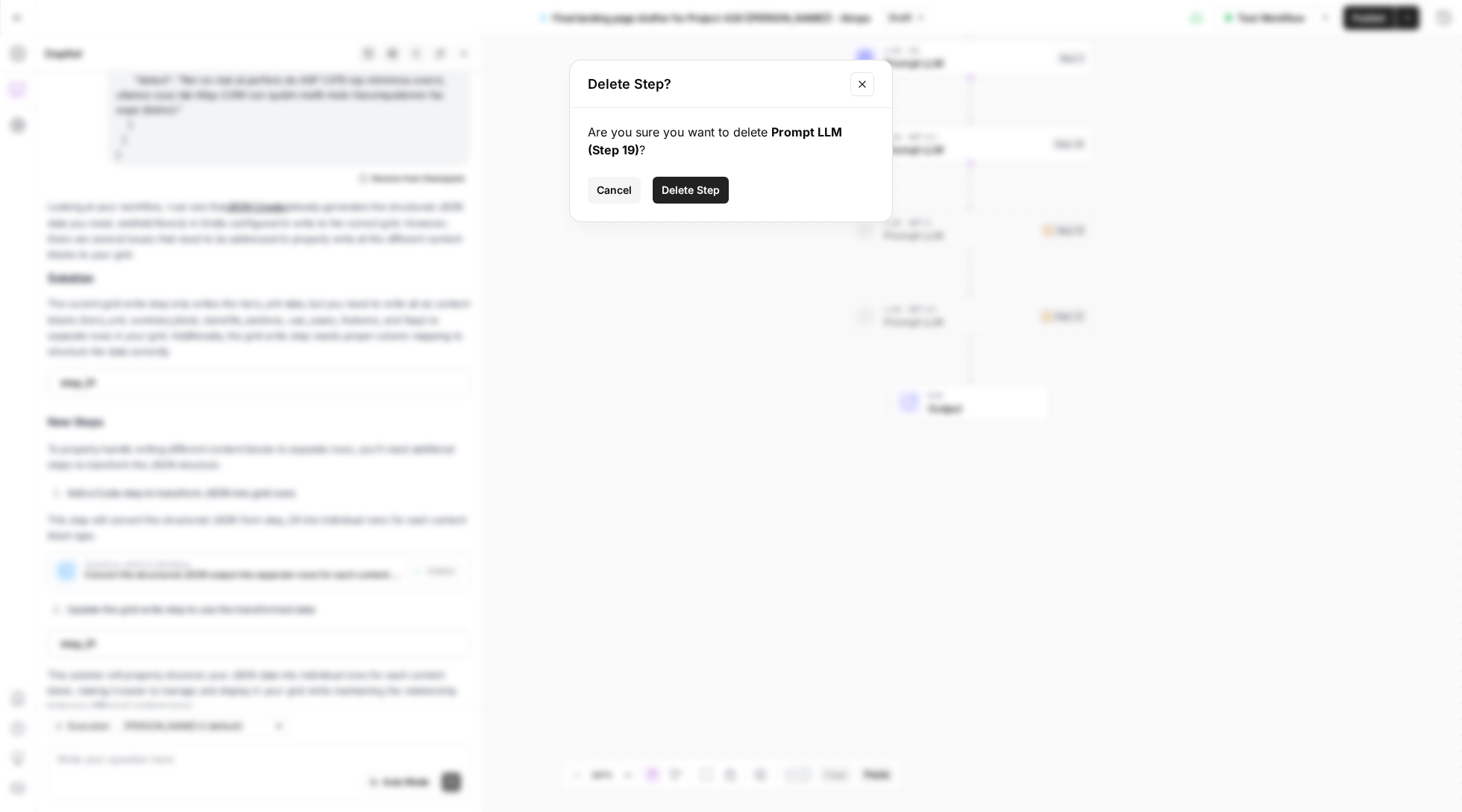
click at [695, 192] on span "Delete Step" at bounding box center [690, 189] width 58 height 15
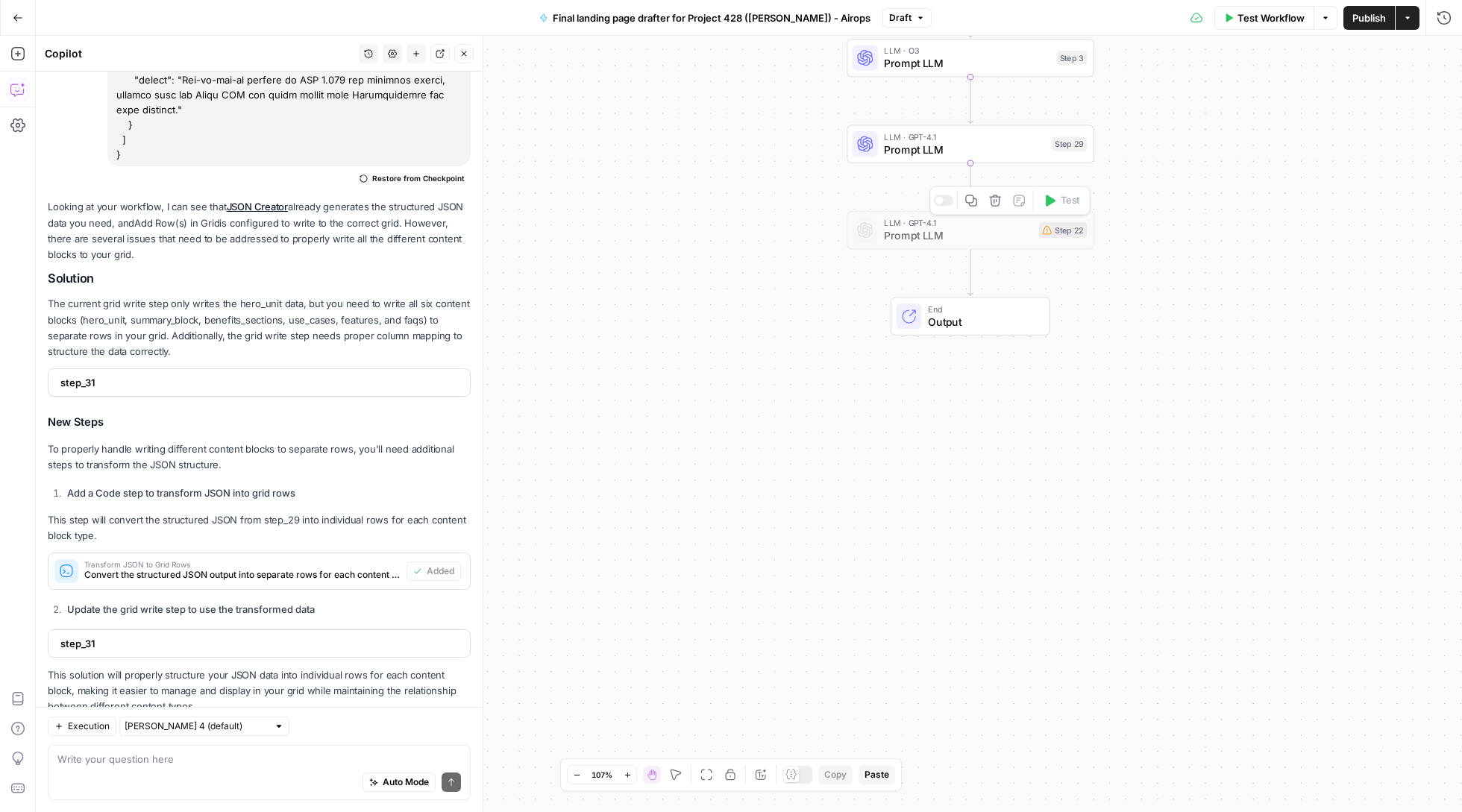
click at [995, 212] on div "Copy step Delete step Add Note Test" at bounding box center [1009, 201] width 160 height 29
click at [995, 203] on icon "button" at bounding box center [995, 201] width 12 height 12
click at [701, 189] on span "Delete Step" at bounding box center [690, 189] width 58 height 15
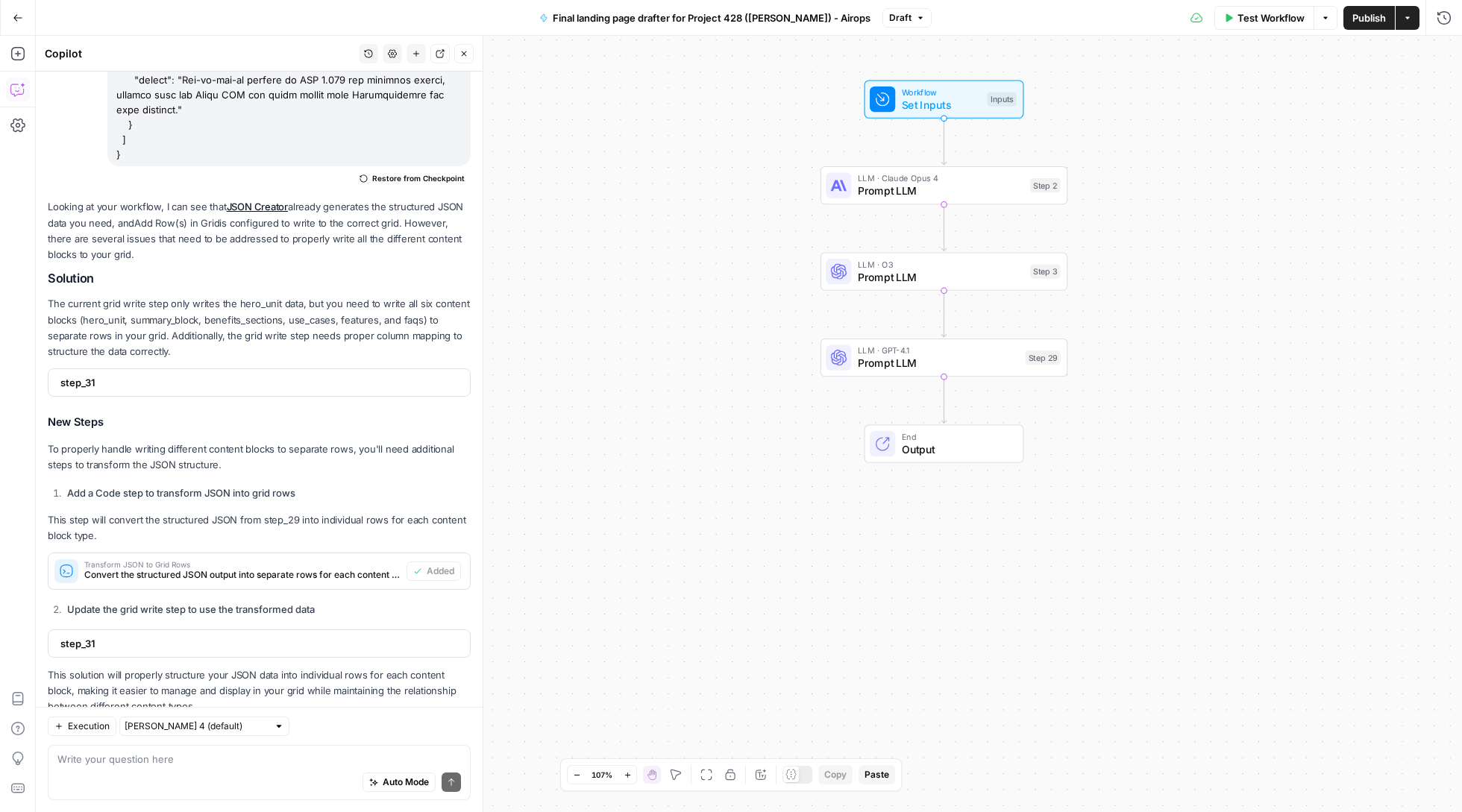
drag, startPoint x: 1123, startPoint y: 277, endPoint x: 1087, endPoint y: 472, distance: 198.3
click at [1087, 472] on div "Workflow Set Inputs Inputs LLM · Claude Opus 4 Prompt LLM Step 2 LLM · O3 Promp…" at bounding box center [749, 424] width 1426 height 776
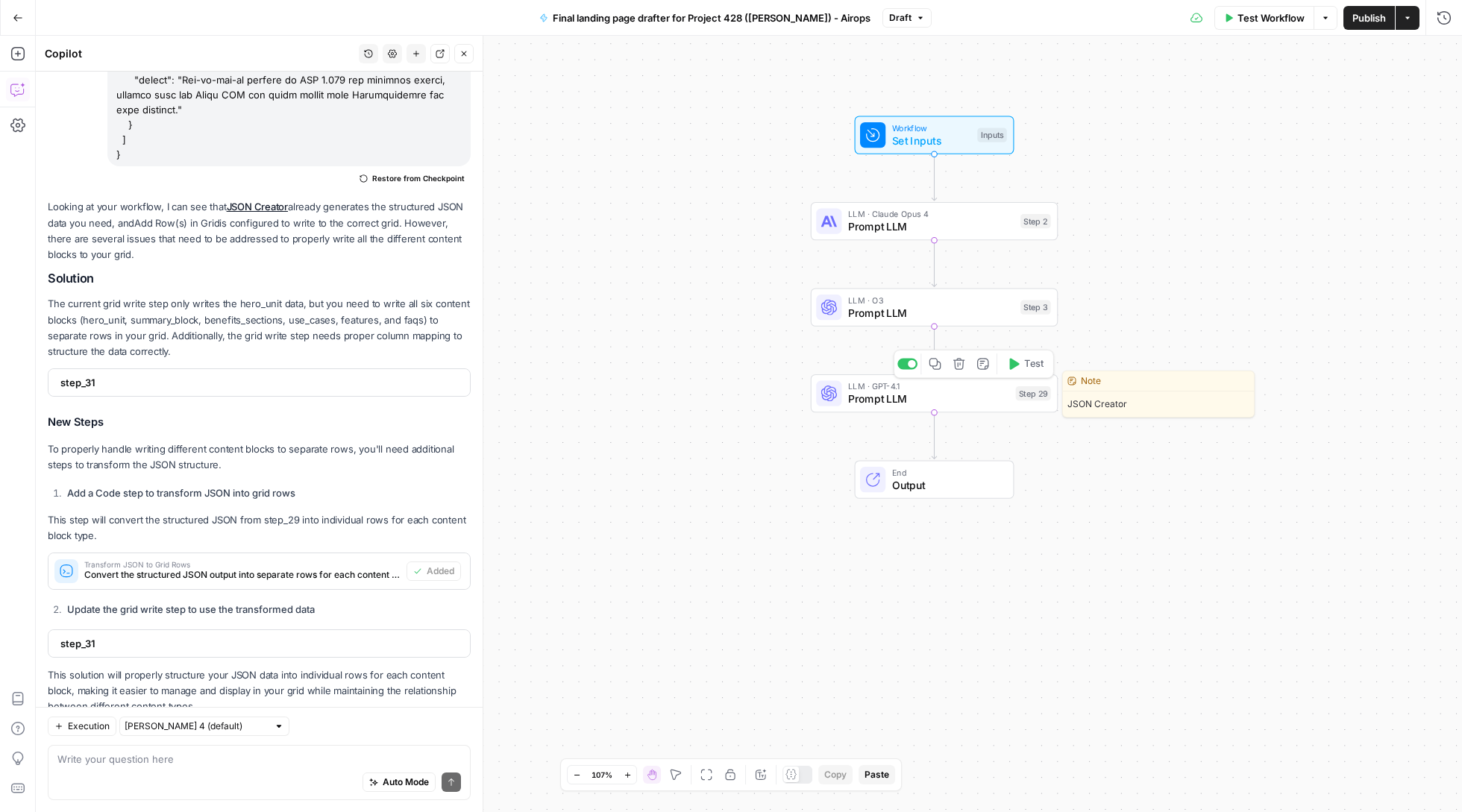
click at [900, 386] on span "LLM · GPT-4.1" at bounding box center [929, 386] width 161 height 12
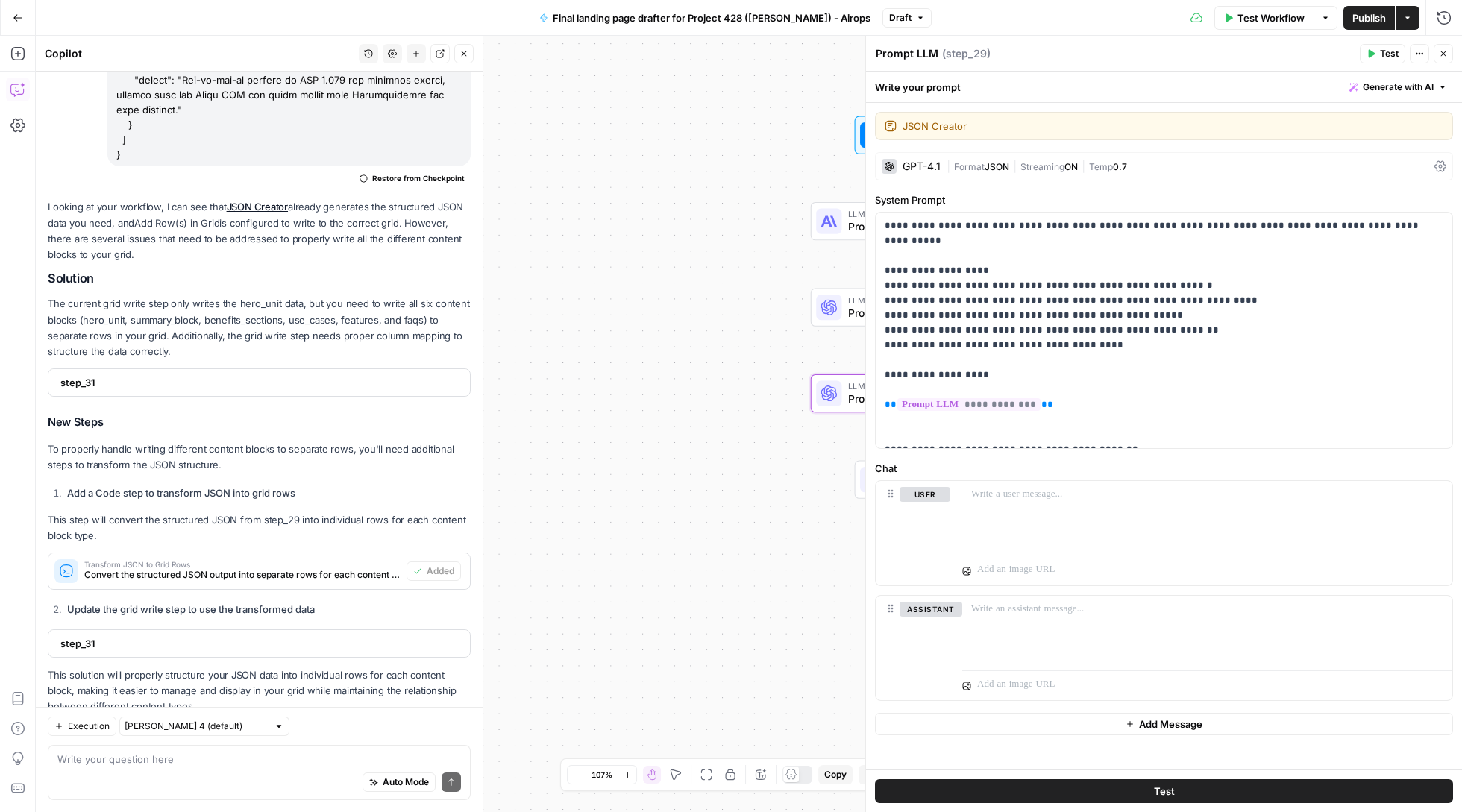
click at [1441, 57] on icon "button" at bounding box center [1444, 53] width 9 height 9
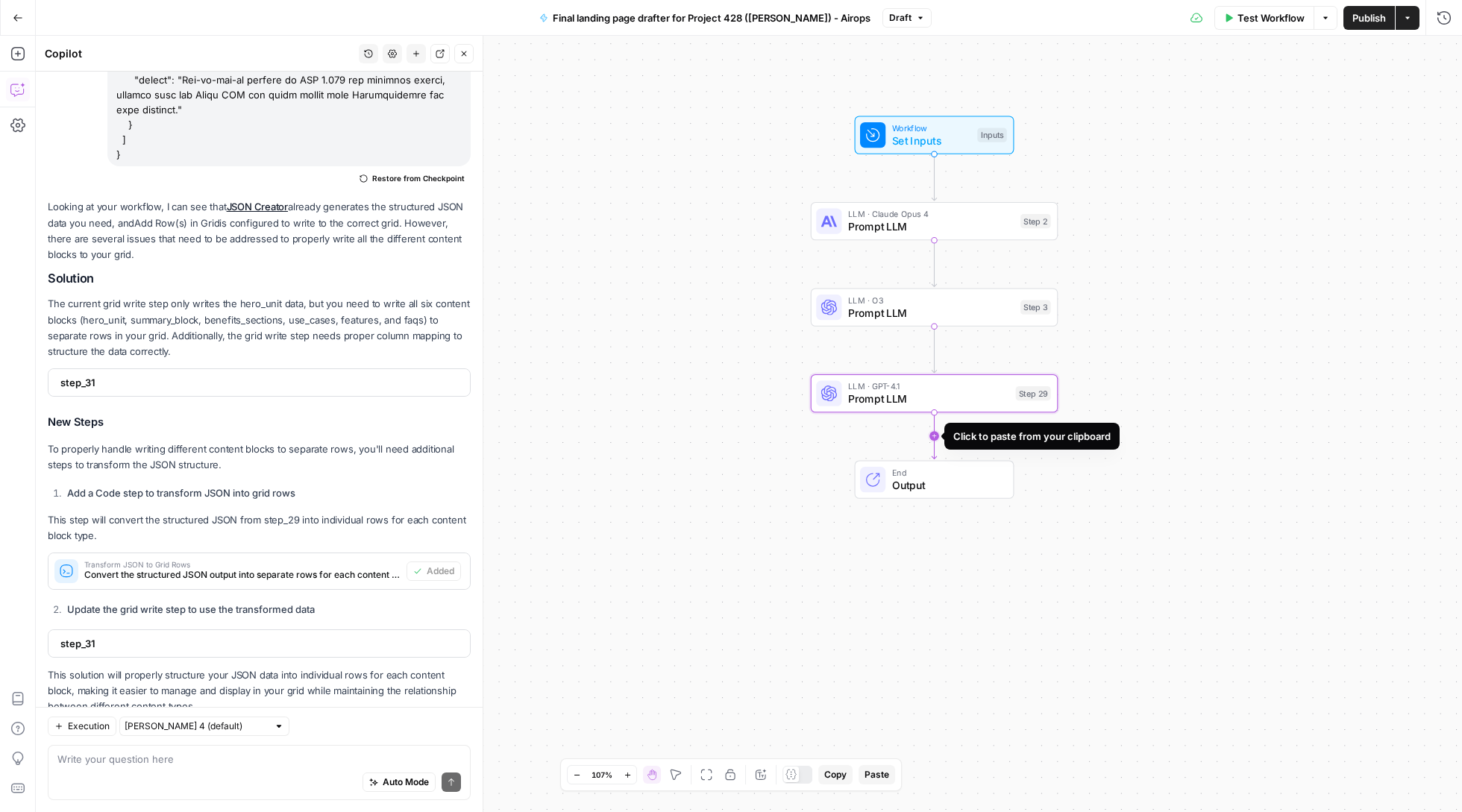
click at [936, 437] on icon "Edge from step_29 to end" at bounding box center [933, 436] width 4 height 46
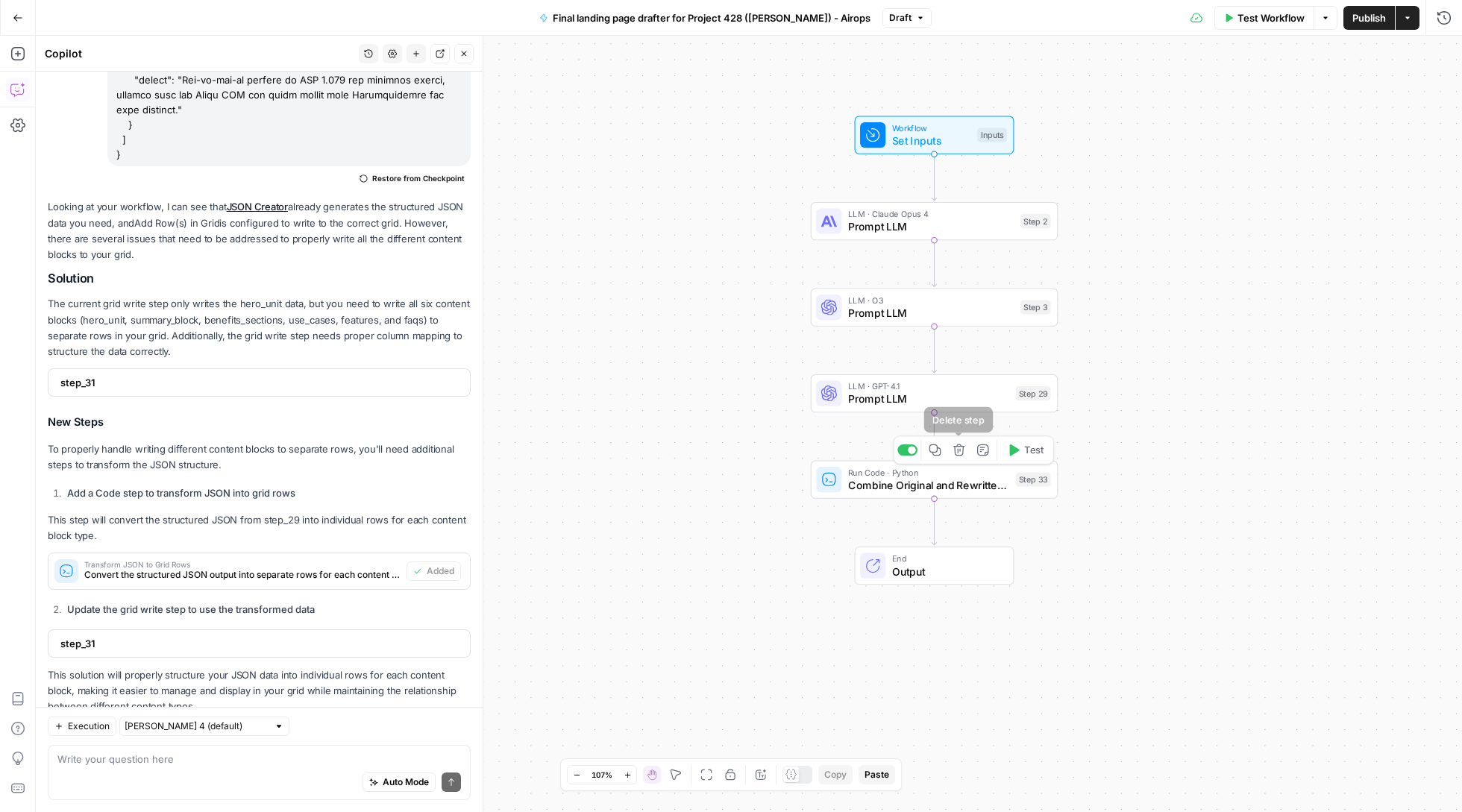
click at [955, 452] on icon "button" at bounding box center [959, 450] width 12 height 12
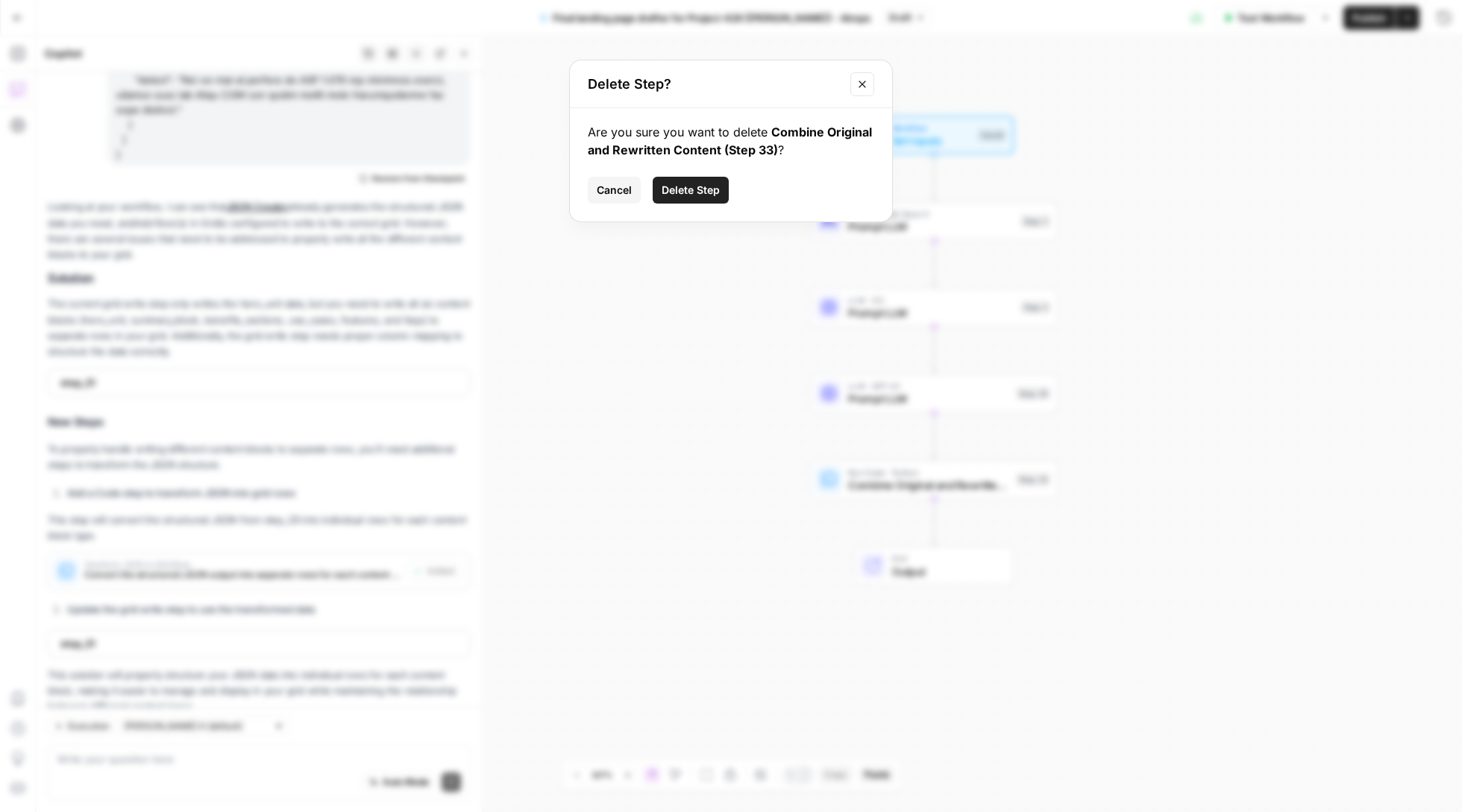
click at [667, 189] on span "Delete Step" at bounding box center [690, 189] width 58 height 15
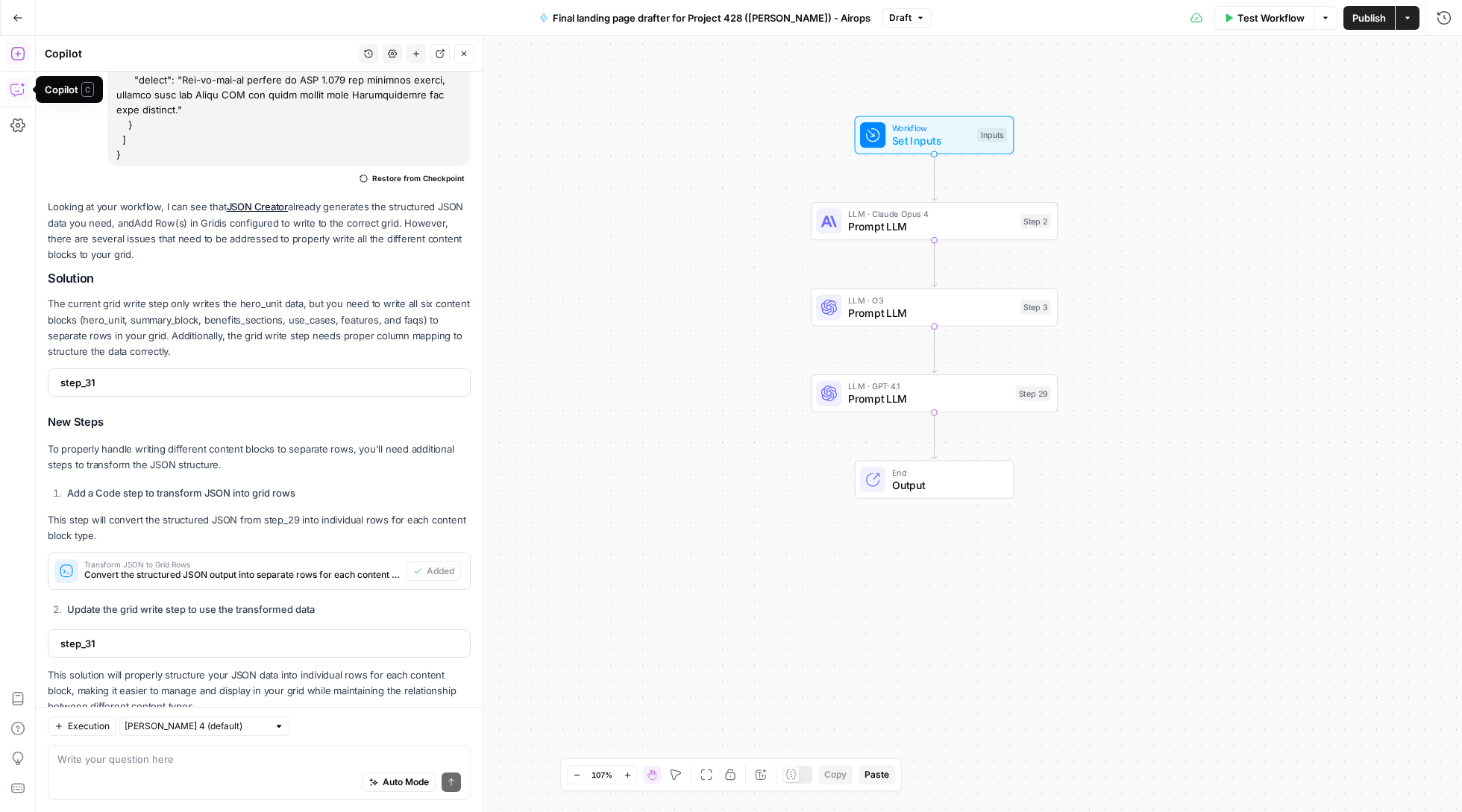
click at [25, 52] on button "Add Steps" at bounding box center [18, 53] width 24 height 24
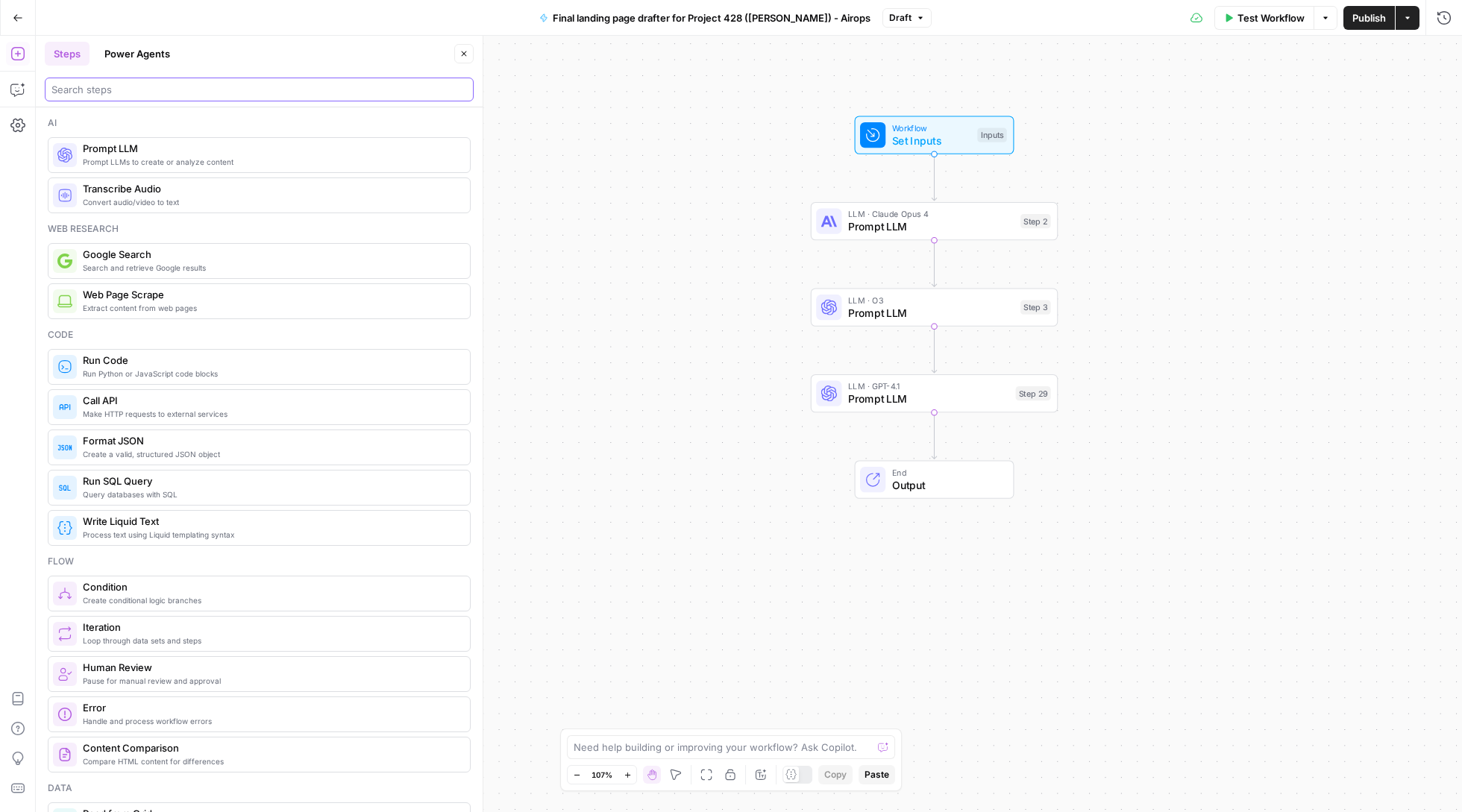
click at [255, 87] on input "search" at bounding box center [260, 89] width 416 height 15
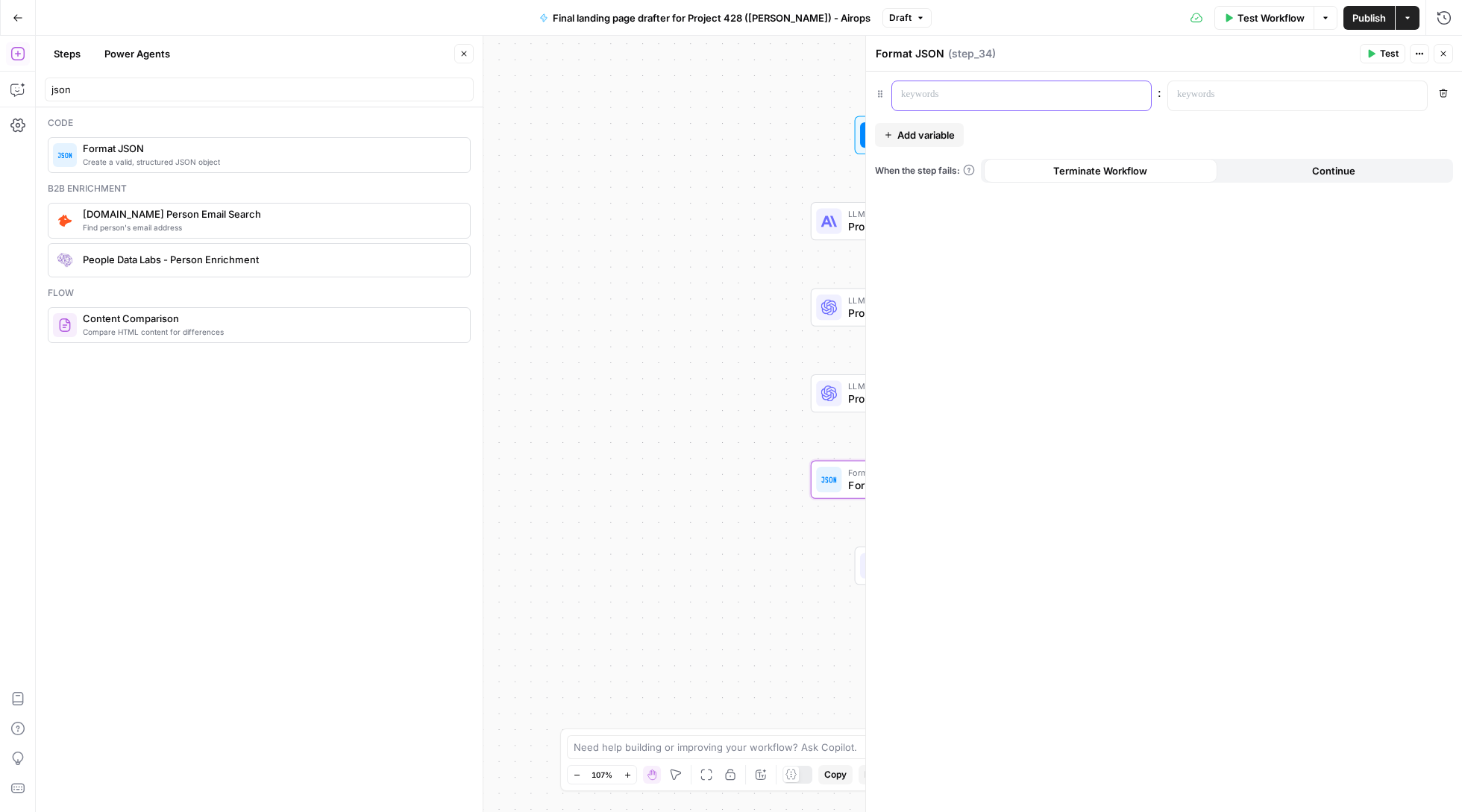
click at [985, 93] on p at bounding box center [1009, 95] width 217 height 15
click at [1140, 92] on icon "button" at bounding box center [1138, 96] width 8 height 7
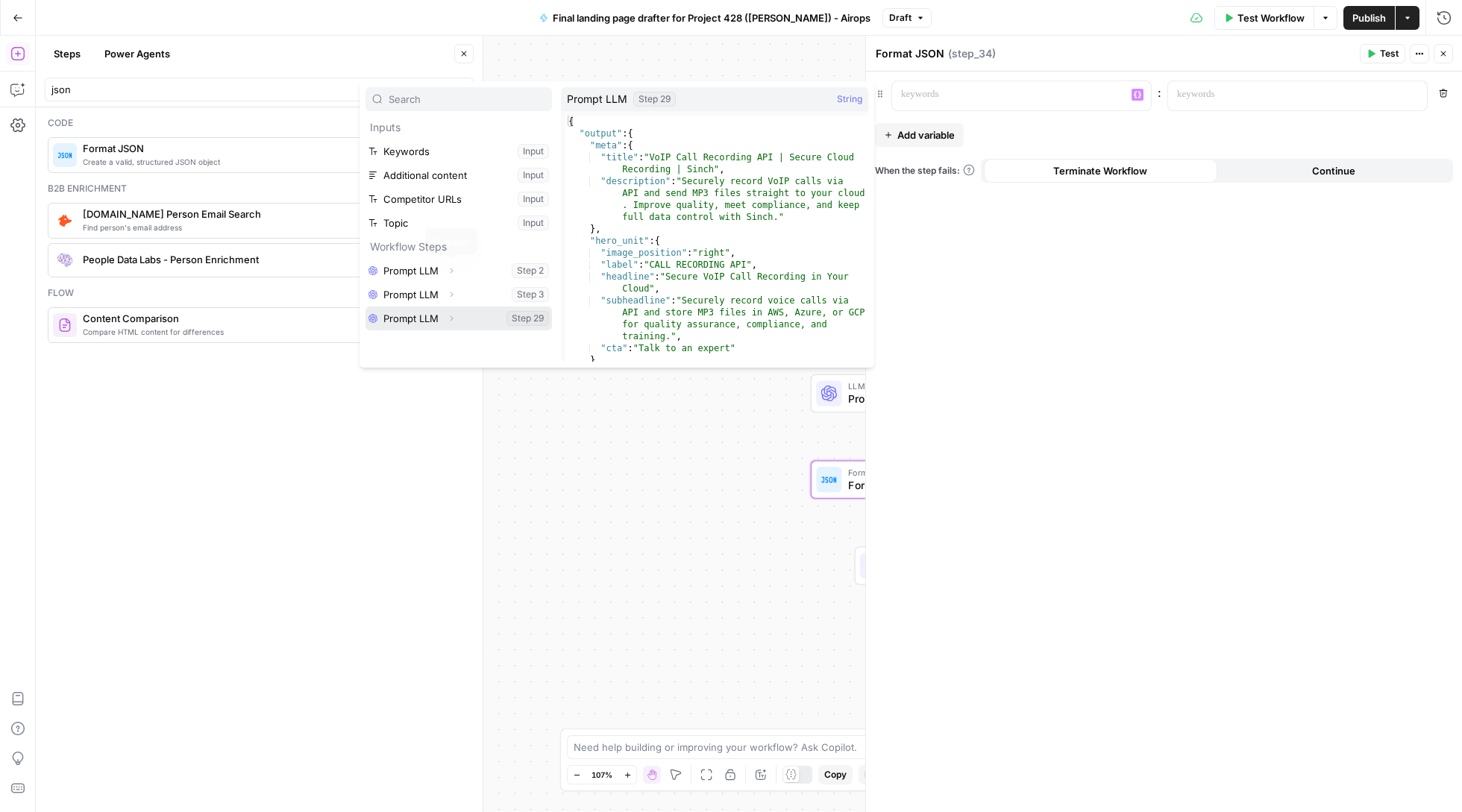
click at [441, 319] on button "Expand" at bounding box center [451, 318] width 19 height 19
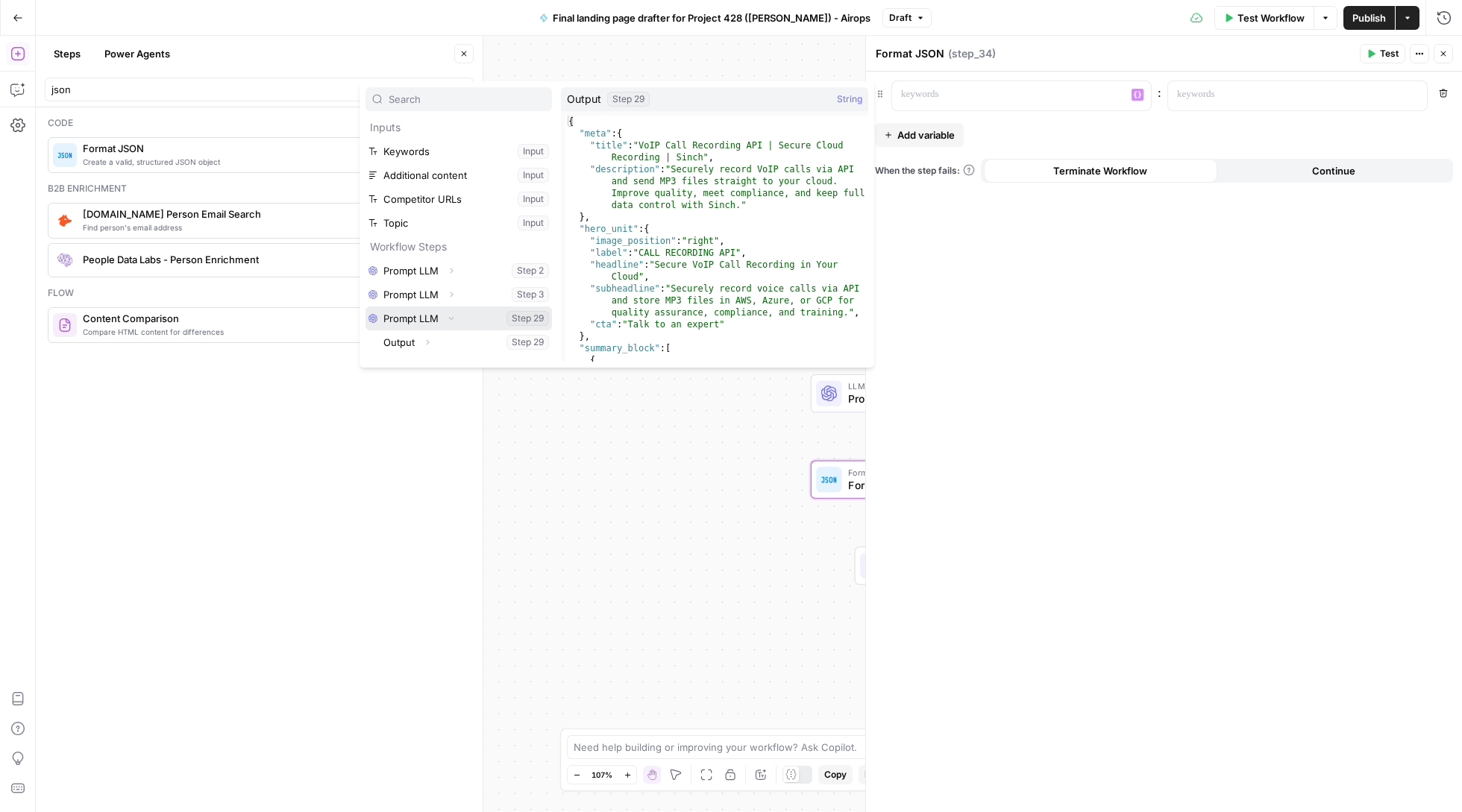
scroll to position [0, 0]
click at [427, 341] on icon "button" at bounding box center [427, 342] width 9 height 9
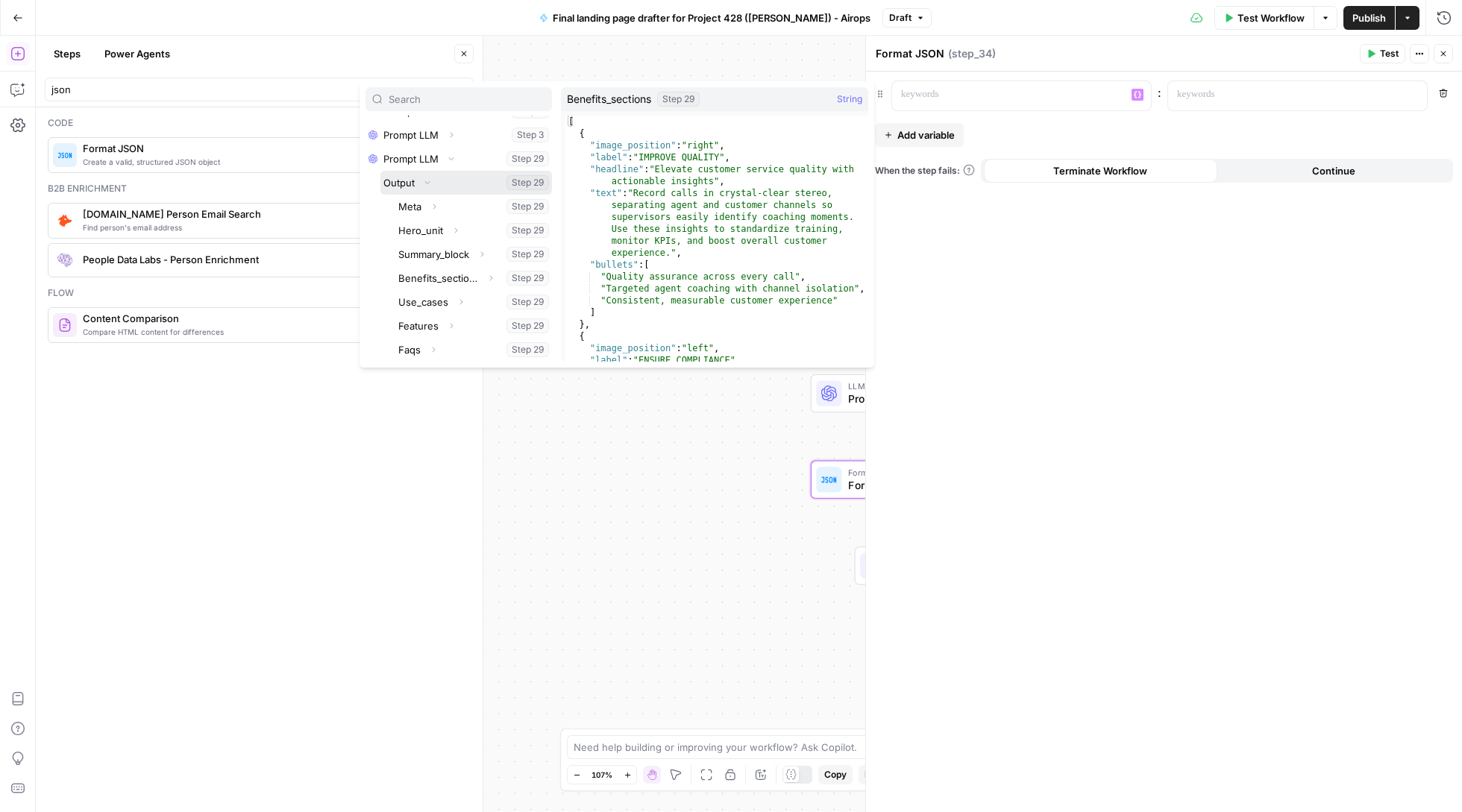
scroll to position [160, 0]
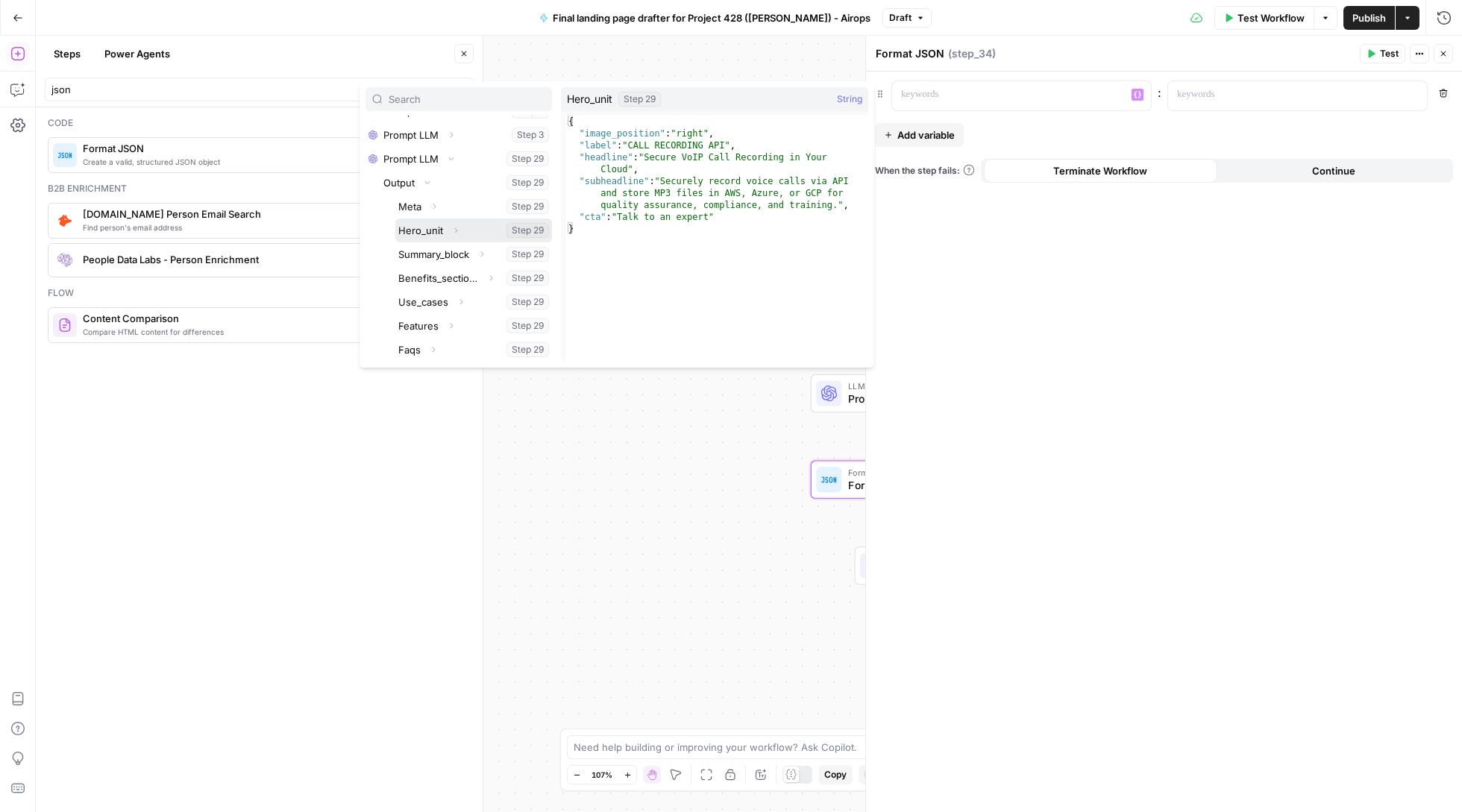
click at [436, 227] on button "Select variable Hero_unit" at bounding box center [474, 230] width 157 height 24
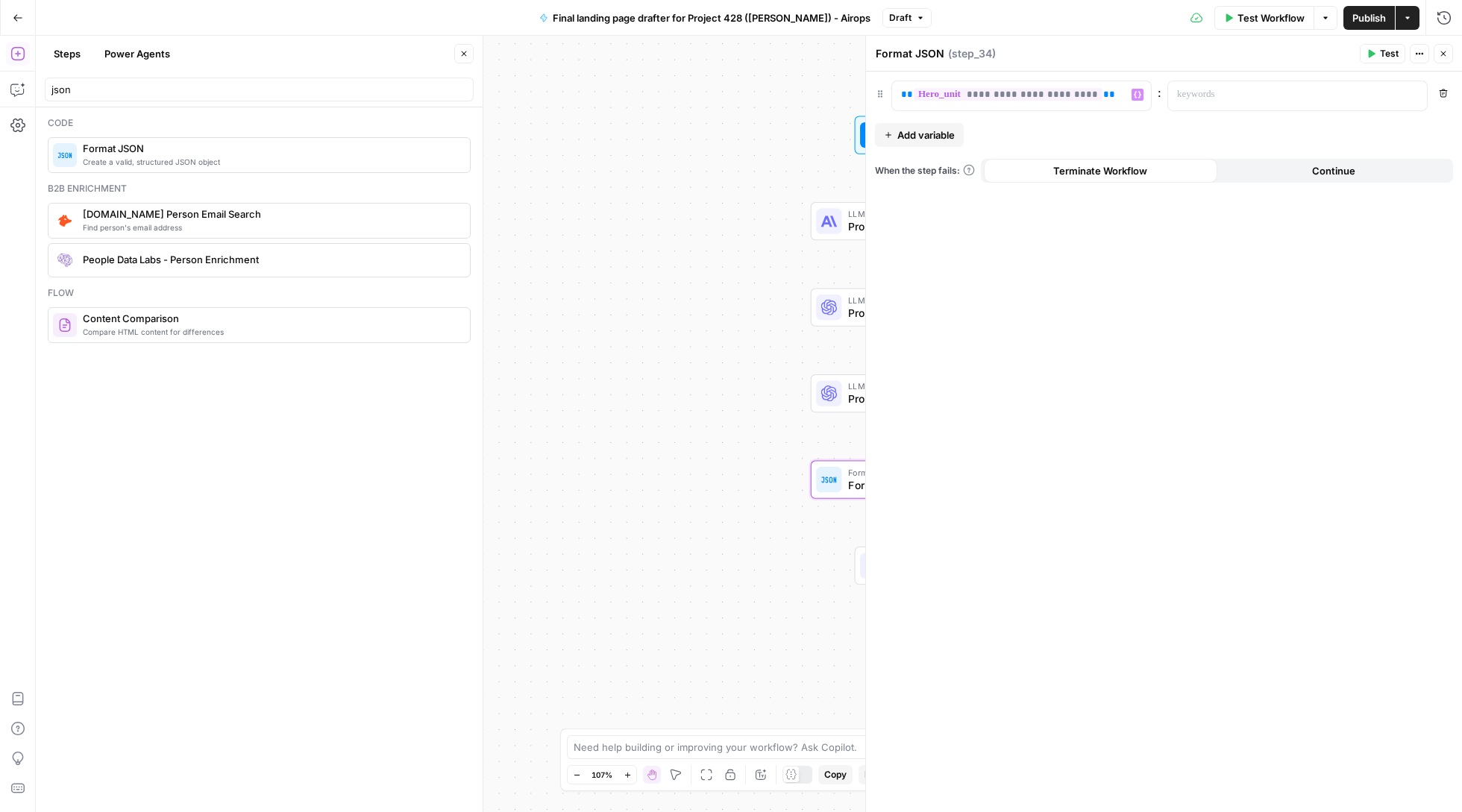
click at [1444, 53] on icon "button" at bounding box center [1444, 53] width 9 height 9
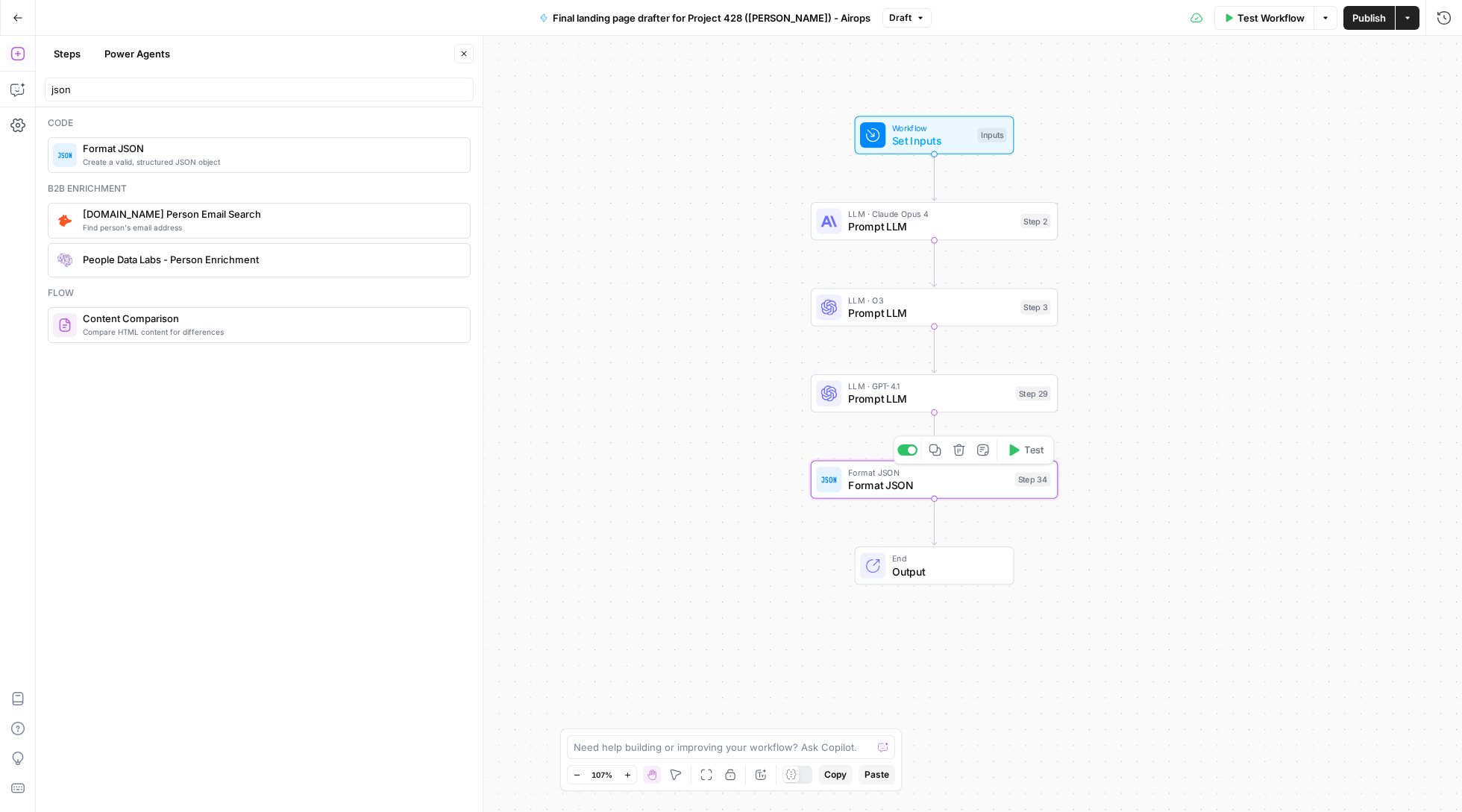
click at [959, 449] on icon "button" at bounding box center [959, 450] width 12 height 12
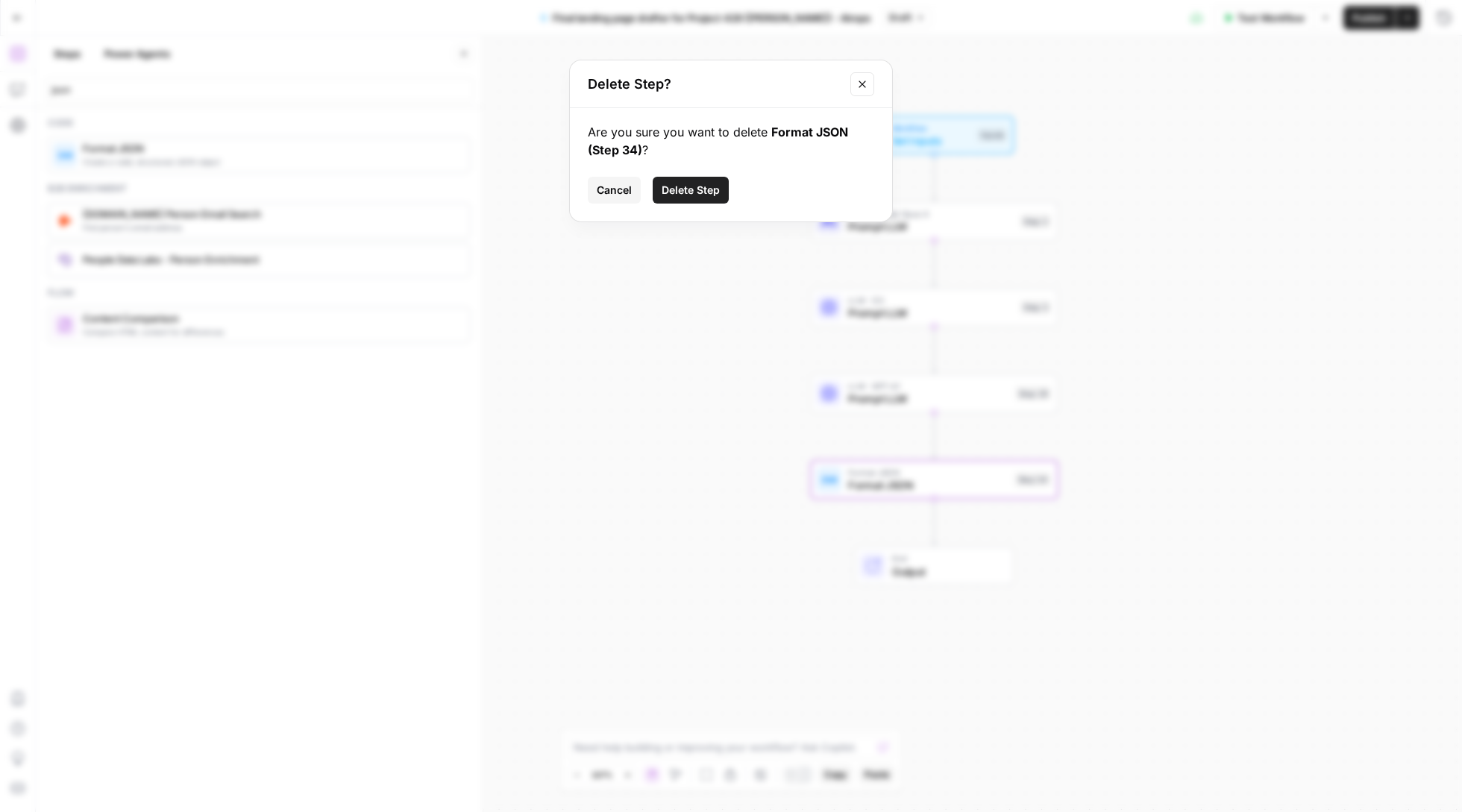
click at [719, 187] on span "Delete Step" at bounding box center [690, 189] width 58 height 15
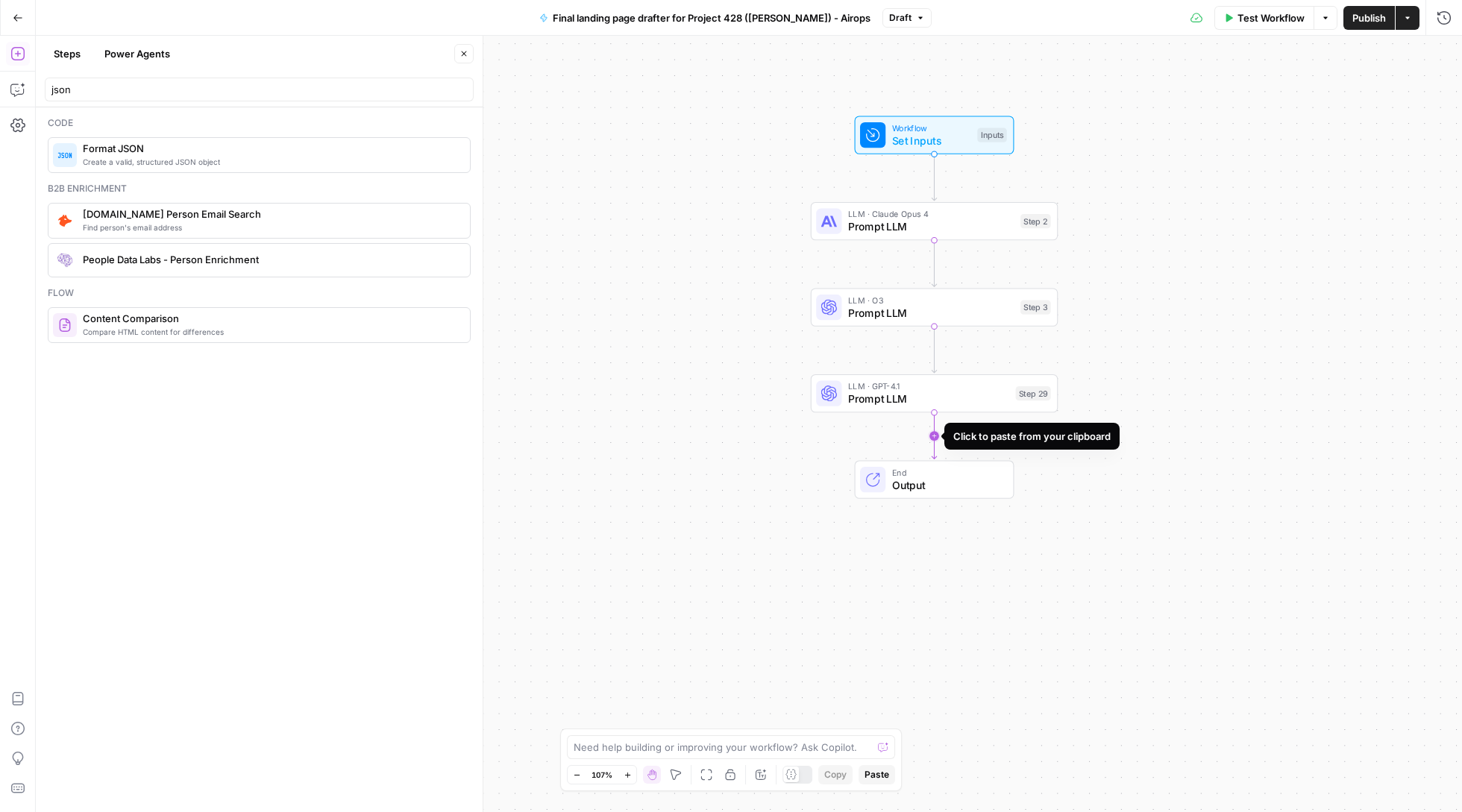
click at [931, 437] on icon "Edge from step_29 to end" at bounding box center [933, 436] width 4 height 46
click at [955, 452] on icon "button" at bounding box center [959, 450] width 12 height 12
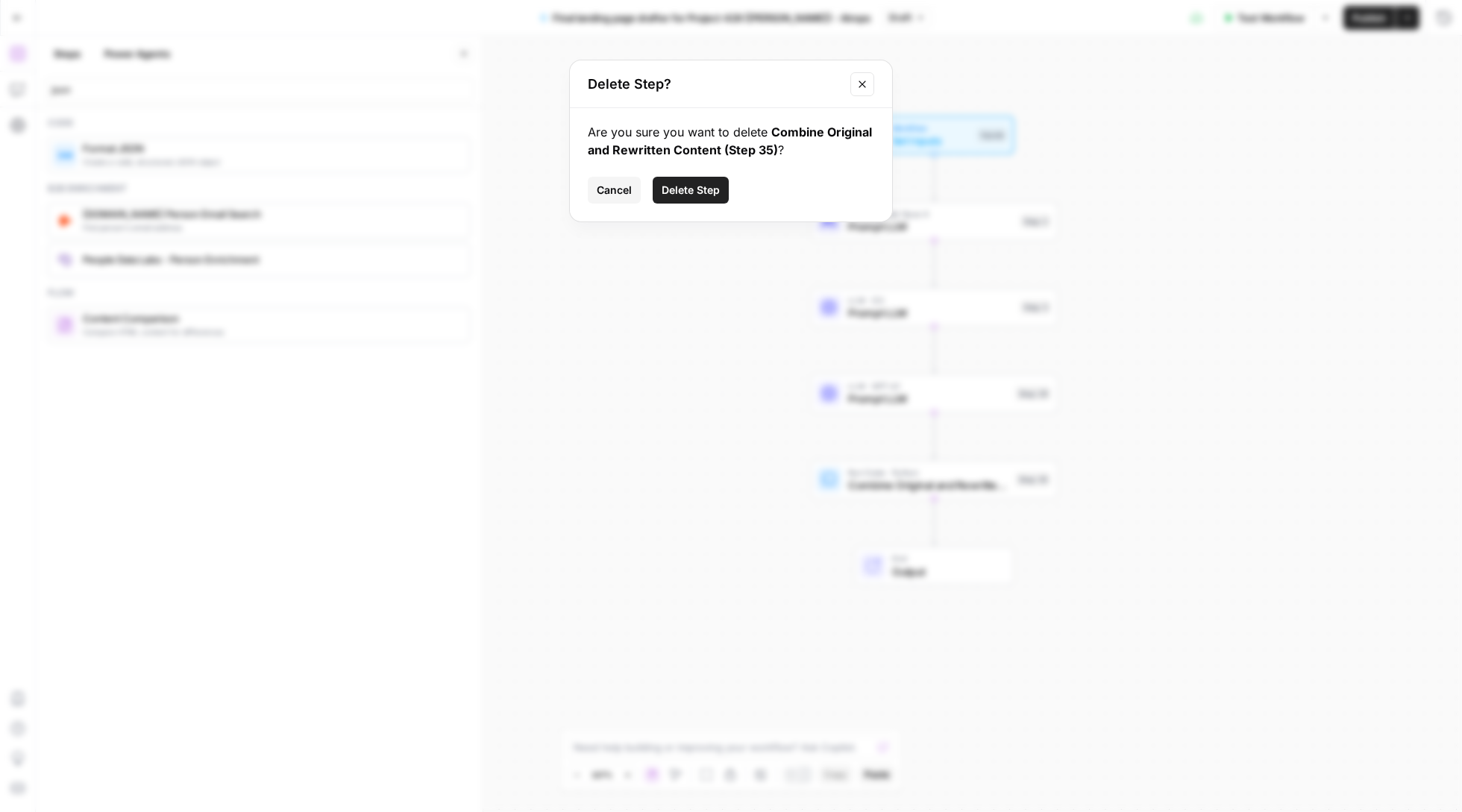
click at [693, 188] on span "Delete Step" at bounding box center [690, 189] width 58 height 15
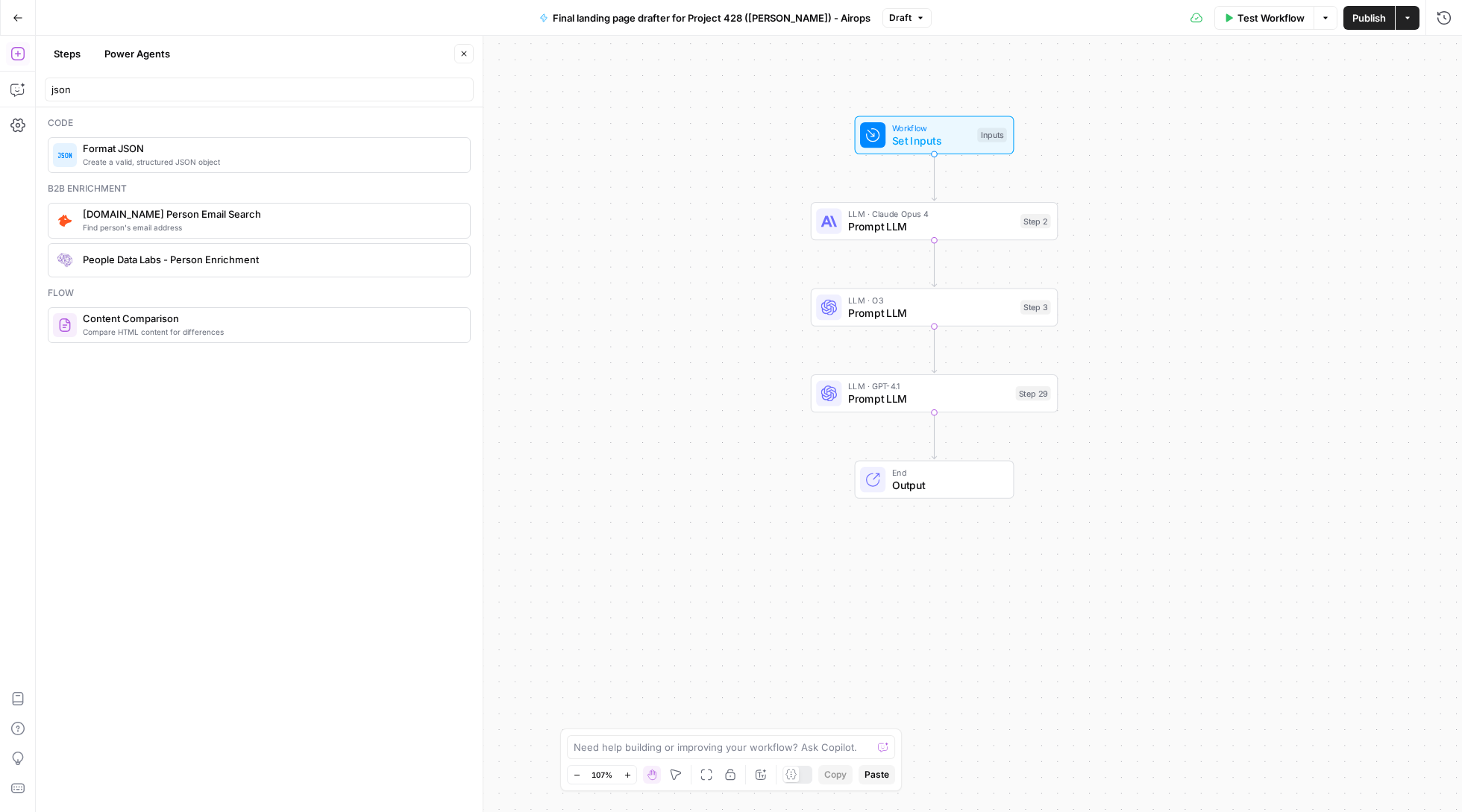
click at [239, 98] on div "json" at bounding box center [259, 89] width 429 height 24
type input "j"
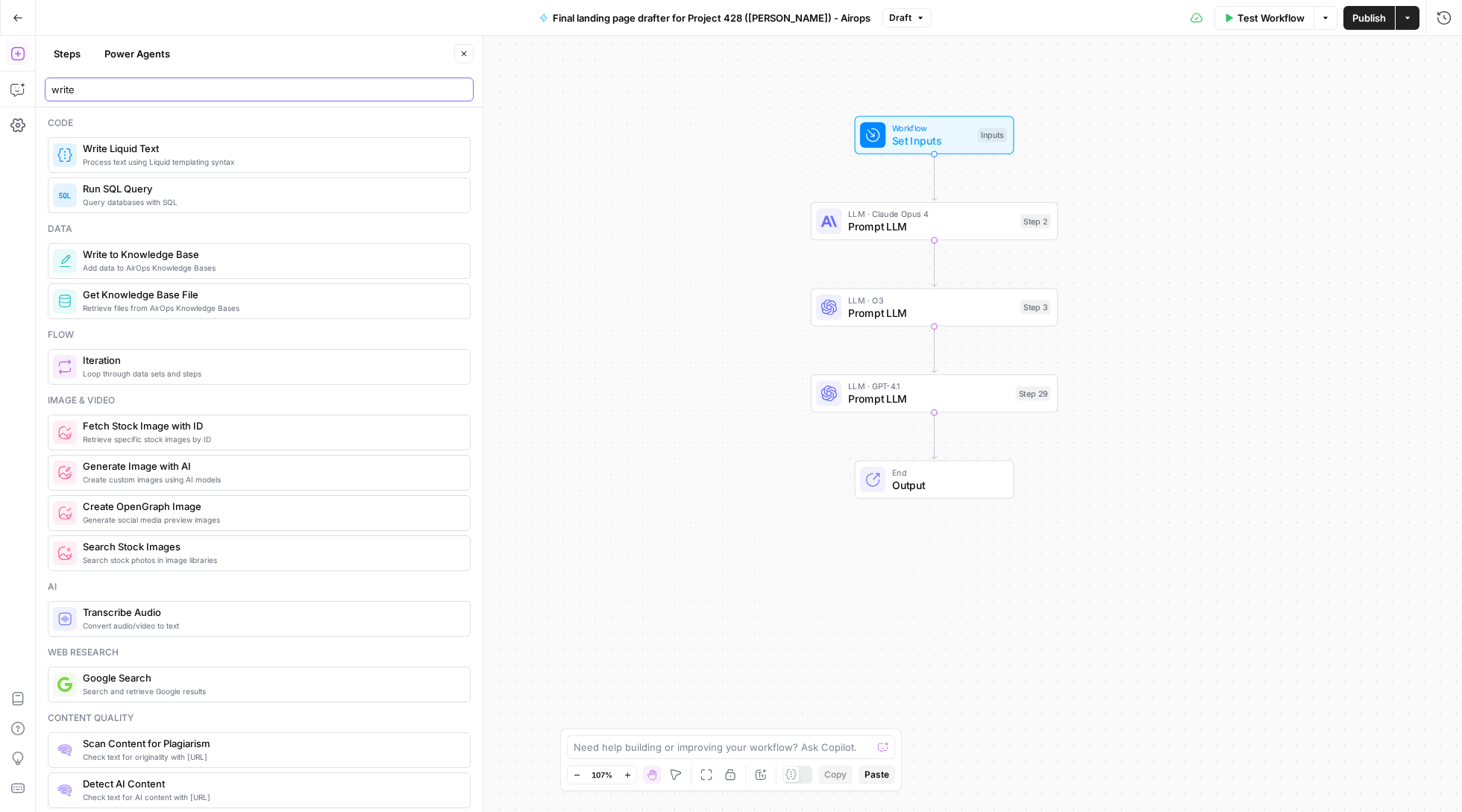
click at [144, 94] on input "write" at bounding box center [260, 89] width 416 height 15
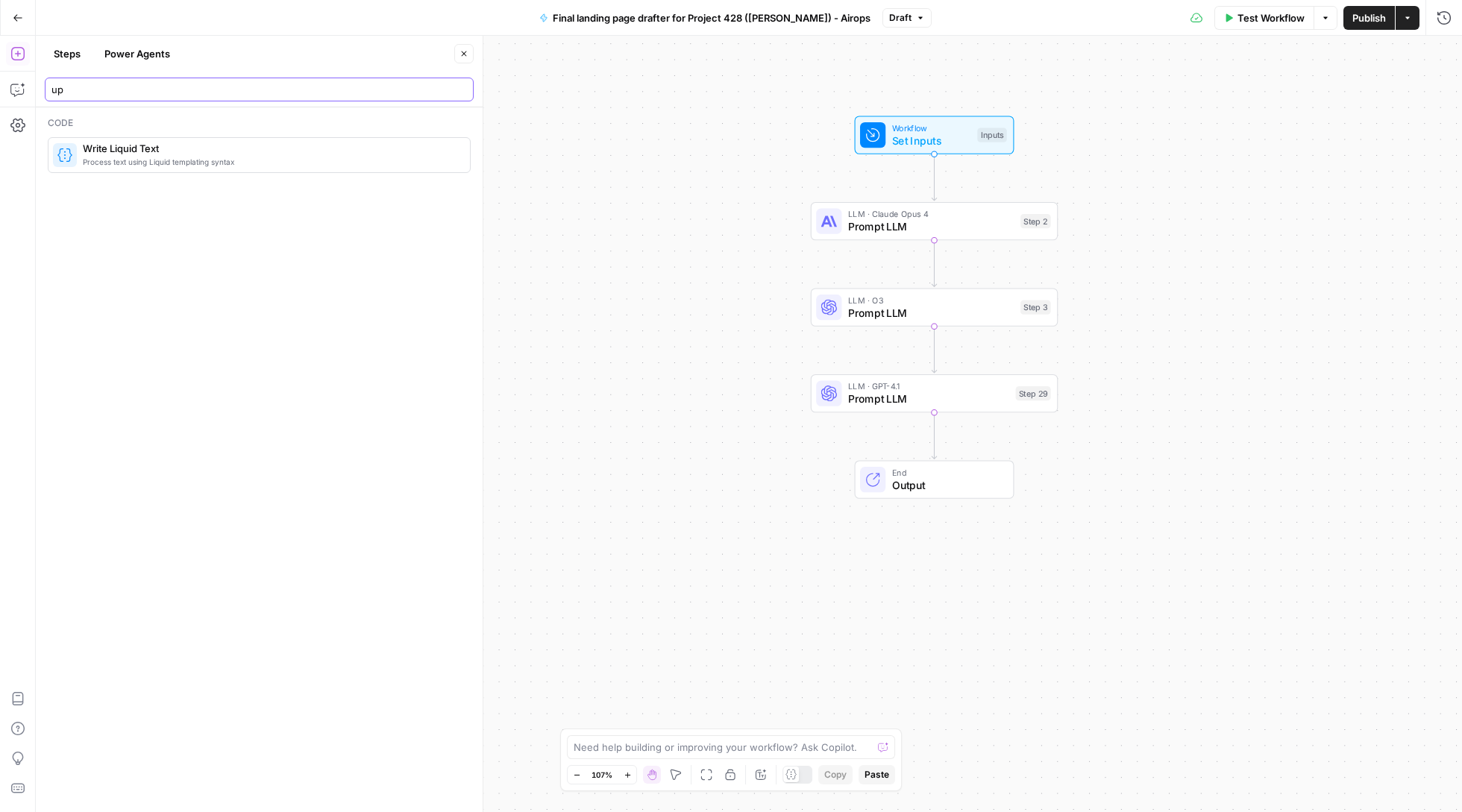
type input "u"
type input "grid"
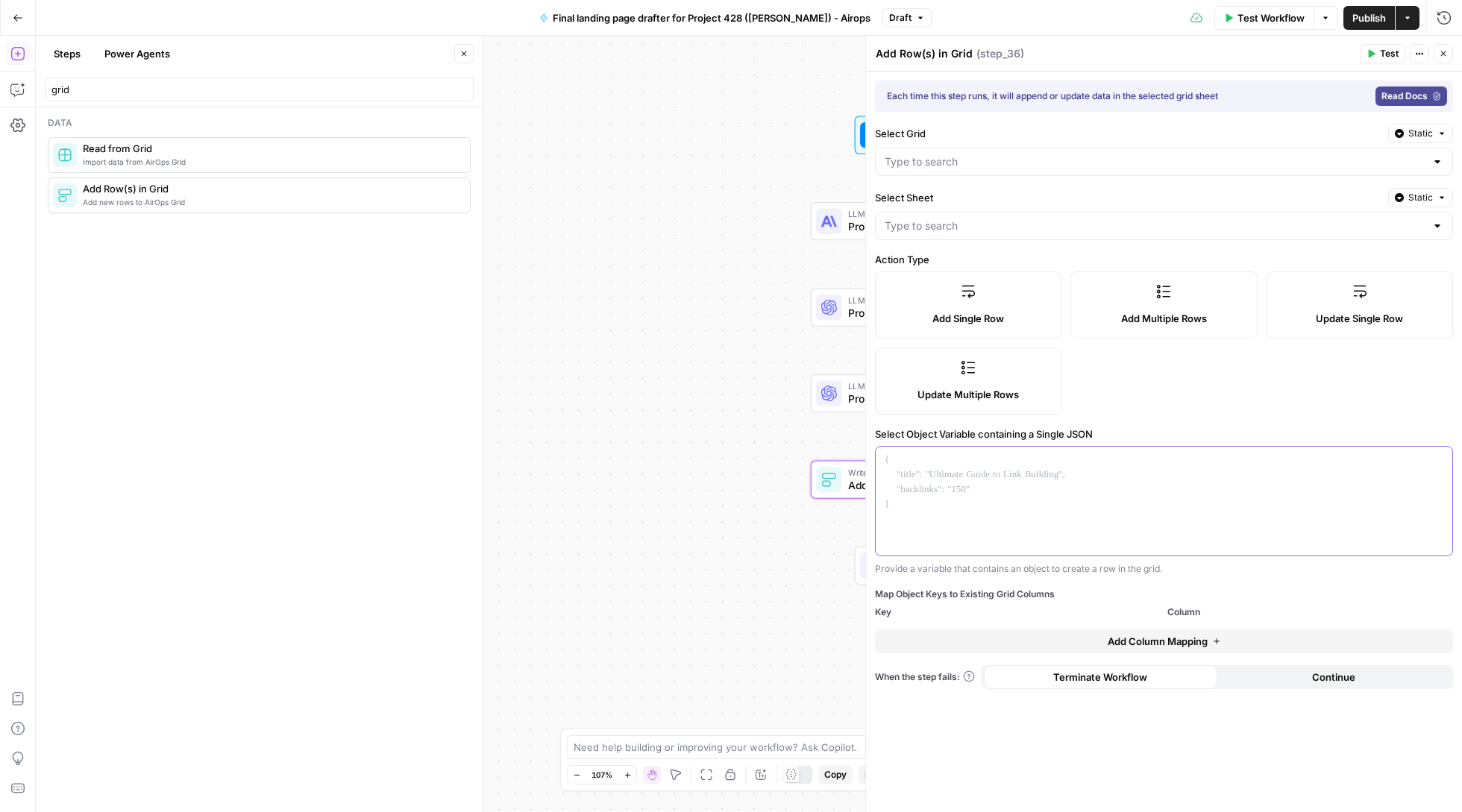
click at [989, 467] on p at bounding box center [1164, 459] width 559 height 15
click at [1438, 459] on icon "button" at bounding box center [1438, 459] width 8 height 8
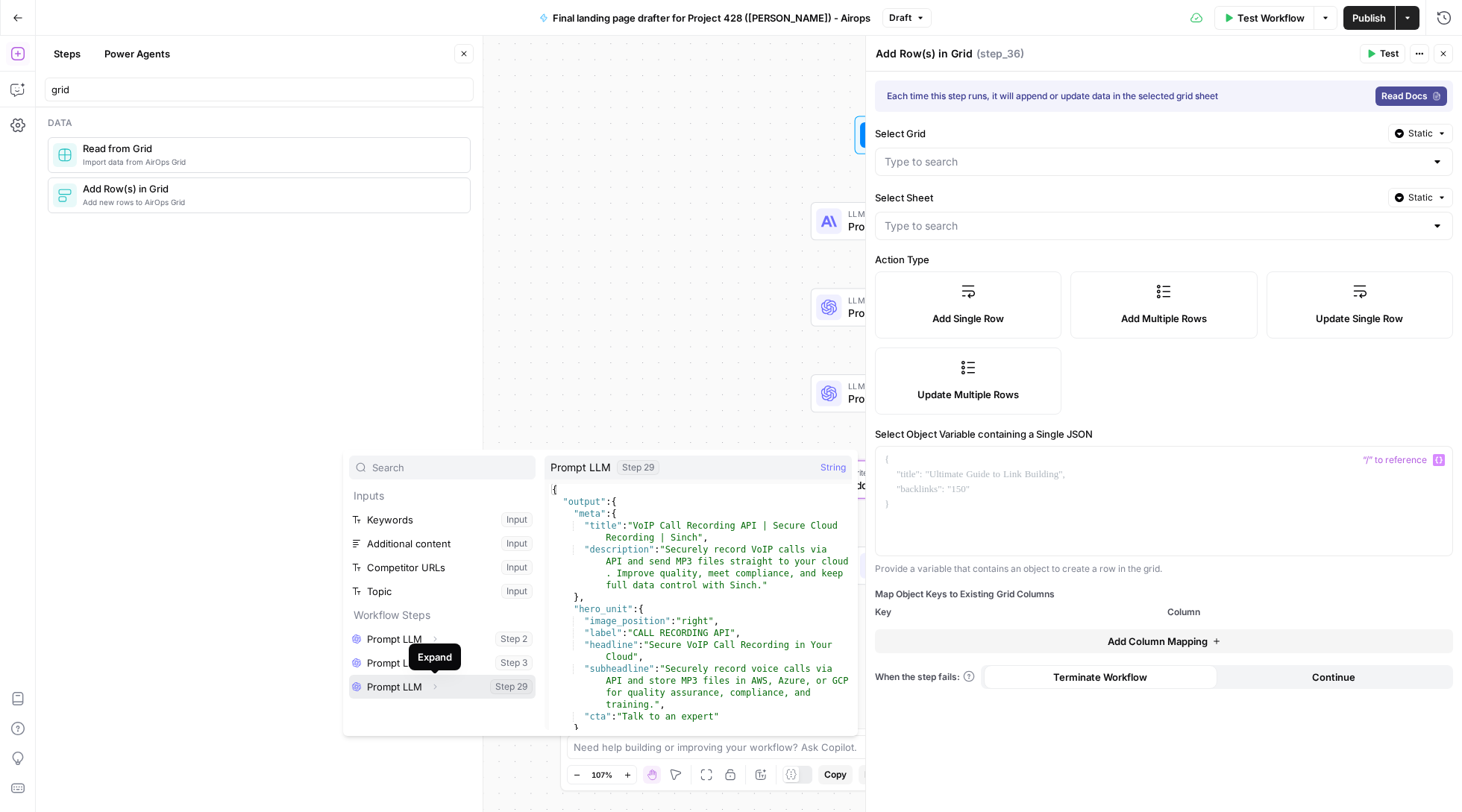
click at [437, 686] on icon "button" at bounding box center [435, 687] width 9 height 9
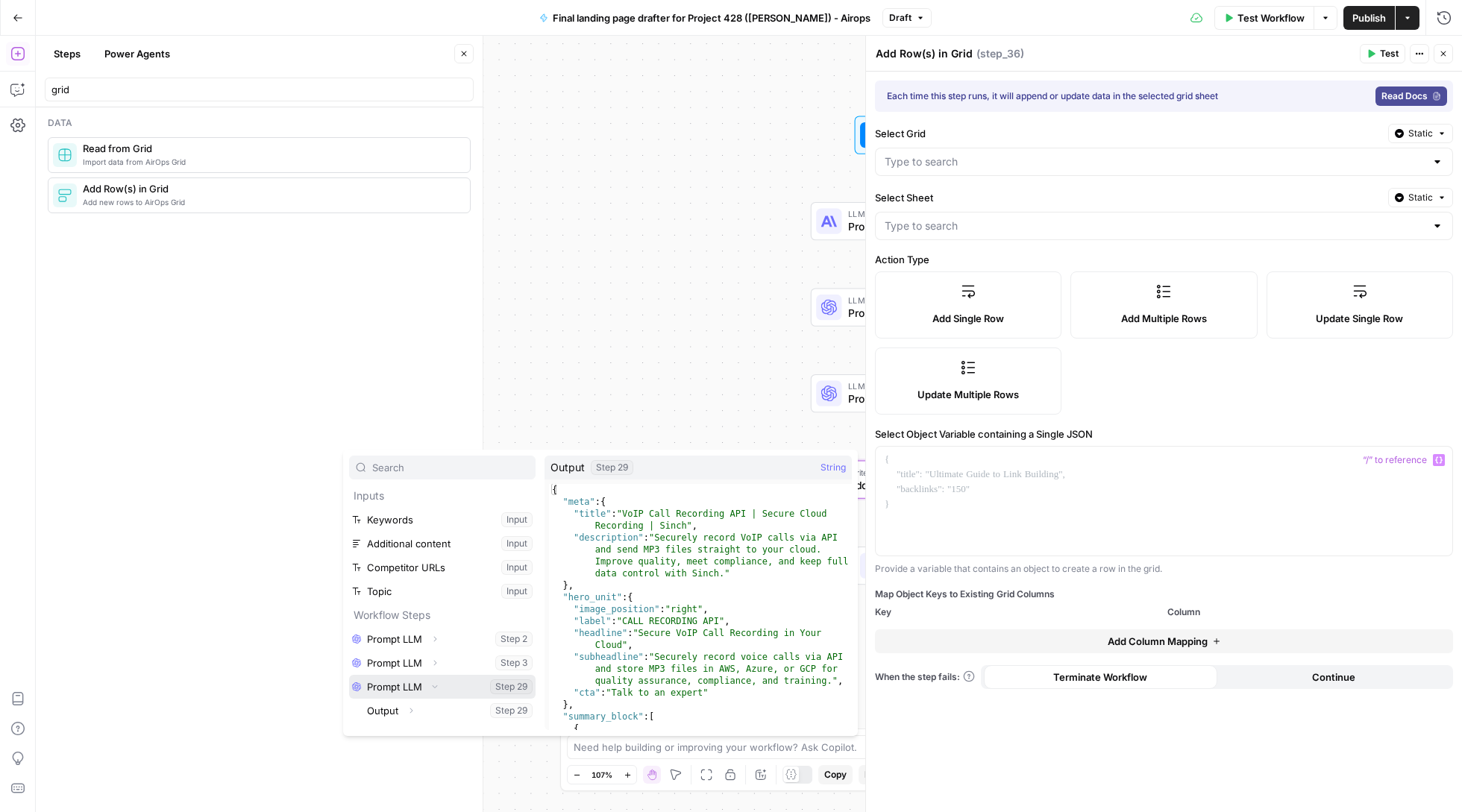
scroll to position [0, 0]
click at [407, 715] on icon "button" at bounding box center [411, 710] width 9 height 9
click at [389, 715] on button "Select variable Output" at bounding box center [450, 710] width 172 height 24
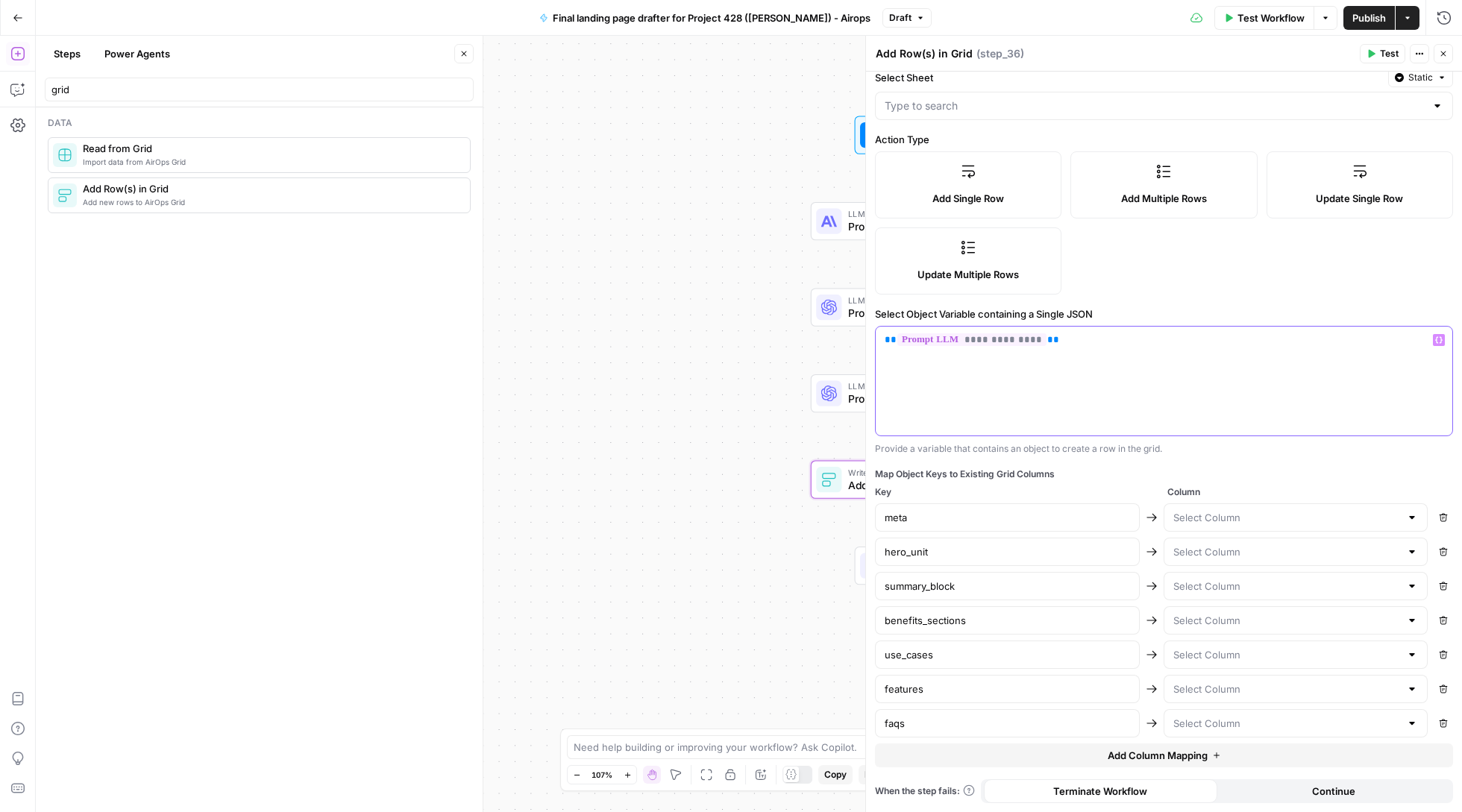
scroll to position [124, 0]
click at [1277, 510] on input "text" at bounding box center [1287, 517] width 227 height 15
click at [1249, 437] on div "**********" at bounding box center [1164, 381] width 578 height 149
click at [1298, 541] on div at bounding box center [1296, 552] width 265 height 28
click at [1444, 513] on icon "button" at bounding box center [1443, 516] width 8 height 8
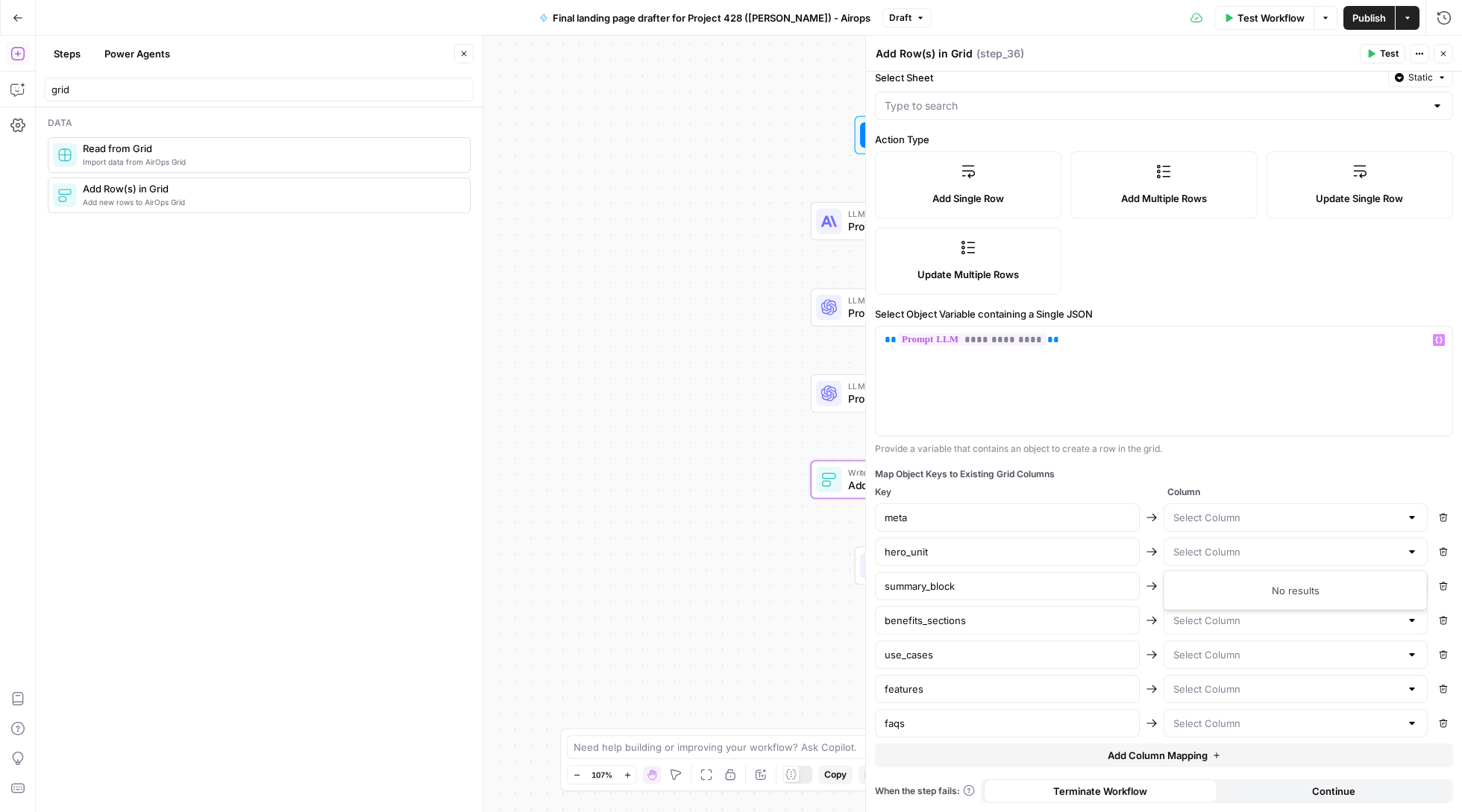
type input "hero_unit"
type input "summary_block"
type input "benefits_sections"
type input "use_cases"
type input "features"
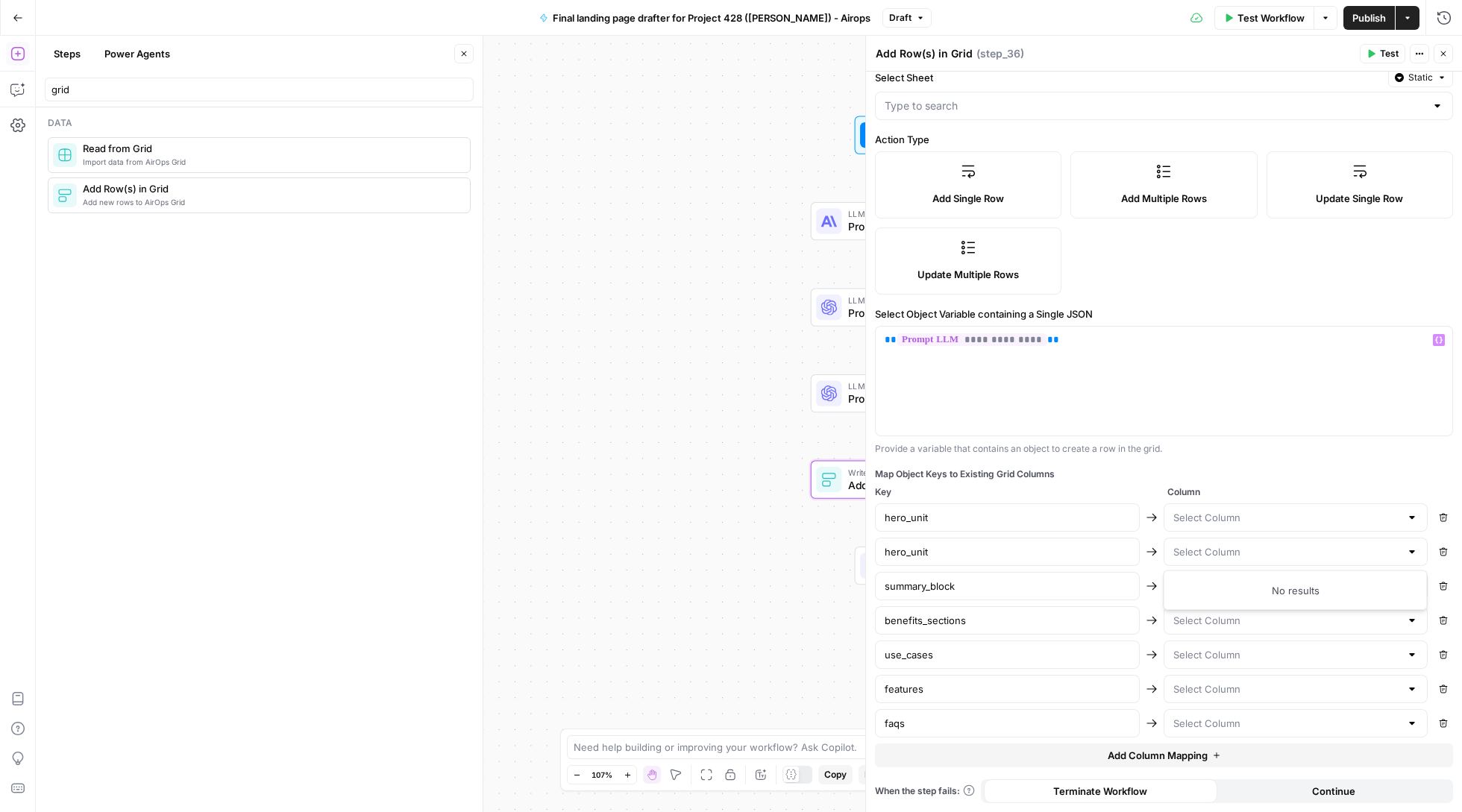
type input "faqs"
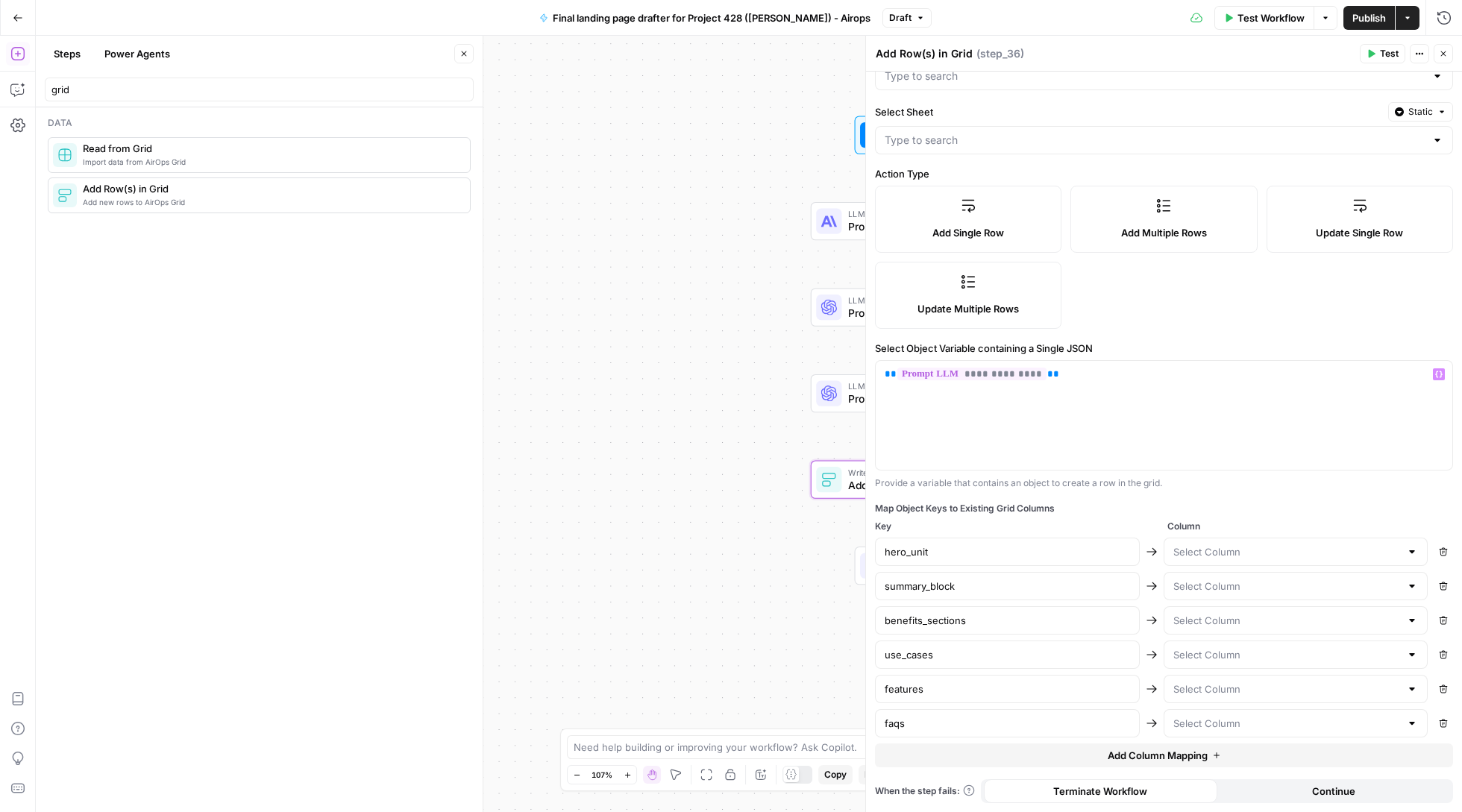
scroll to position [89, 0]
click at [1292, 545] on input "text" at bounding box center [1287, 552] width 227 height 15
click at [1273, 528] on span "Column" at bounding box center [1310, 526] width 287 height 13
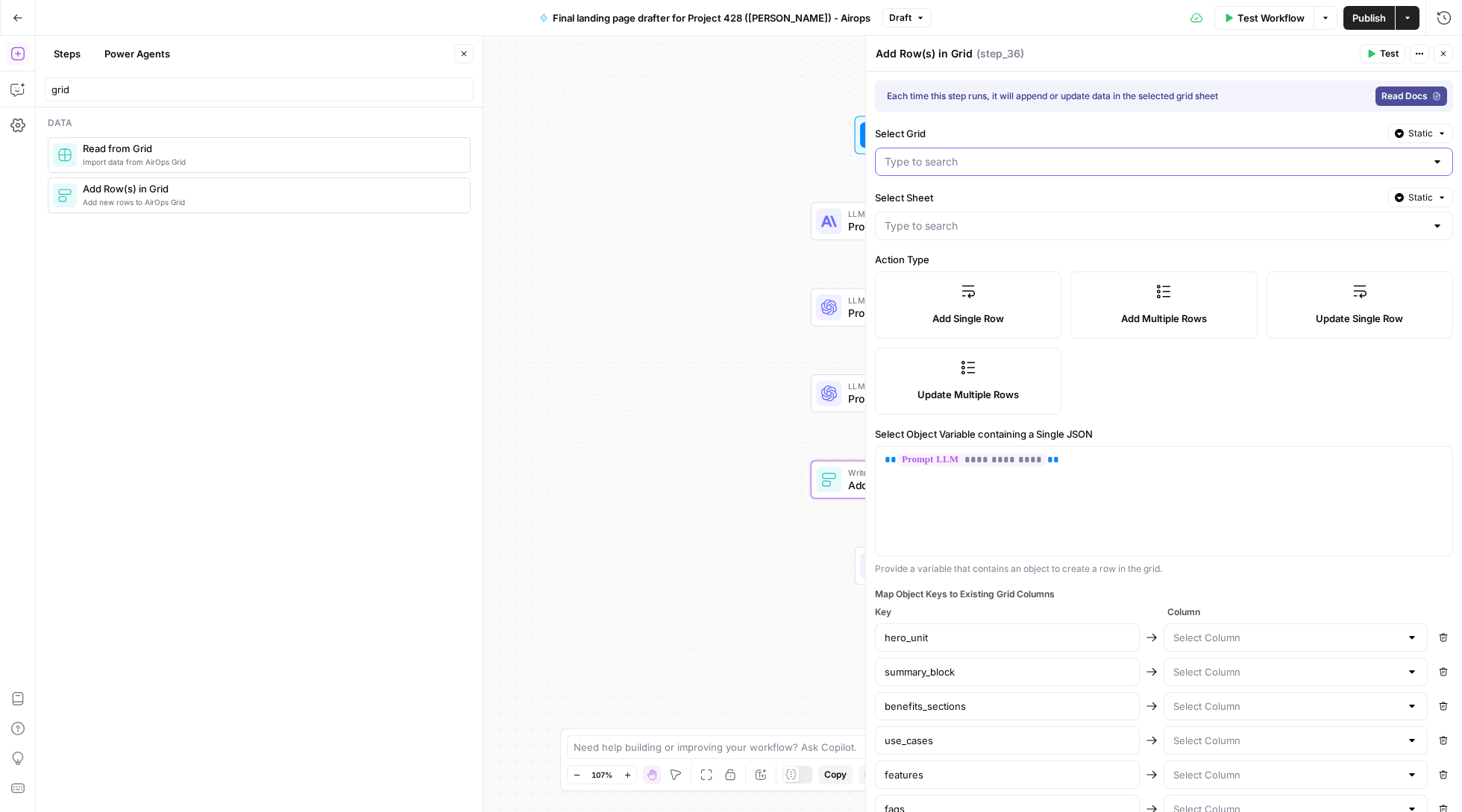
scroll to position [0, 0]
click at [997, 167] on input "Select Grid" at bounding box center [1155, 161] width 541 height 15
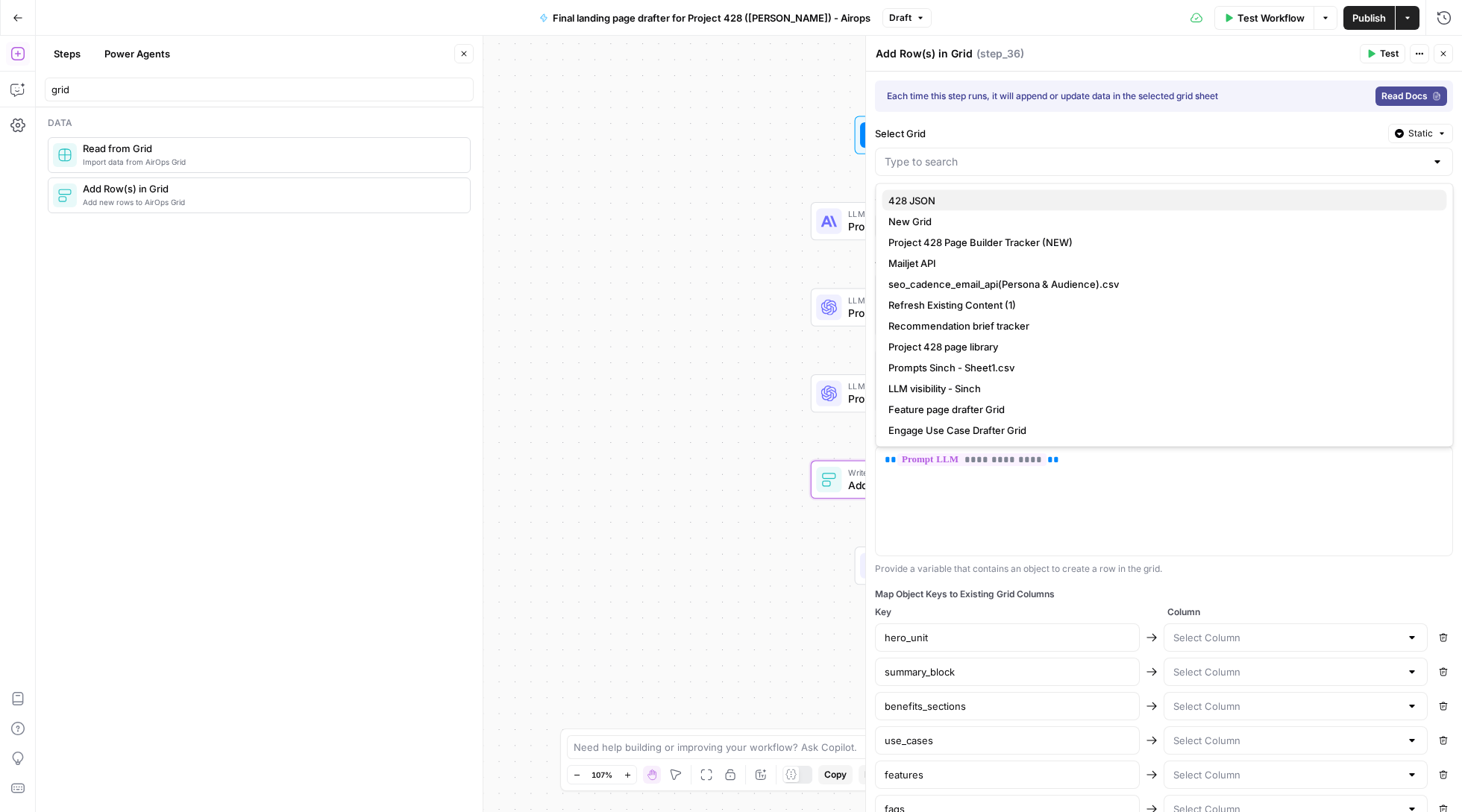
click at [977, 198] on span "428 JSON" at bounding box center [1161, 200] width 546 height 15
type input "428 JSON"
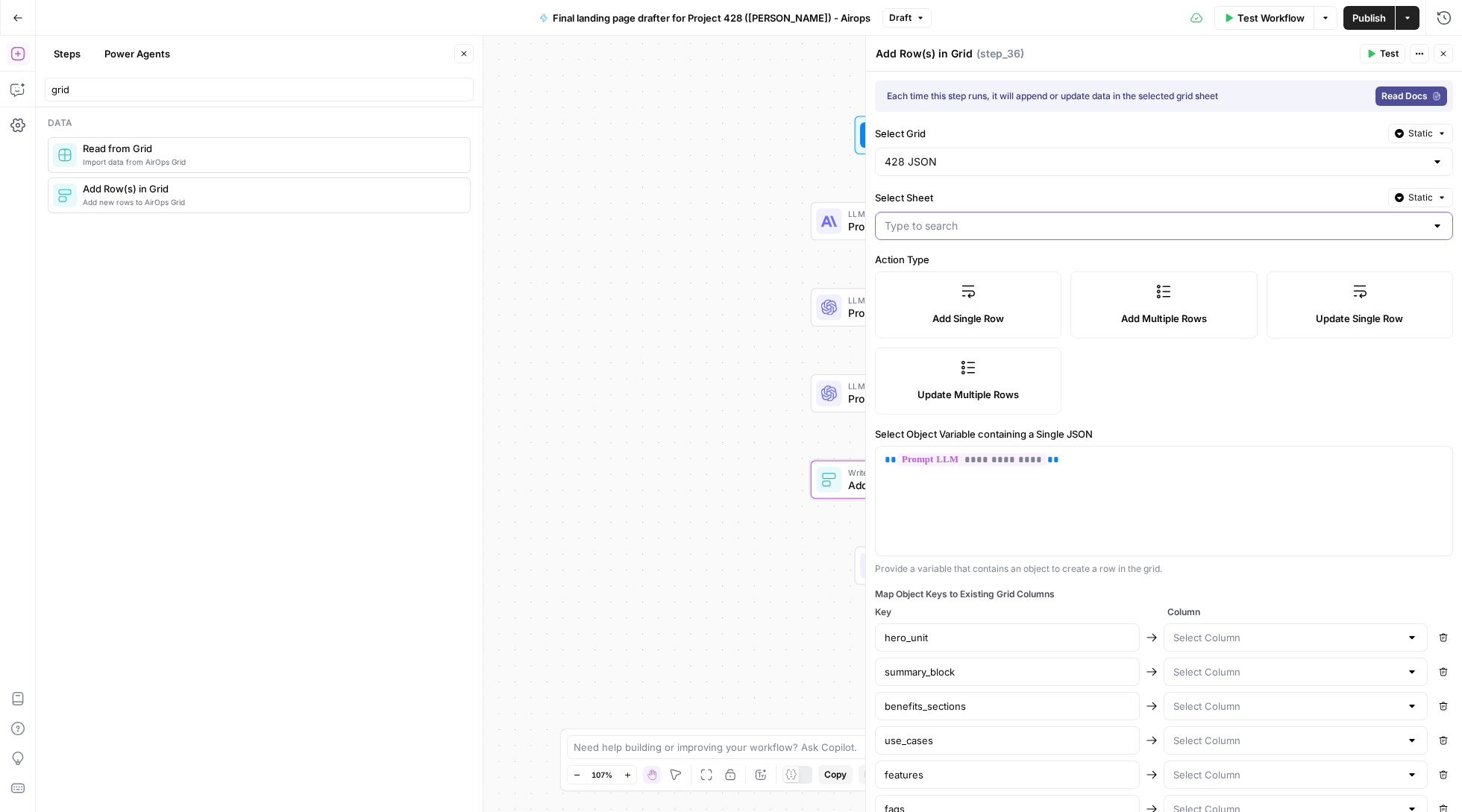
click at [977, 232] on input "Select Sheet" at bounding box center [1155, 225] width 541 height 15
click at [960, 261] on span "Blank" at bounding box center [1161, 265] width 546 height 15
type input "Blank"
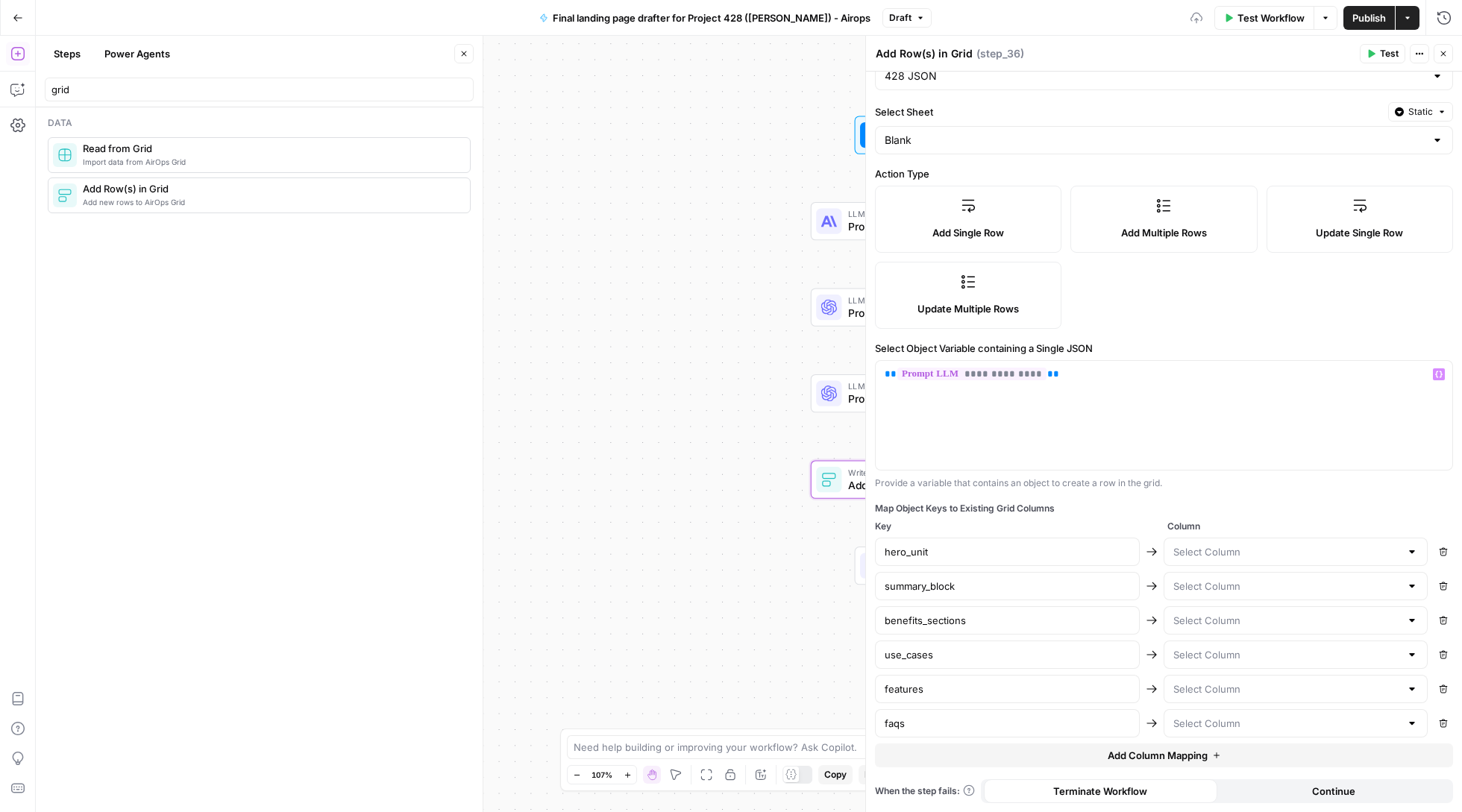
click at [1216, 538] on div at bounding box center [1296, 552] width 265 height 28
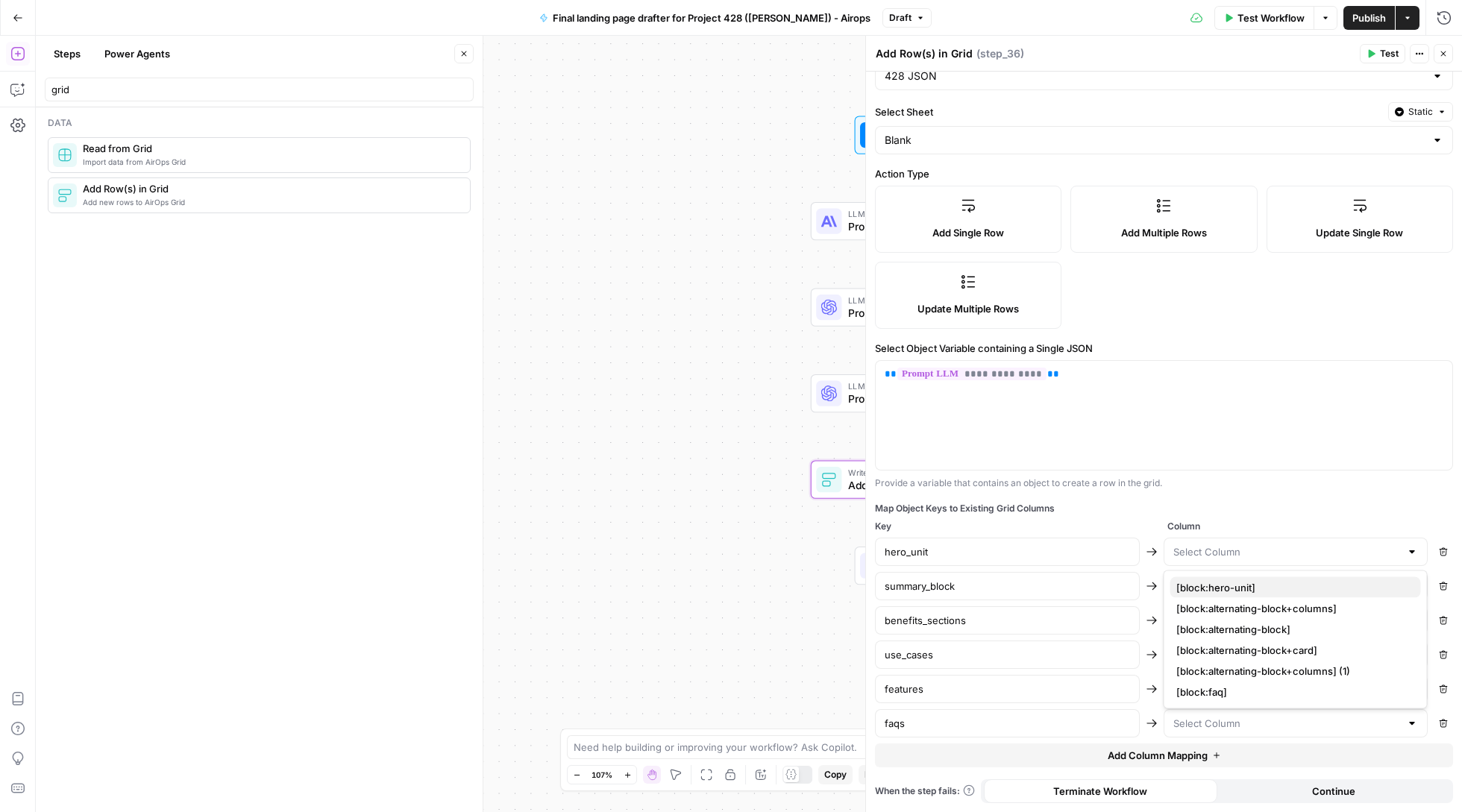
click at [1219, 586] on span "[block:hero-unit]" at bounding box center [1292, 588] width 232 height 15
type input "[block:hero-unit]"
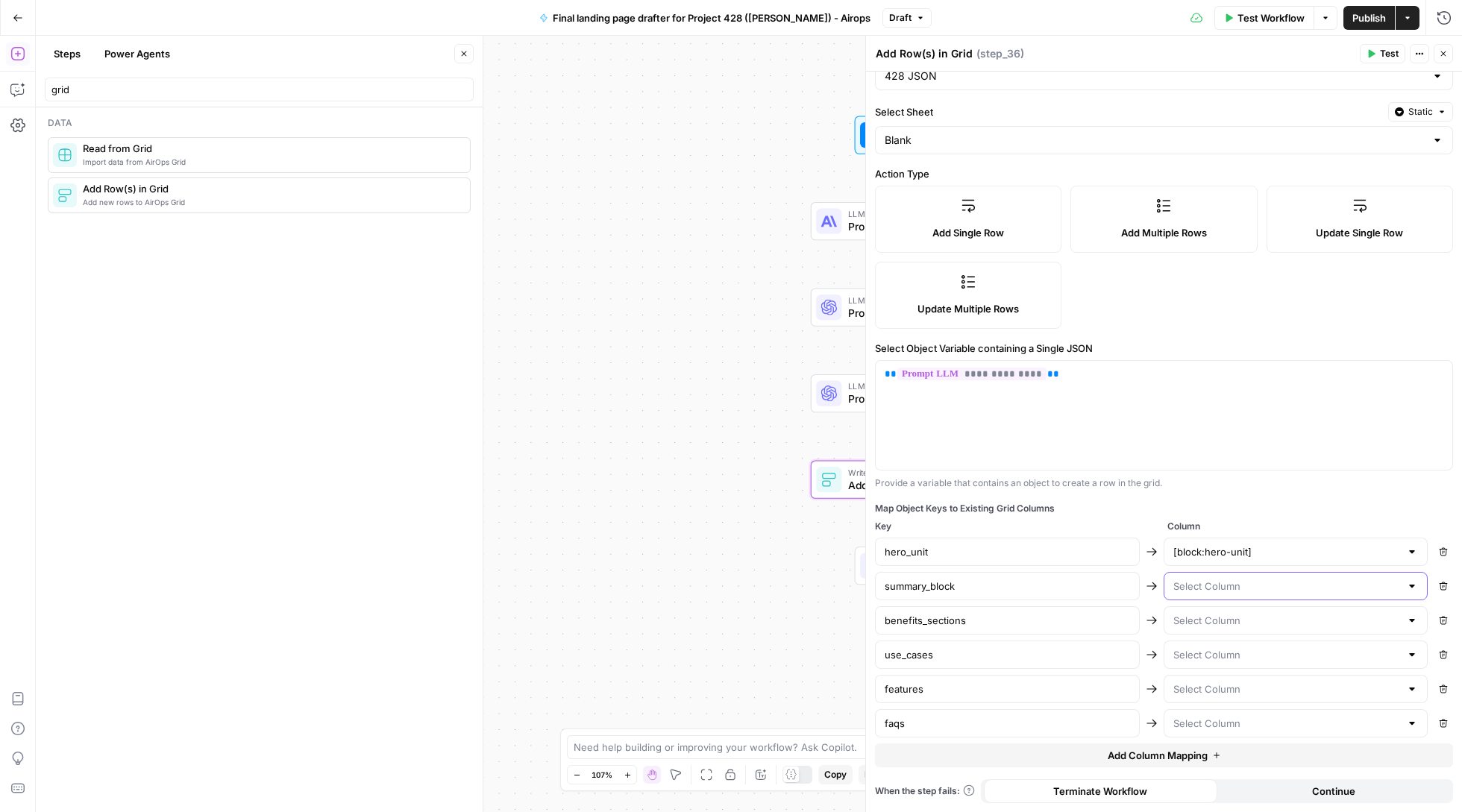
click at [1219, 583] on input "text" at bounding box center [1287, 586] width 227 height 15
click at [1230, 638] on span "[block:alternating-block+columns]" at bounding box center [1292, 643] width 232 height 15
type input "[block:alternating-block+columns]"
click at [1220, 586] on input "text" at bounding box center [1287, 586] width 227 height 15
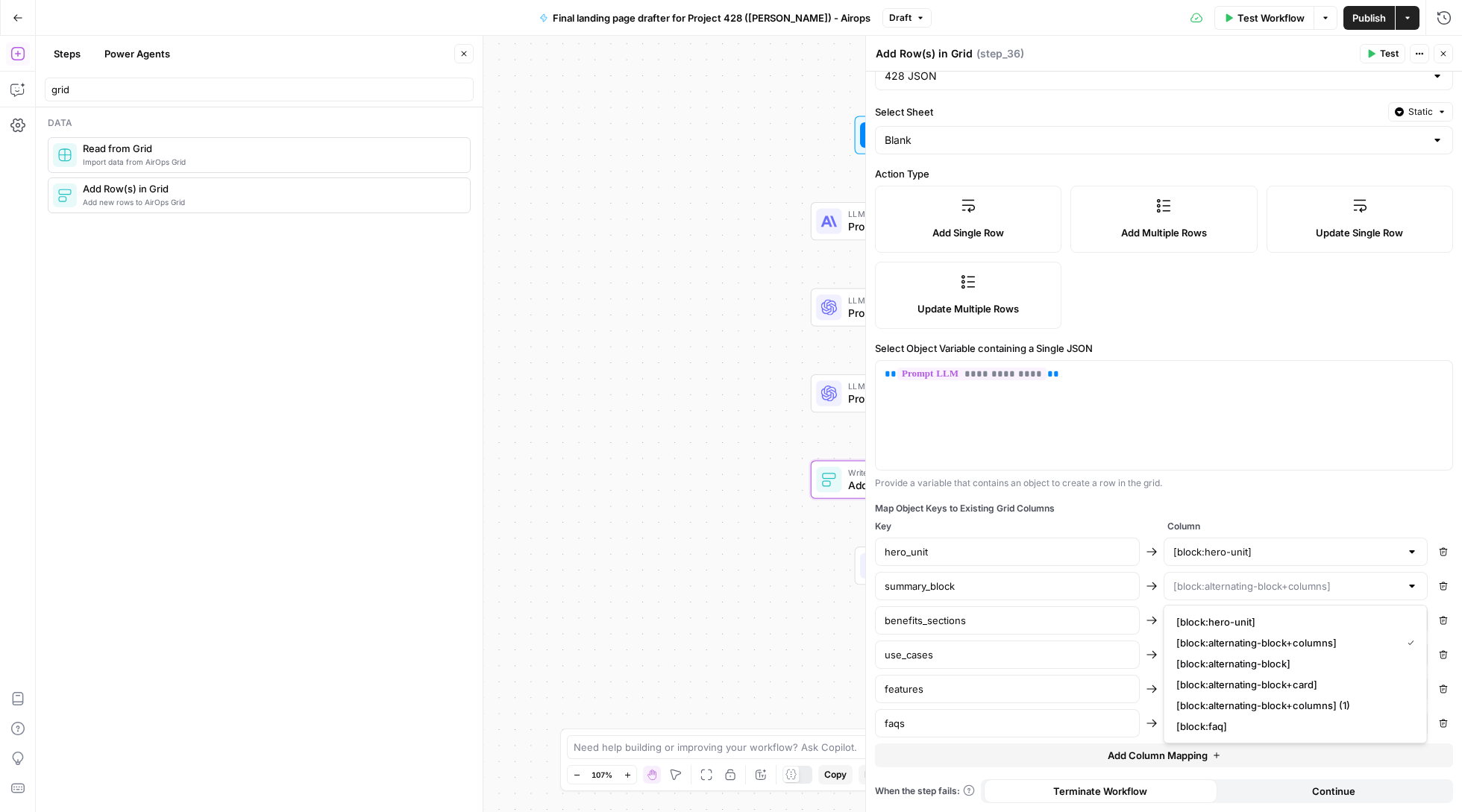
type input "[block:alternating-block+columns]"
click at [1343, 487] on div "Provide a variable that contains an object to create a row in the grid." at bounding box center [1164, 482] width 578 height 13
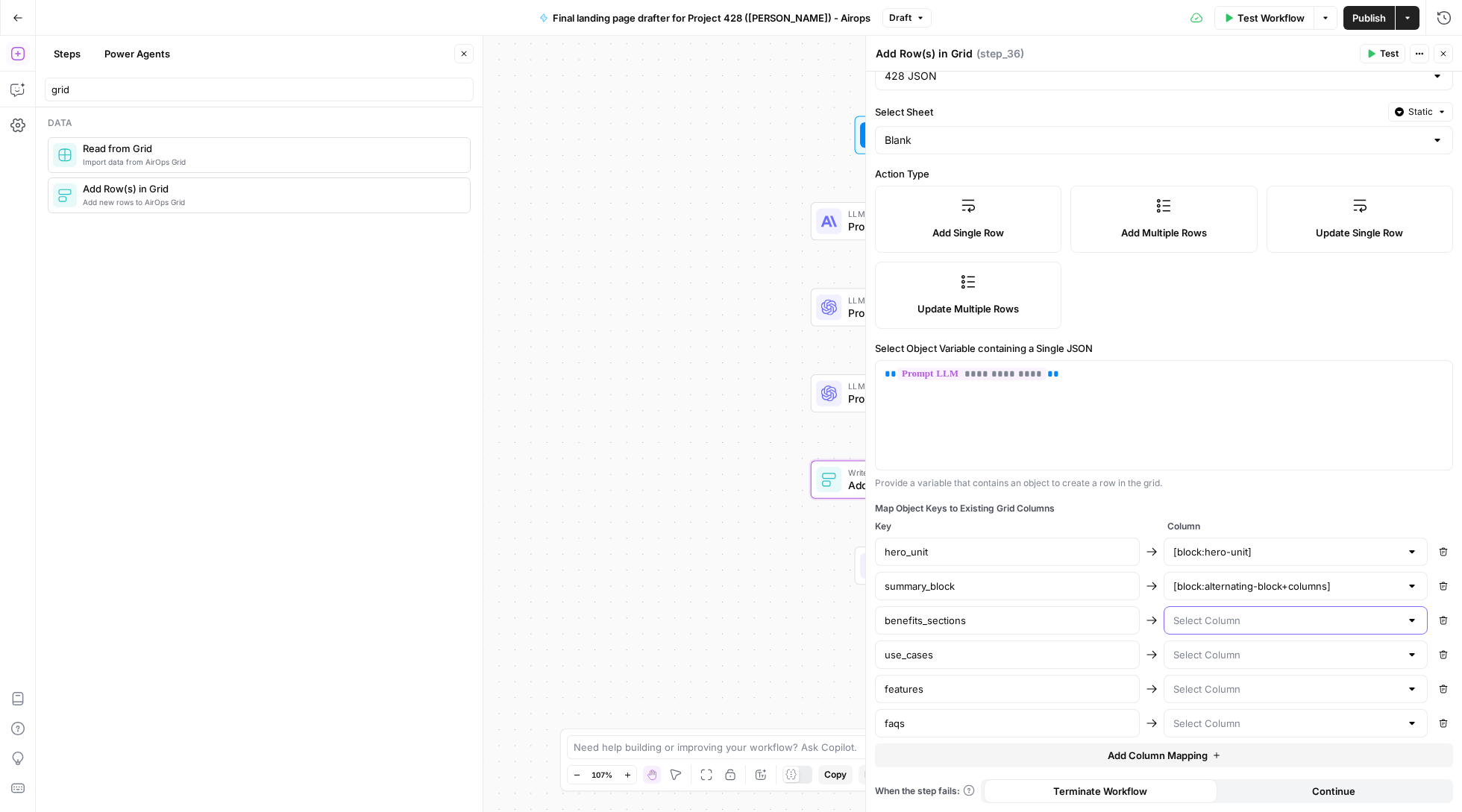
click at [1248, 616] on input "text" at bounding box center [1287, 620] width 227 height 15
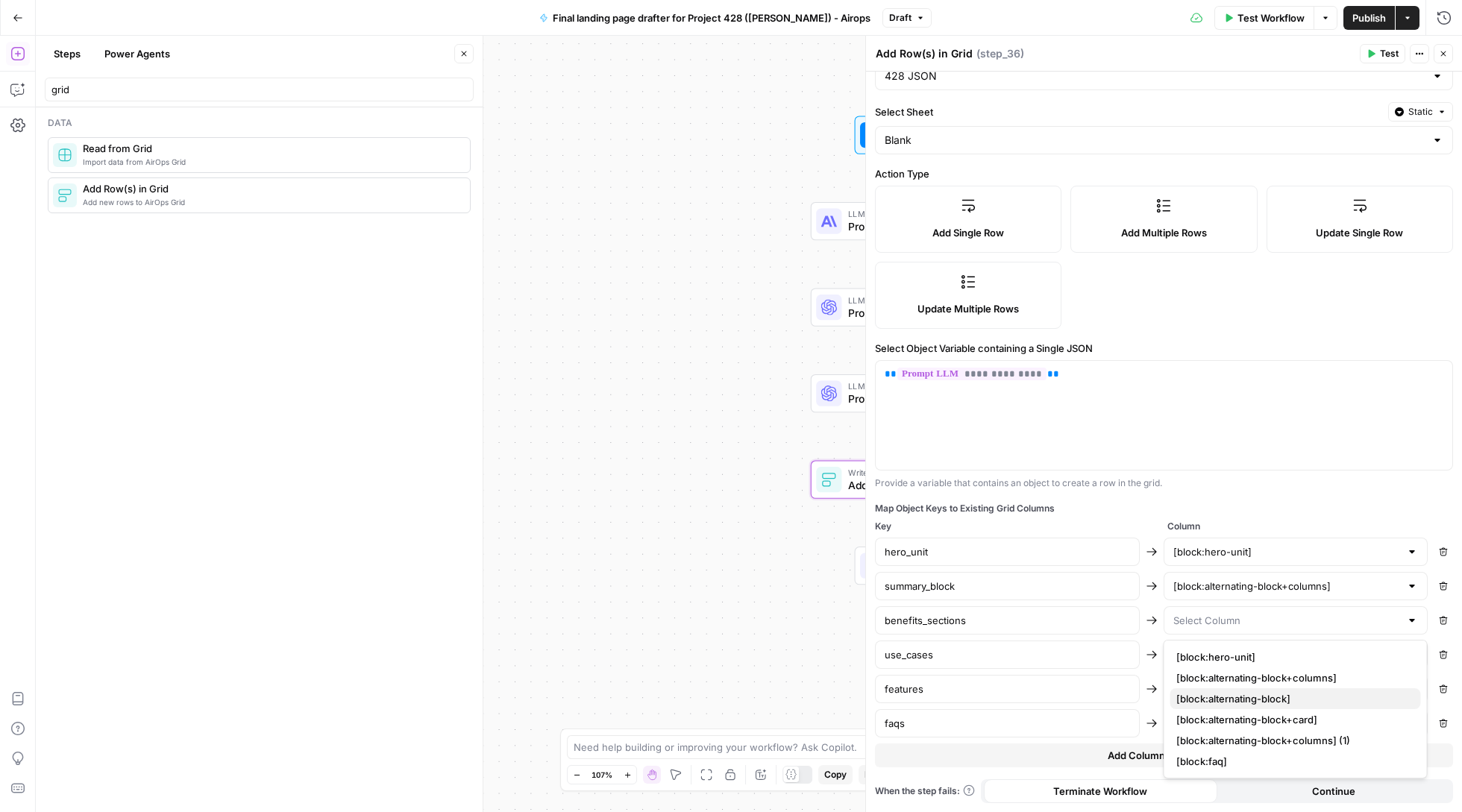
click at [1245, 704] on span "[block:alternating-block]" at bounding box center [1292, 698] width 232 height 15
type input "[block:alternating-block]"
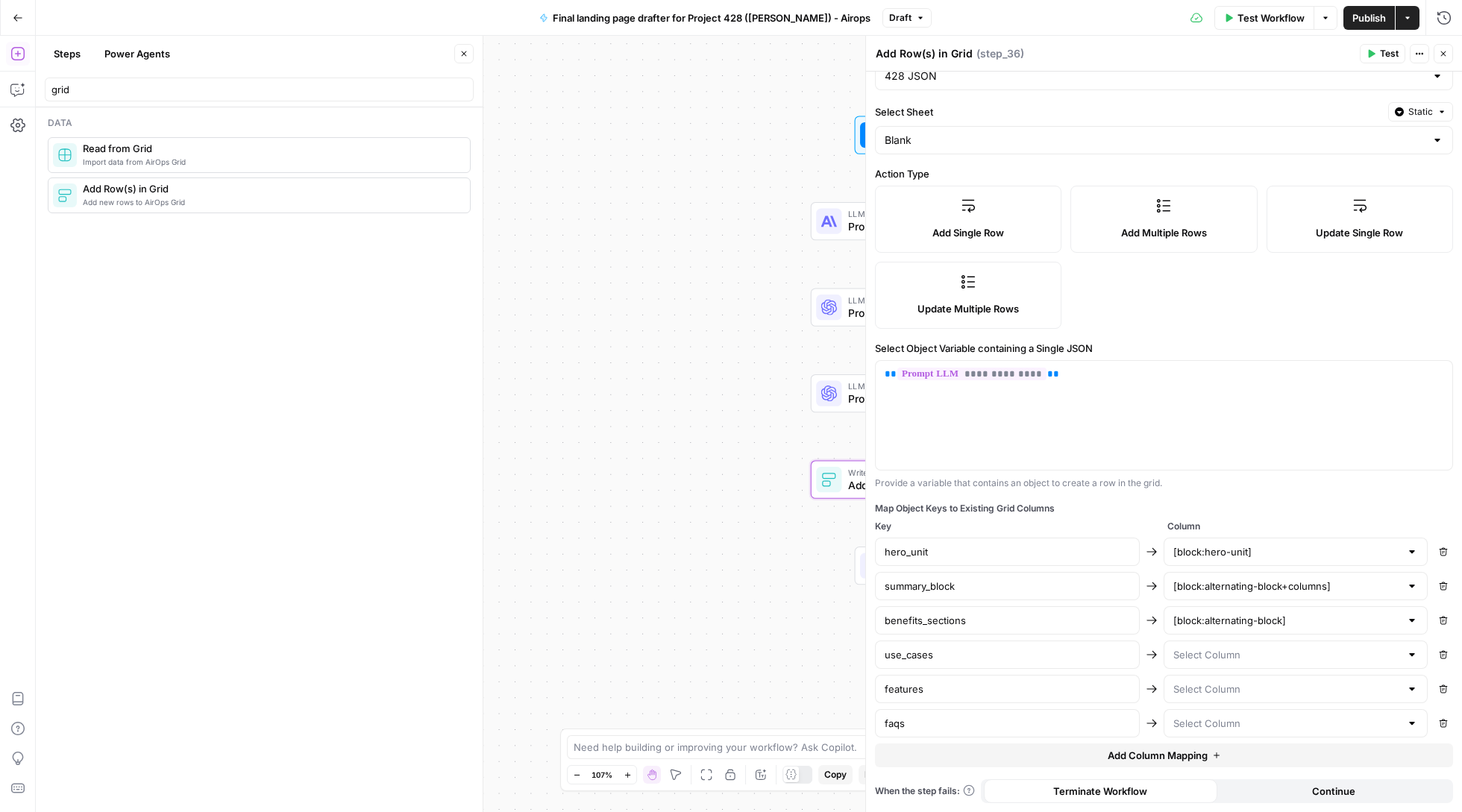
click at [1223, 666] on div at bounding box center [1296, 655] width 265 height 28
click at [1252, 576] on span "[block:alternating-block+card]" at bounding box center [1292, 573] width 232 height 15
type input "[block:alternating-block+card]"
click at [1249, 690] on input "text" at bounding box center [1287, 688] width 227 height 15
click at [1250, 630] on span "[block:alternating-block+columns] (1)" at bounding box center [1292, 630] width 232 height 15
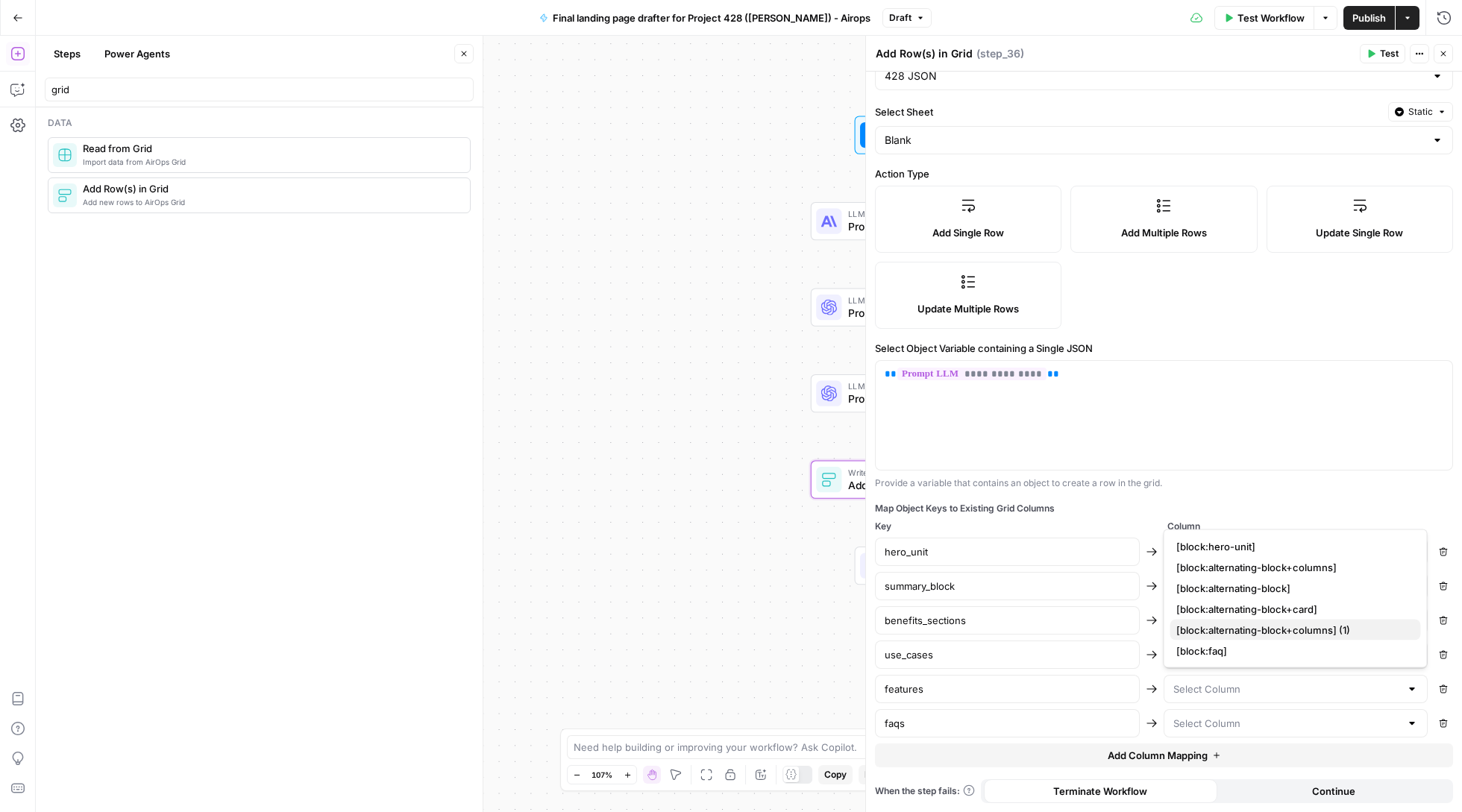
type input "[block:alternating-block+columns] (1)"
click at [1239, 716] on input "text" at bounding box center [1287, 723] width 227 height 15
click at [1230, 684] on span "[block:faq]" at bounding box center [1292, 685] width 232 height 15
type input "[block:faq]"
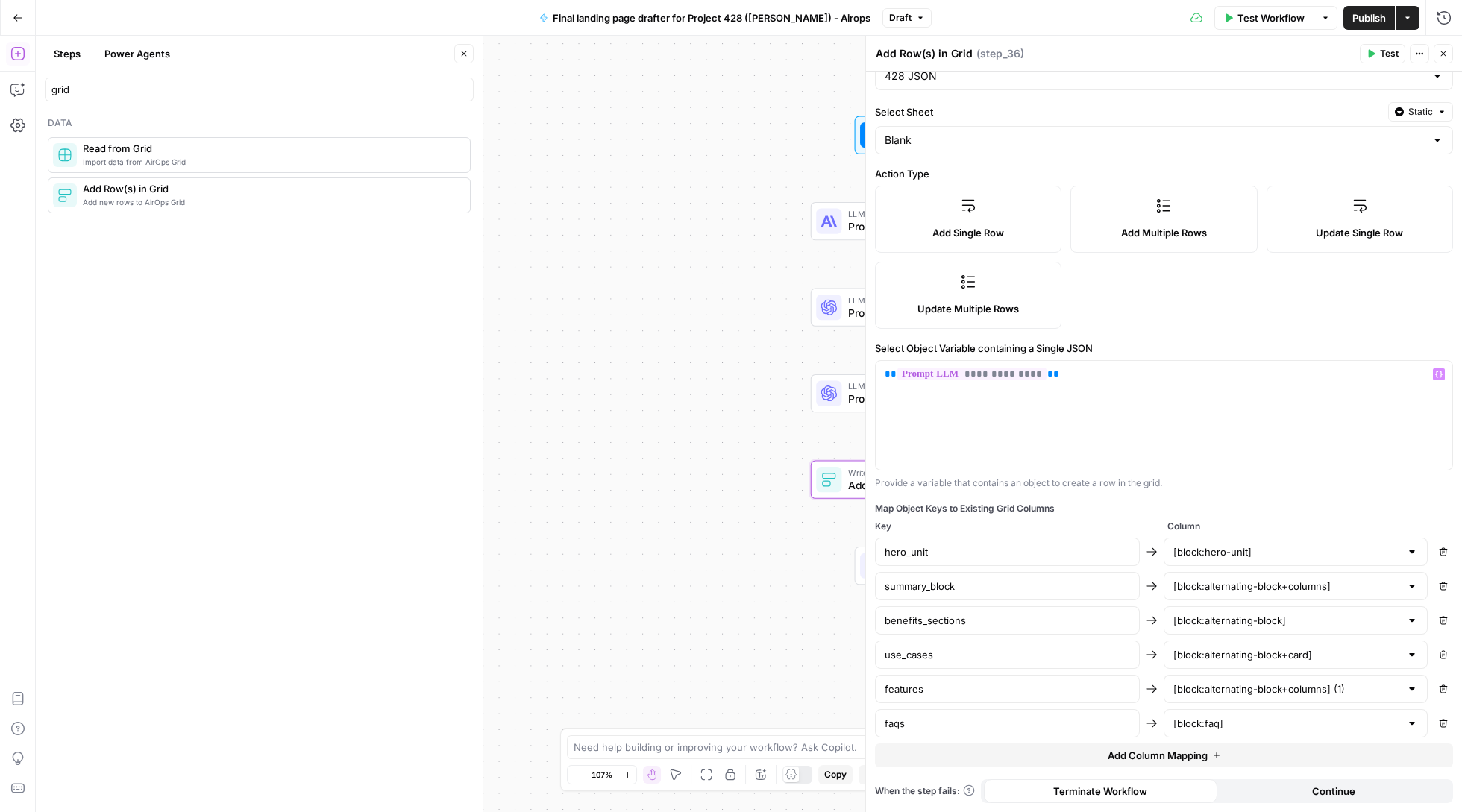
scroll to position [0, 0]
click at [1380, 57] on span "Test" at bounding box center [1388, 53] width 18 height 13
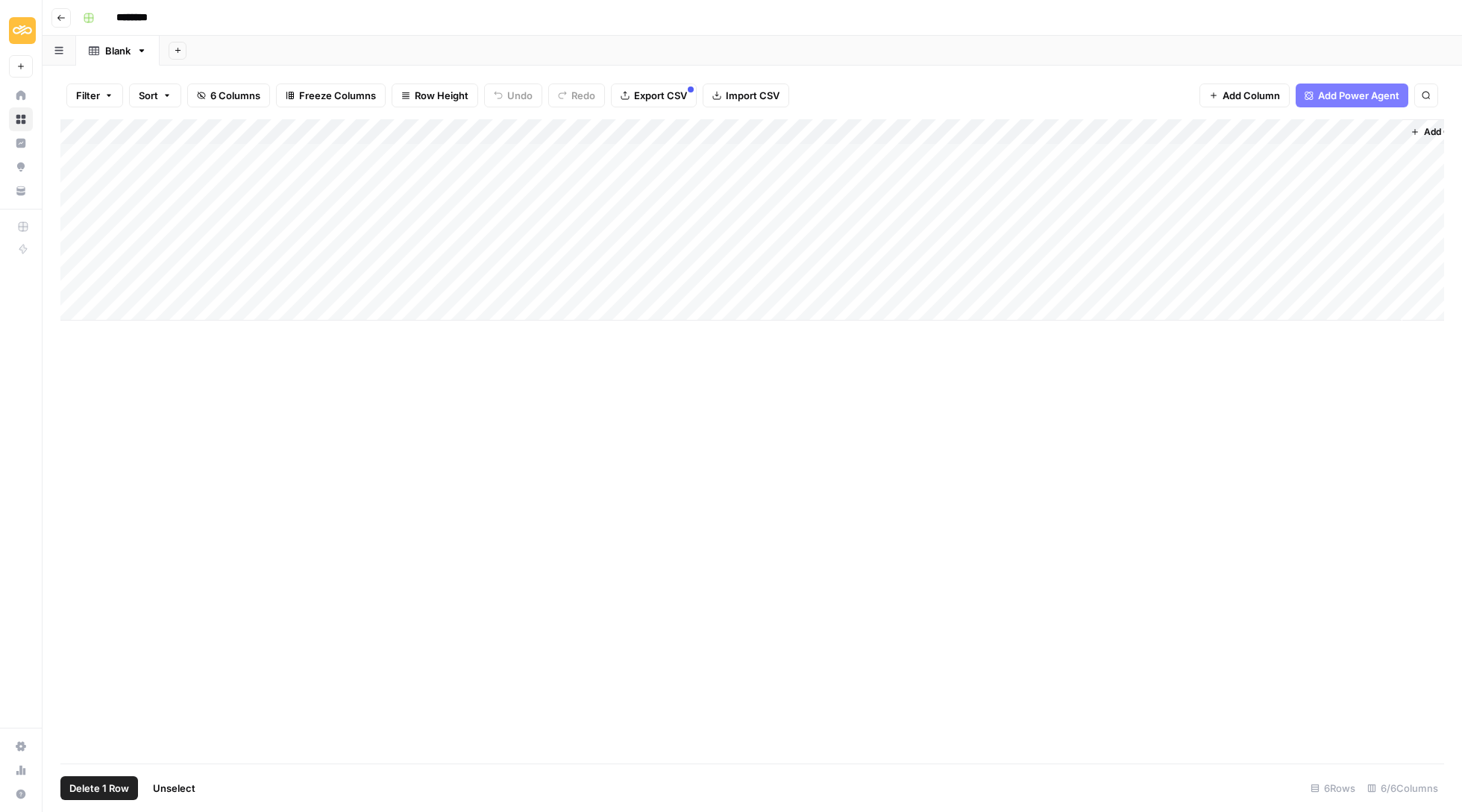
click at [79, 149] on div "Add Column" at bounding box center [752, 220] width 1384 height 202
click at [82, 177] on div "Add Column" at bounding box center [752, 220] width 1384 height 202
click at [82, 195] on div "Add Column" at bounding box center [752, 220] width 1384 height 202
click at [75, 207] on div "Add Column" at bounding box center [752, 220] width 1384 height 202
click at [75, 222] on div "Add Column" at bounding box center [752, 220] width 1384 height 202
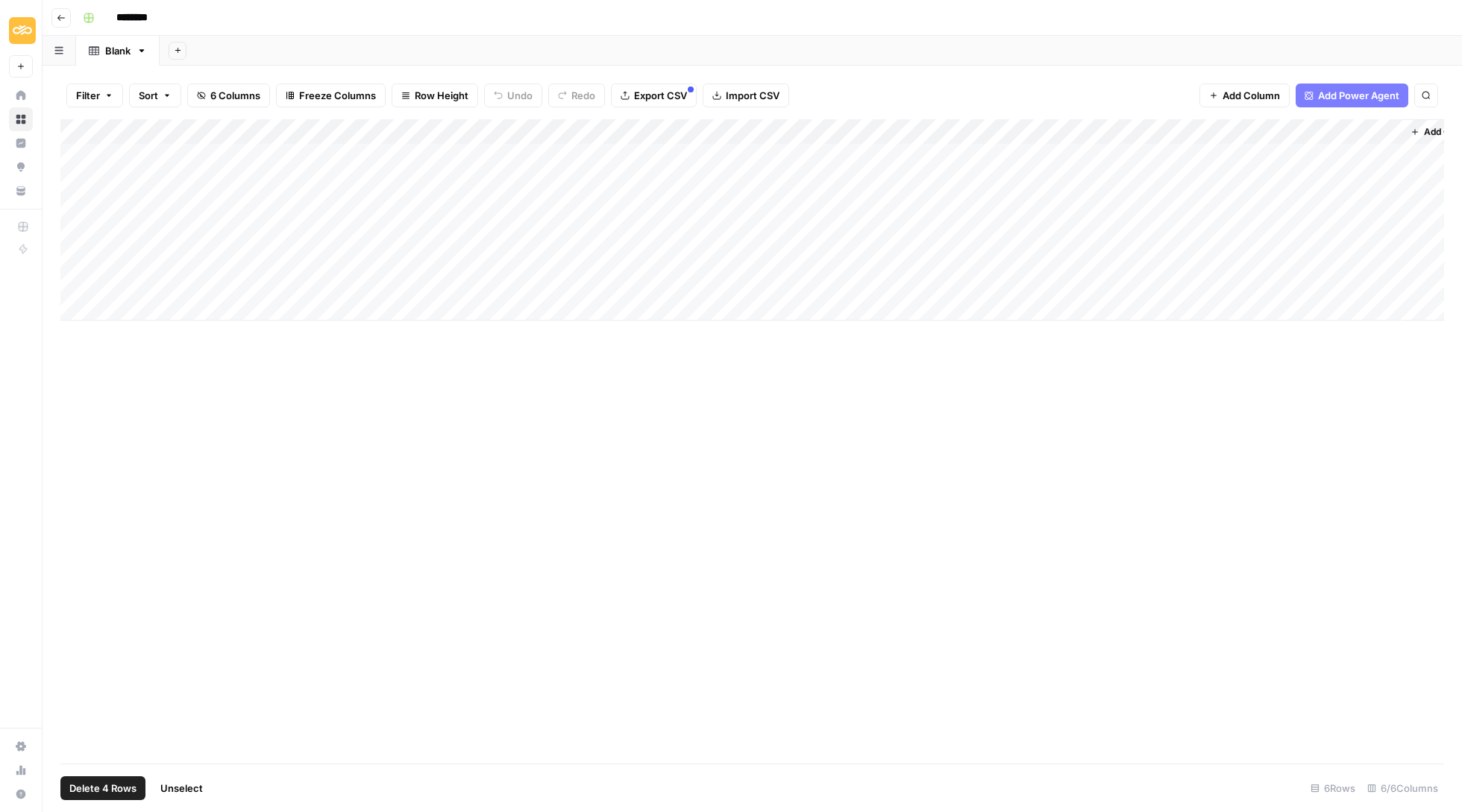
click at [79, 228] on div "Add Column" at bounding box center [752, 220] width 1384 height 202
click at [79, 247] on div "Add Column" at bounding box center [752, 220] width 1384 height 202
click at [76, 252] on div "Add Column" at bounding box center [752, 220] width 1384 height 202
click at [119, 777] on button "Delete 5 Rows" at bounding box center [103, 787] width 84 height 24
click at [679, 162] on button "Delete" at bounding box center [677, 172] width 50 height 27
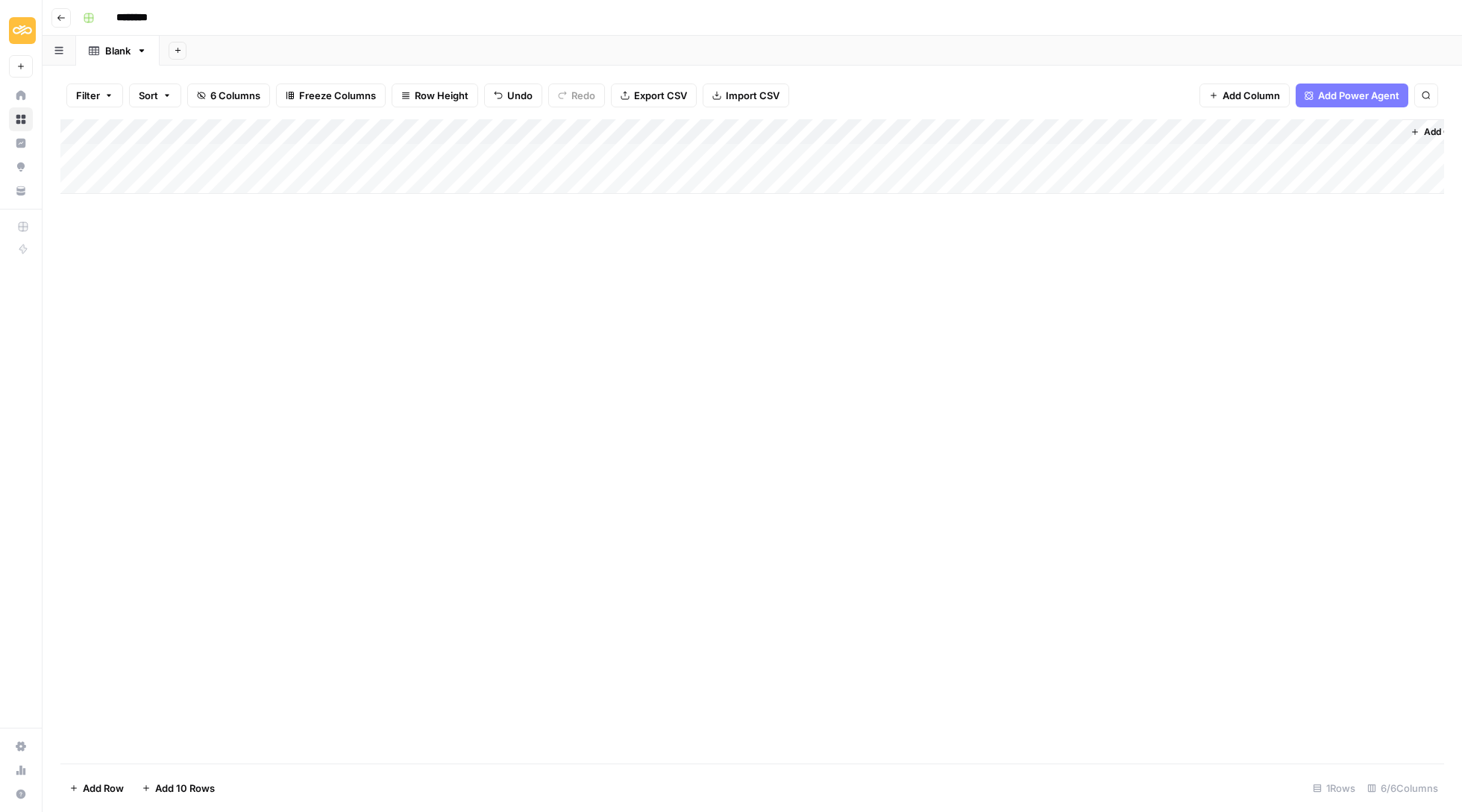
click at [681, 153] on div "Add Column" at bounding box center [752, 156] width 1384 height 75
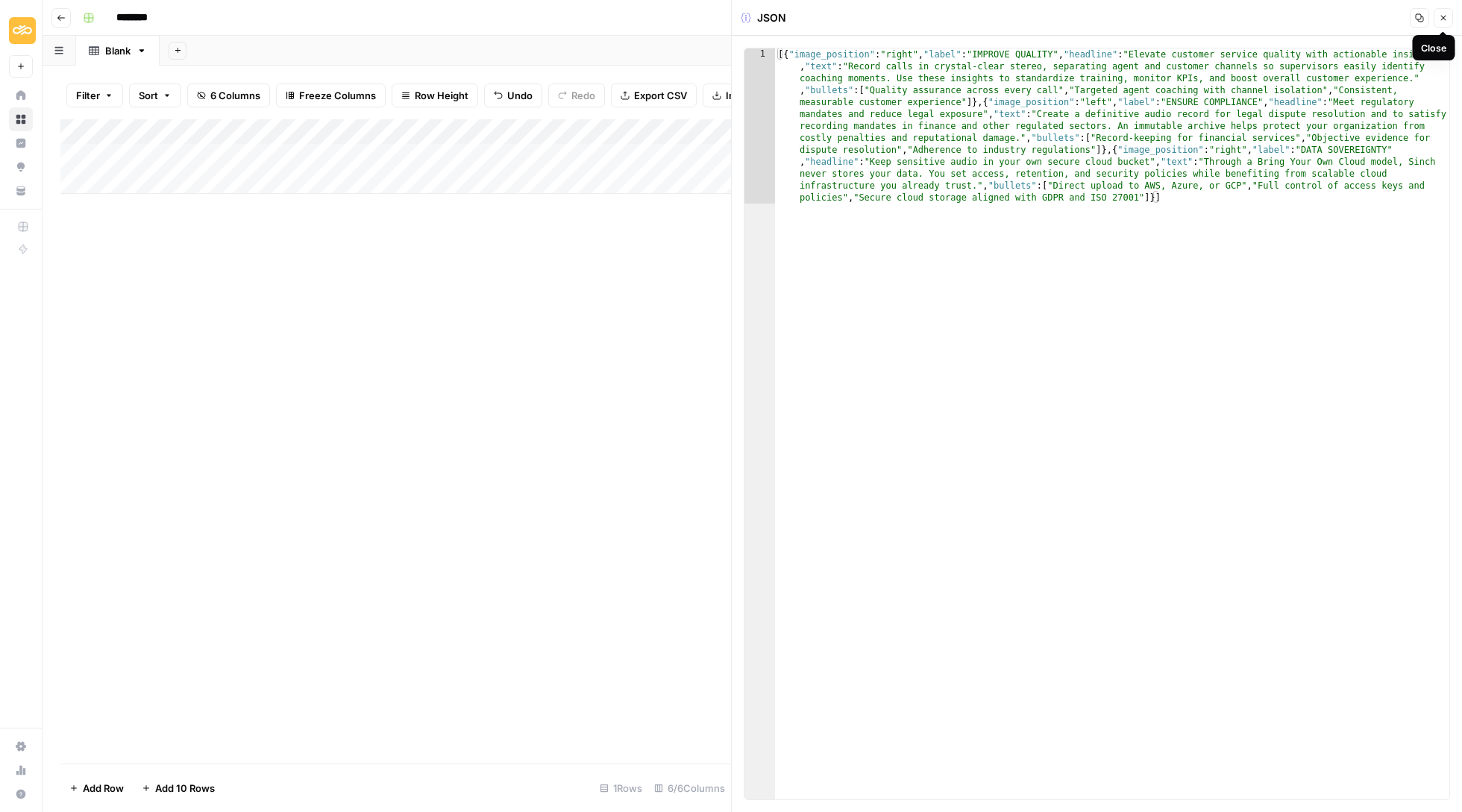
click at [1442, 21] on icon "button" at bounding box center [1444, 18] width 9 height 9
click at [1449, 12] on button "Close" at bounding box center [1444, 18] width 19 height 19
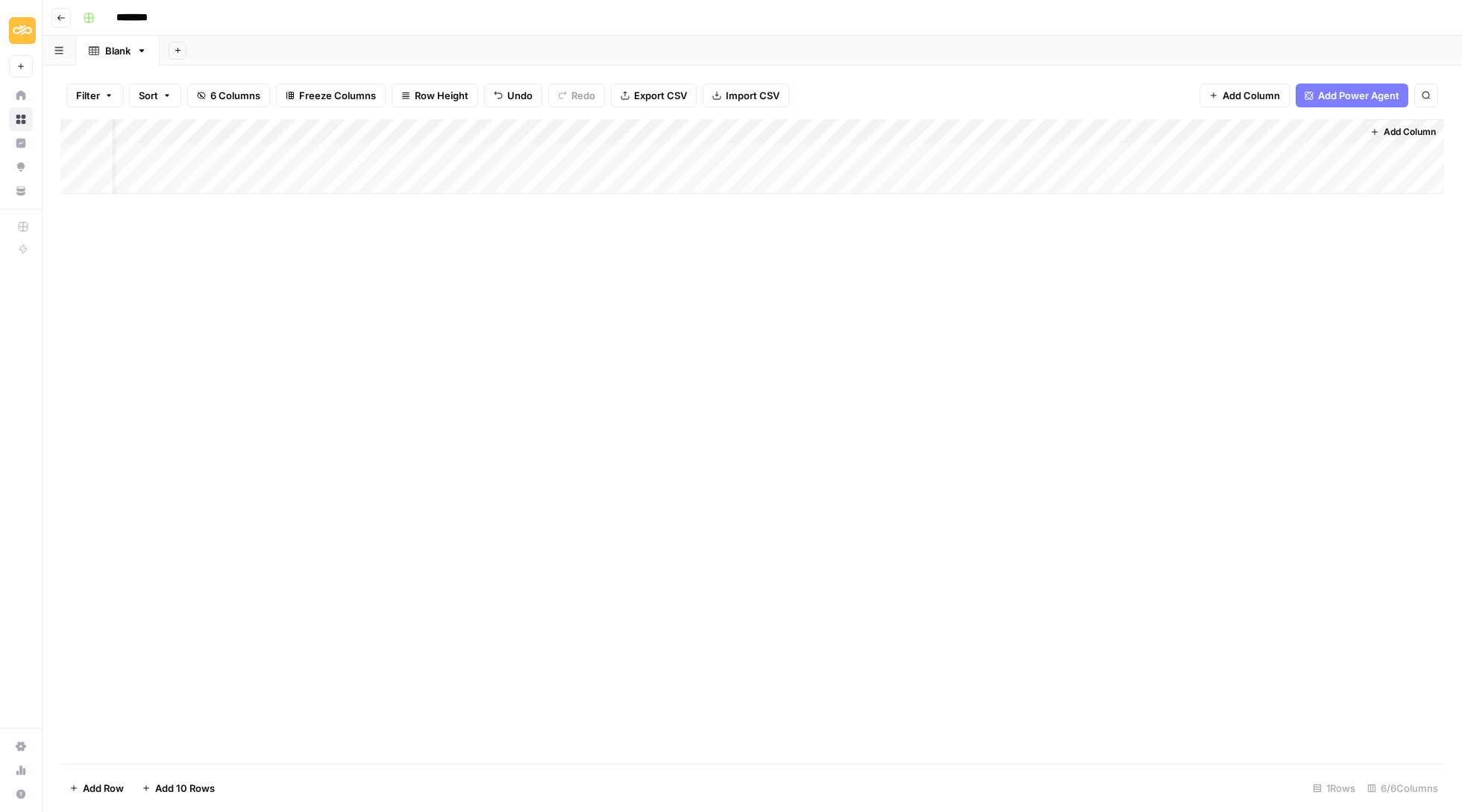
scroll to position [0, 42]
click at [1394, 130] on span "Add Column" at bounding box center [1410, 132] width 53 height 13
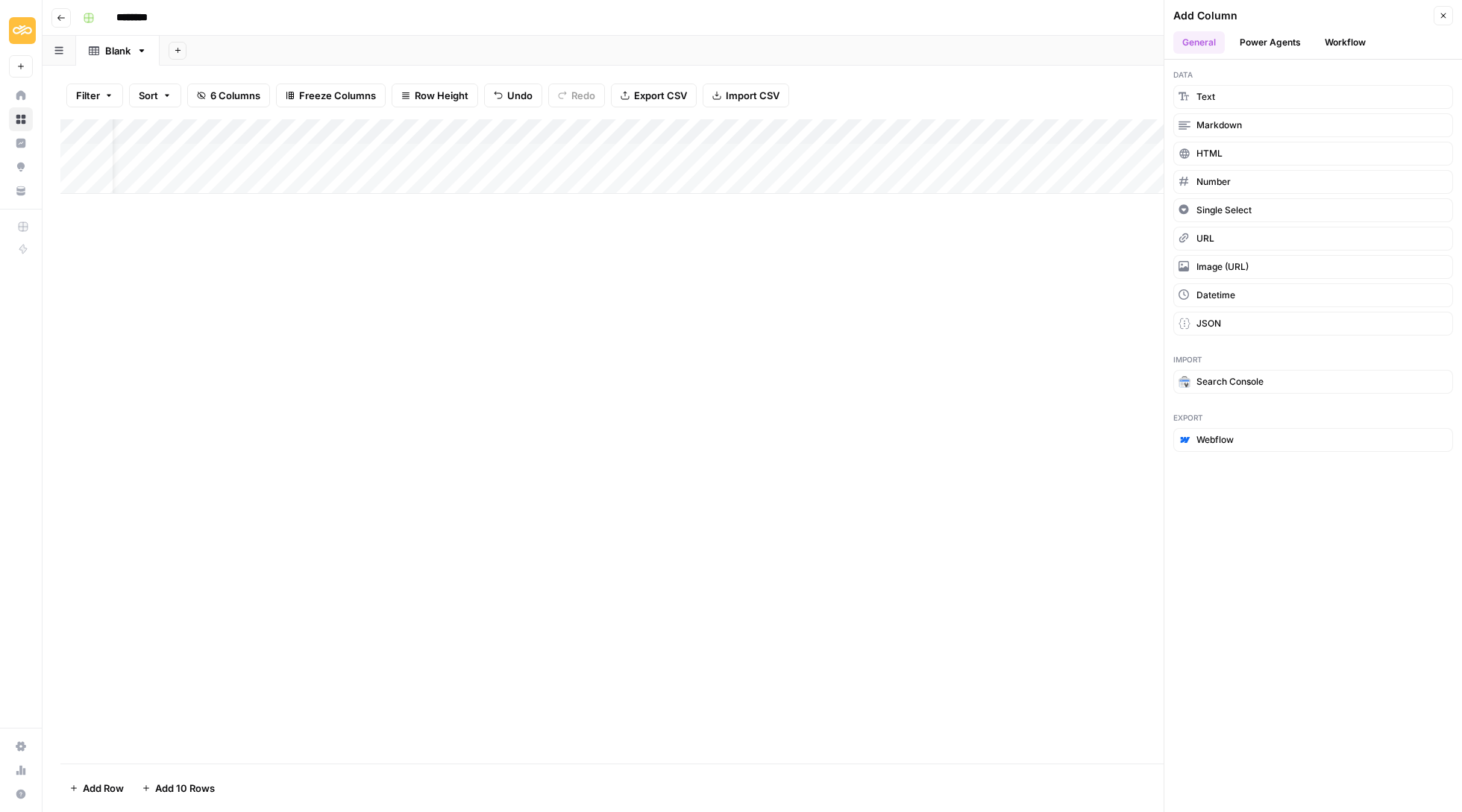
click at [1345, 42] on button "Workflow" at bounding box center [1344, 43] width 59 height 23
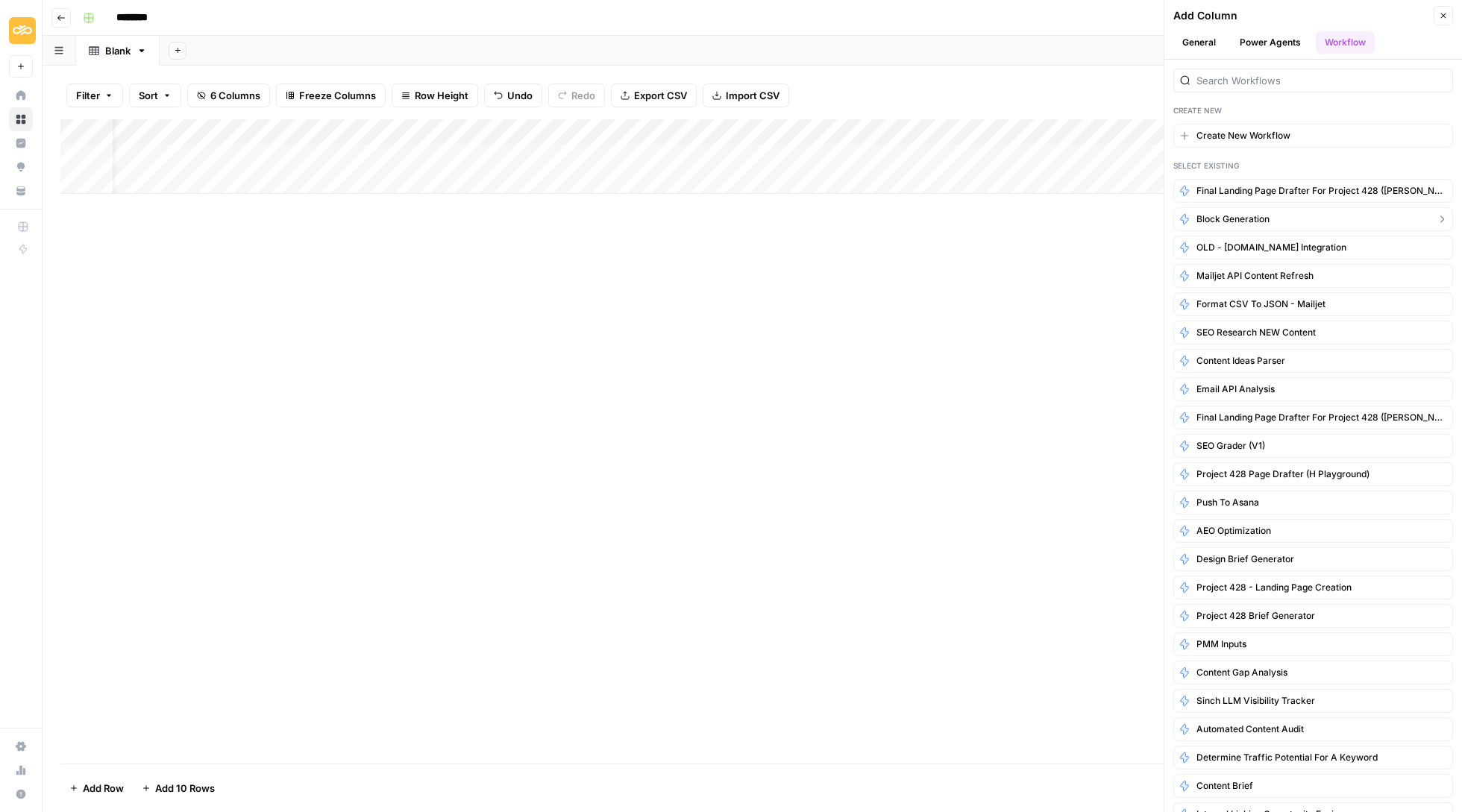
click at [1285, 218] on button "Block generation" at bounding box center [1313, 218] width 280 height 24
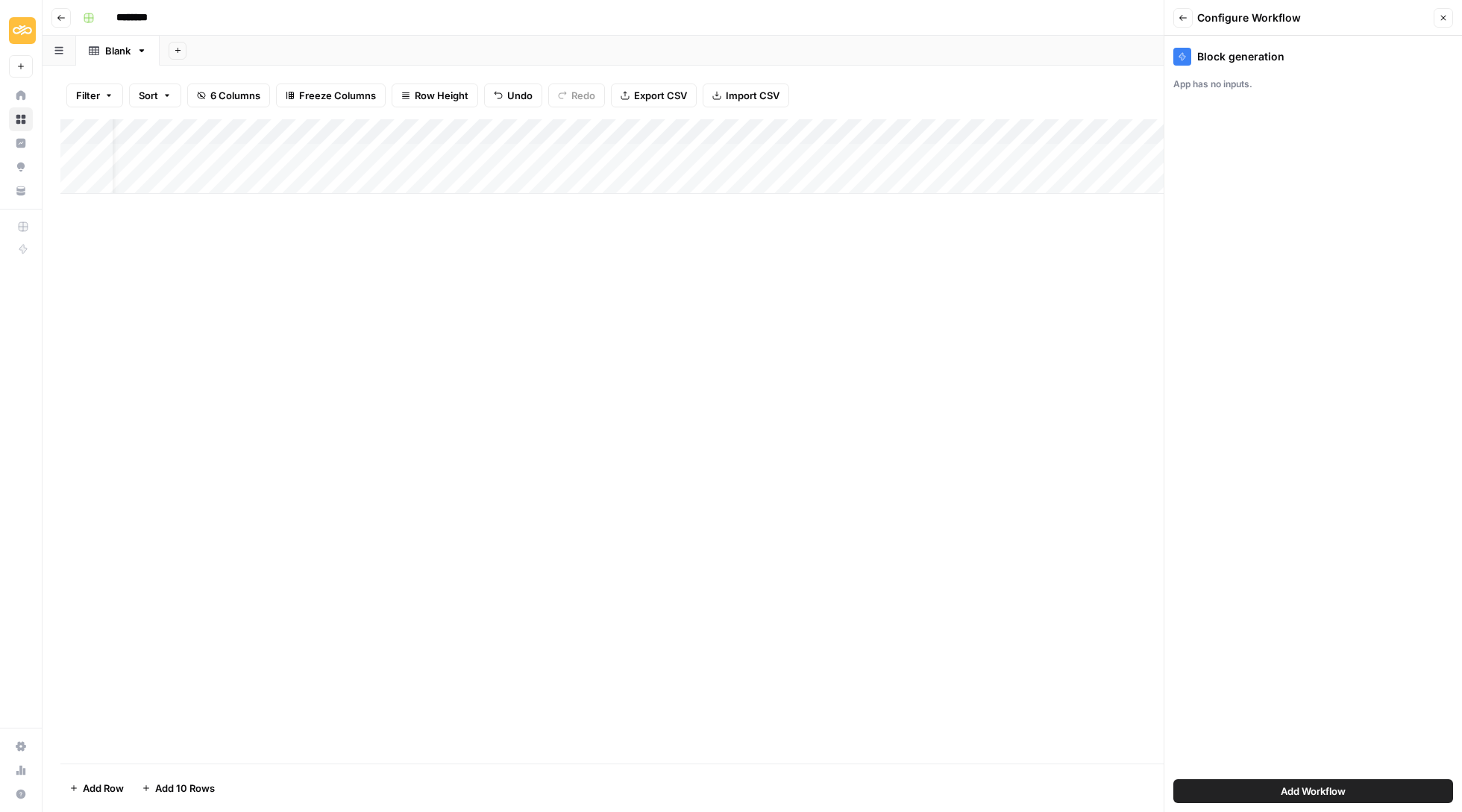
click at [1442, 9] on button "Close" at bounding box center [1444, 18] width 19 height 19
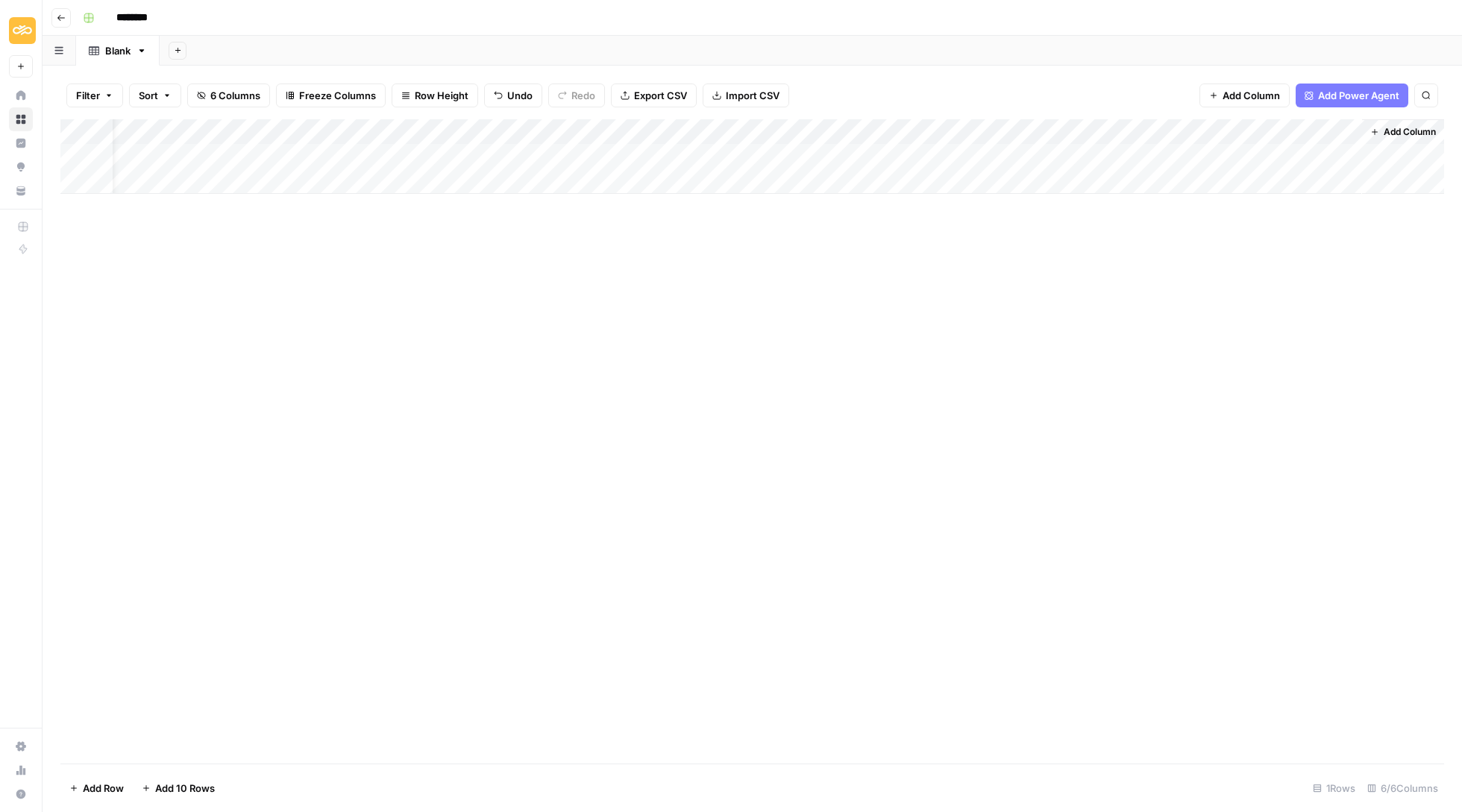
click at [1211, 152] on div "Add Column" at bounding box center [752, 156] width 1384 height 75
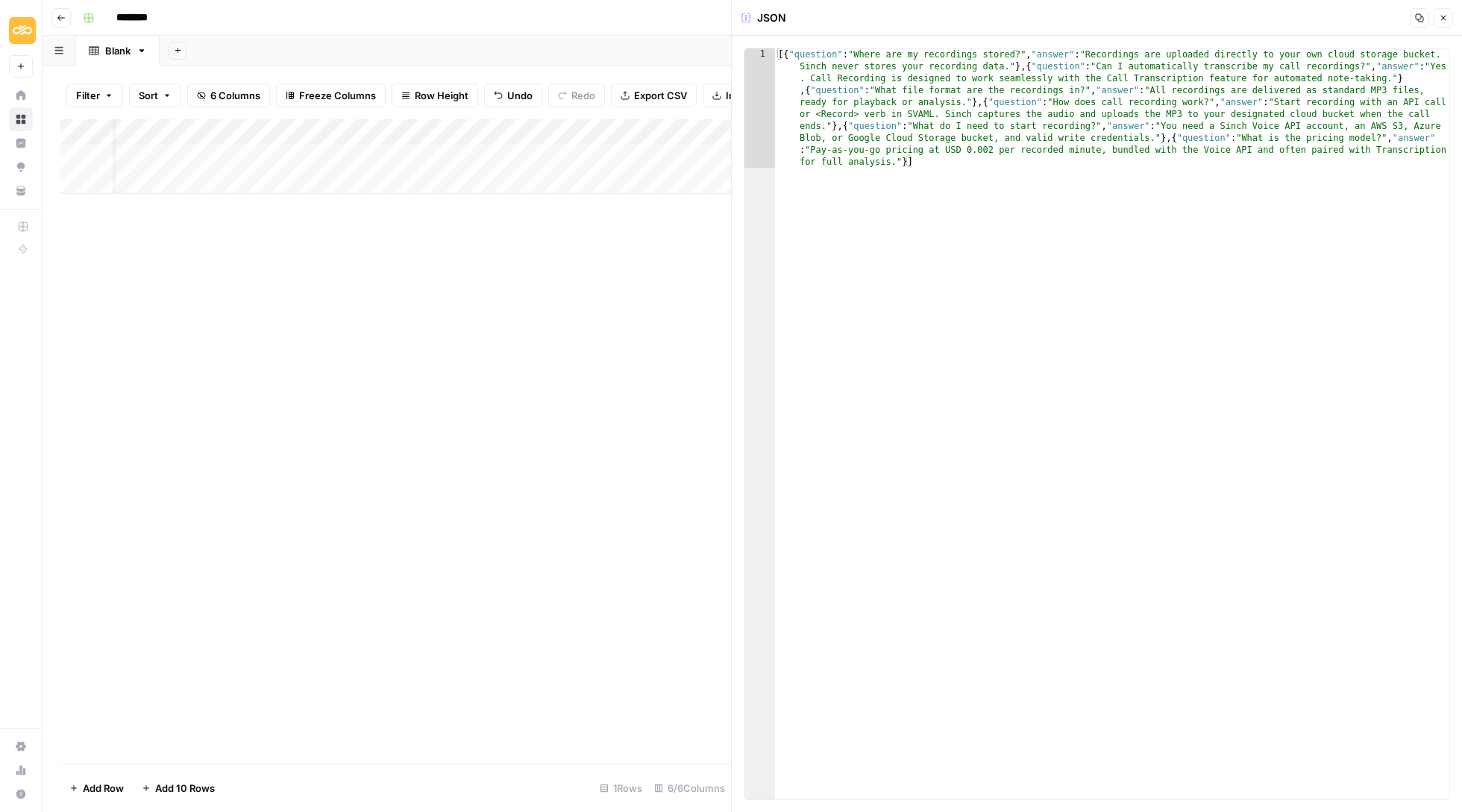
click at [1444, 13] on icon "button" at bounding box center [1444, 18] width 9 height 9
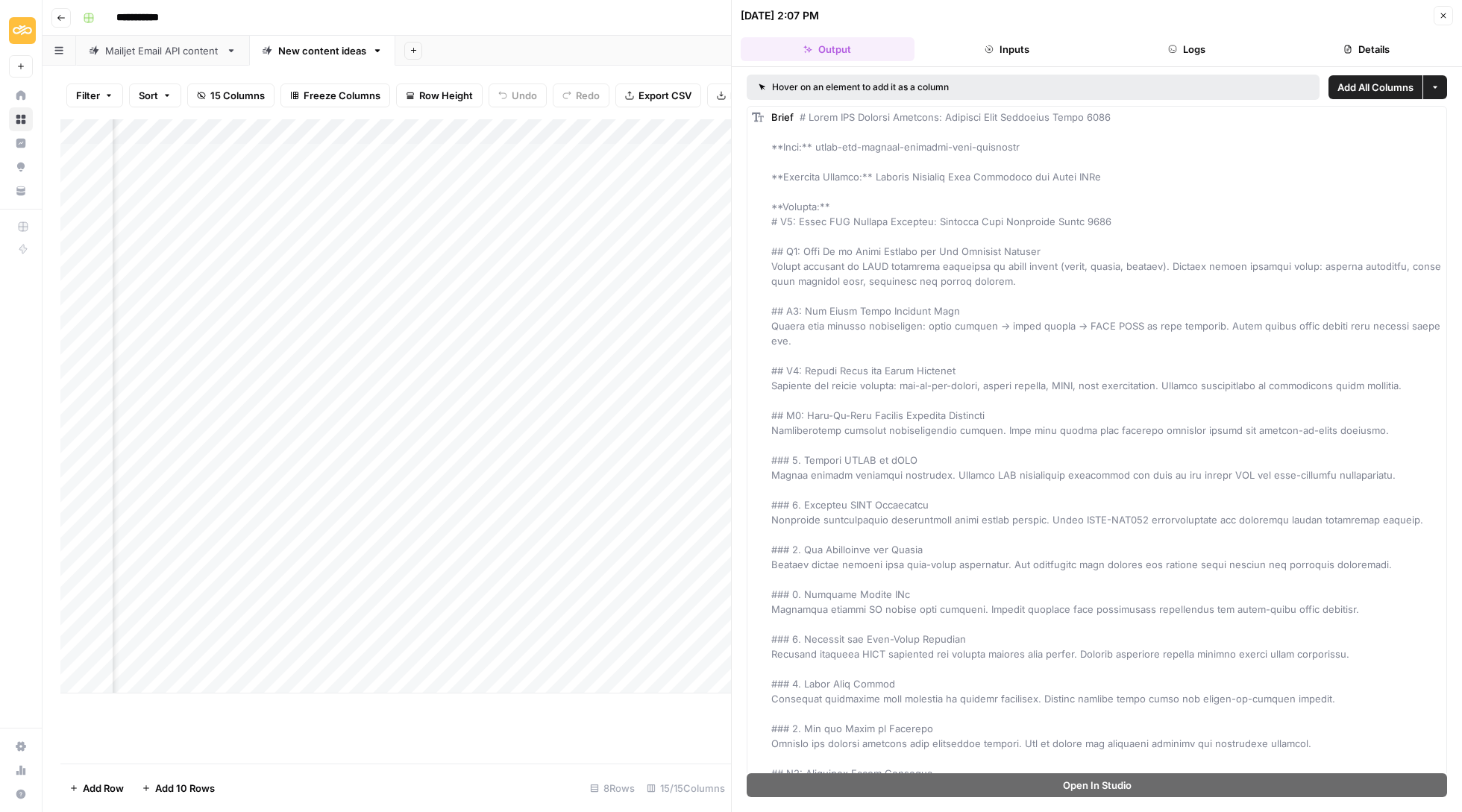
scroll to position [0, 1345]
click at [61, 19] on icon "button" at bounding box center [61, 18] width 8 height 6
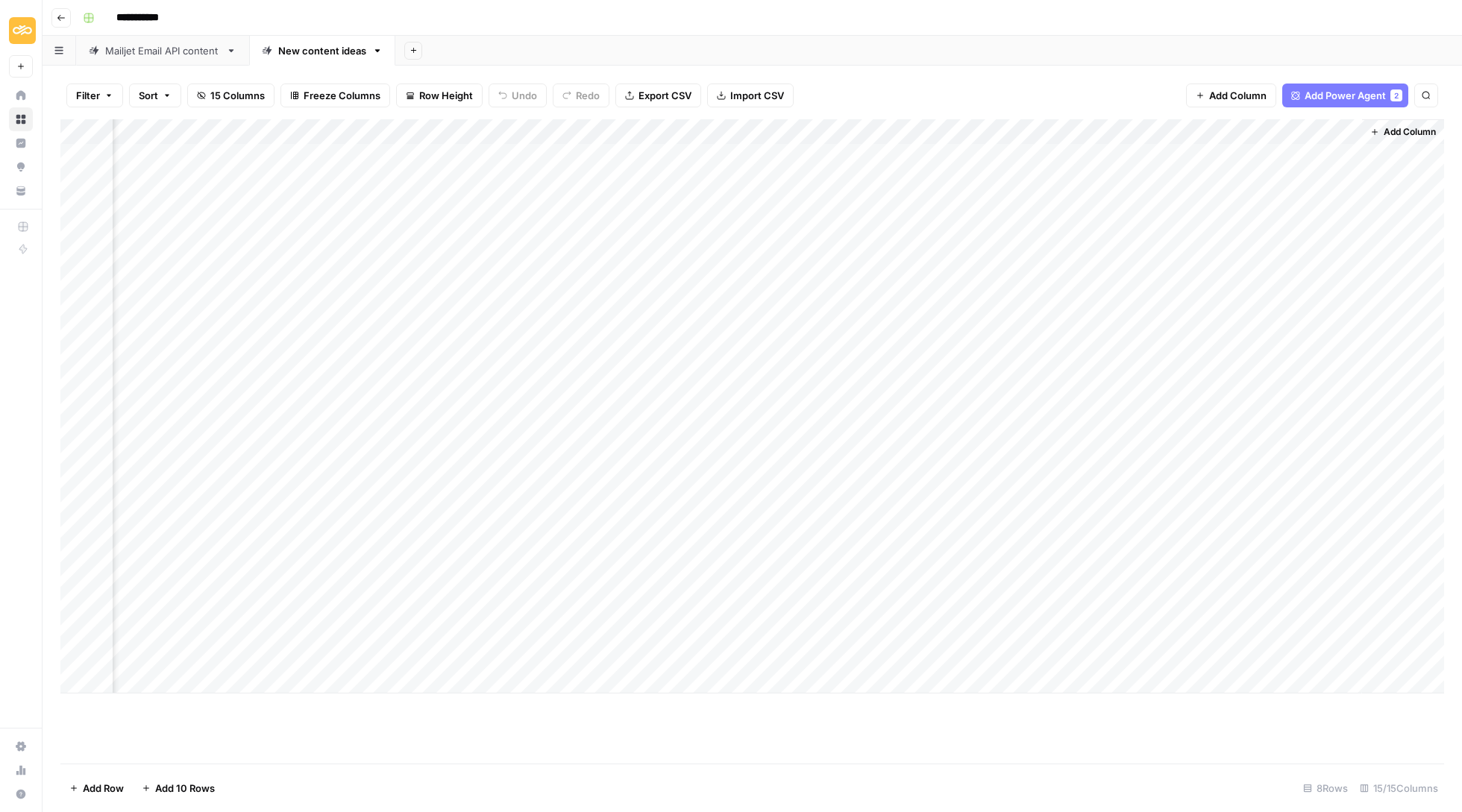
click at [68, 19] on button "Go back" at bounding box center [61, 18] width 19 height 19
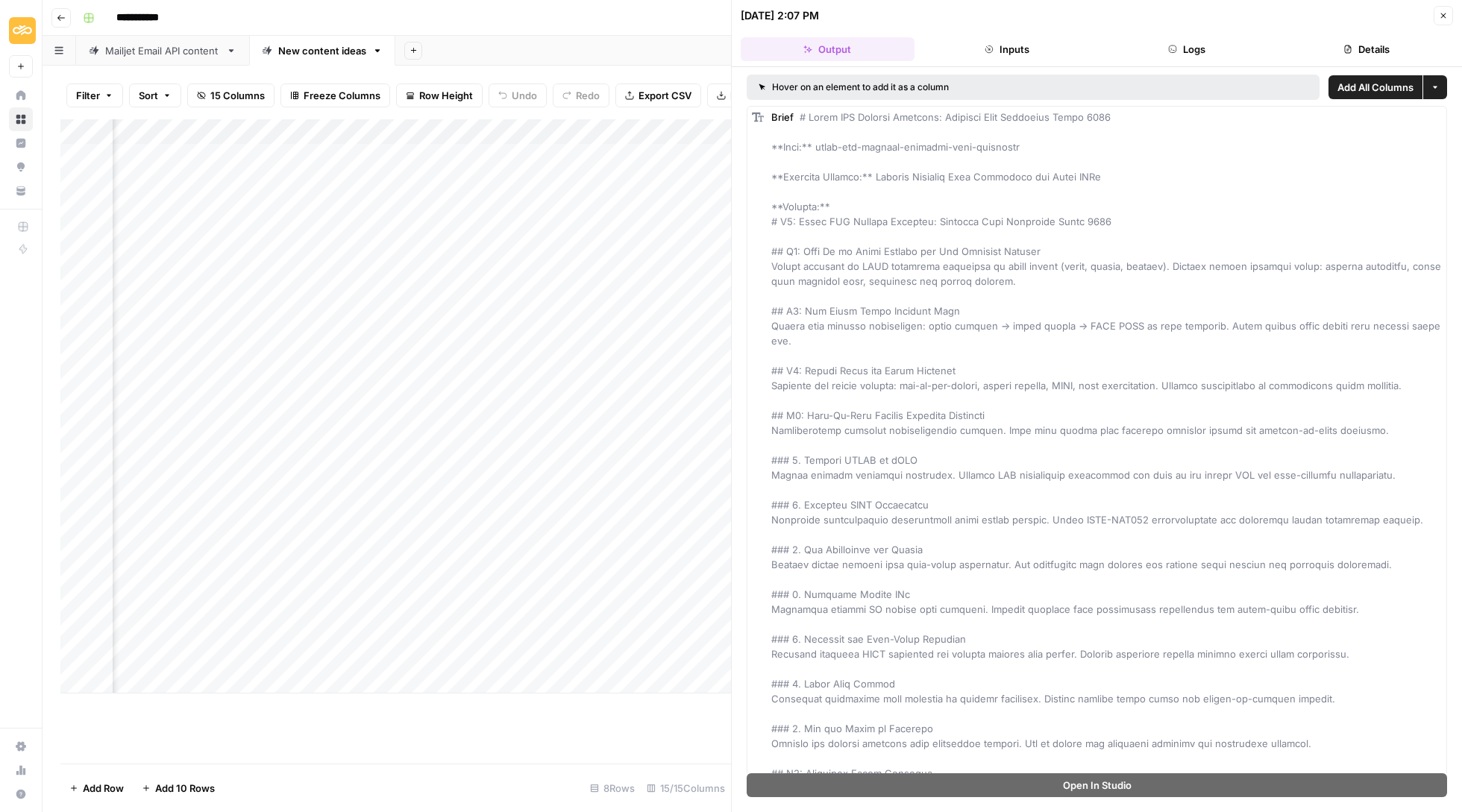
click at [68, 18] on button "Go back" at bounding box center [61, 18] width 19 height 19
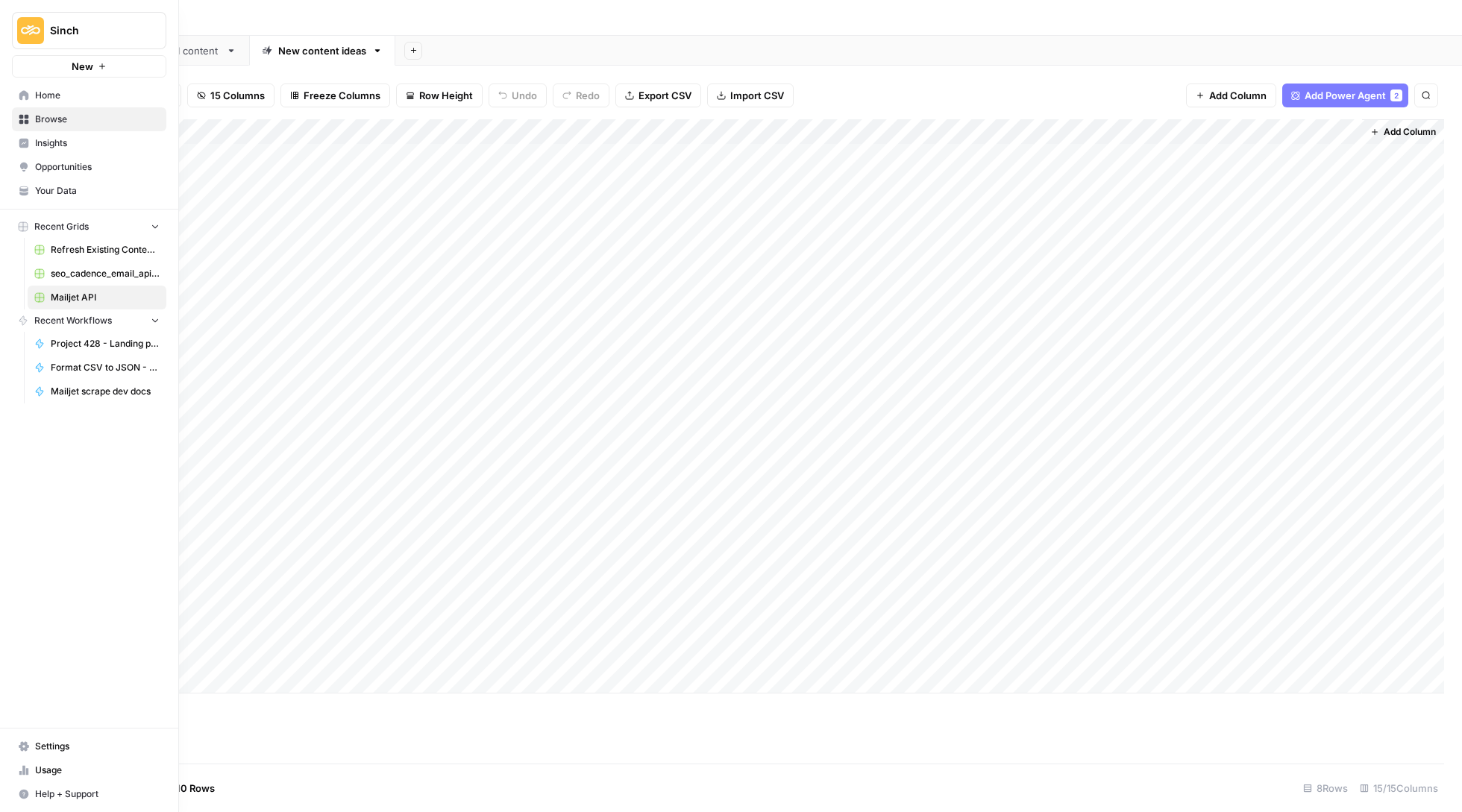
click at [40, 89] on span "Home" at bounding box center [97, 95] width 125 height 13
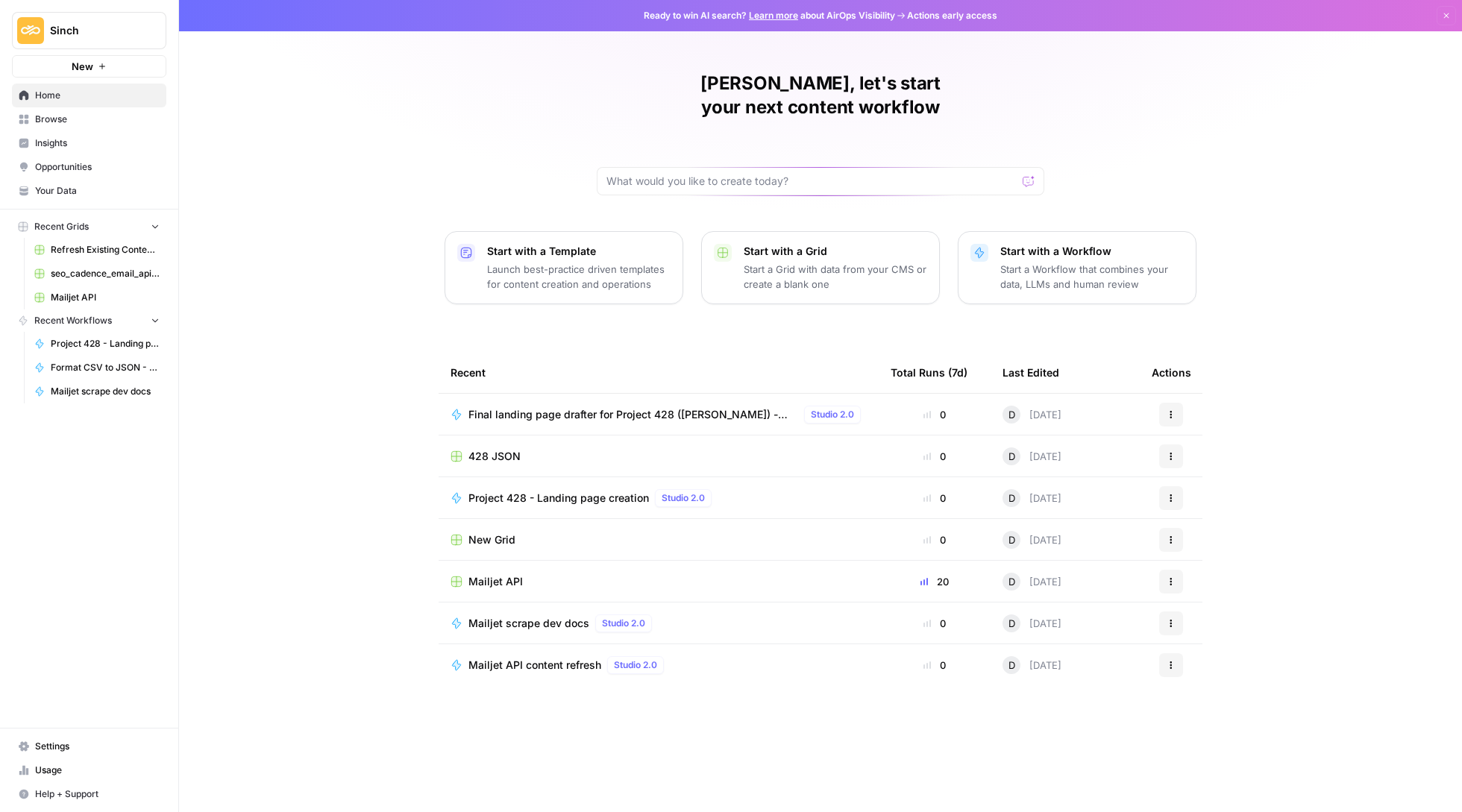
click at [96, 114] on span "Browse" at bounding box center [97, 118] width 125 height 13
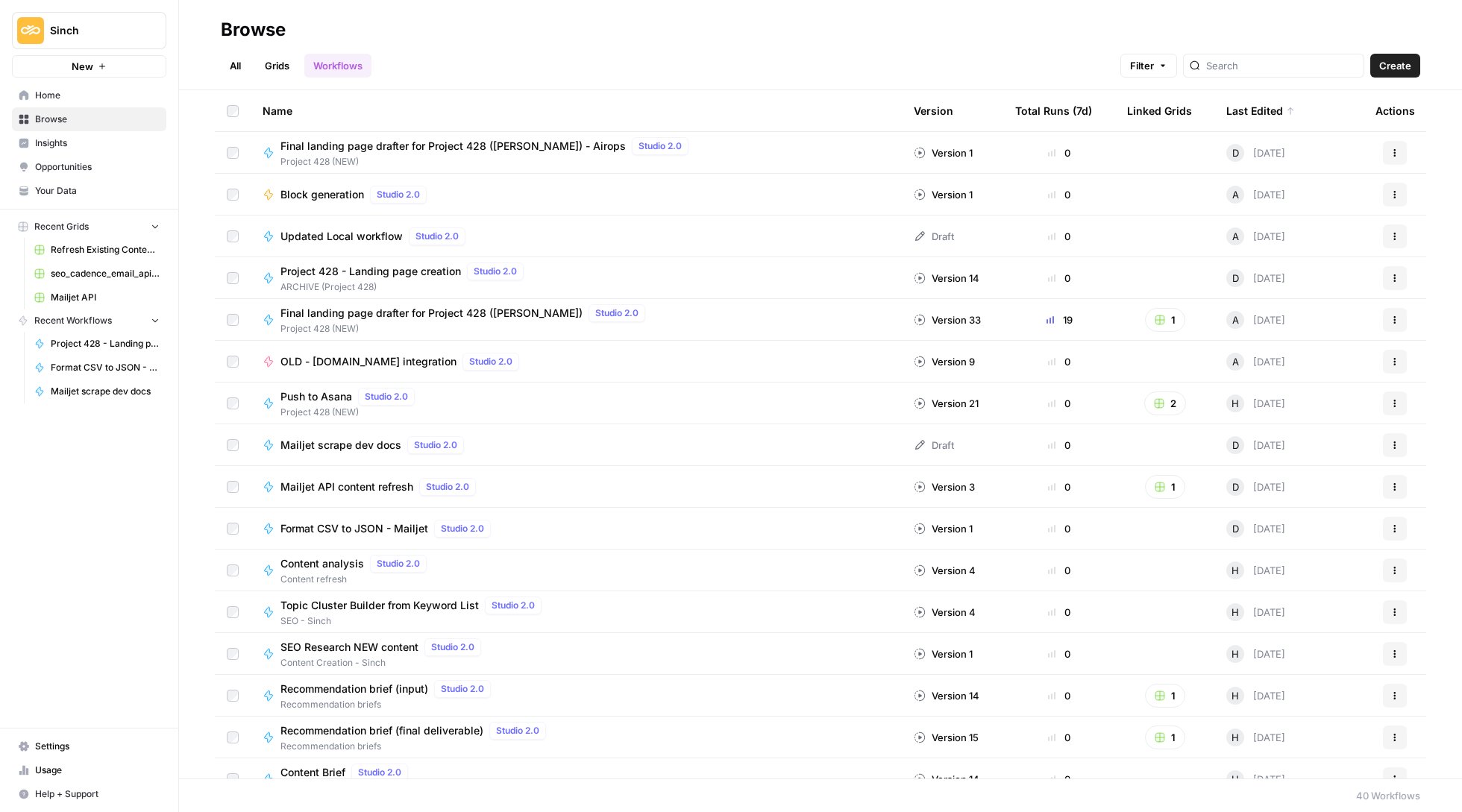
click at [454, 313] on span "Final landing page drafter for Project 428 ([PERSON_NAME])" at bounding box center [431, 313] width 302 height 15
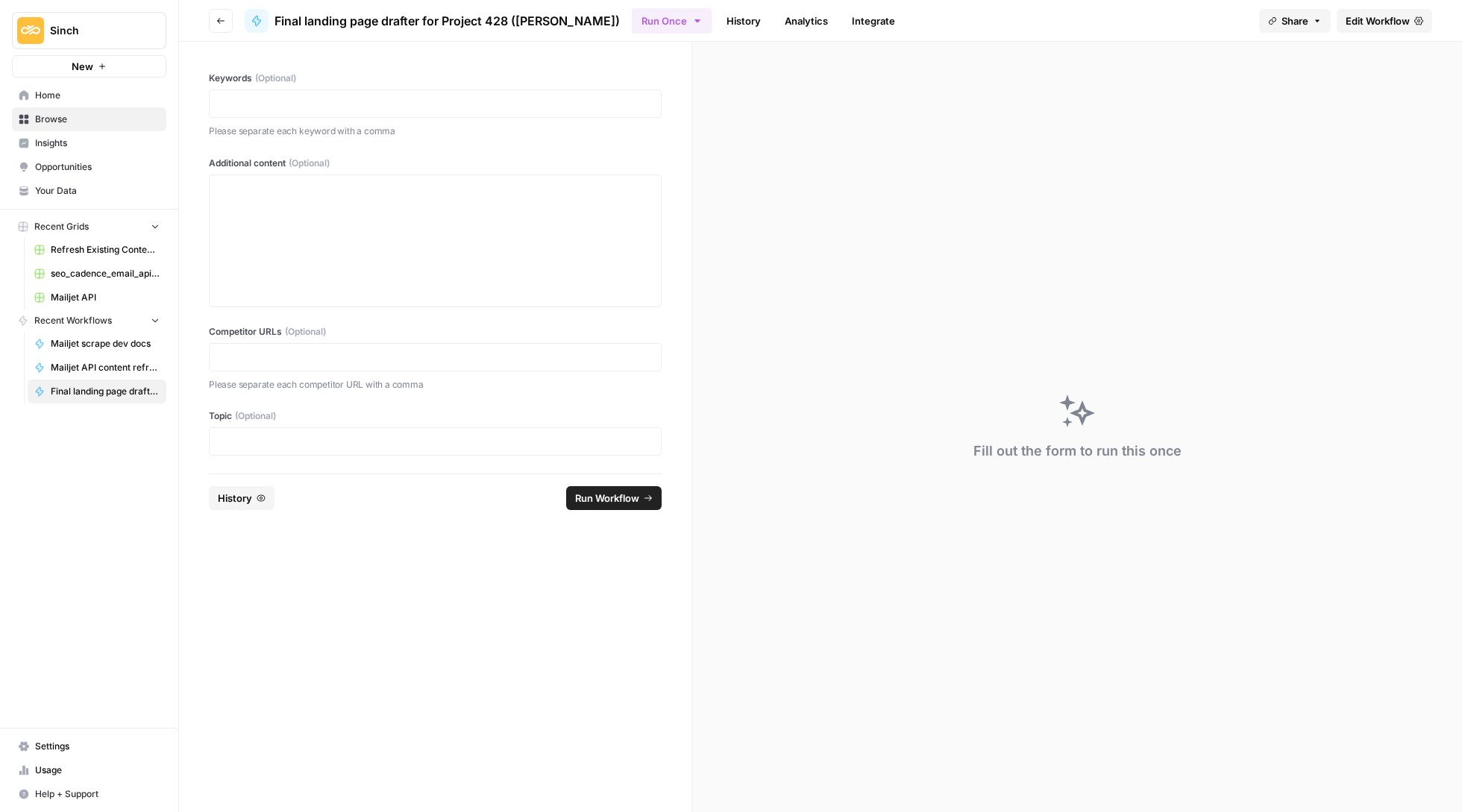
click at [1384, 13] on span "Edit Workflow" at bounding box center [1377, 20] width 64 height 15
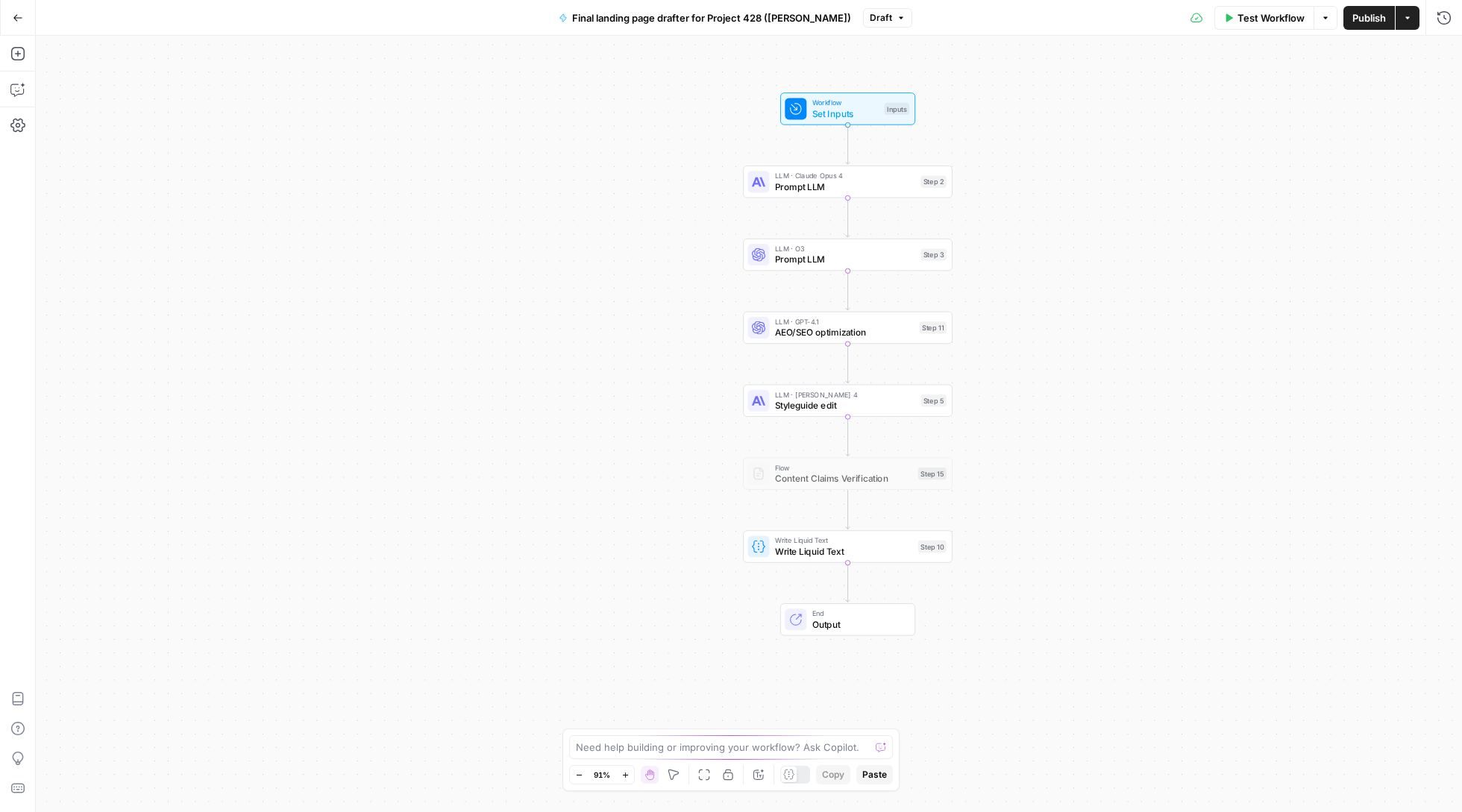
drag, startPoint x: 1252, startPoint y: 294, endPoint x: 1216, endPoint y: 428, distance: 138.8
click at [1216, 428] on div "Workflow Set Inputs Inputs LLM · [PERSON_NAME] Opus 4 Prompt LLM Step 2 LLM · O…" at bounding box center [749, 424] width 1426 height 776
